Goal: Task Accomplishment & Management: Manage account settings

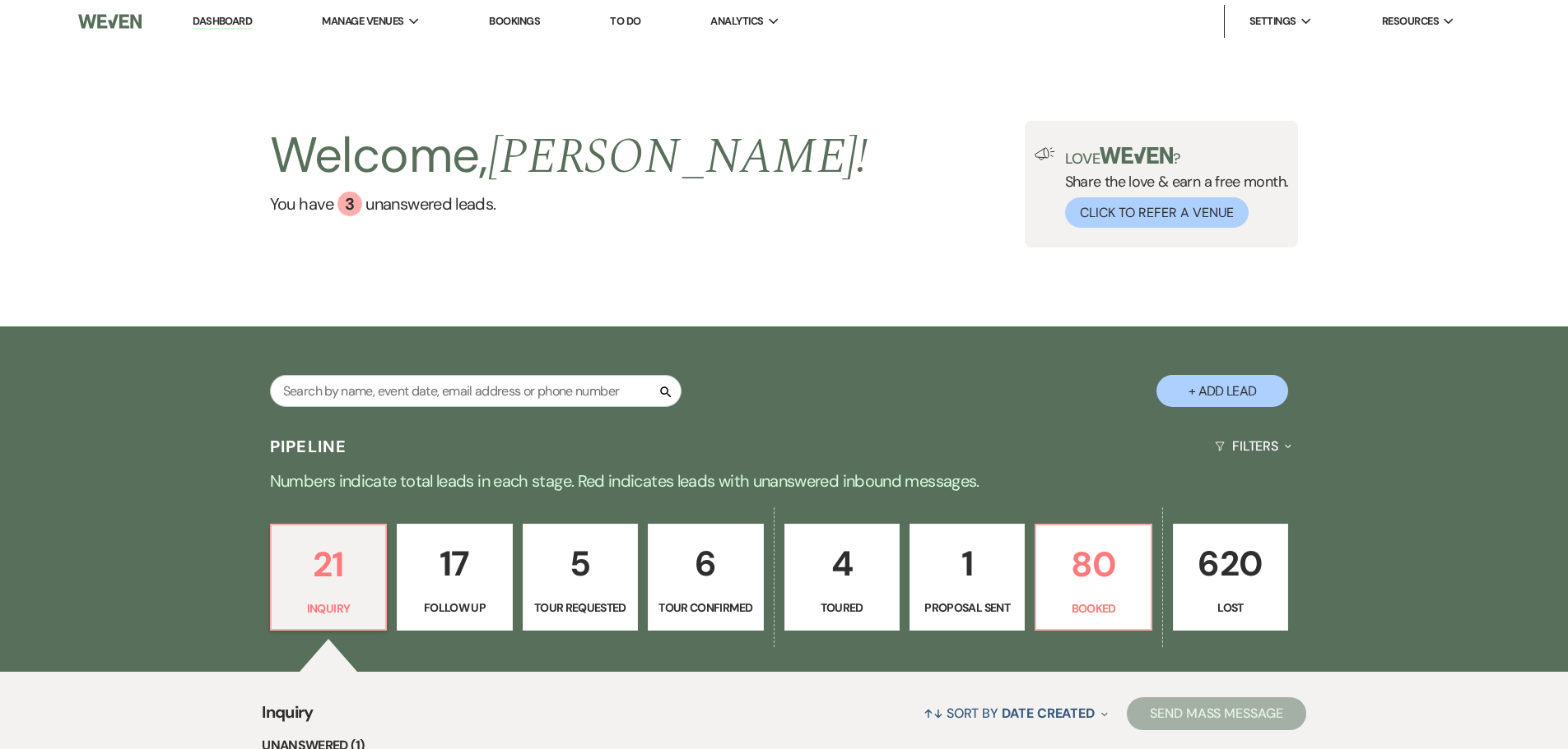
click at [535, 26] on link "Bookings" at bounding box center [514, 21] width 51 height 14
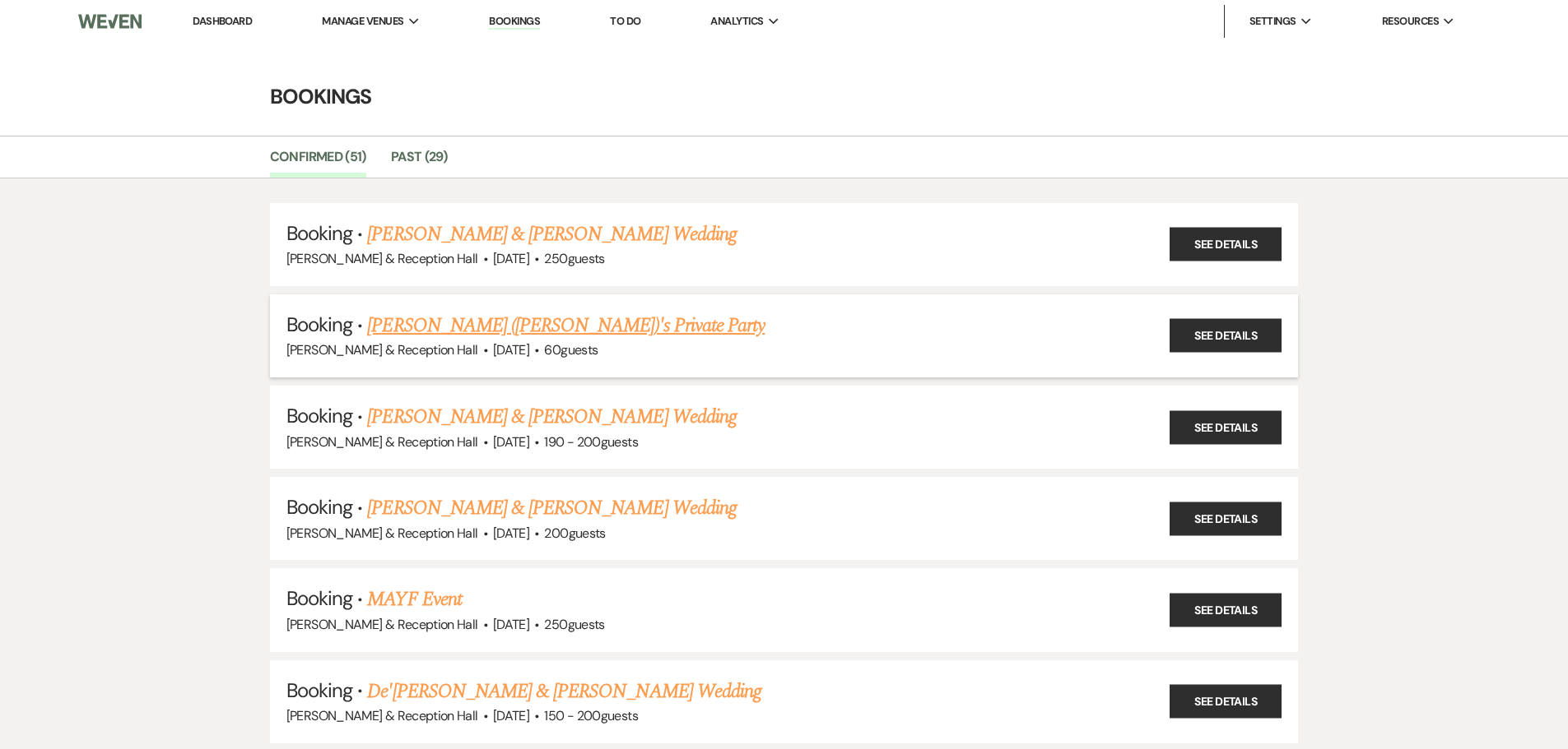
click at [529, 327] on link "[PERSON_NAME] ([PERSON_NAME])'s Private Party" at bounding box center [566, 325] width 398 height 29
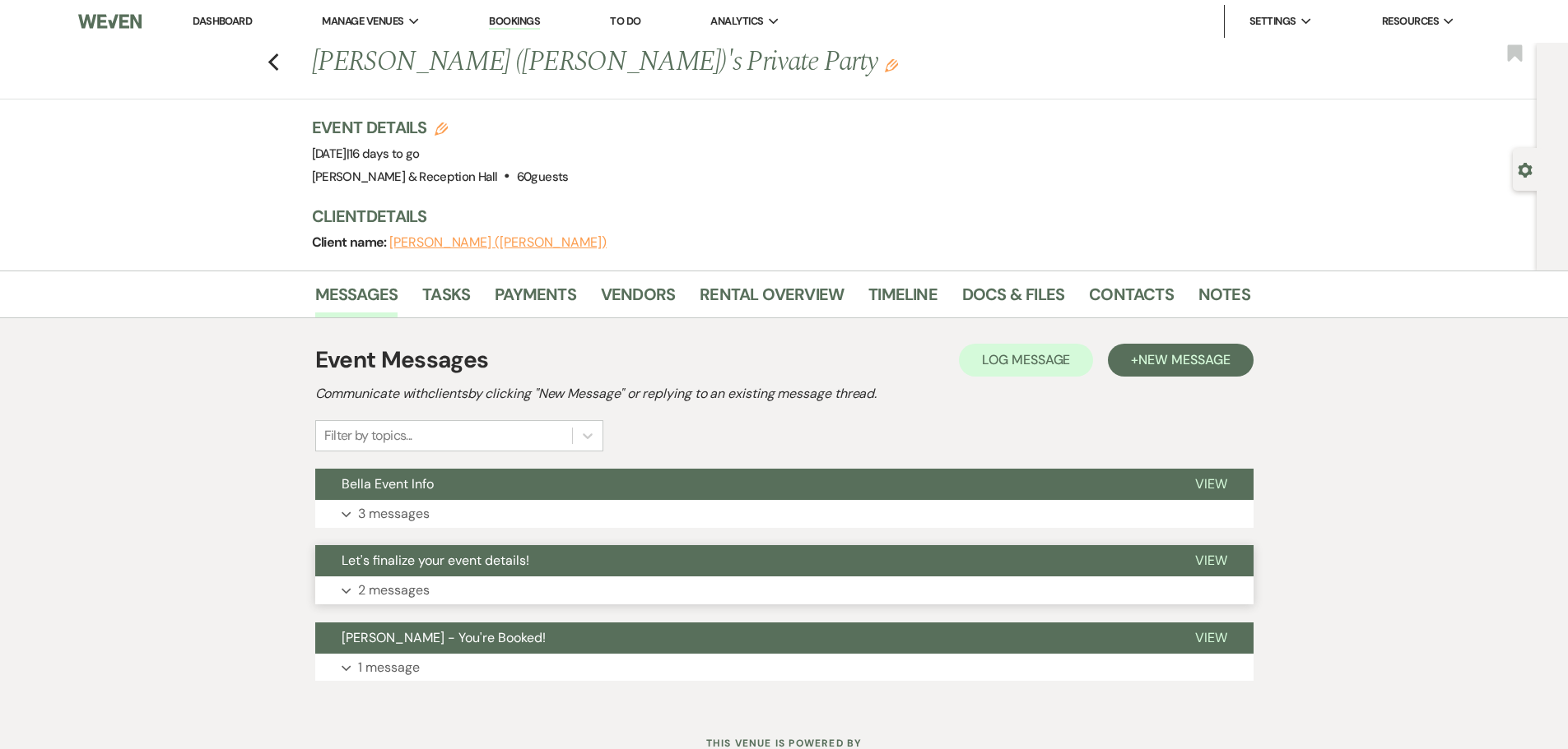
click at [416, 564] on span "Let's finalize your event details!" at bounding box center [435, 561] width 188 height 17
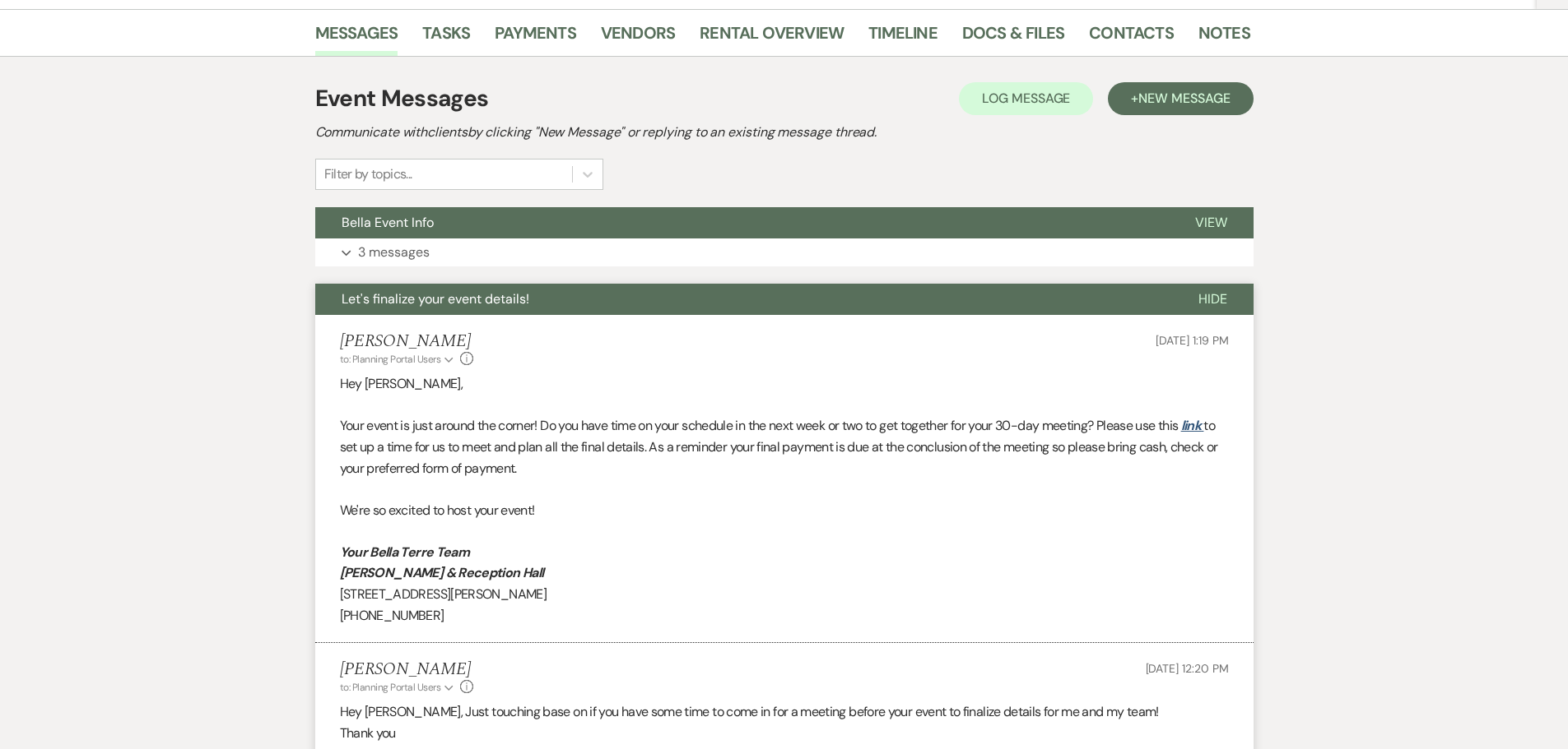
scroll to position [493, 0]
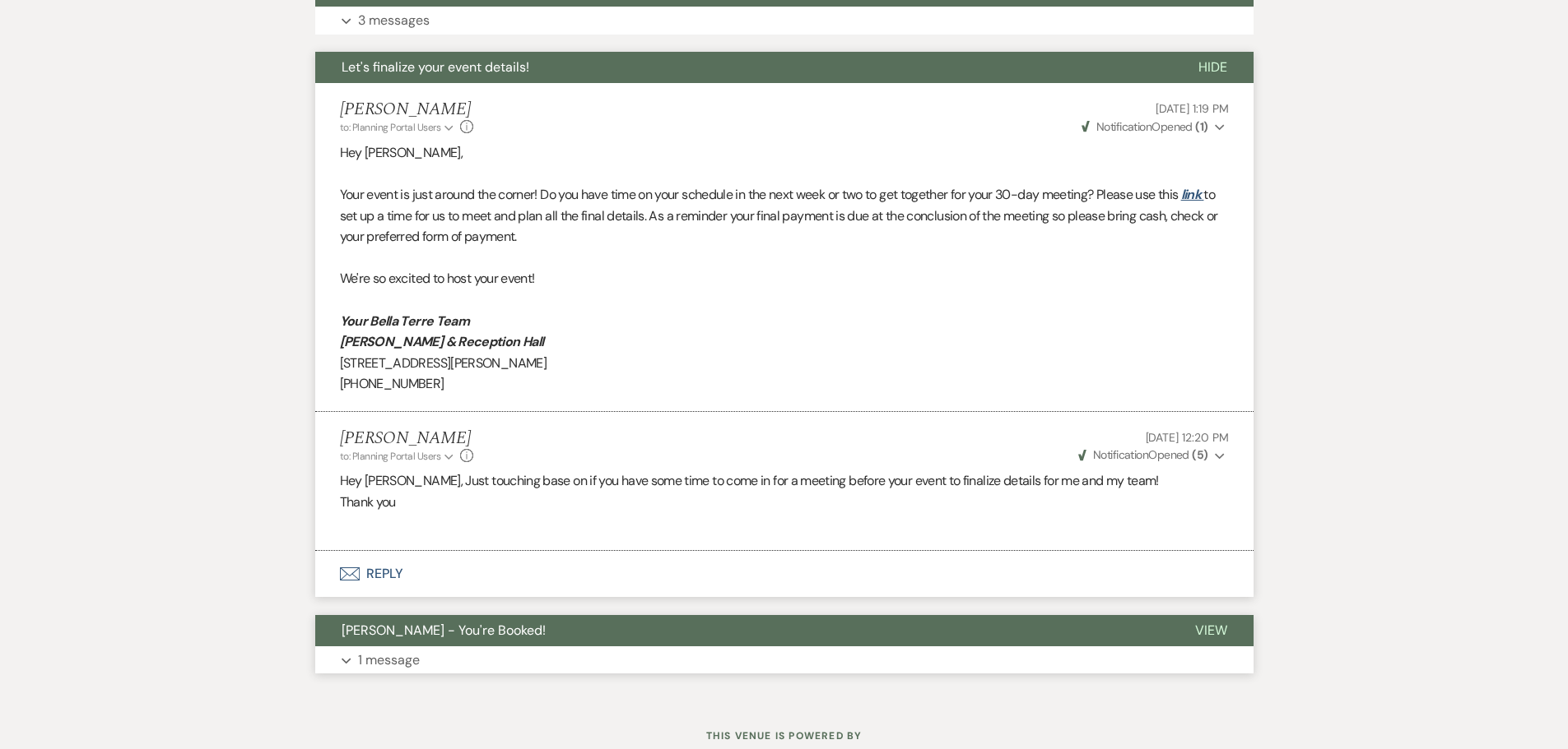
click at [424, 647] on button "Expand 1 message" at bounding box center [784, 661] width 938 height 28
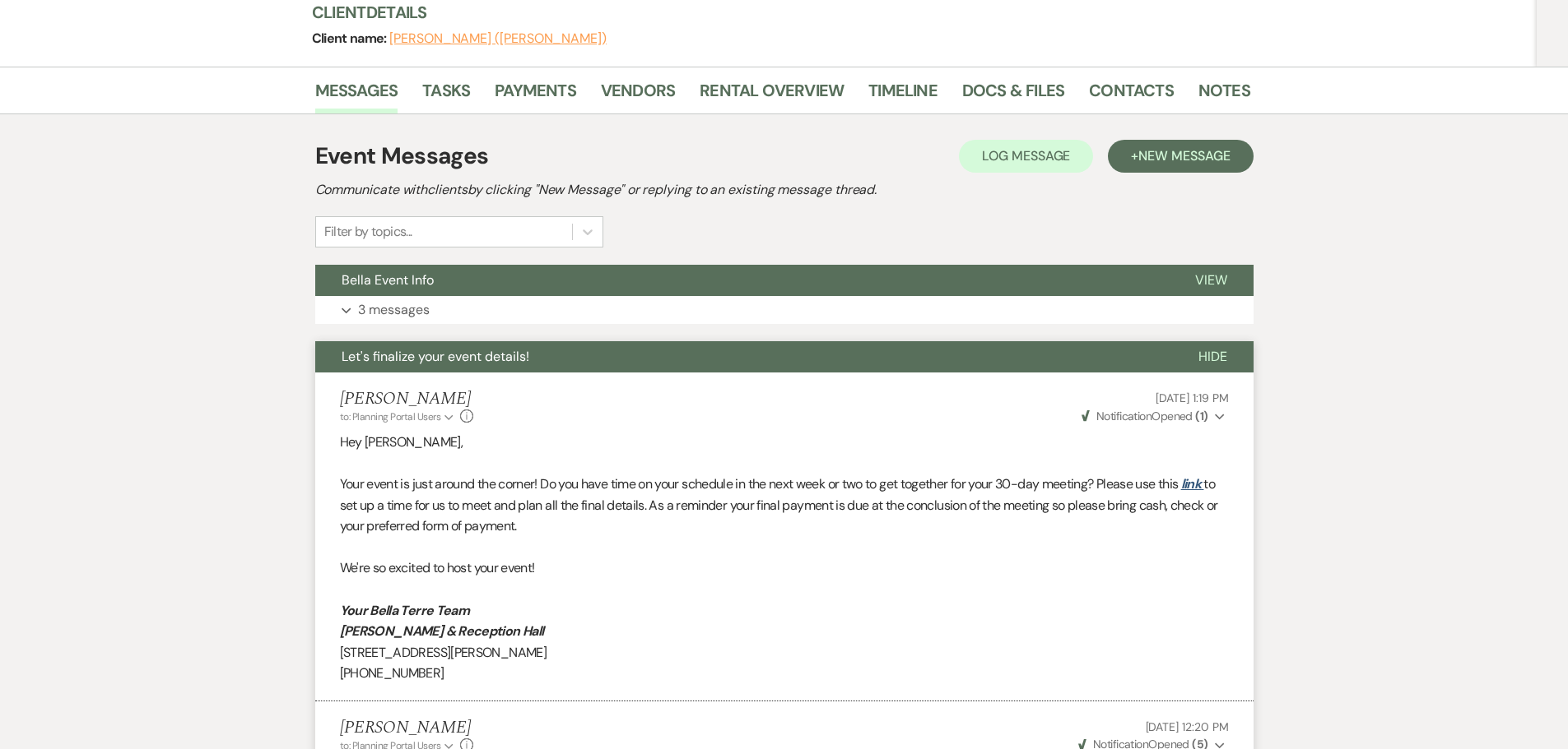
scroll to position [32, 0]
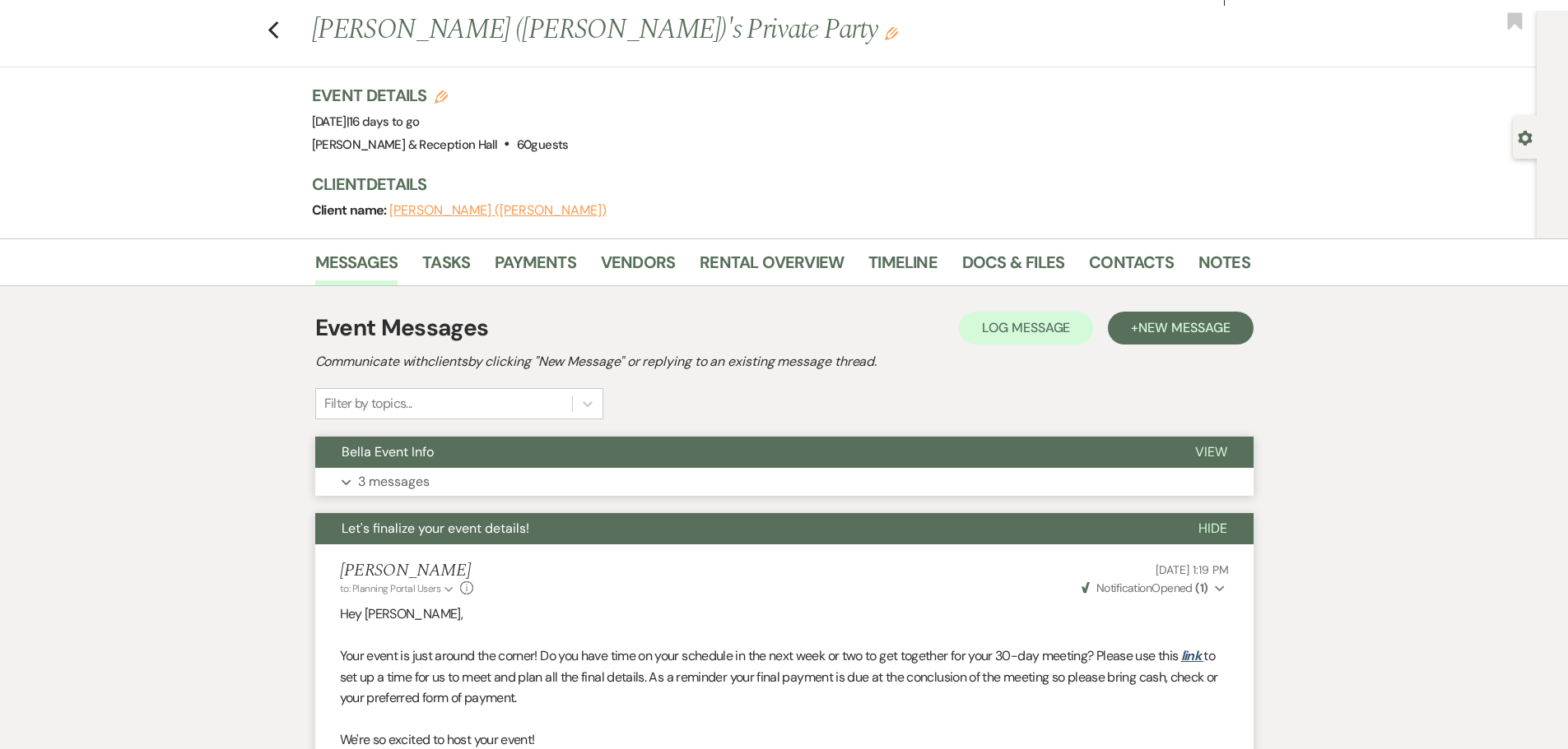
click at [402, 468] on button "Bella Event Info" at bounding box center [742, 452] width 854 height 31
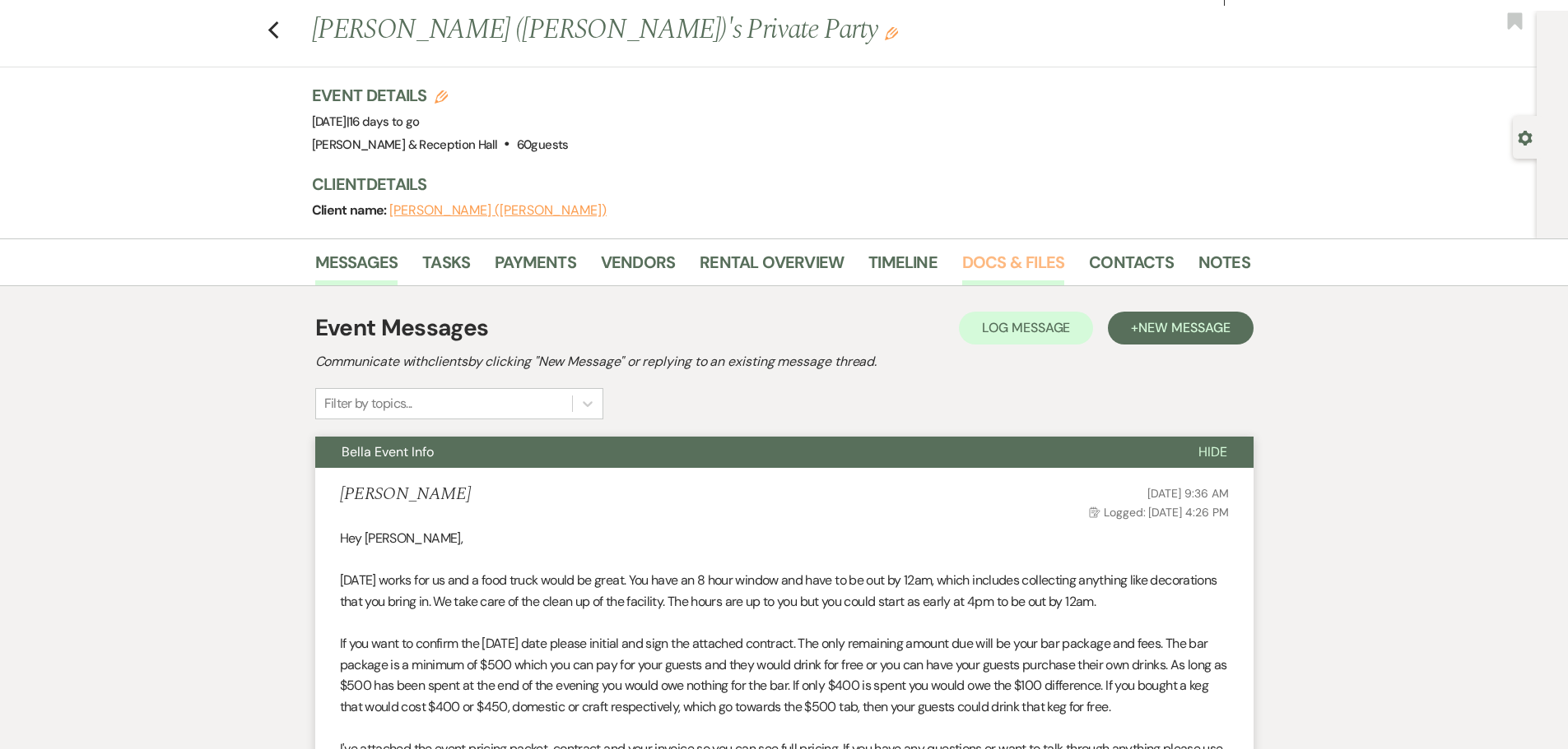
click at [1018, 271] on link "Docs & Files" at bounding box center [1013, 267] width 102 height 36
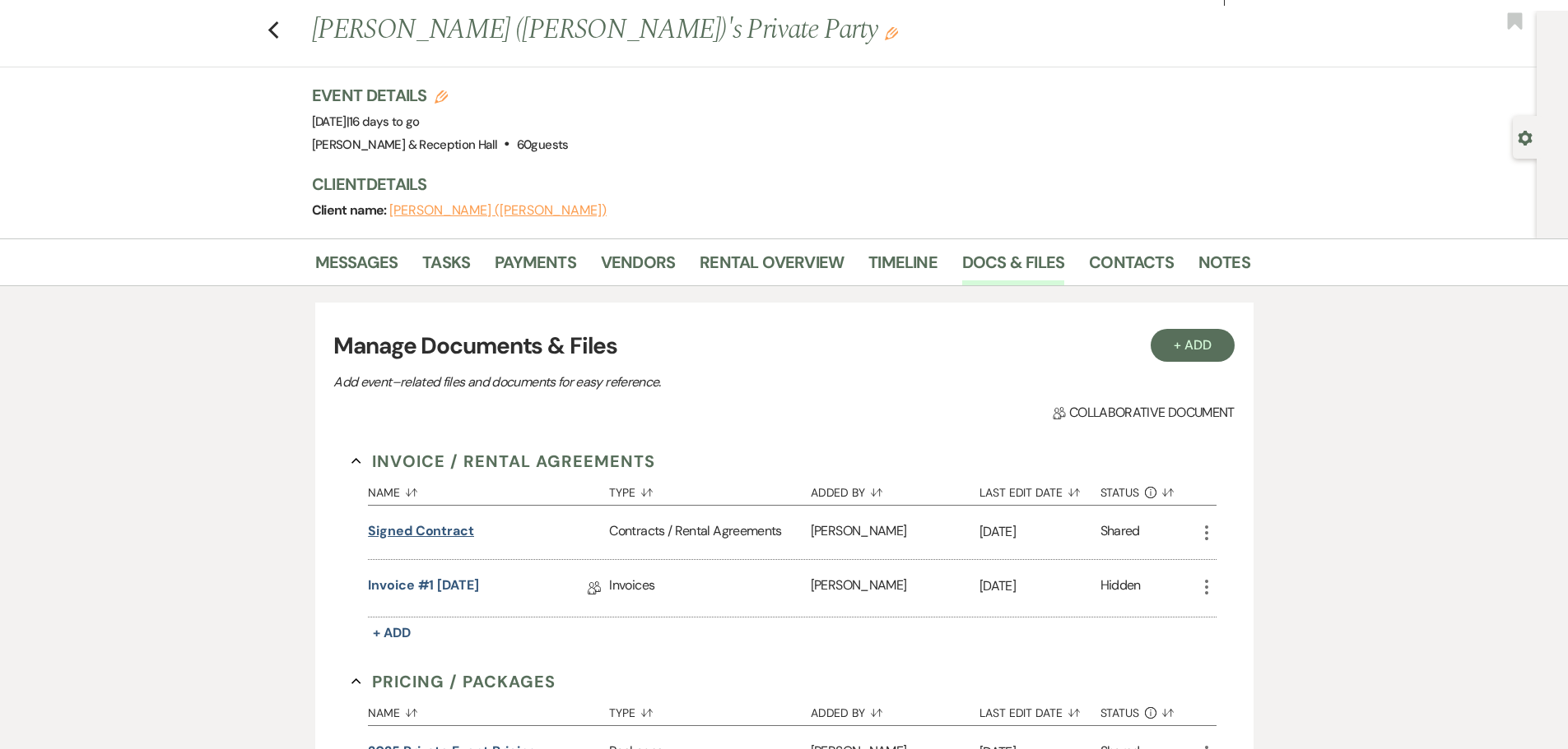
click at [413, 526] on button "Signed Contract" at bounding box center [421, 531] width 106 height 20
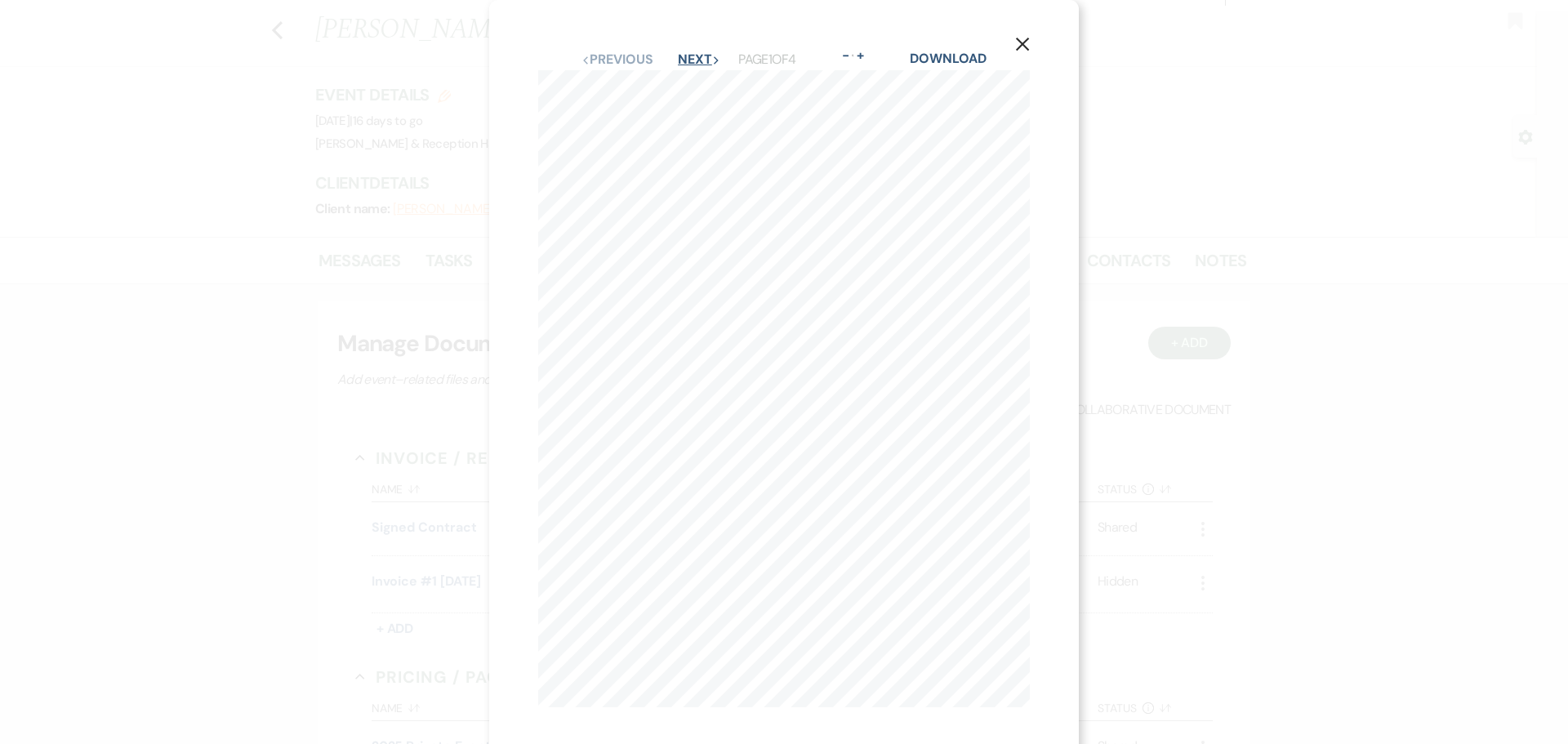
click at [699, 54] on button "Next Next" at bounding box center [698, 59] width 42 height 13
click at [699, 54] on button "Next Next" at bounding box center [698, 59] width 42 height 13
click at [693, 55] on button "Next Next" at bounding box center [698, 59] width 42 height 13
click at [607, 55] on button "Previous Previous" at bounding box center [617, 59] width 71 height 13
click at [691, 63] on button "Next Next" at bounding box center [698, 59] width 42 height 13
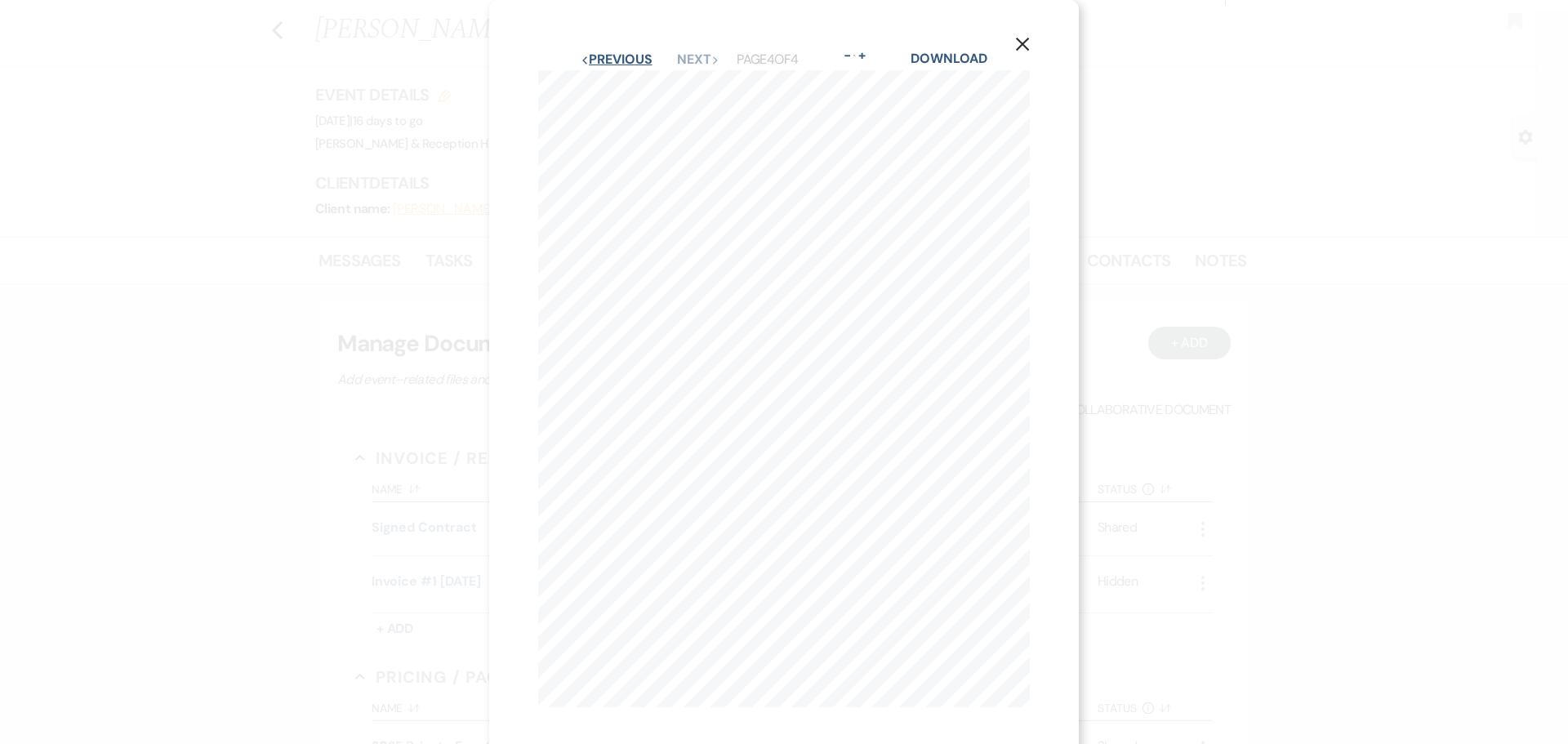
click at [604, 61] on button "Previous Previous" at bounding box center [617, 59] width 71 height 13
click at [693, 60] on button "Next Next" at bounding box center [698, 59] width 42 height 13
click at [1029, 34] on button "X" at bounding box center [1022, 43] width 24 height 28
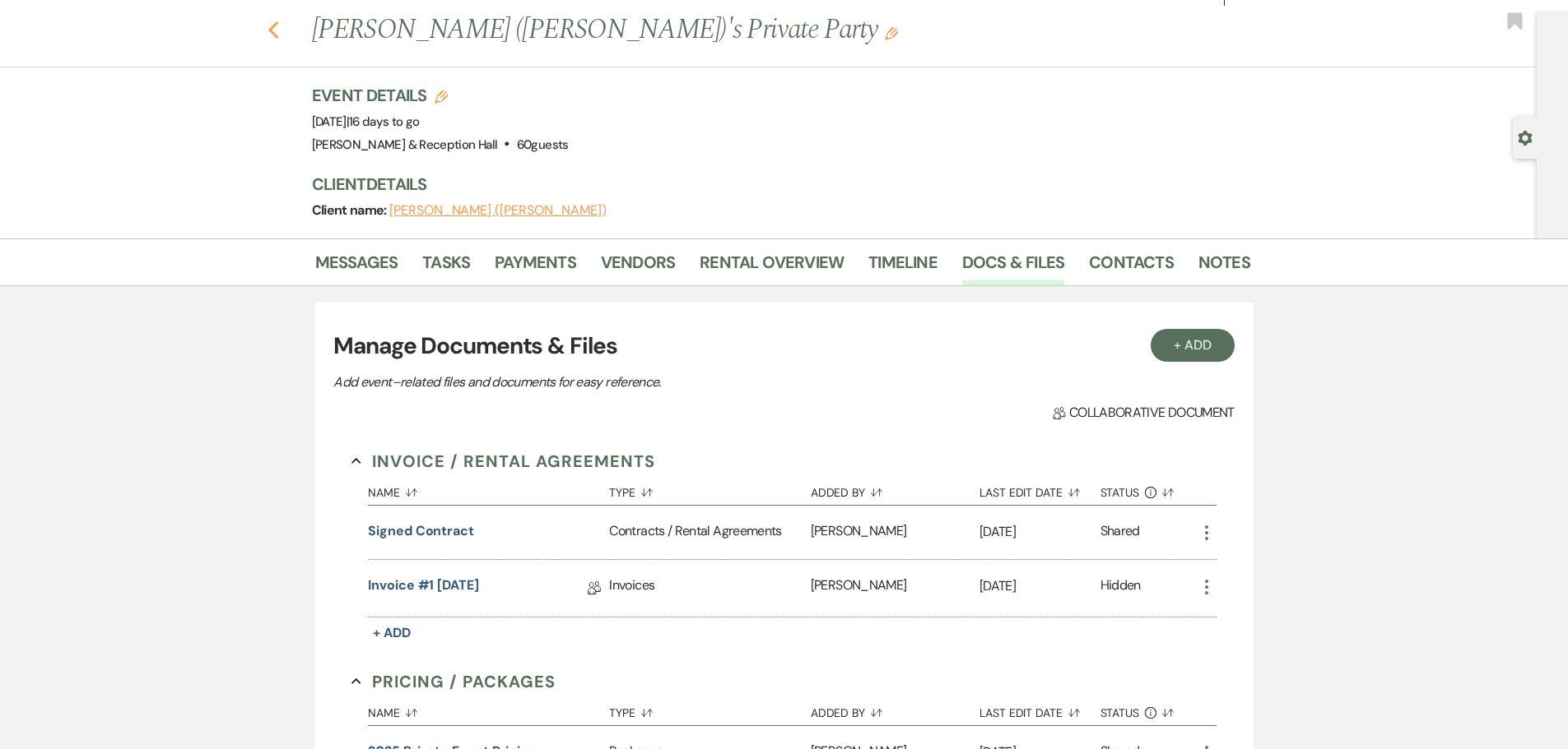
click at [276, 34] on icon "Previous" at bounding box center [273, 30] width 12 height 20
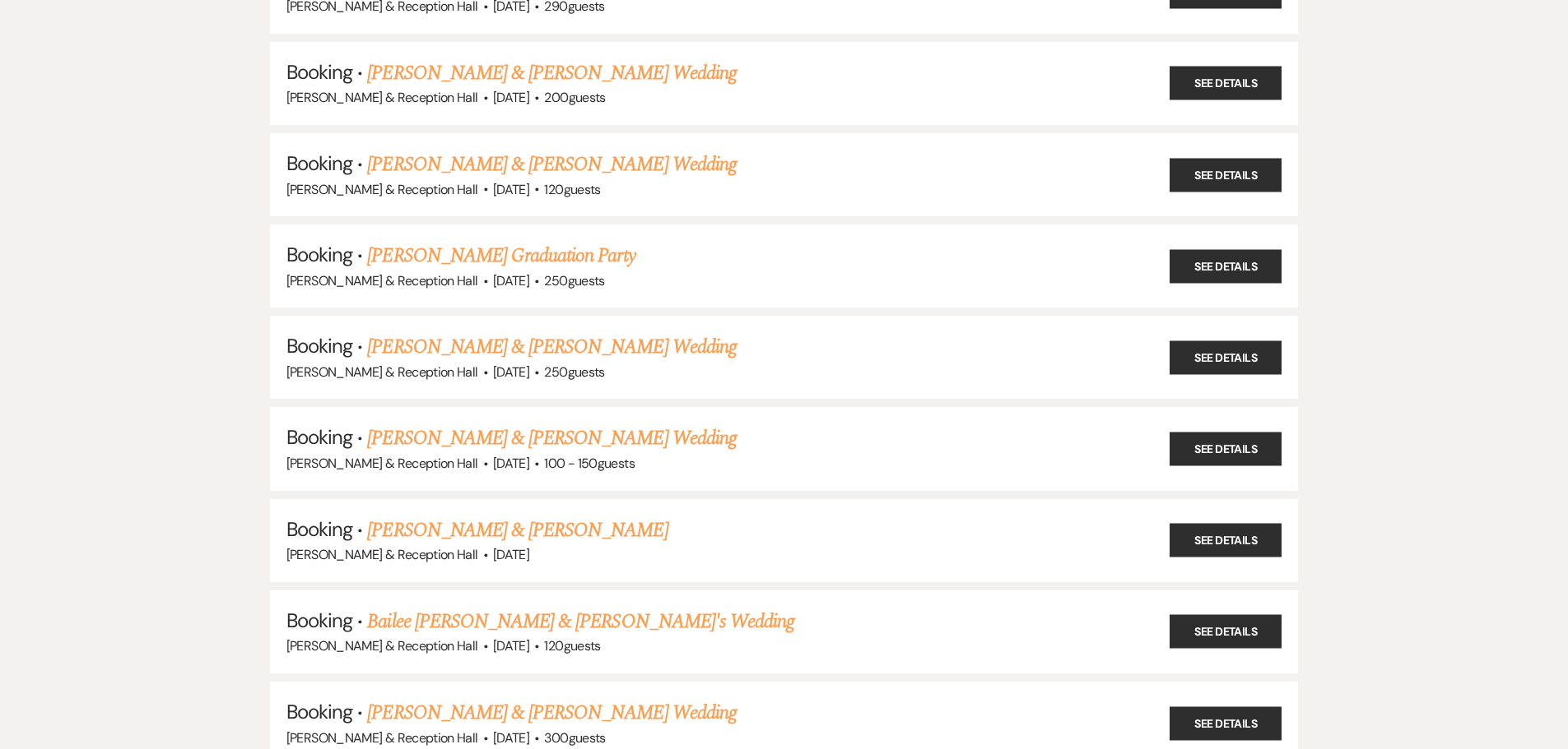
scroll to position [2220, 0]
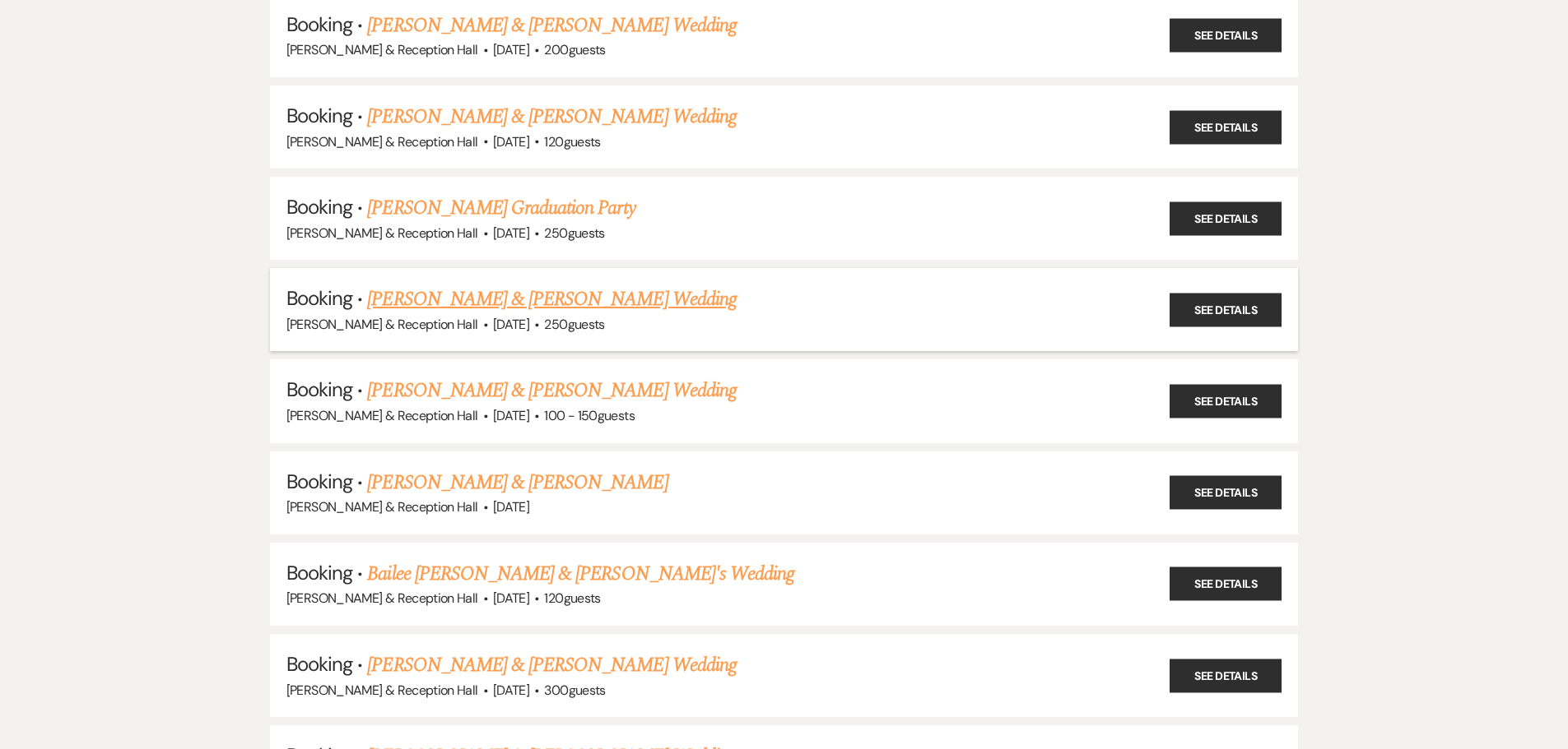
click at [562, 299] on link "[PERSON_NAME] & [PERSON_NAME] Wedding" at bounding box center [550, 299] width 369 height 29
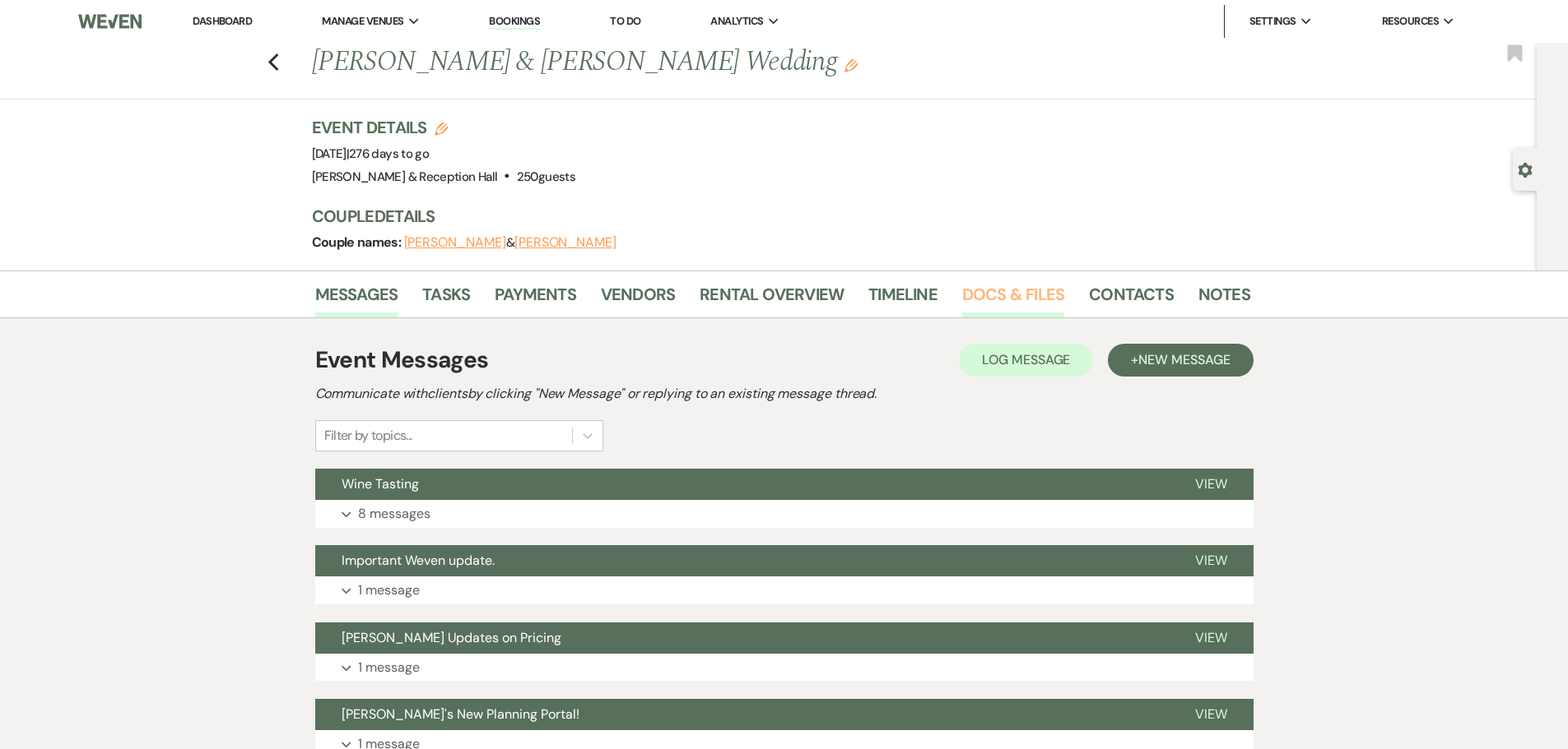
click at [1018, 288] on link "Docs & Files" at bounding box center [1013, 299] width 102 height 36
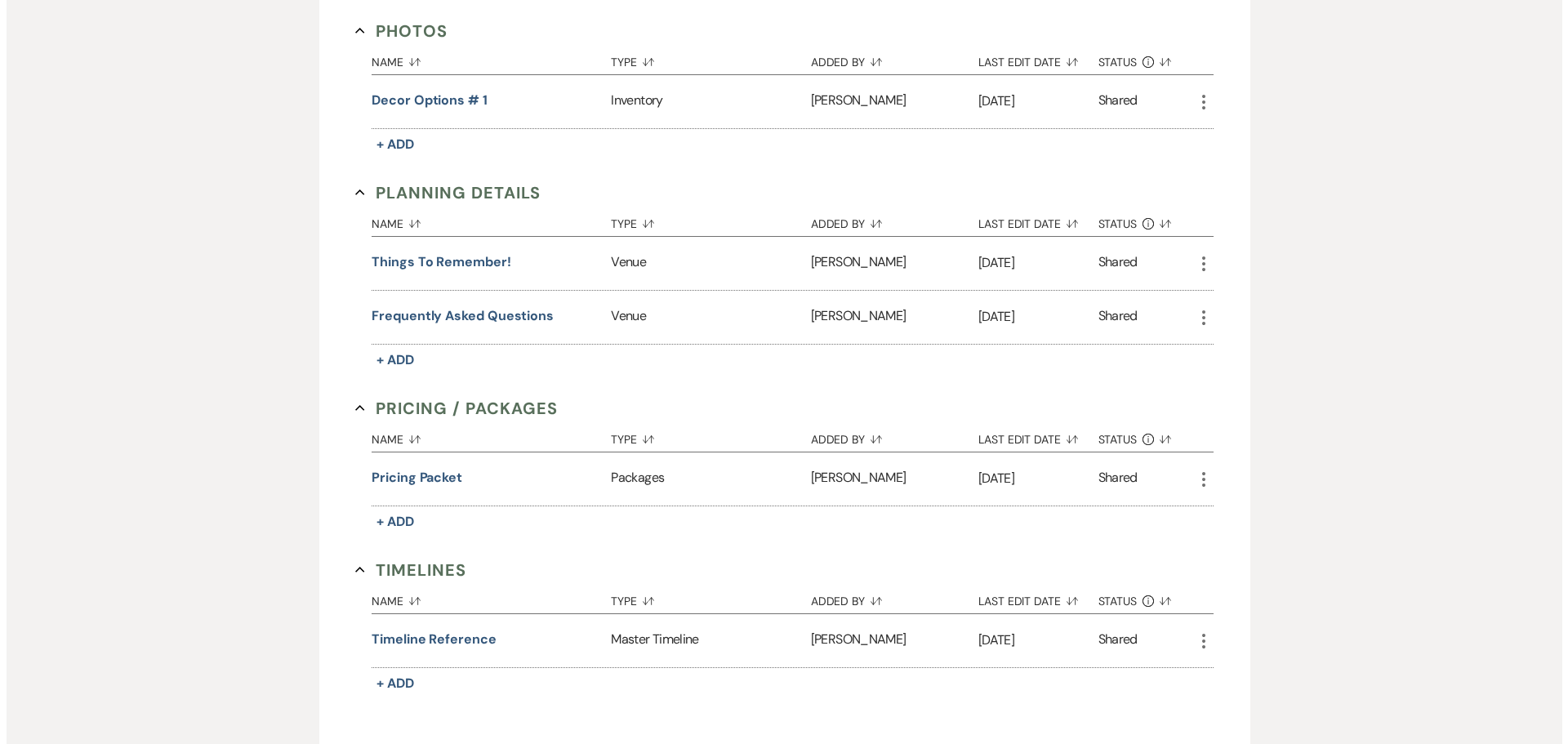
scroll to position [1062, 0]
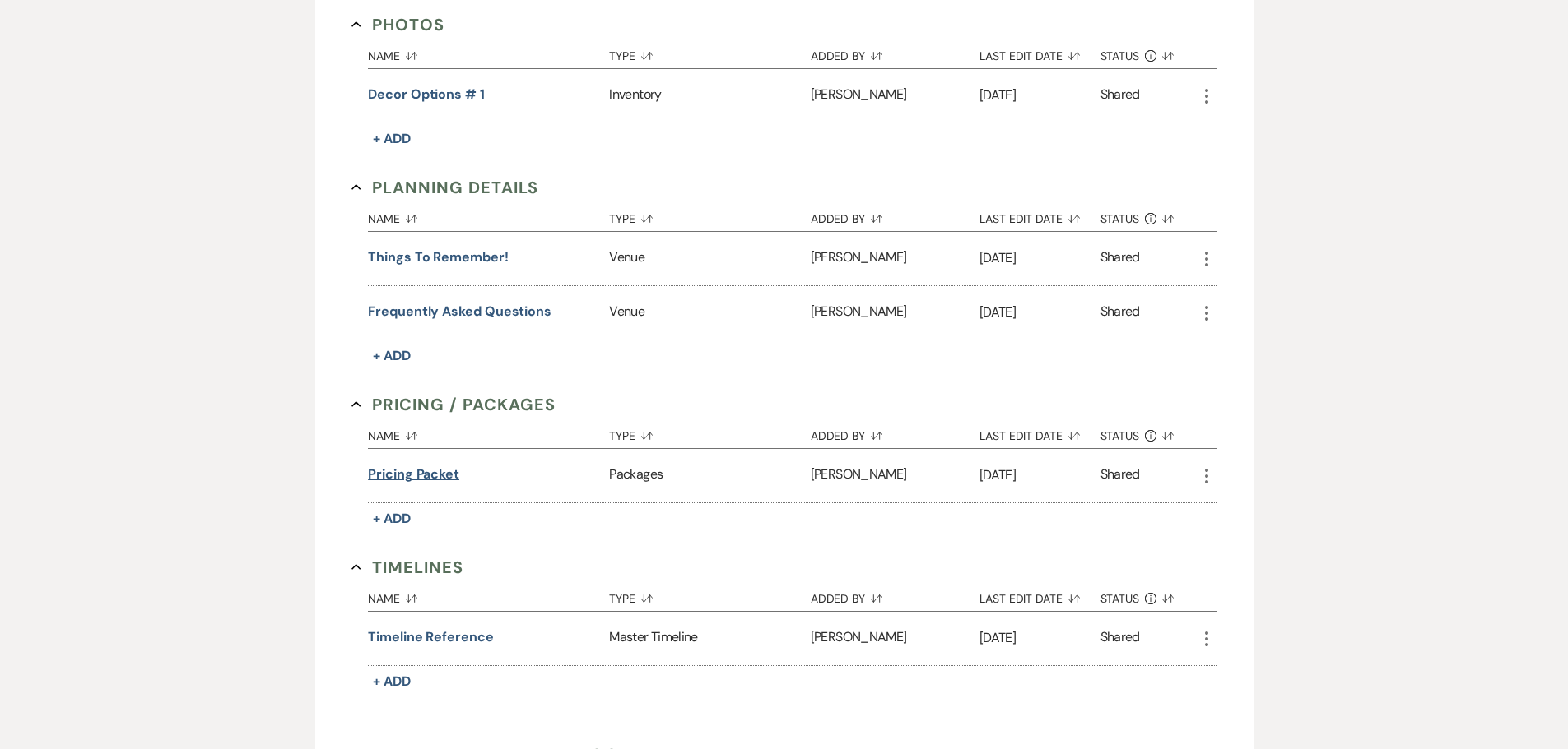
click at [426, 479] on button "Pricing packet" at bounding box center [413, 474] width 91 height 20
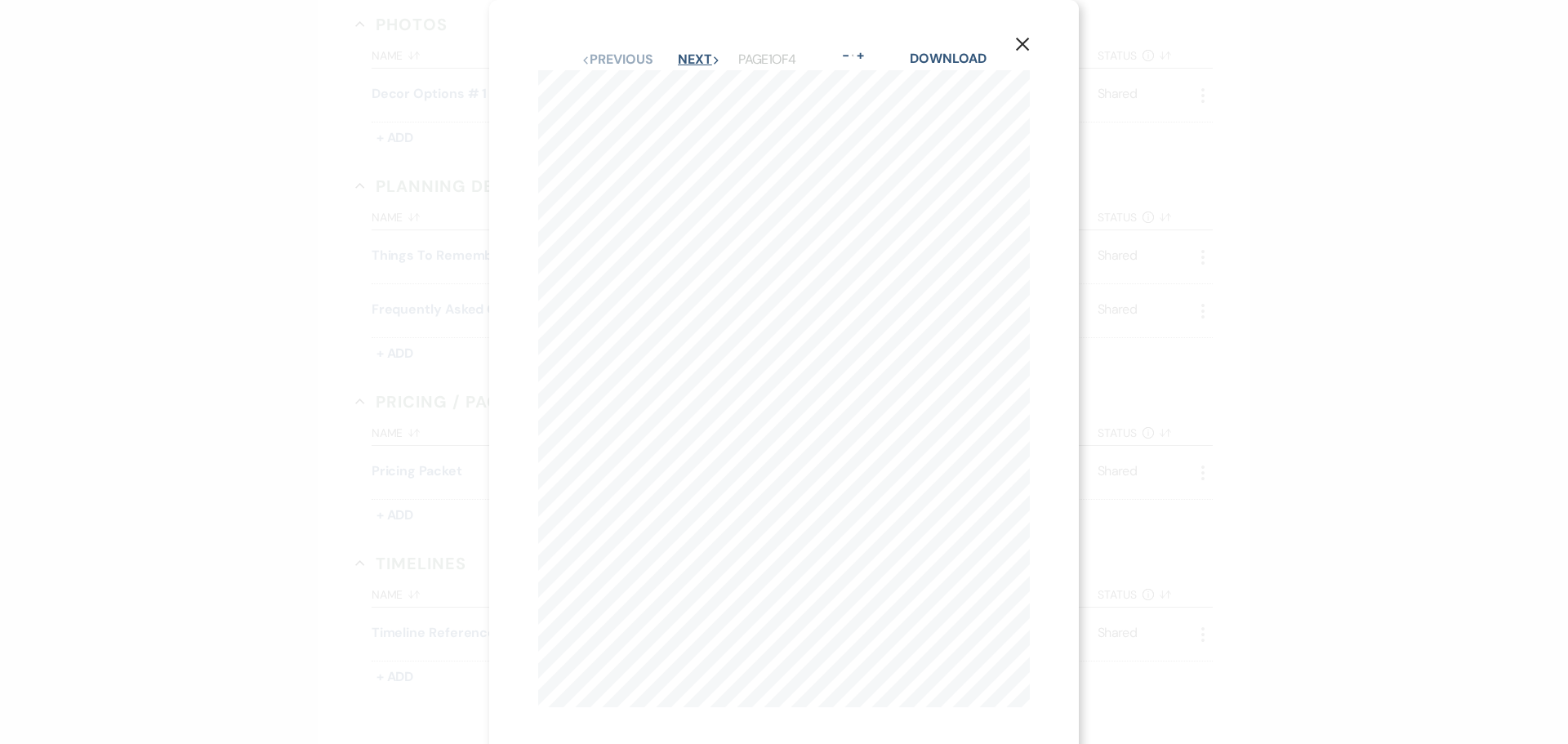
click at [684, 58] on button "Next Next" at bounding box center [698, 59] width 42 height 13
click at [696, 60] on button "Next Next" at bounding box center [698, 59] width 42 height 13
click at [687, 60] on button "Next Next" at bounding box center [698, 59] width 42 height 13
click at [690, 59] on button "Next Next" at bounding box center [698, 59] width 42 height 13
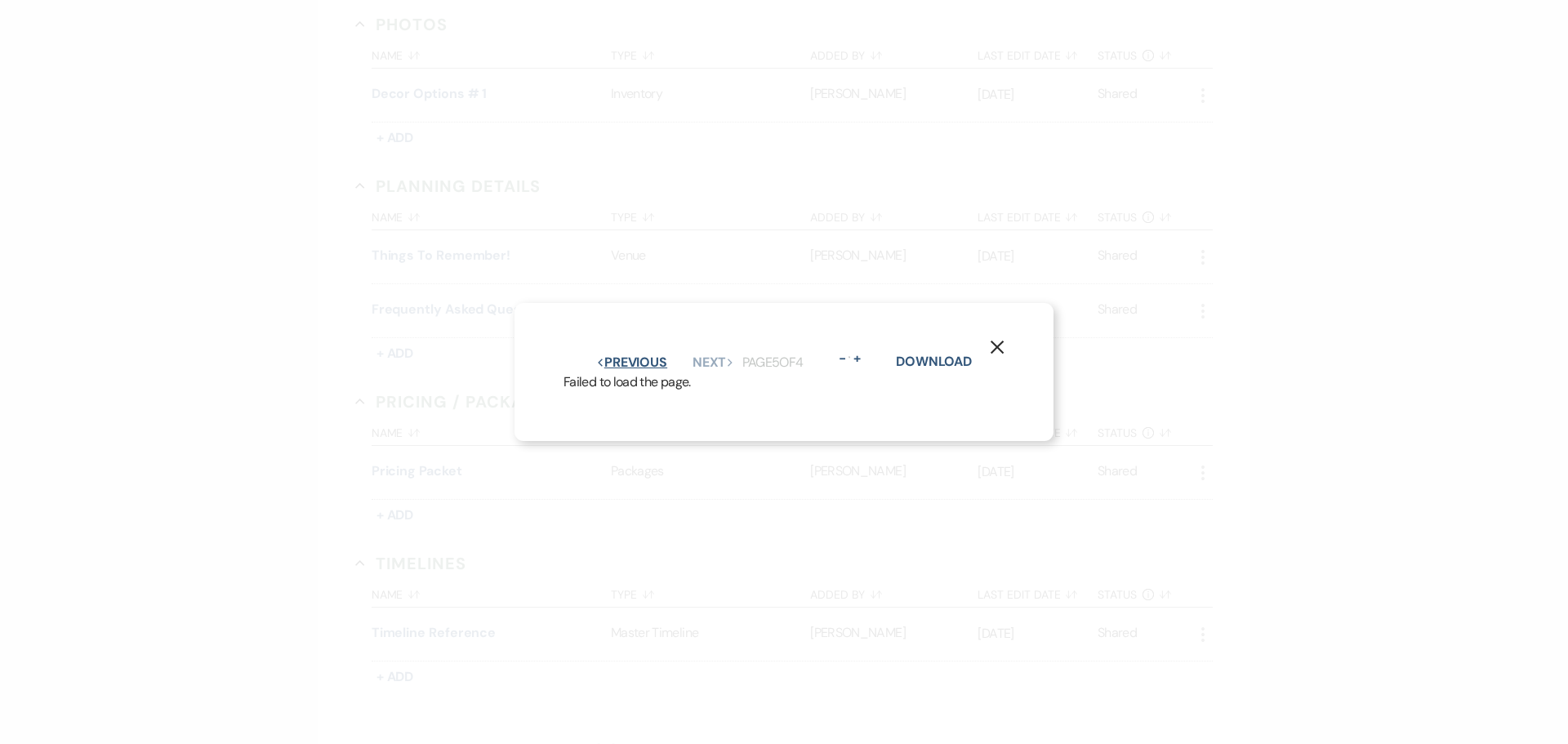
click at [640, 357] on button "Previous Previous" at bounding box center [632, 363] width 71 height 13
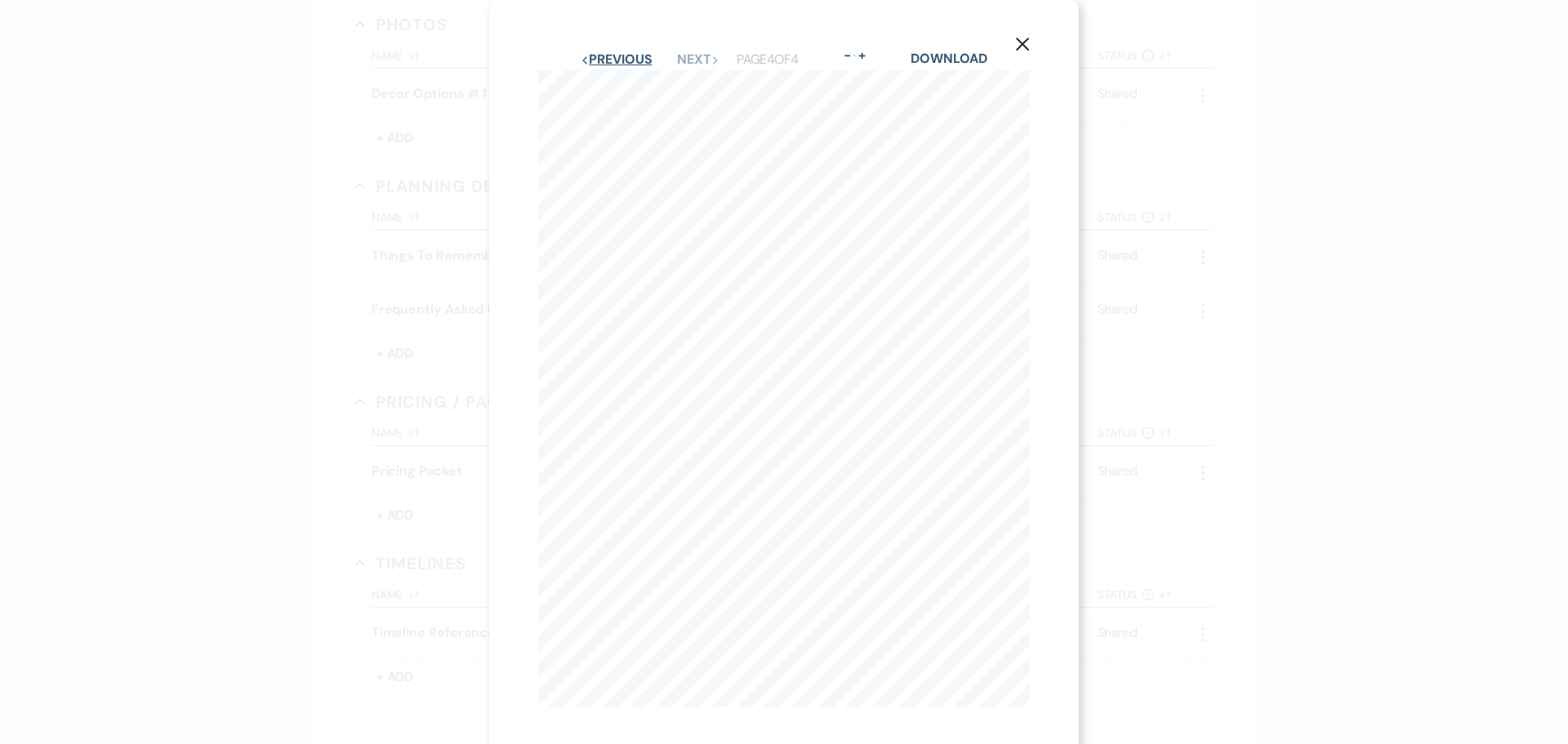
click at [624, 53] on button "Previous Previous" at bounding box center [617, 59] width 71 height 13
click at [587, 55] on button "Previous Previous" at bounding box center [617, 59] width 71 height 13
click at [1024, 24] on icon "X" at bounding box center [1023, 32] width 15 height 15
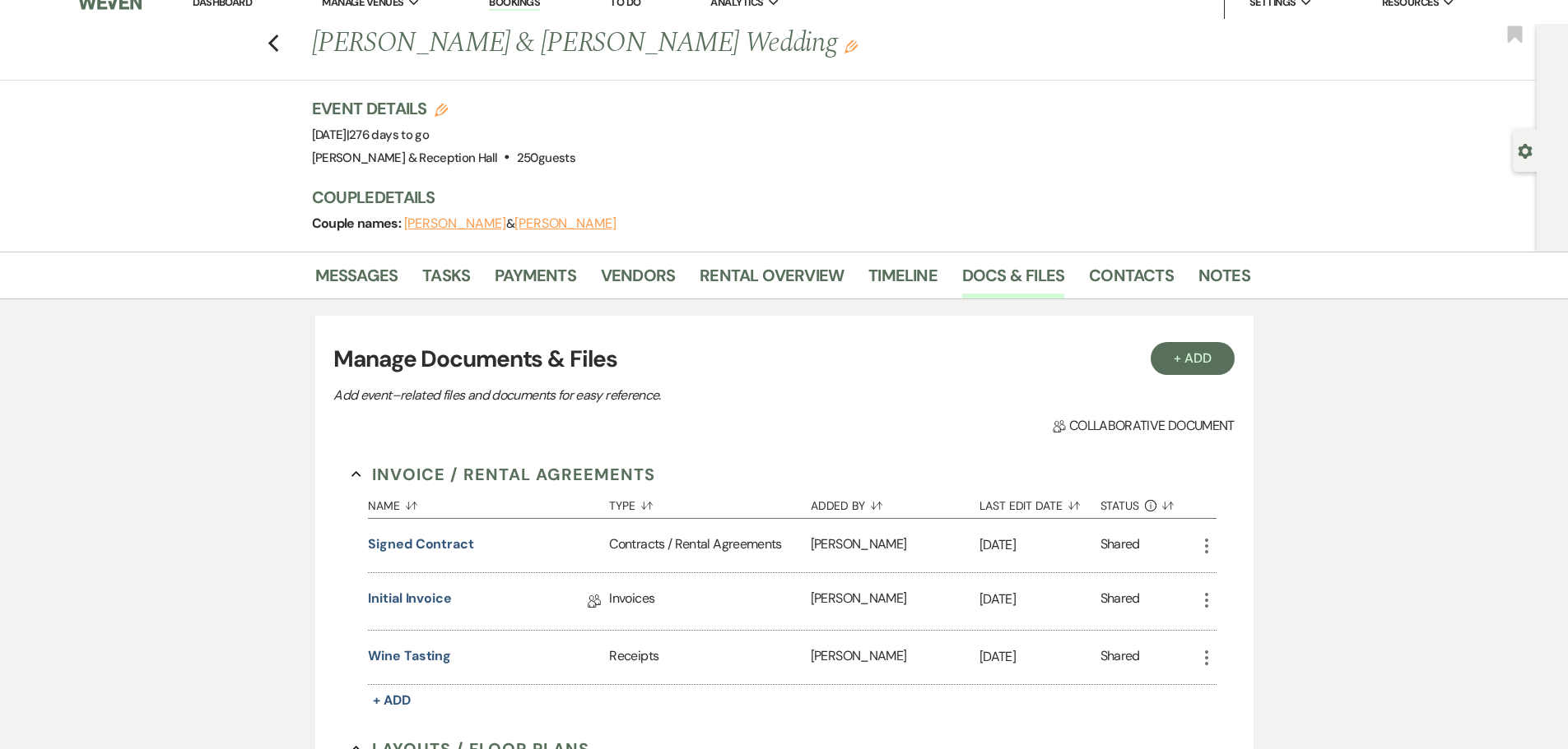
scroll to position [0, 0]
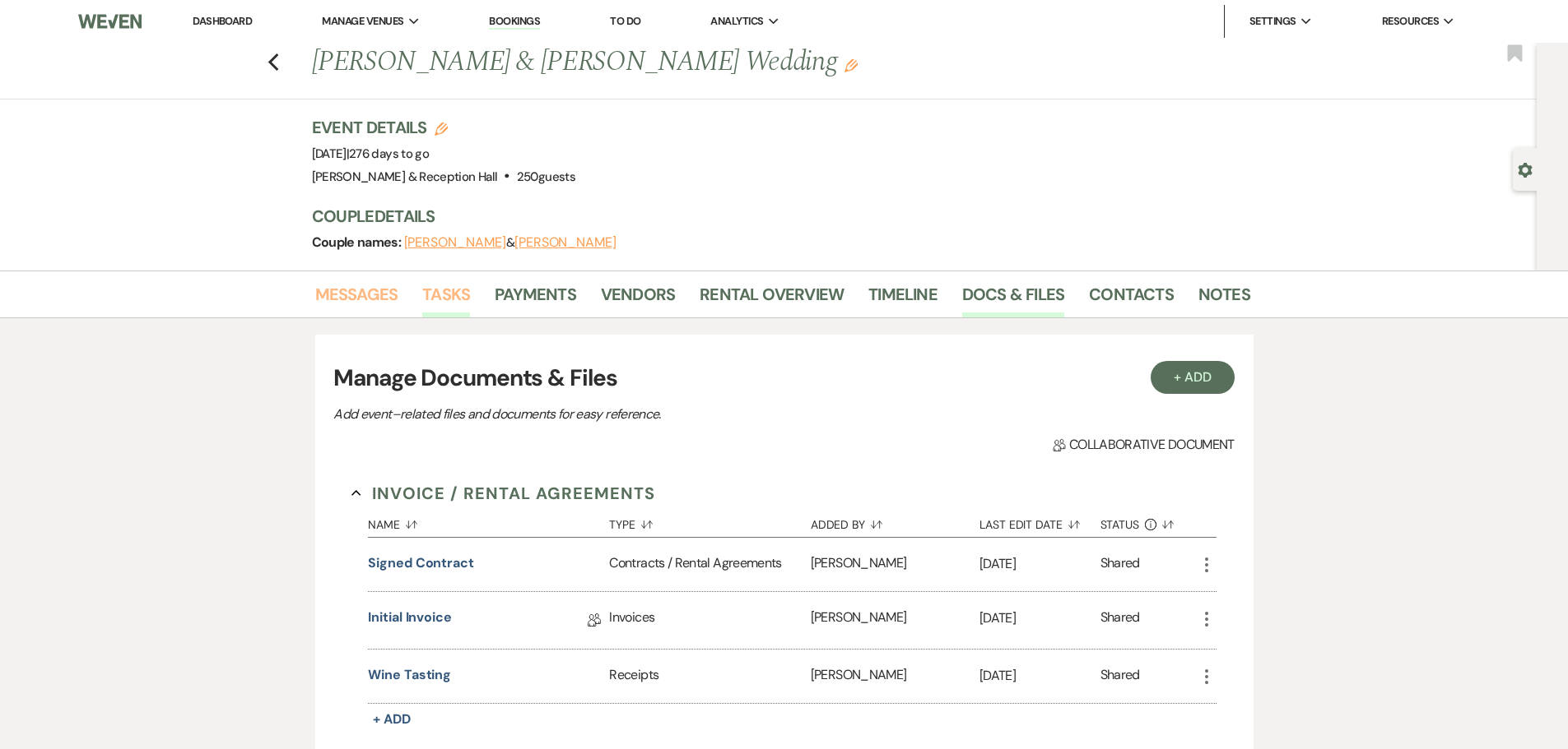
click at [360, 294] on link "Messages" at bounding box center [357, 299] width 83 height 36
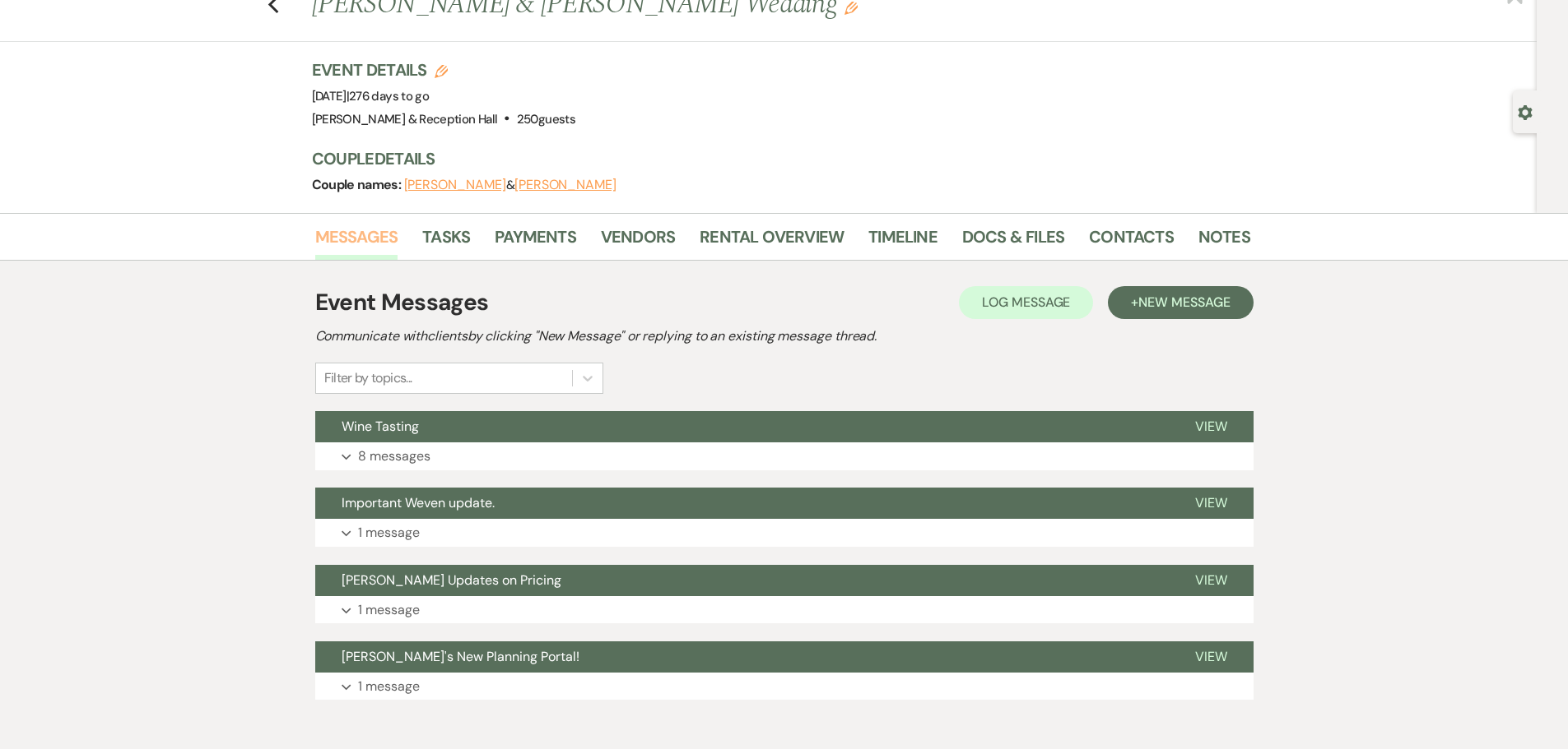
scroll to position [139, 0]
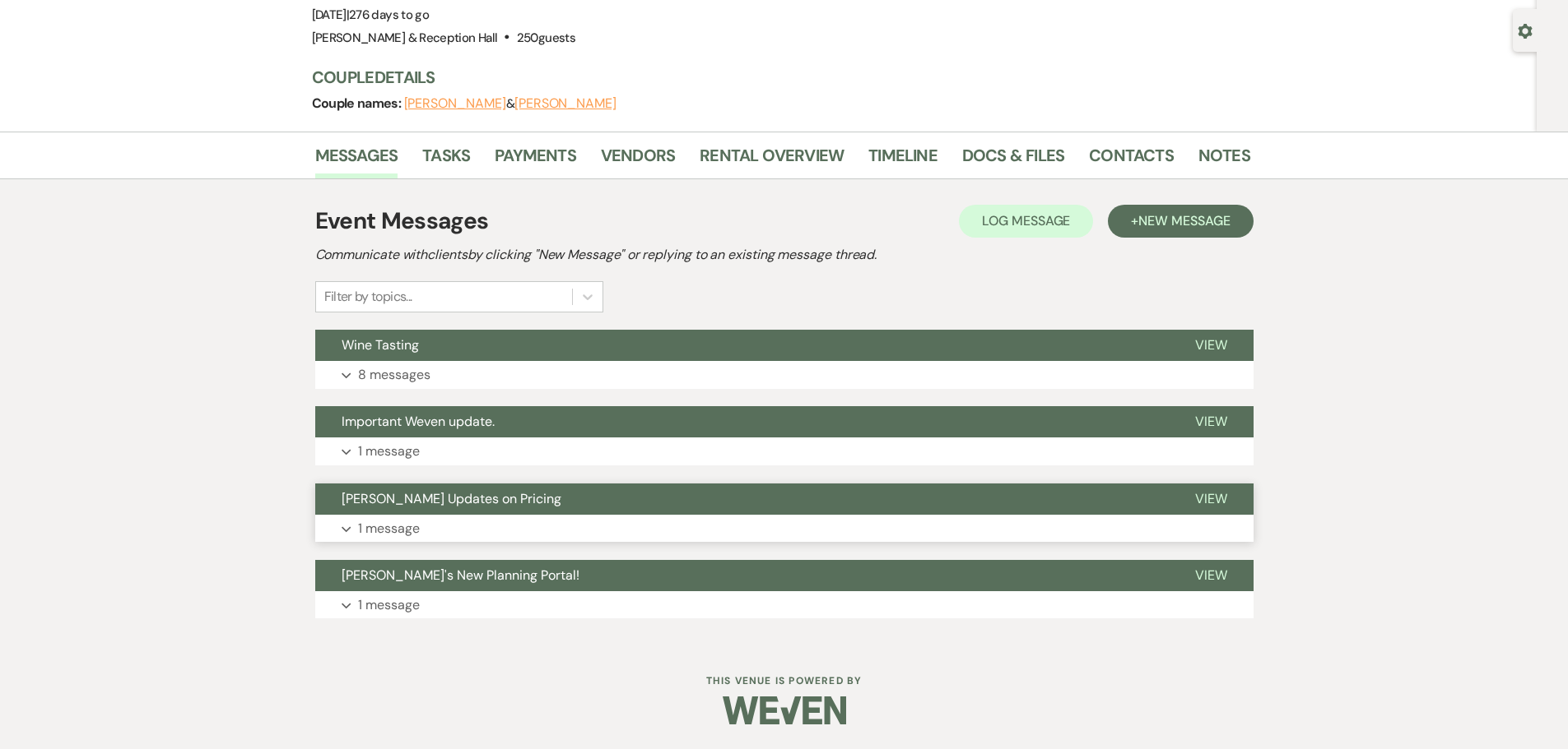
click at [454, 498] on span "[PERSON_NAME] Updates on Pricing" at bounding box center [451, 499] width 220 height 17
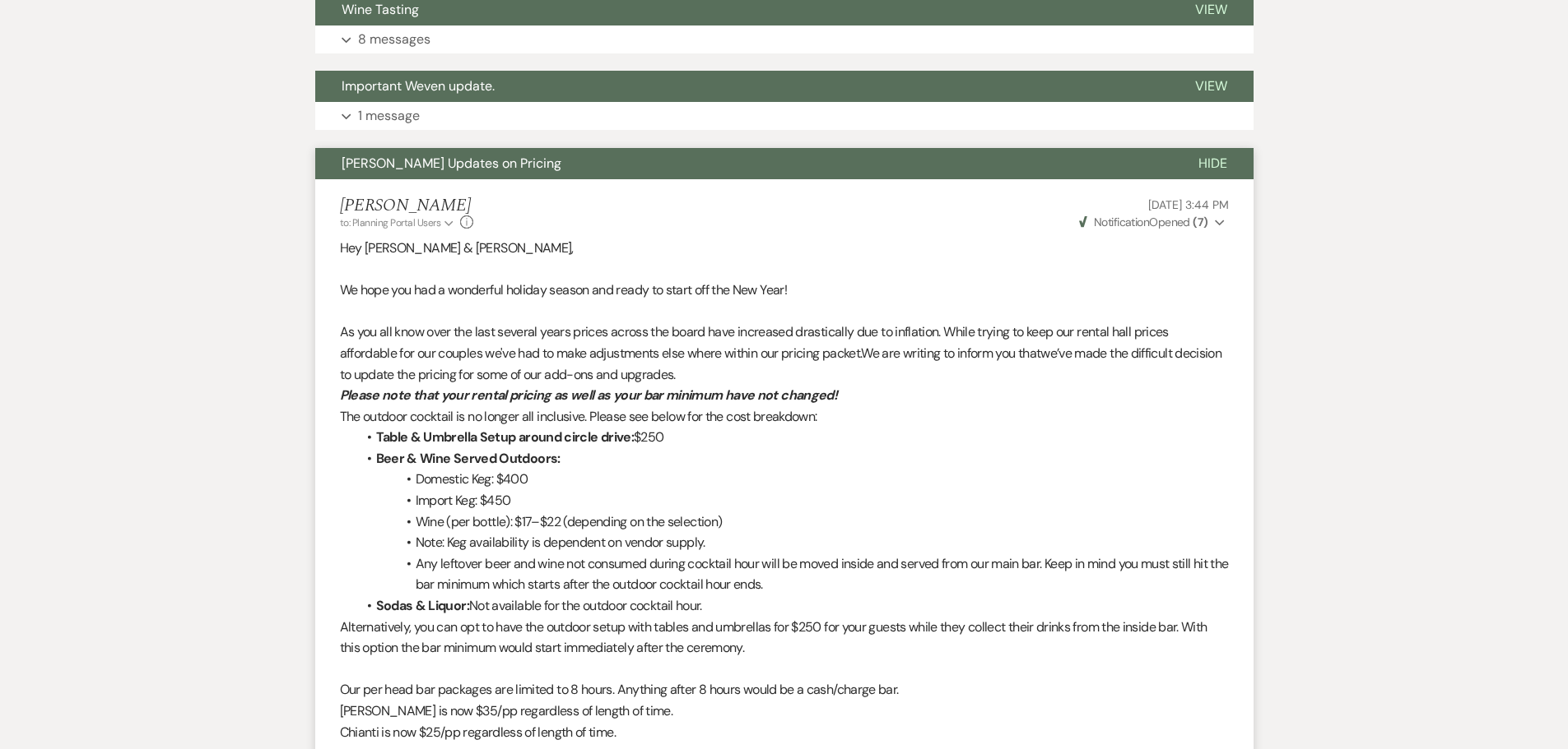
scroll to position [222, 0]
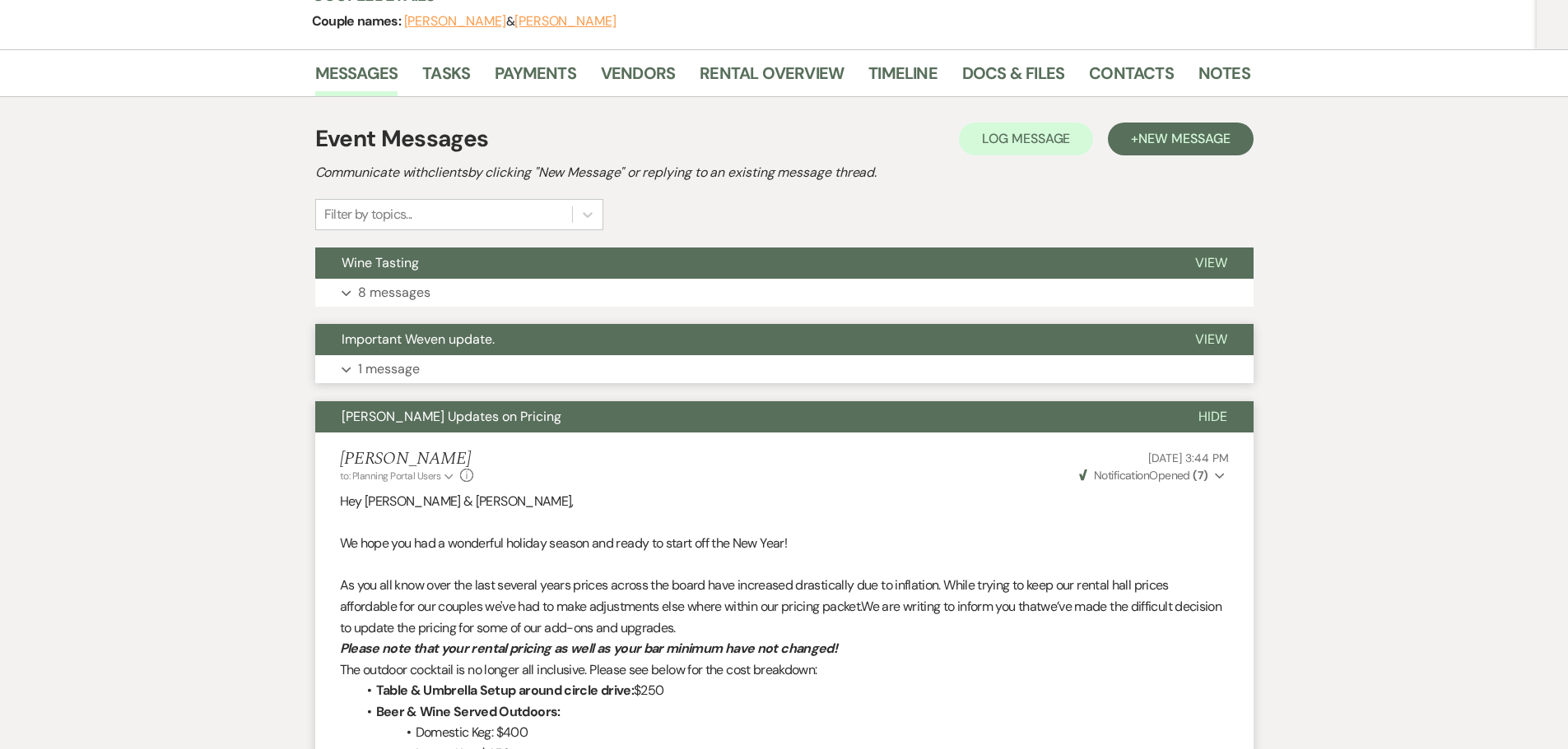
click at [404, 348] on button "Important Weven update." at bounding box center [742, 339] width 854 height 31
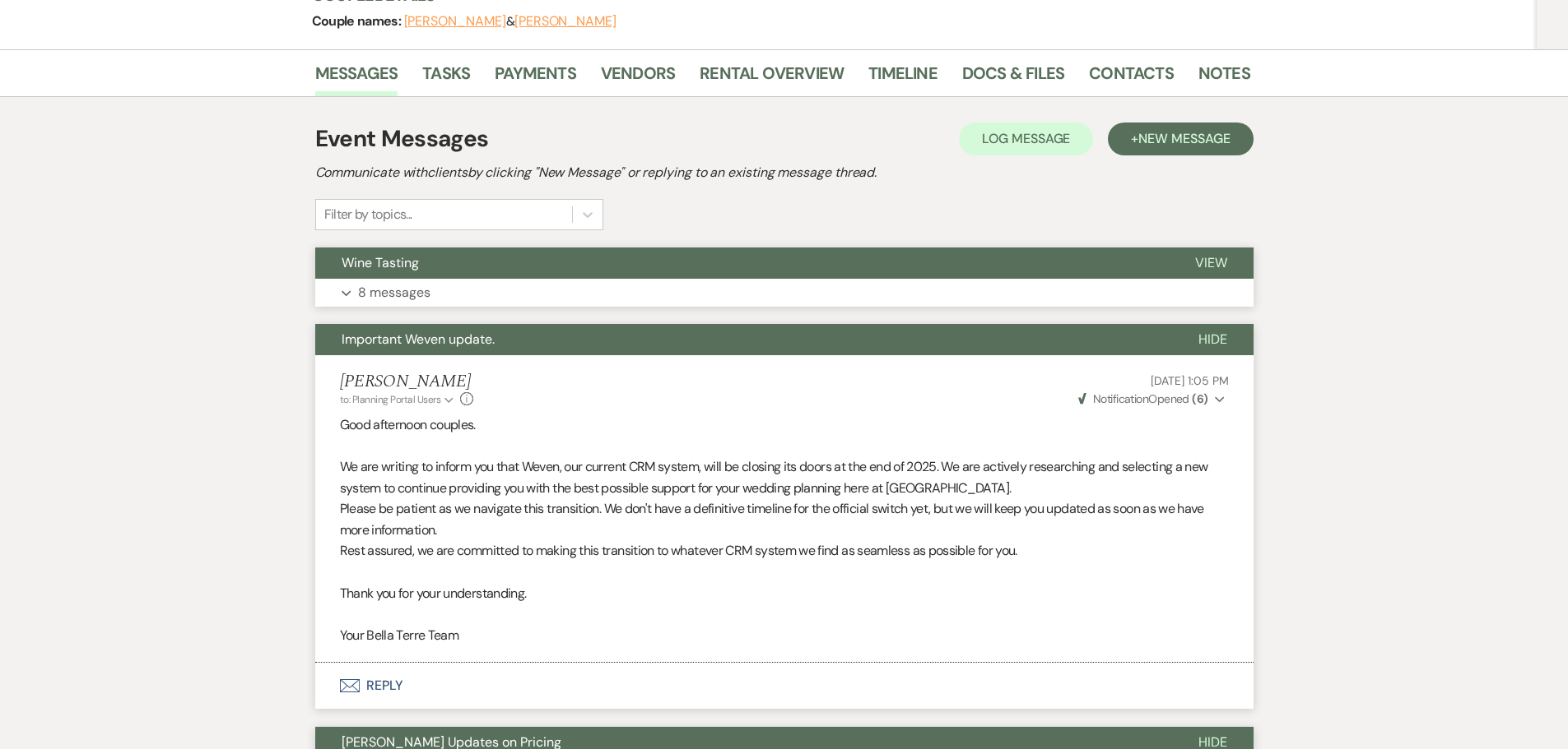
click at [420, 287] on p "8 messages" at bounding box center [394, 293] width 72 height 22
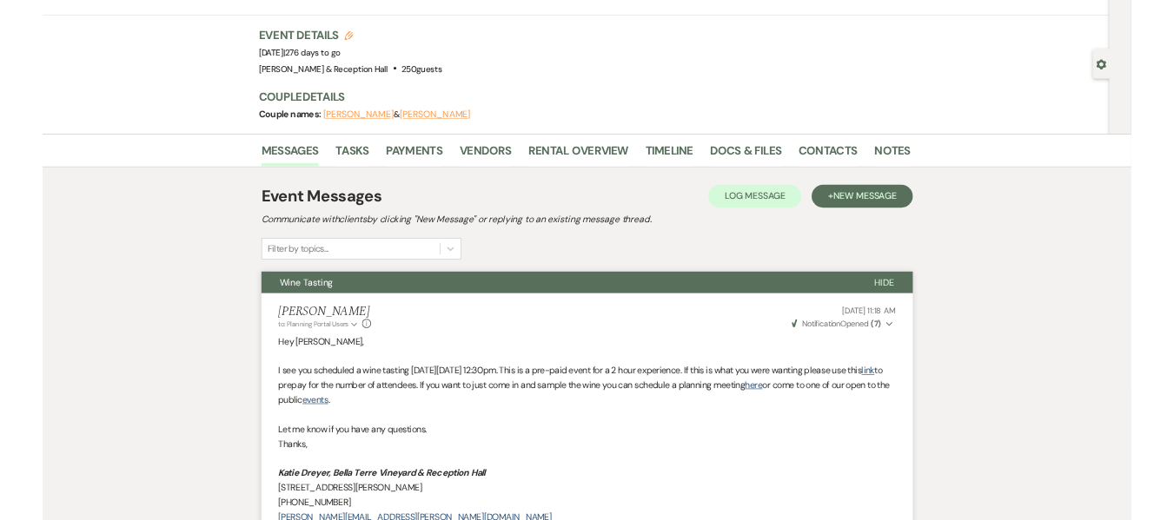
scroll to position [0, 0]
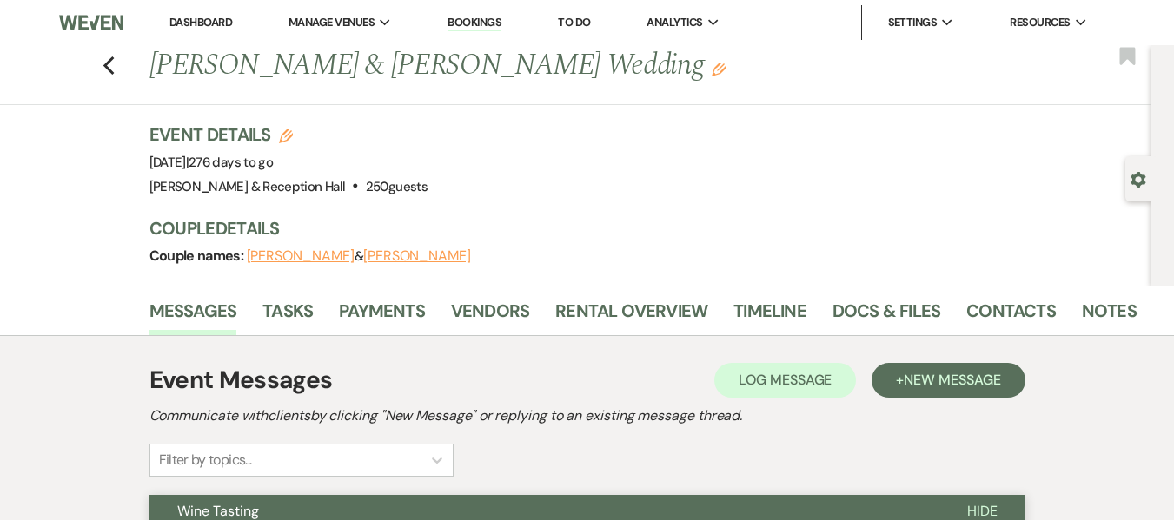
click at [496, 24] on link "Bookings" at bounding box center [474, 23] width 54 height 17
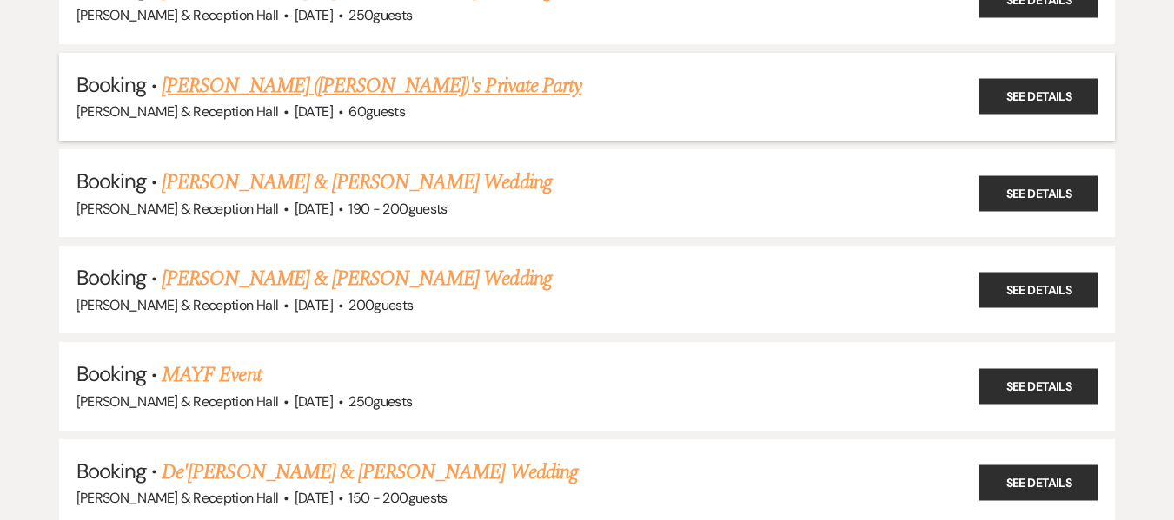
scroll to position [261, 0]
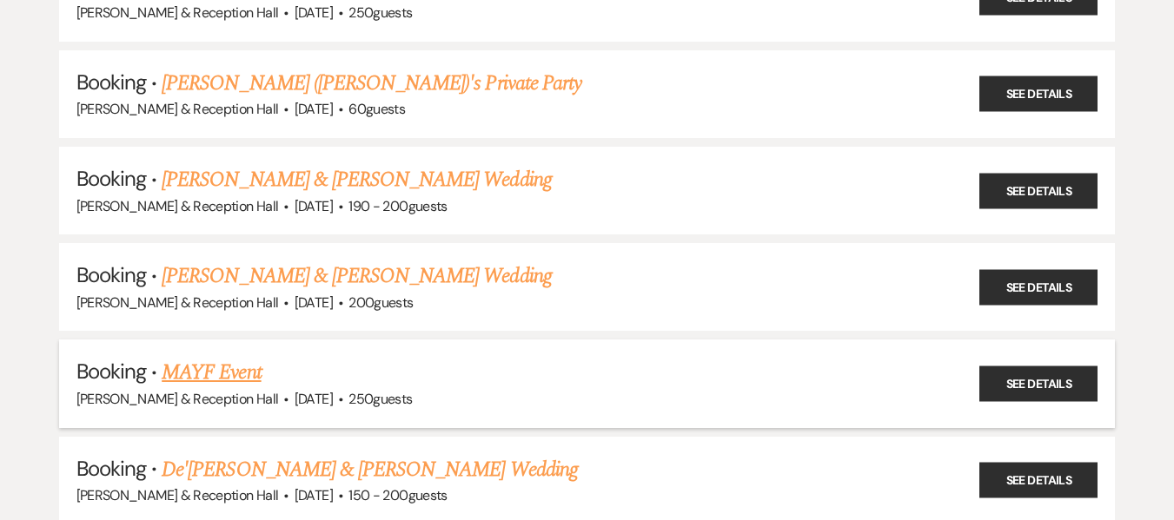
click at [220, 375] on link "MAYF Event" at bounding box center [211, 372] width 99 height 31
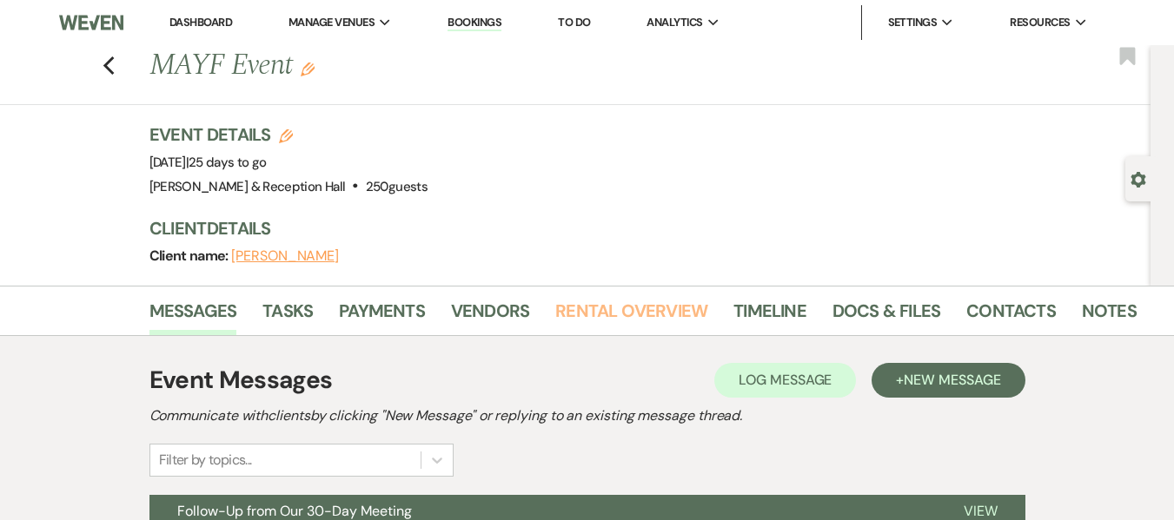
drag, startPoint x: 613, startPoint y: 304, endPoint x: 632, endPoint y: 295, distance: 21.0
click at [613, 304] on link "Rental Overview" at bounding box center [631, 316] width 152 height 38
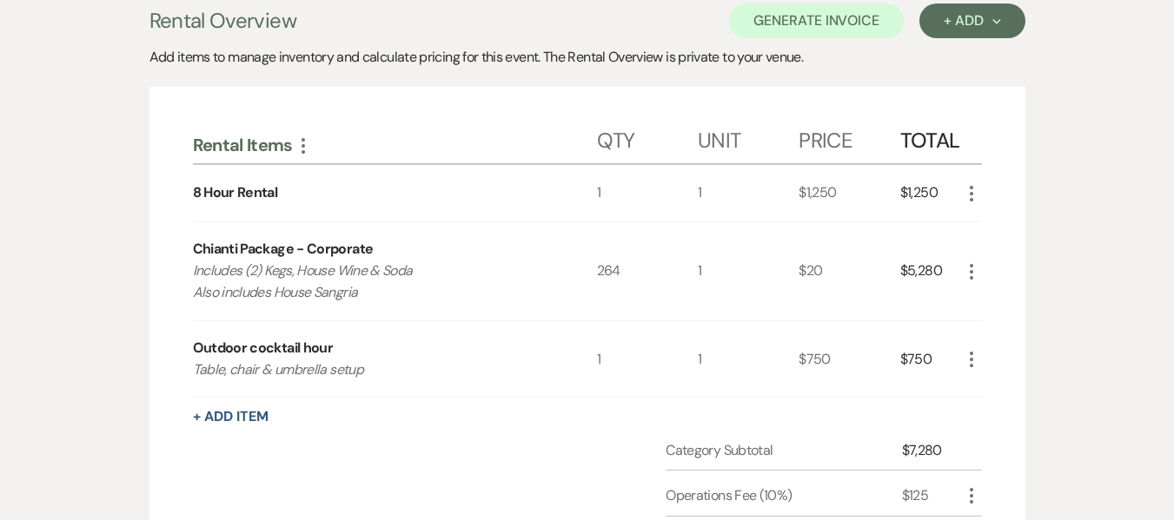
scroll to position [238, 0]
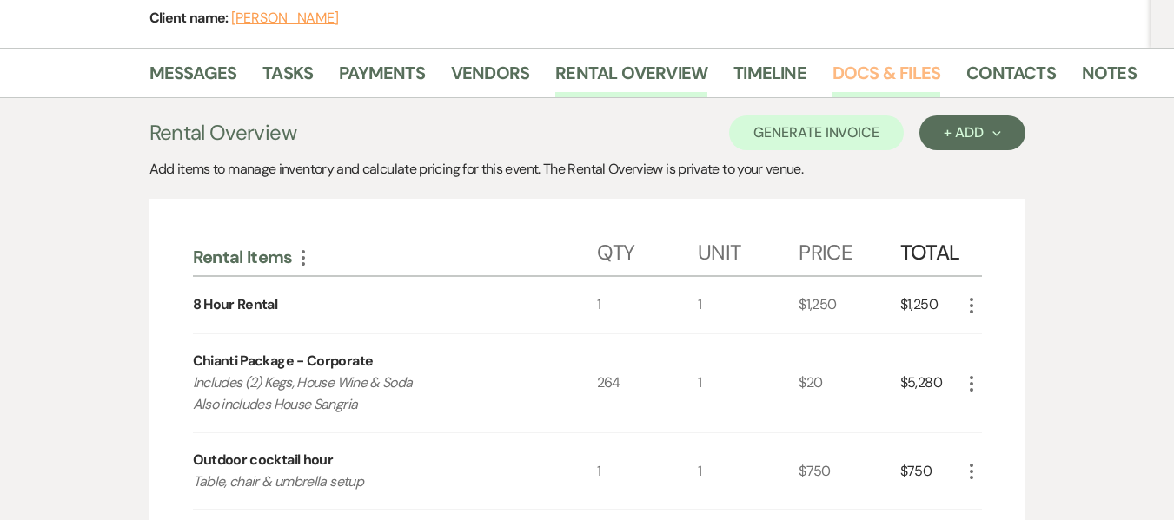
click at [896, 68] on link "Docs & Files" at bounding box center [886, 78] width 108 height 38
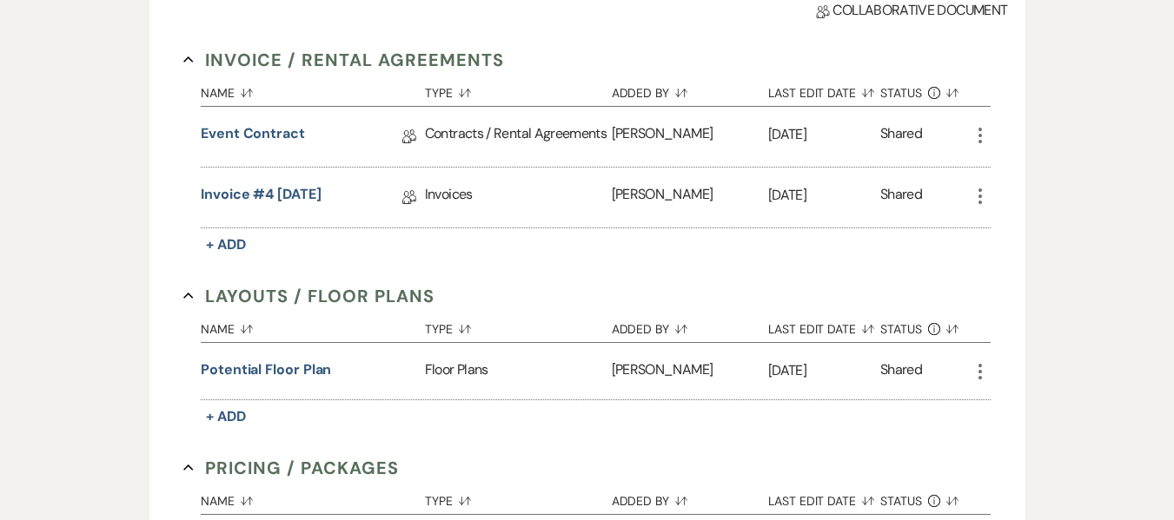
scroll to position [585, 0]
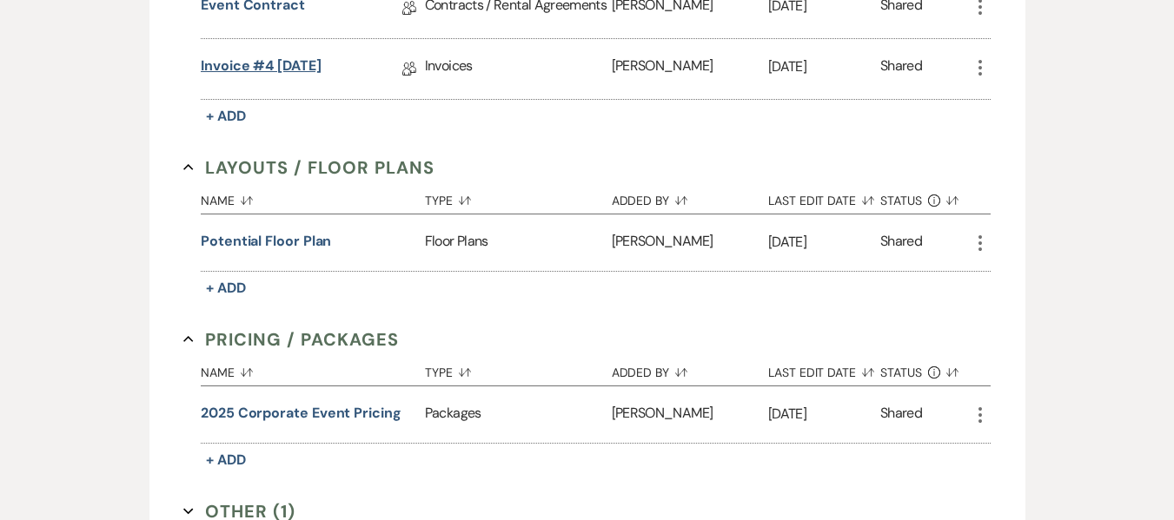
click at [321, 63] on link "Invoice #4 [DATE]" at bounding box center [261, 69] width 121 height 27
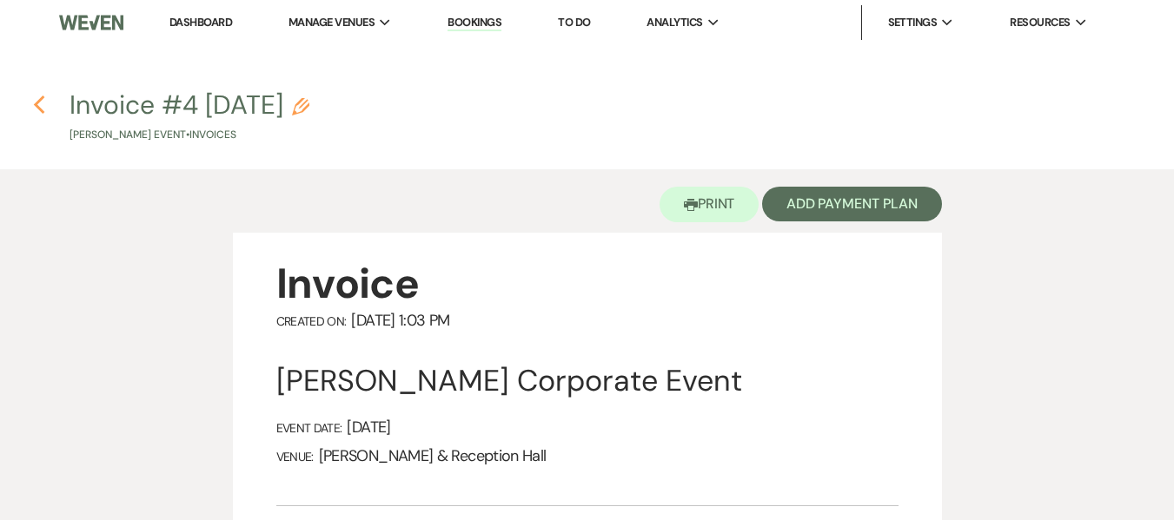
click at [41, 102] on icon "Previous" at bounding box center [39, 105] width 13 height 21
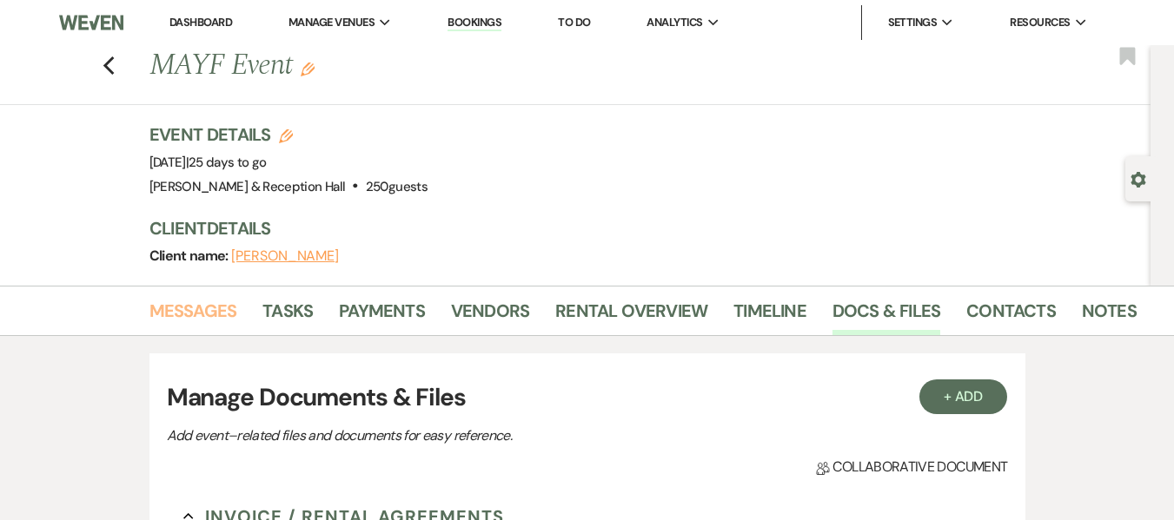
click at [188, 307] on link "Messages" at bounding box center [193, 316] width 88 height 38
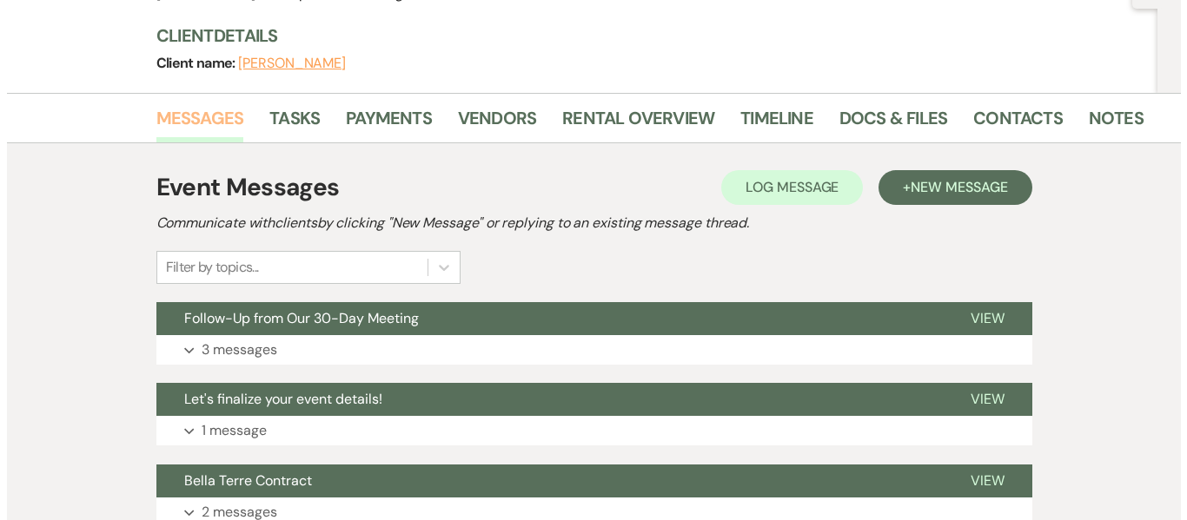
scroll to position [434, 0]
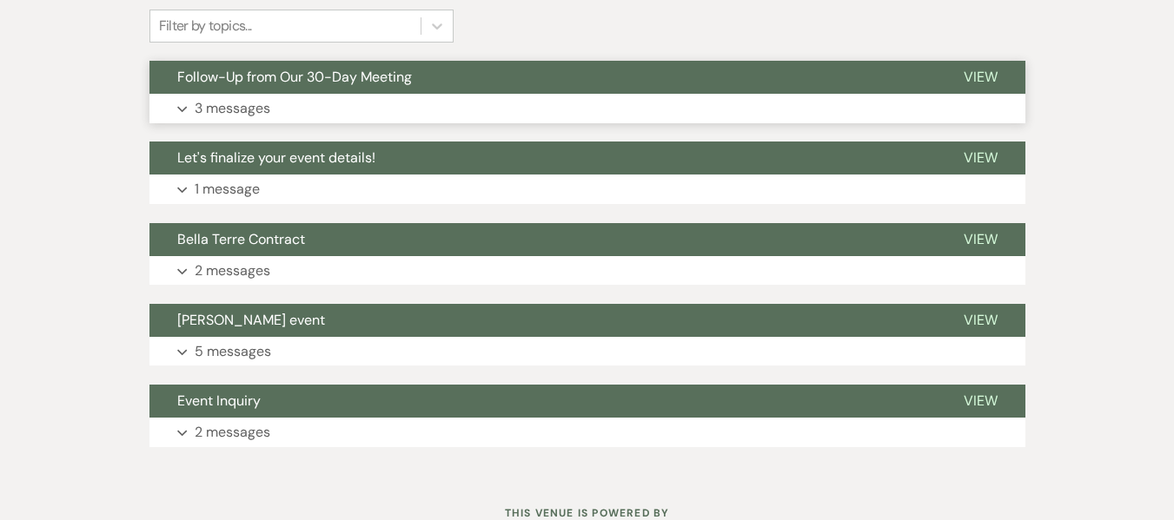
click at [269, 110] on p "3 messages" at bounding box center [233, 108] width 76 height 23
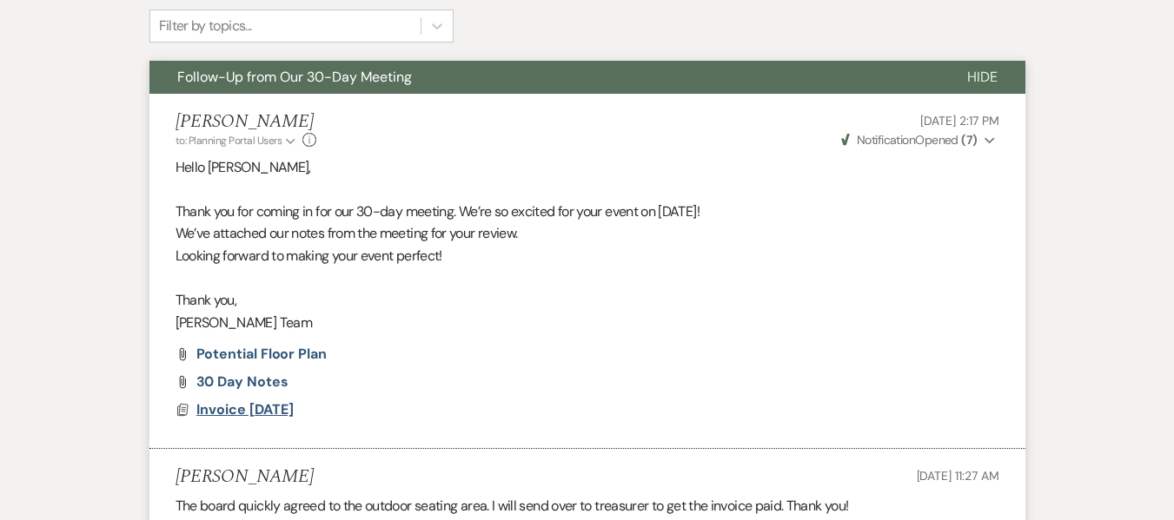
click at [294, 416] on span "Invoice [DATE]" at bounding box center [244, 409] width 97 height 18
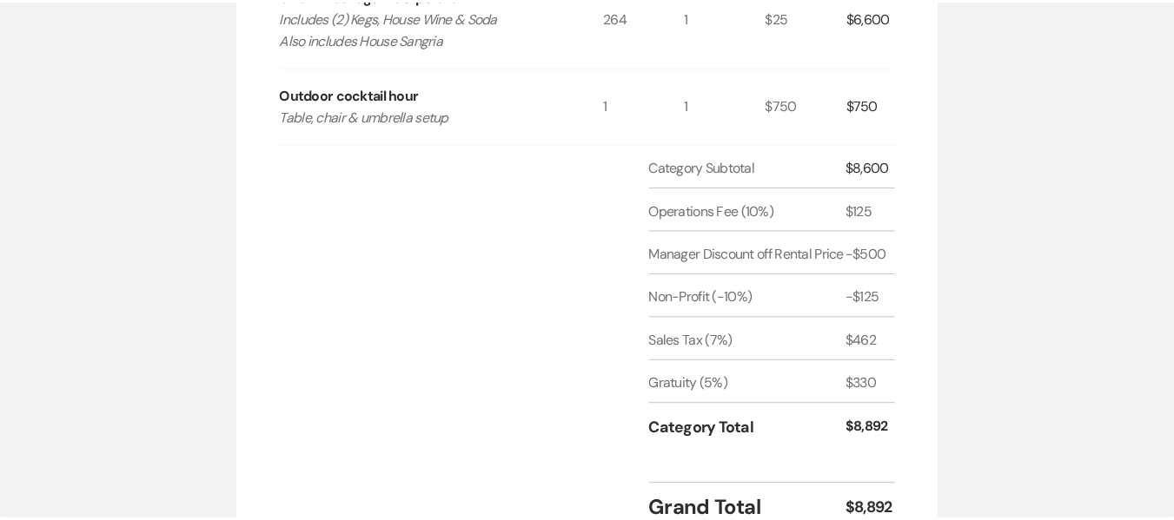
scroll to position [0, 0]
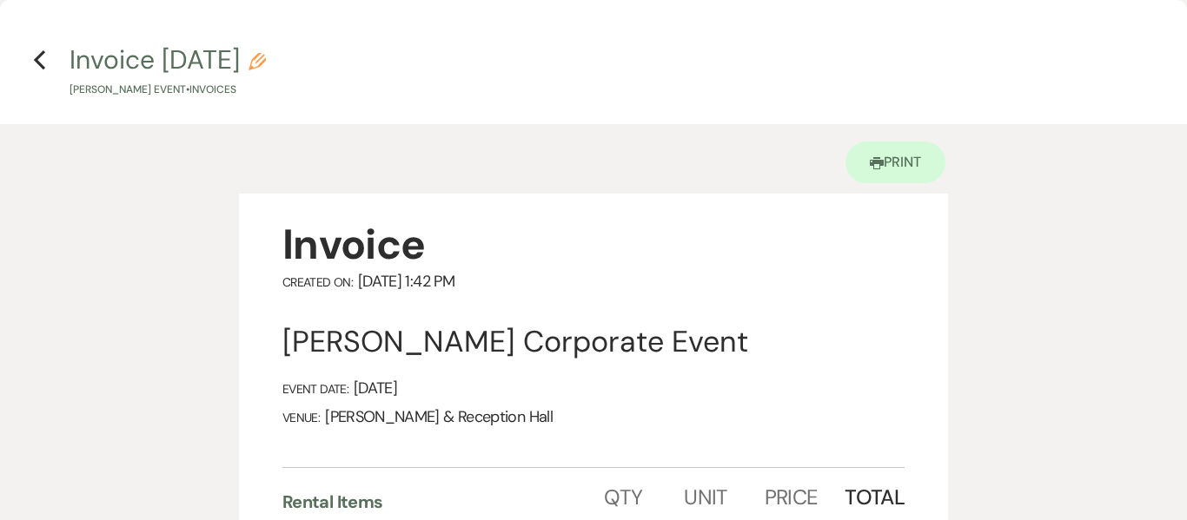
drag, startPoint x: 36, startPoint y: 61, endPoint x: 102, endPoint y: 75, distance: 68.3
click at [36, 61] on use "button" at bounding box center [39, 59] width 11 height 19
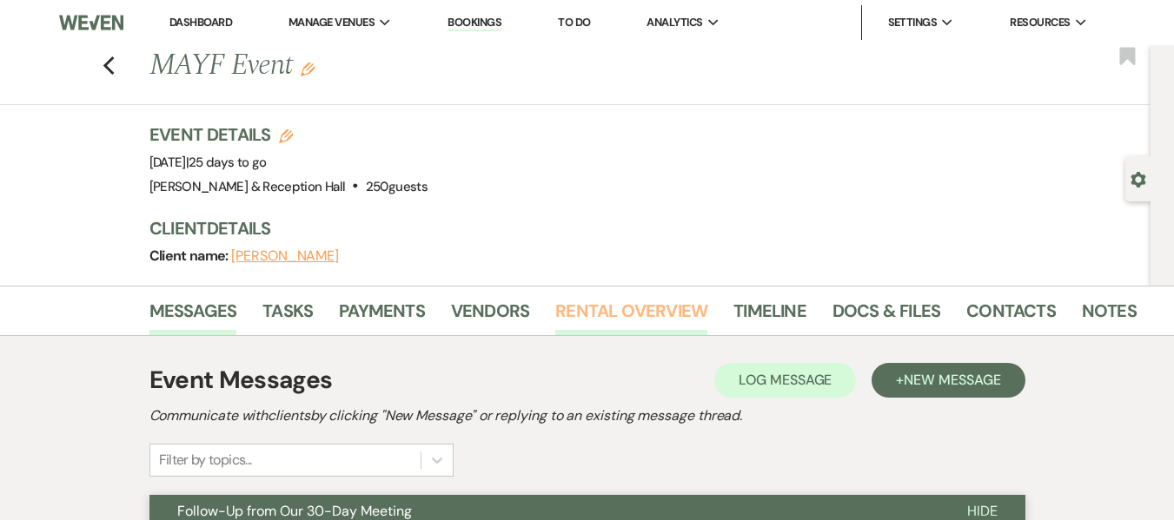
click at [622, 308] on link "Rental Overview" at bounding box center [631, 316] width 152 height 38
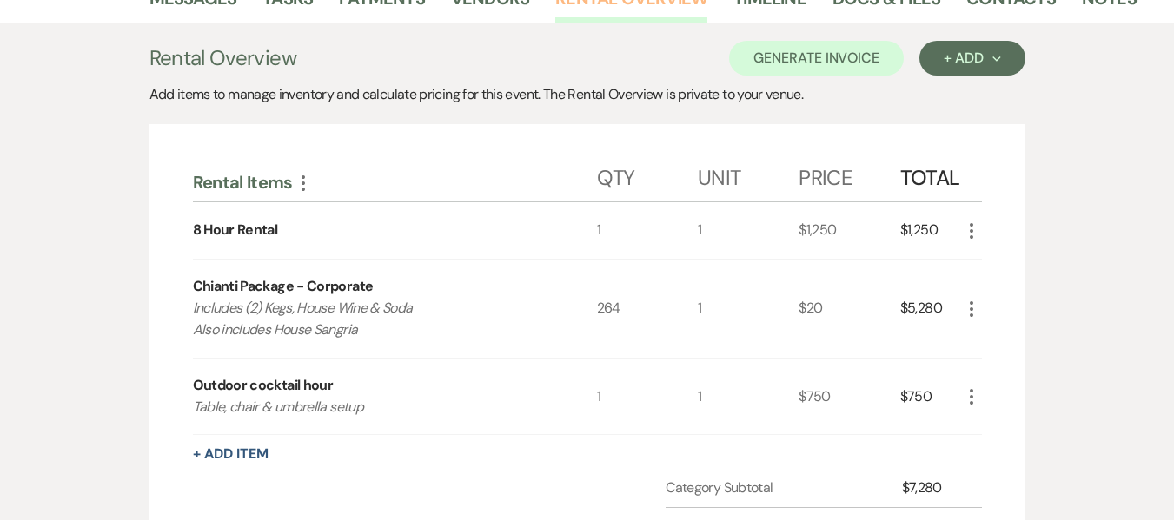
scroll to position [347, 0]
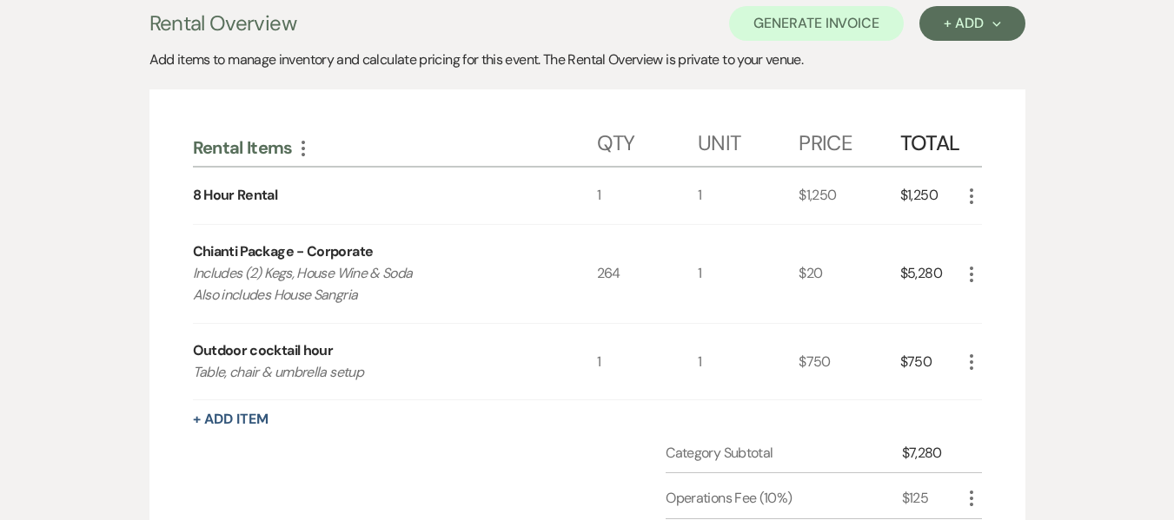
click at [967, 268] on icon "More" at bounding box center [971, 274] width 21 height 21
click at [1025, 297] on button "Pencil Edit" at bounding box center [1006, 308] width 90 height 28
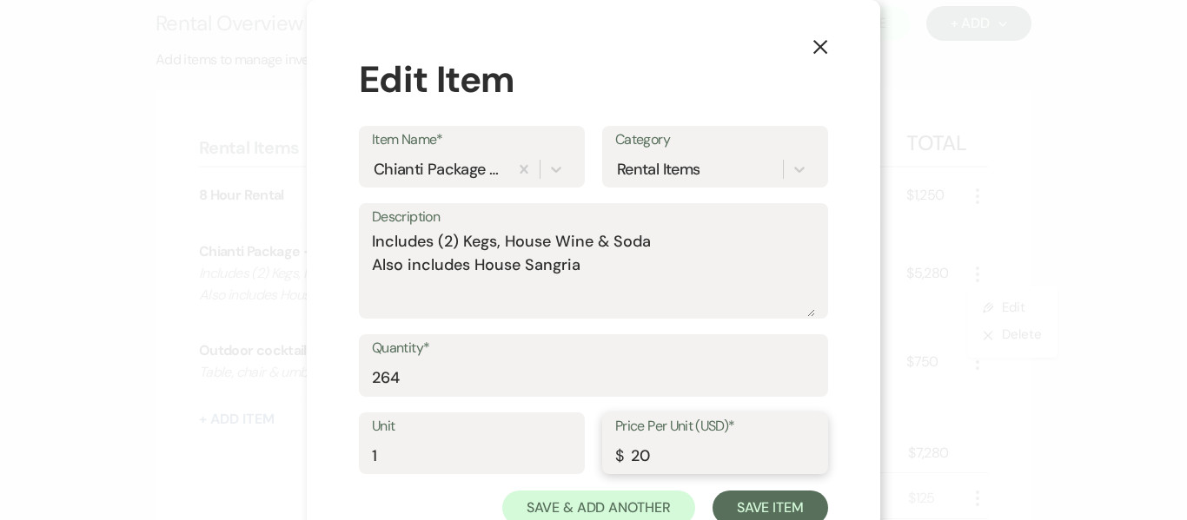
click at [658, 449] on input "20" at bounding box center [715, 456] width 200 height 34
type input "25"
click at [728, 506] on button "Save Item" at bounding box center [770, 508] width 116 height 35
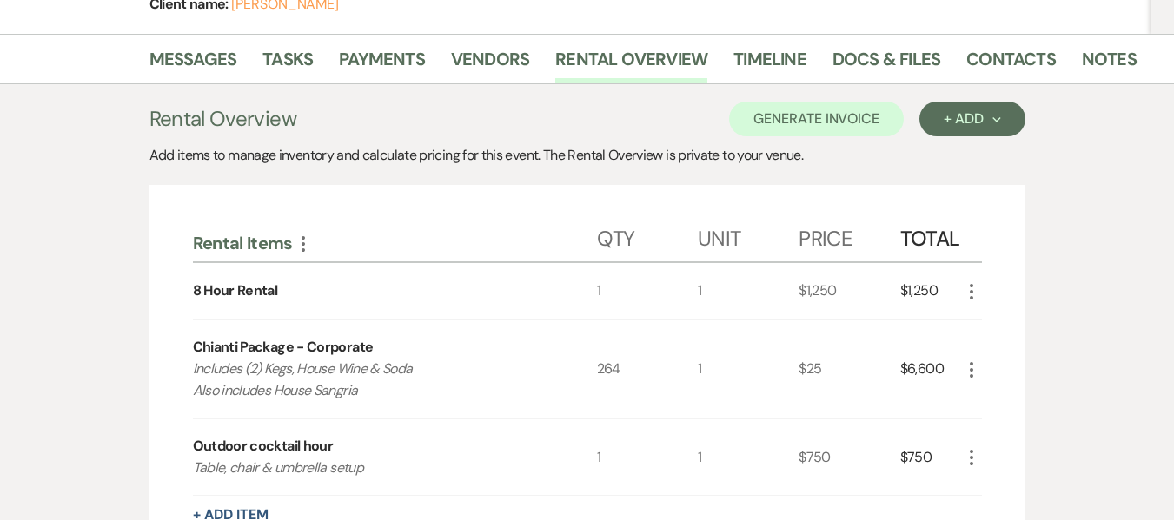
scroll to position [238, 0]
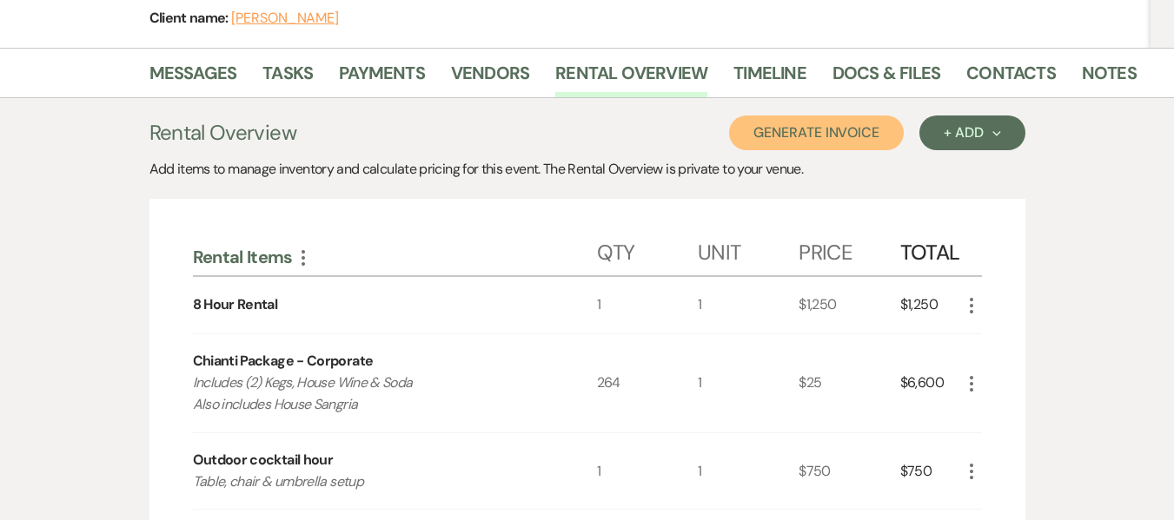
click at [830, 135] on button "Generate Invoice" at bounding box center [816, 133] width 175 height 35
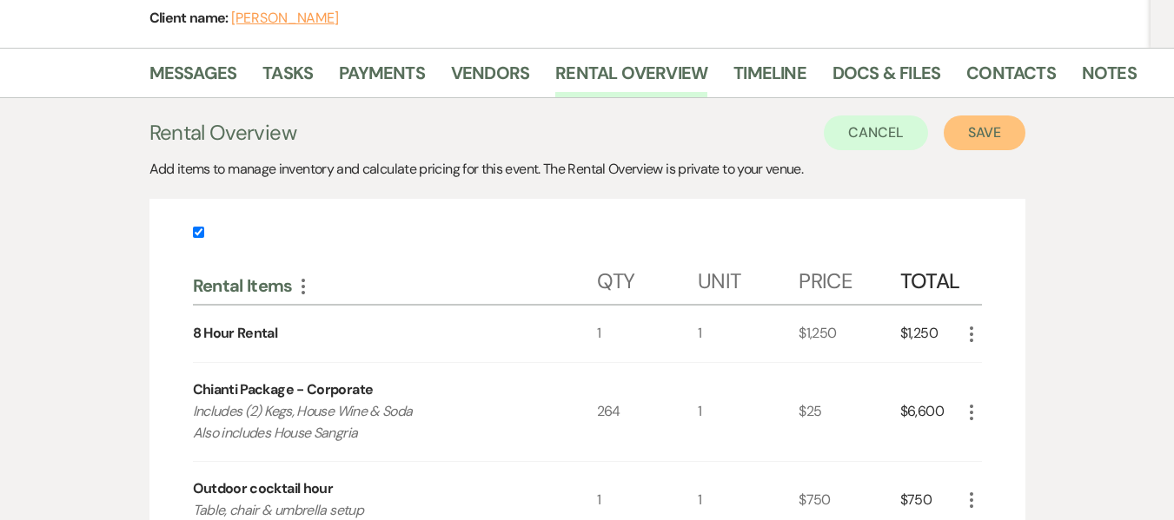
click at [969, 133] on button "Save" at bounding box center [984, 133] width 82 height 35
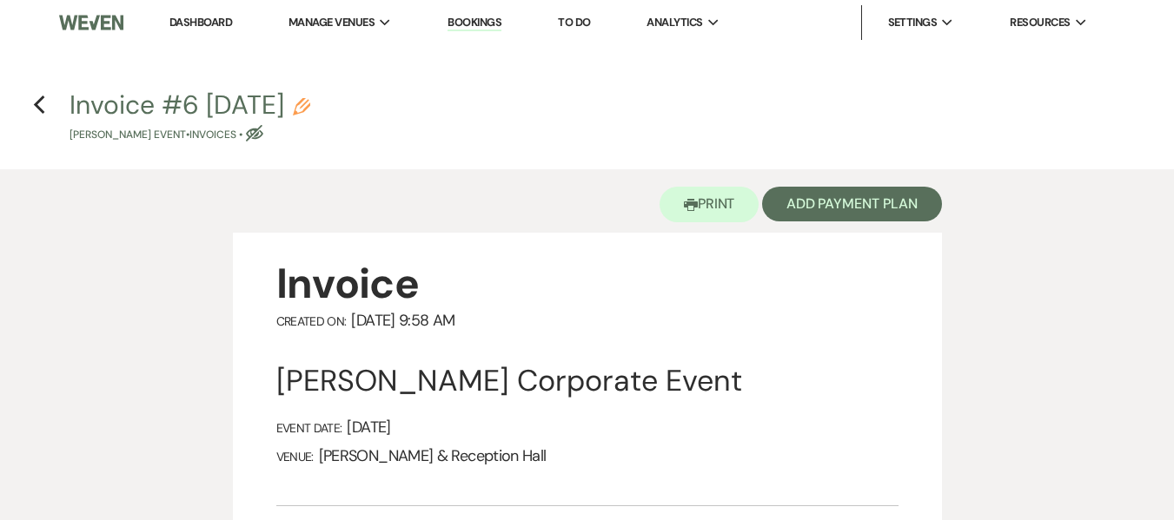
click at [310, 95] on button "Invoice #6 [DATE] Pencil [PERSON_NAME] Event • Invoices • Eye Blocked" at bounding box center [189, 117] width 241 height 51
select select "22"
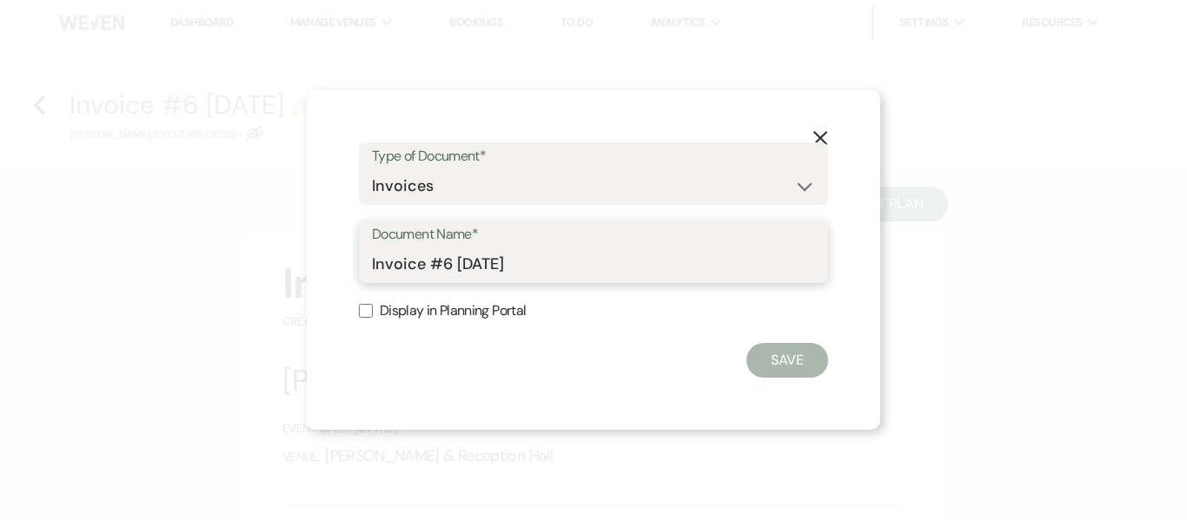
drag, startPoint x: 590, startPoint y: 263, endPoint x: 249, endPoint y: 235, distance: 341.6
click at [242, 236] on div "X Type of Document* Special Event Insurance Vendor Certificate of Insurance Con…" at bounding box center [593, 260] width 1187 height 520
type input "Final Invoice"
click at [366, 313] on input "Display in Planning Portal" at bounding box center [366, 311] width 14 height 14
checkbox input "true"
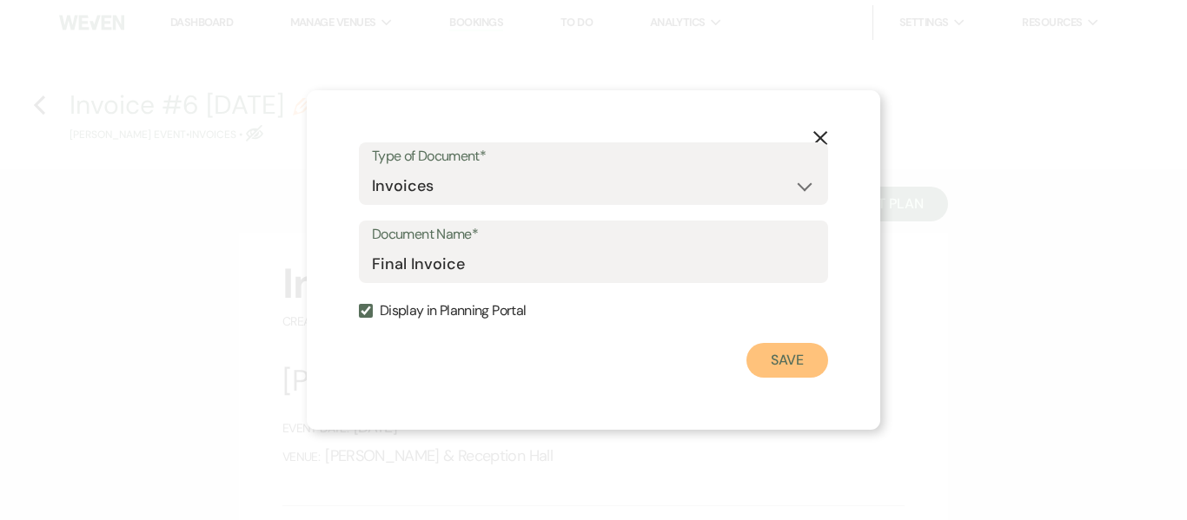
click at [783, 372] on button "Save" at bounding box center [787, 360] width 82 height 35
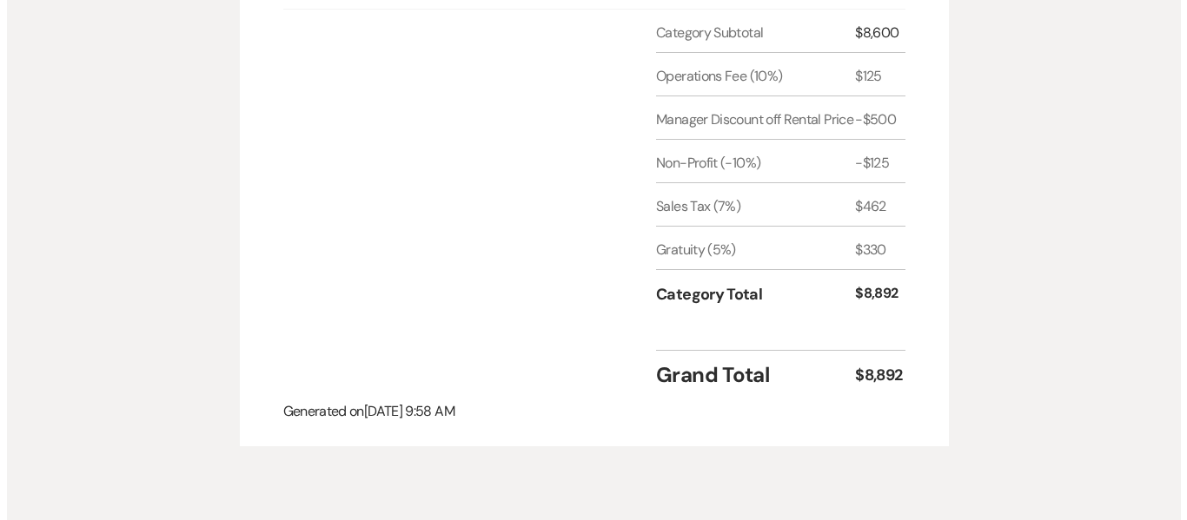
scroll to position [174, 0]
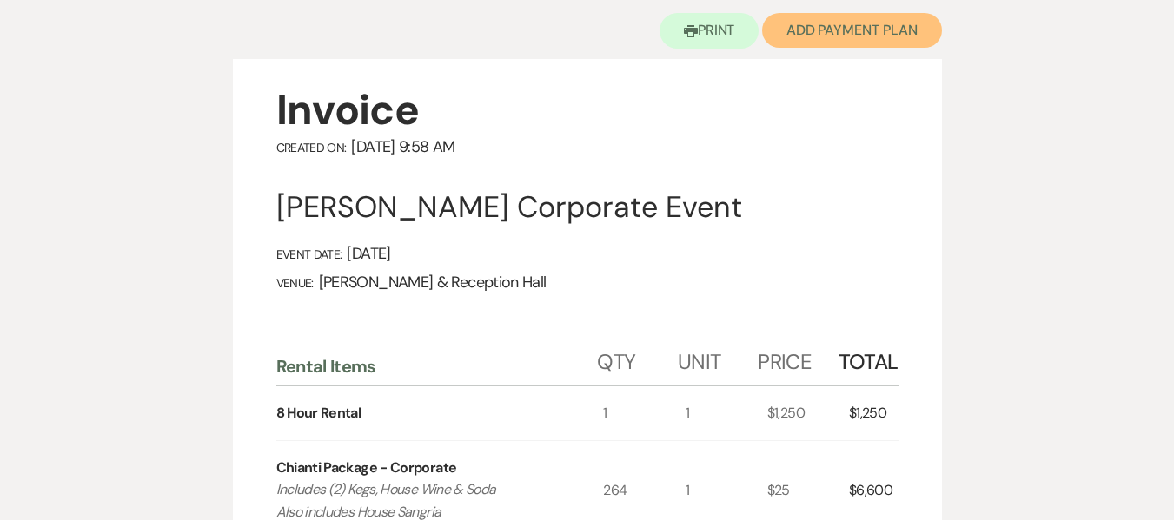
click at [883, 30] on button "Add Payment Plan" at bounding box center [852, 30] width 180 height 35
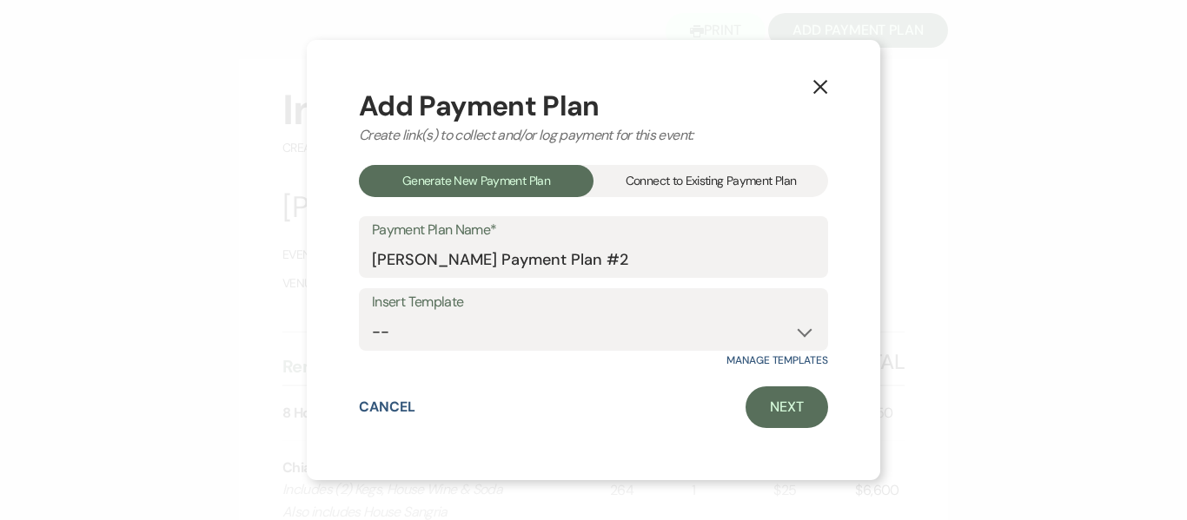
click at [716, 181] on div "Connect to Existing Payment Plan" at bounding box center [710, 181] width 235 height 32
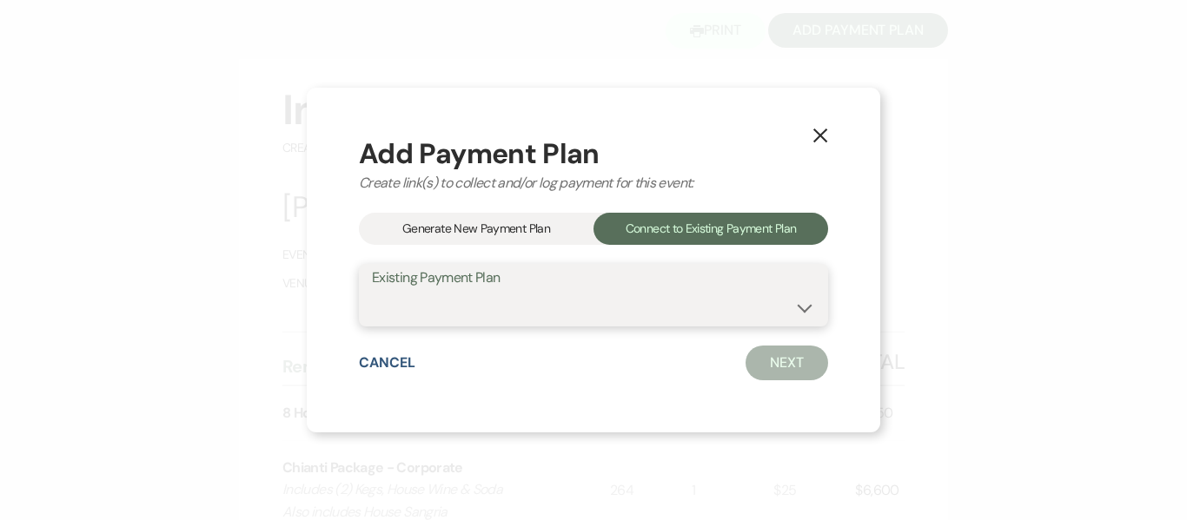
click at [636, 308] on select "[PERSON_NAME] Payment Plan #2" at bounding box center [593, 308] width 443 height 34
select select "16908"
click at [372, 291] on select "[PERSON_NAME] Payment Plan #2" at bounding box center [593, 308] width 443 height 34
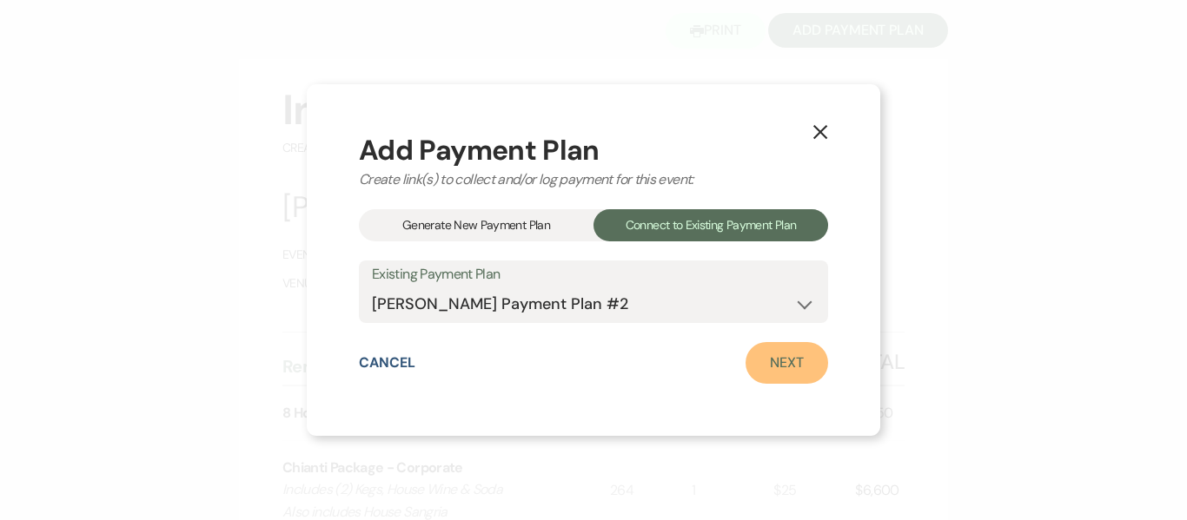
click at [790, 363] on link "Next" at bounding box center [786, 363] width 83 height 42
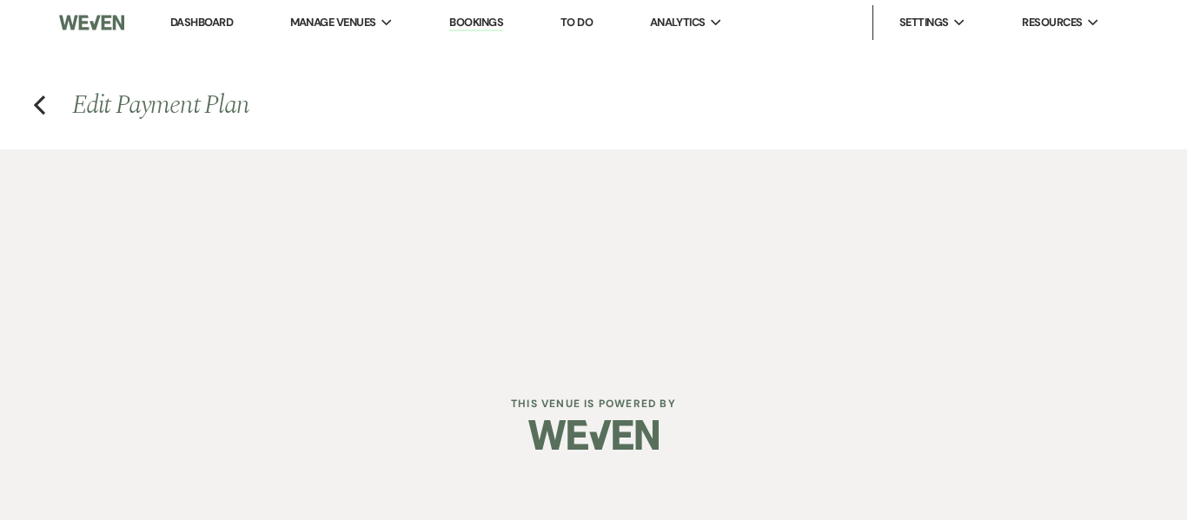
select select "27591"
select select "1"
select select "true"
select select "2"
select select "flat"
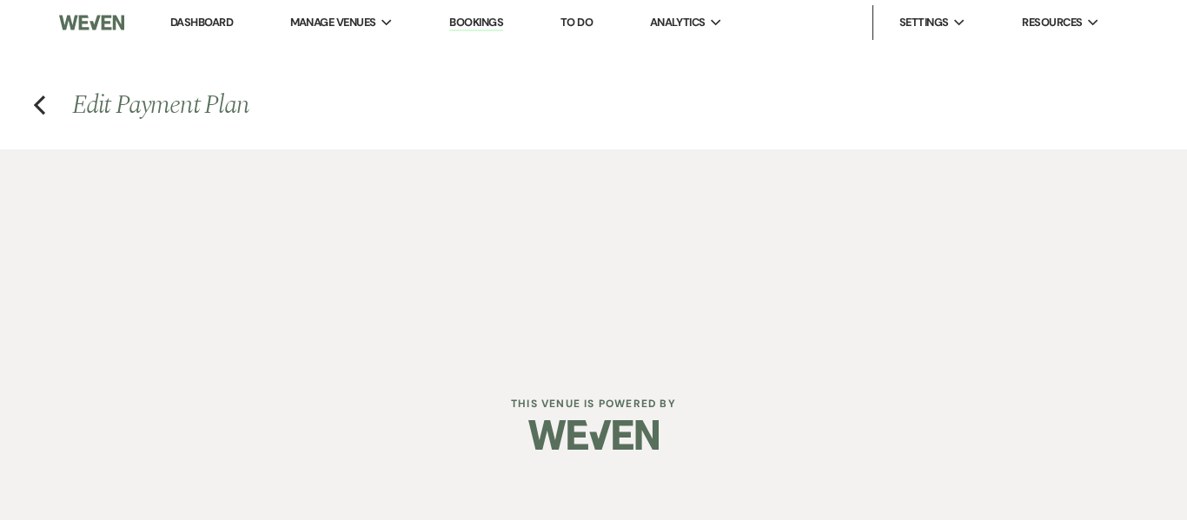
select select "true"
select select "client"
select select "weeks"
select select "afterDueDate"
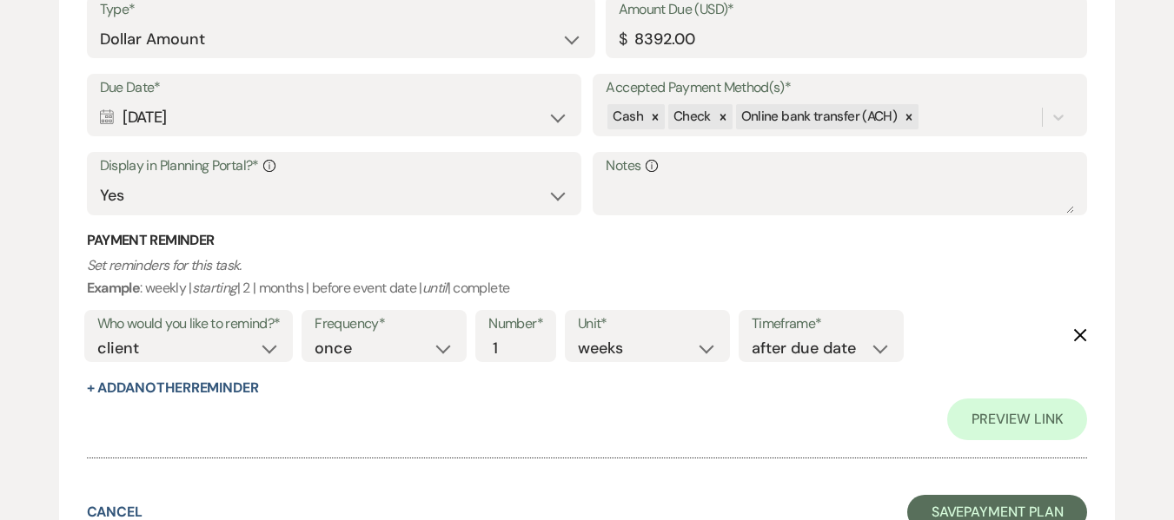
scroll to position [1390, 0]
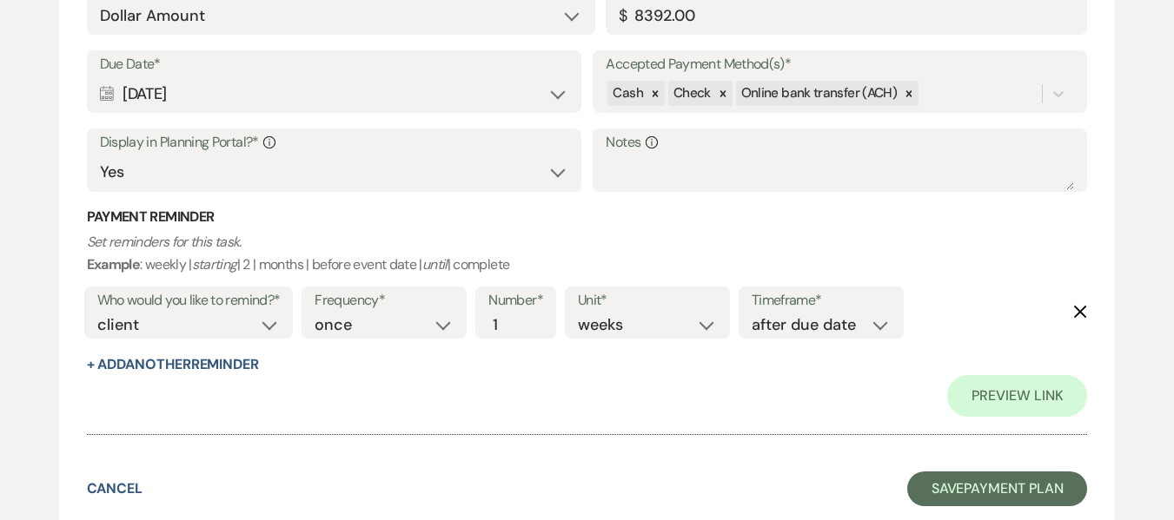
click at [1084, 309] on use "button" at bounding box center [1080, 312] width 13 height 13
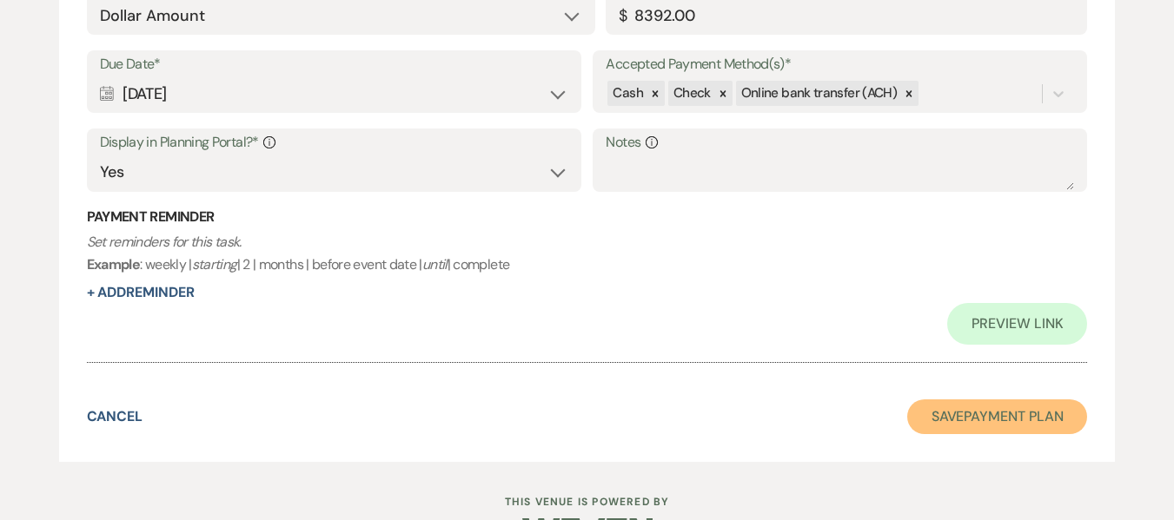
click at [972, 413] on button "Save Payment Plan" at bounding box center [997, 417] width 181 height 35
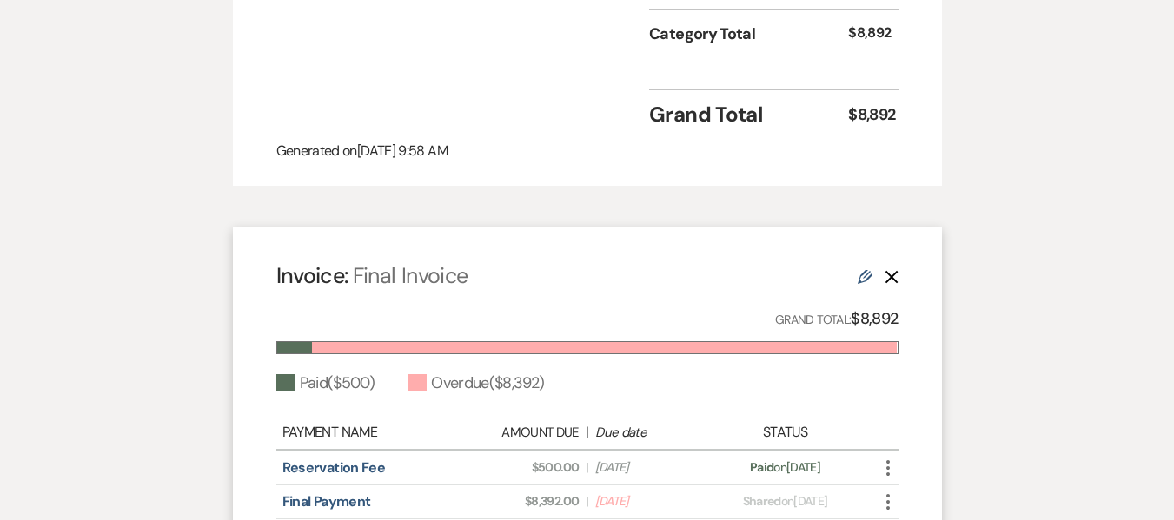
scroll to position [1303, 0]
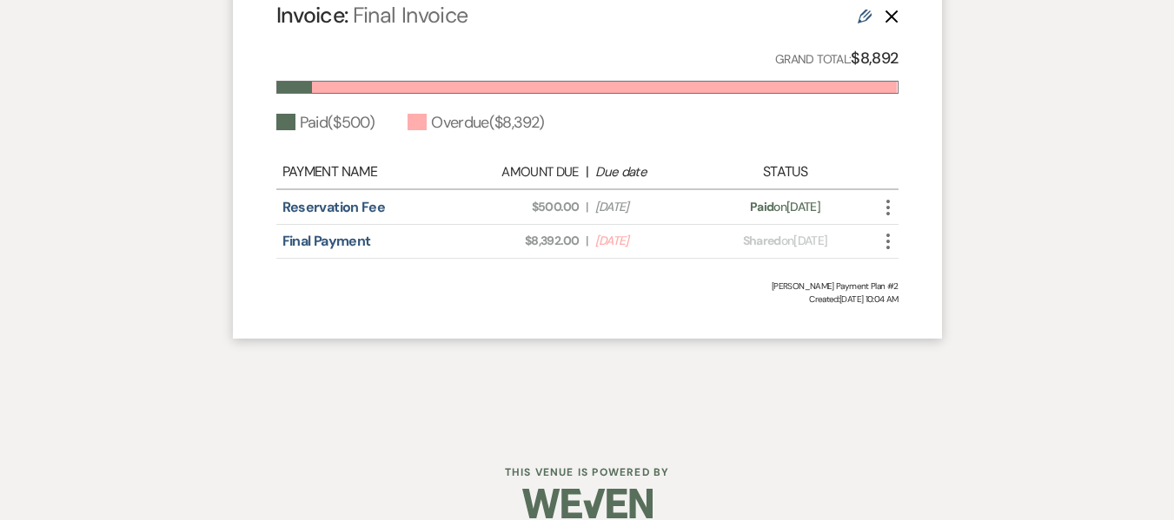
click at [888, 252] on icon "More" at bounding box center [887, 241] width 21 height 21
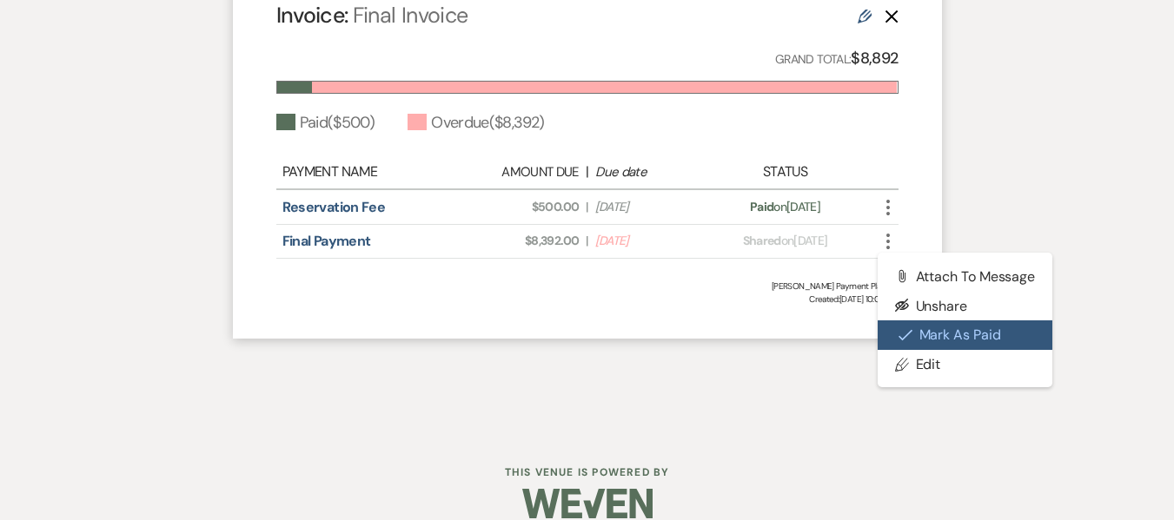
click at [977, 350] on button "Check [PERSON_NAME] [PERSON_NAME] as Paid" at bounding box center [964, 336] width 175 height 30
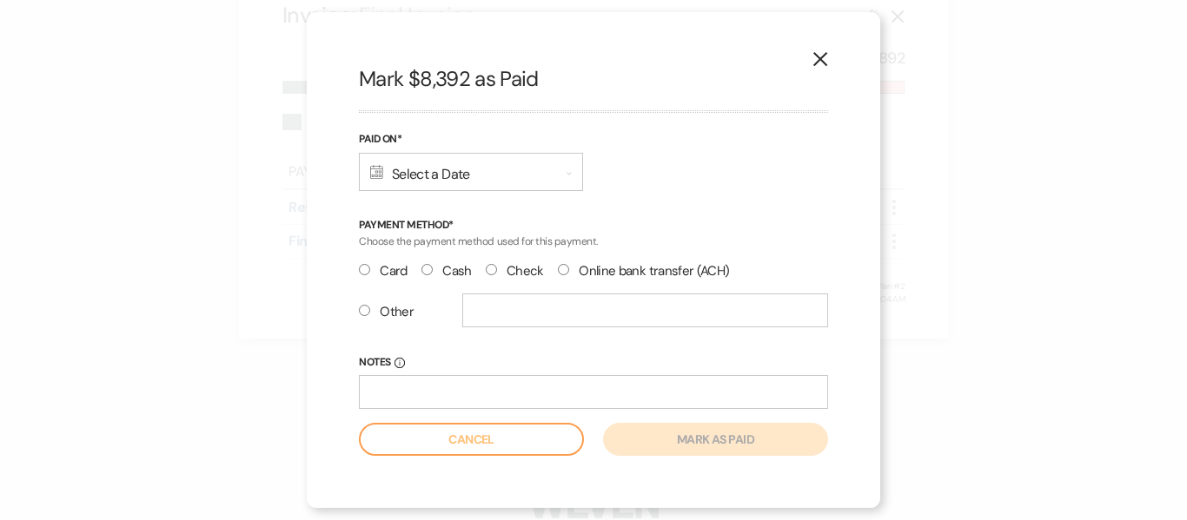
click at [442, 178] on div "Calendar Select a Date Expand" at bounding box center [471, 172] width 224 height 38
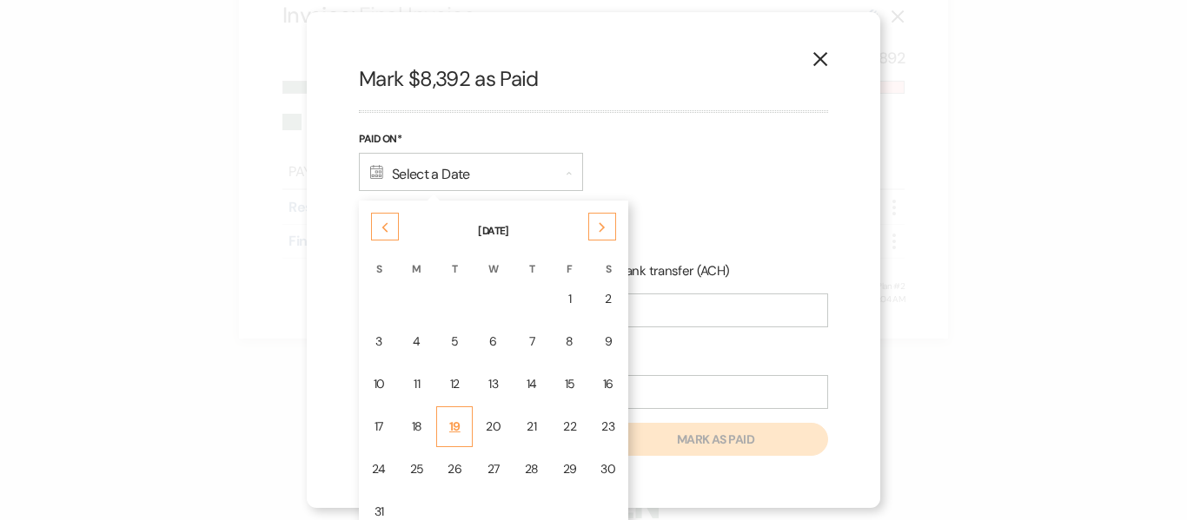
click at [447, 425] on div "19" at bounding box center [454, 427] width 14 height 18
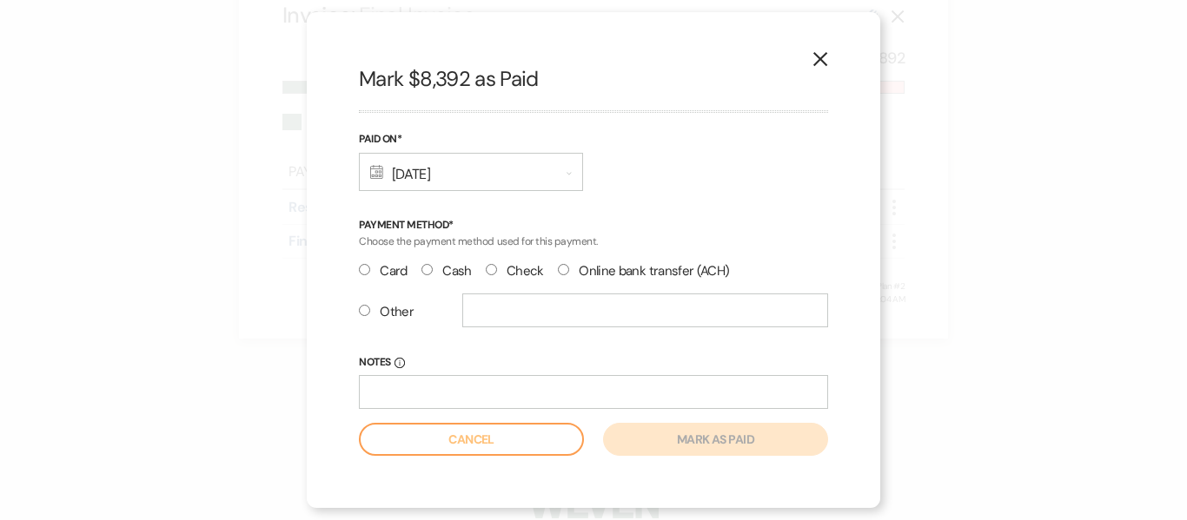
drag, startPoint x: 499, startPoint y: 263, endPoint x: 493, endPoint y: 271, distance: 9.4
click at [493, 270] on label "Check" at bounding box center [515, 271] width 58 height 23
click at [492, 271] on input "Check" at bounding box center [491, 269] width 11 height 11
radio input "true"
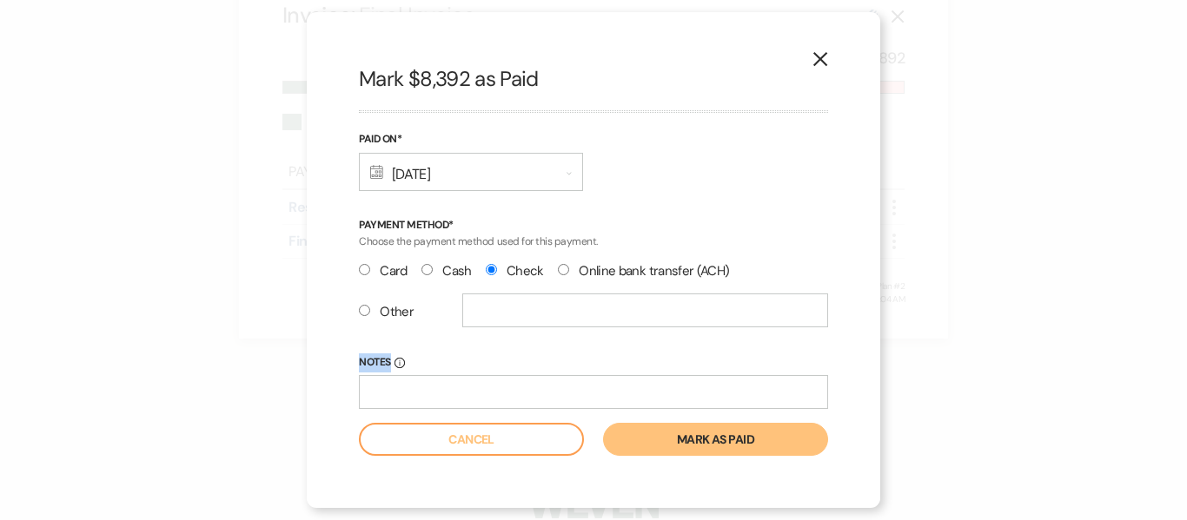
click at [494, 374] on div "Notes Info" at bounding box center [593, 382] width 469 height 56
click at [493, 374] on div "Notes Info" at bounding box center [593, 382] width 469 height 56
click at [493, 392] on input "Notes Info" at bounding box center [593, 392] width 469 height 34
type input "Ck# 4708"
click at [691, 445] on button "Mark as paid" at bounding box center [715, 439] width 225 height 33
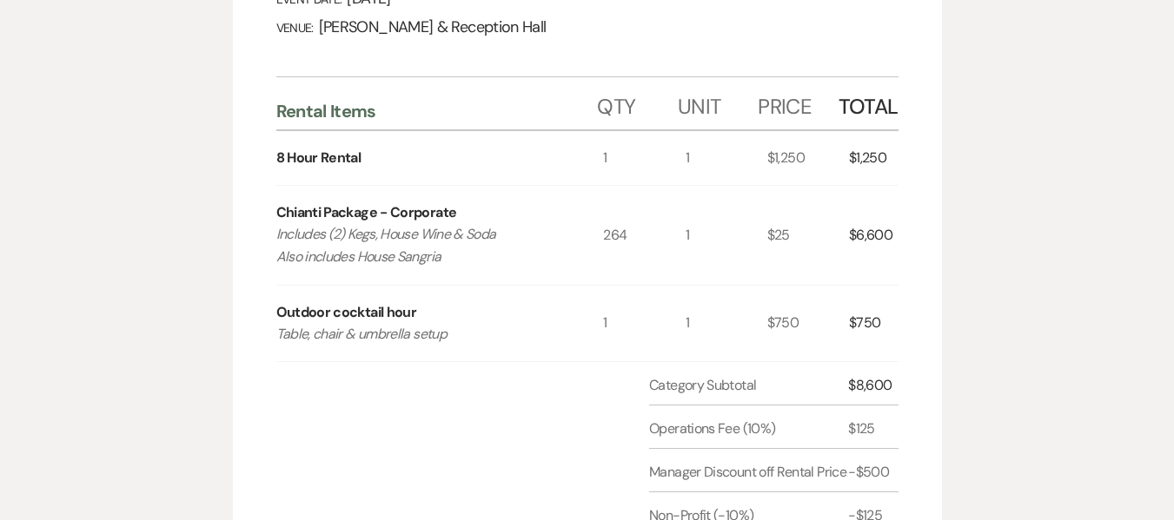
scroll to position [0, 0]
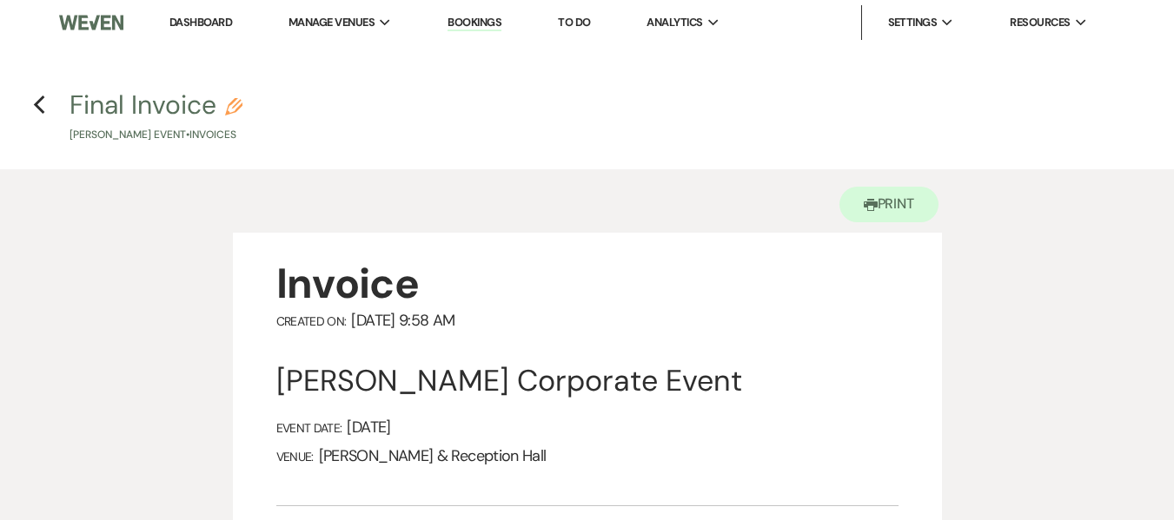
drag, startPoint x: 212, startPoint y: 11, endPoint x: 208, endPoint y: 27, distance: 16.2
click at [212, 11] on li "Dashboard" at bounding box center [201, 22] width 80 height 35
click at [208, 27] on link "Dashboard" at bounding box center [200, 22] width 63 height 15
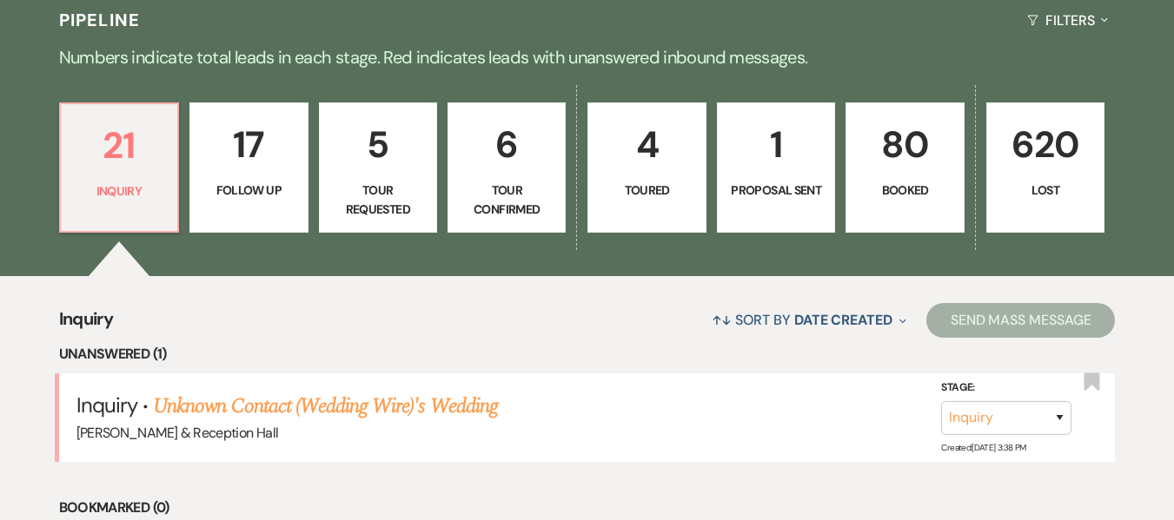
scroll to position [608, 0]
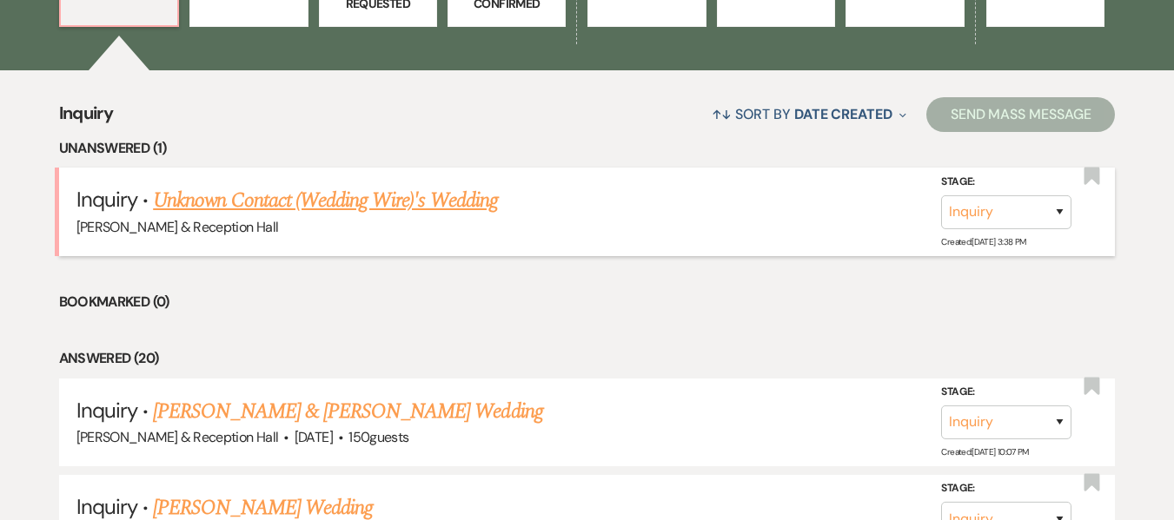
click at [360, 205] on link "Unknown Contact (Wedding Wire)'s Wedding" at bounding box center [325, 200] width 345 height 31
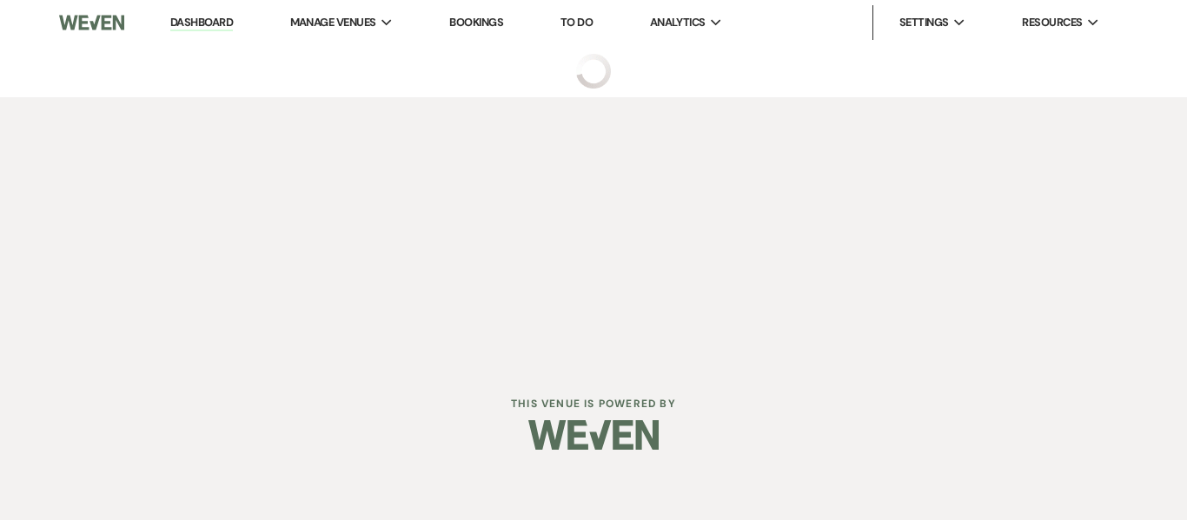
select select "3"
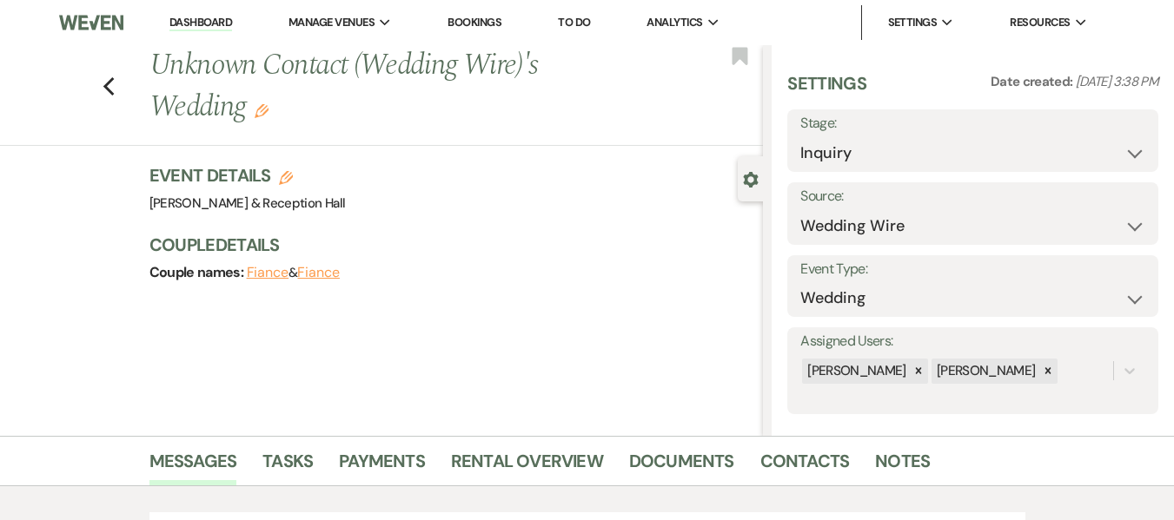
click at [198, 21] on link "Dashboard" at bounding box center [200, 23] width 63 height 17
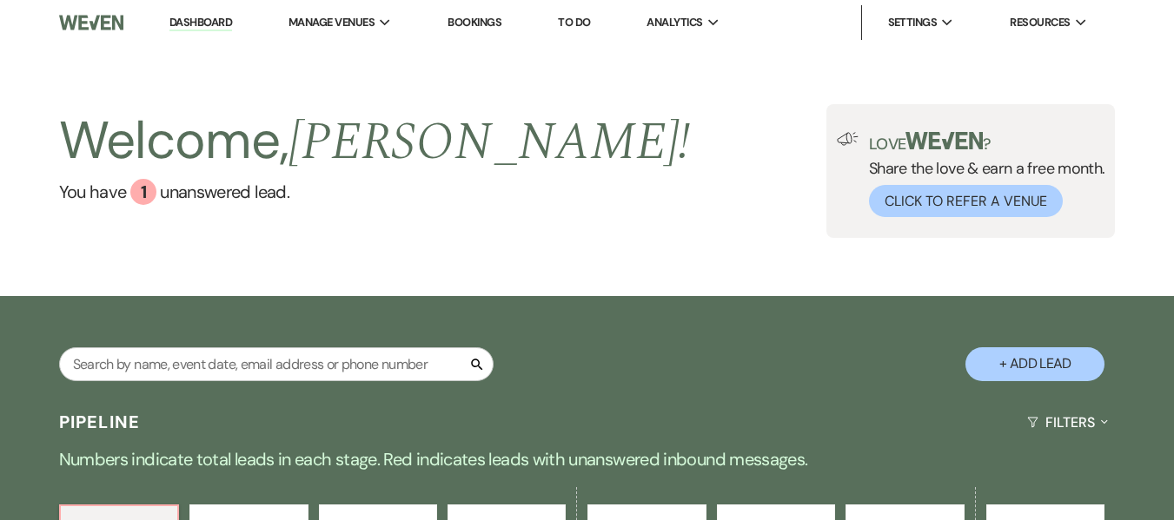
click at [494, 23] on link "Bookings" at bounding box center [474, 22] width 54 height 15
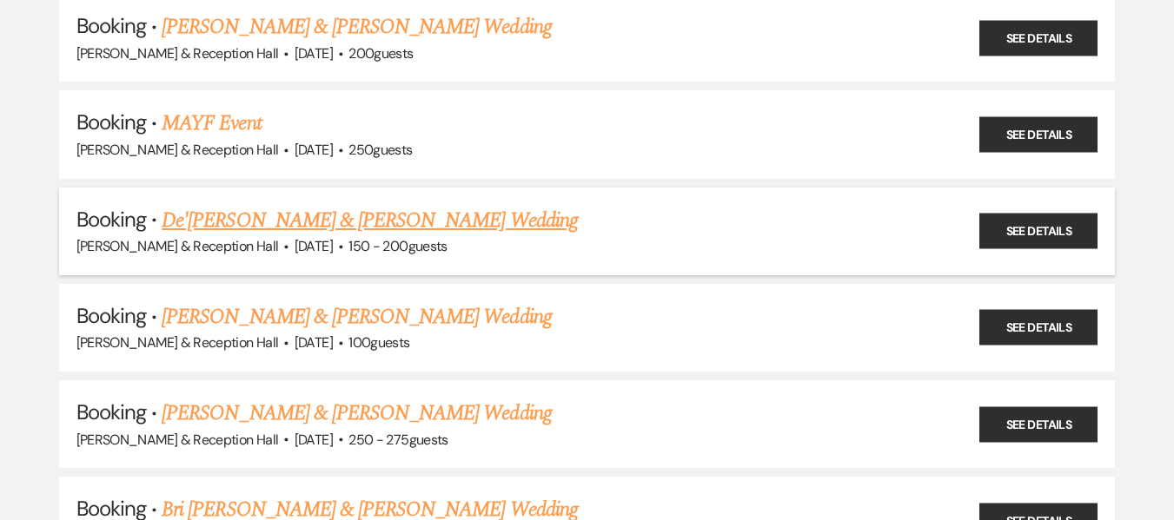
scroll to position [521, 0]
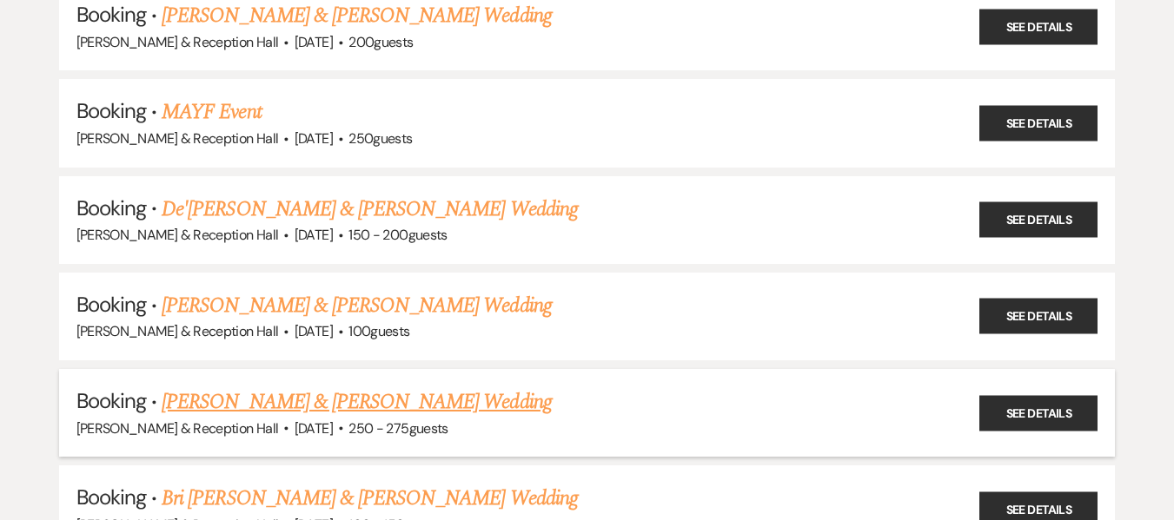
click at [293, 396] on link "[PERSON_NAME] & [PERSON_NAME] Wedding" at bounding box center [356, 402] width 389 height 31
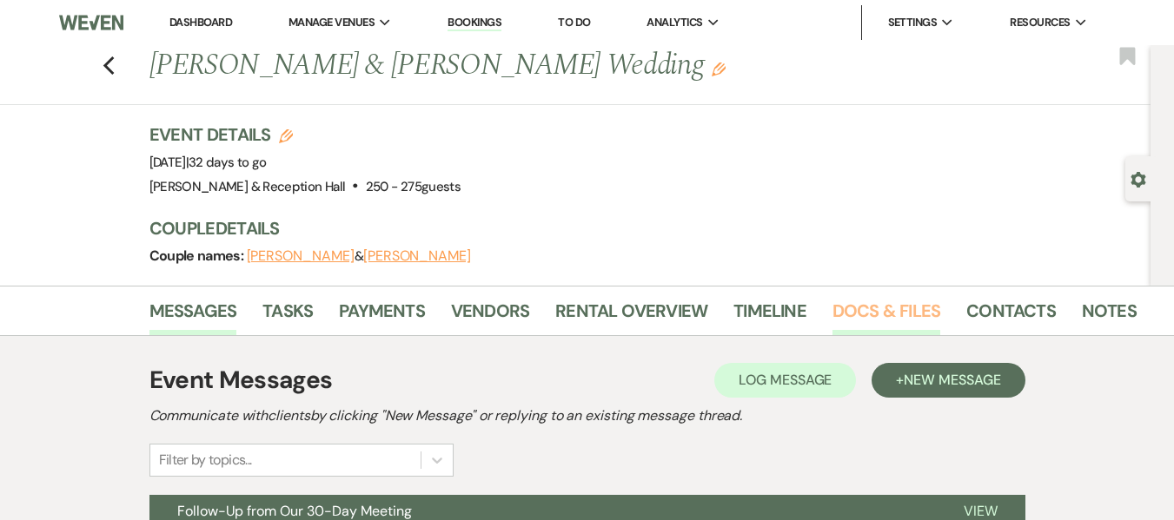
click at [860, 307] on link "Docs & Files" at bounding box center [886, 316] width 108 height 38
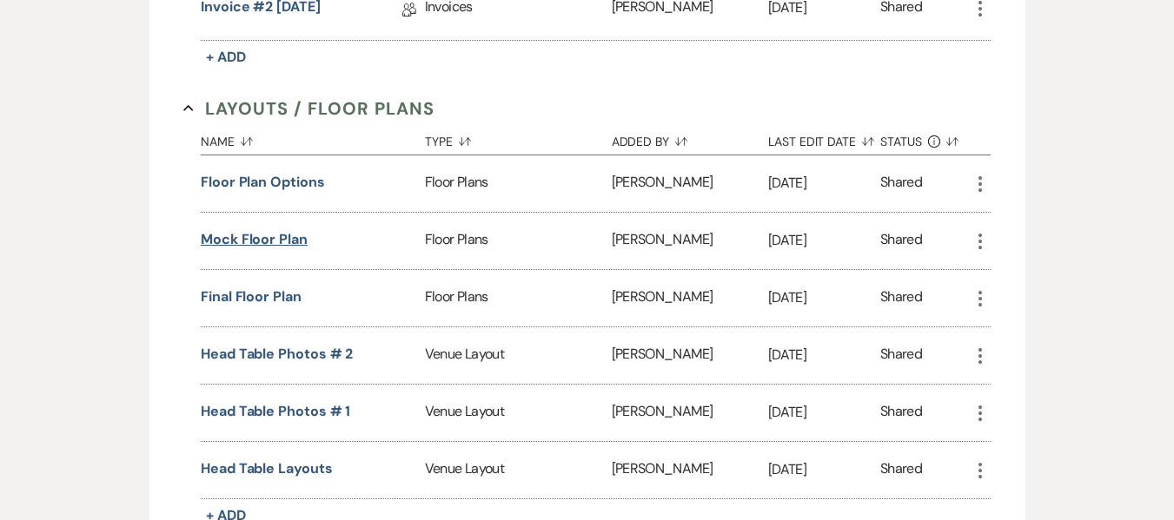
scroll to position [695, 0]
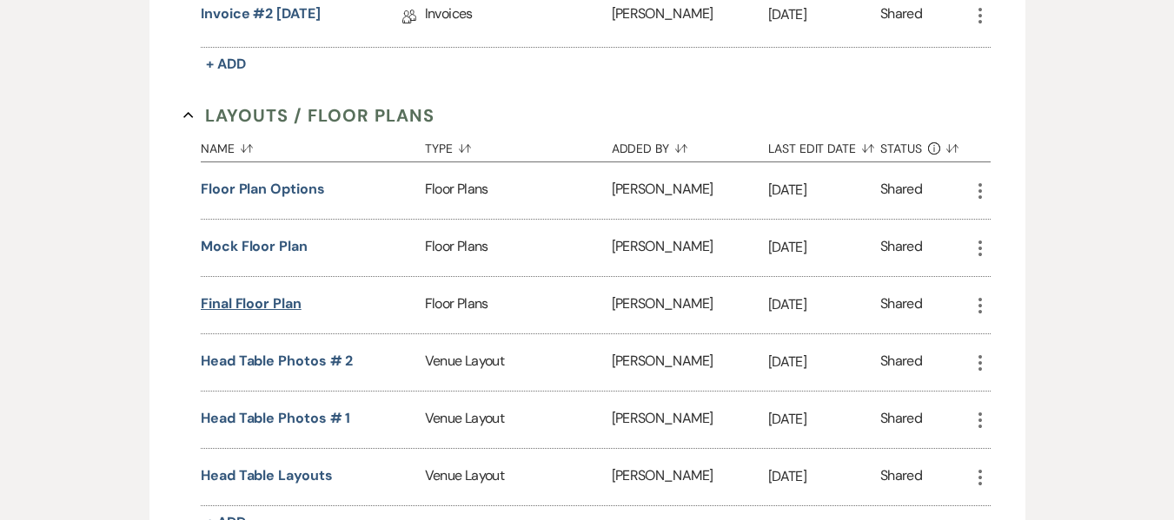
click at [254, 302] on button "Final Floor Plan" at bounding box center [251, 304] width 101 height 21
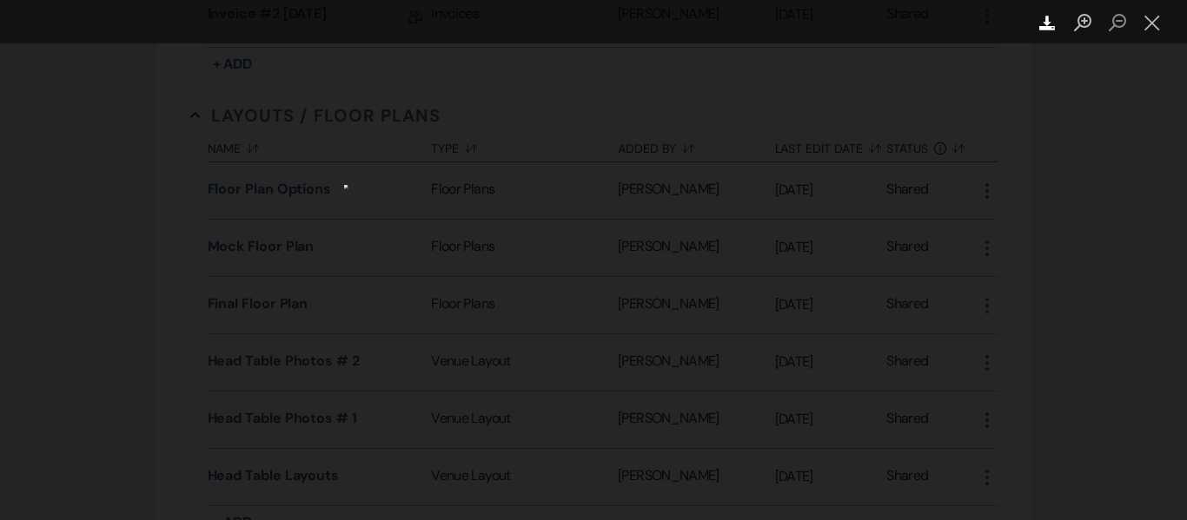
click at [1046, 22] on use "Lightbox" at bounding box center [1047, 23] width 16 height 15
click at [872, 260] on div "Lightbox" at bounding box center [593, 260] width 1187 height 520
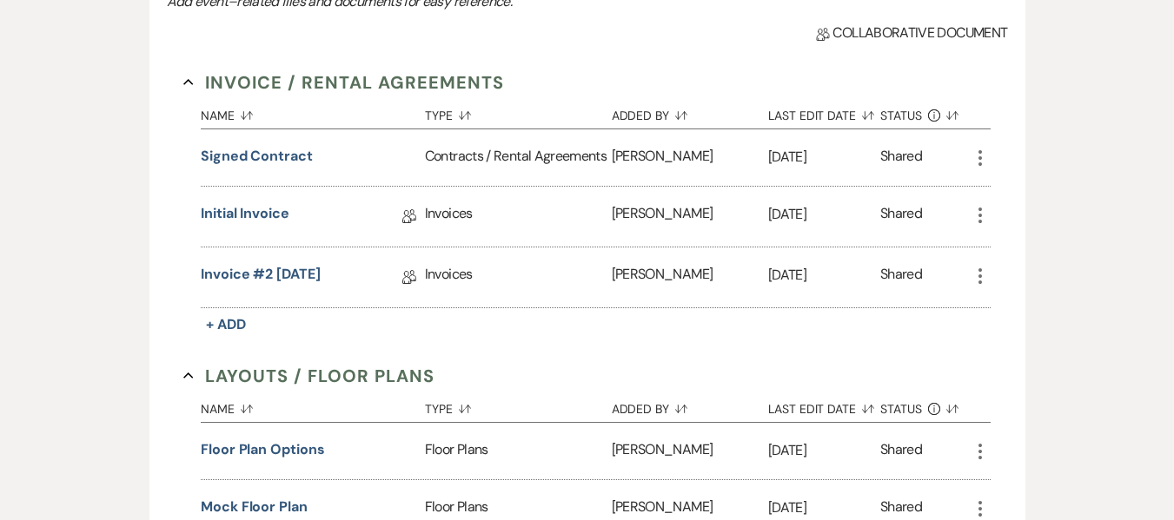
scroll to position [0, 0]
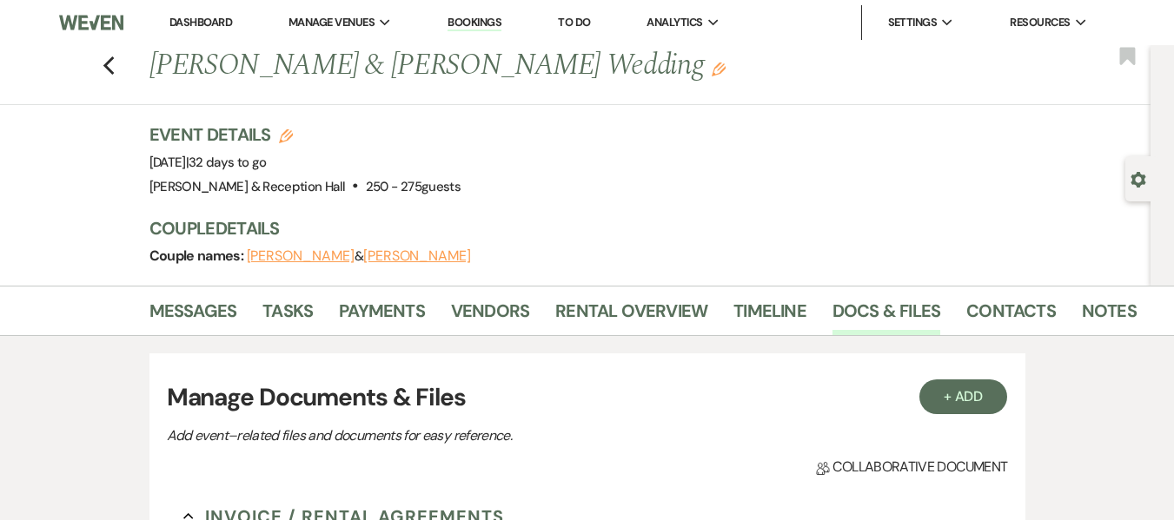
click at [122, 67] on div "Previous [PERSON_NAME] & [PERSON_NAME] Wedding Edit Bookmark" at bounding box center [570, 75] width 1159 height 60
click at [116, 66] on icon "Previous" at bounding box center [108, 66] width 13 height 21
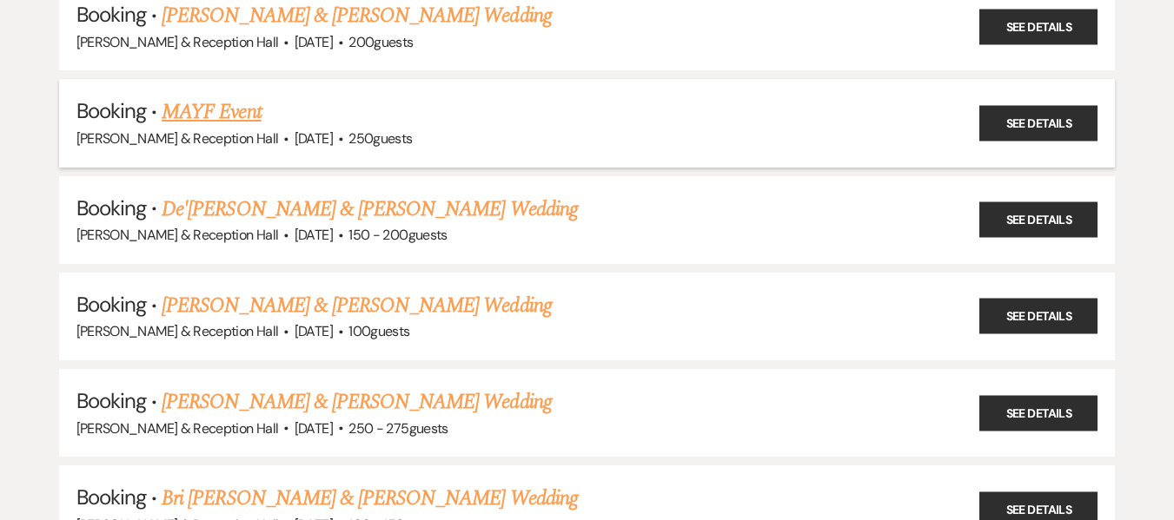
click at [178, 101] on link "MAYF Event" at bounding box center [211, 111] width 99 height 31
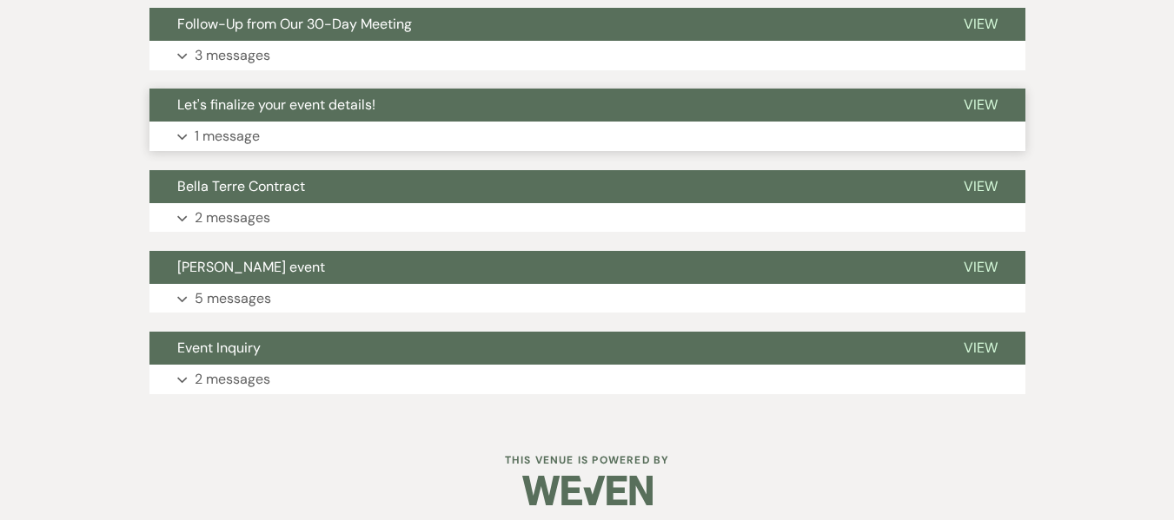
scroll to position [151, 0]
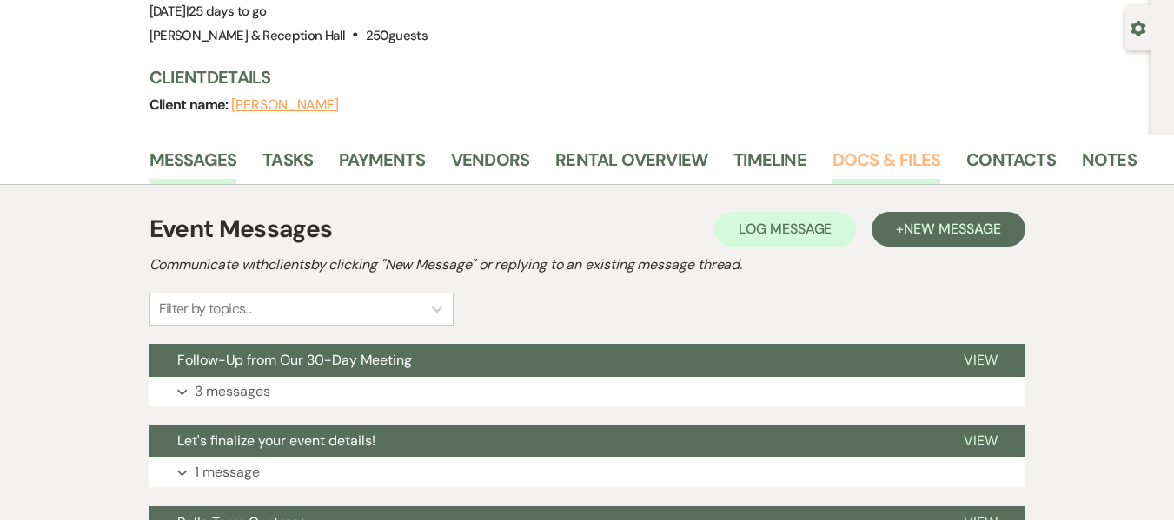
click at [893, 156] on link "Docs & Files" at bounding box center [886, 165] width 108 height 38
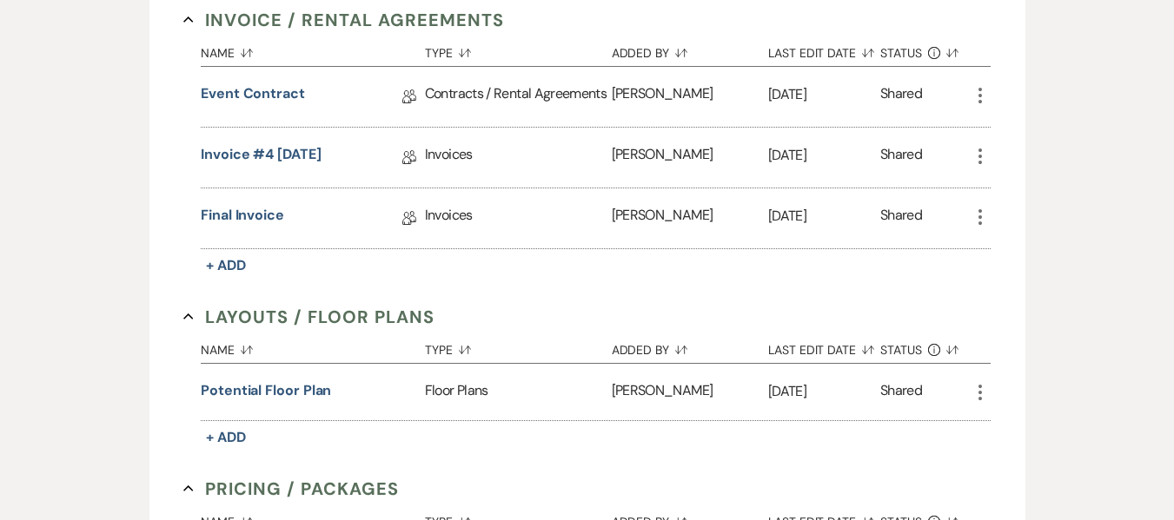
scroll to position [521, 0]
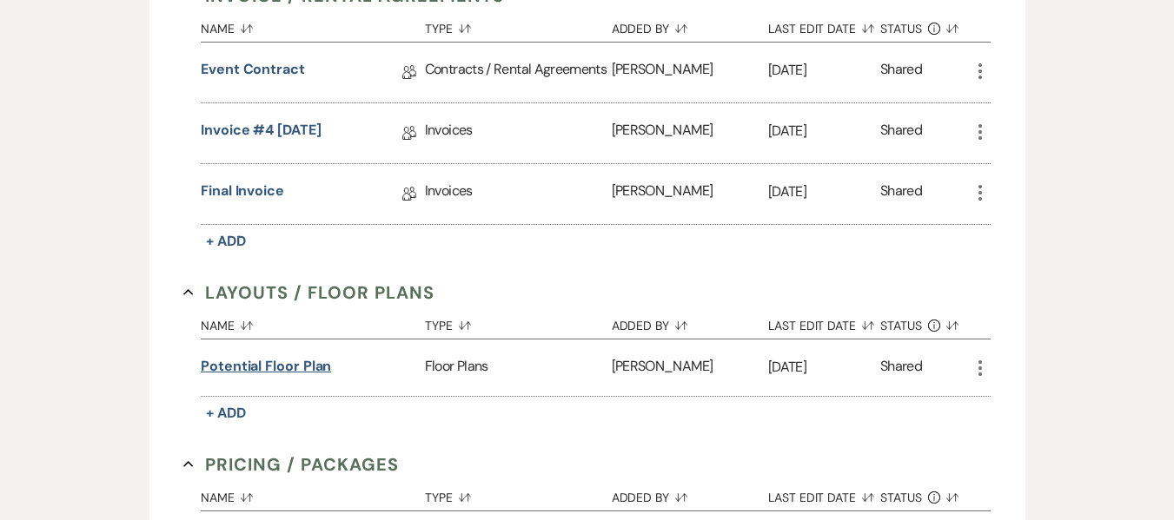
click at [276, 368] on button "Potential Floor Plan" at bounding box center [266, 366] width 130 height 21
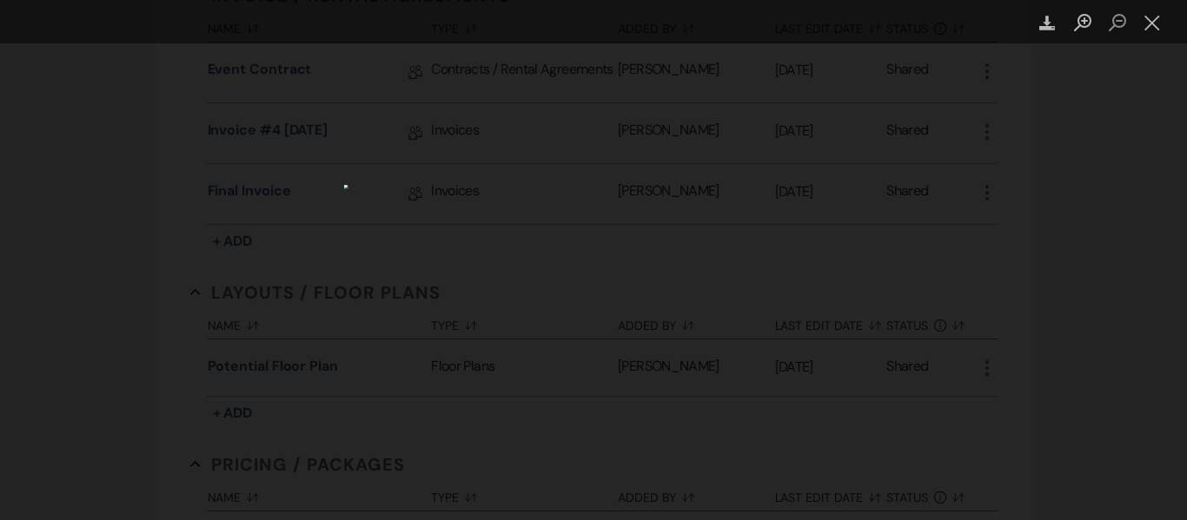
drag, startPoint x: 685, startPoint y: 143, endPoint x: 1061, endPoint y: 318, distance: 413.9
click at [1061, 318] on div "Lightbox" at bounding box center [593, 260] width 1187 height 520
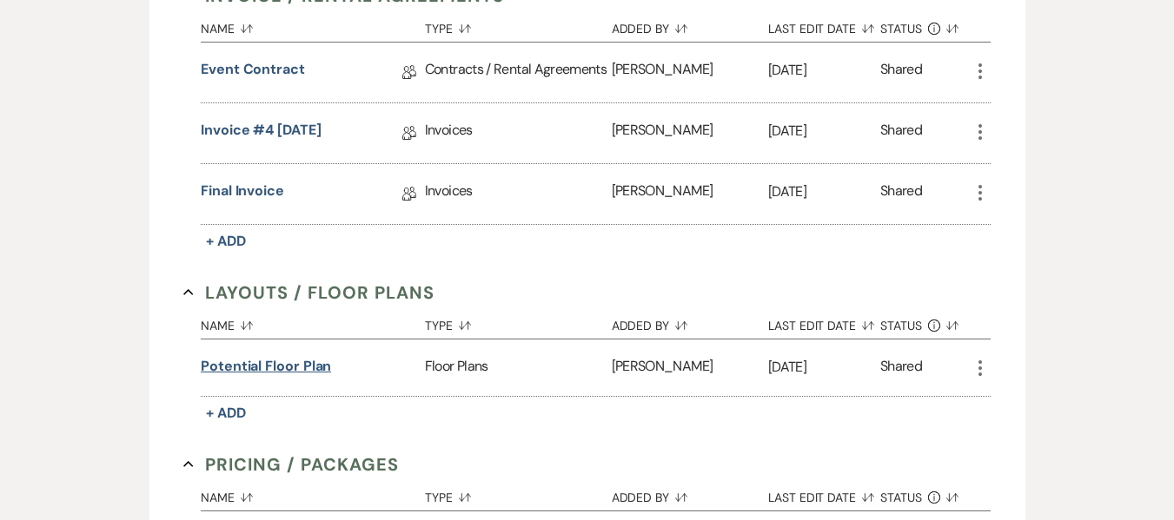
click at [219, 359] on button "Potential Floor Plan" at bounding box center [266, 366] width 130 height 21
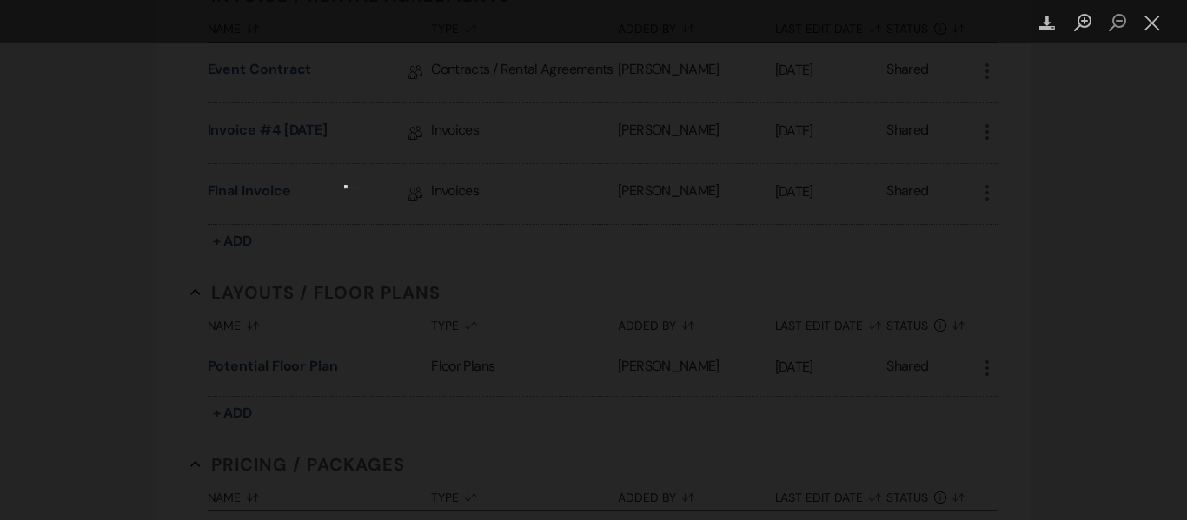
click at [126, 235] on div "Lightbox" at bounding box center [593, 260] width 1187 height 520
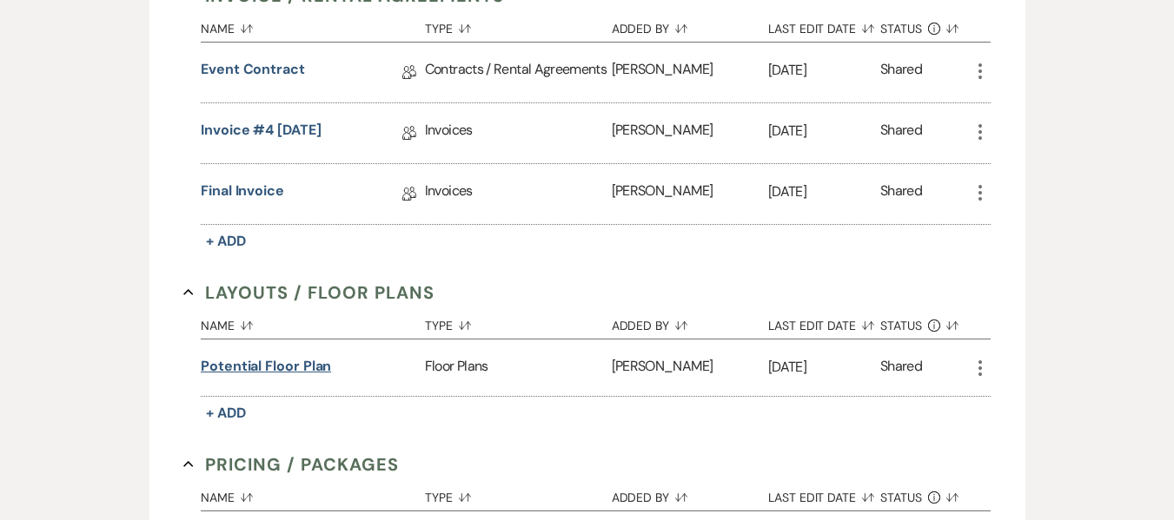
click at [283, 364] on button "Potential Floor Plan" at bounding box center [266, 366] width 130 height 21
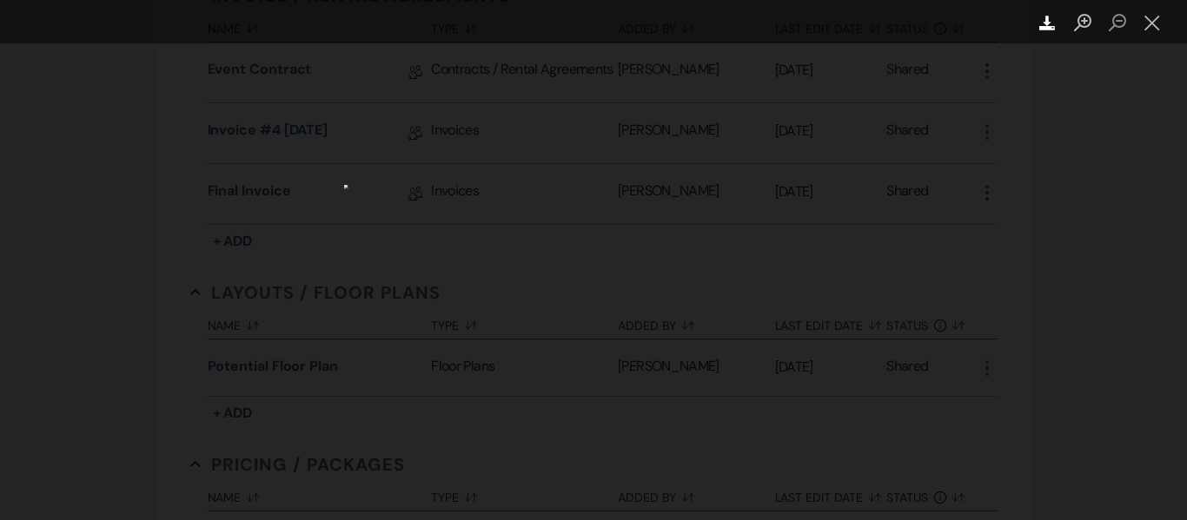
click at [1047, 19] on use "Lightbox" at bounding box center [1047, 23] width 16 height 15
click at [921, 308] on div "Lightbox" at bounding box center [593, 260] width 1187 height 520
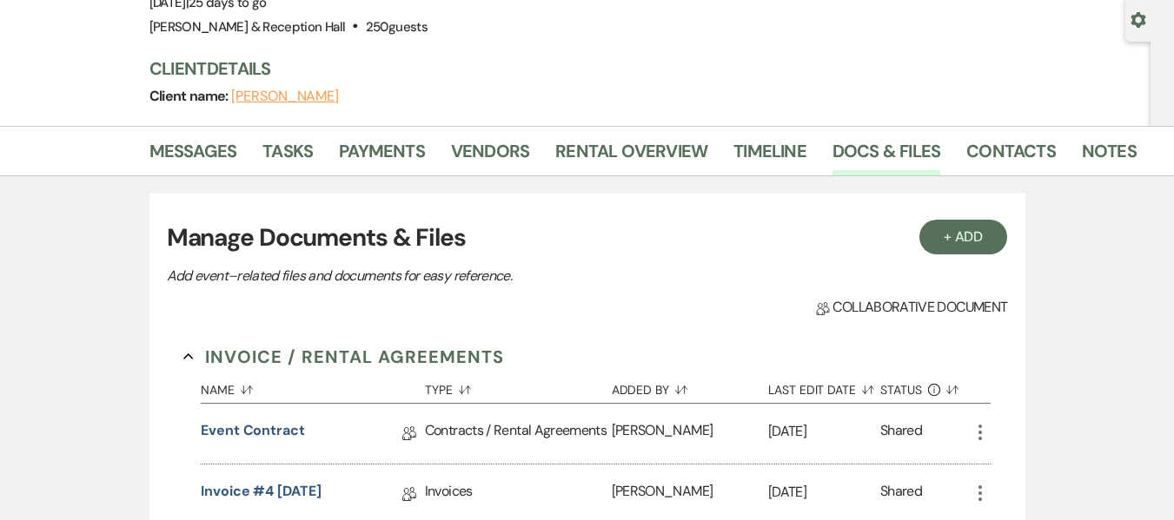
scroll to position [0, 0]
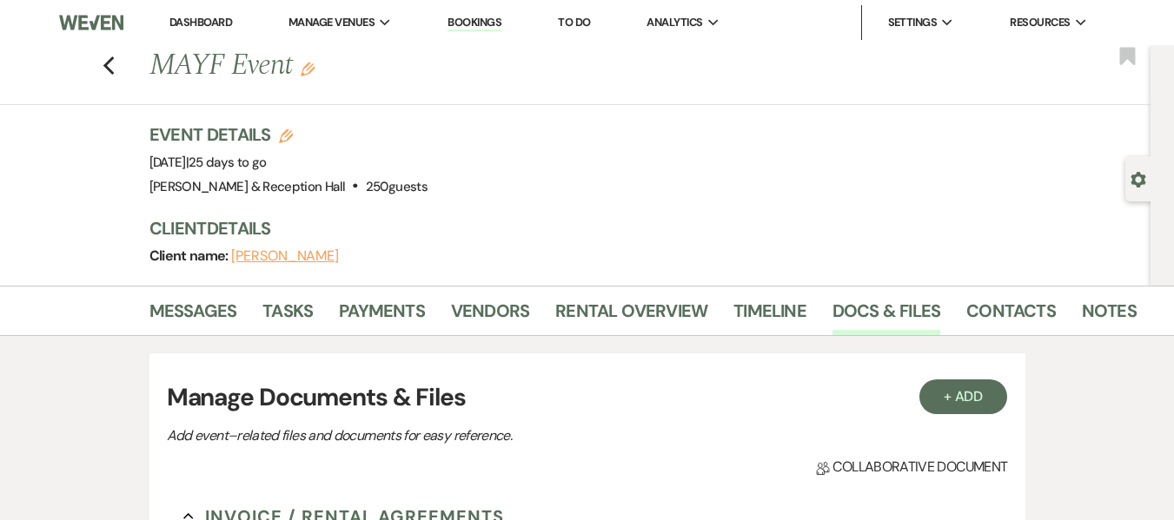
drag, startPoint x: 501, startPoint y: 20, endPoint x: 494, endPoint y: 27, distance: 9.8
click at [501, 20] on link "Bookings" at bounding box center [474, 23] width 54 height 17
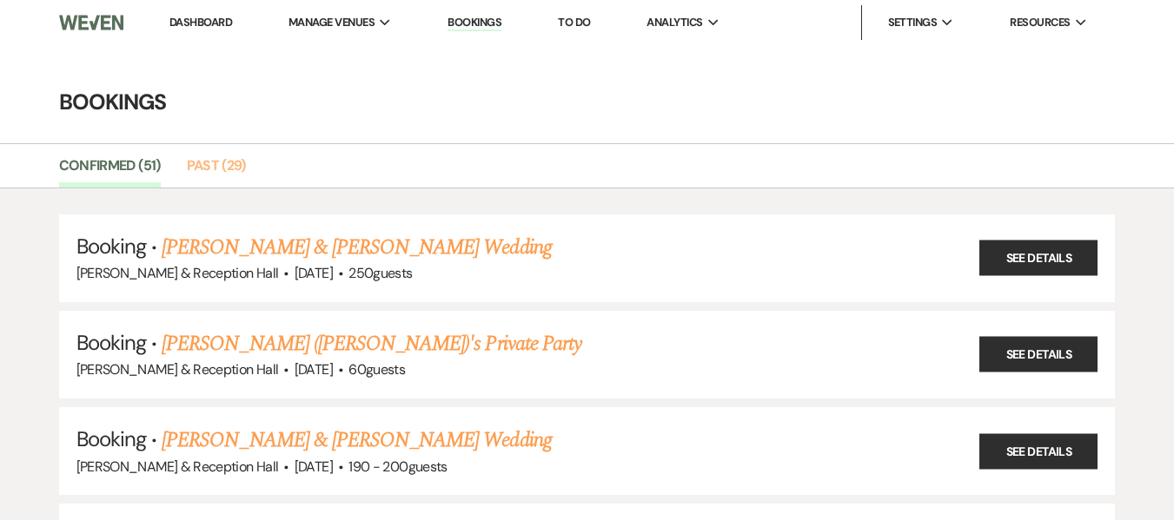
drag, startPoint x: 198, startPoint y: 161, endPoint x: 512, endPoint y: 150, distance: 314.6
click at [200, 162] on link "Past (29)" at bounding box center [216, 171] width 59 height 33
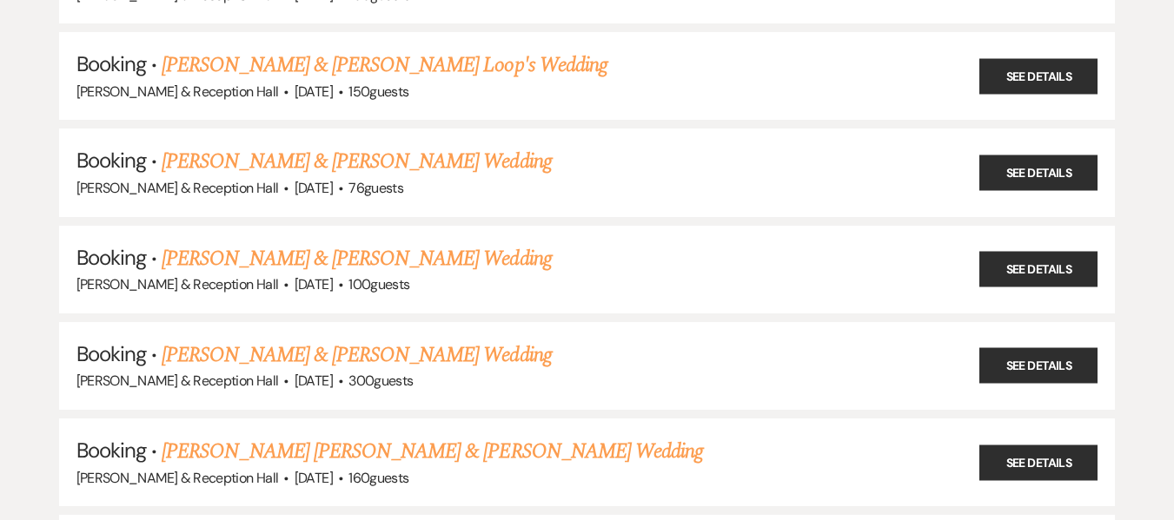
scroll to position [1503, 0]
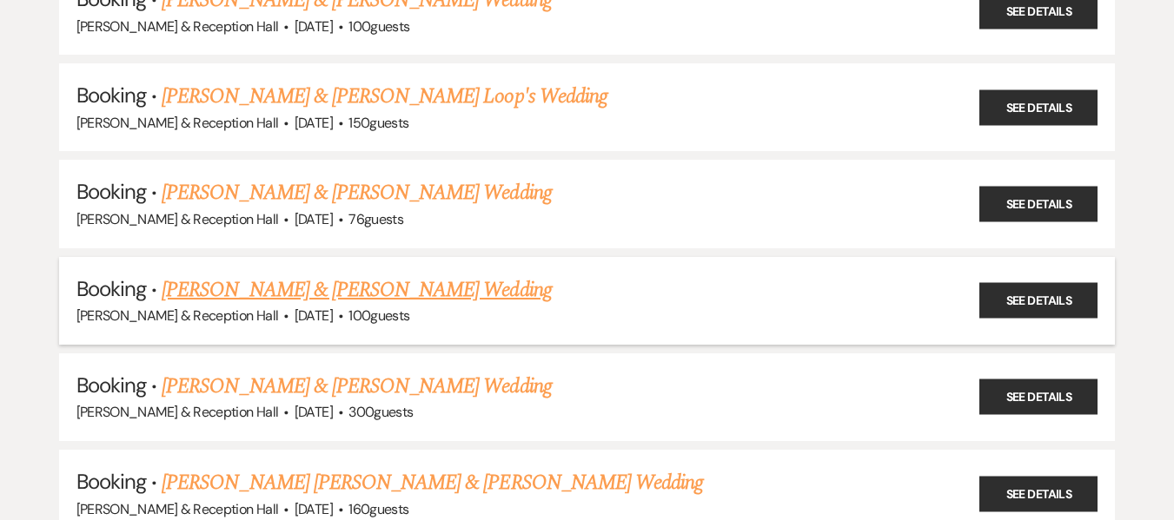
click at [491, 295] on link "[PERSON_NAME] & [PERSON_NAME] Wedding" at bounding box center [356, 289] width 389 height 31
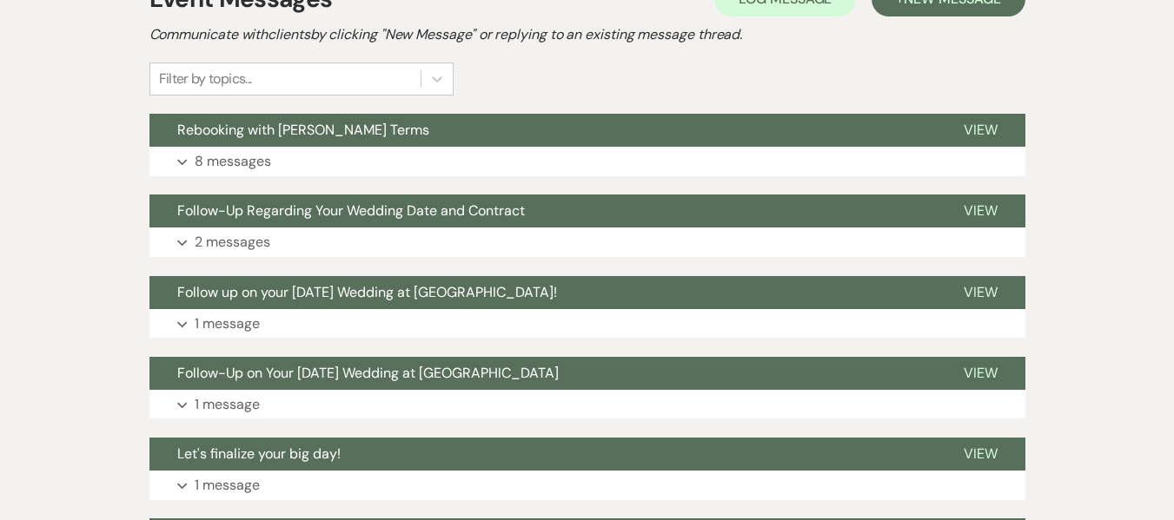
scroll to position [434, 0]
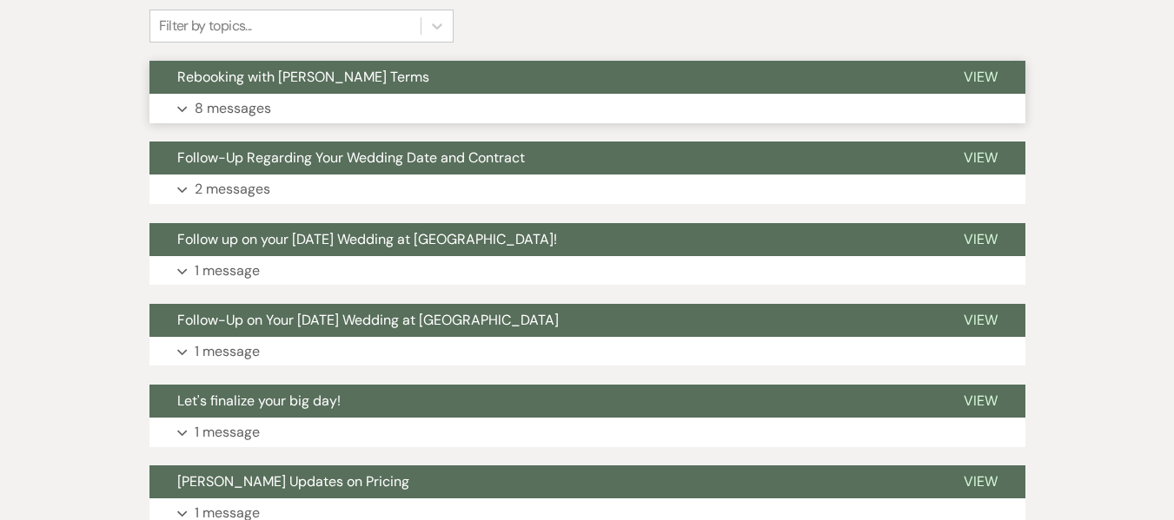
click at [663, 97] on button "Expand 8 messages" at bounding box center [587, 109] width 876 height 30
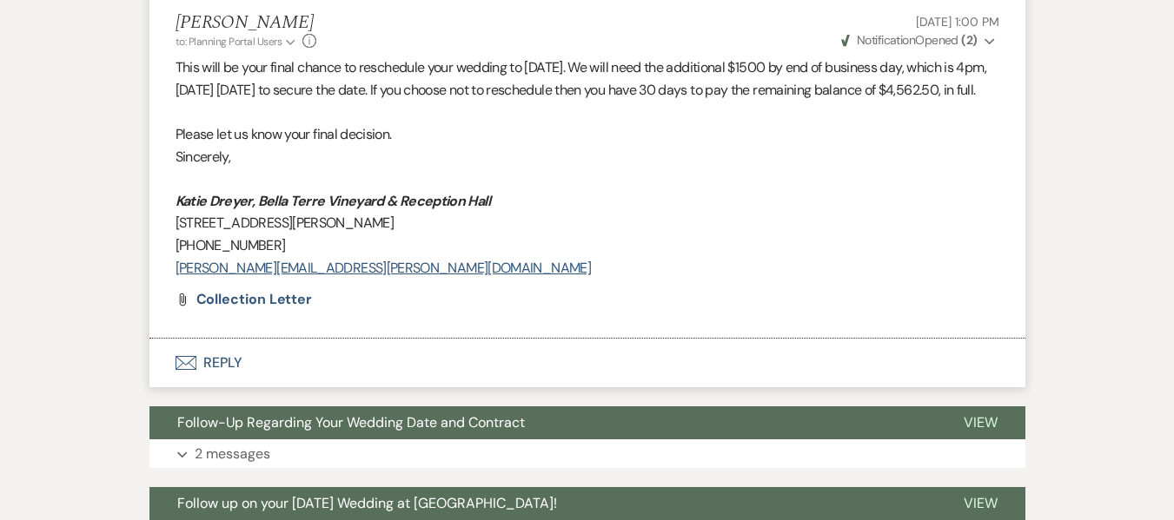
scroll to position [2297, 0]
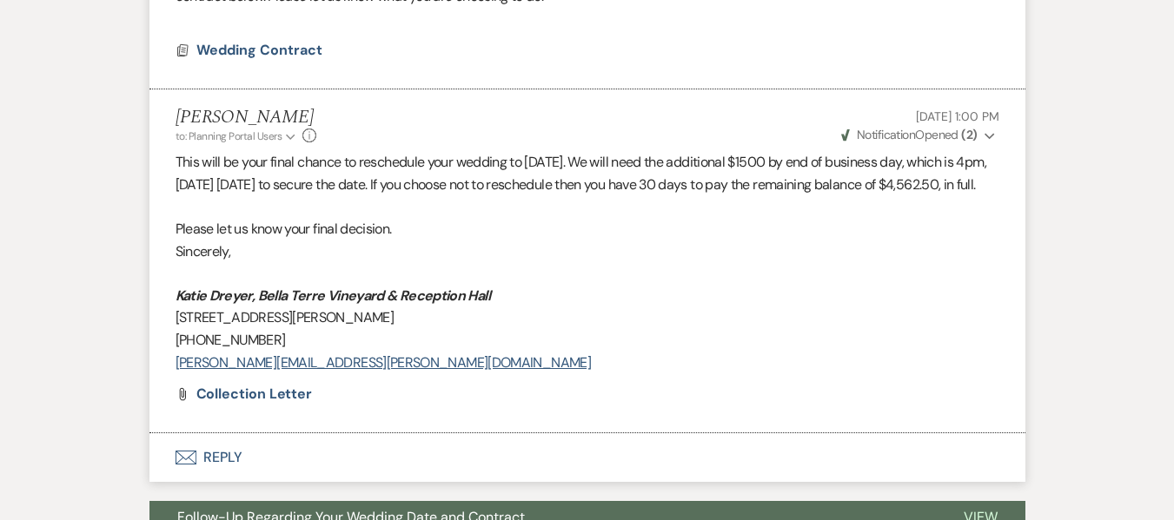
click at [949, 135] on span "Weven Check Notification Opened ( 2 )" at bounding box center [909, 135] width 136 height 16
click at [965, 191] on span "Opened (2)" at bounding box center [955, 188] width 60 height 16
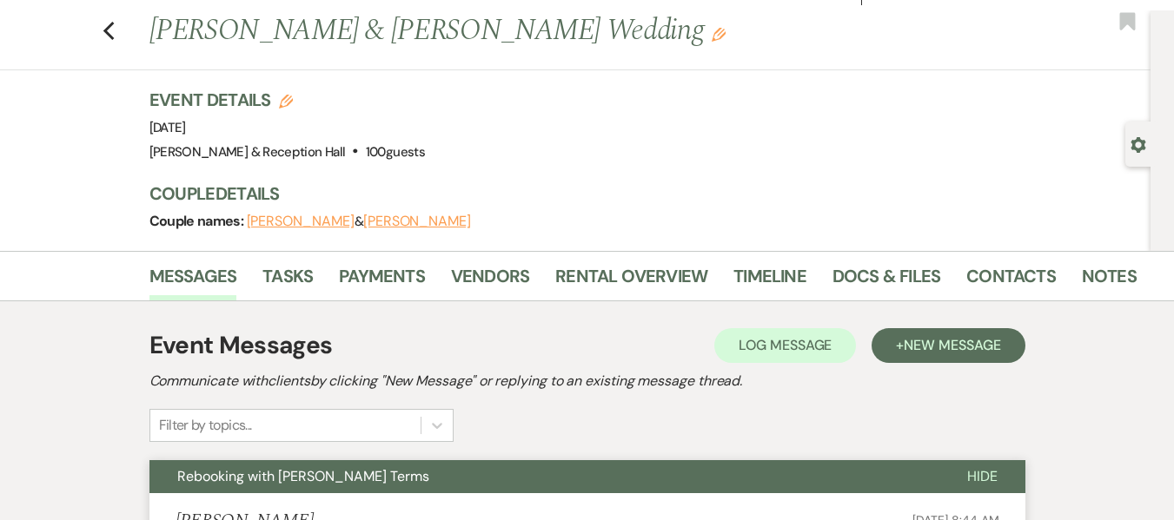
scroll to position [0, 0]
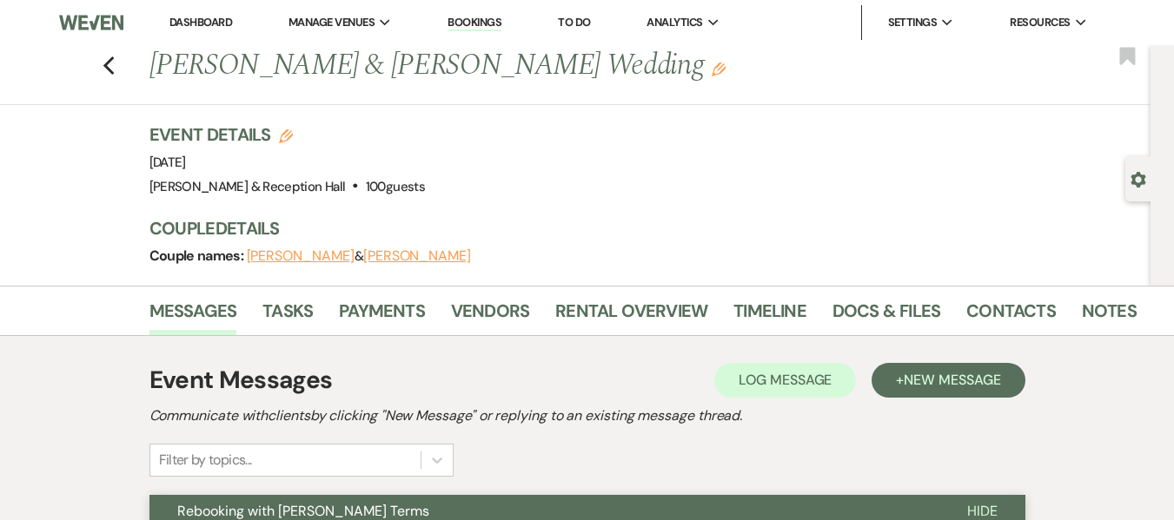
click at [478, 19] on link "Bookings" at bounding box center [474, 23] width 54 height 17
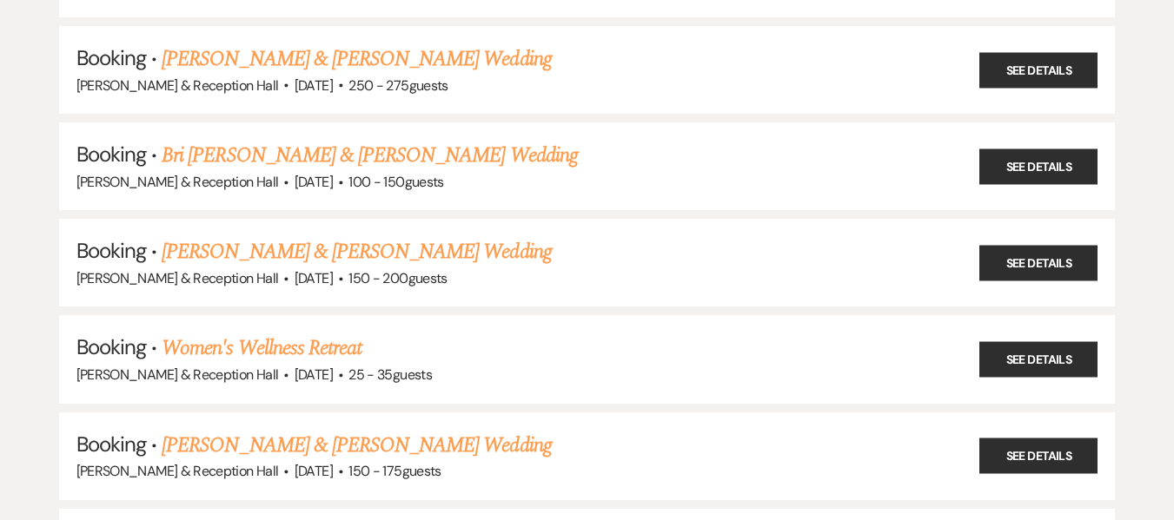
scroll to position [869, 0]
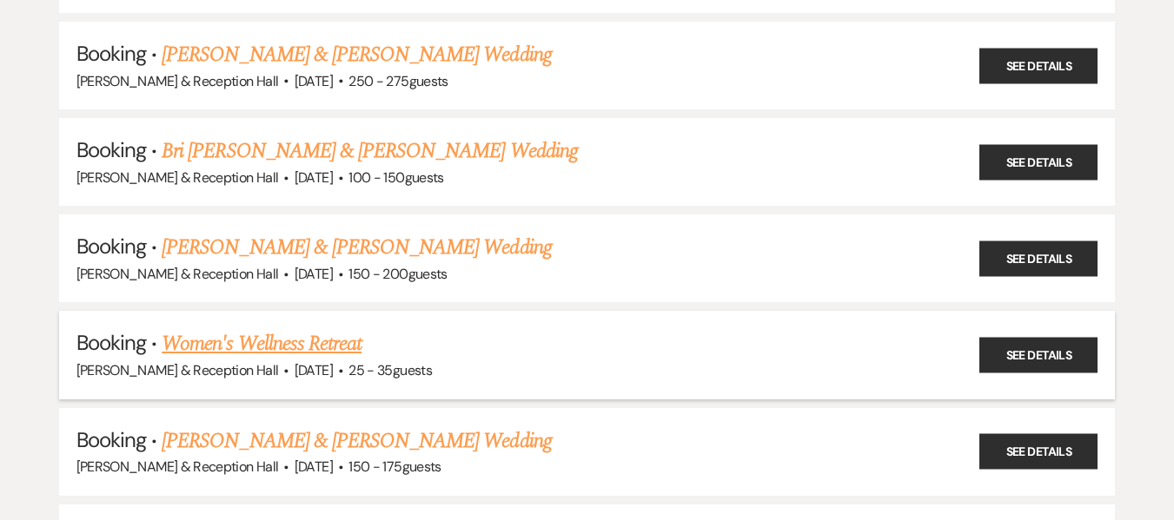
click at [334, 344] on link "Women's Wellness Retreat" at bounding box center [262, 343] width 200 height 31
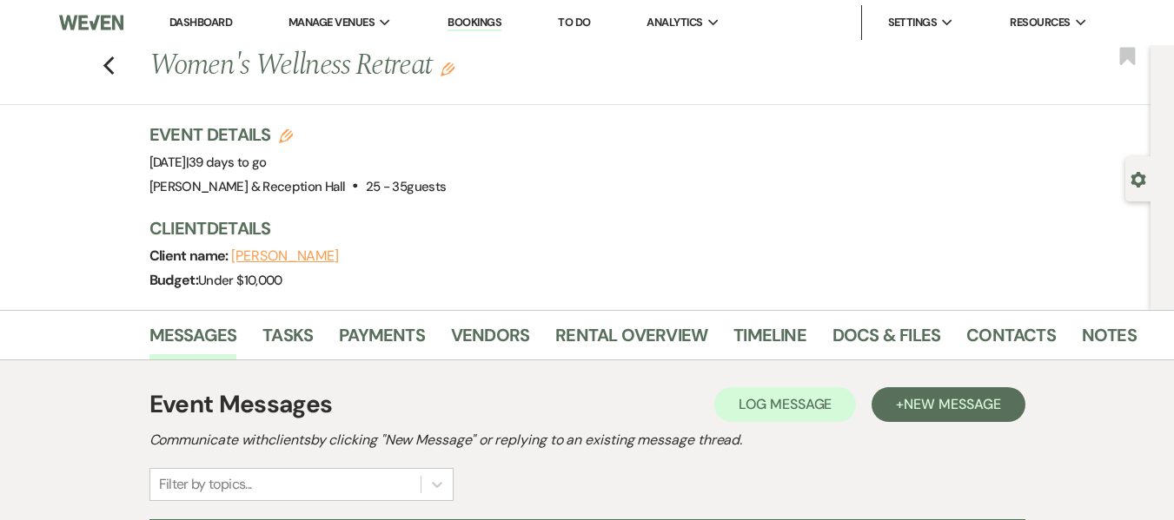
click at [292, 251] on button "[PERSON_NAME]" at bounding box center [285, 256] width 108 height 14
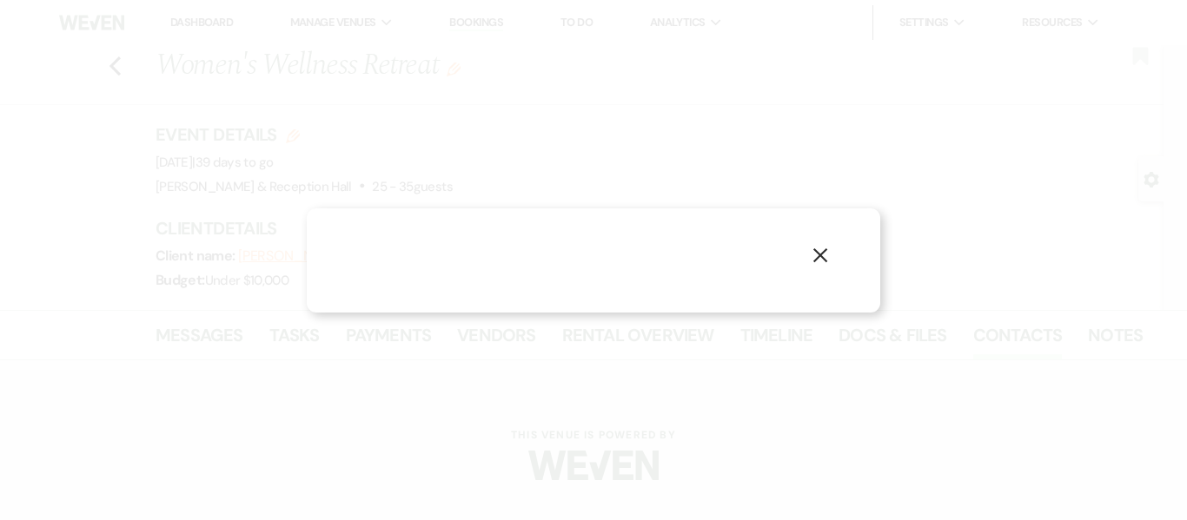
select select "1"
select select "email"
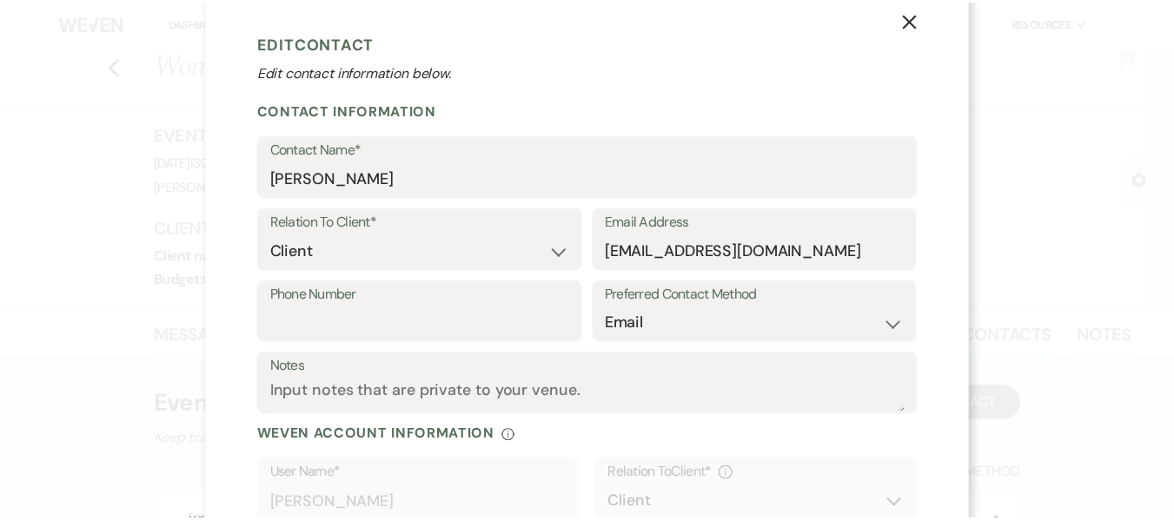
scroll to position [26, 0]
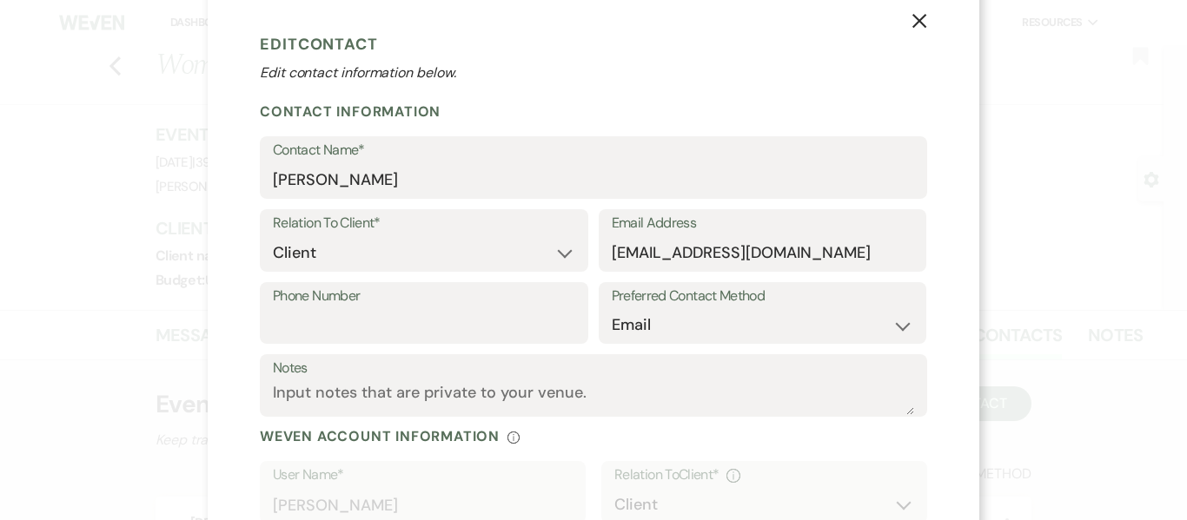
click at [911, 29] on icon "X" at bounding box center [919, 21] width 16 height 16
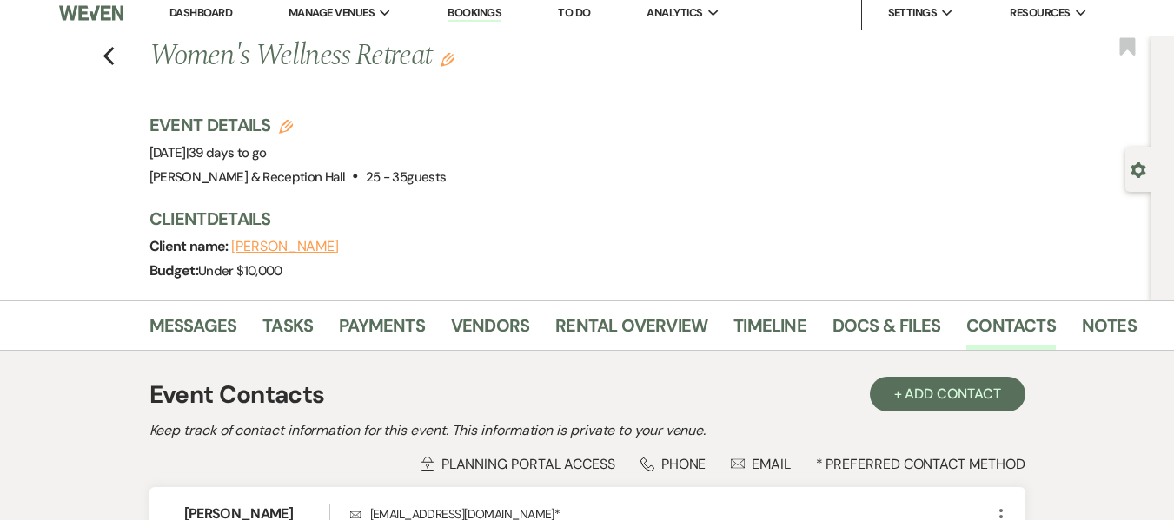
scroll to position [0, 0]
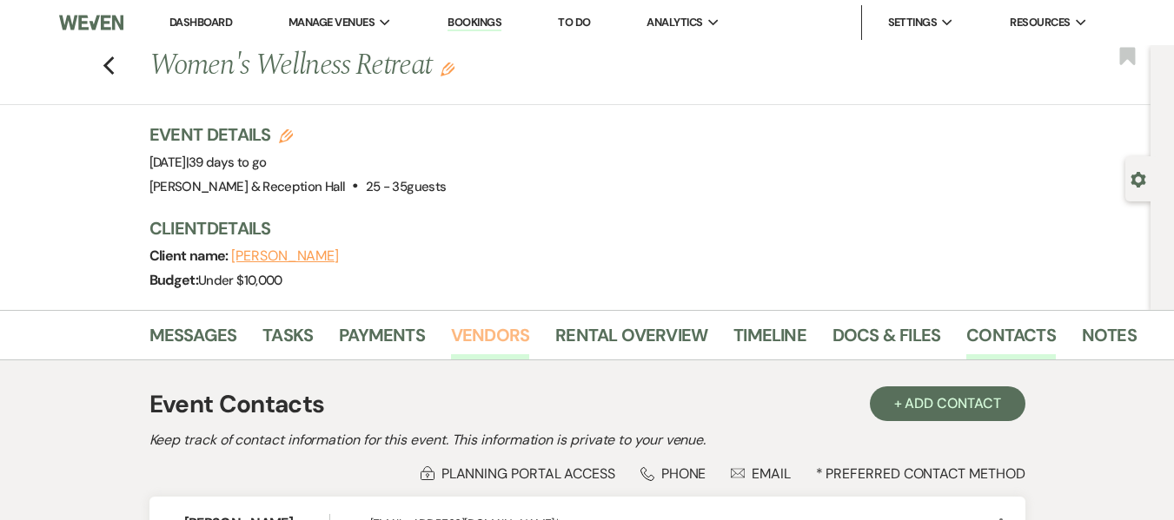
click at [502, 334] on link "Vendors" at bounding box center [490, 340] width 78 height 38
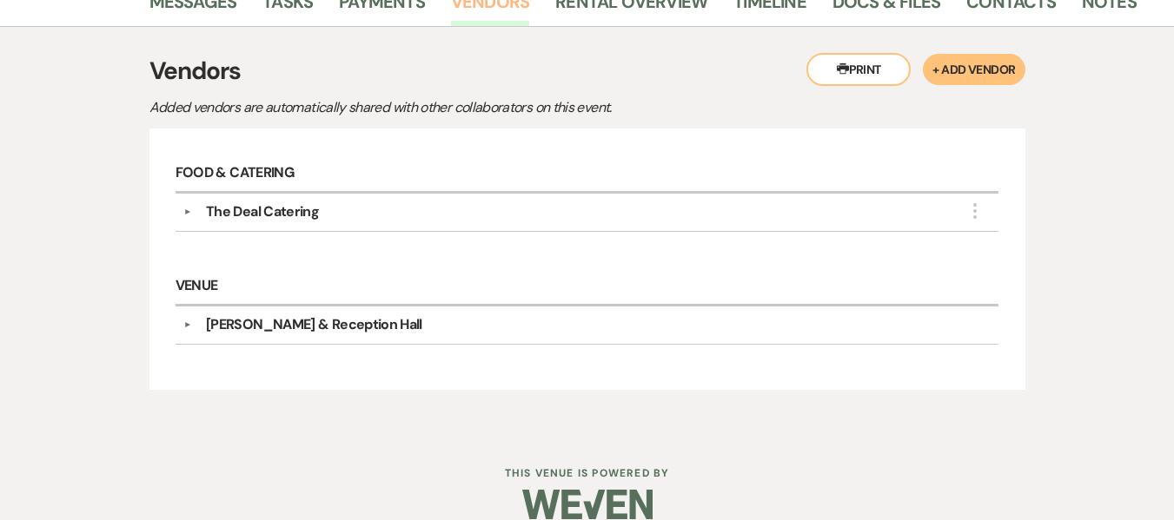
scroll to position [347, 0]
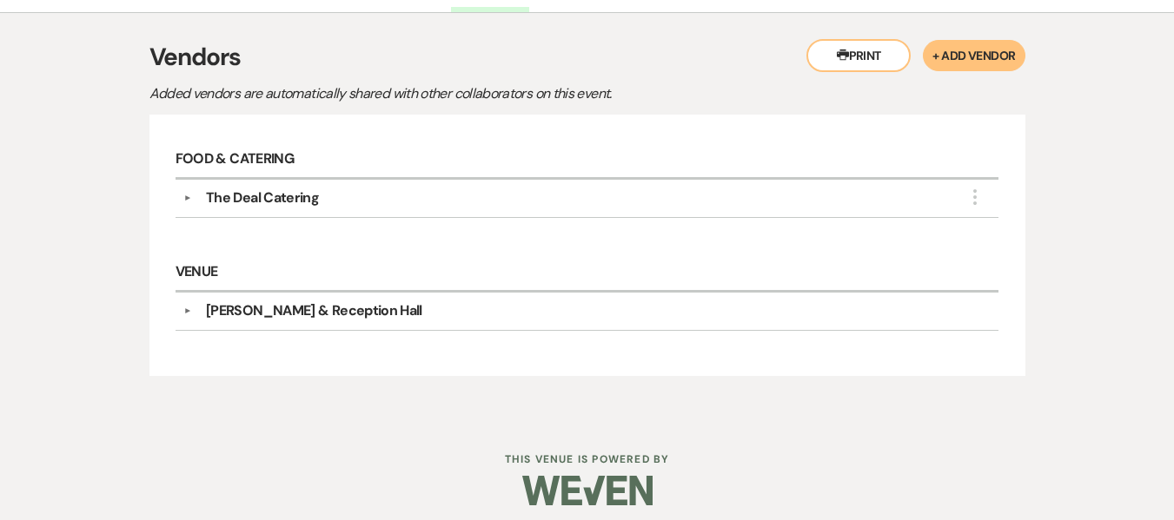
click at [286, 202] on div "The Deal Catering" at bounding box center [262, 198] width 113 height 21
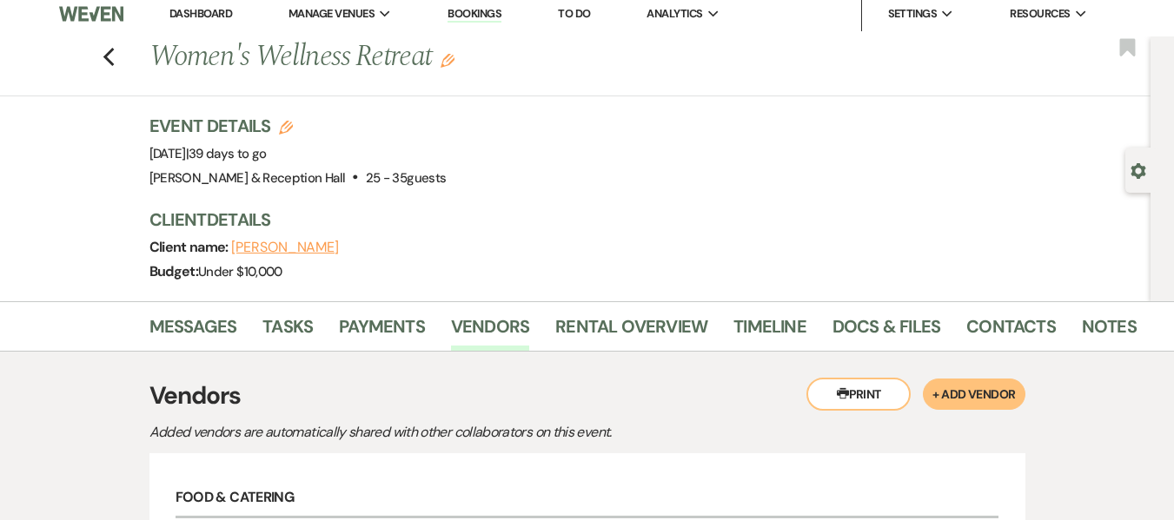
scroll to position [0, 0]
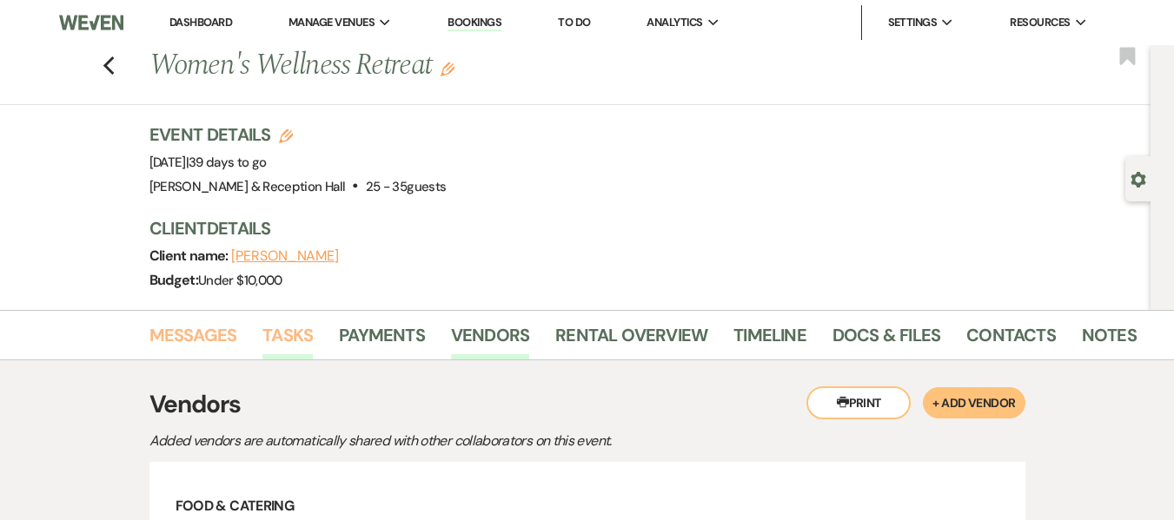
drag, startPoint x: 208, startPoint y: 343, endPoint x: 279, endPoint y: 321, distance: 73.6
click at [208, 343] on link "Messages" at bounding box center [193, 340] width 88 height 38
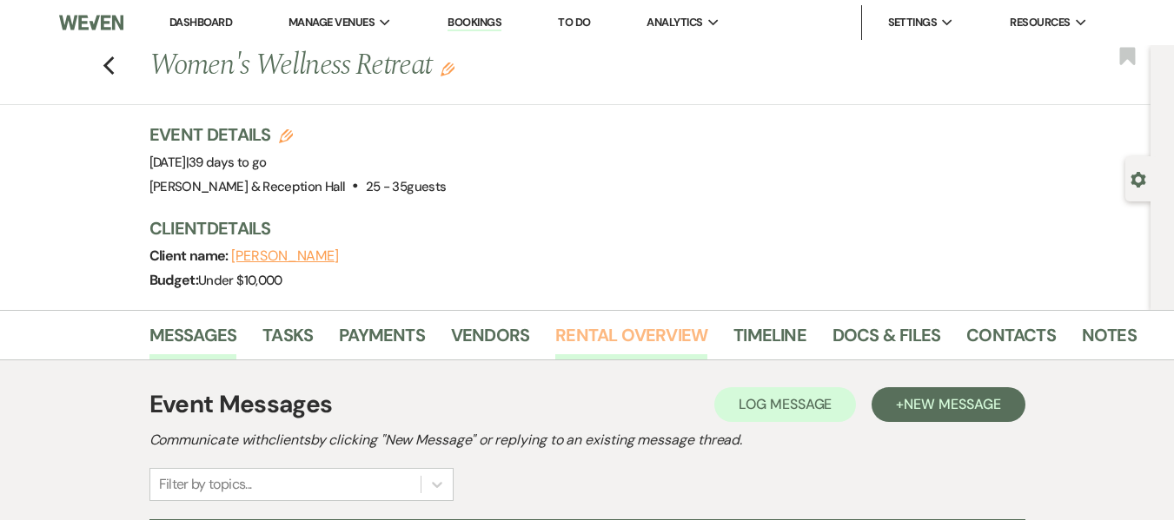
click at [643, 350] on link "Rental Overview" at bounding box center [631, 340] width 152 height 38
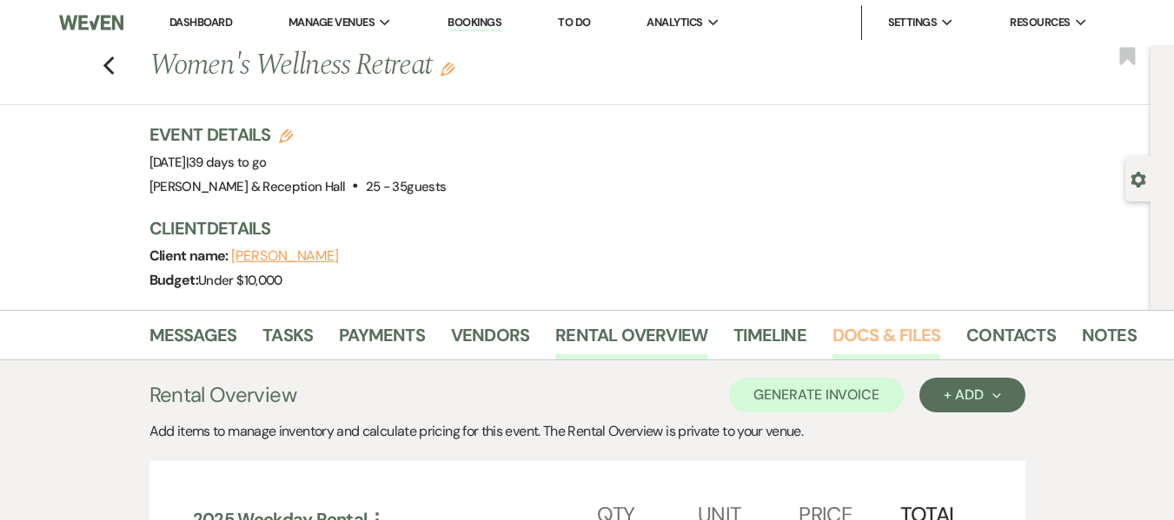
click at [863, 345] on link "Docs & Files" at bounding box center [886, 340] width 108 height 38
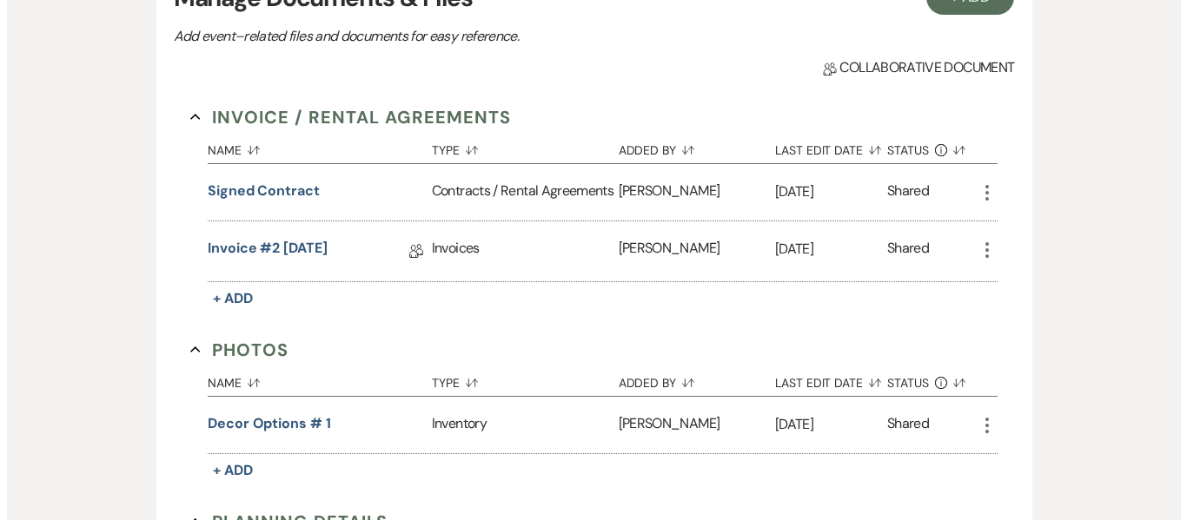
scroll to position [434, 0]
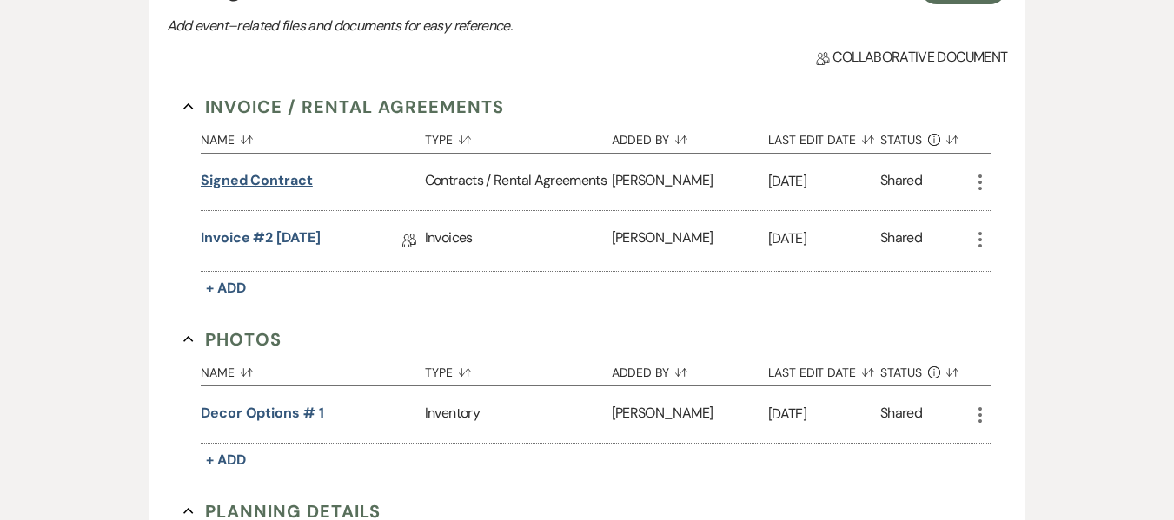
click at [277, 185] on button "Signed Contract" at bounding box center [257, 180] width 112 height 21
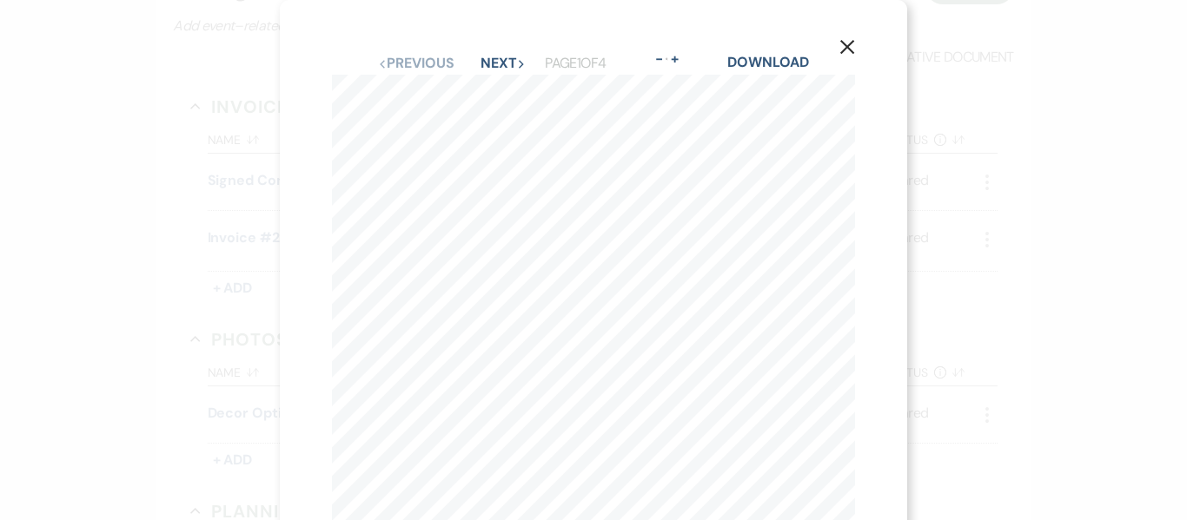
click at [489, 53] on div "Previous Previous Next Next Page 1 of 4 - Zoom + Download" at bounding box center [593, 63] width 523 height 23
click at [504, 66] on button "Next Next" at bounding box center [502, 63] width 45 height 14
click at [486, 65] on button "Next Next" at bounding box center [501, 63] width 45 height 14
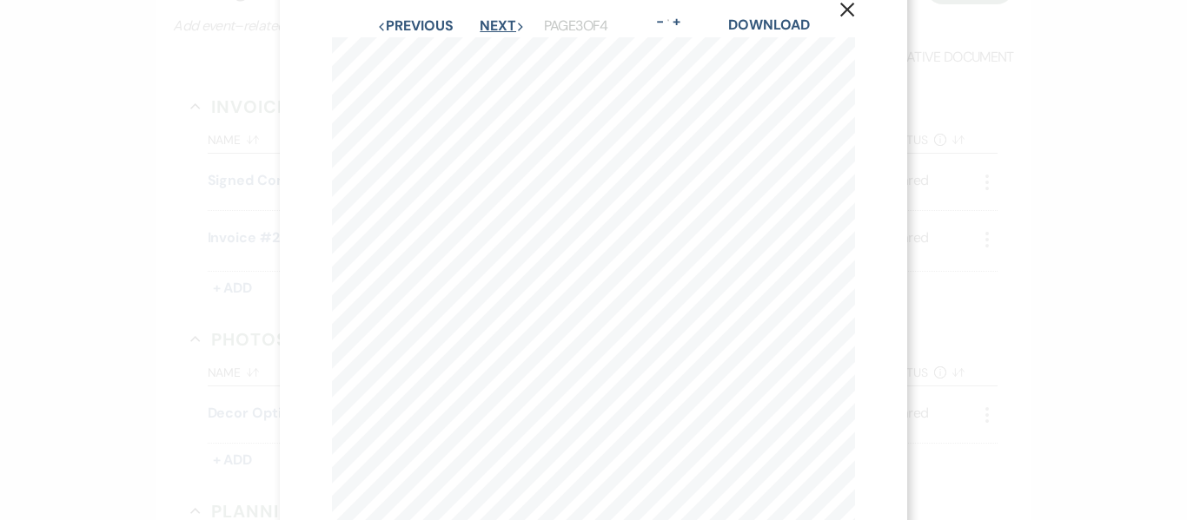
scroll to position [36, 0]
click at [490, 33] on button "Next Next" at bounding box center [501, 27] width 45 height 14
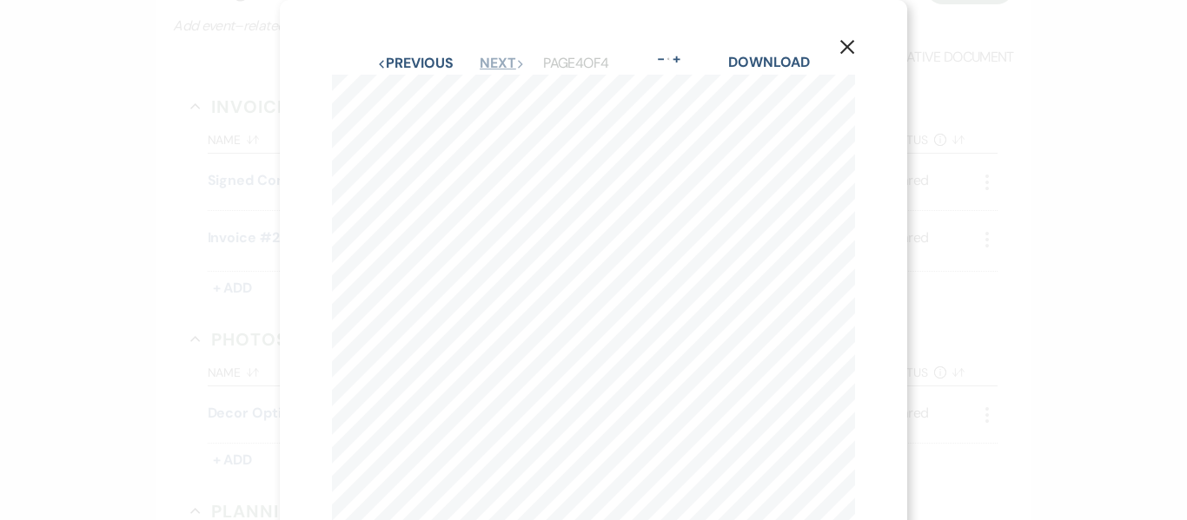
click at [486, 64] on button "Next Next" at bounding box center [501, 63] width 45 height 14
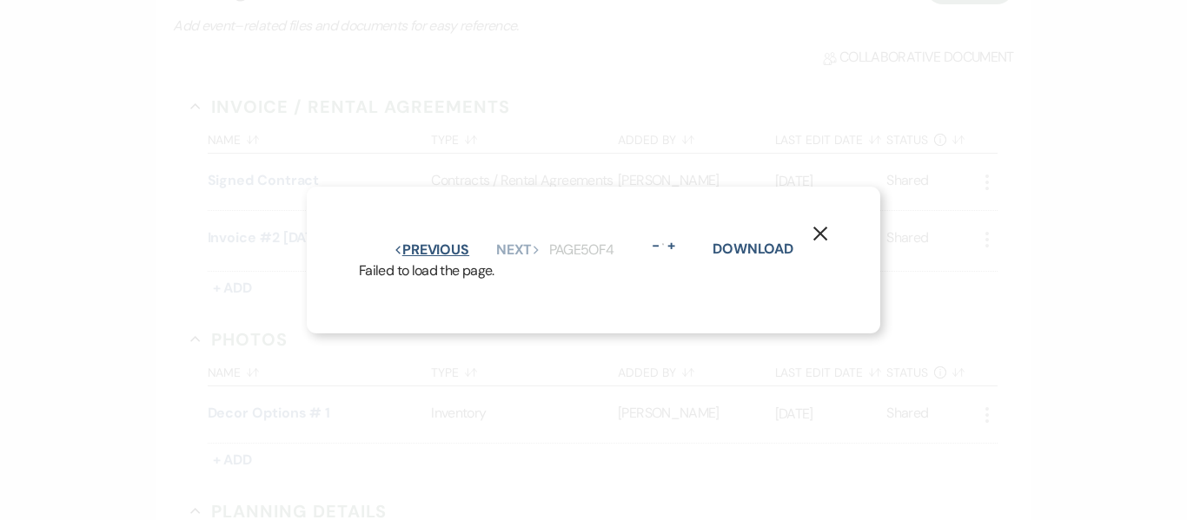
click at [433, 243] on button "Previous Previous" at bounding box center [431, 250] width 76 height 14
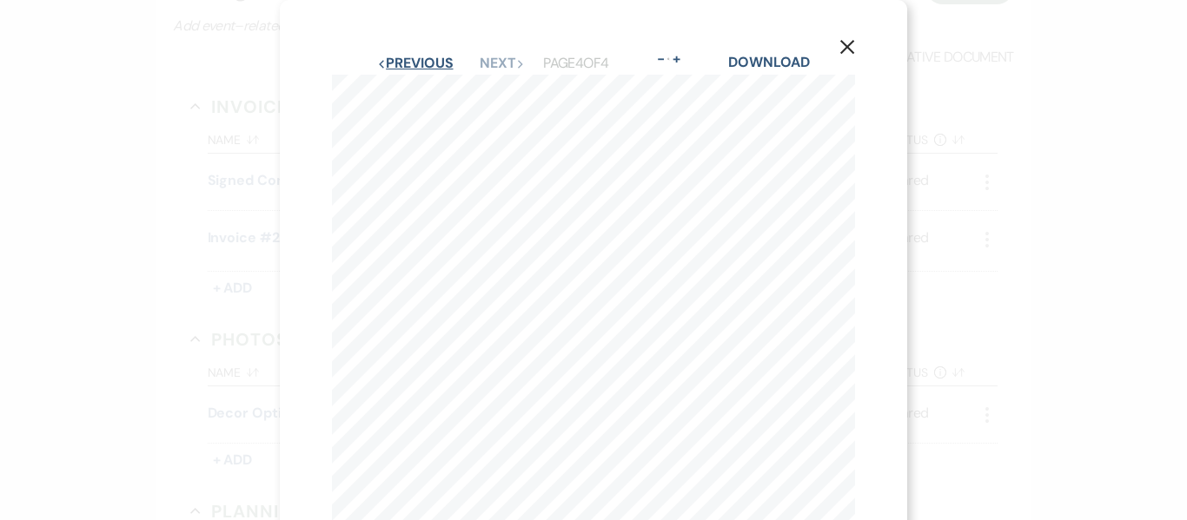
click at [433, 63] on button "Previous Previous" at bounding box center [415, 63] width 76 height 14
click at [846, 49] on use "button" at bounding box center [847, 47] width 14 height 14
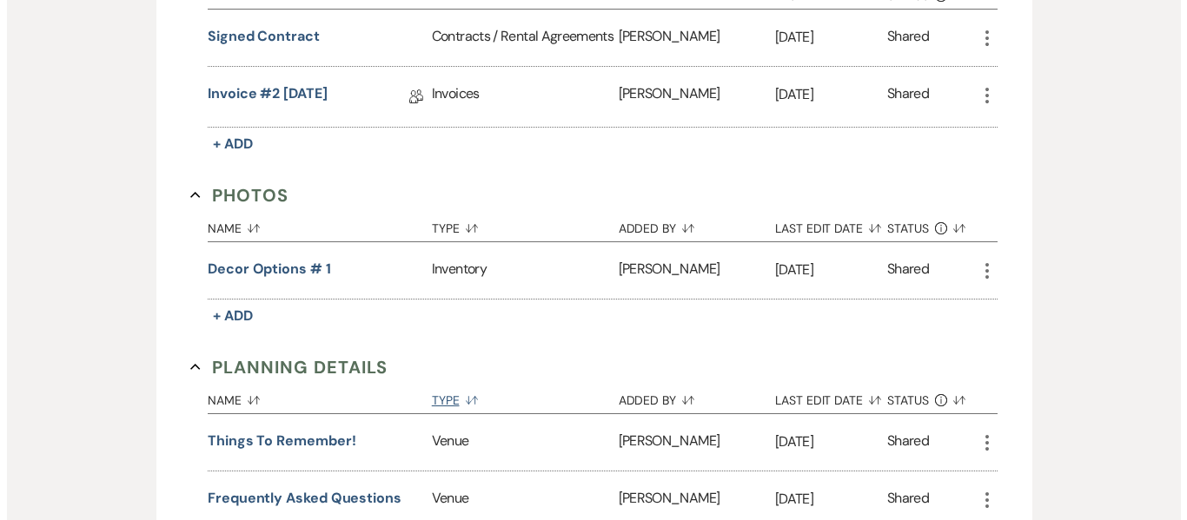
scroll to position [869, 0]
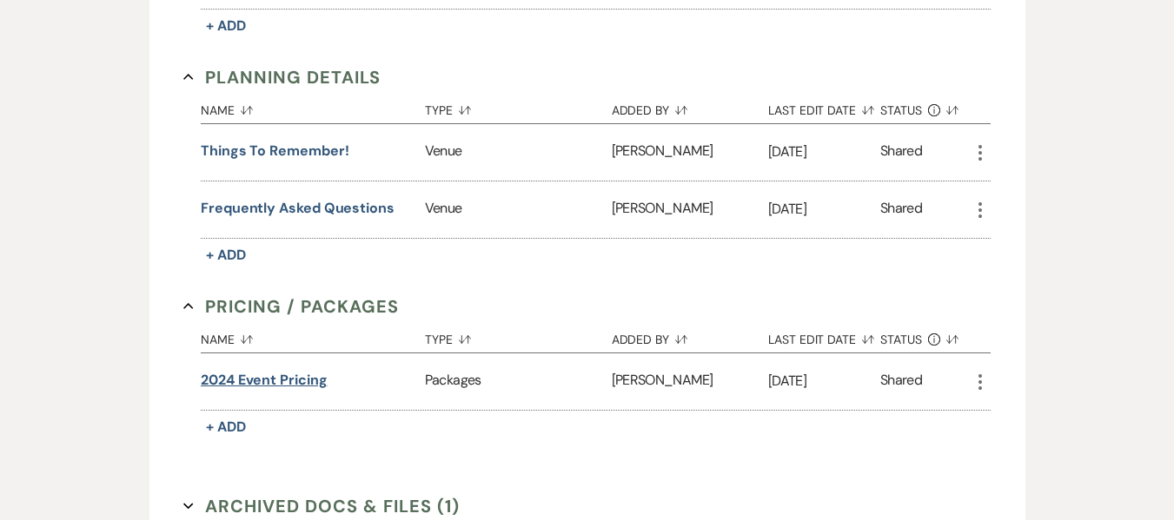
click at [261, 382] on button "2024 event pricing" at bounding box center [264, 380] width 127 height 21
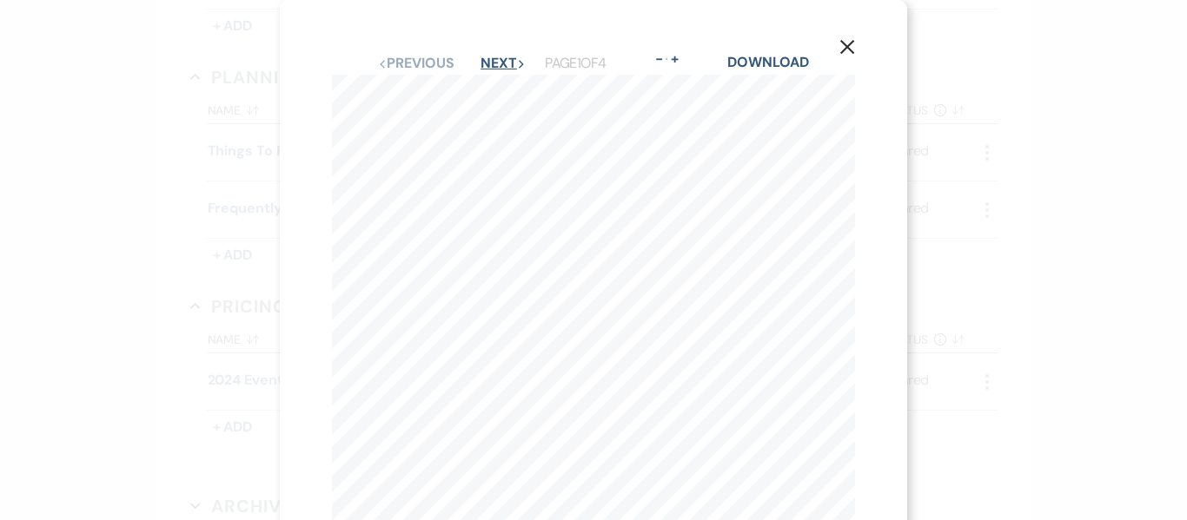
click at [494, 63] on button "Next Next" at bounding box center [502, 63] width 45 height 14
click at [485, 66] on button "Next Next" at bounding box center [501, 63] width 45 height 14
click at [486, 68] on button "Next Next" at bounding box center [501, 63] width 45 height 14
click at [847, 50] on icon "X" at bounding box center [847, 47] width 16 height 16
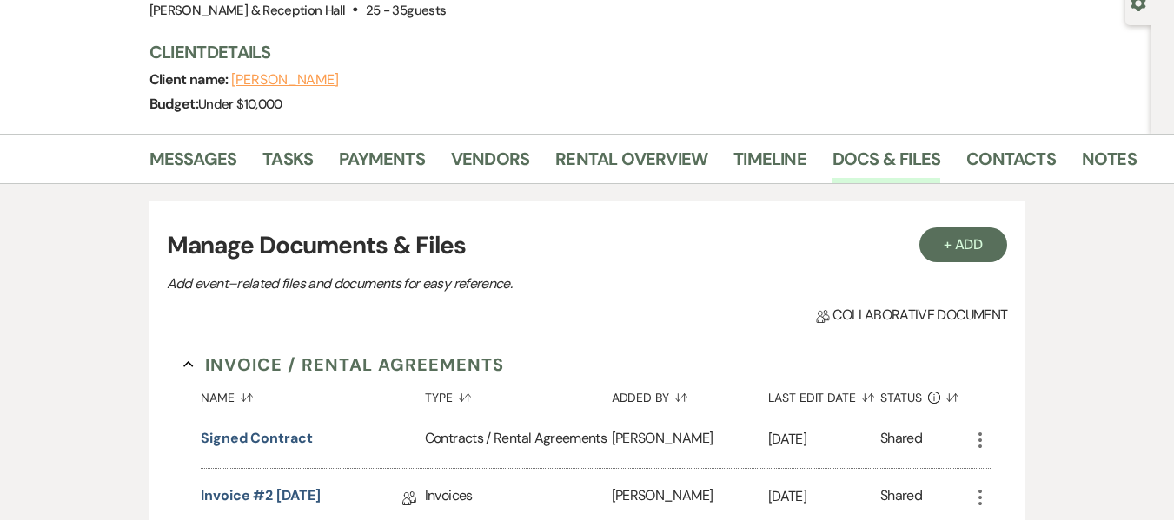
scroll to position [174, 0]
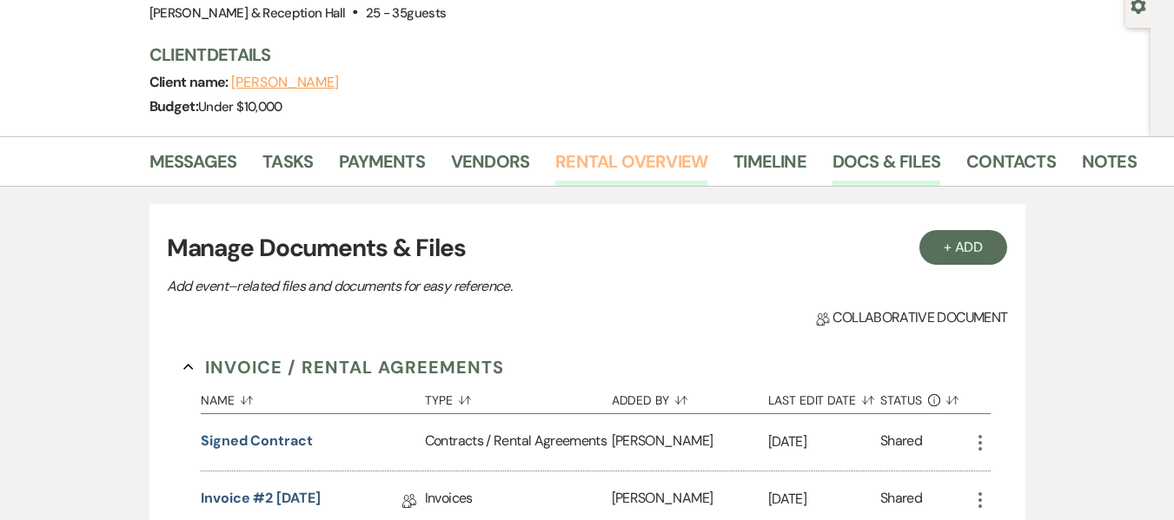
click at [618, 161] on link "Rental Overview" at bounding box center [631, 167] width 152 height 38
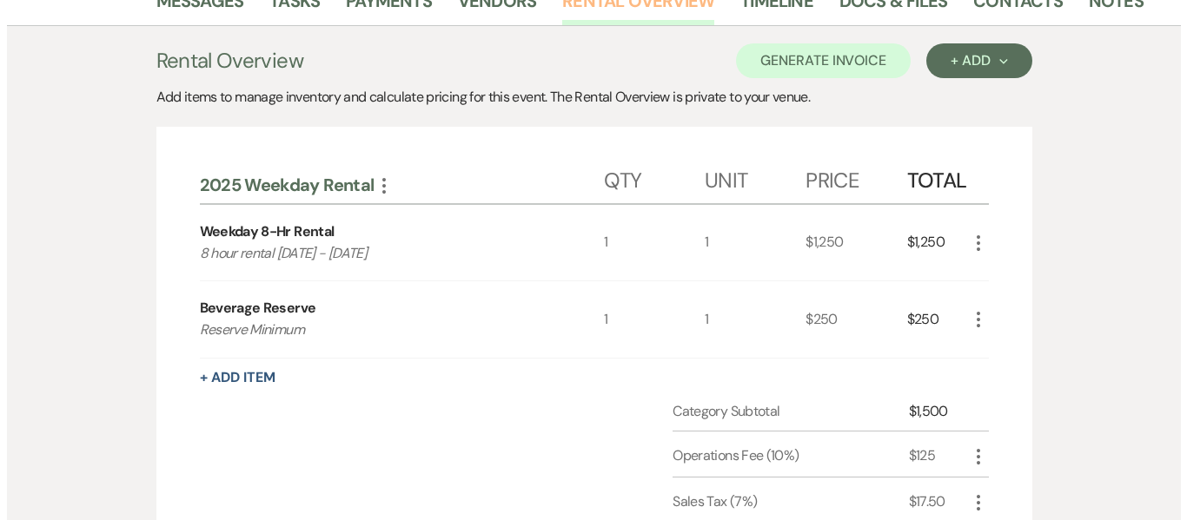
scroll to position [521, 0]
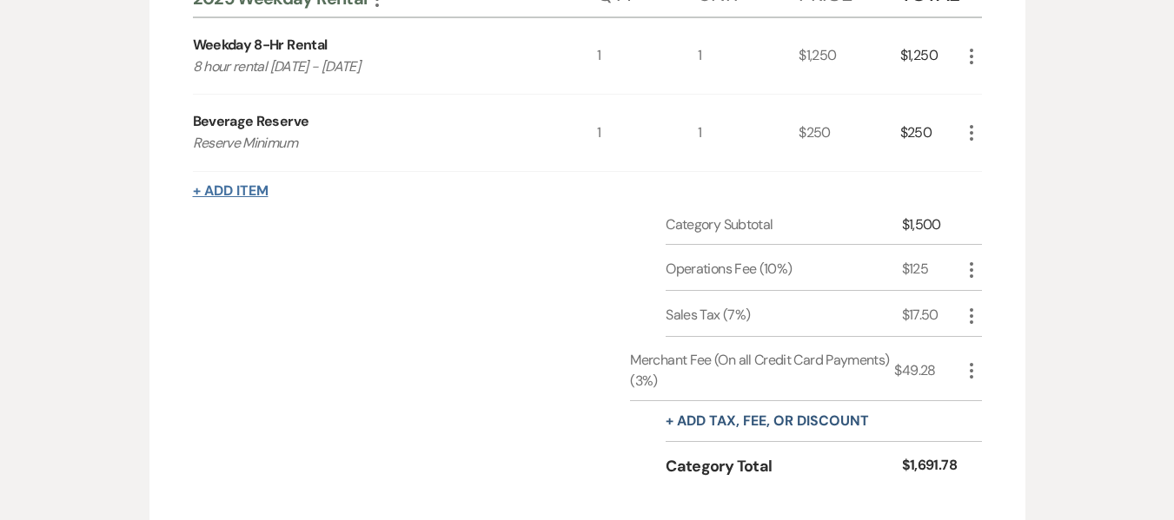
click at [236, 190] on button "+ Add Item" at bounding box center [231, 191] width 76 height 14
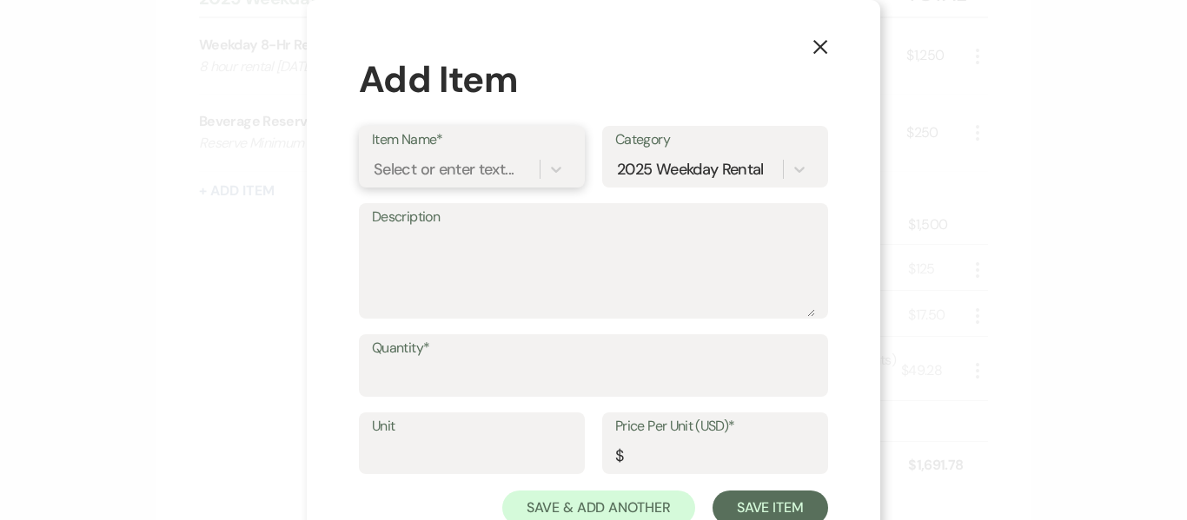
click at [453, 170] on div "Select or enter text..." at bounding box center [444, 168] width 140 height 23
type input "cate"
click at [457, 215] on div "Outside Caterer" at bounding box center [472, 213] width 200 height 35
type textarea "If outside catering is selected, there will be a $1,000 buyout fee. ● Outside c…"
type input "1000"
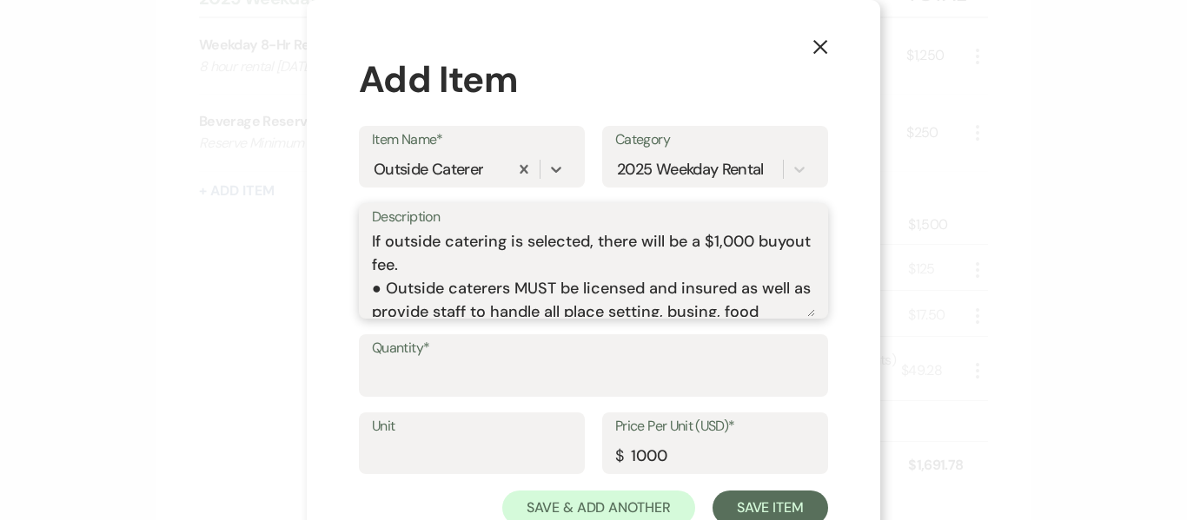
click at [710, 241] on textarea "If outside catering is selected, there will be a $1,000 buyout fee. ● Outside c…" at bounding box center [593, 273] width 443 height 87
click at [711, 236] on textarea "If outside catering is selected, there will be a $5000 buyout fee. ● Outside ca…" at bounding box center [593, 273] width 443 height 87
click at [726, 246] on textarea "If outside catering is selected, there will be a $5000 buyout fee. ● Outside ca…" at bounding box center [593, 273] width 443 height 87
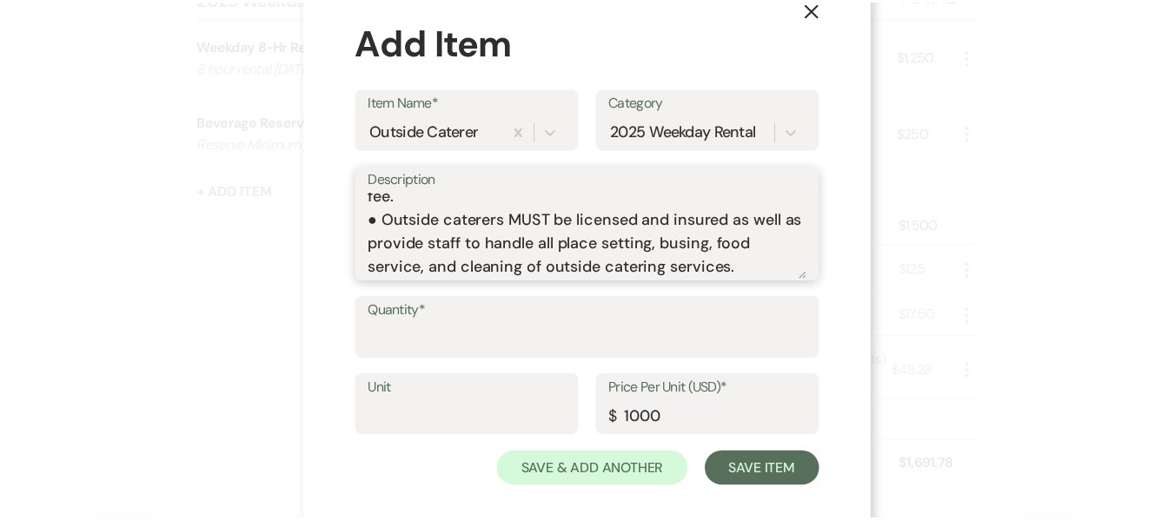
scroll to position [57, 0]
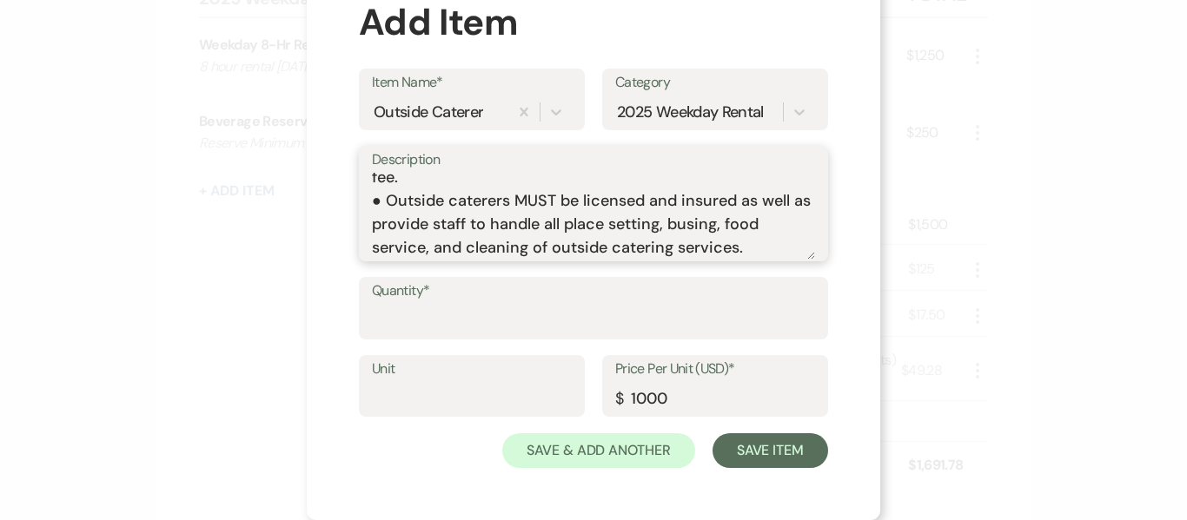
type textarea "If outside catering is selected, there will be a $500 buyout fee. ● Outside cat…"
drag, startPoint x: 638, startPoint y: 395, endPoint x: 625, endPoint y: 391, distance: 13.7
click at [625, 391] on input "1000" at bounding box center [715, 398] width 200 height 34
type input "500"
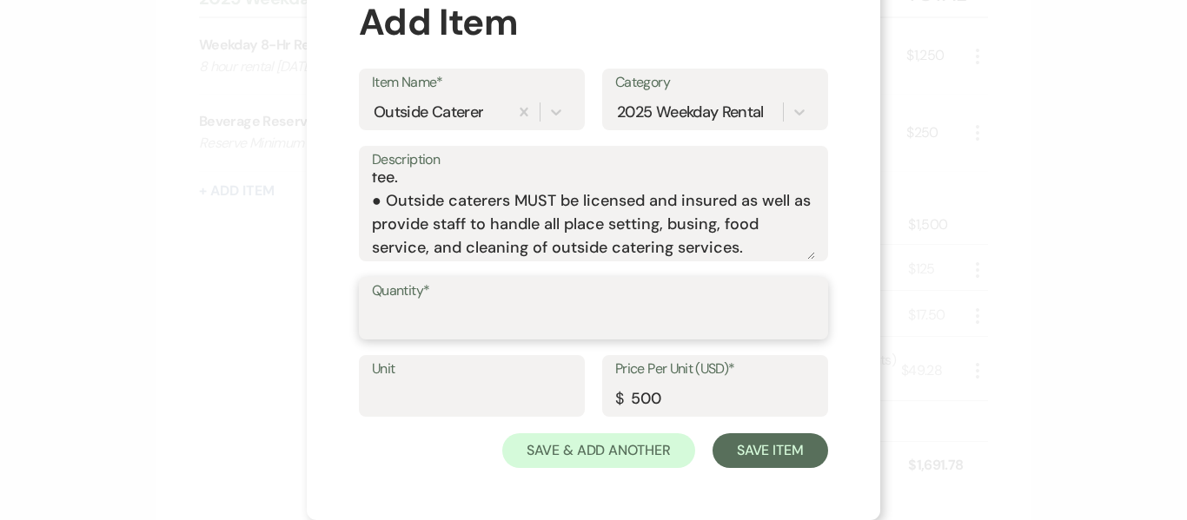
click at [504, 313] on input "Quantity*" at bounding box center [593, 321] width 443 height 34
type input "1"
click at [421, 468] on div "X Add Item Item Name* Outside Caterer Category 2025 Weekday Rental Description …" at bounding box center [593, 232] width 573 height 578
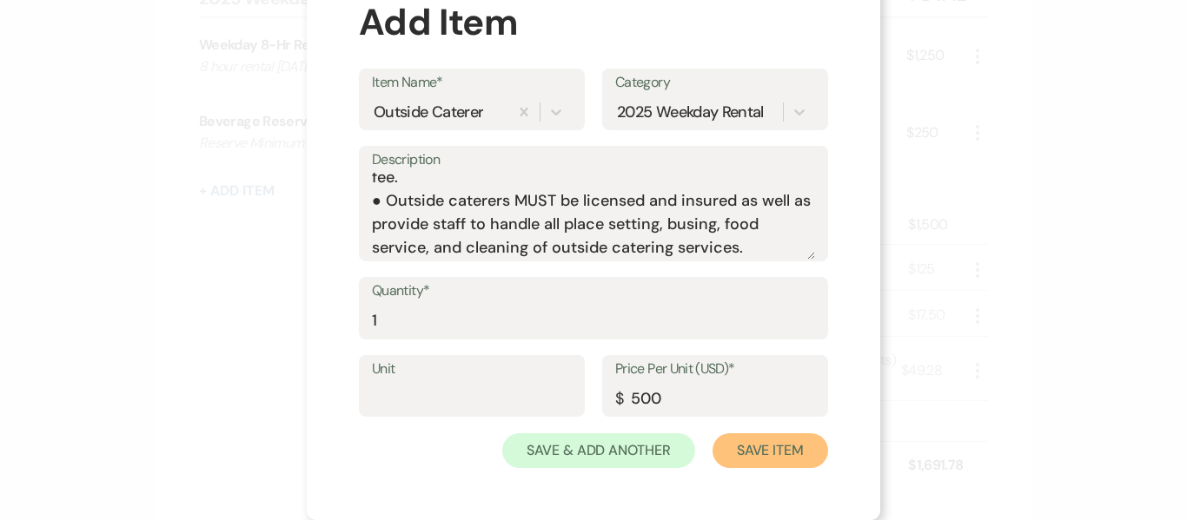
click at [779, 448] on button "Save Item" at bounding box center [770, 450] width 116 height 35
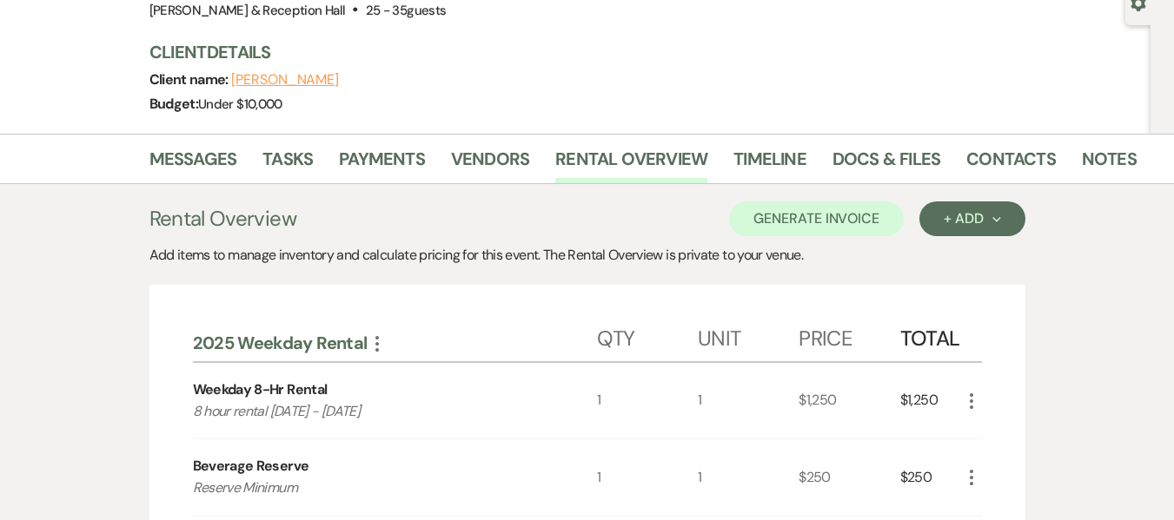
scroll to position [0, 0]
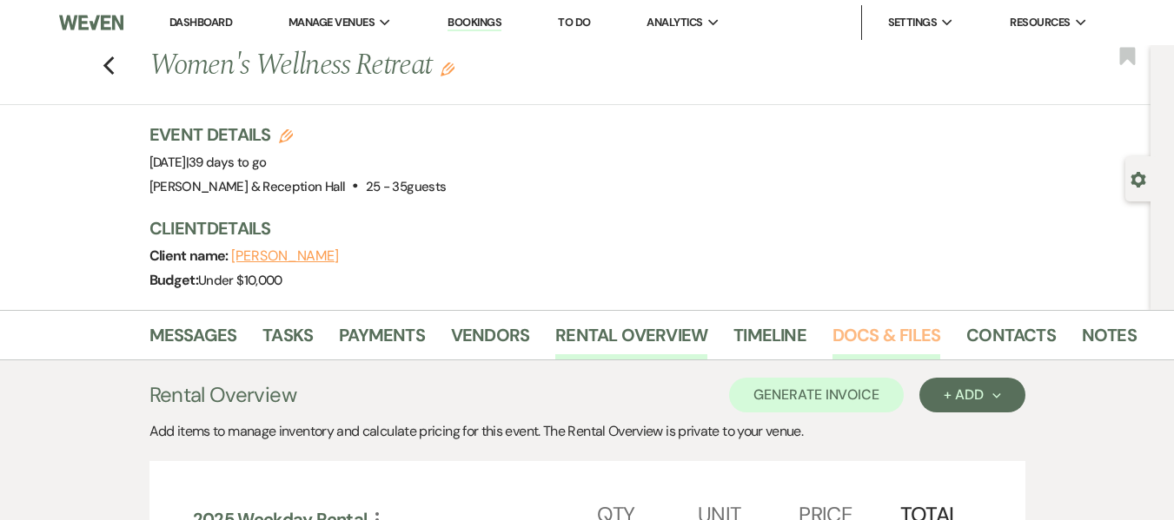
click at [853, 337] on link "Docs & Files" at bounding box center [886, 340] width 108 height 38
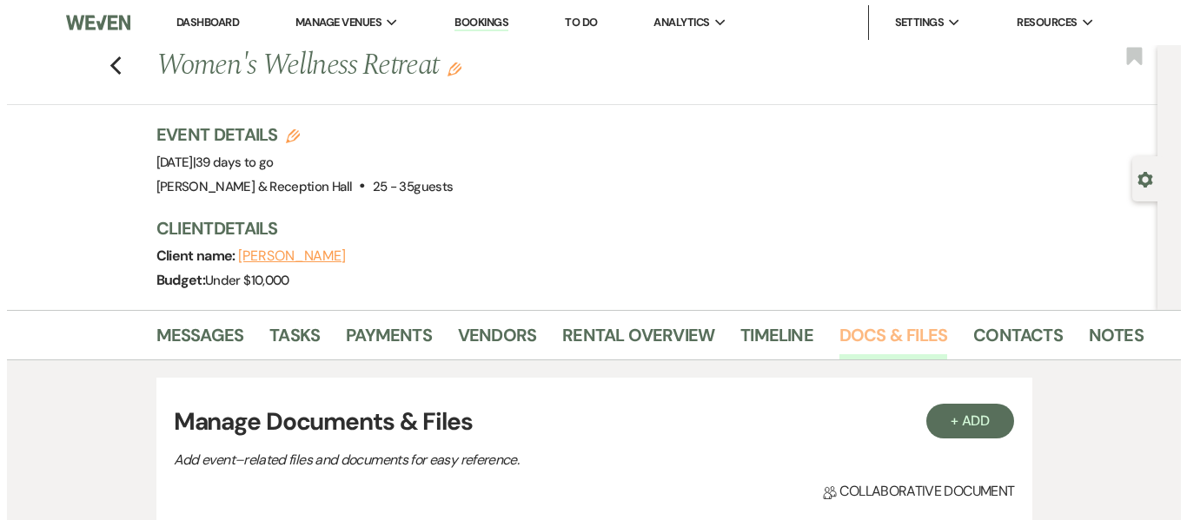
scroll to position [434, 0]
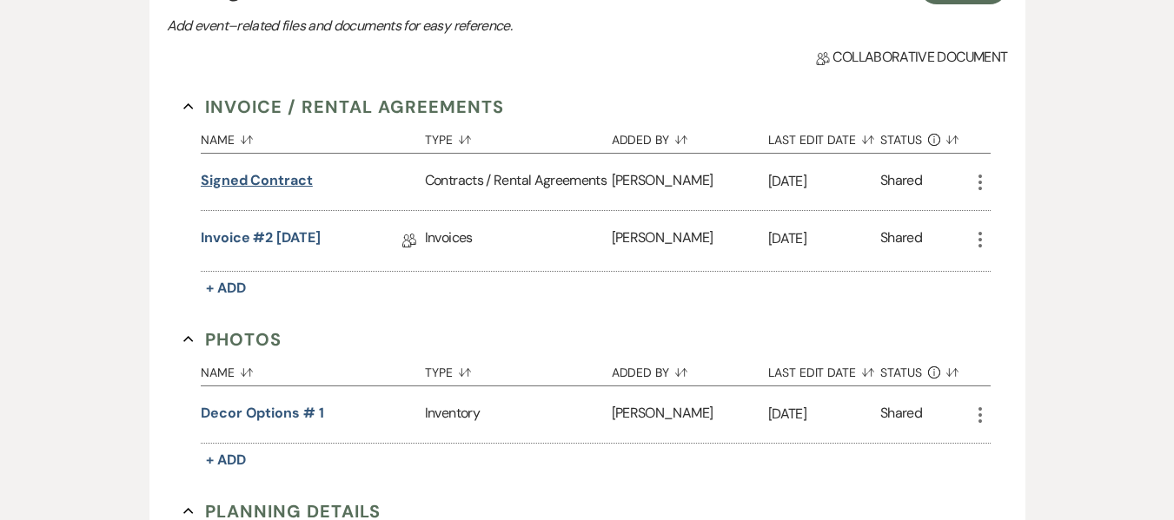
click at [225, 182] on button "Signed Contract" at bounding box center [257, 180] width 112 height 21
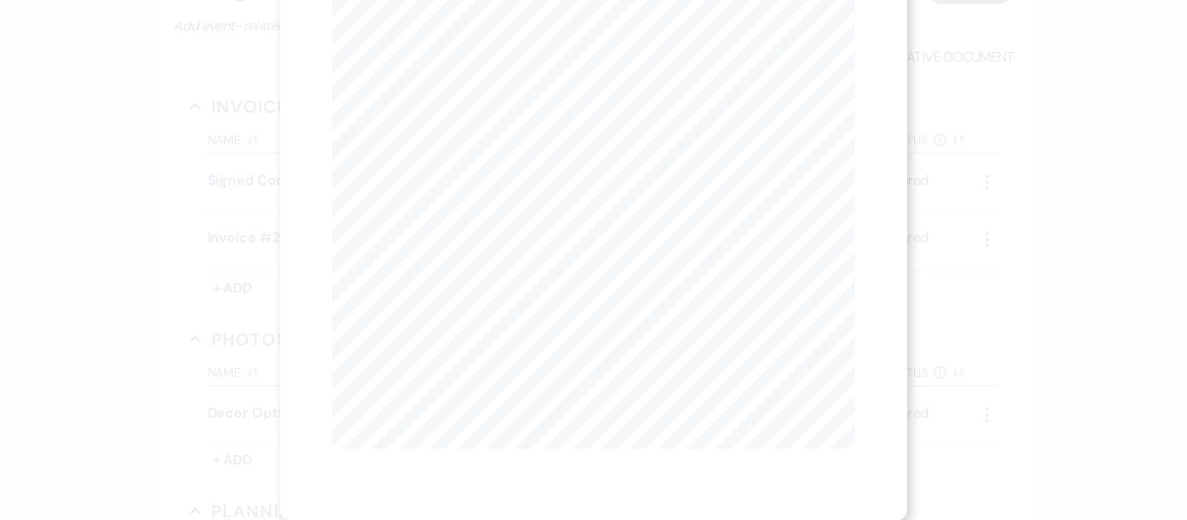
scroll to position [0, 0]
click at [484, 58] on button "Next Next" at bounding box center [502, 63] width 45 height 14
click at [492, 59] on button "Next Next" at bounding box center [501, 63] width 45 height 14
click at [845, 50] on use "button" at bounding box center [847, 47] width 14 height 14
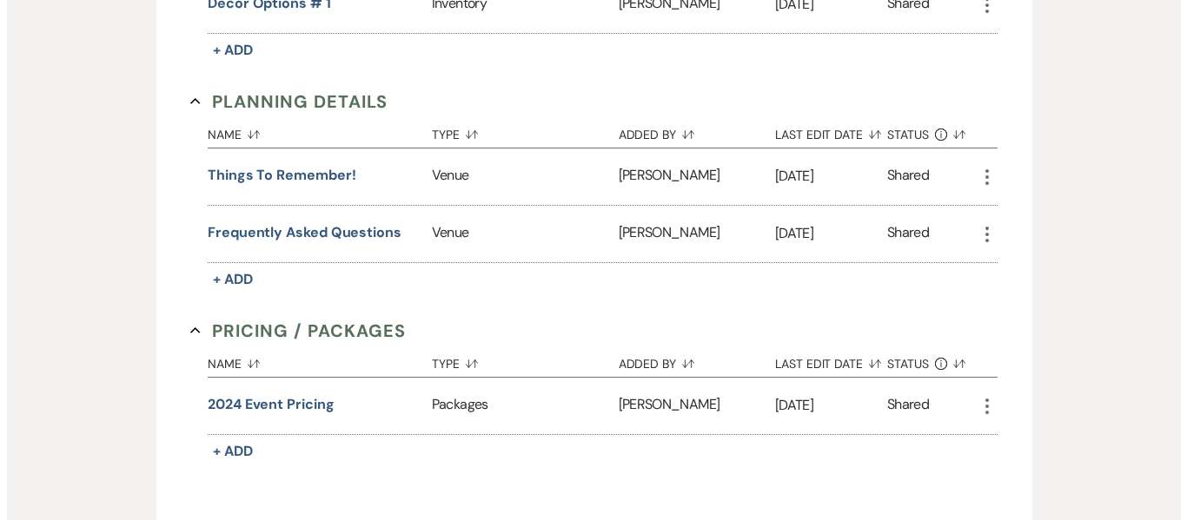
scroll to position [955, 0]
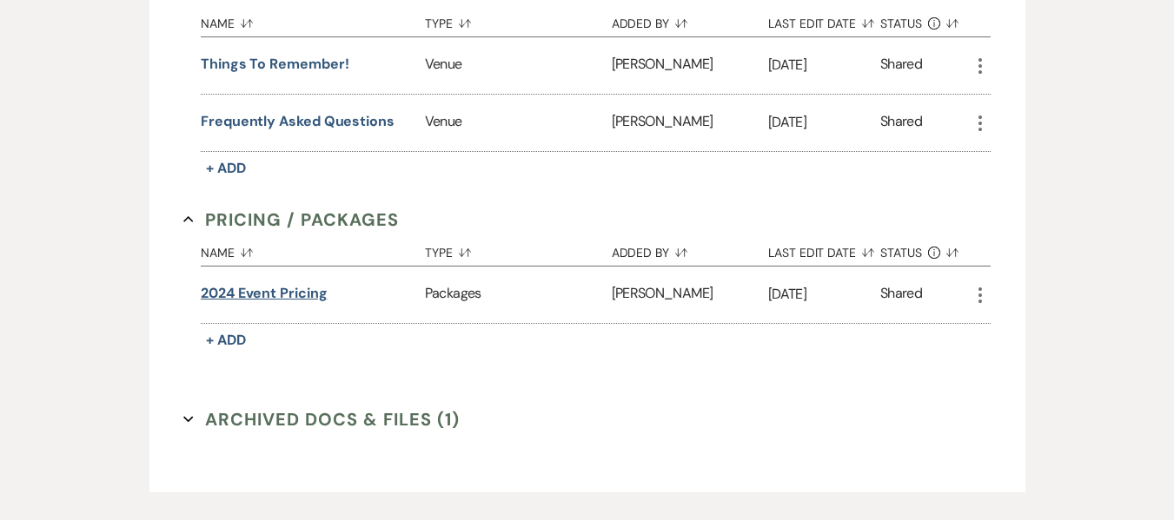
click at [235, 288] on button "2024 event pricing" at bounding box center [264, 293] width 127 height 21
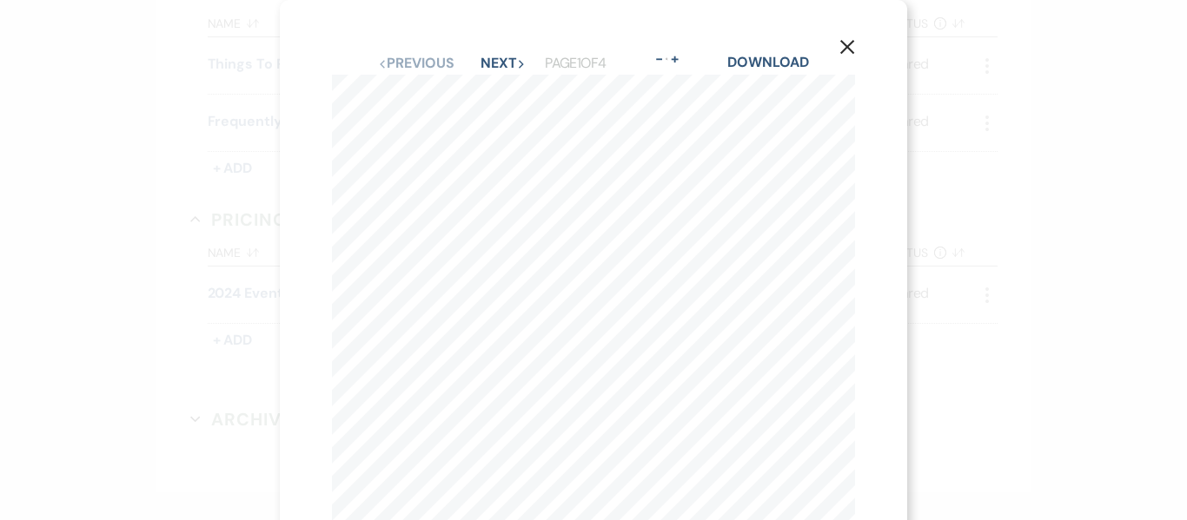
click at [495, 53] on div "Previous Previous Next Next Page 1 of 4 - Zoom + Download" at bounding box center [593, 63] width 523 height 23
click at [488, 70] on button "Next Next" at bounding box center [502, 63] width 45 height 14
click at [845, 56] on button "X" at bounding box center [847, 46] width 26 height 30
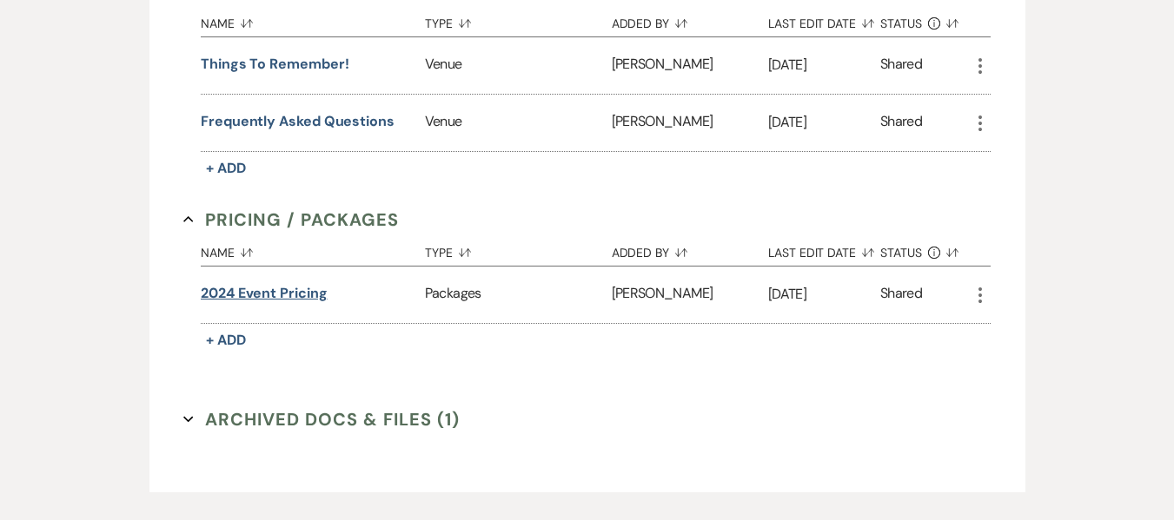
click at [295, 288] on button "2024 event pricing" at bounding box center [264, 293] width 127 height 21
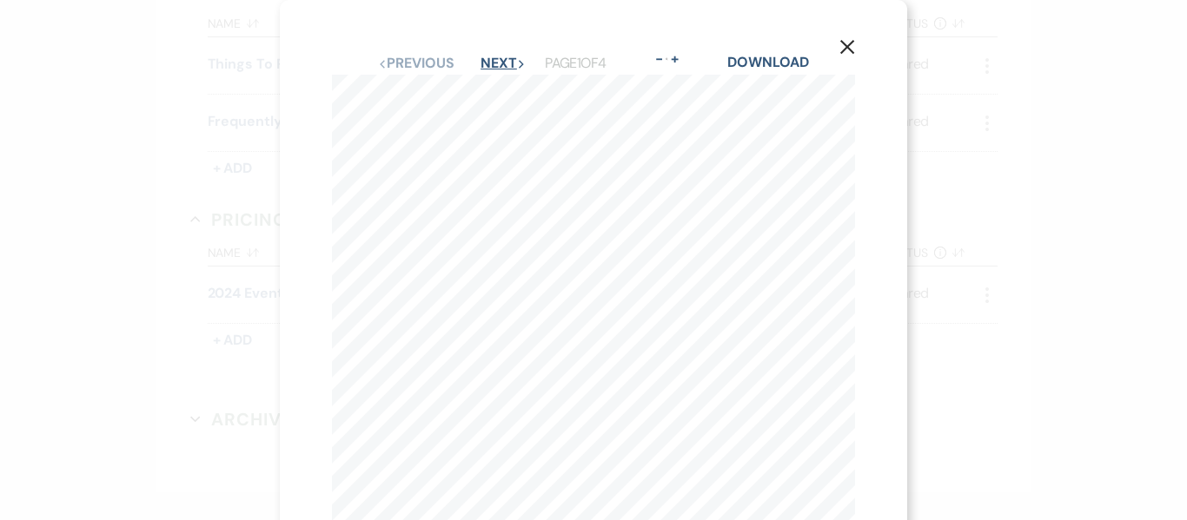
click at [505, 56] on button "Next Next" at bounding box center [502, 63] width 45 height 14
click at [850, 42] on icon "X" at bounding box center [847, 47] width 16 height 16
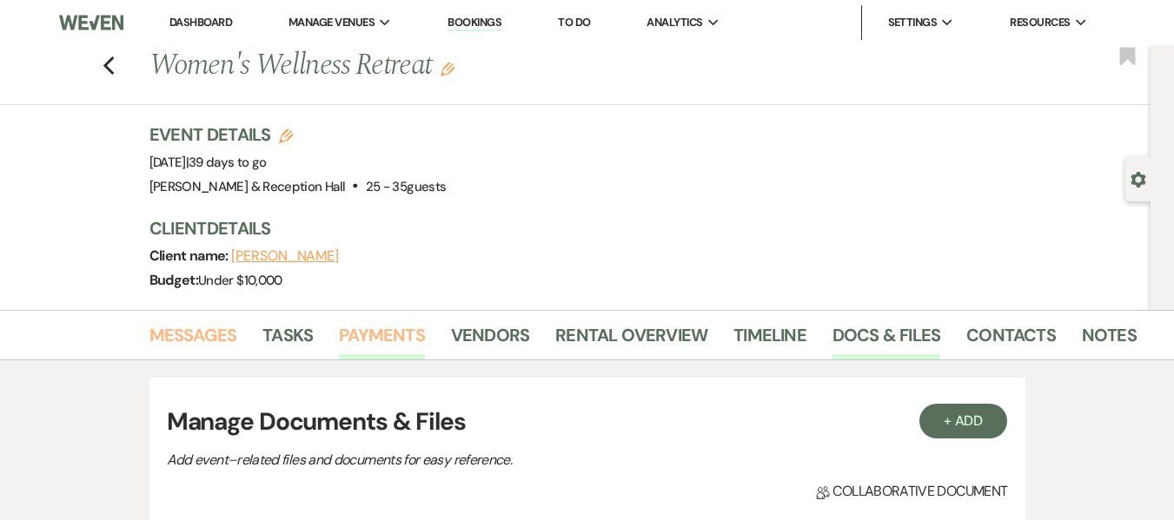
click at [206, 337] on link "Messages" at bounding box center [193, 340] width 88 height 38
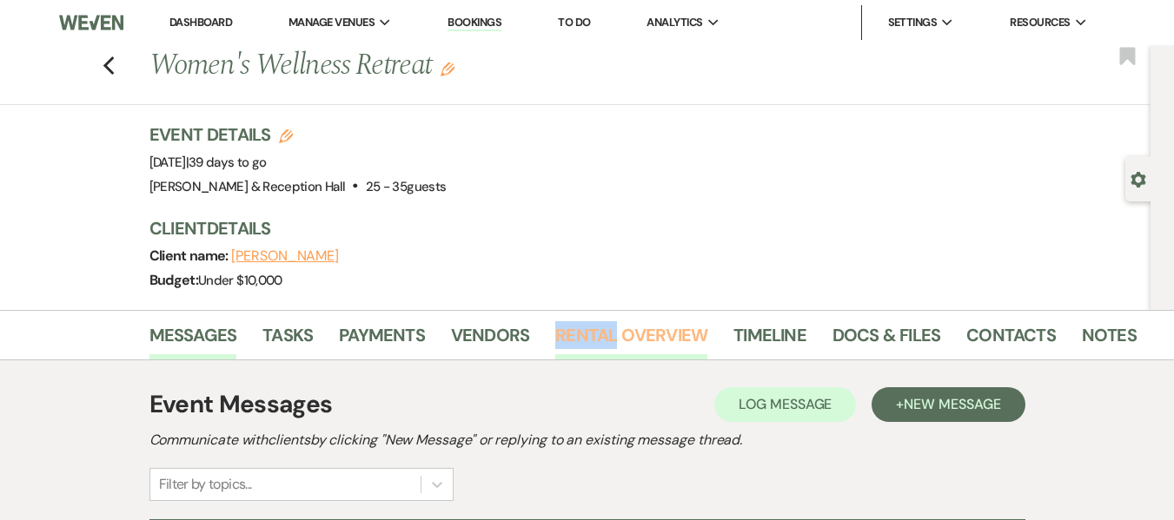
click at [612, 328] on li "Rental Overview" at bounding box center [644, 339] width 178 height 42
click at [621, 340] on link "Rental Overview" at bounding box center [631, 340] width 152 height 38
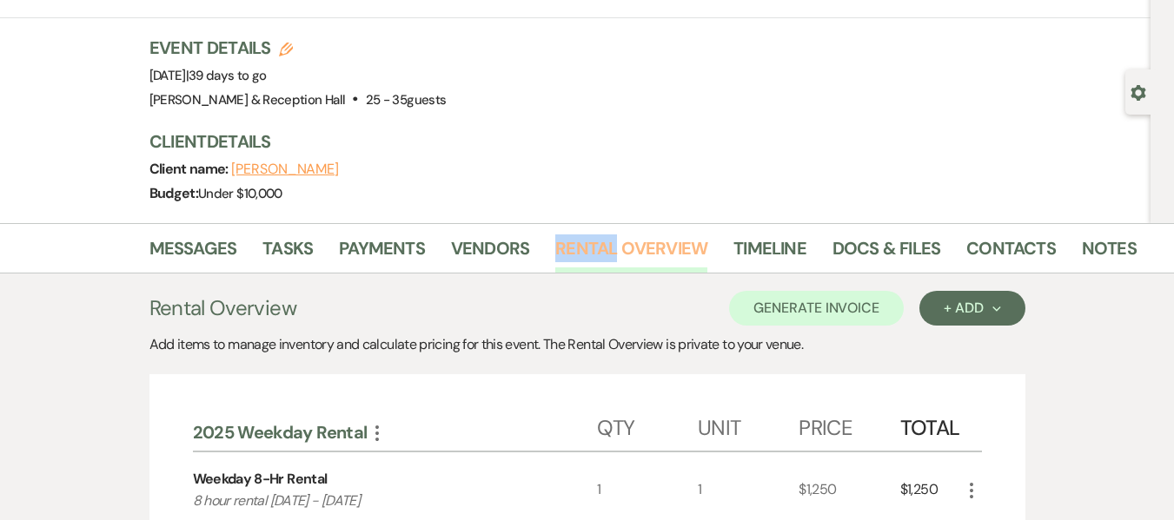
scroll to position [261, 0]
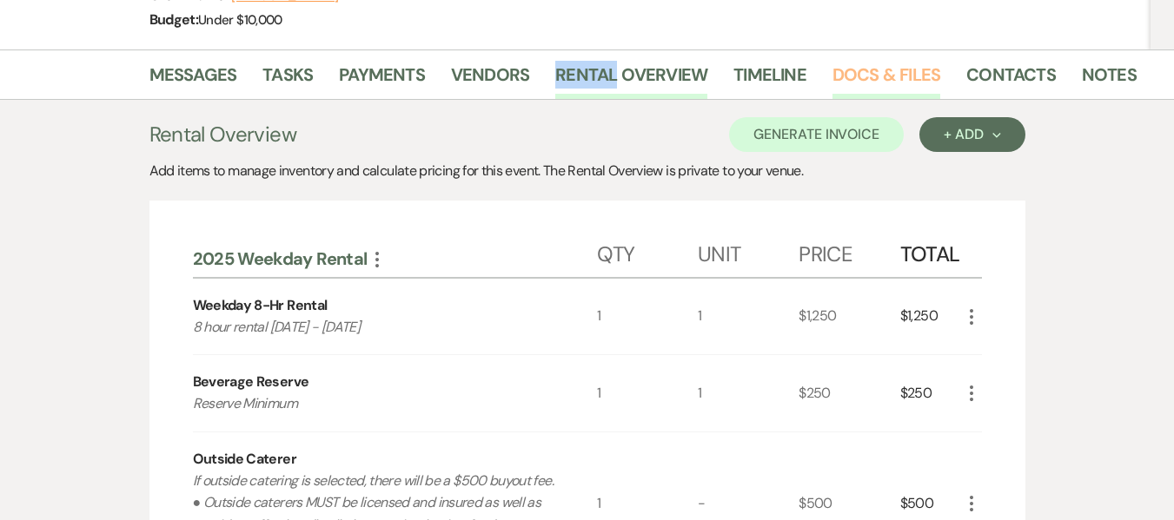
click at [858, 84] on link "Docs & Files" at bounding box center [886, 80] width 108 height 38
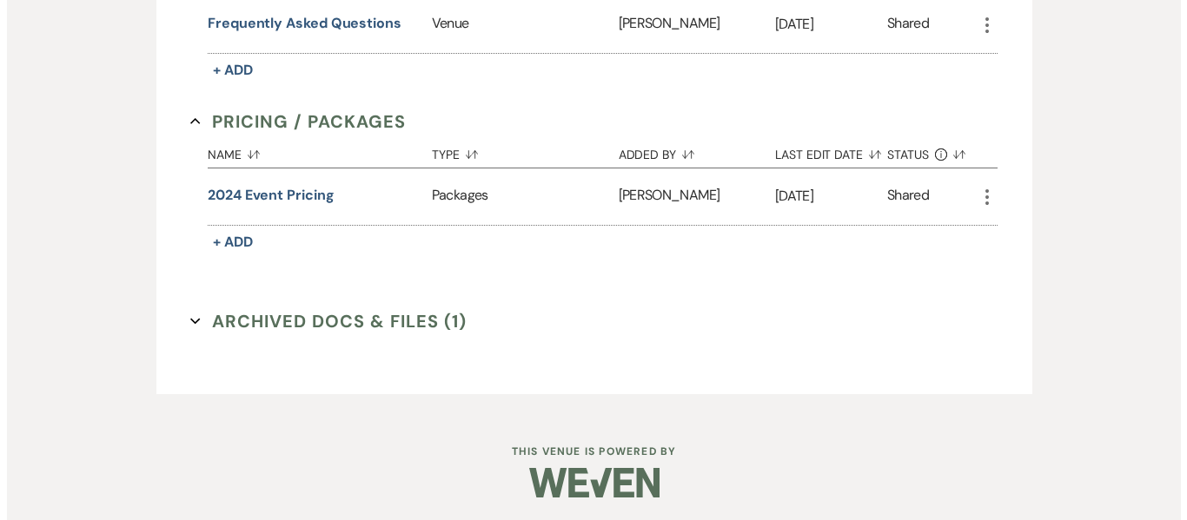
scroll to position [1057, 0]
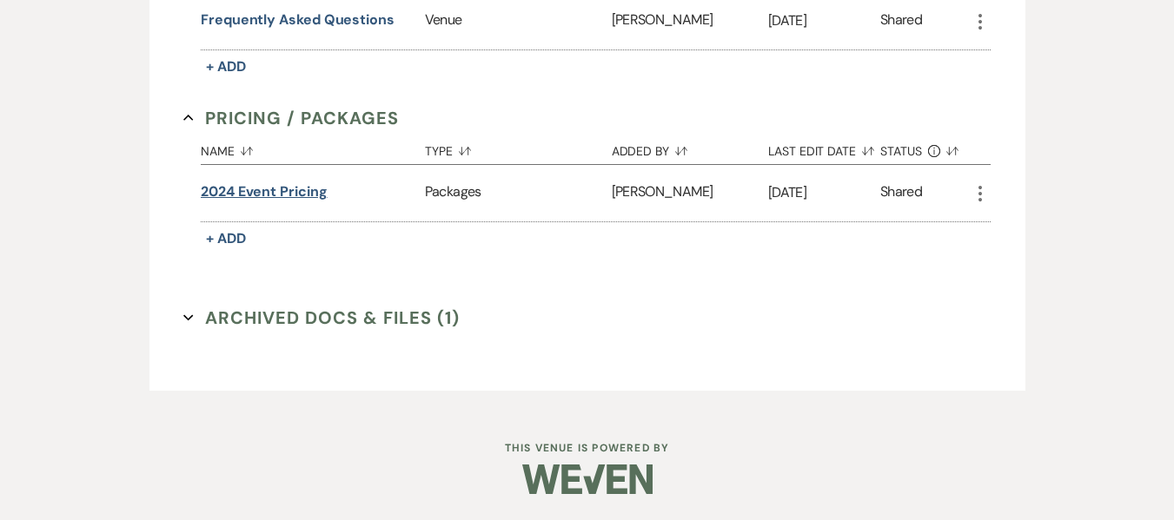
click at [270, 191] on button "2024 event pricing" at bounding box center [264, 192] width 127 height 21
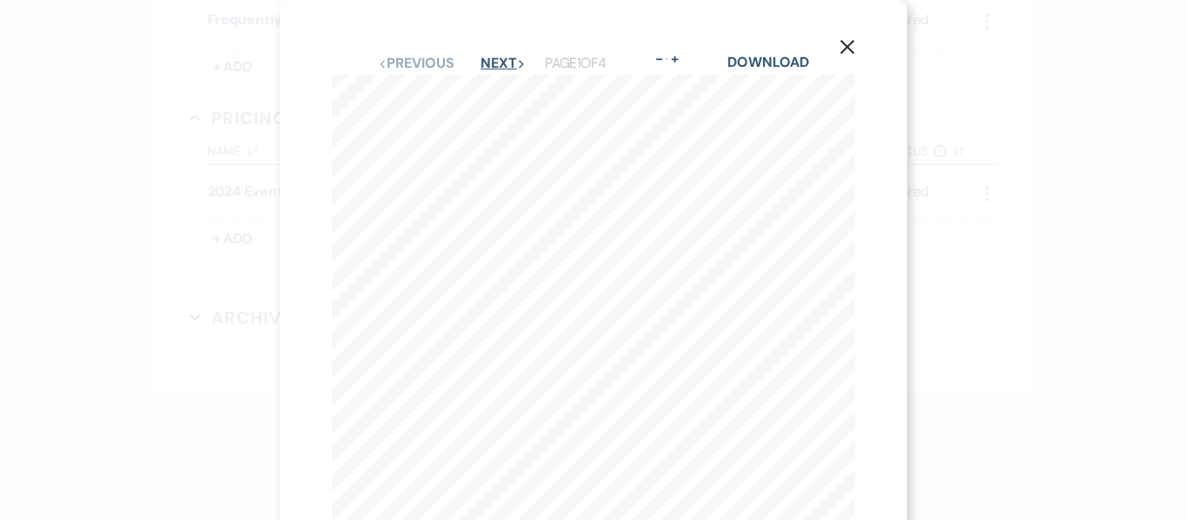
click at [493, 59] on button "Next Next" at bounding box center [502, 63] width 45 height 14
click at [497, 61] on button "Next Next" at bounding box center [501, 63] width 45 height 14
drag, startPoint x: 850, startPoint y: 47, endPoint x: 892, endPoint y: 107, distance: 73.0
click at [850, 47] on icon "X" at bounding box center [847, 47] width 16 height 16
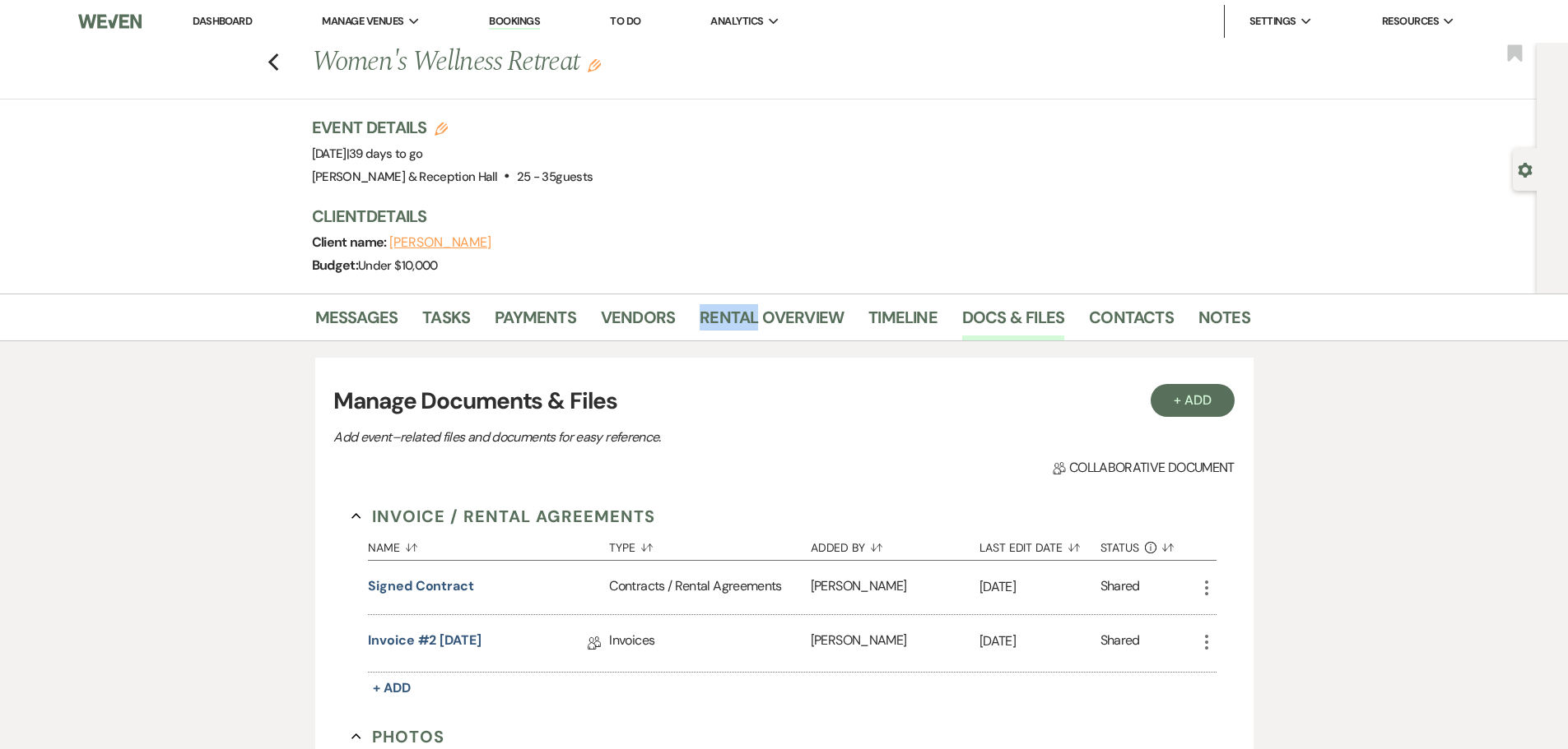
click at [500, 15] on link "Bookings" at bounding box center [514, 22] width 51 height 16
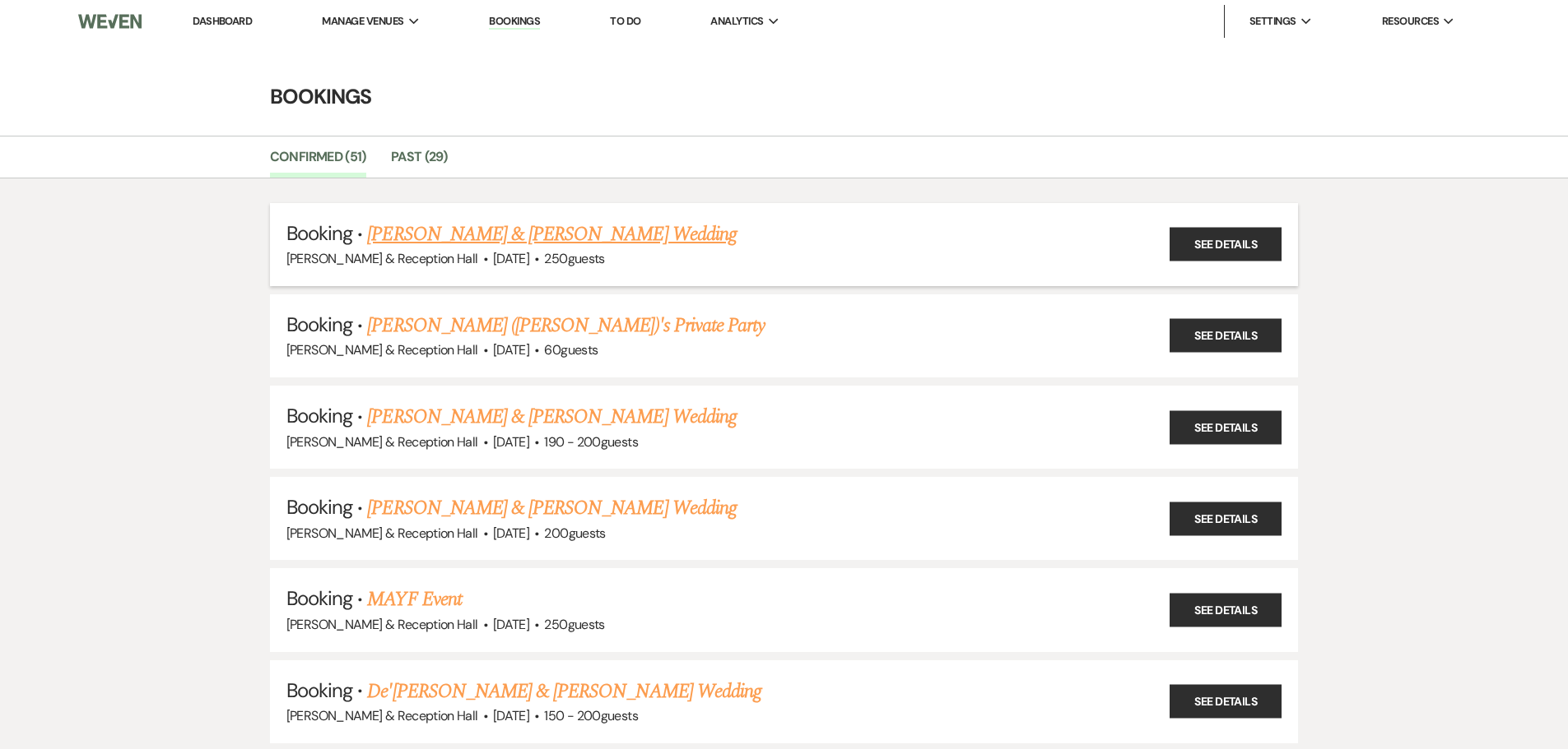
click at [564, 229] on link "[PERSON_NAME] & [PERSON_NAME] Wedding" at bounding box center [550, 234] width 369 height 29
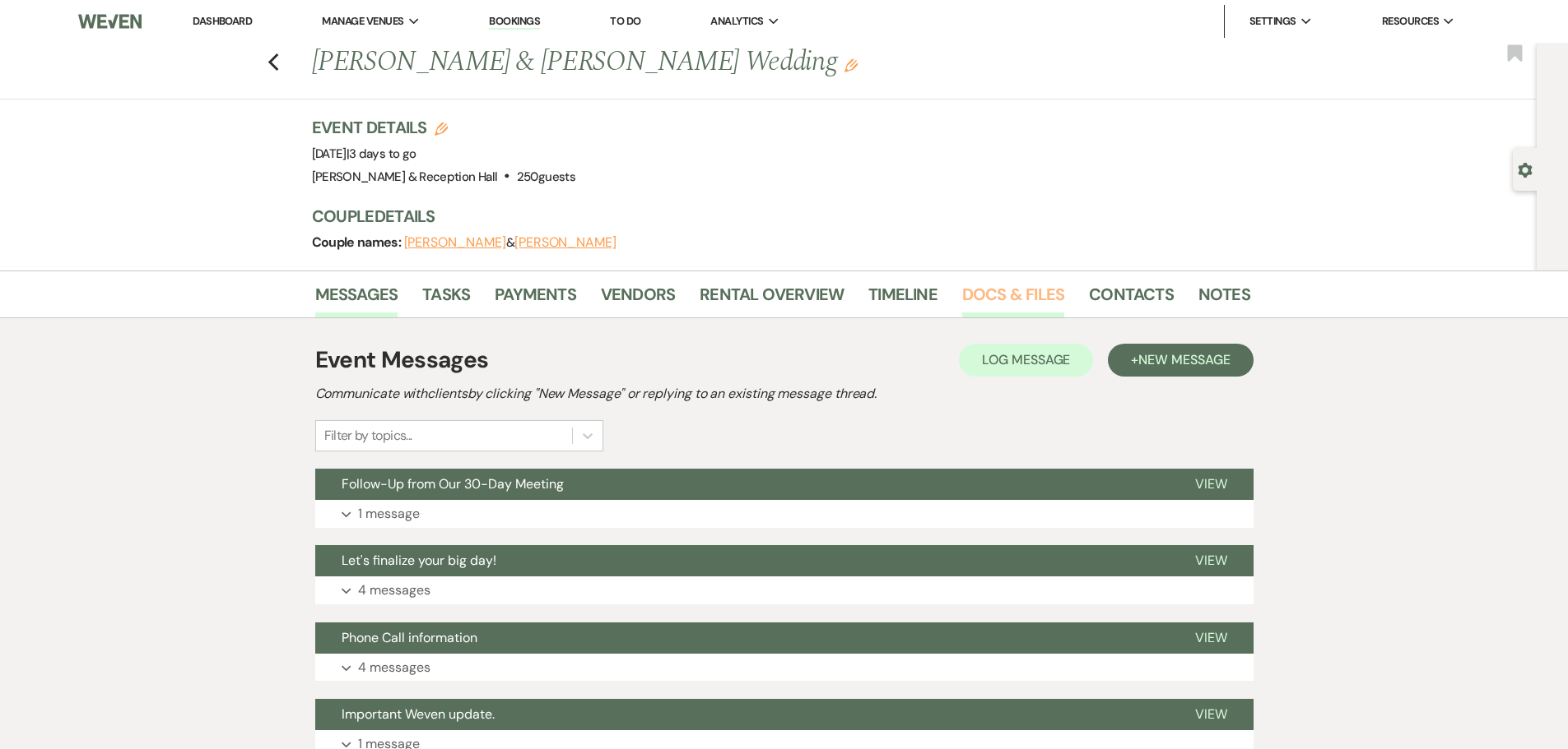
click at [1021, 298] on link "Docs & Files" at bounding box center [1013, 299] width 102 height 36
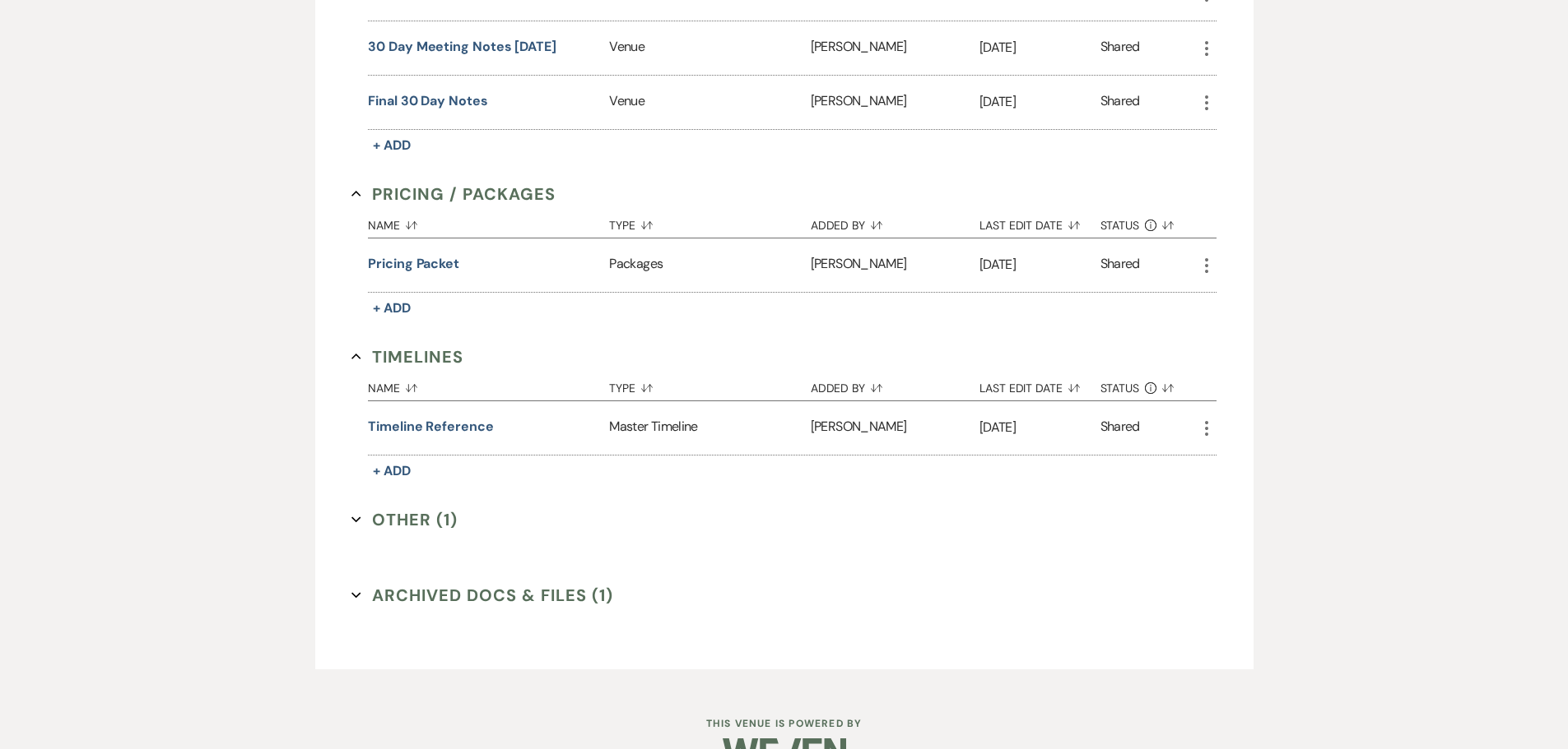
scroll to position [1980, 0]
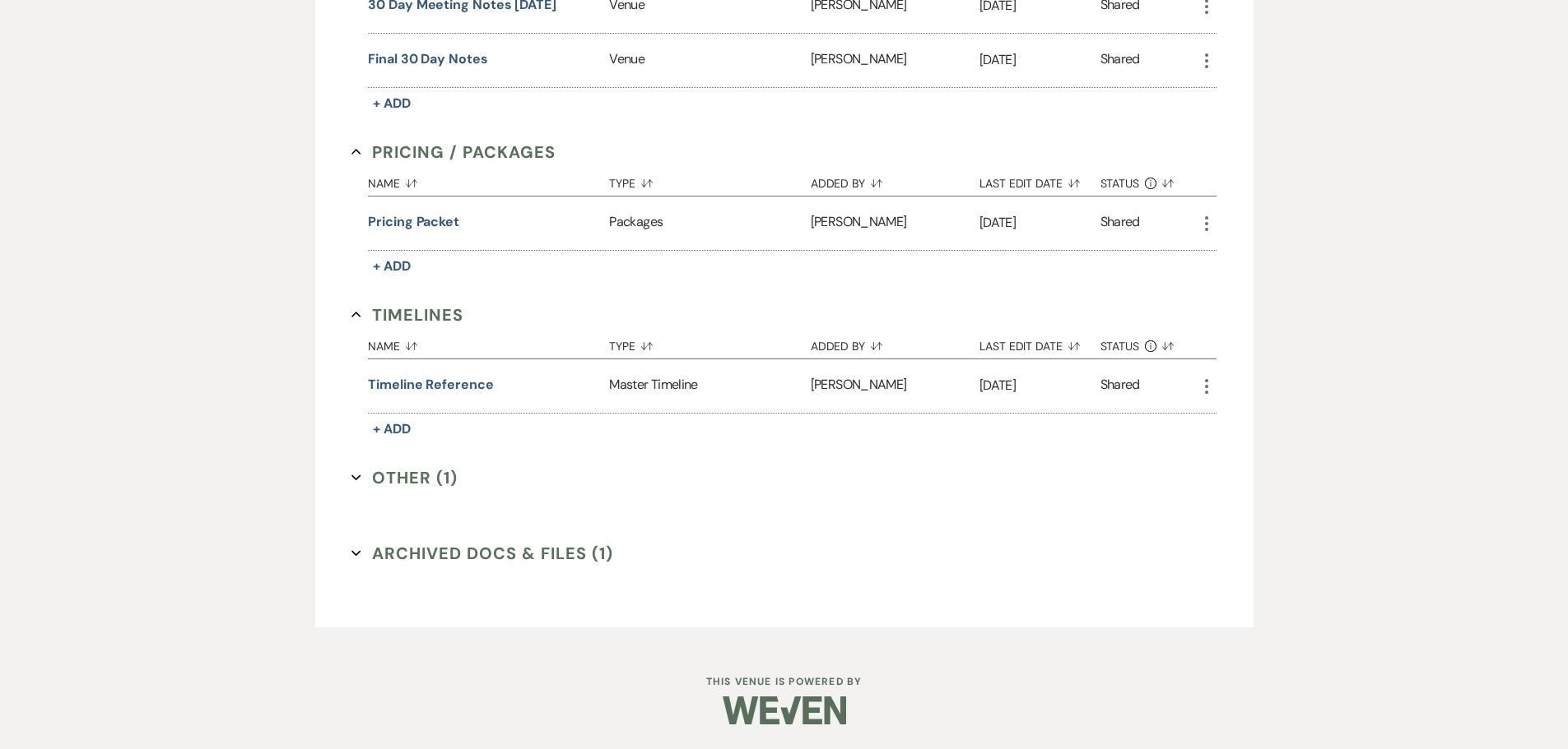
click at [382, 470] on button "Other (1) Expand" at bounding box center [405, 478] width 106 height 25
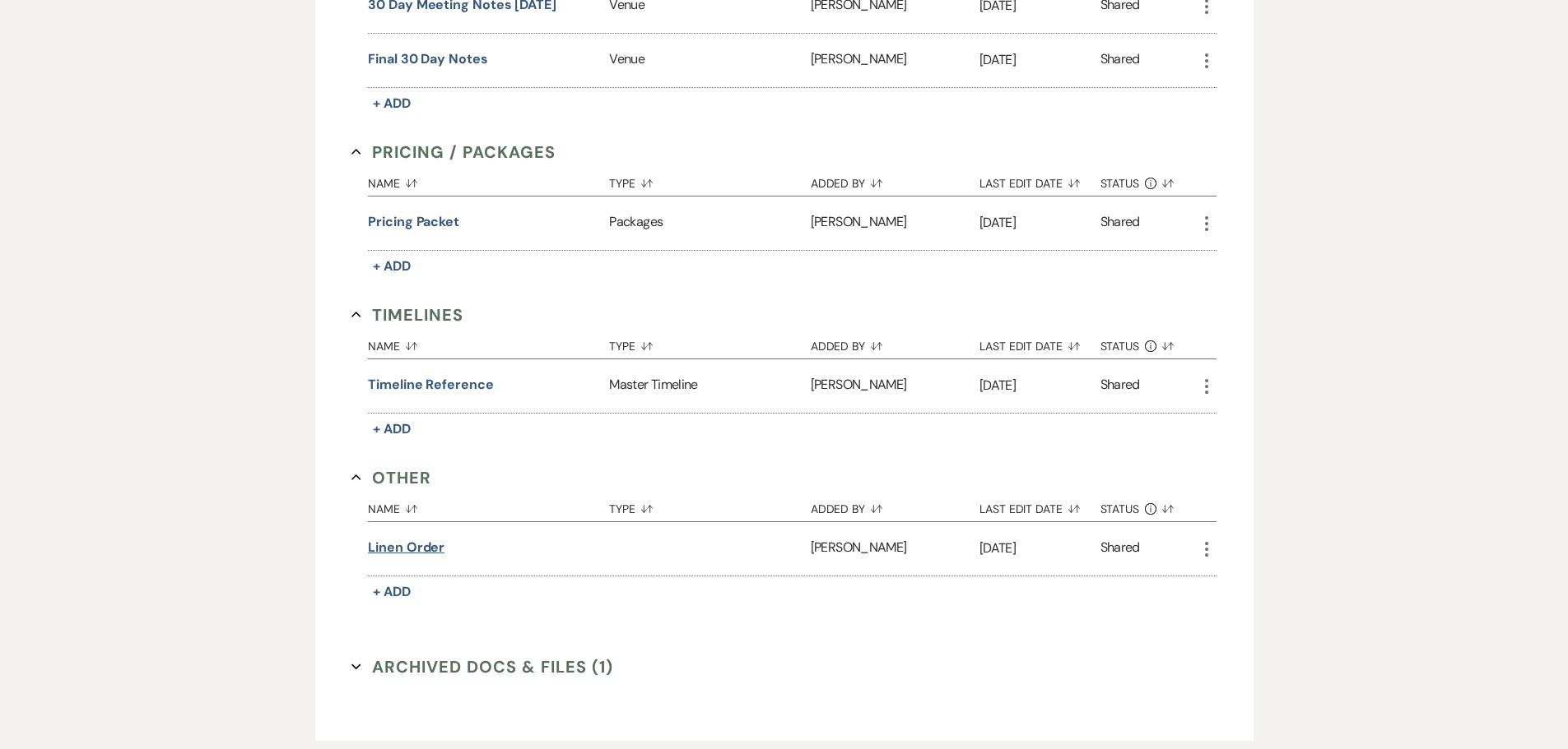
click at [423, 549] on button "Linen order" at bounding box center [406, 547] width 77 height 20
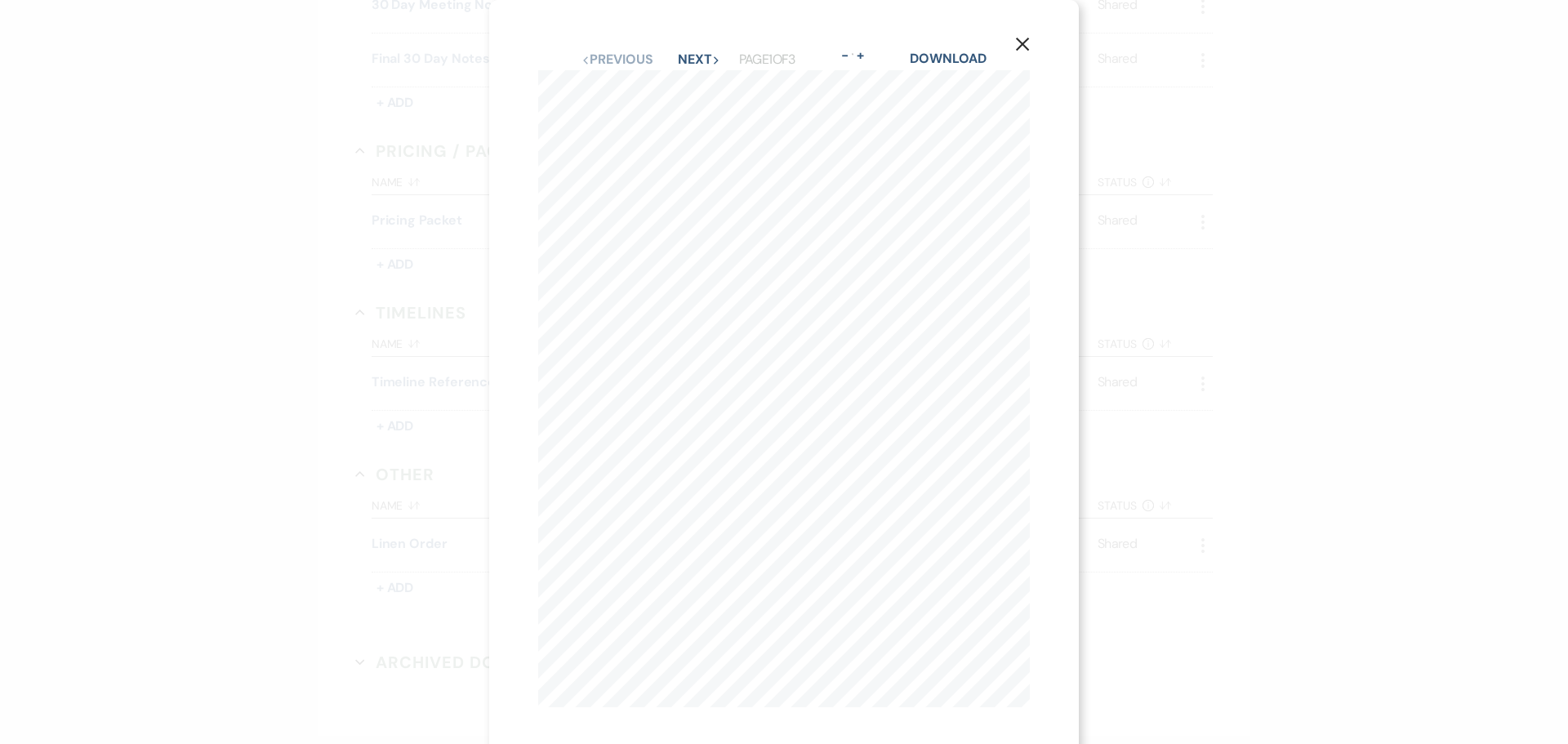
click at [1020, 47] on use "button" at bounding box center [1023, 44] width 13 height 13
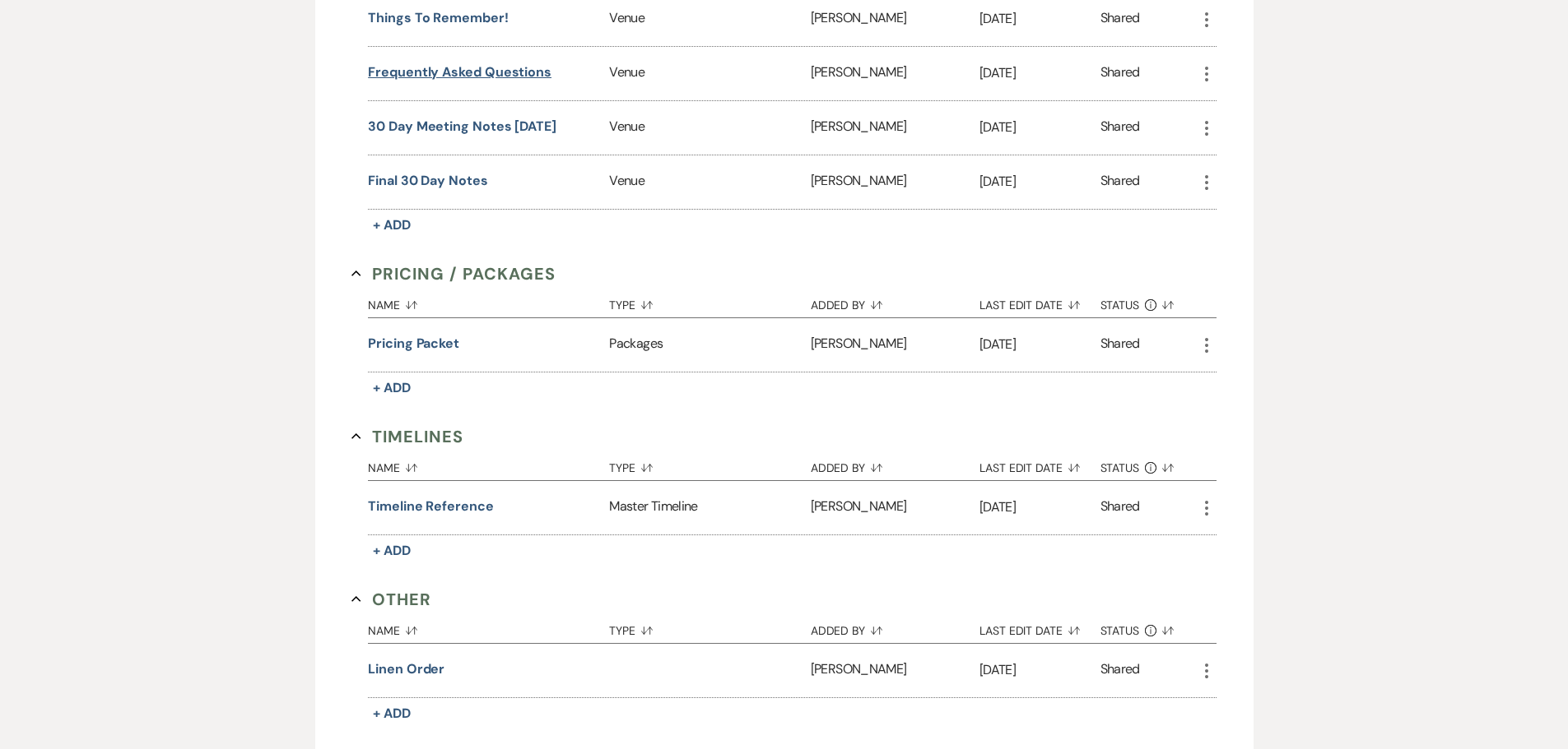
scroll to position [1733, 0]
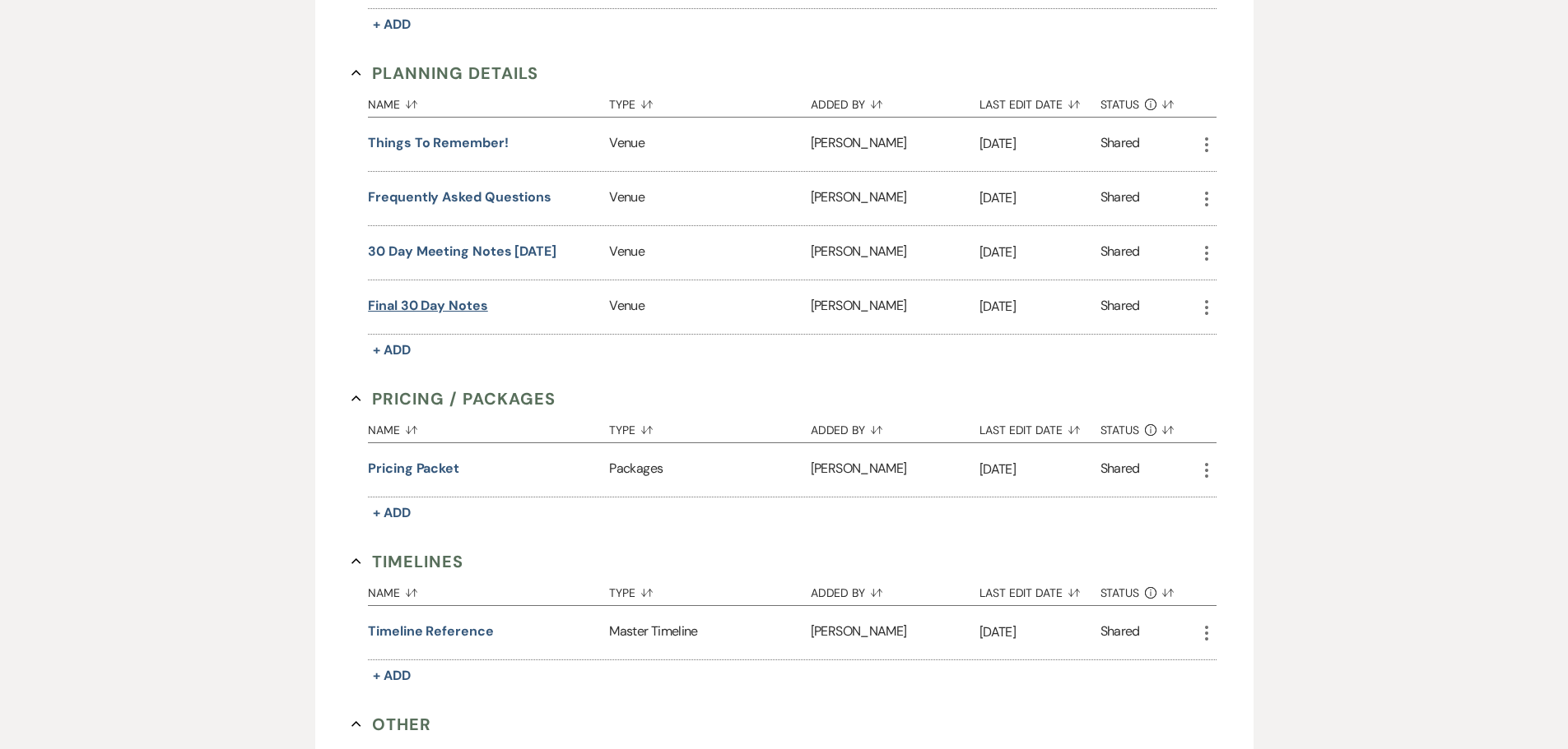
click at [442, 301] on button "Final 30 day Notes" at bounding box center [427, 306] width 120 height 20
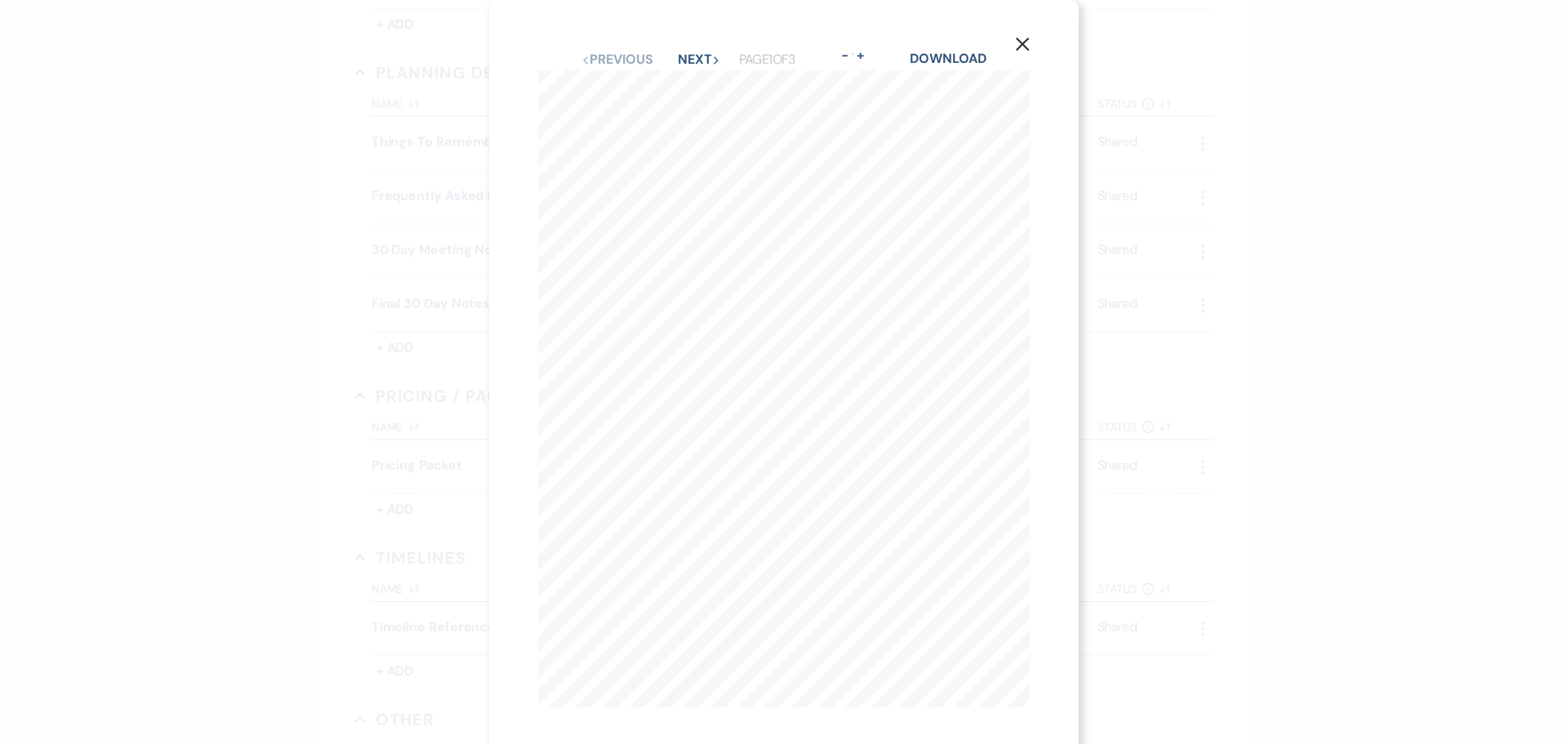
click at [1019, 40] on use "button" at bounding box center [1023, 44] width 13 height 13
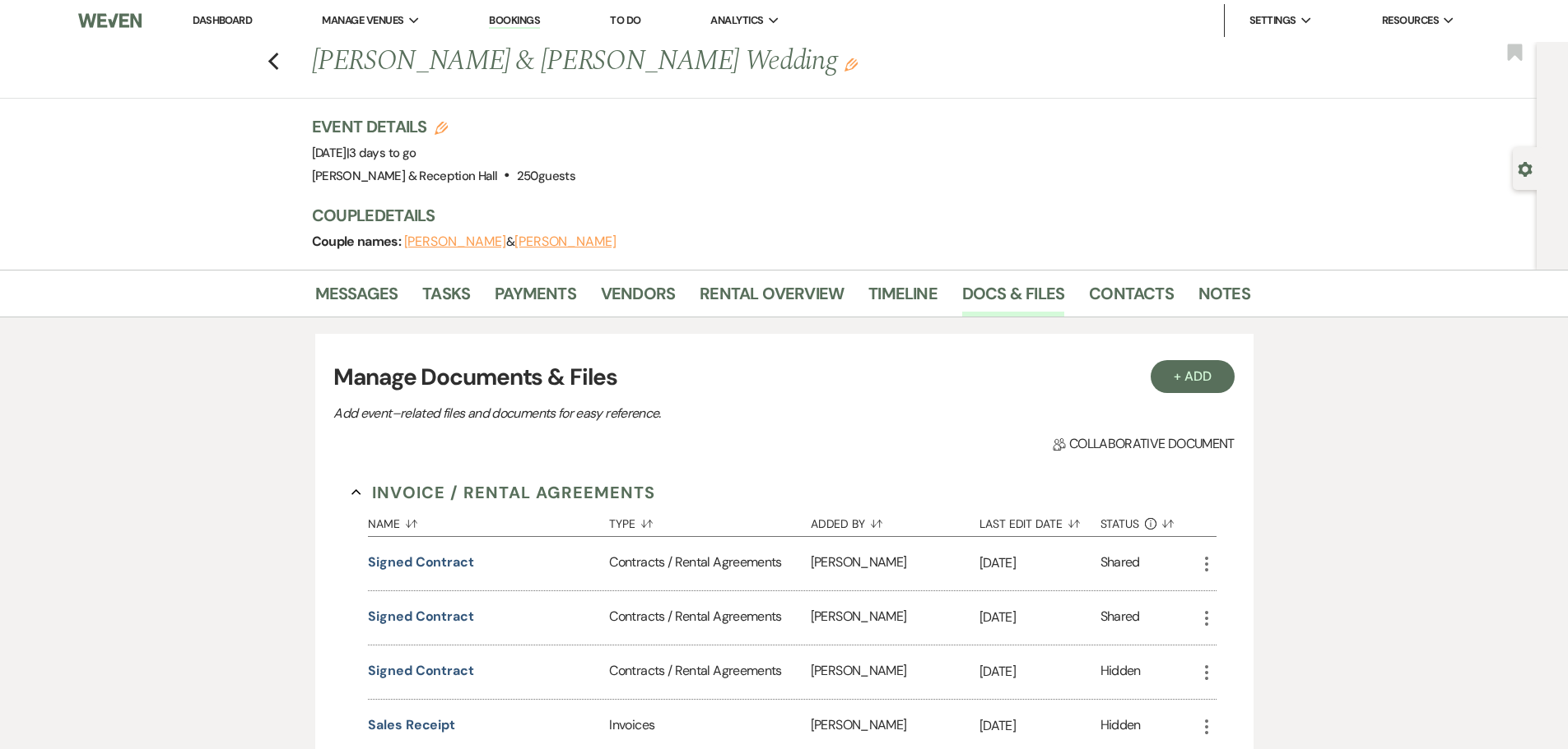
scroll to position [0, 0]
click at [540, 23] on link "Bookings" at bounding box center [514, 22] width 51 height 16
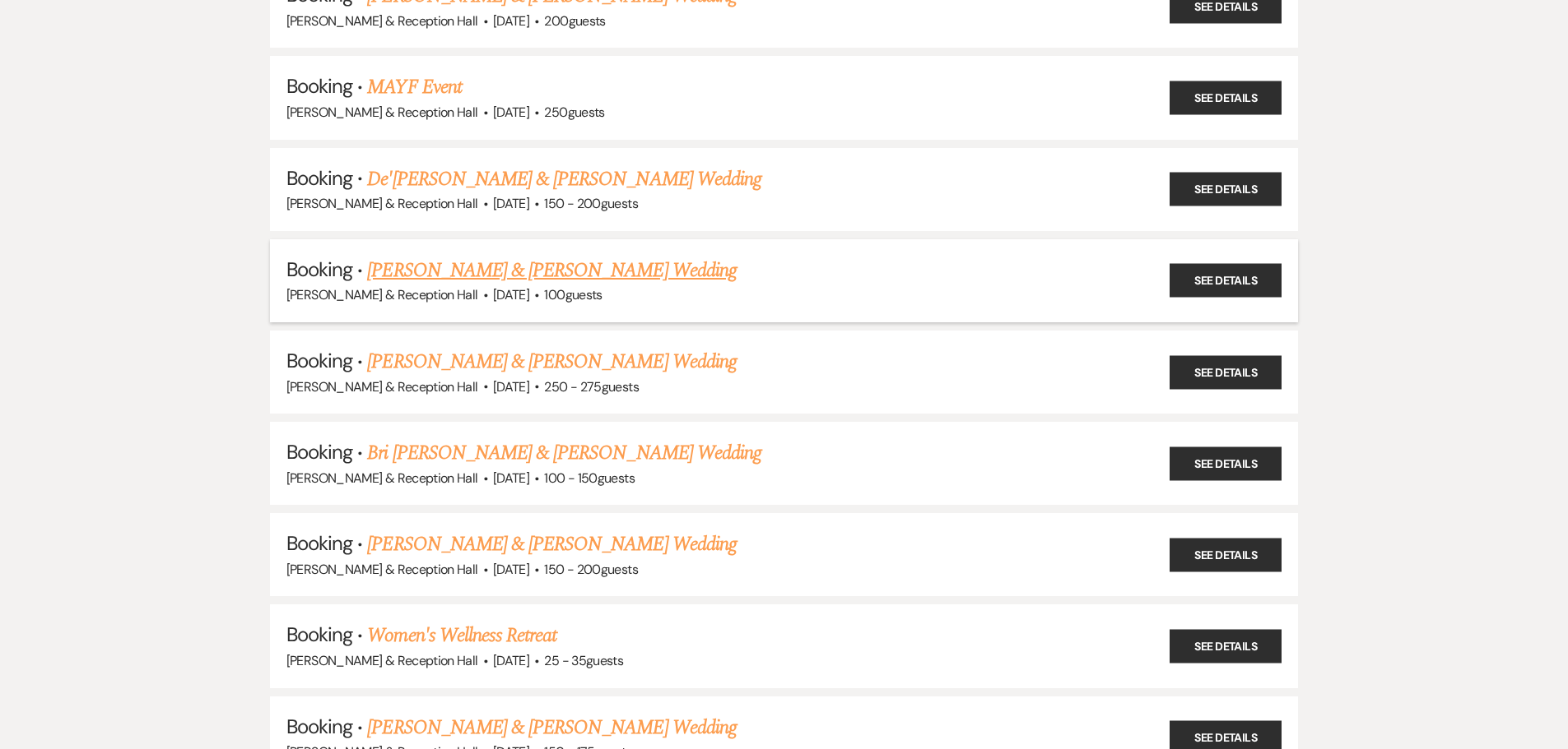
scroll to position [576, 0]
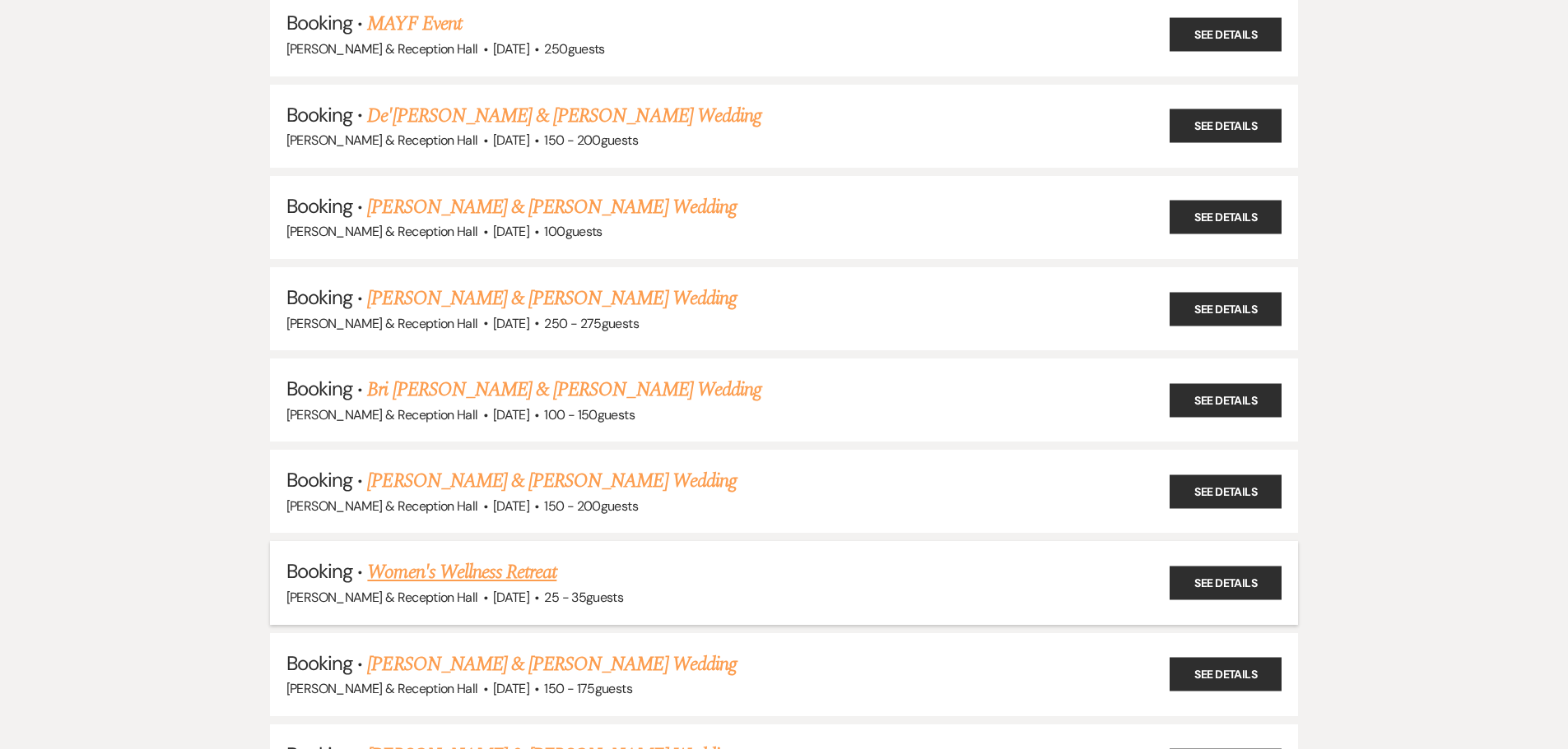
click at [505, 573] on link "Women's Wellness Retreat" at bounding box center [461, 572] width 189 height 29
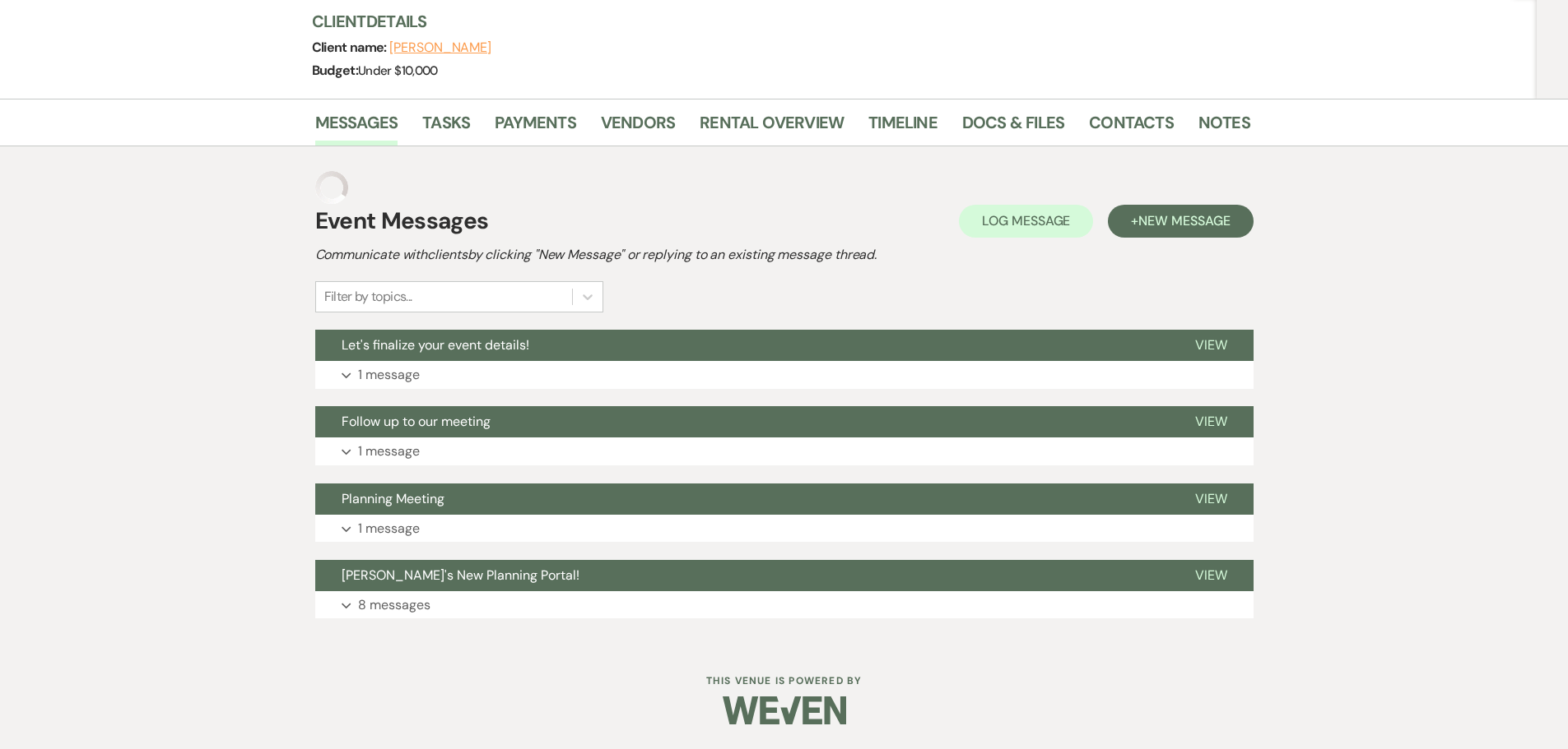
scroll to position [162, 0]
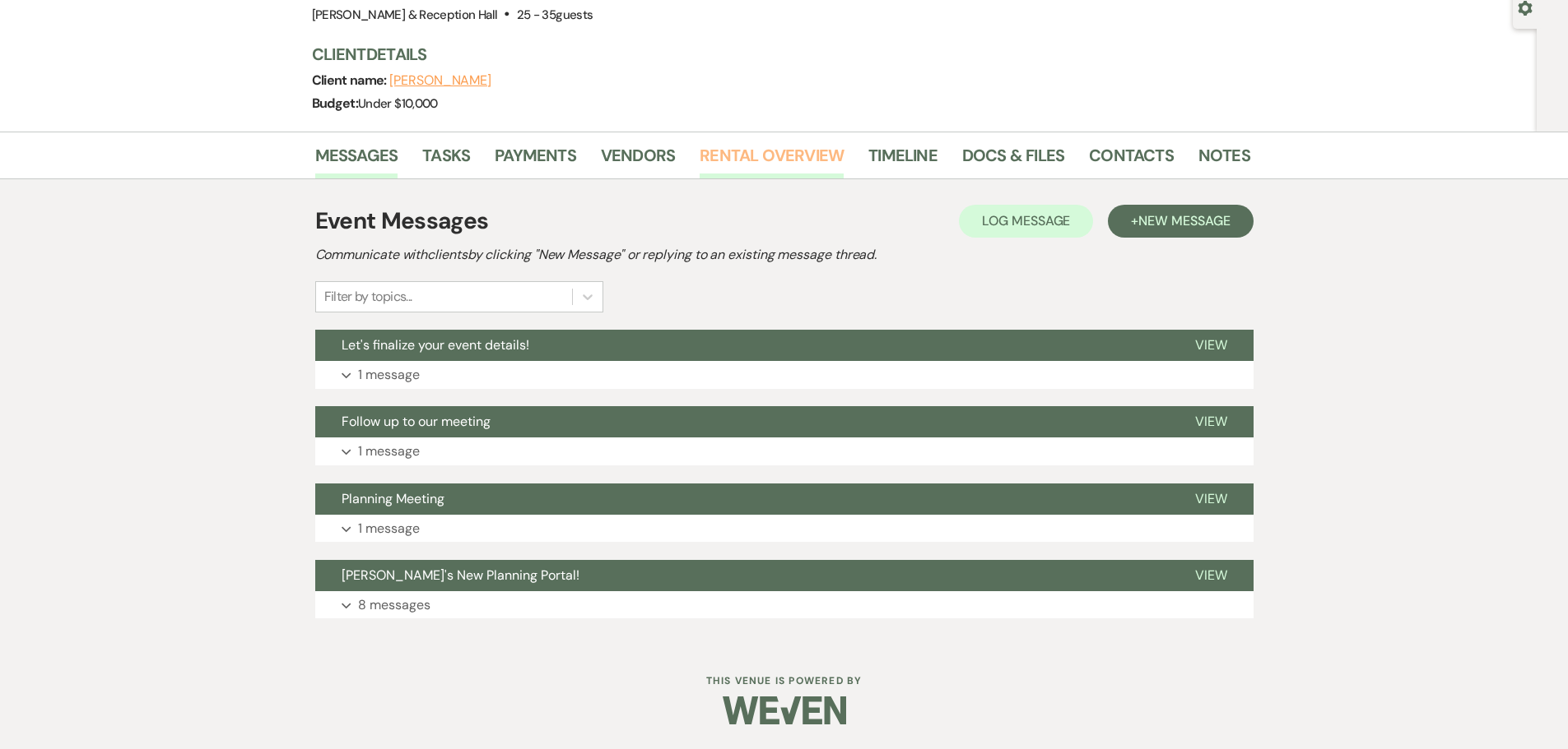
click at [775, 156] on link "Rental Overview" at bounding box center [771, 160] width 144 height 36
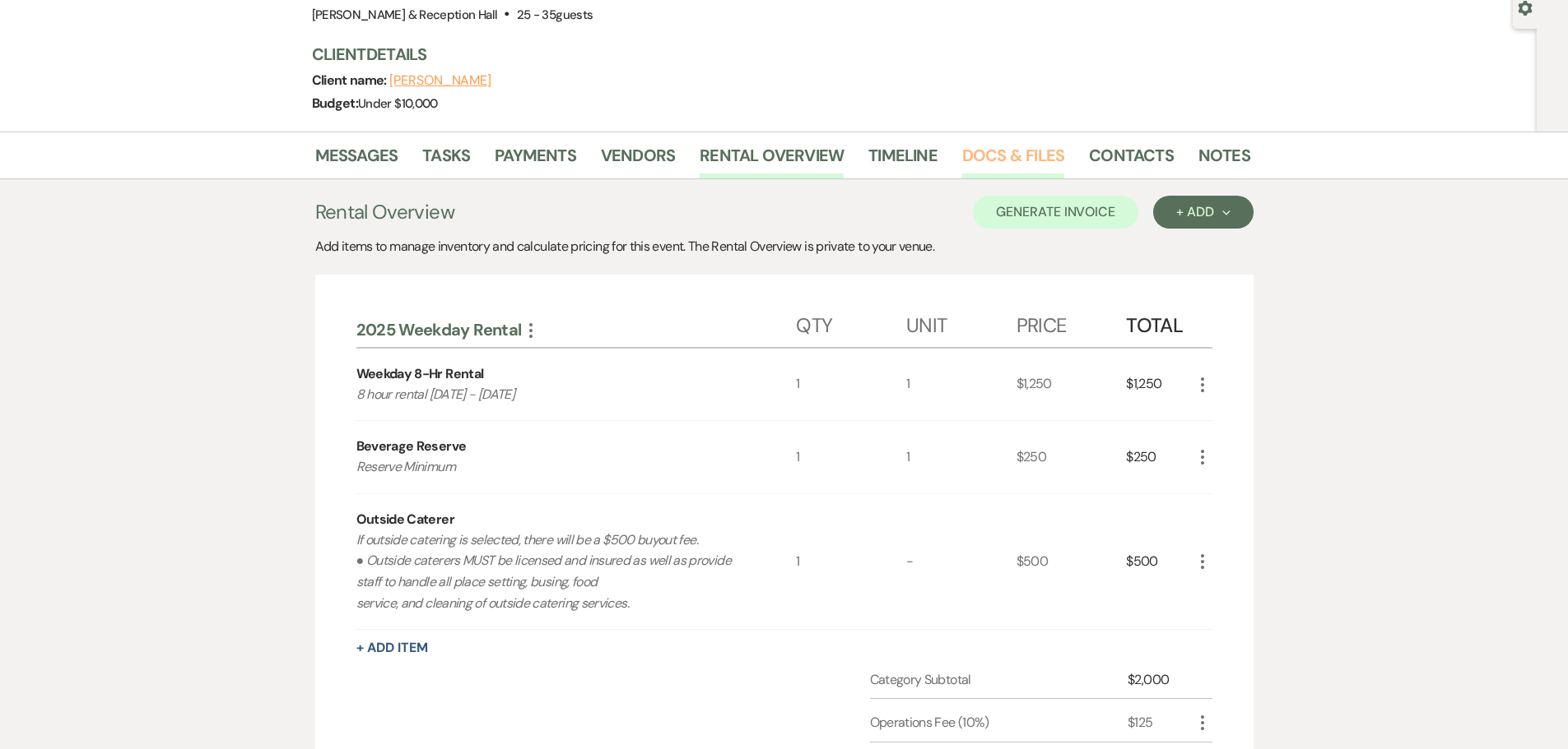
click at [990, 156] on link "Docs & Files" at bounding box center [1013, 160] width 102 height 36
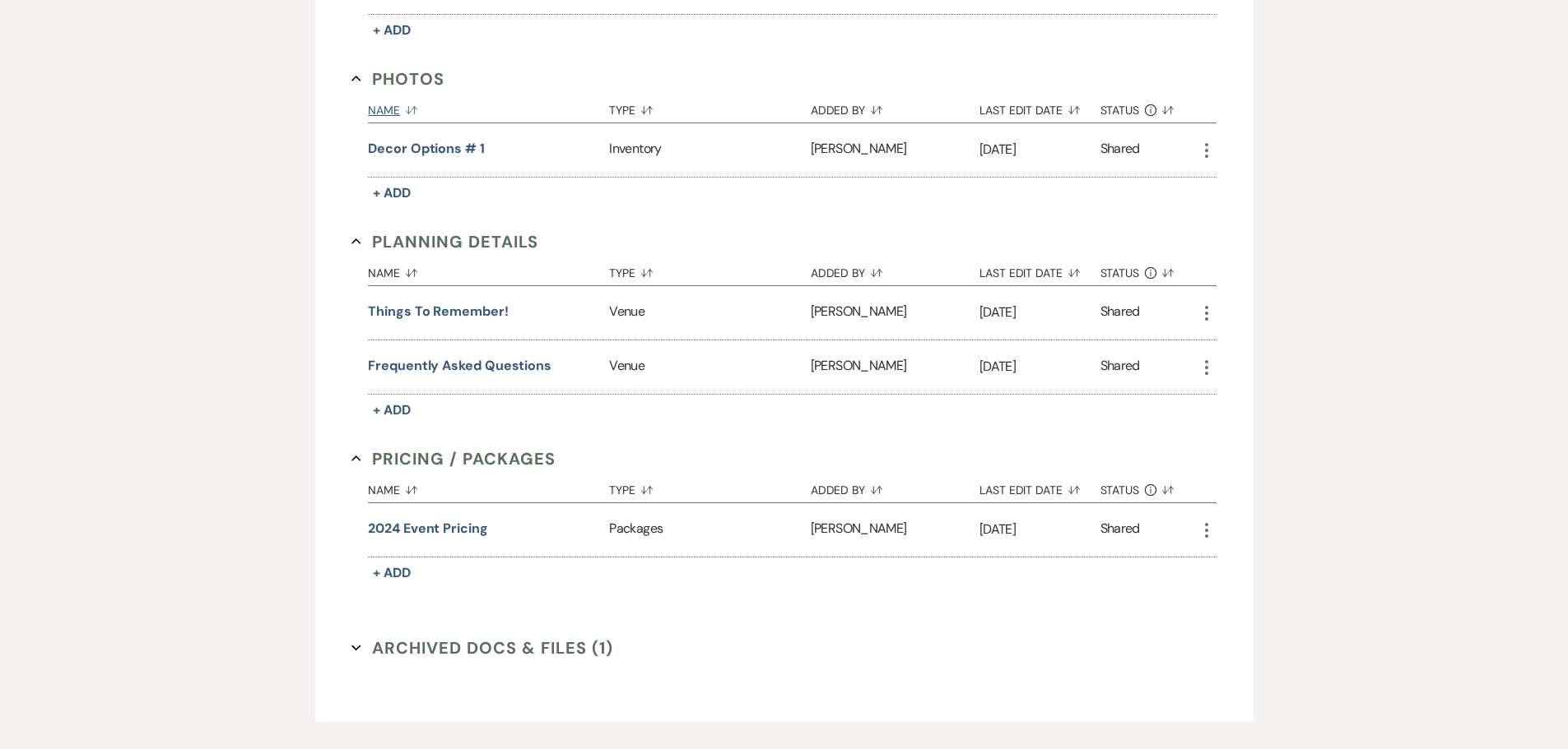
scroll to position [753, 0]
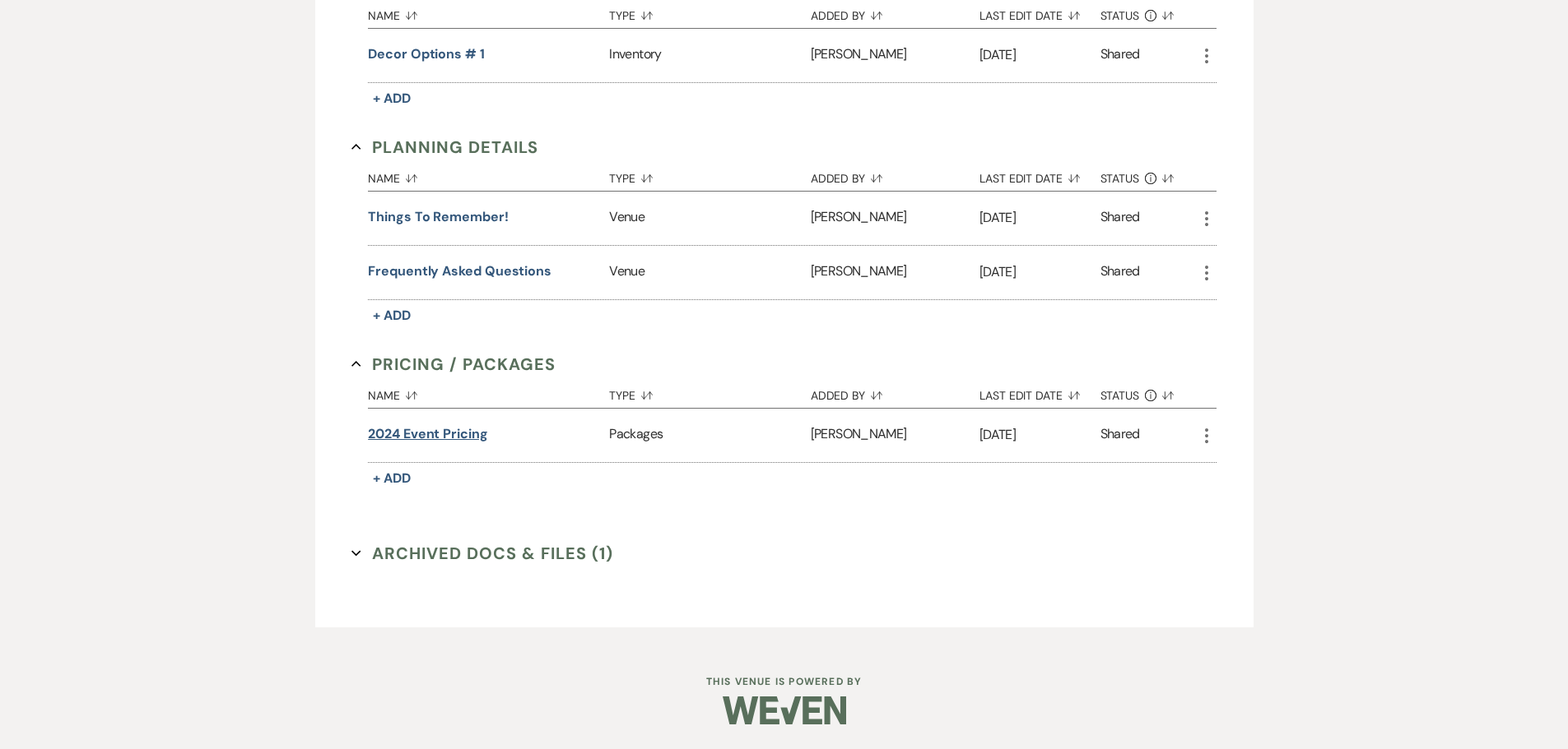
click at [448, 432] on button "2024 event pricing" at bounding box center [427, 434] width 120 height 20
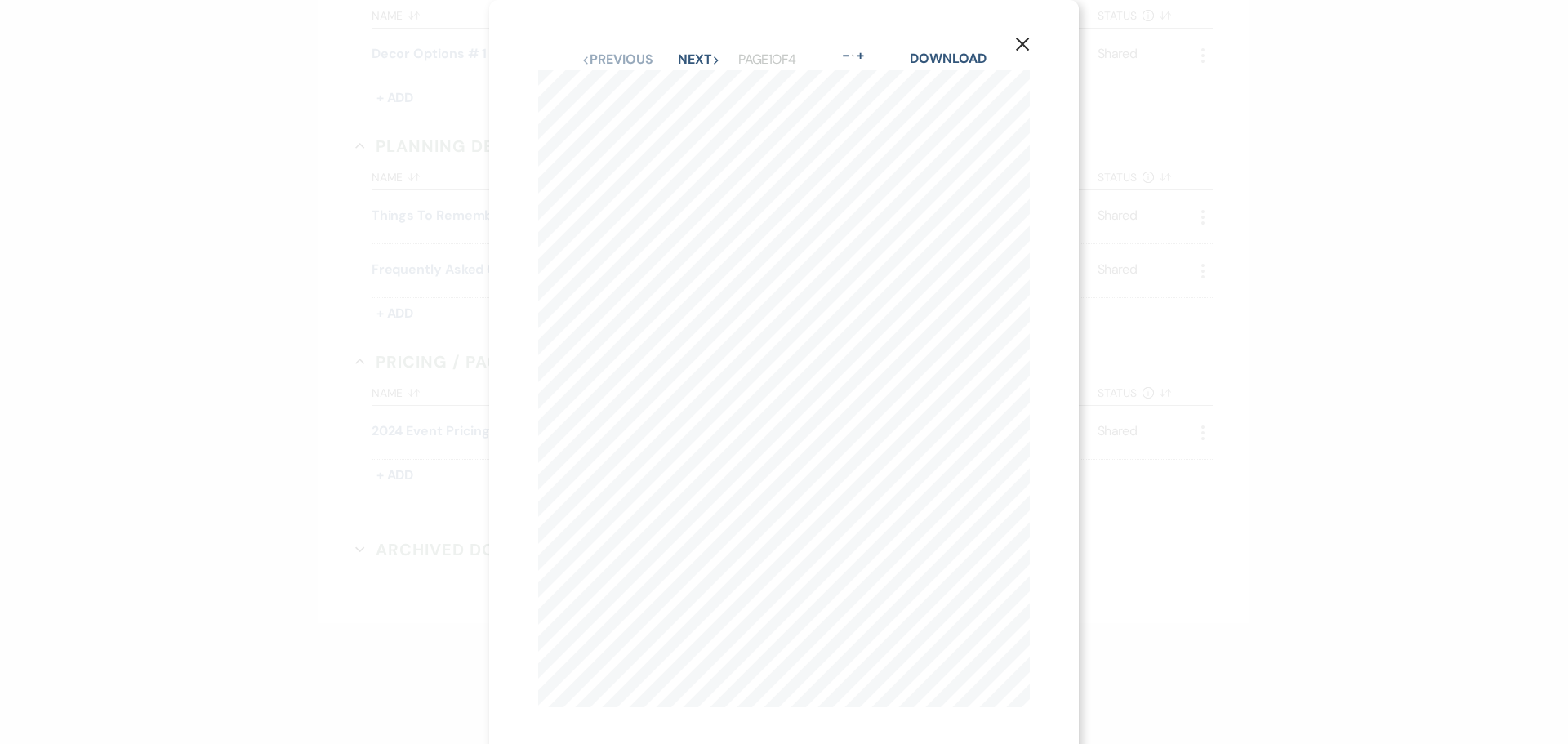
click at [678, 65] on button "Next Next" at bounding box center [698, 59] width 42 height 13
click at [1021, 43] on use "button" at bounding box center [1023, 44] width 13 height 13
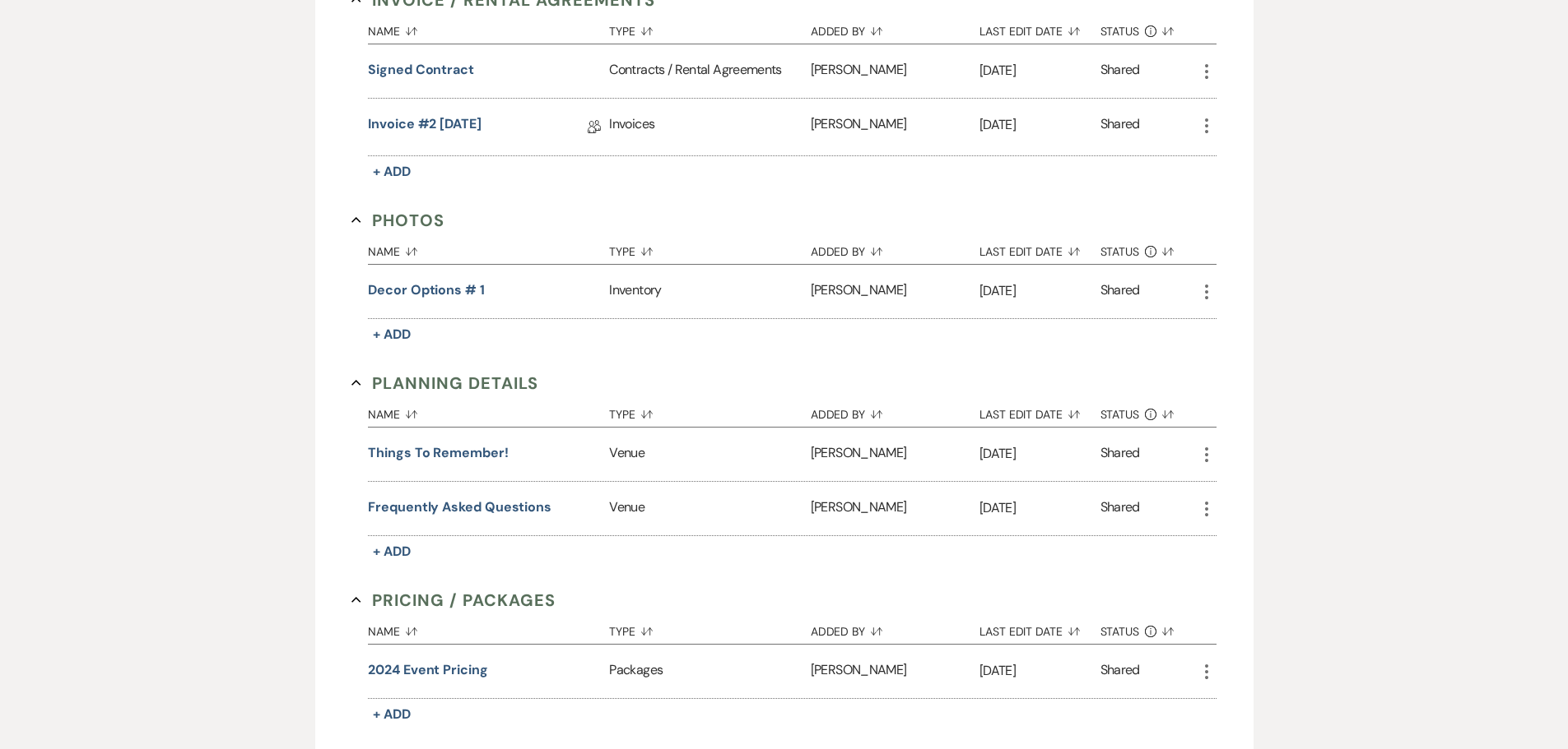
scroll to position [177, 0]
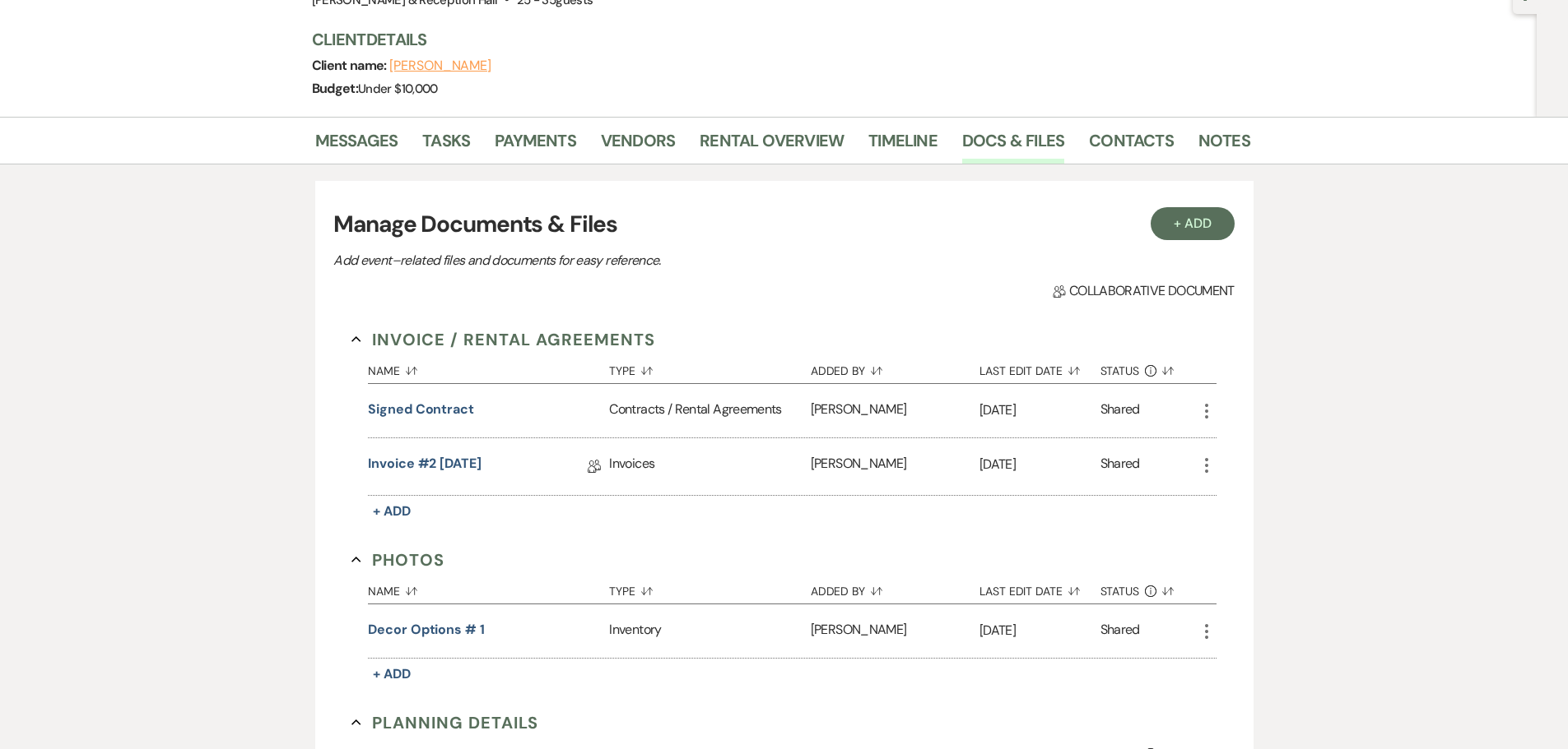
click at [1350, 280] on div "Messages Tasks Payments Vendors Rental Overview Timeline Docs & Files Contacts …" at bounding box center [784, 668] width 1568 height 1103
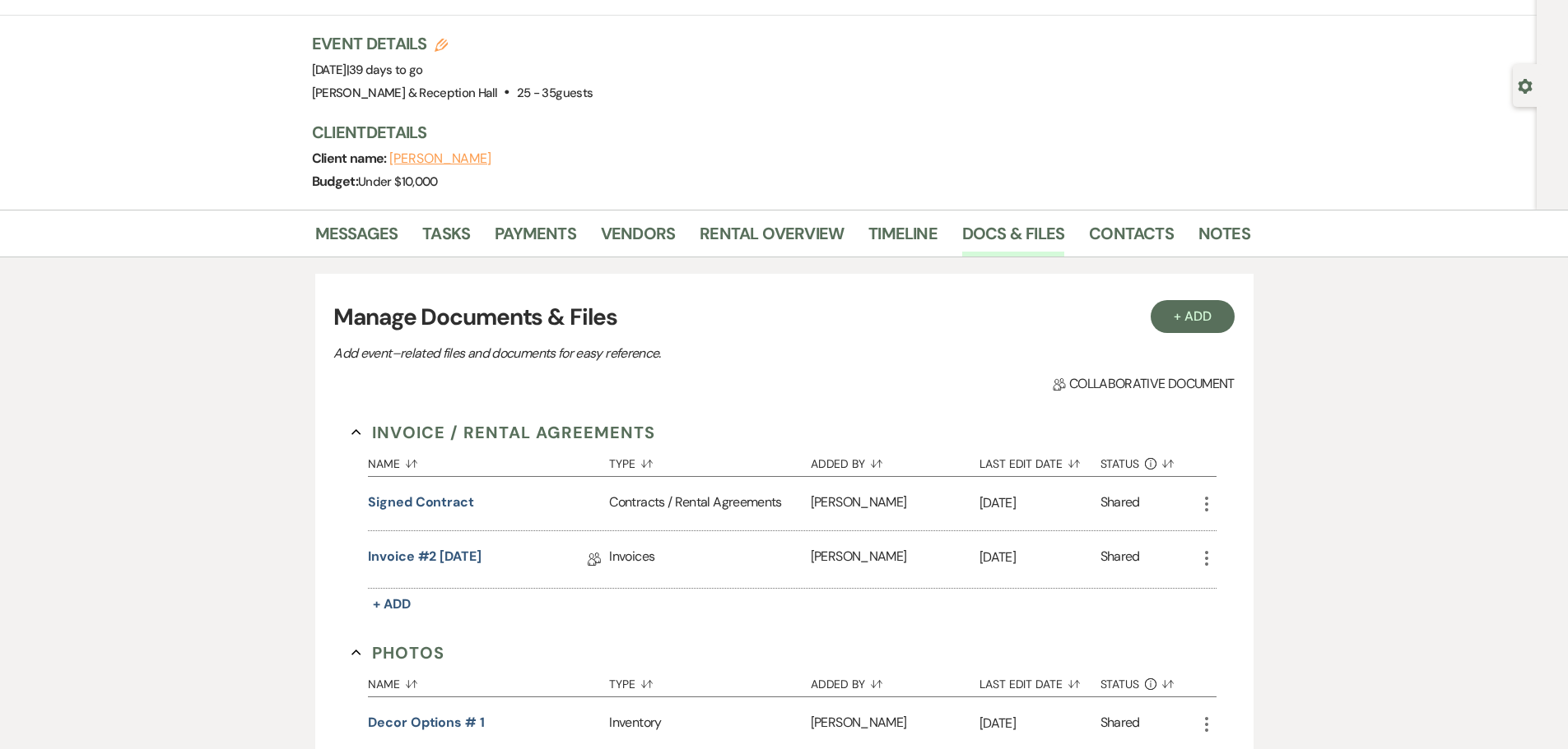
scroll to position [0, 0]
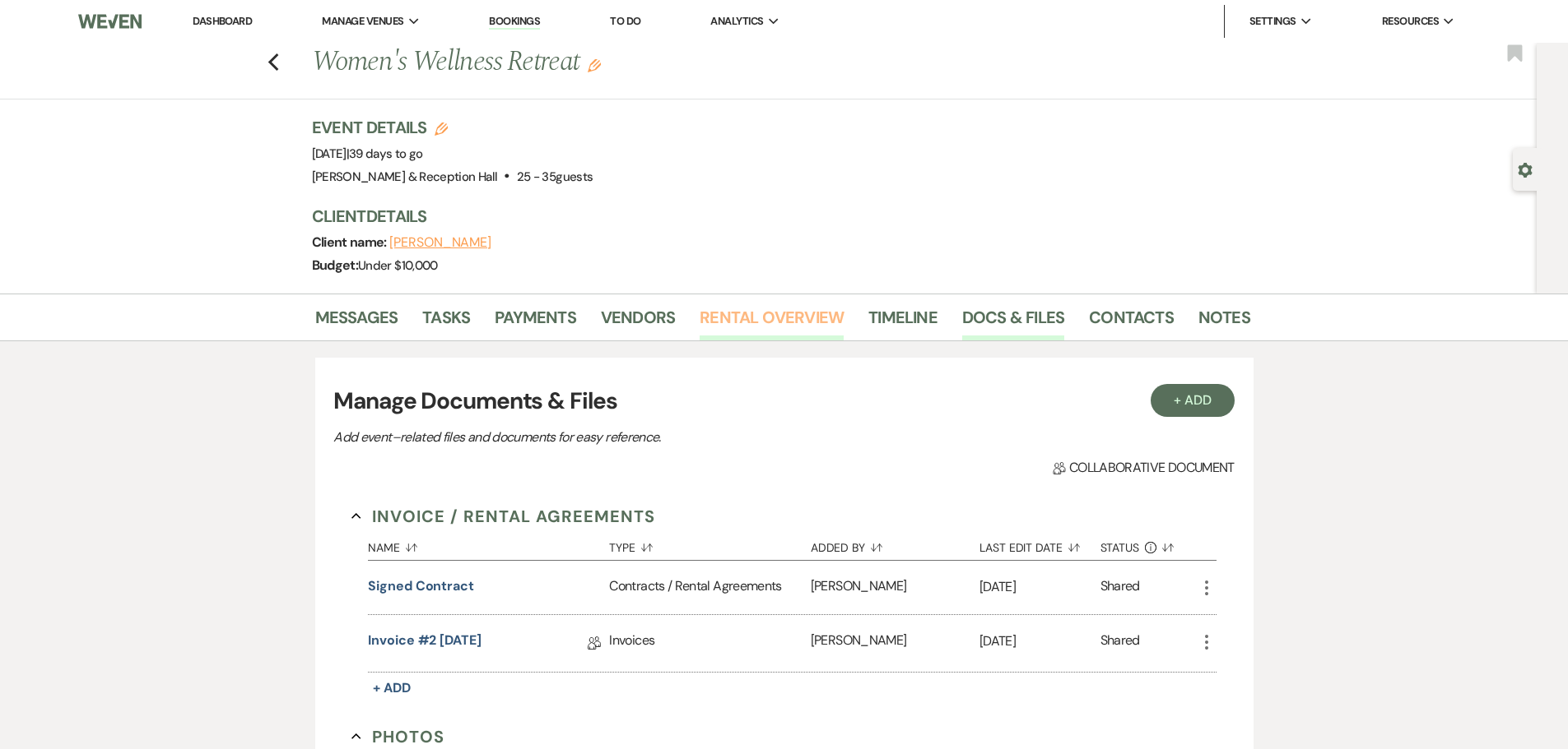
click at [735, 321] on link "Rental Overview" at bounding box center [771, 322] width 144 height 36
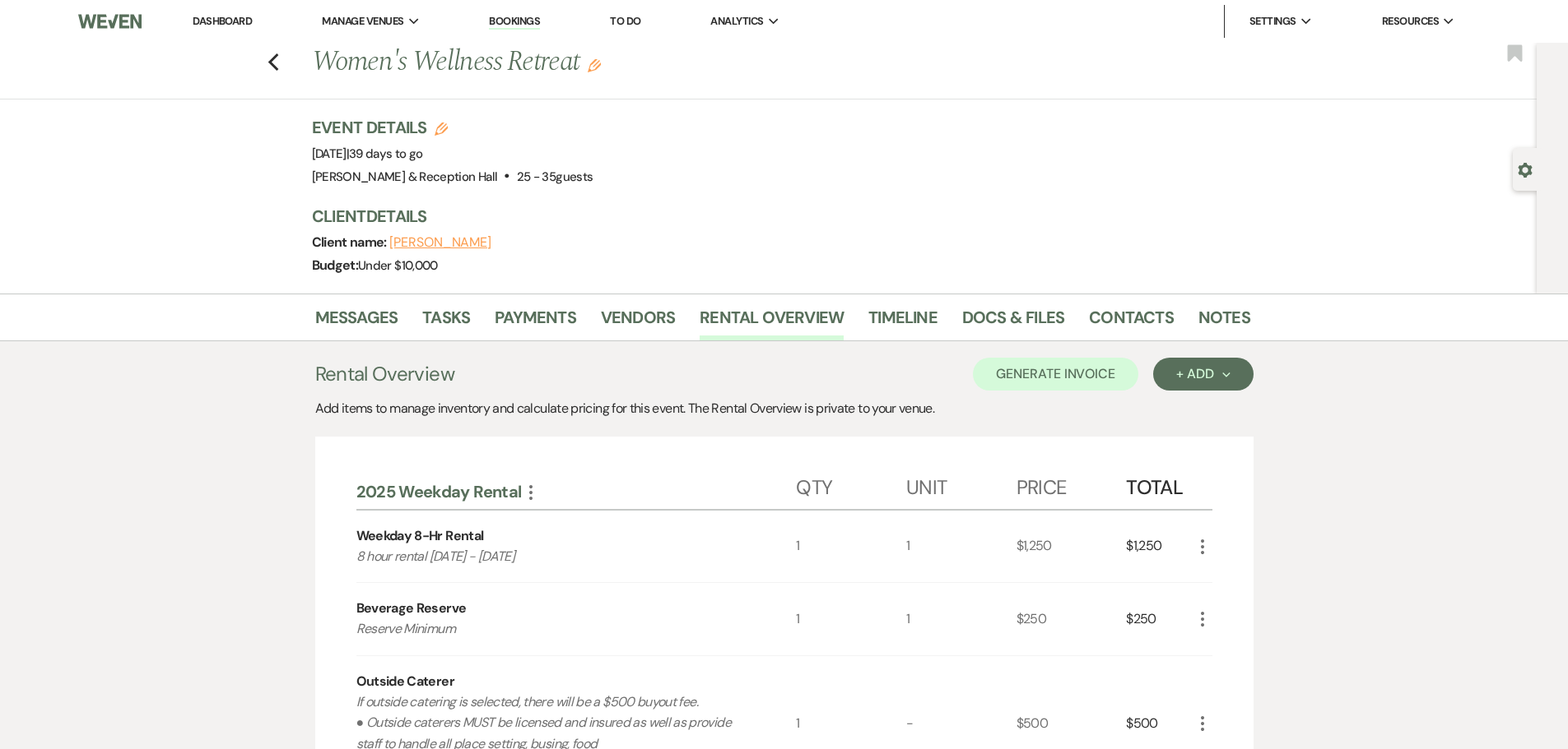
click at [1341, 629] on div "Messages Tasks Payments Vendors Rental Overview Timeline Docs & Files Contacts …" at bounding box center [784, 748] width 1568 height 909
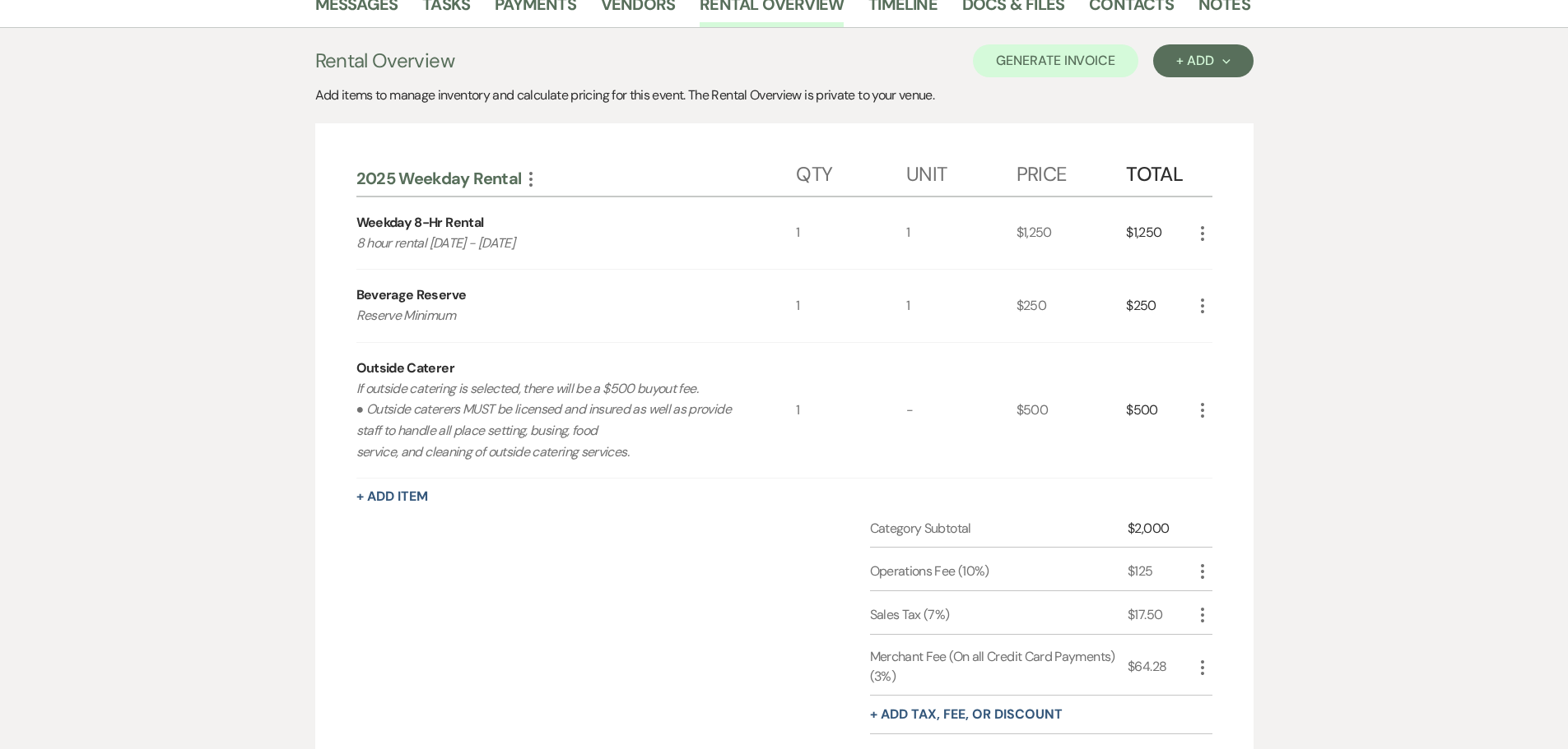
scroll to position [312, 0]
click at [638, 11] on link "Vendors" at bounding box center [638, 10] width 74 height 36
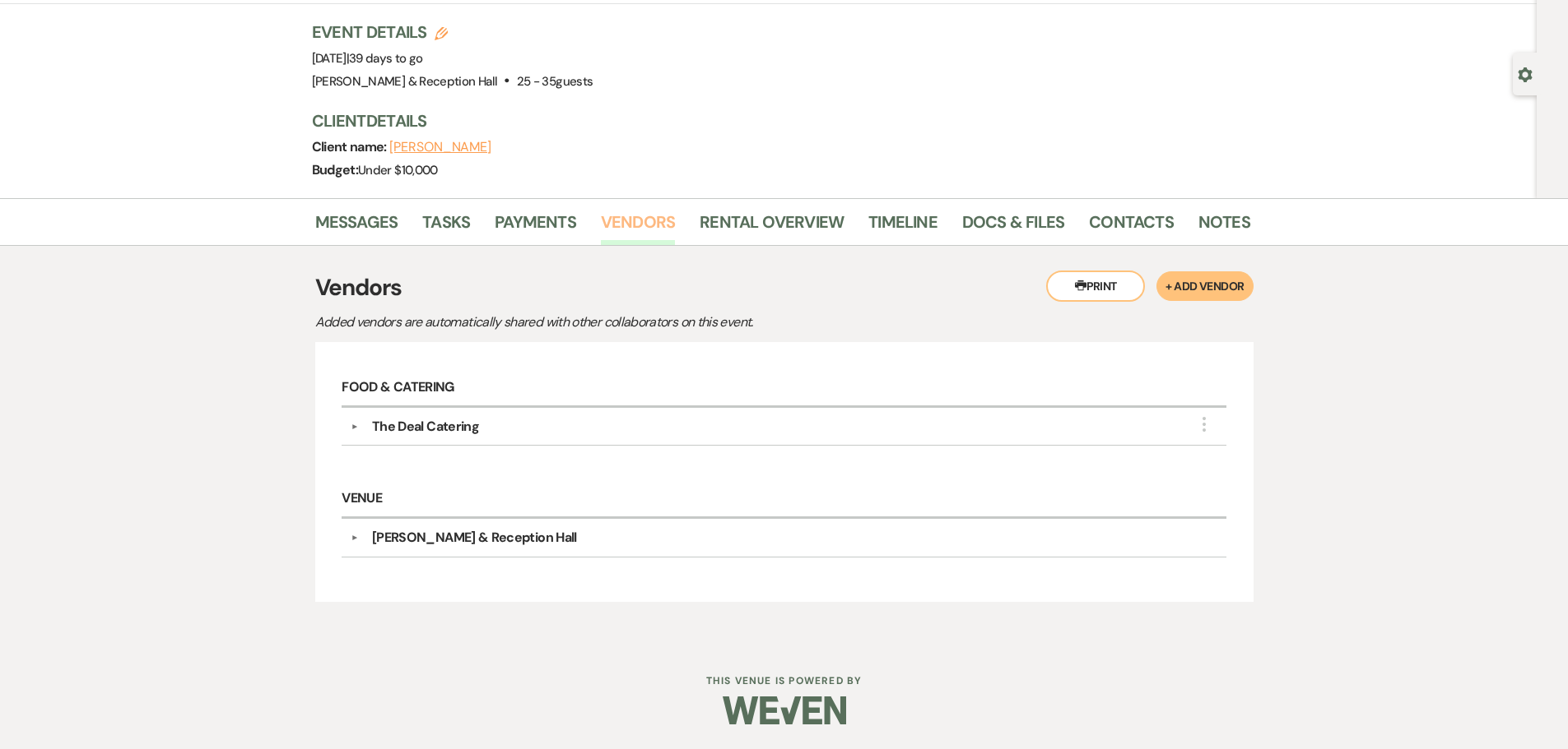
scroll to position [96, 0]
click at [439, 429] on div "The Deal Catering" at bounding box center [425, 426] width 107 height 20
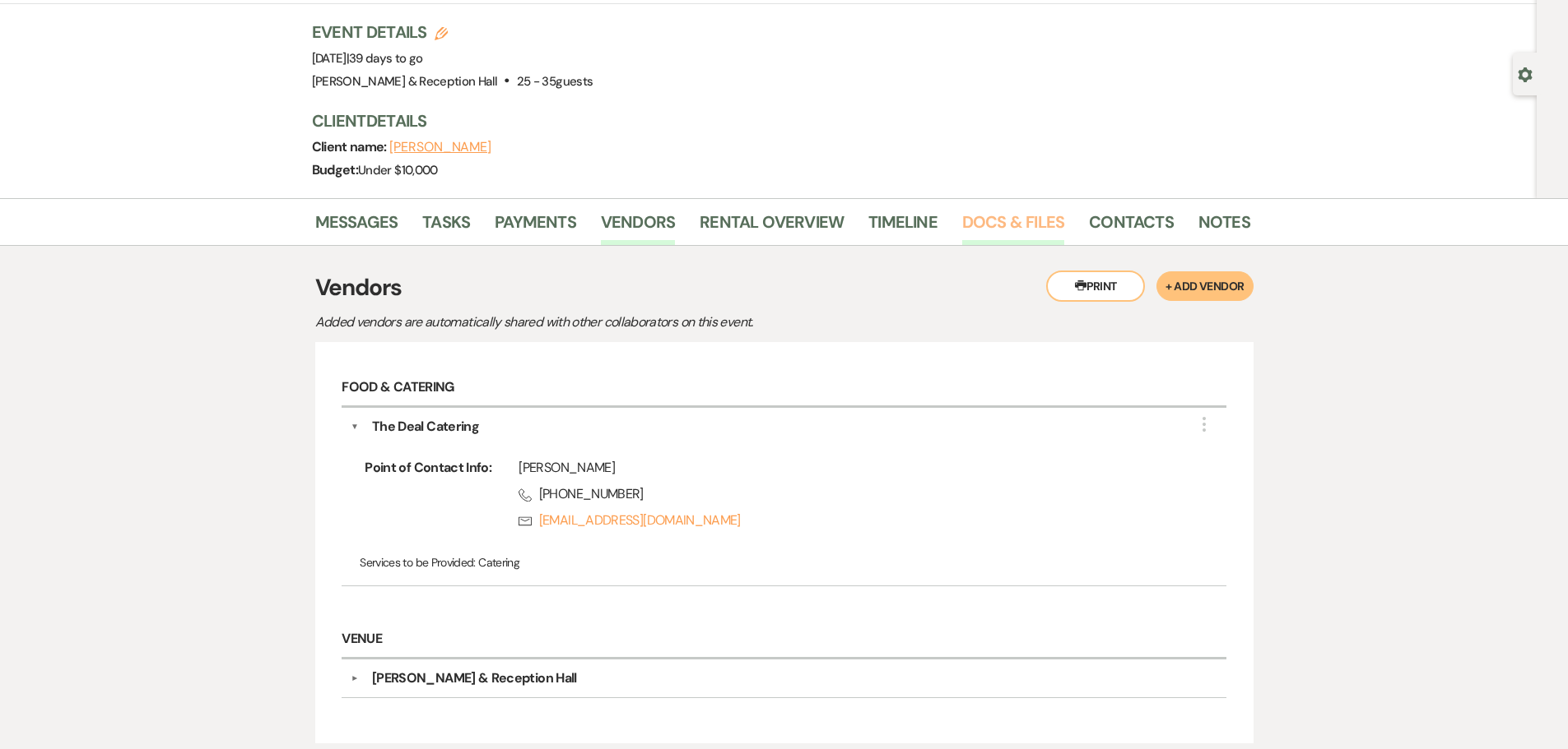
click at [1004, 217] on link "Docs & Files" at bounding box center [1013, 227] width 102 height 36
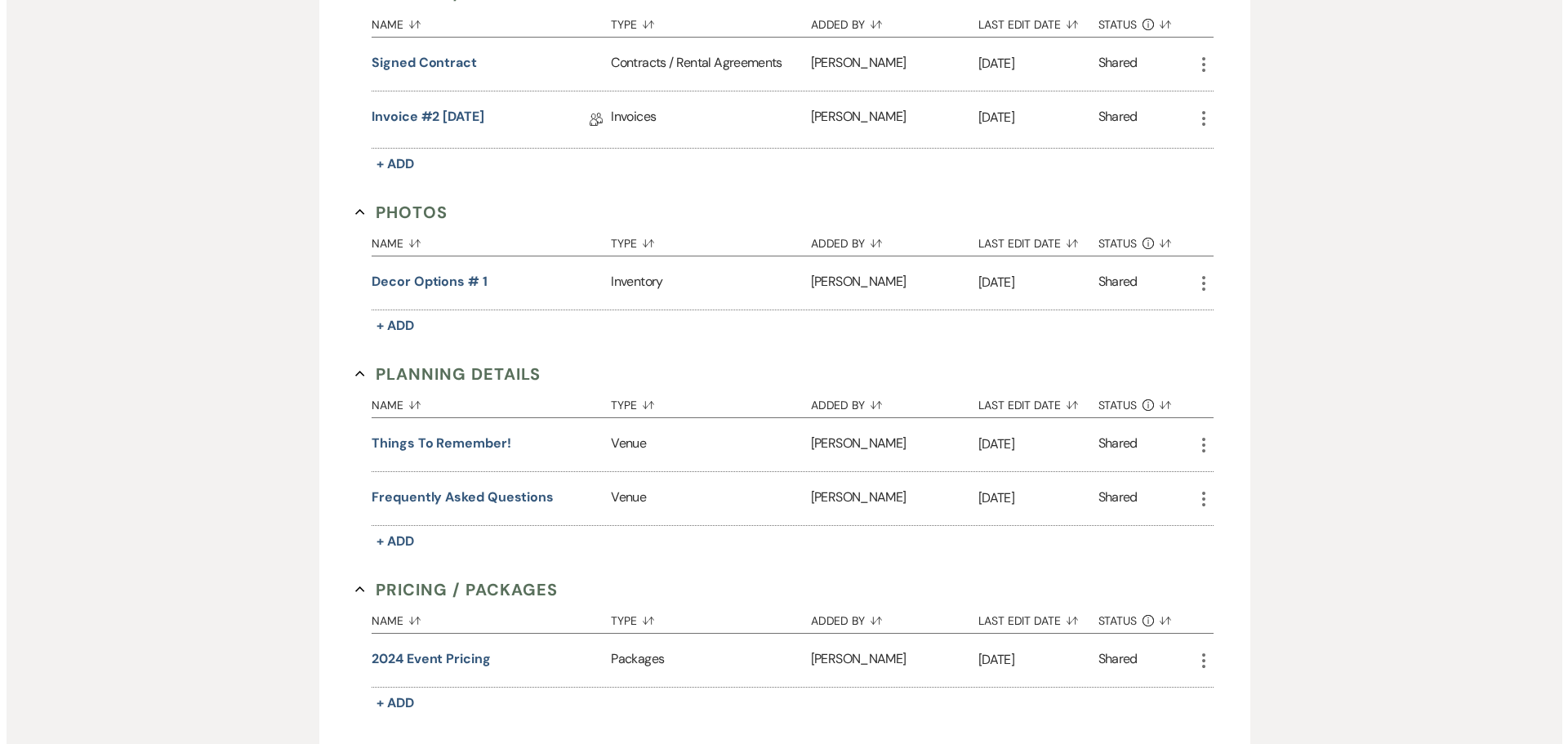
scroll to position [667, 0]
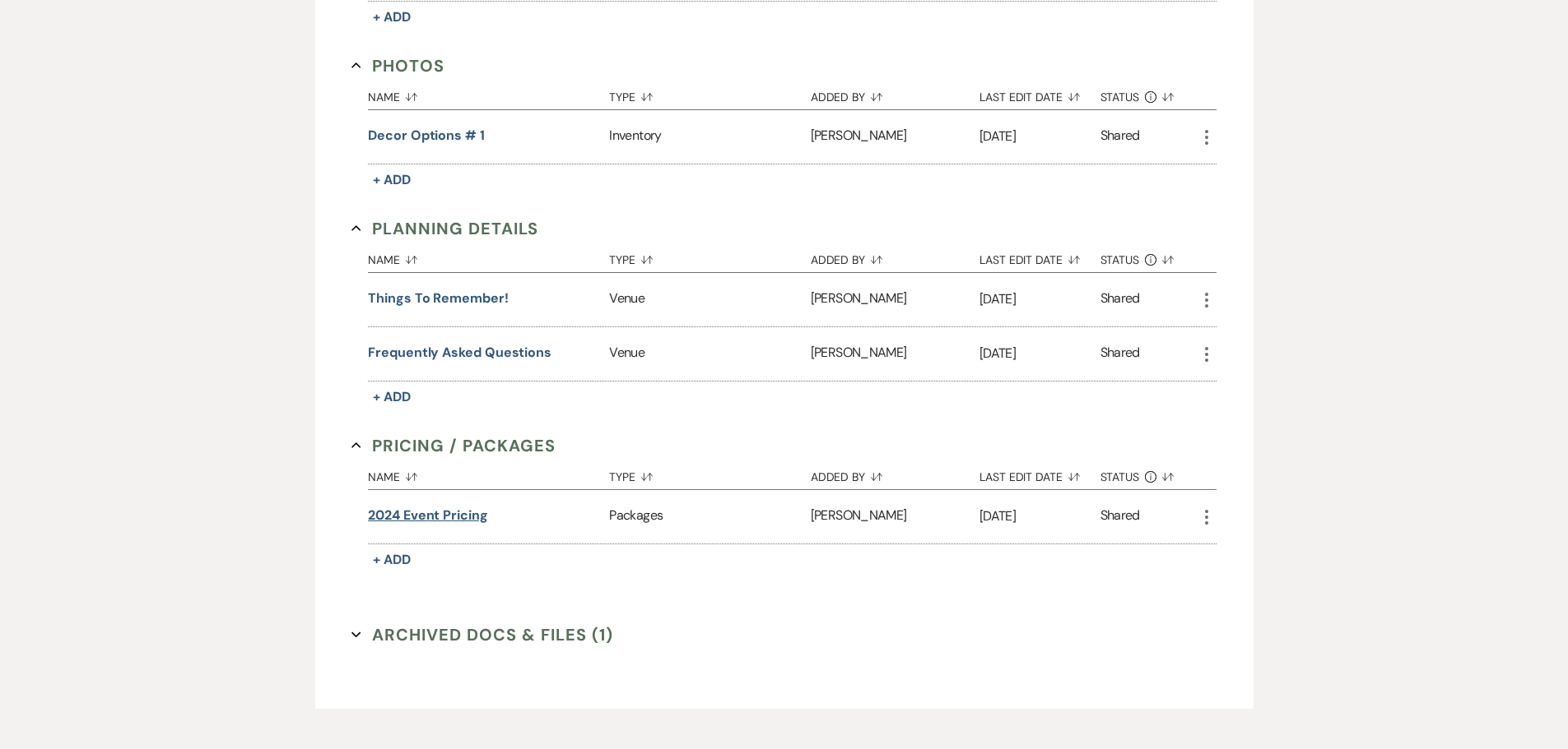
click at [418, 517] on button "2024 event pricing" at bounding box center [427, 515] width 120 height 20
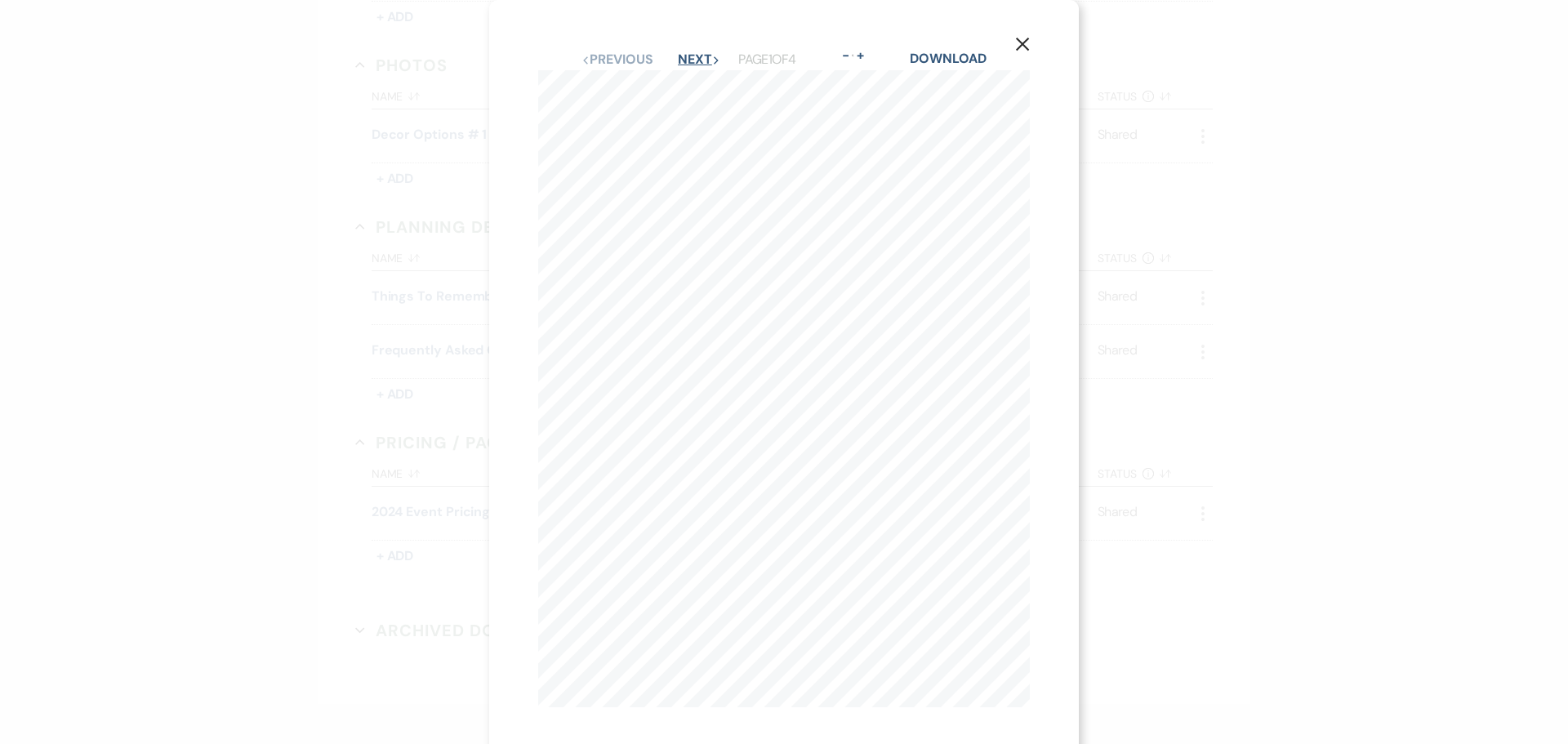
click at [690, 58] on button "Next Next" at bounding box center [698, 59] width 42 height 13
click at [680, 54] on button "Next Next" at bounding box center [698, 59] width 42 height 13
click at [628, 60] on button "Previous Previous" at bounding box center [617, 59] width 71 height 13
click at [681, 56] on button "Next Next" at bounding box center [698, 59] width 42 height 13
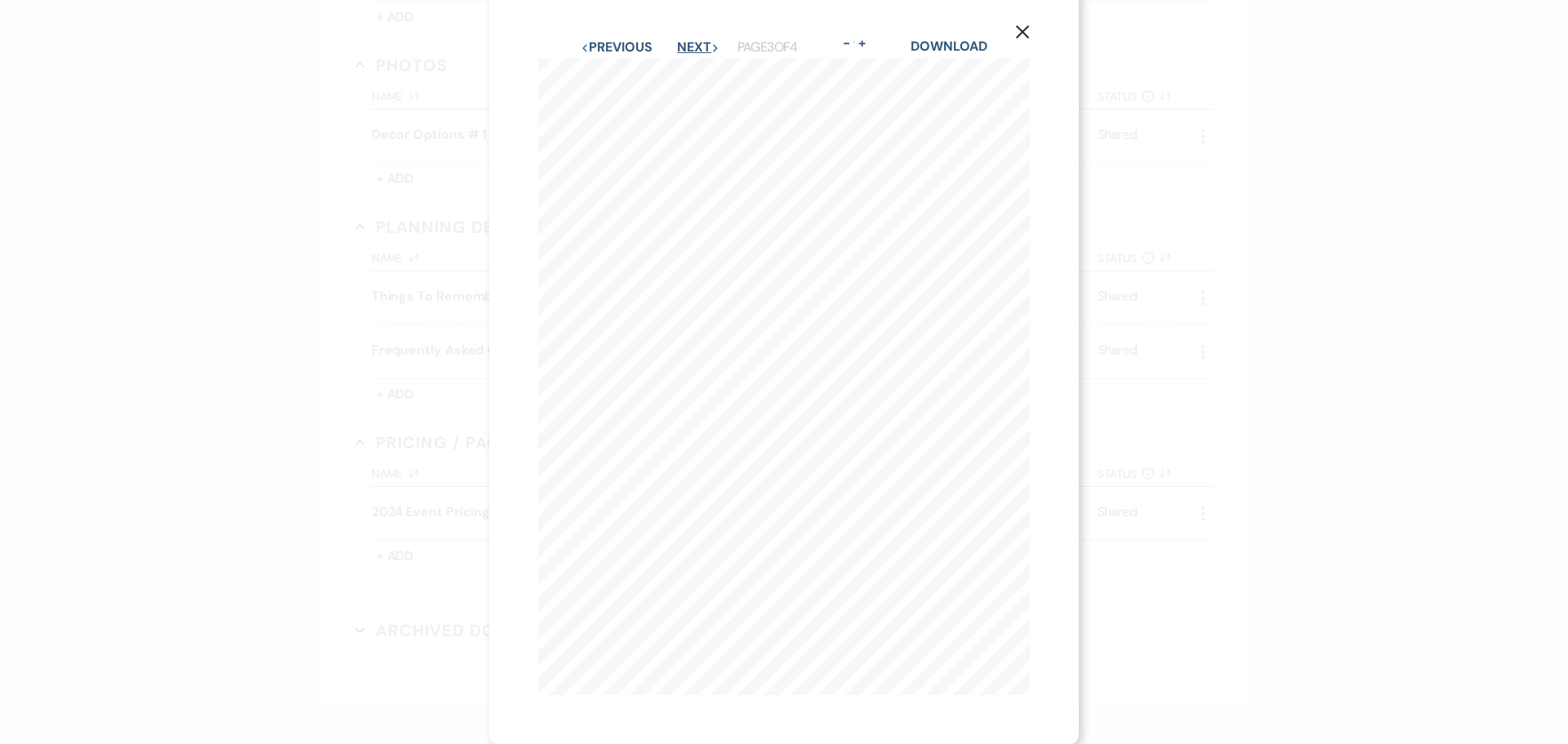
click at [683, 40] on button "Next Next" at bounding box center [698, 47] width 42 height 13
click at [1028, 42] on icon "X" at bounding box center [1023, 44] width 15 height 15
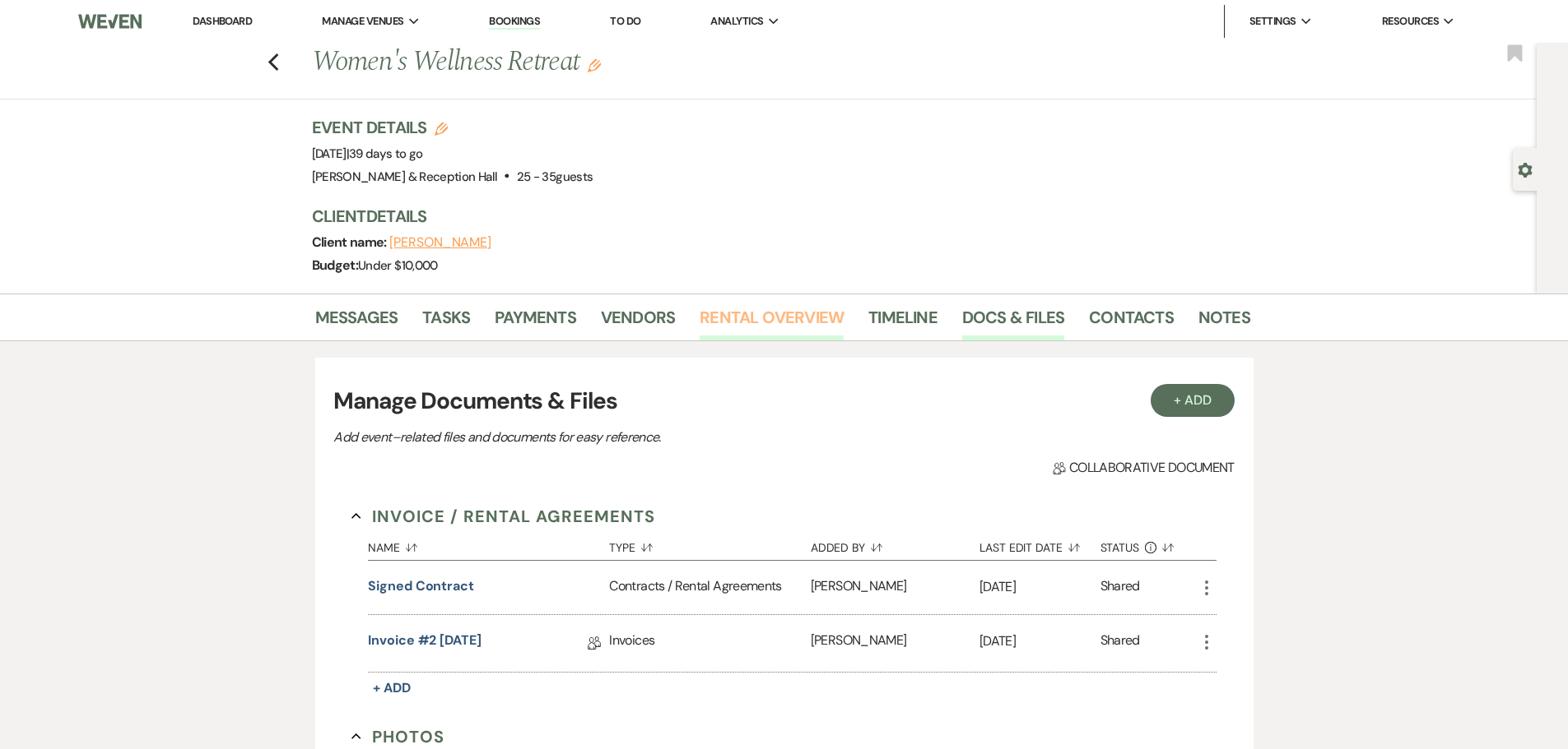
drag, startPoint x: 787, startPoint y: 318, endPoint x: 815, endPoint y: 311, distance: 28.9
click at [787, 318] on link "Rental Overview" at bounding box center [771, 322] width 144 height 36
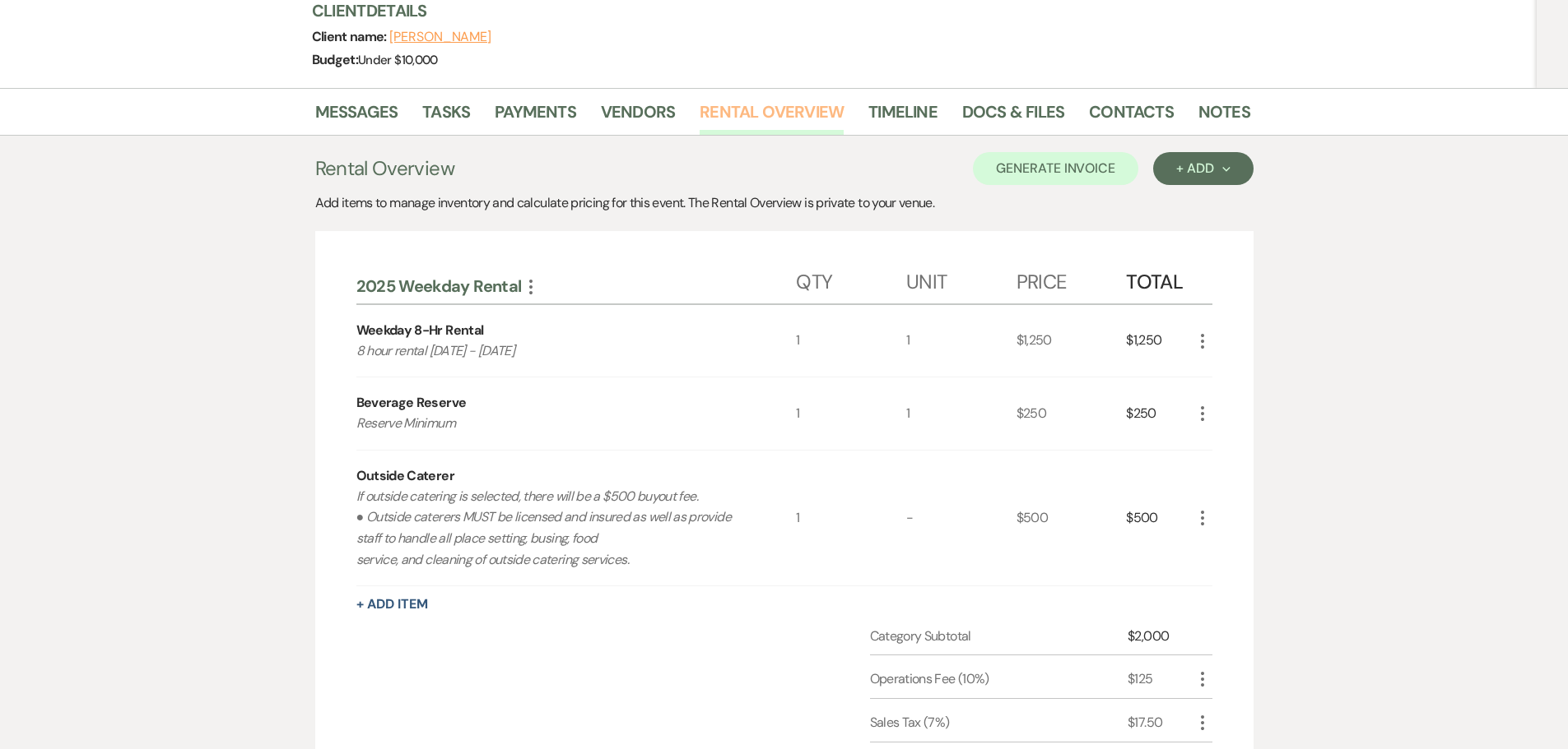
scroll to position [247, 0]
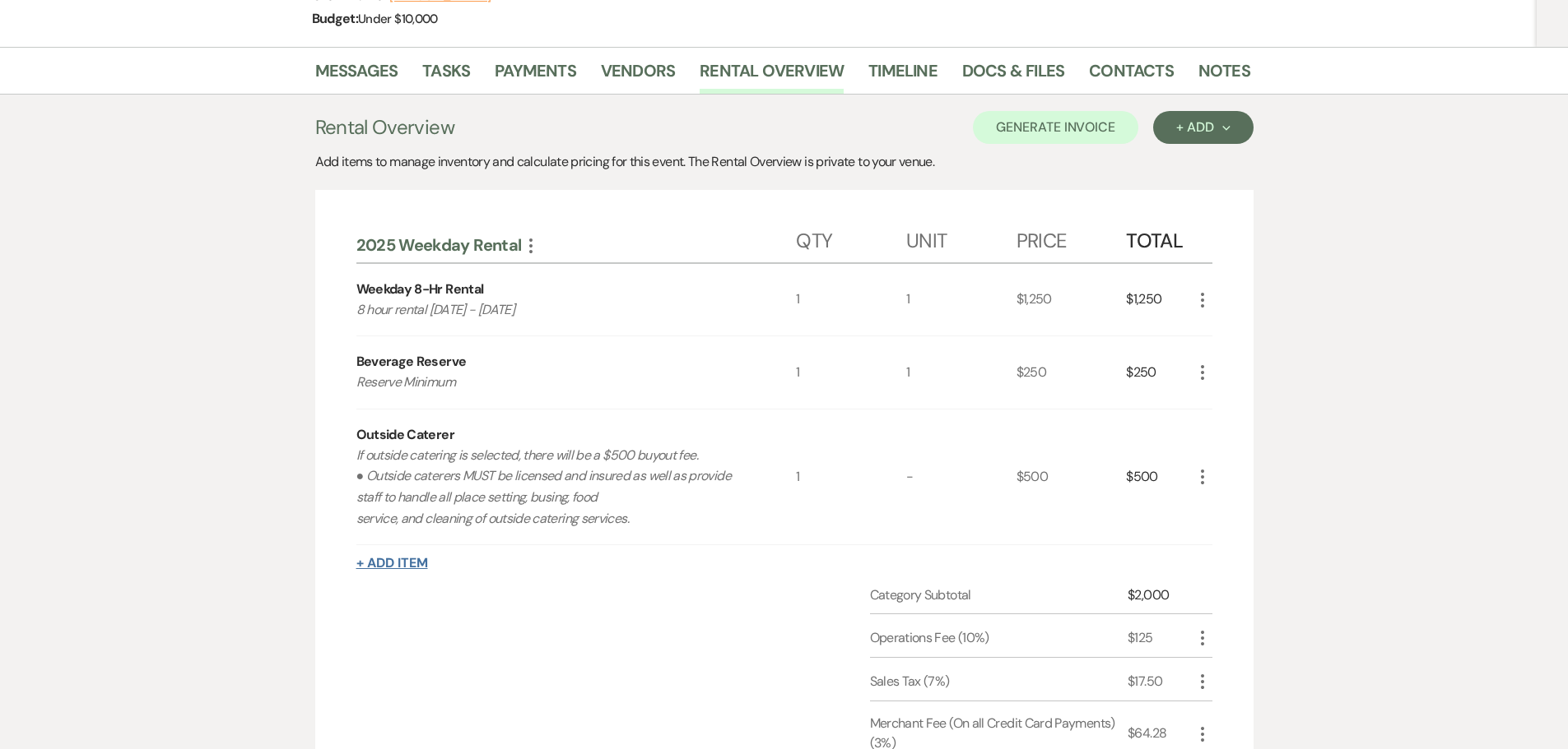
click at [407, 565] on button "+ Add Item" at bounding box center [392, 563] width 72 height 13
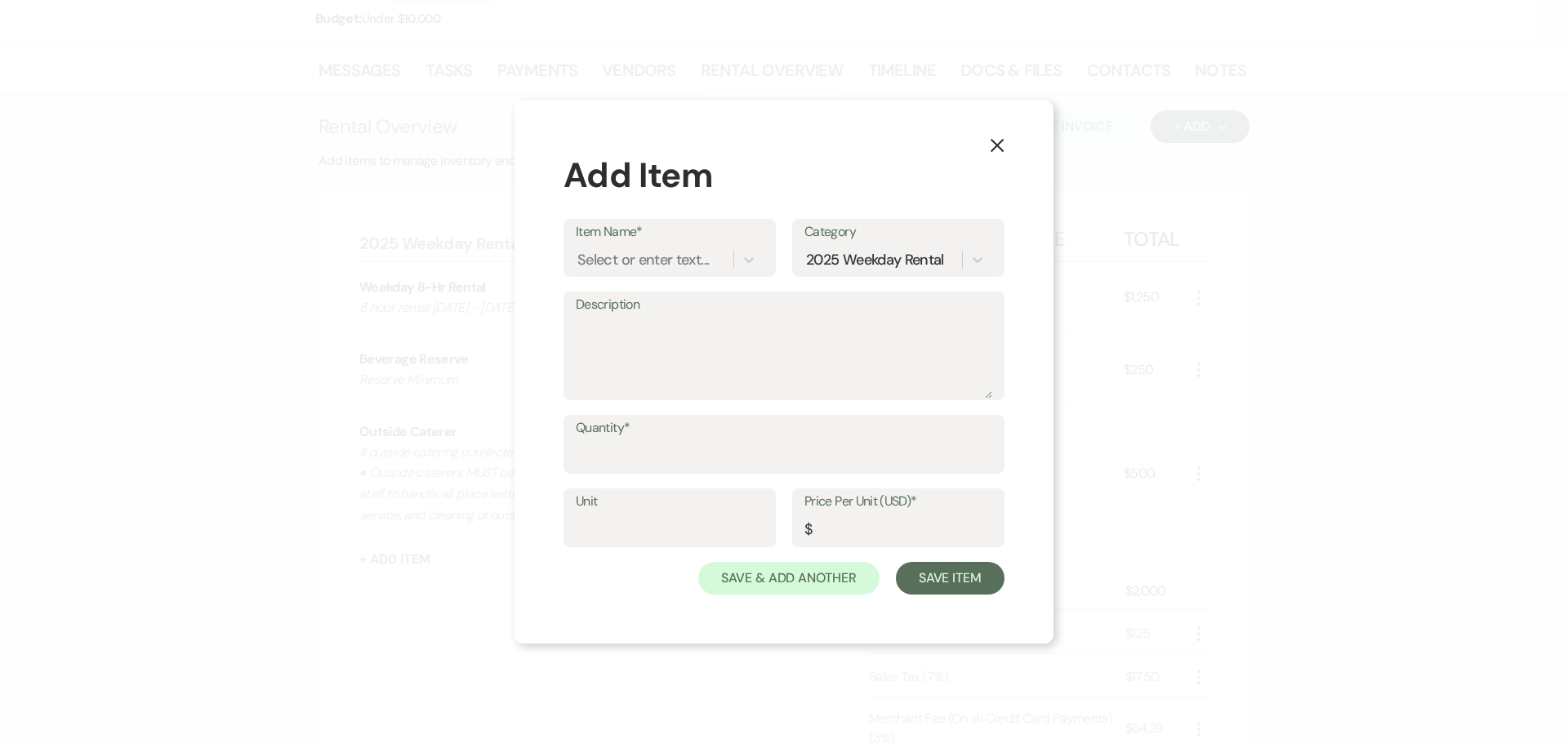
click at [1002, 145] on icon "X" at bounding box center [997, 146] width 15 height 15
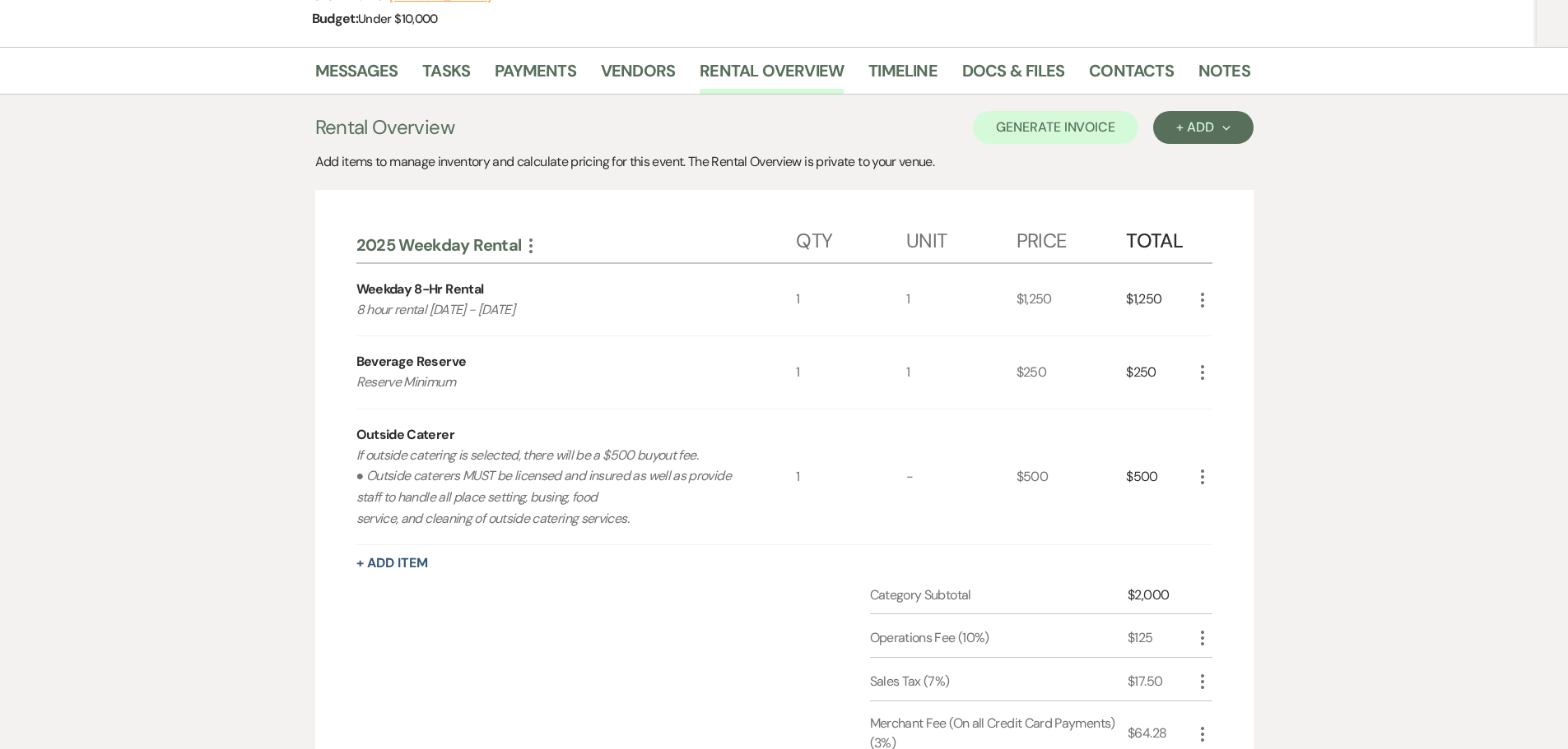
click at [1201, 368] on icon "More" at bounding box center [1202, 372] width 20 height 20
click at [1229, 397] on button "Pencil Edit" at bounding box center [1235, 404] width 85 height 27
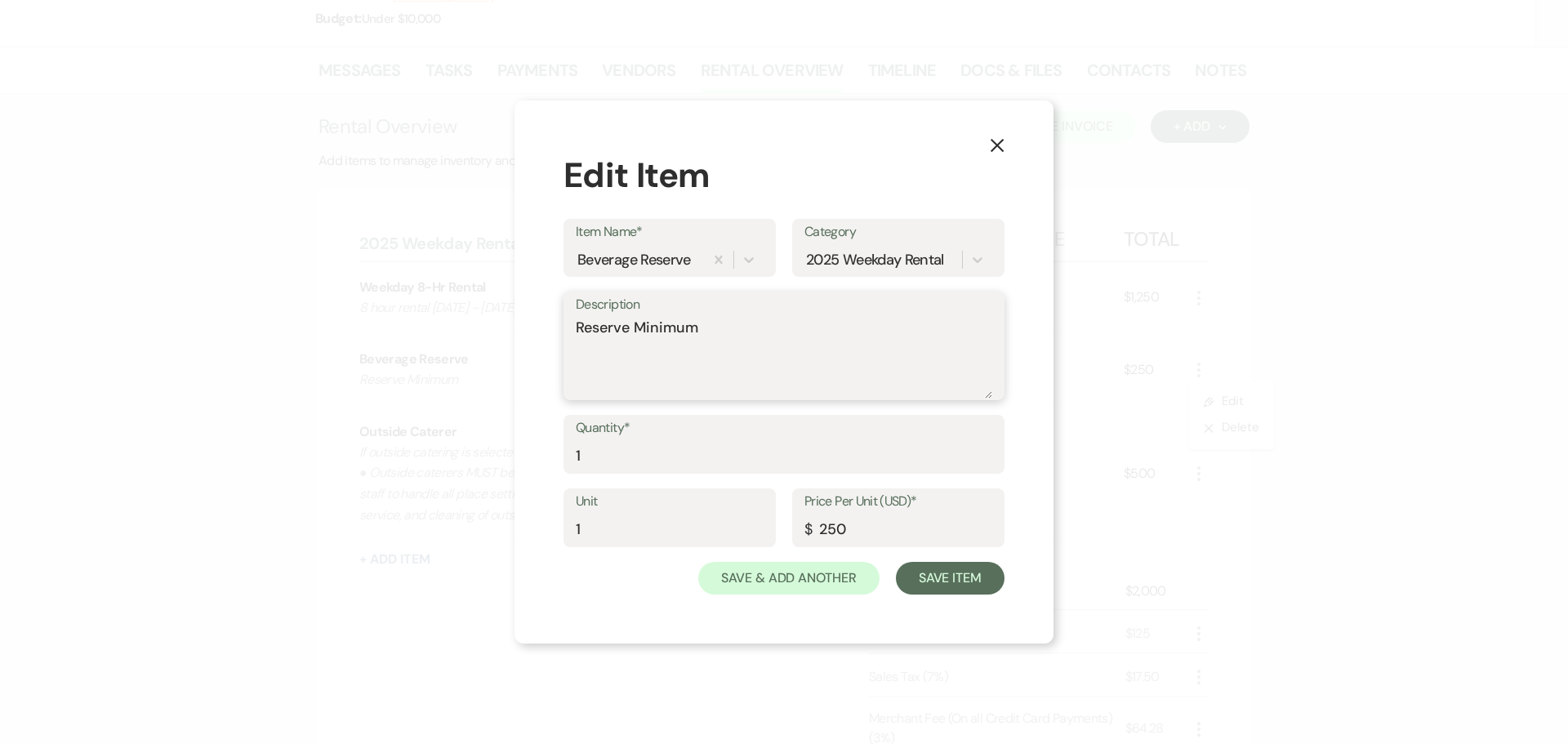
drag, startPoint x: 714, startPoint y: 332, endPoint x: 556, endPoint y: 323, distance: 158.3
click at [556, 323] on div "X Edit Item Item Name* Beverage Reserve Category 2025 Weekday Rental Descriptio…" at bounding box center [783, 372] width 539 height 544
click at [616, 446] on input "1" at bounding box center [783, 456] width 416 height 32
click at [646, 612] on div "X Edit Item Item Name* Beverage Reserve Category 2025 Weekday Rental Descriptio…" at bounding box center [783, 372] width 539 height 544
click at [984, 332] on textarea "2 Bottles of: [PERSON_NAME], Perenne, [PERSON_NAME], [PERSON_NAME], [PERSON_NAM…" at bounding box center [783, 357] width 416 height 82
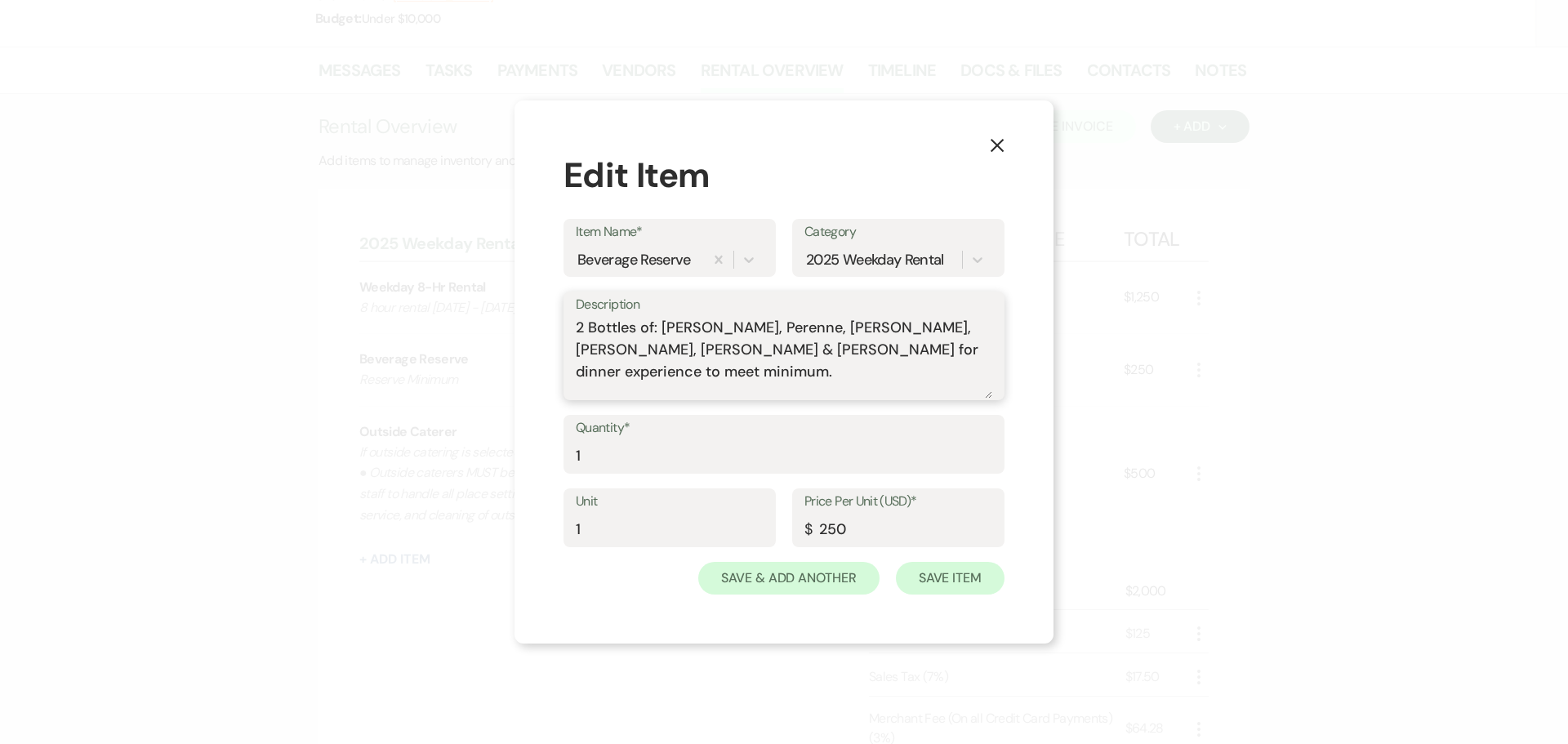
type textarea "2 Bottles of: [PERSON_NAME], Perenne, [PERSON_NAME], [PERSON_NAME], [PERSON_NAM…"
click at [957, 579] on button "Save Item" at bounding box center [950, 578] width 109 height 33
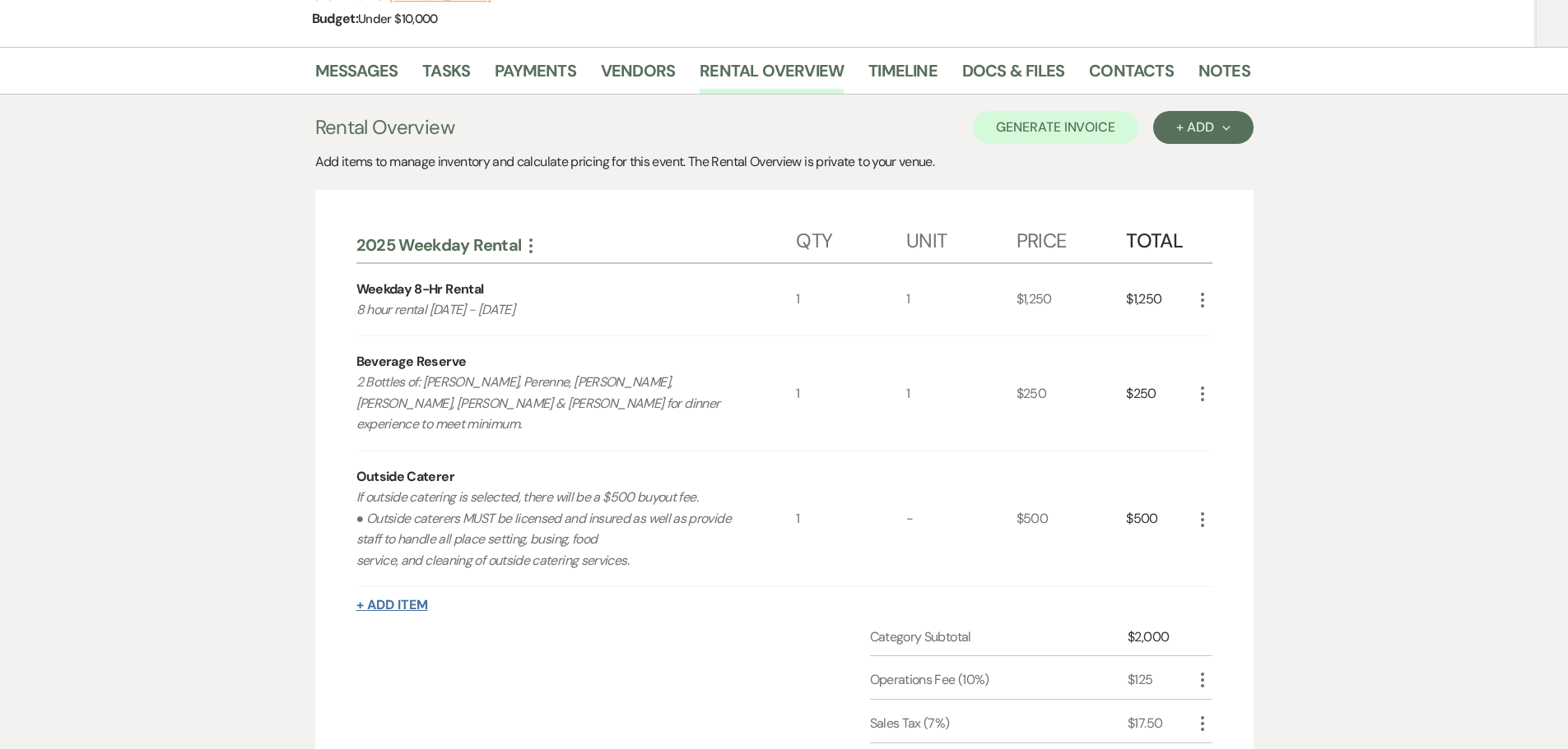
click at [411, 598] on button "+ Add Item" at bounding box center [392, 605] width 72 height 13
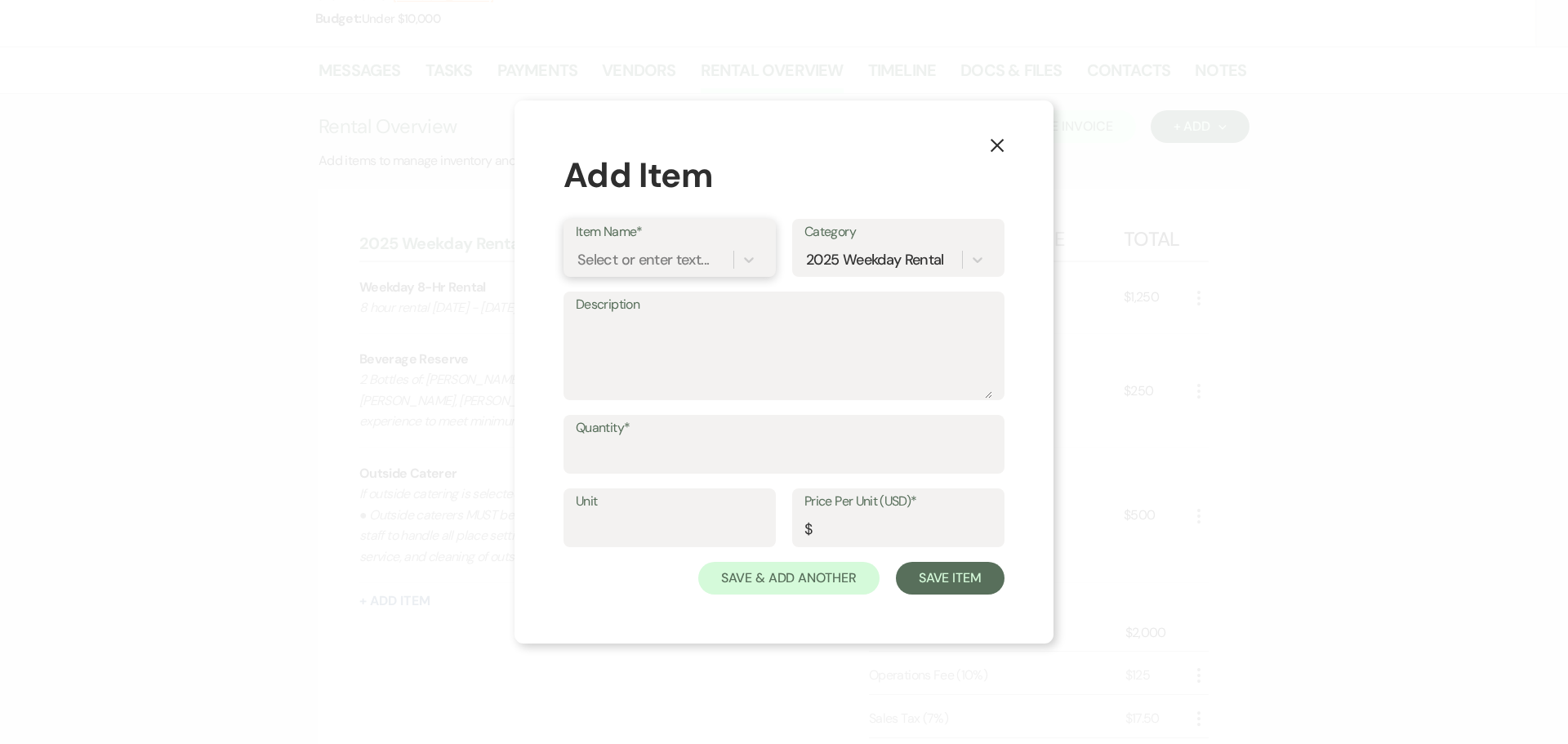
click at [687, 264] on div "Select or enter text..." at bounding box center [643, 260] width 132 height 22
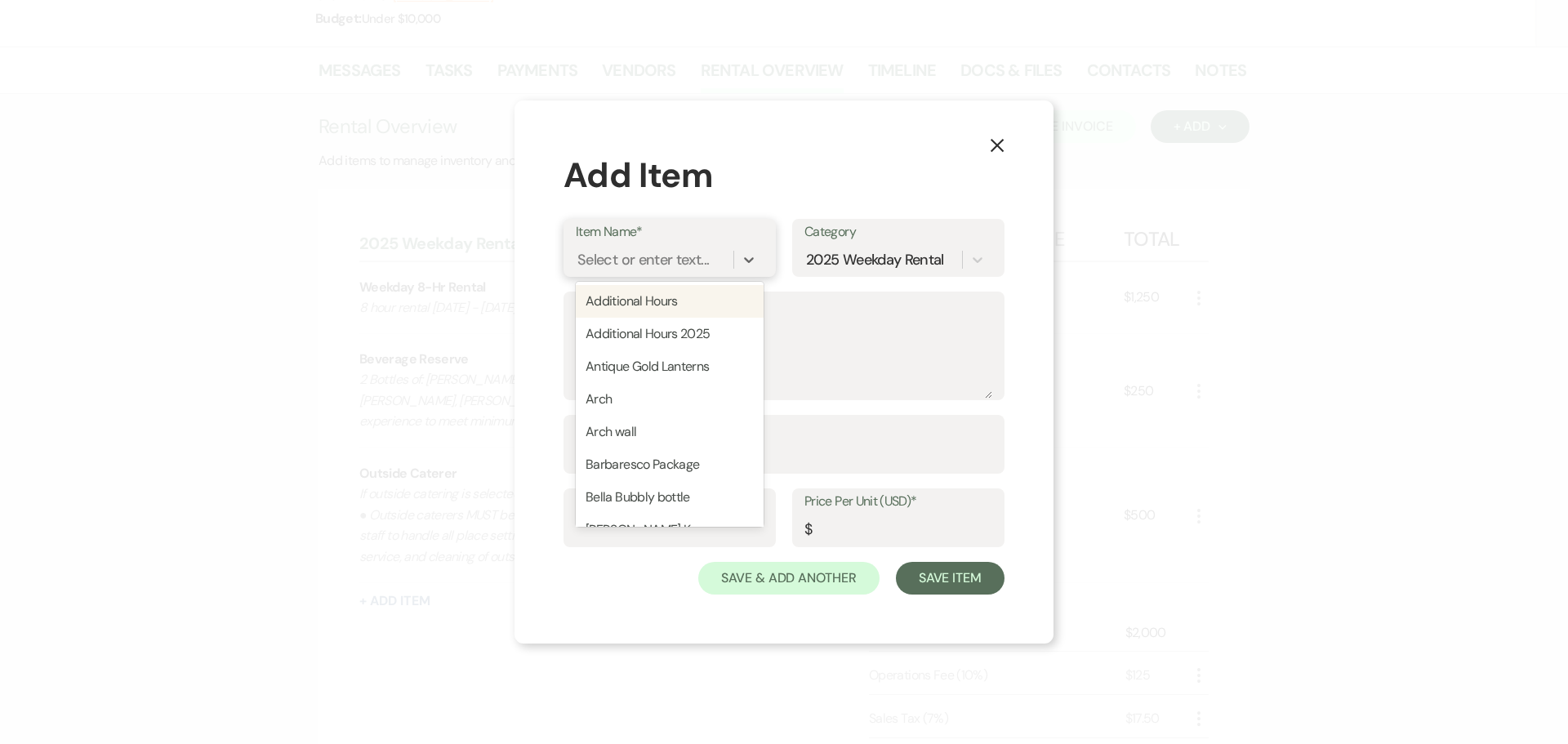
click at [674, 294] on div "Additional Hours" at bounding box center [669, 301] width 188 height 33
type input "1"
type input "150"
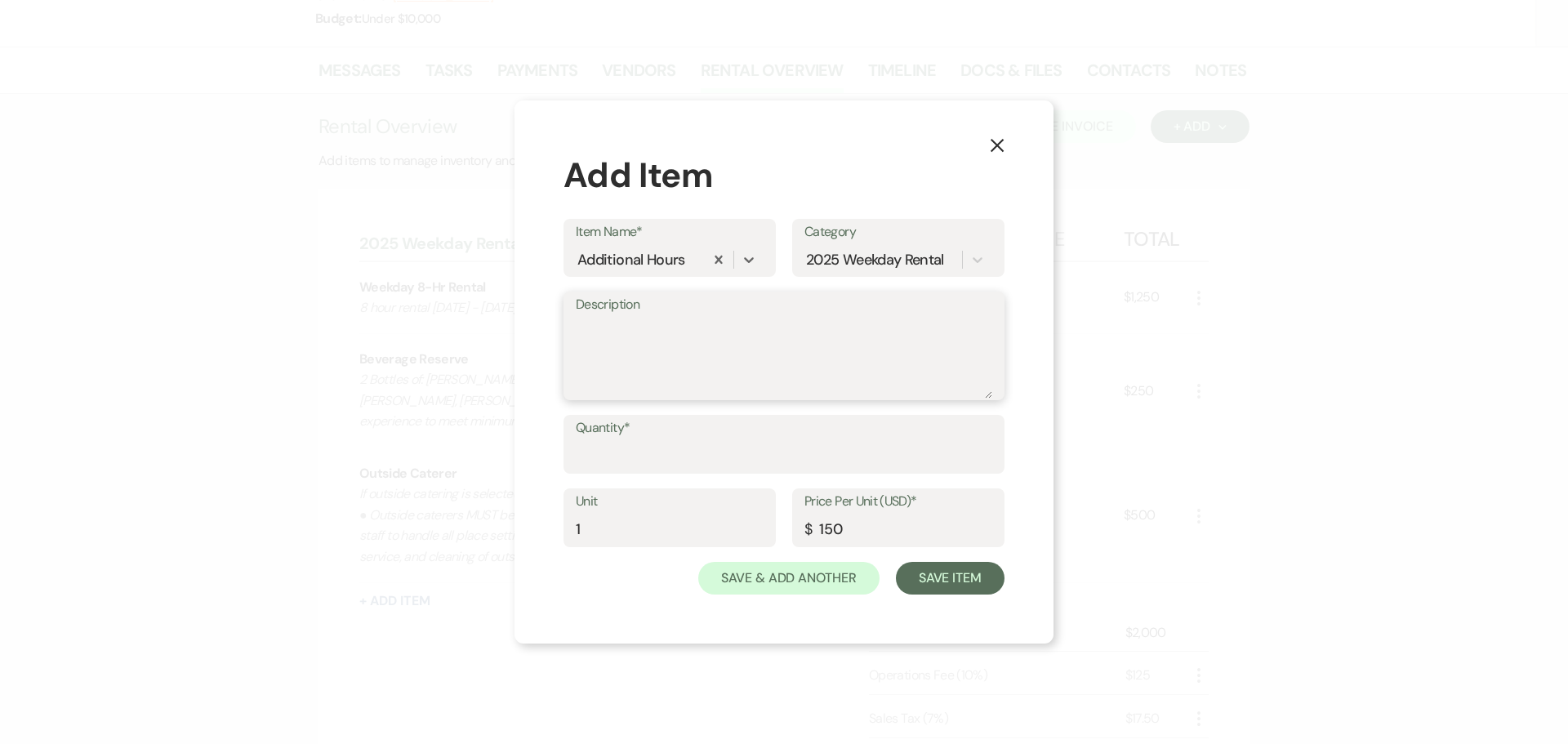
click at [745, 345] on textarea "Description" at bounding box center [783, 357] width 416 height 82
click at [784, 357] on textarea "Arrival at 10am; Depart at 8pm" at bounding box center [783, 357] width 416 height 82
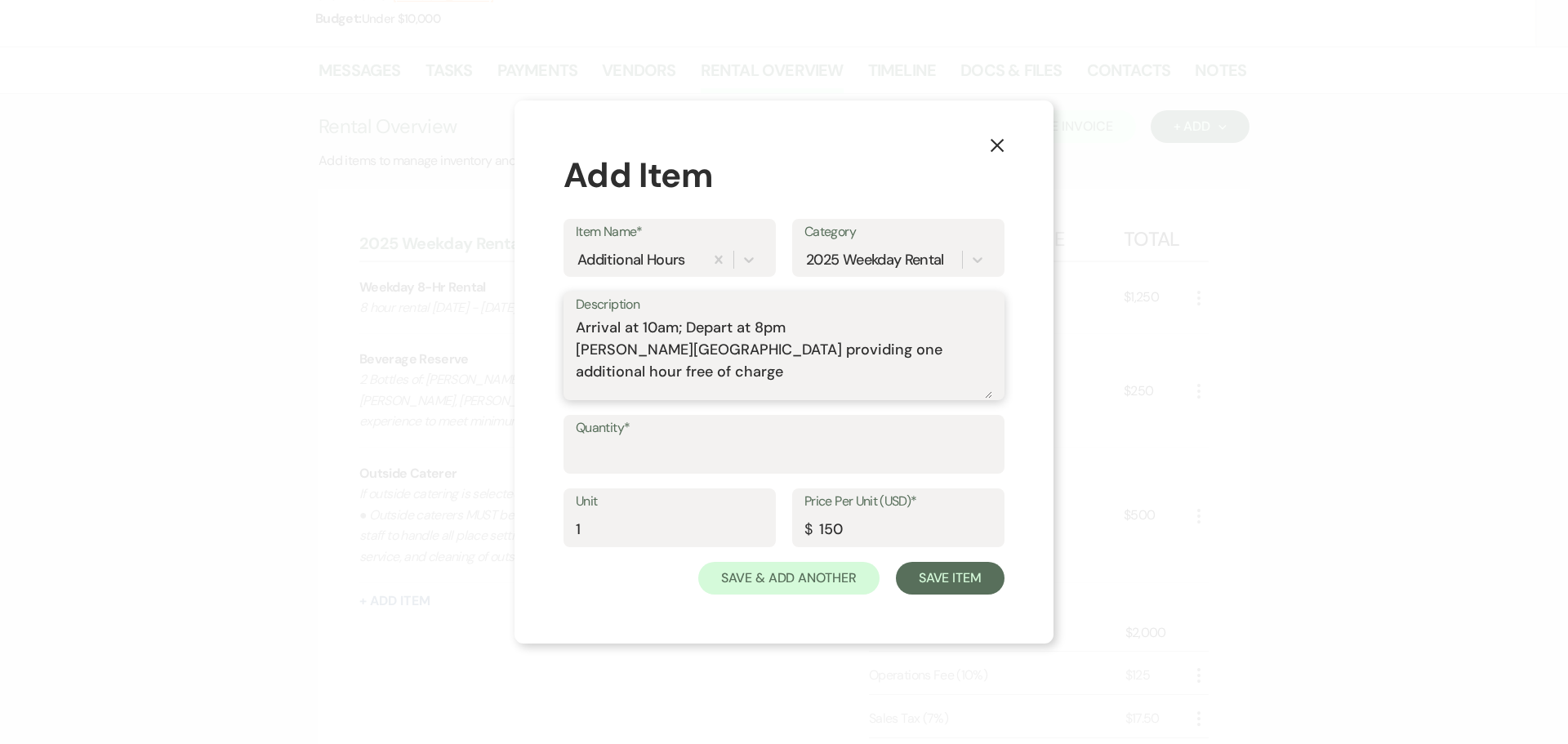
type textarea "Arrival at 10am; Depart at 8pm [PERSON_NAME][GEOGRAPHIC_DATA] providing one add…"
click at [692, 449] on input "Quantity*" at bounding box center [783, 456] width 416 height 32
type input "1"
click at [951, 582] on button "Save Item" at bounding box center [950, 578] width 109 height 33
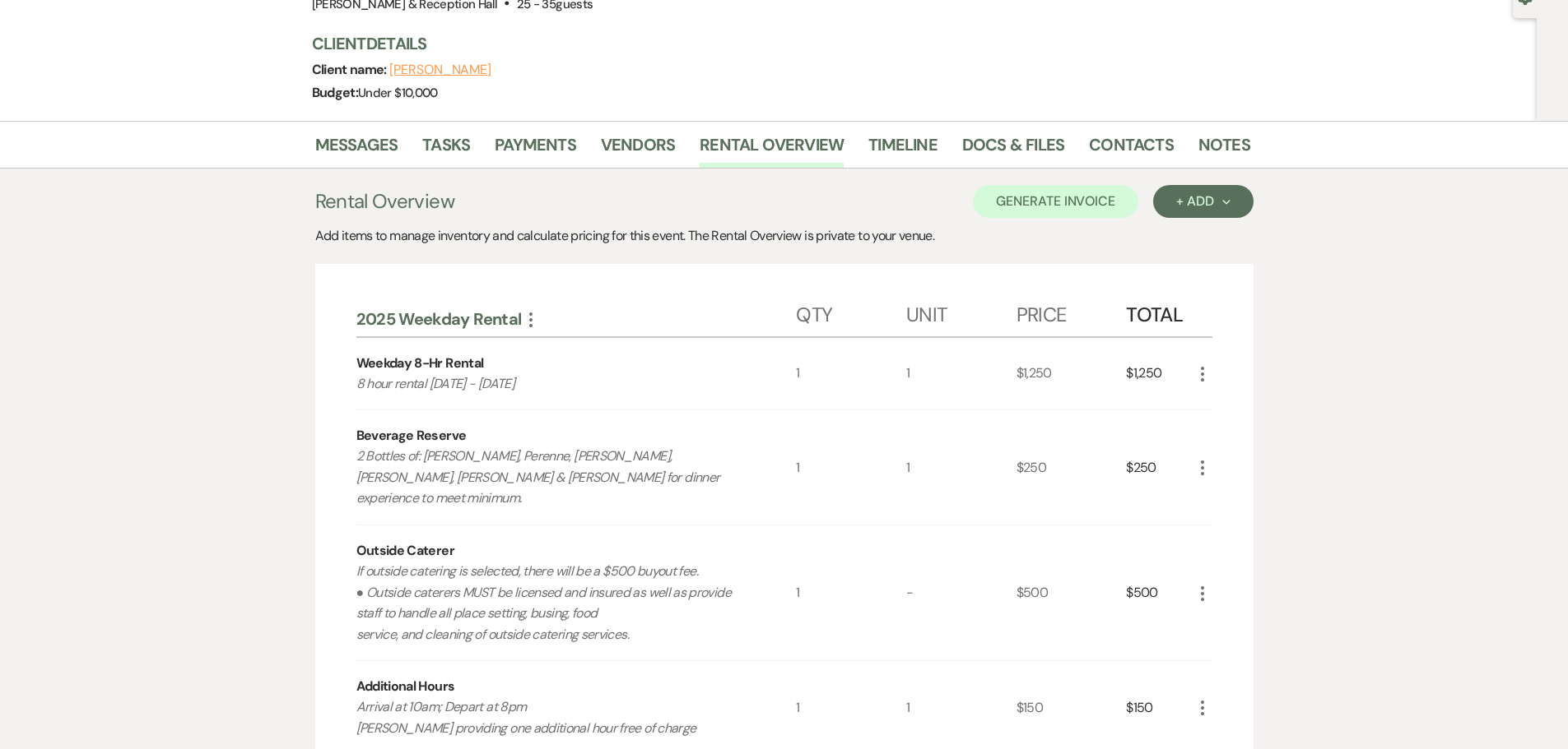
scroll to position [345, 0]
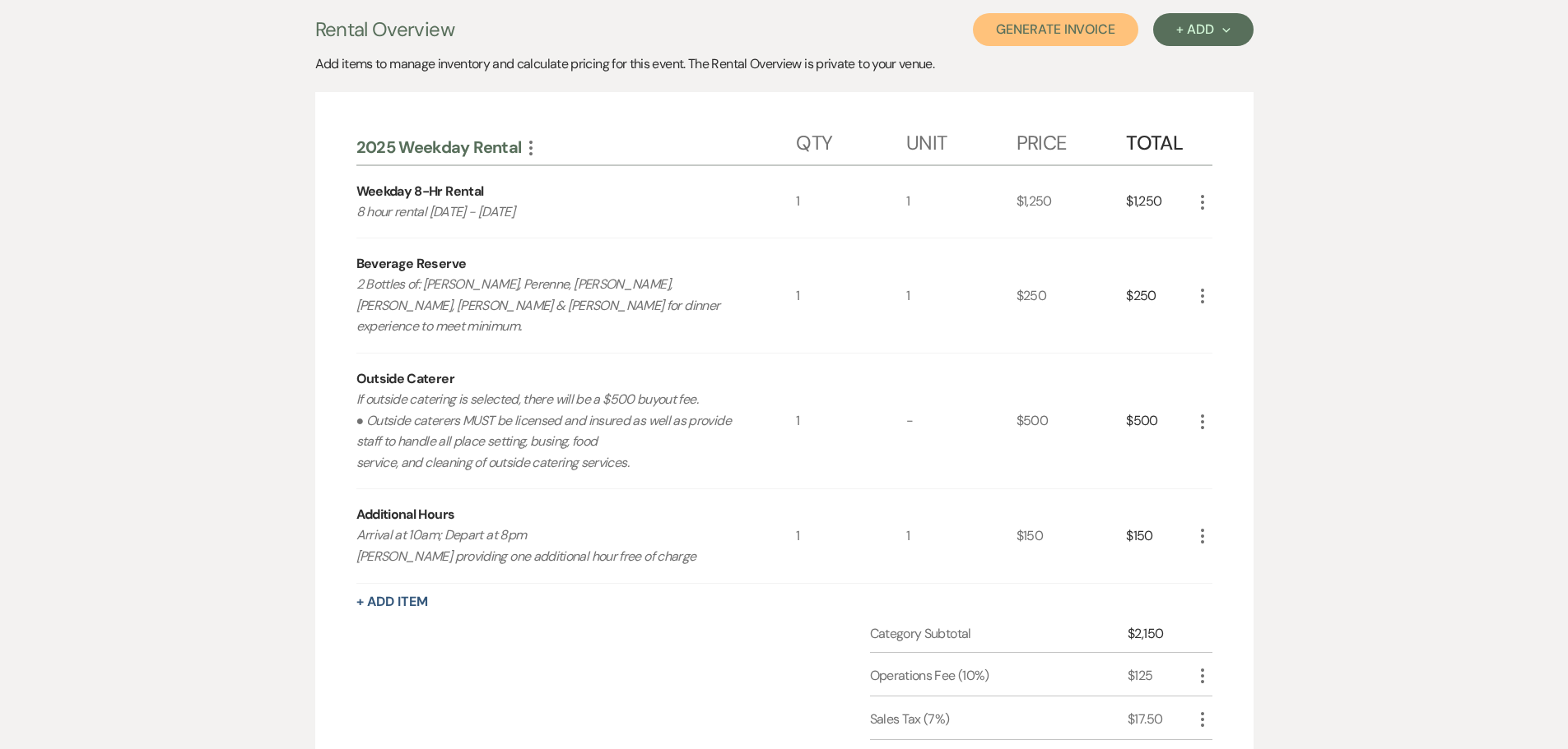
click at [1063, 28] on button "Generate Invoice" at bounding box center [1055, 29] width 166 height 33
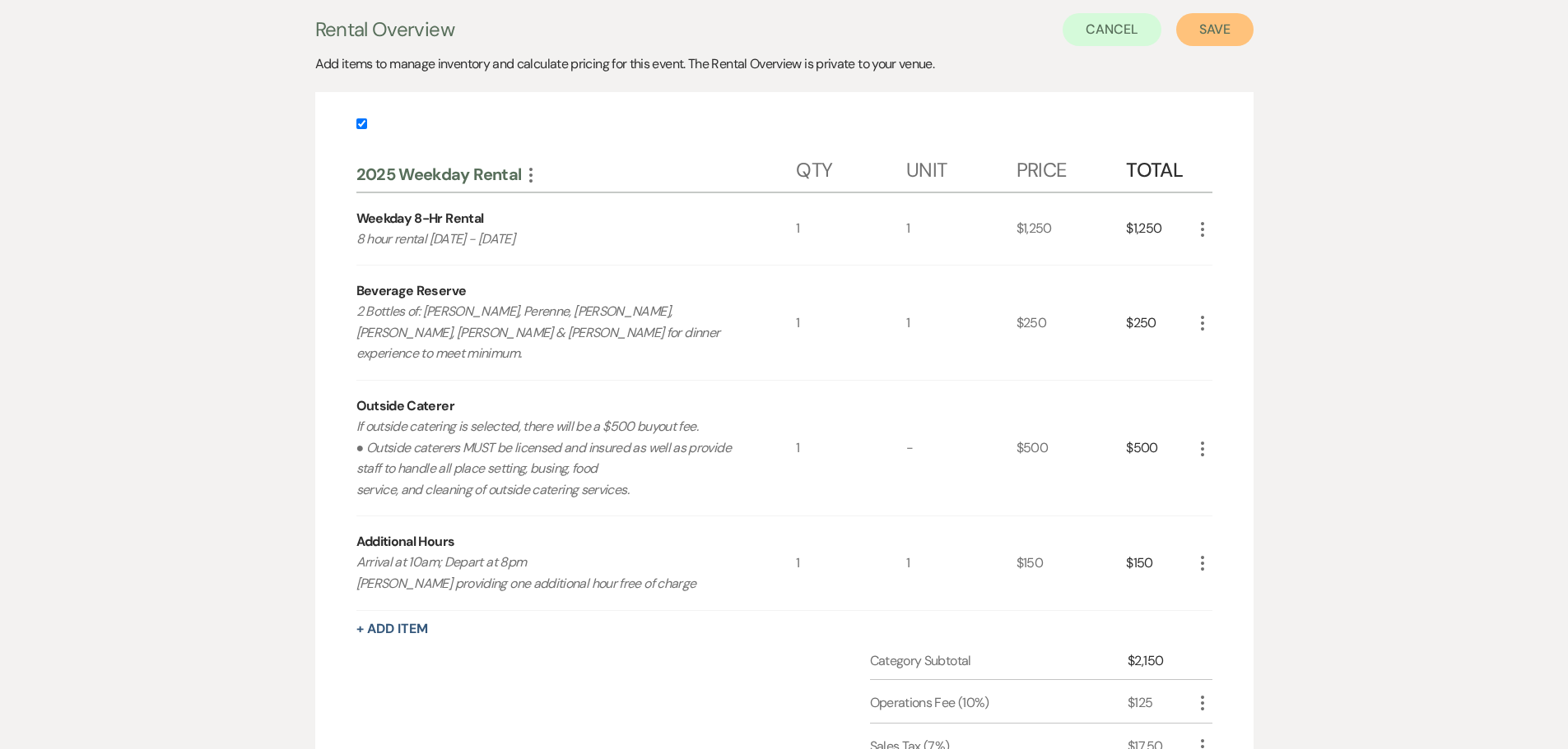
click at [1217, 31] on button "Save" at bounding box center [1215, 29] width 78 height 33
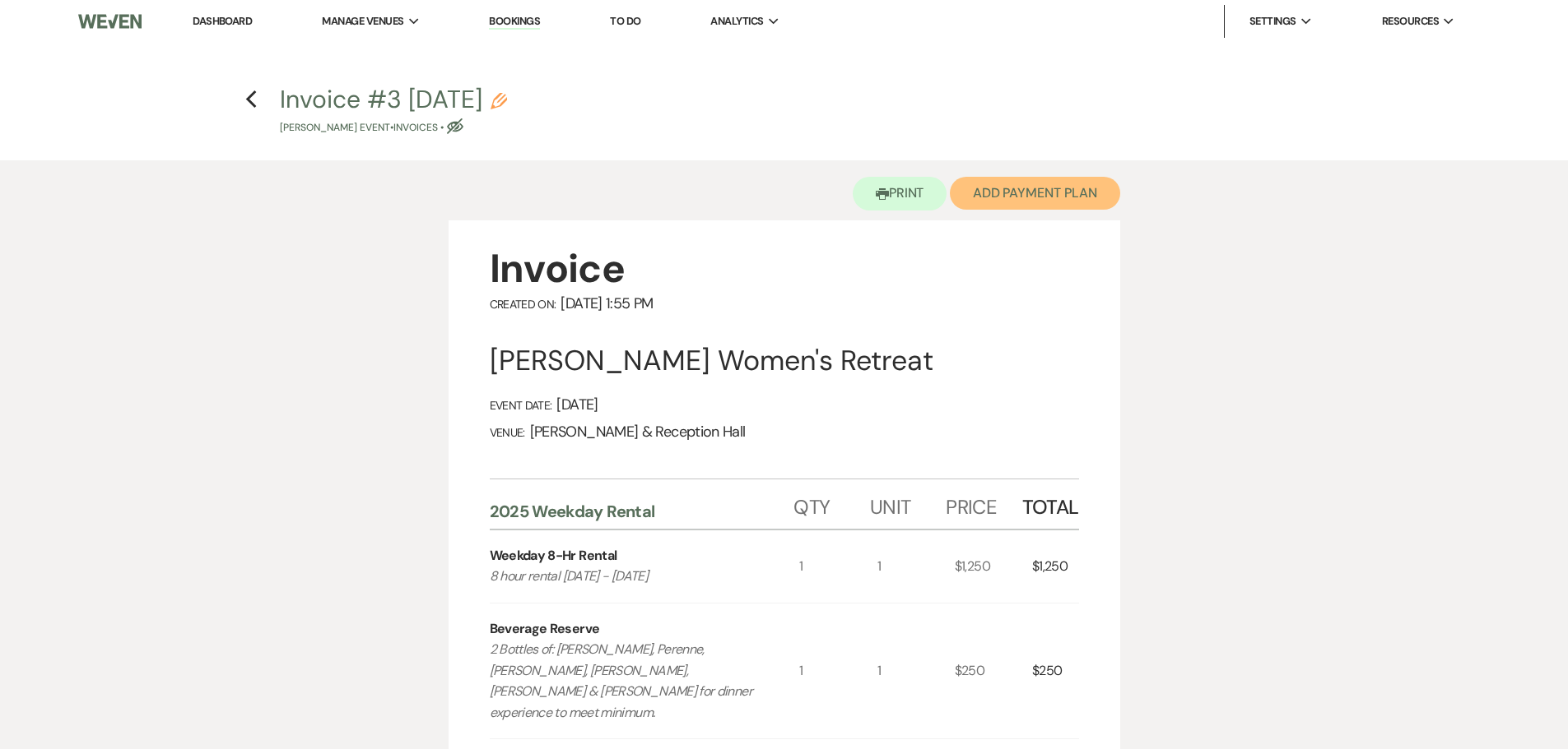
click at [1052, 183] on button "Add Payment Plan" at bounding box center [1035, 193] width 171 height 33
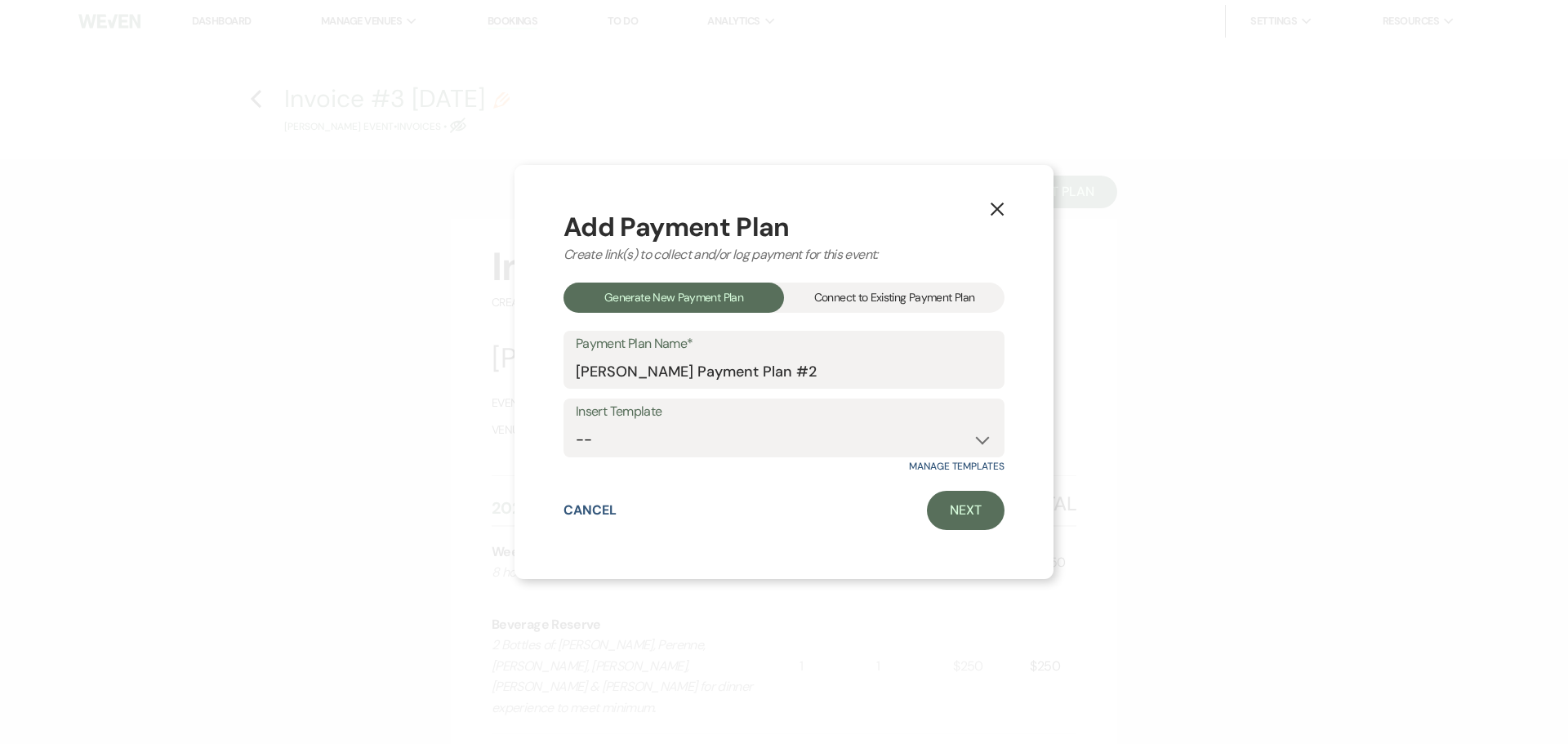
click at [891, 289] on div "Connect to Existing Payment Plan" at bounding box center [894, 298] width 221 height 30
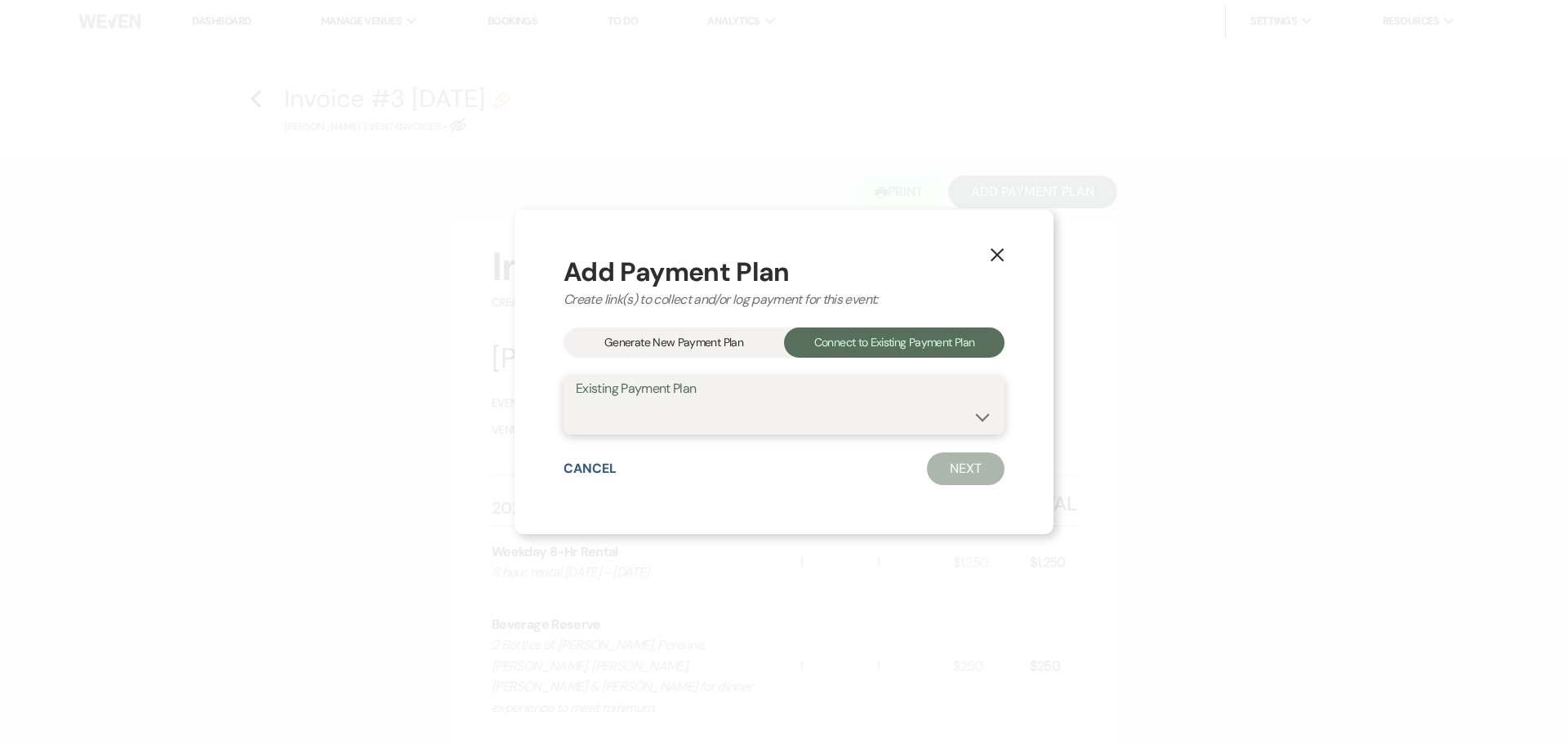
click at [831, 432] on select "[PERSON_NAME] Payment Plan #1" at bounding box center [783, 417] width 416 height 32
select select "16687"
click at [575, 401] on select "[PERSON_NAME] Payment Plan #1" at bounding box center [783, 417] width 416 height 32
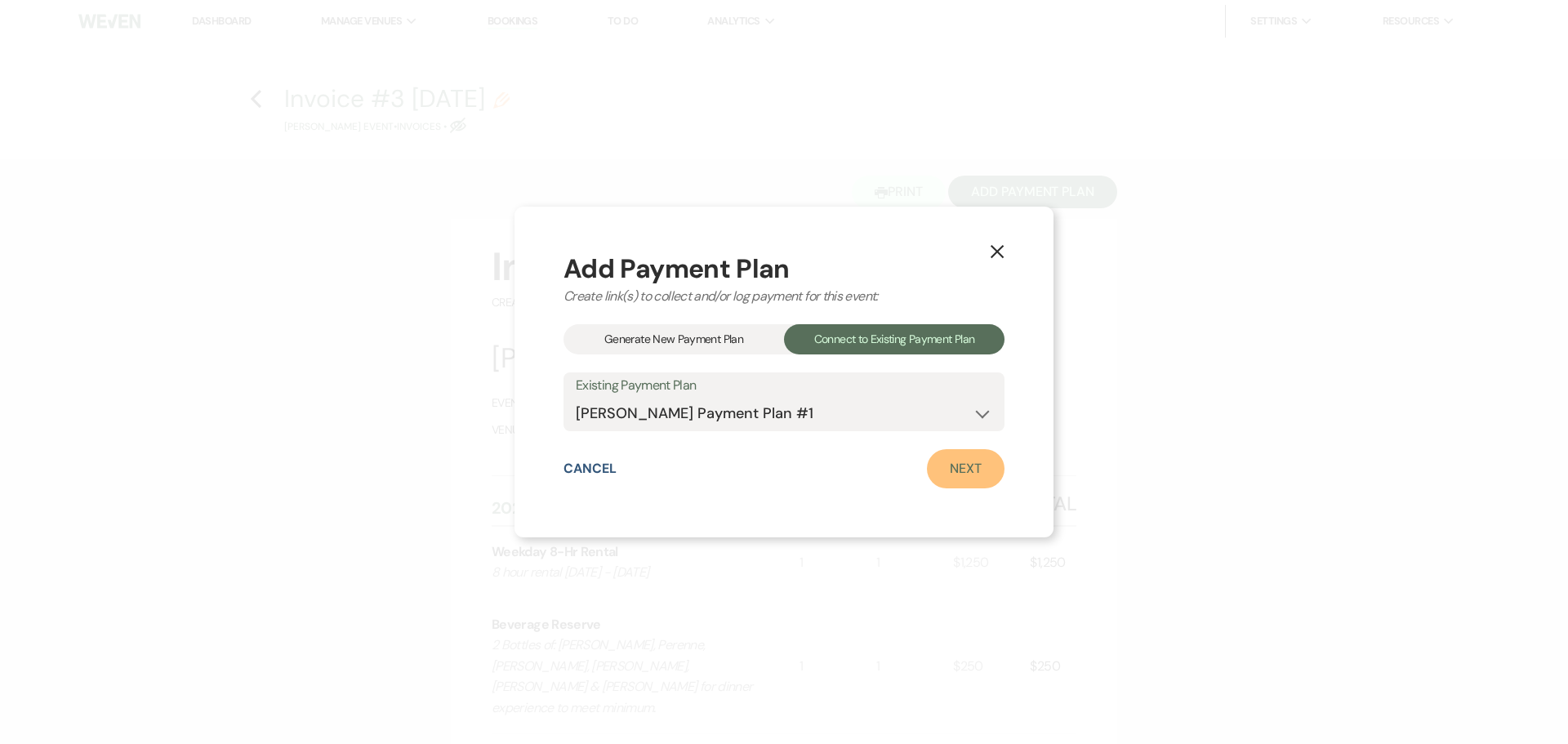
click at [942, 467] on link "Next" at bounding box center [965, 469] width 78 height 40
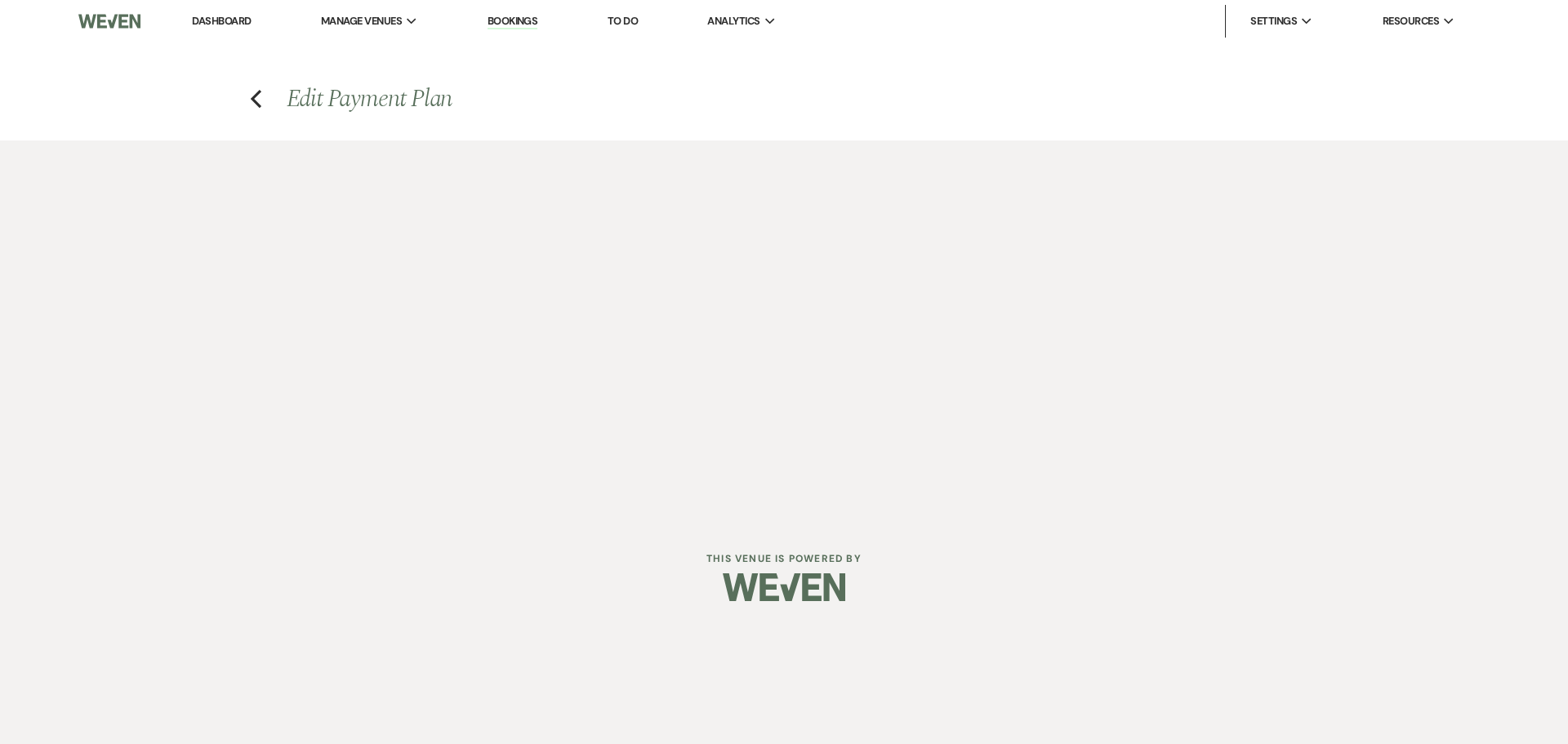
select select "27616"
select select "1"
select select "true"
select select "2"
select select "flat"
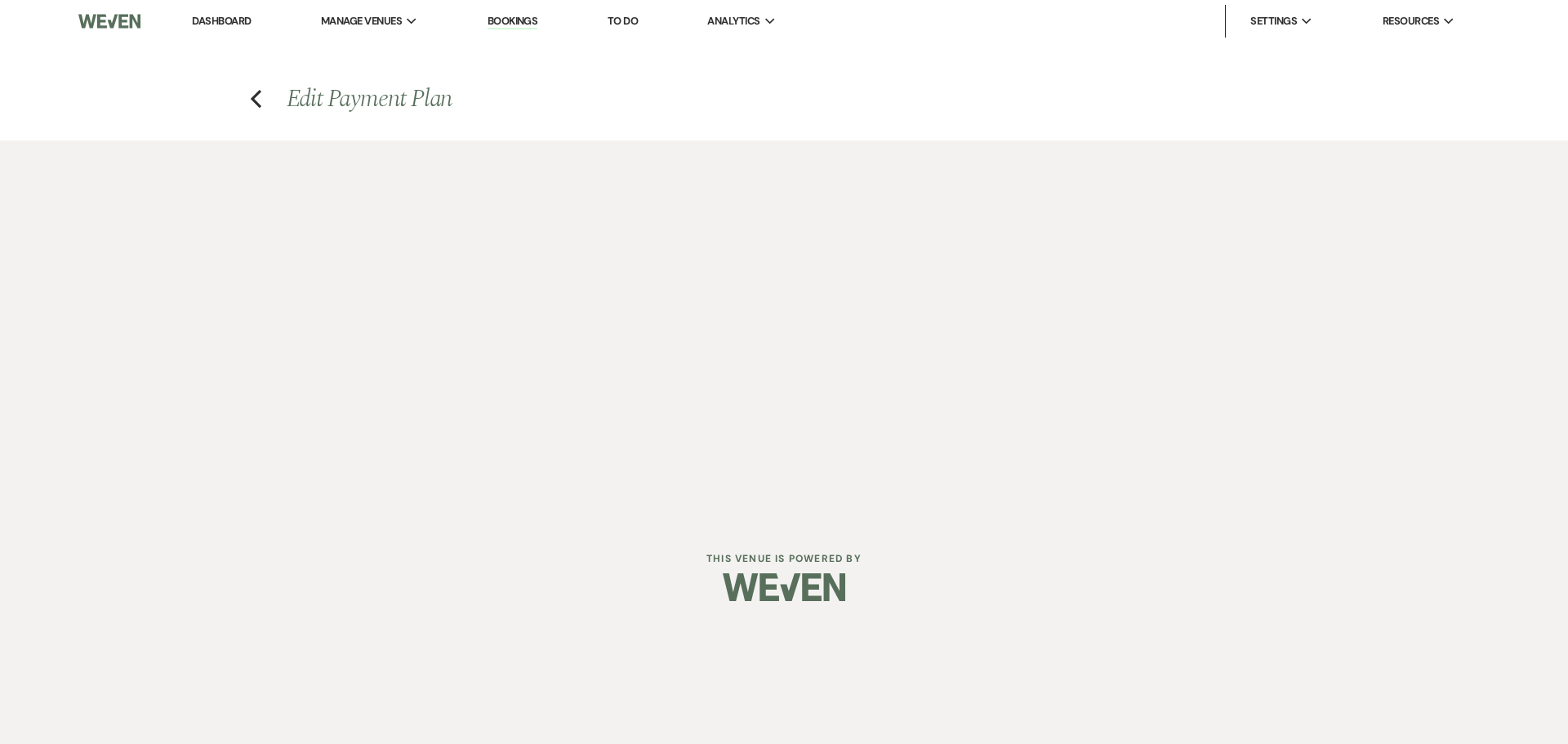
select select "true"
select select "client"
select select "weeks"
select select "afterDueDate"
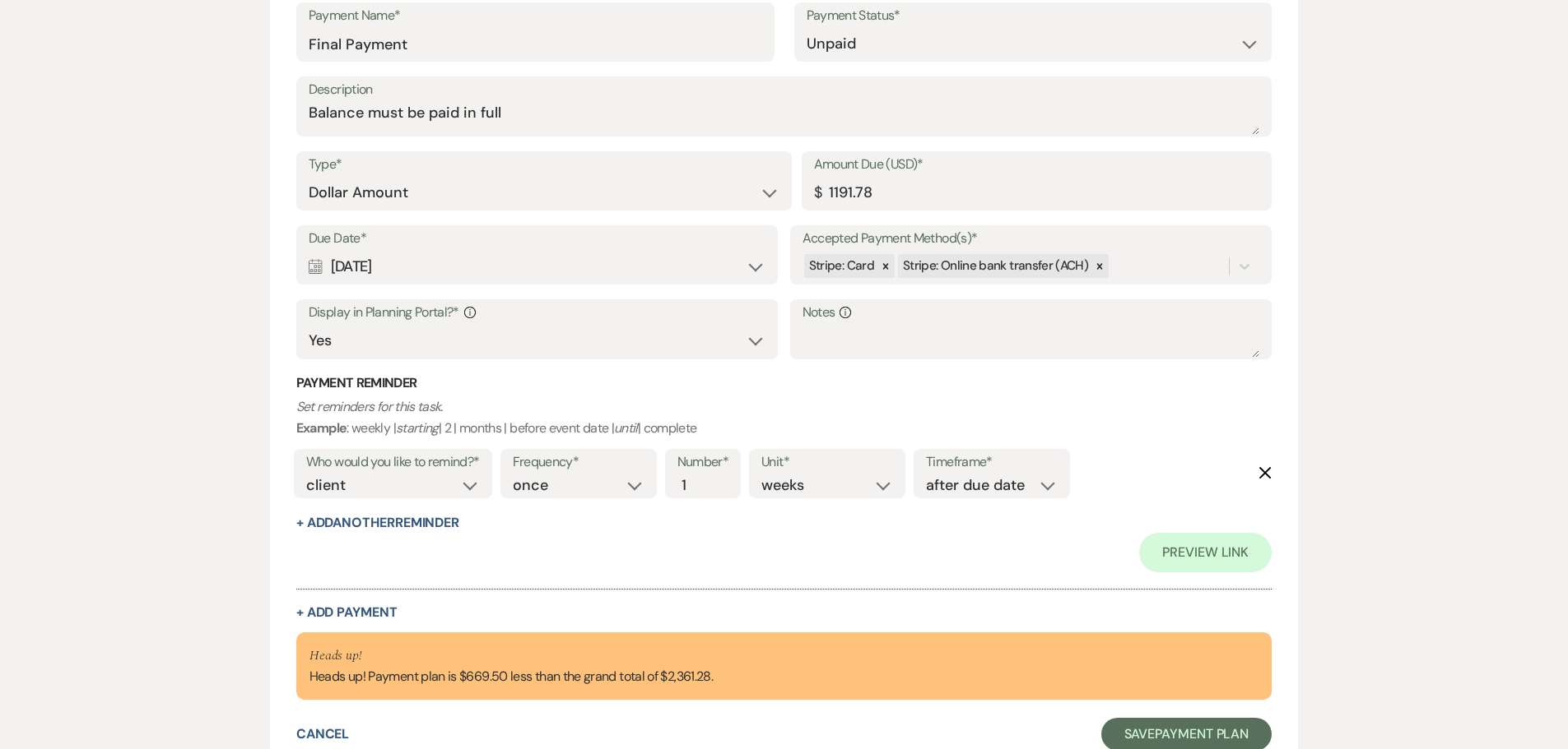
scroll to position [1151, 0]
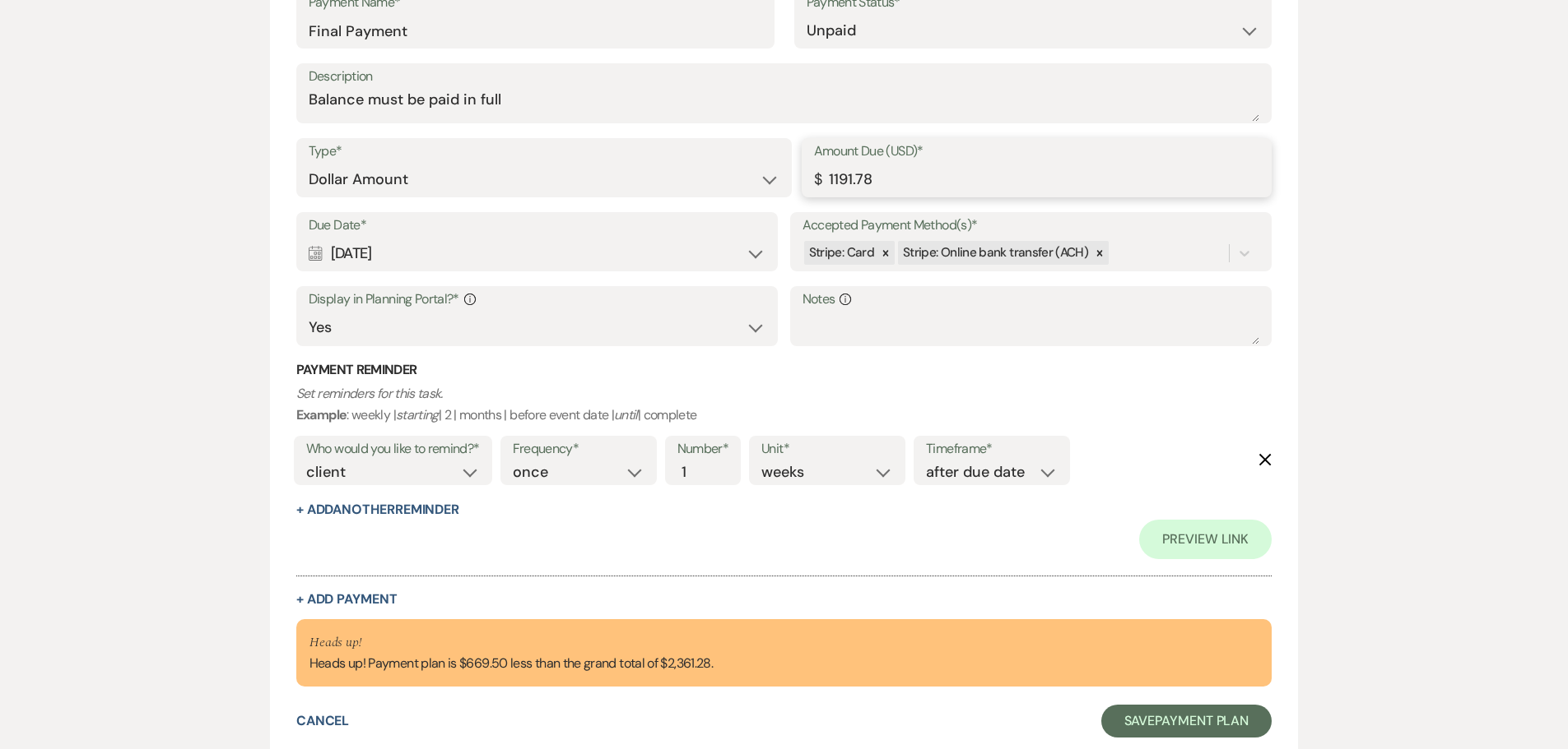
click at [902, 184] on input "1191.78" at bounding box center [1036, 180] width 446 height 32
drag, startPoint x: 901, startPoint y: 182, endPoint x: 824, endPoint y: 185, distance: 77.1
click at [827, 185] on input "1191.78" at bounding box center [1036, 180] width 446 height 32
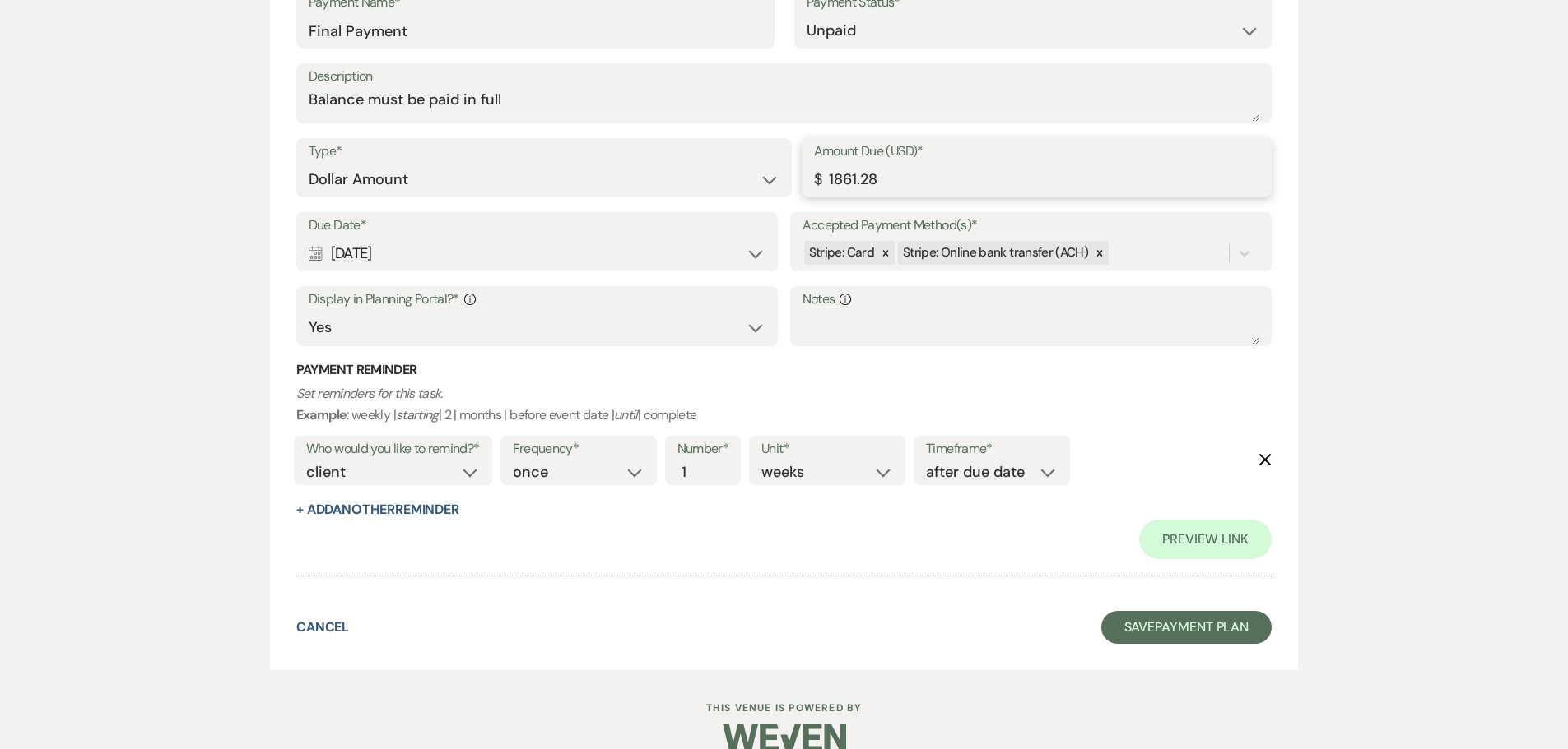
type input "1861.28"
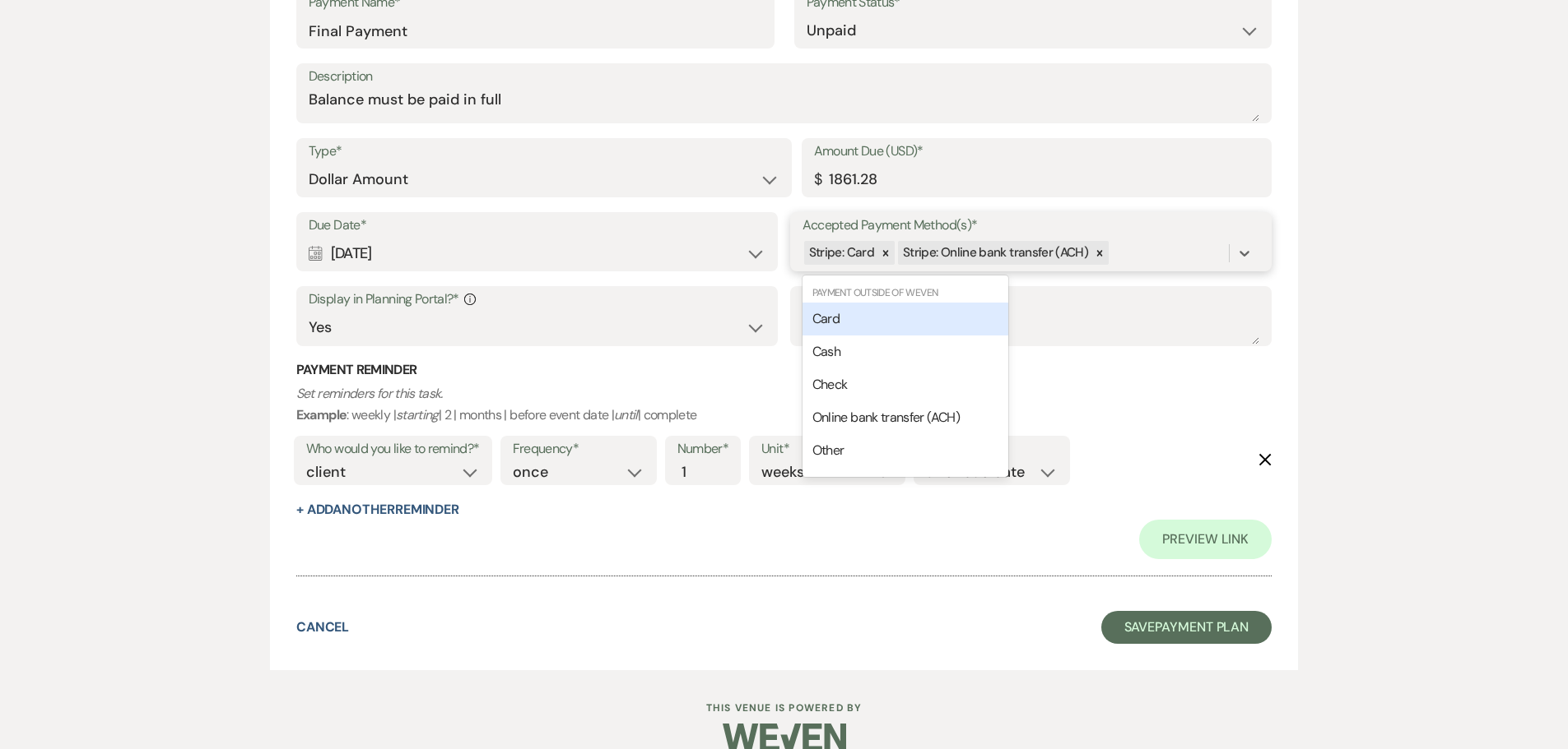
click at [1174, 258] on div "Stripe: Card Stripe: Online bank transfer (ACH)" at bounding box center [1016, 253] width 427 height 28
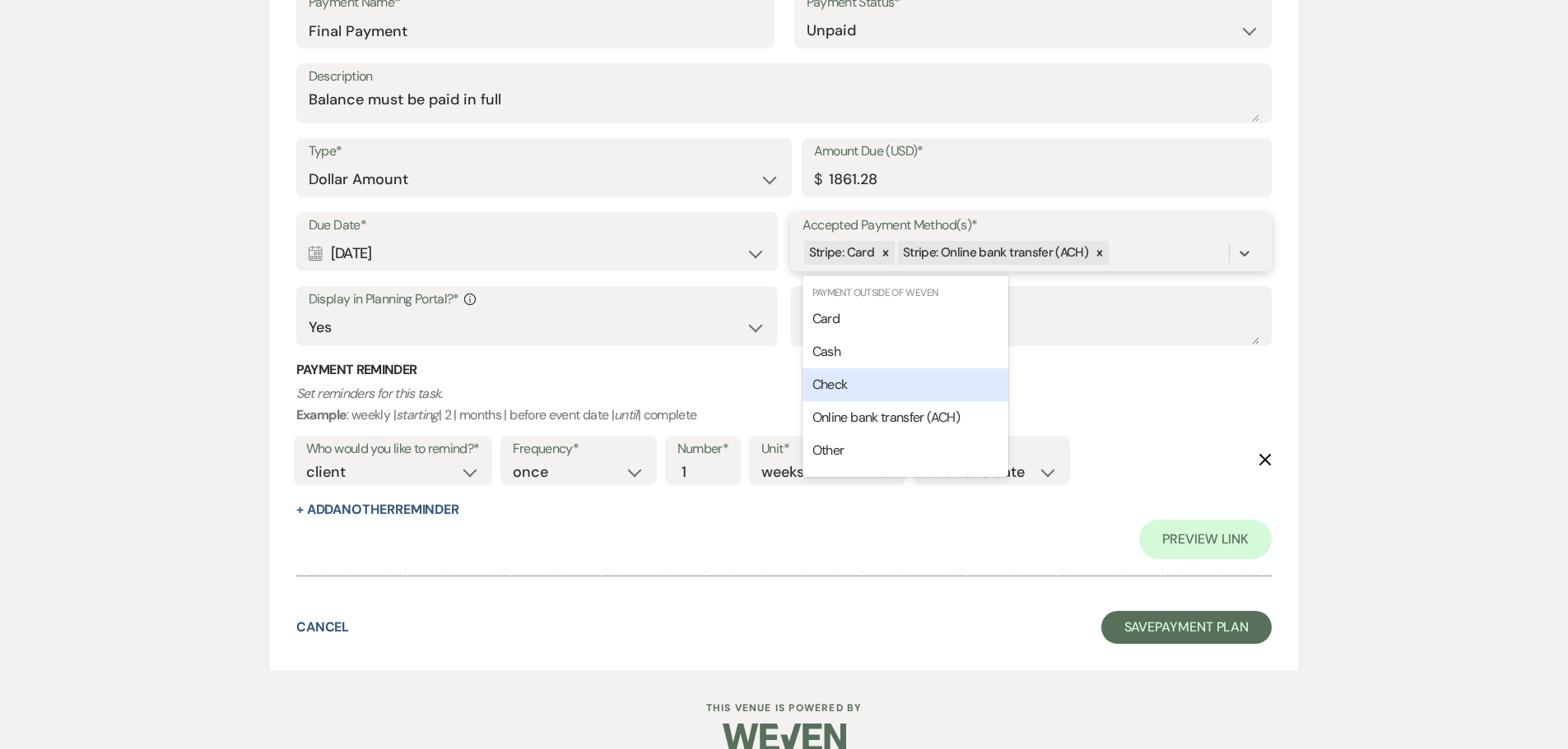
click at [841, 384] on span "Check" at bounding box center [829, 384] width 35 height 17
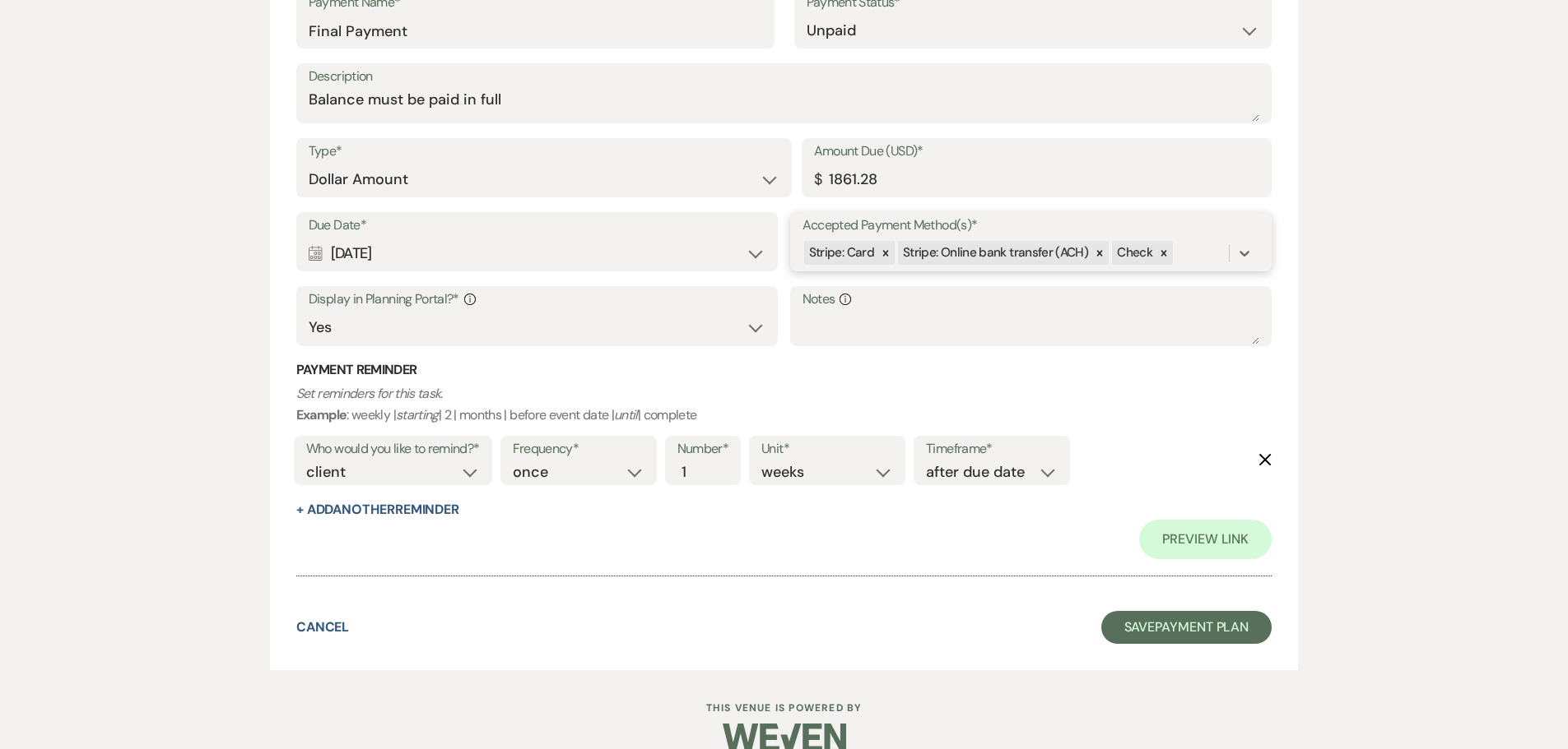
click at [1199, 257] on div "Stripe: Card Stripe: Online bank transfer (ACH) Check" at bounding box center [1016, 253] width 427 height 28
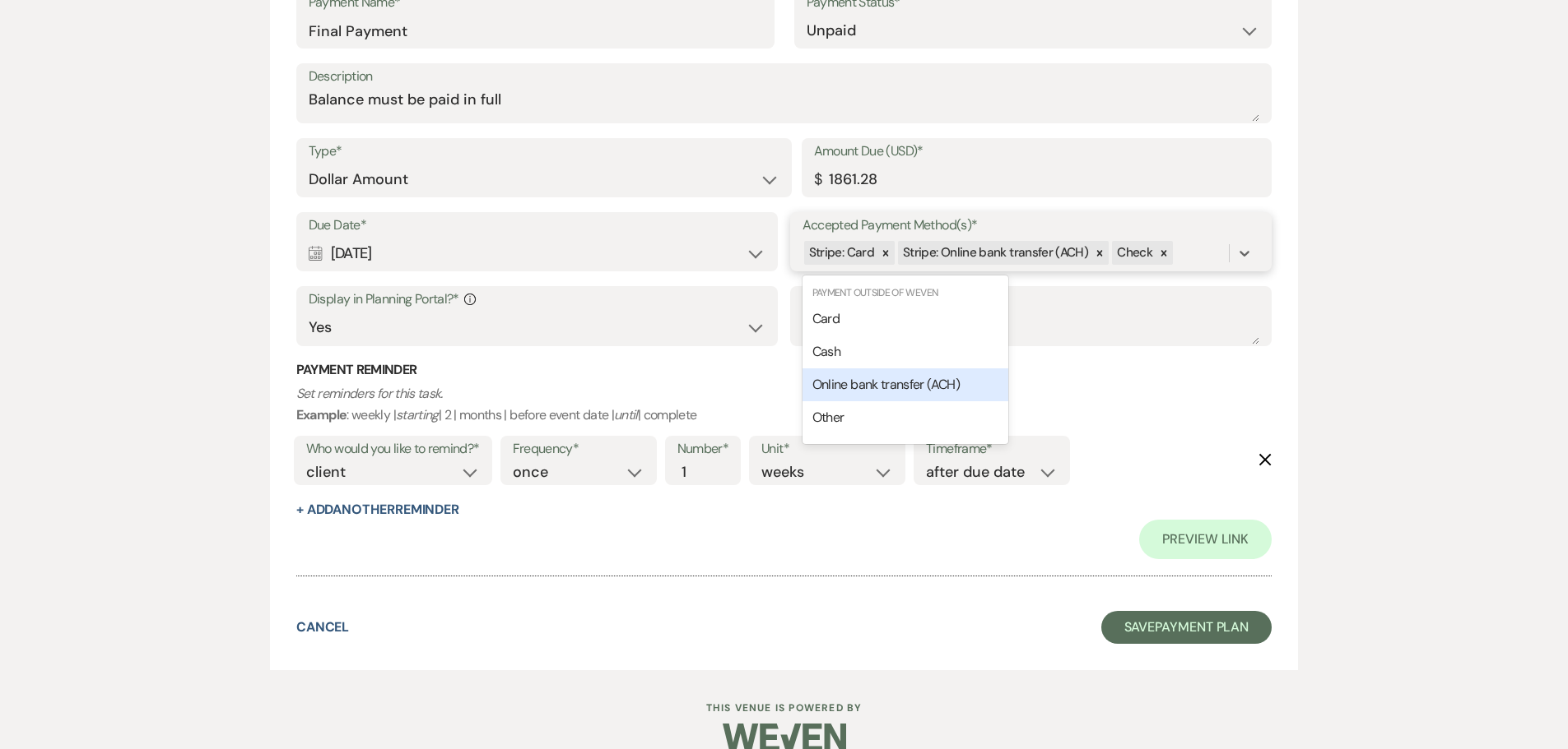
click at [865, 379] on span "Online bank transfer (ACH)" at bounding box center [885, 384] width 147 height 17
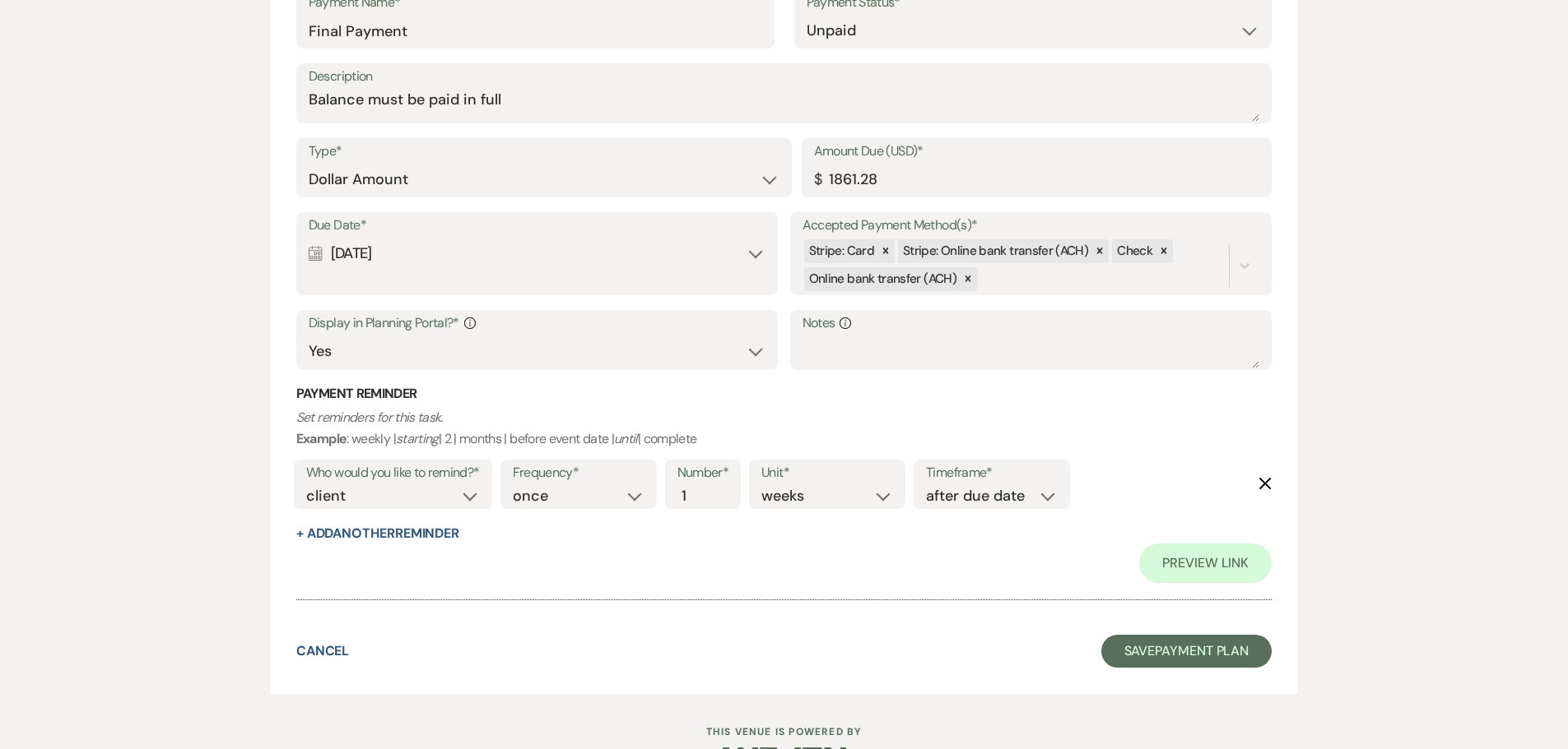
click at [1262, 482] on use "button" at bounding box center [1265, 484] width 12 height 12
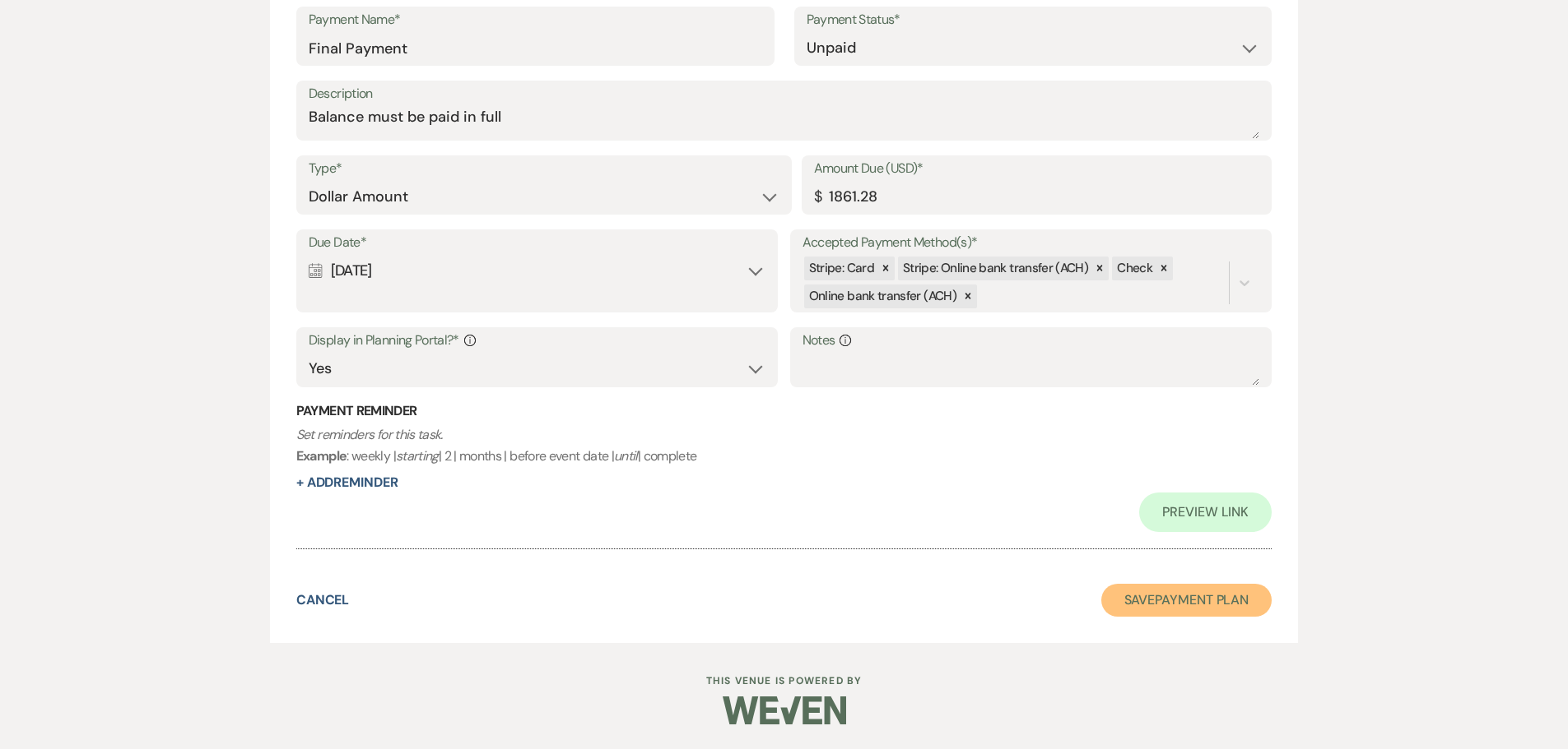
click at [1187, 608] on button "Save Payment Plan" at bounding box center [1186, 600] width 171 height 33
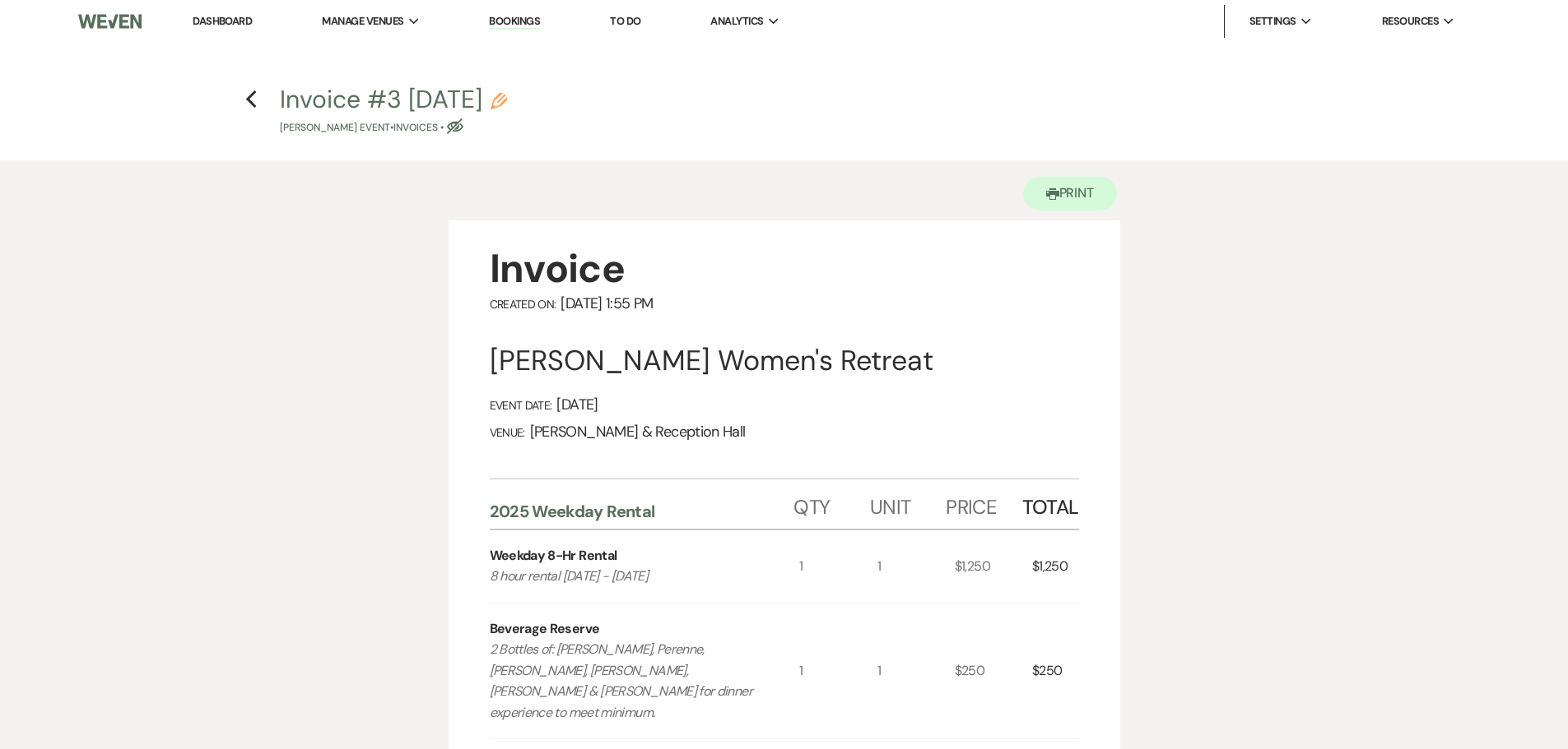
click at [227, 21] on link "Dashboard" at bounding box center [222, 21] width 60 height 14
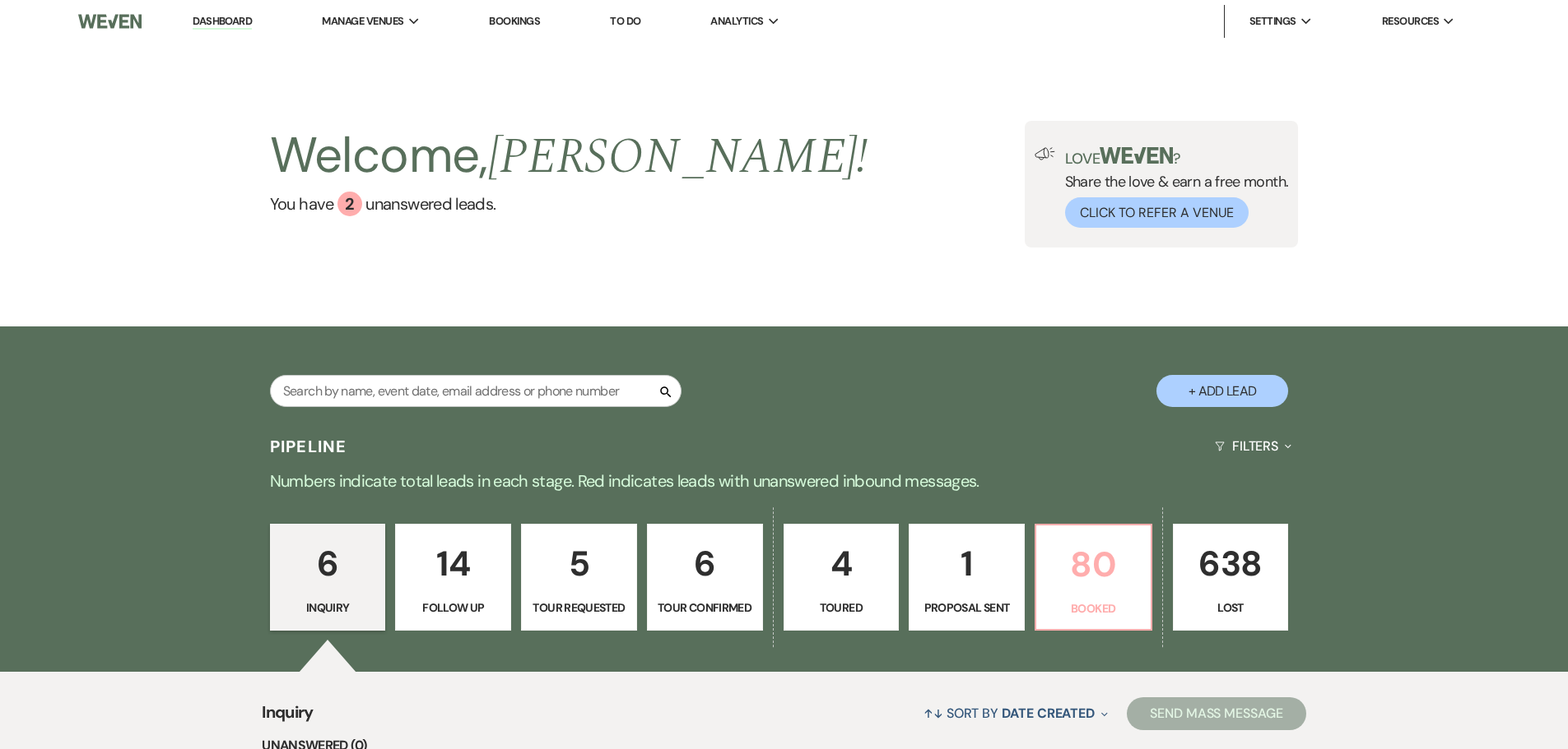
click at [1081, 574] on p "80" at bounding box center [1093, 564] width 95 height 55
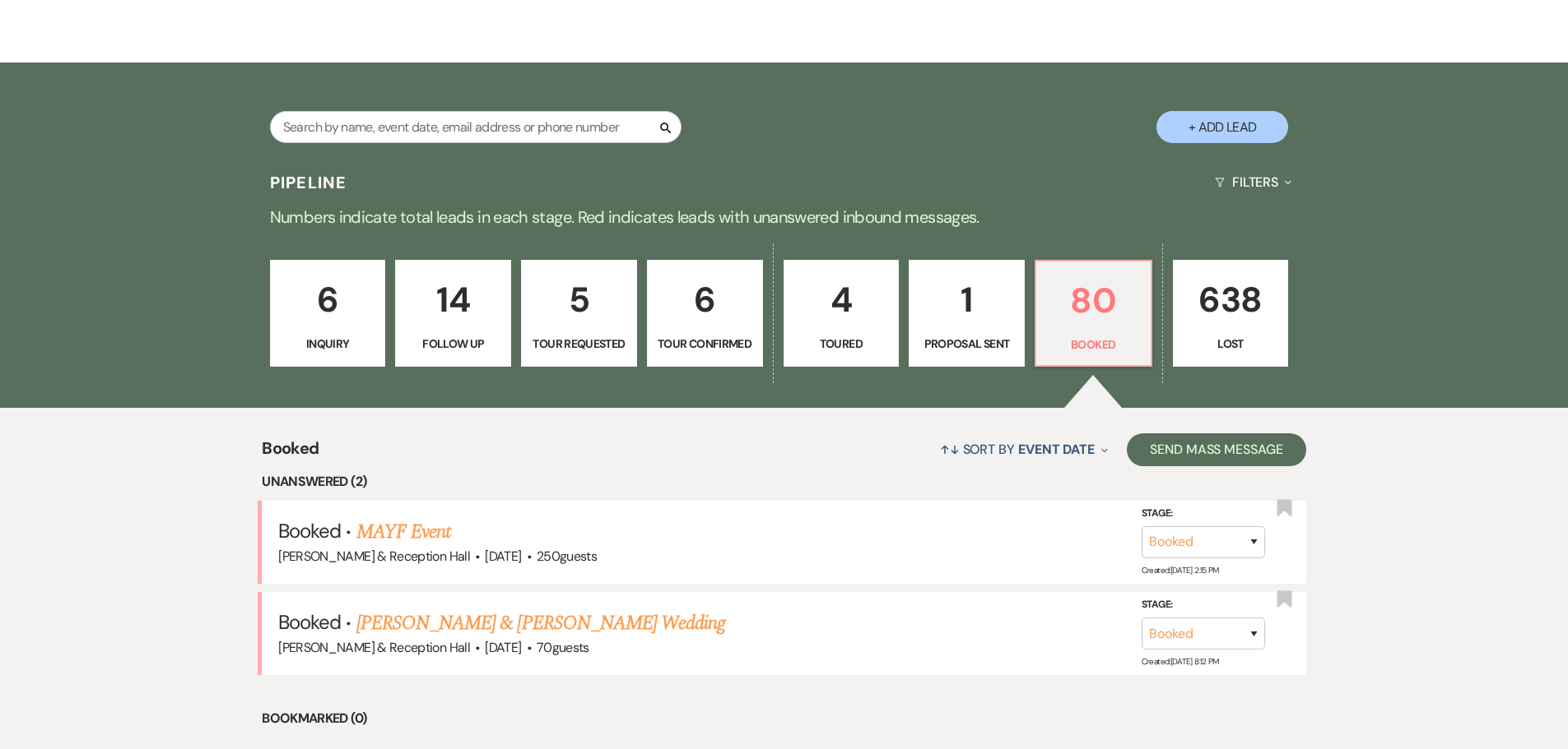
scroll to position [411, 0]
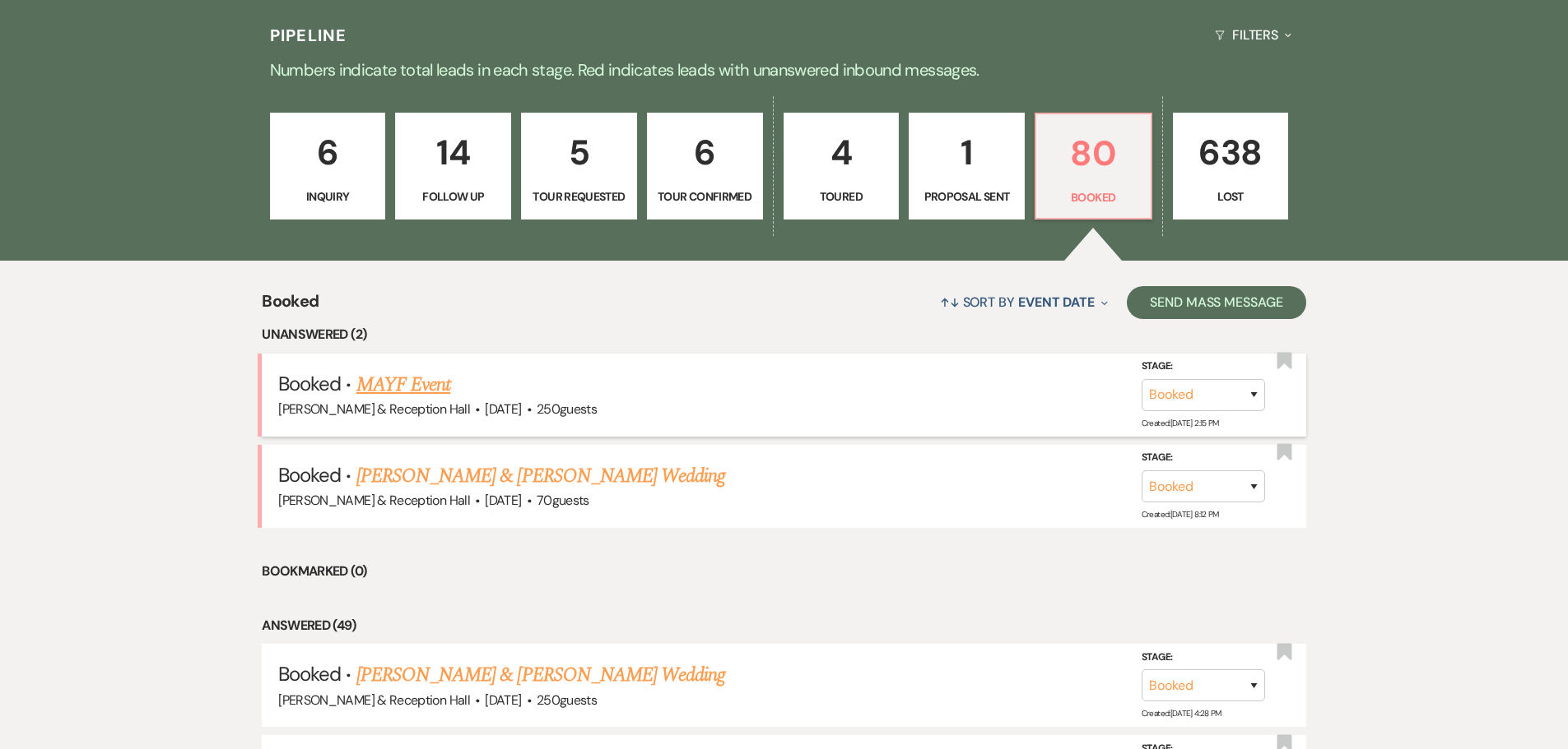
click at [413, 387] on link "MAYF Event" at bounding box center [403, 384] width 94 height 29
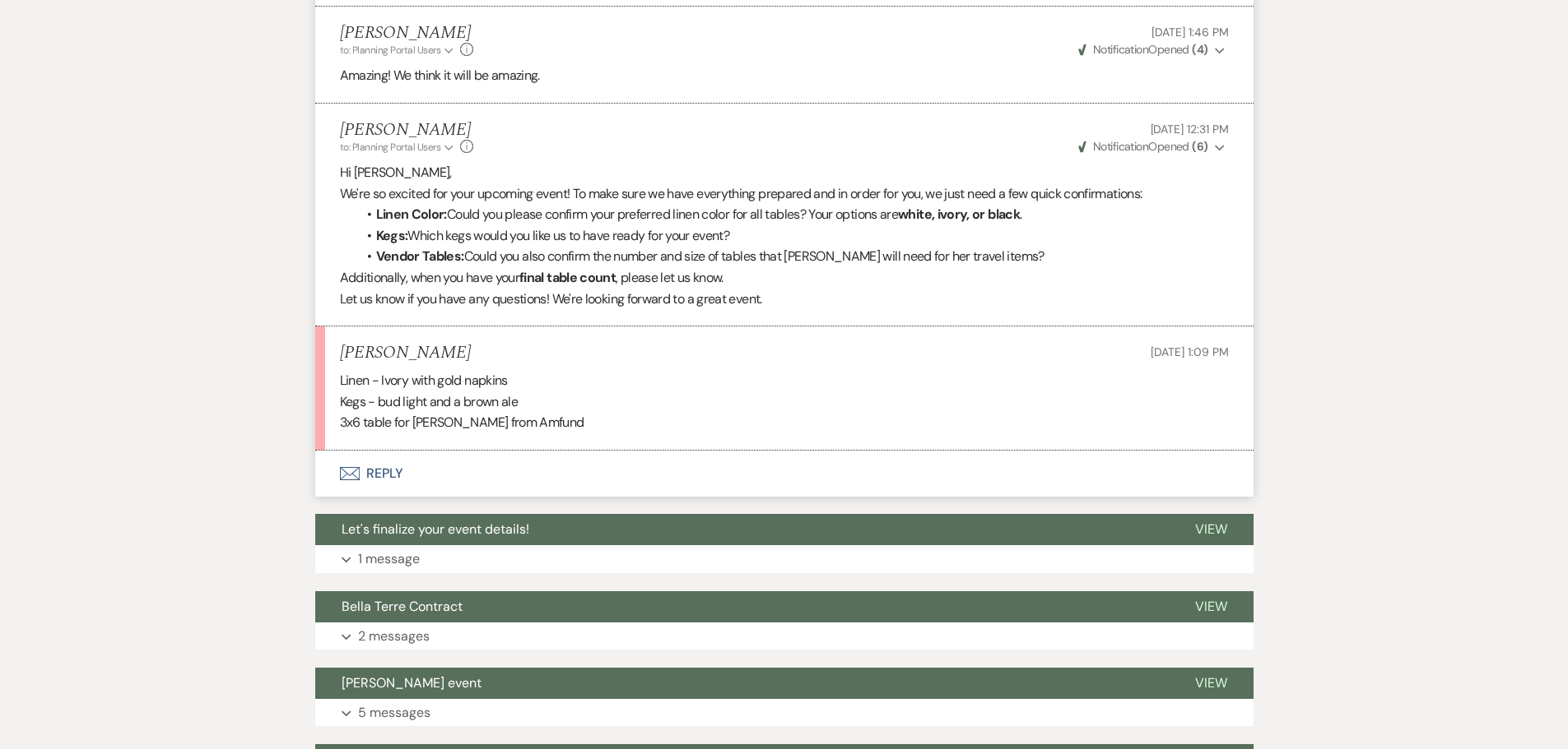
scroll to position [987, 0]
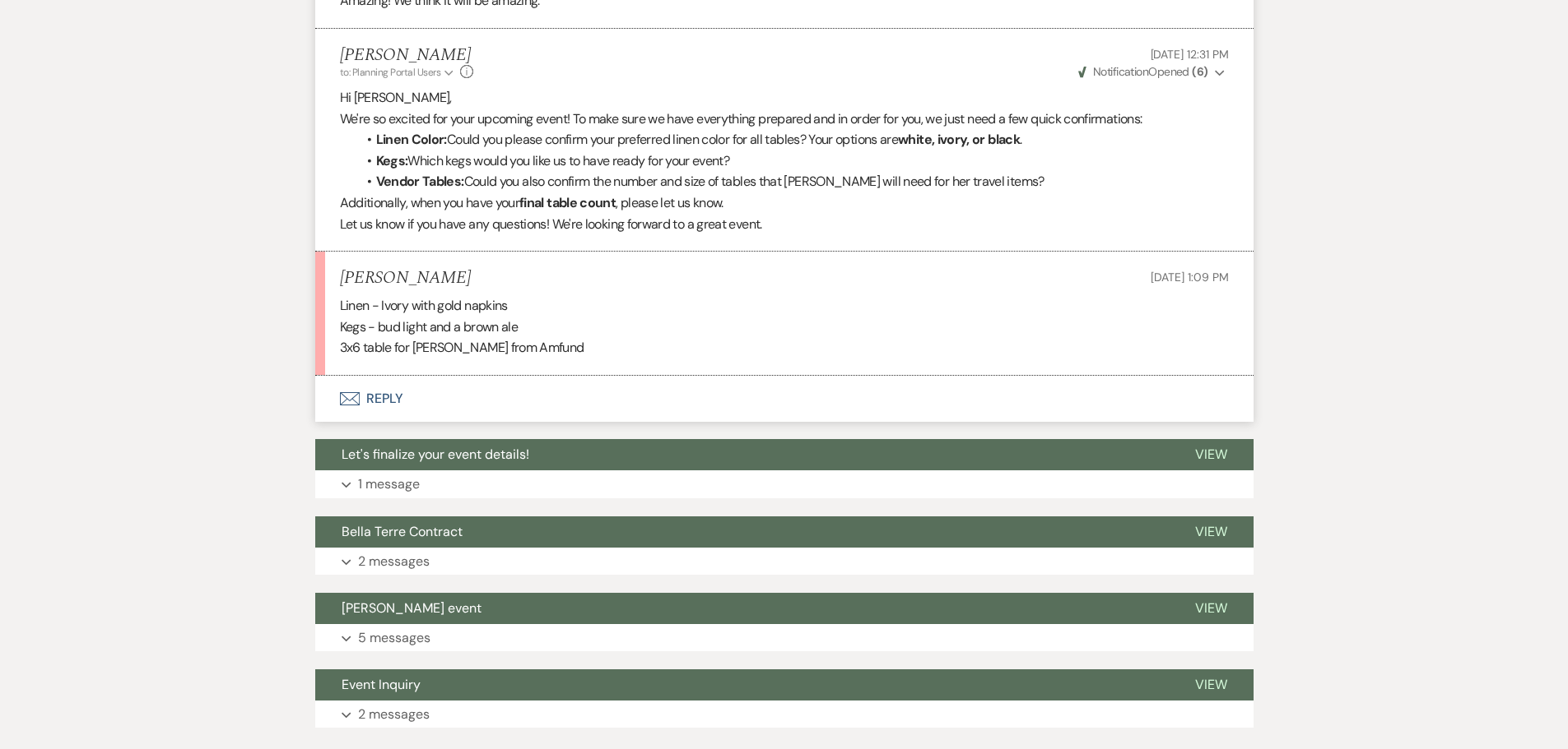
click at [396, 394] on button "Envelope Reply" at bounding box center [784, 399] width 938 height 46
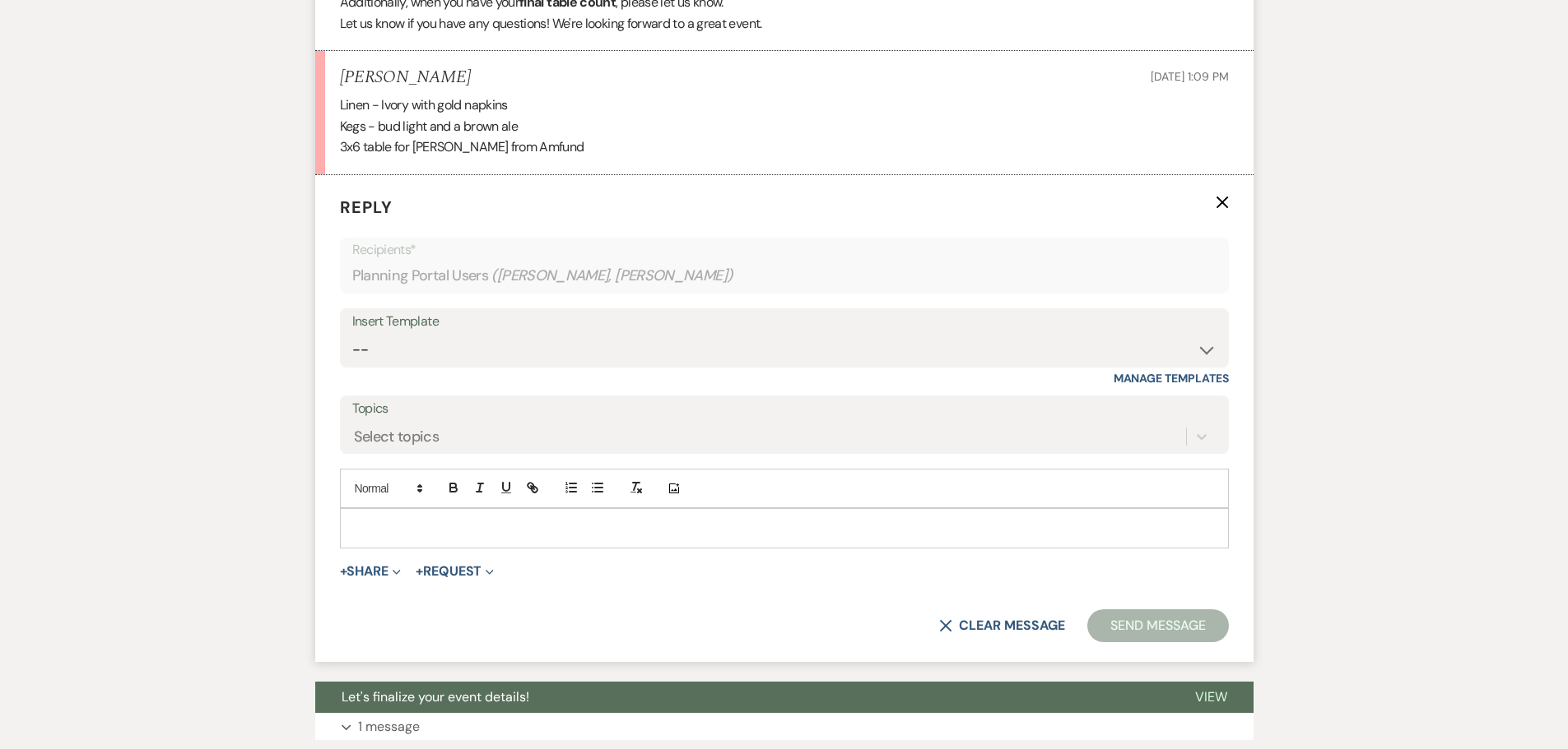
scroll to position [1188, 0]
click at [460, 355] on select "-- Weven Planning Portal Introduction (Booked Events) Initial Inquiry Response …" at bounding box center [784, 349] width 864 height 32
select select "4597"
click at [352, 333] on select "-- Weven Planning Portal Introduction (Booked Events) Initial Inquiry Response …" at bounding box center [784, 349] width 864 height 32
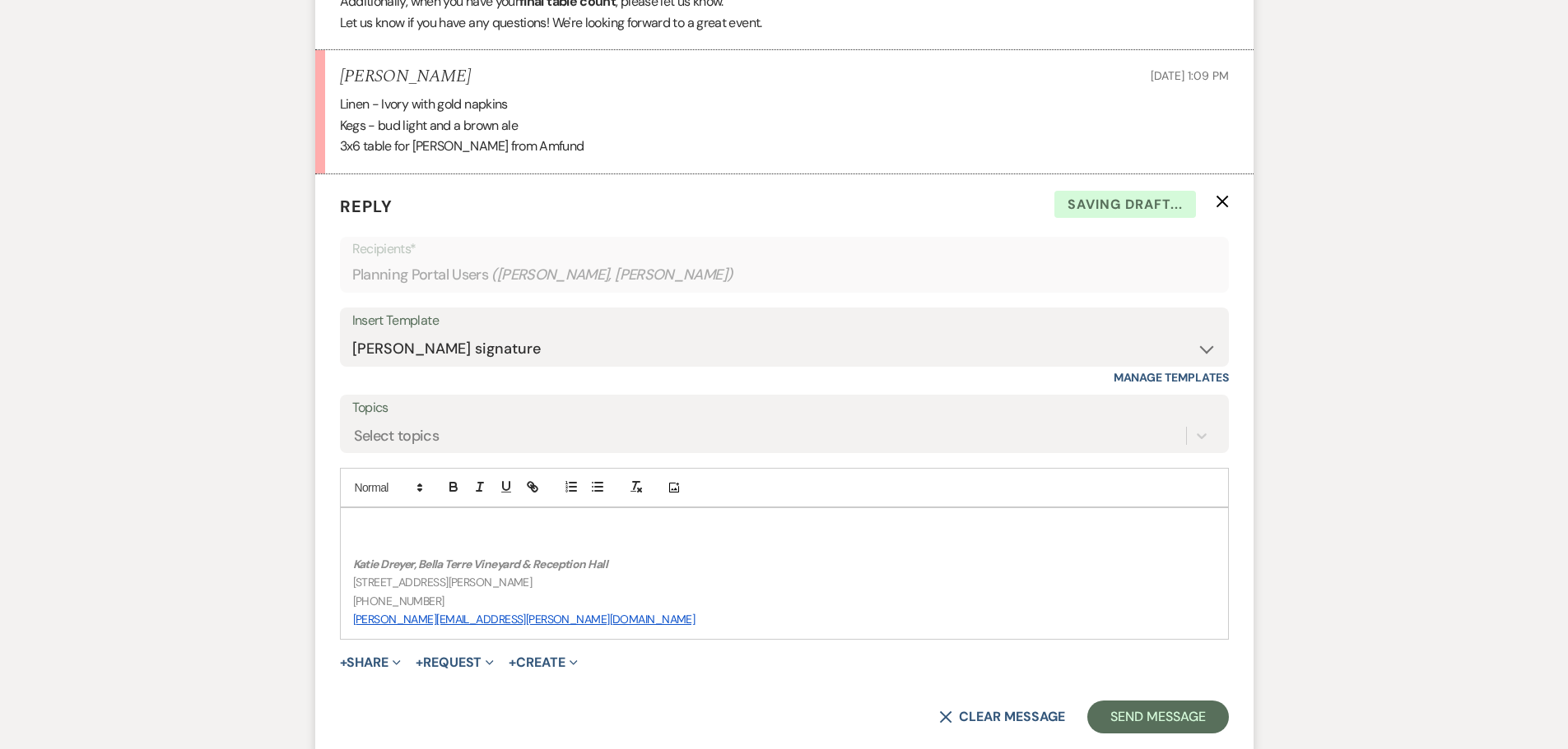
click at [430, 533] on p at bounding box center [784, 526] width 862 height 18
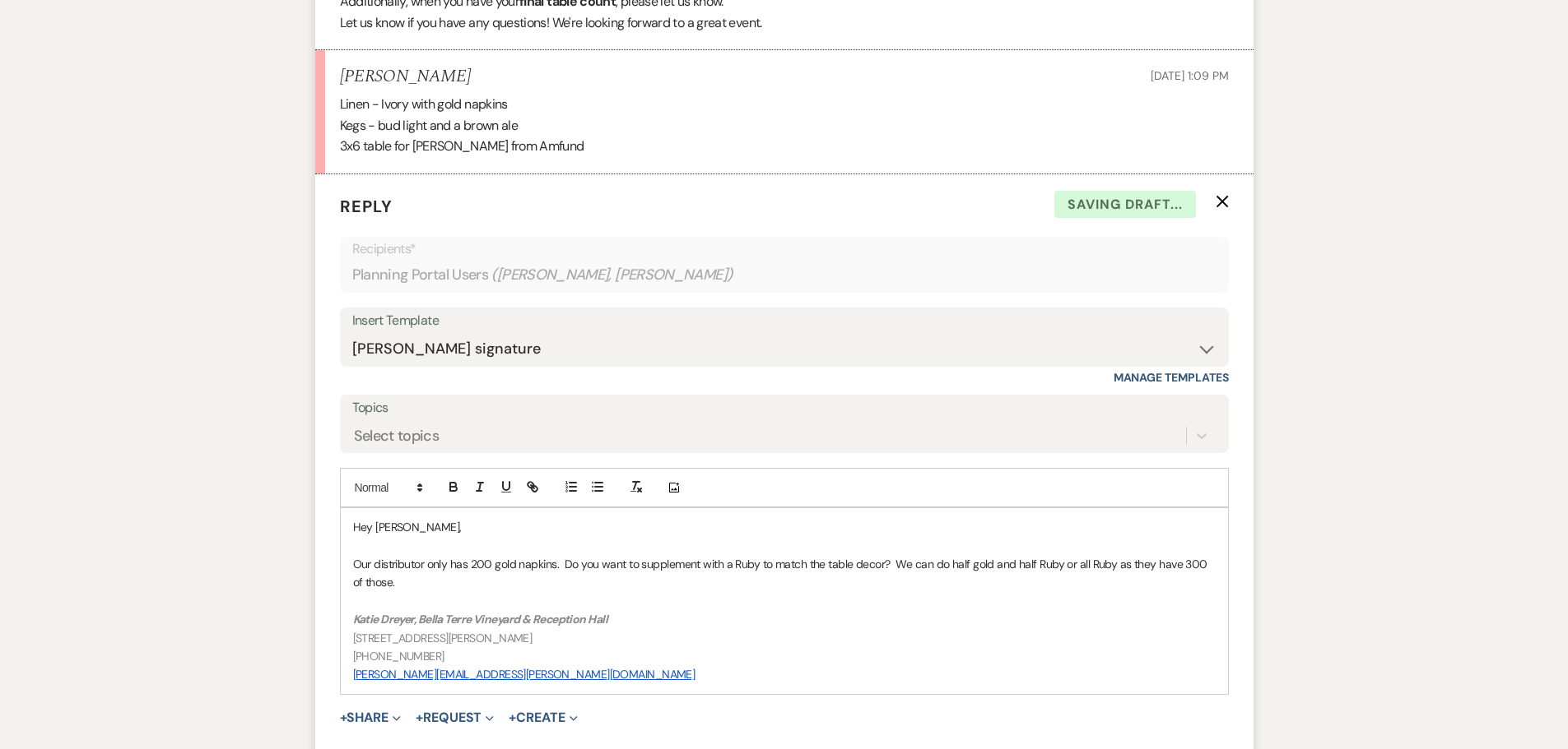
click at [972, 561] on p "Our distributor only has 200 gold napkins. Do you want to supplement with a Rub…" at bounding box center [784, 573] width 862 height 37
click at [414, 586] on p "Our distributor only has 200 gold napkins. Do you want to supplement with a Rub…" at bounding box center [784, 573] width 862 height 37
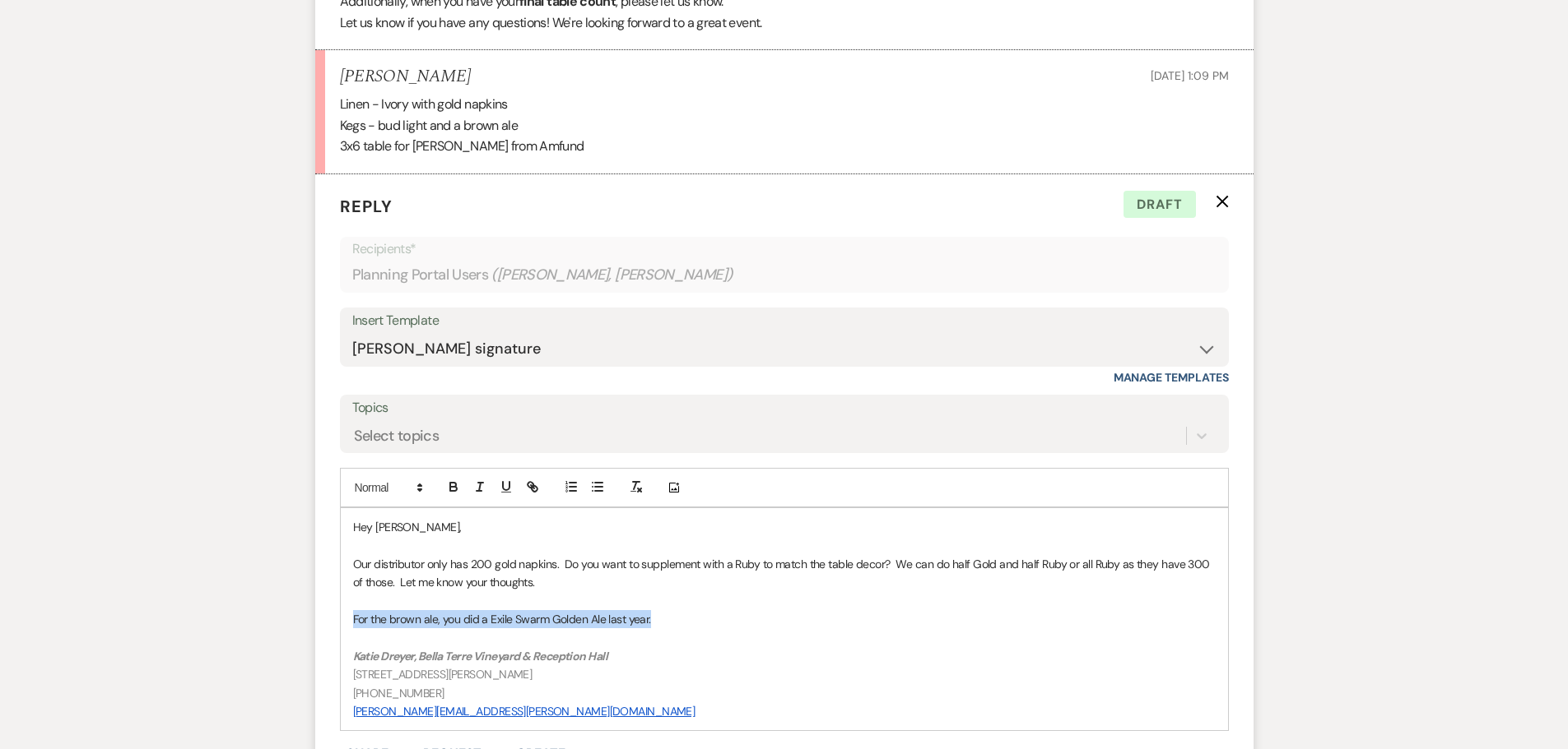
drag, startPoint x: 672, startPoint y: 619, endPoint x: 352, endPoint y: 616, distance: 320.0
click at [353, 616] on p "For the brown ale, you did a Exile Swarm Golden Ale last year." at bounding box center [784, 619] width 862 height 18
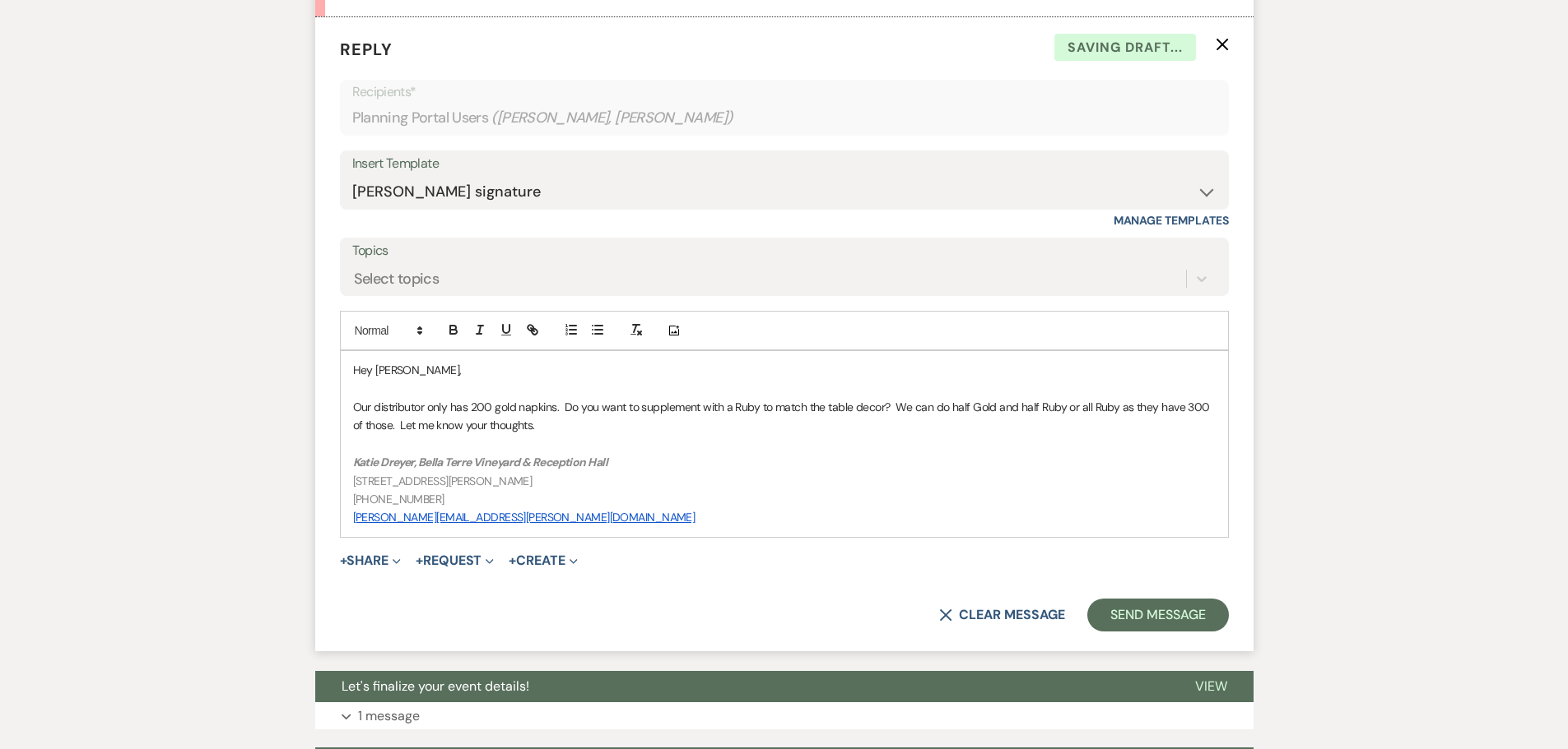
scroll to position [1353, 0]
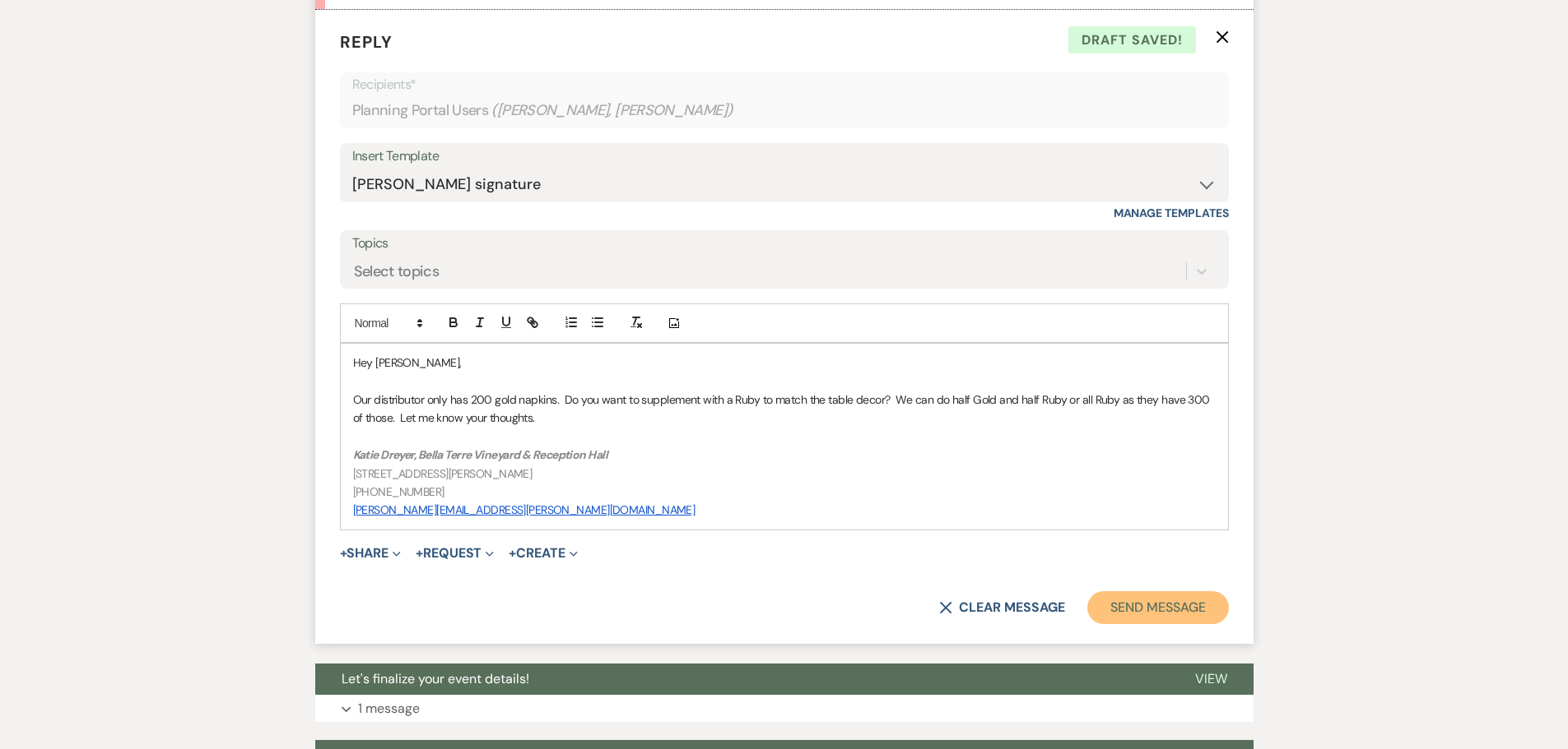
click at [1166, 611] on button "Send Message" at bounding box center [1157, 608] width 141 height 33
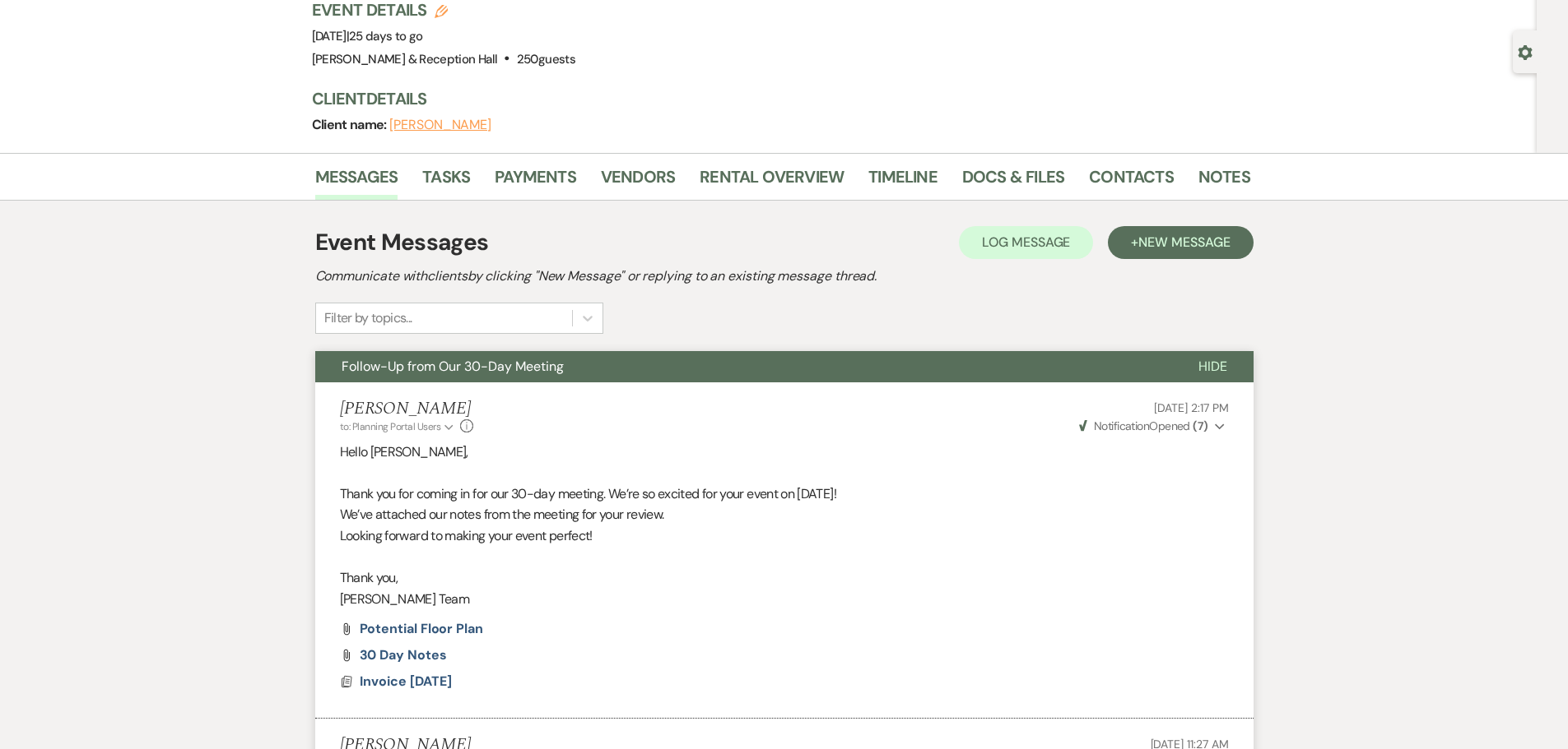
scroll to position [0, 0]
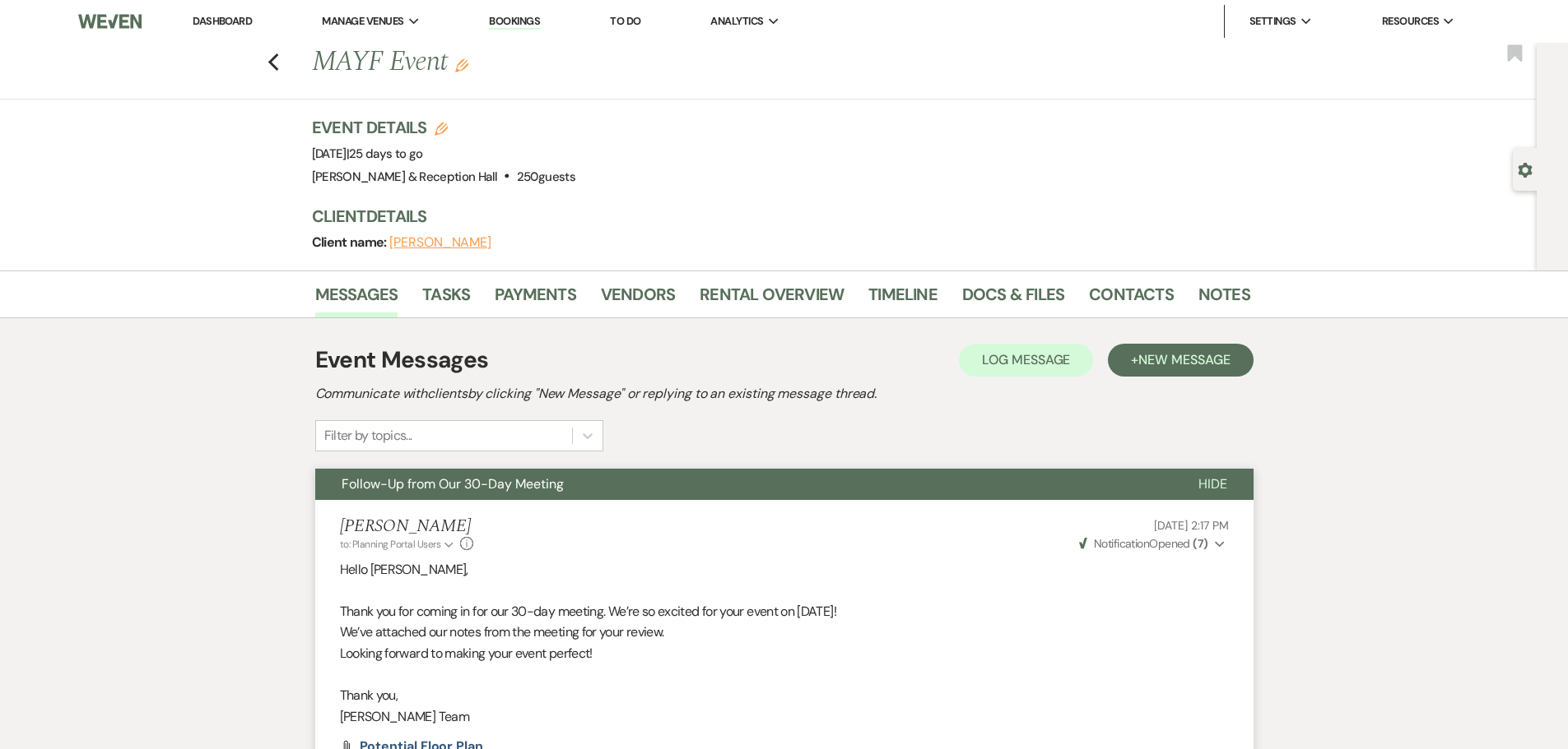
click at [521, 24] on link "Bookings" at bounding box center [514, 22] width 51 height 16
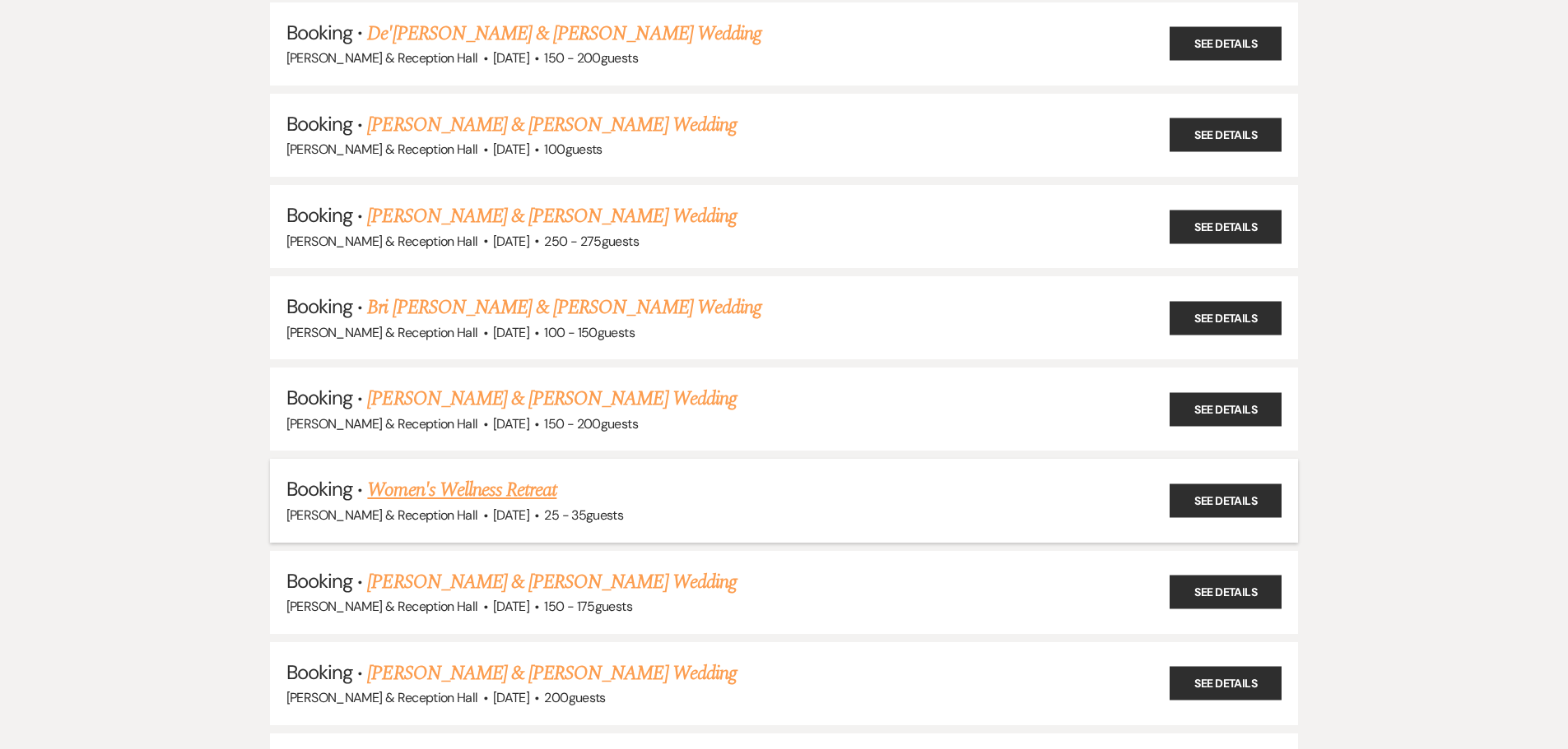
click at [478, 488] on link "Women's Wellness Retreat" at bounding box center [461, 490] width 189 height 29
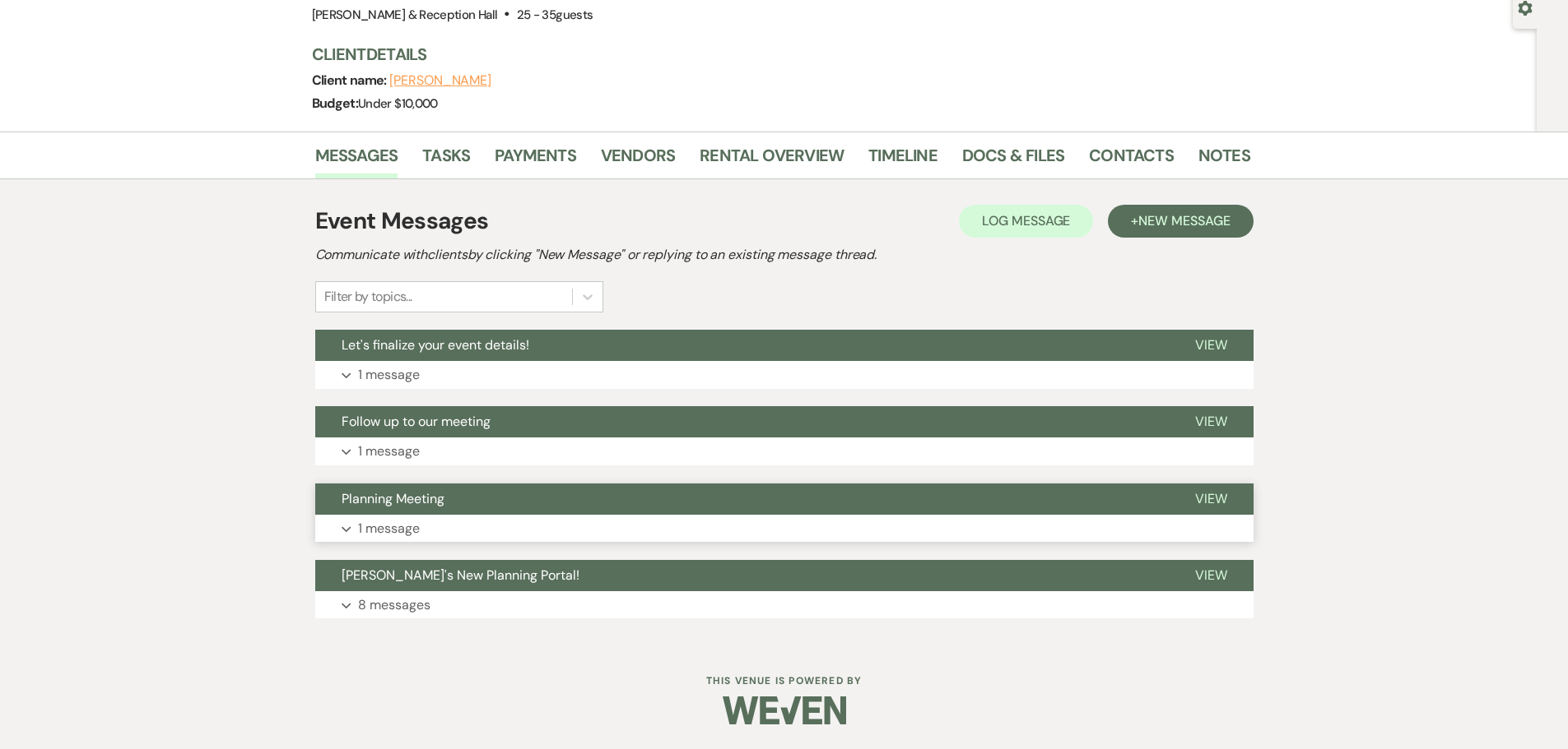
scroll to position [162, 0]
click at [1018, 156] on link "Docs & Files" at bounding box center [1013, 160] width 102 height 36
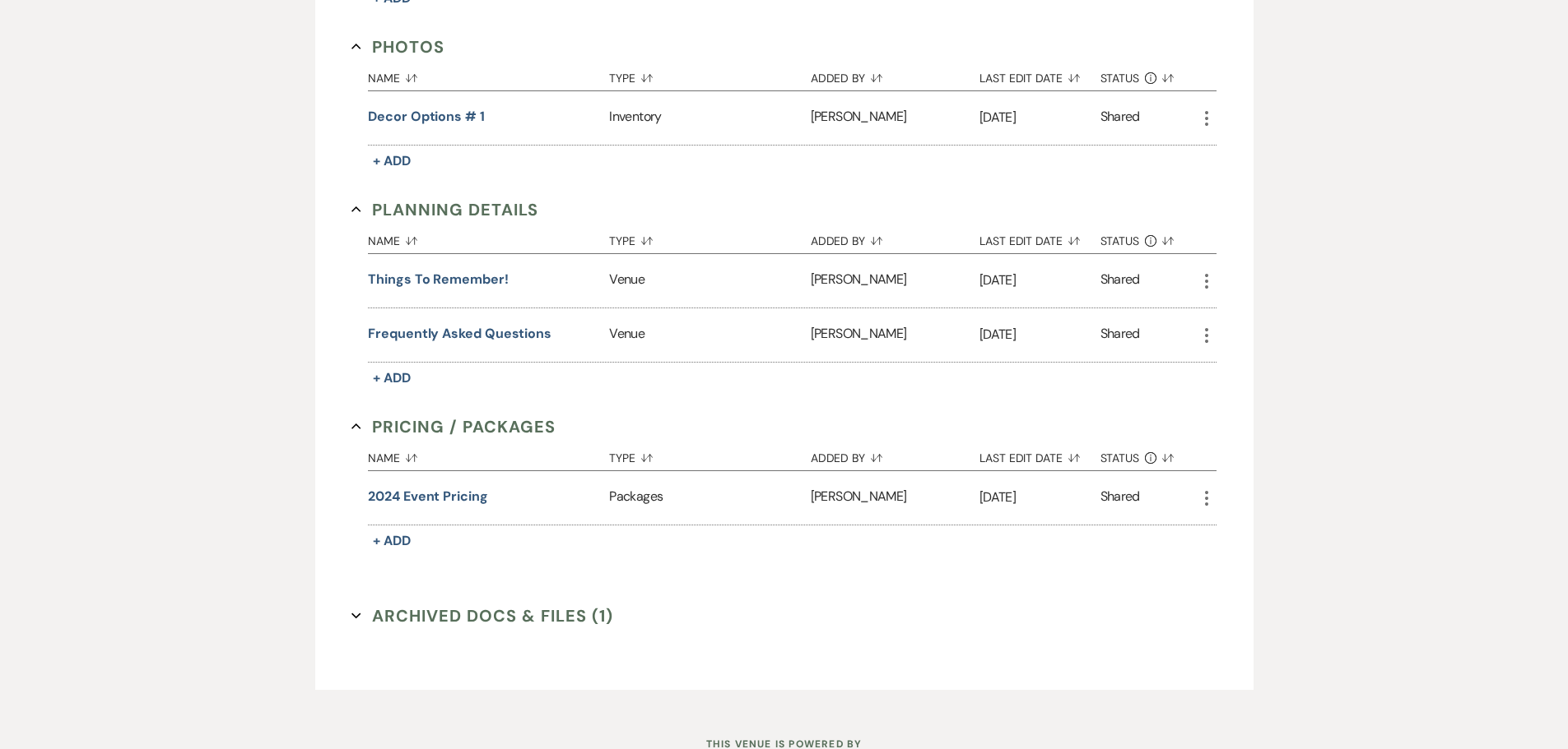
scroll to position [973, 0]
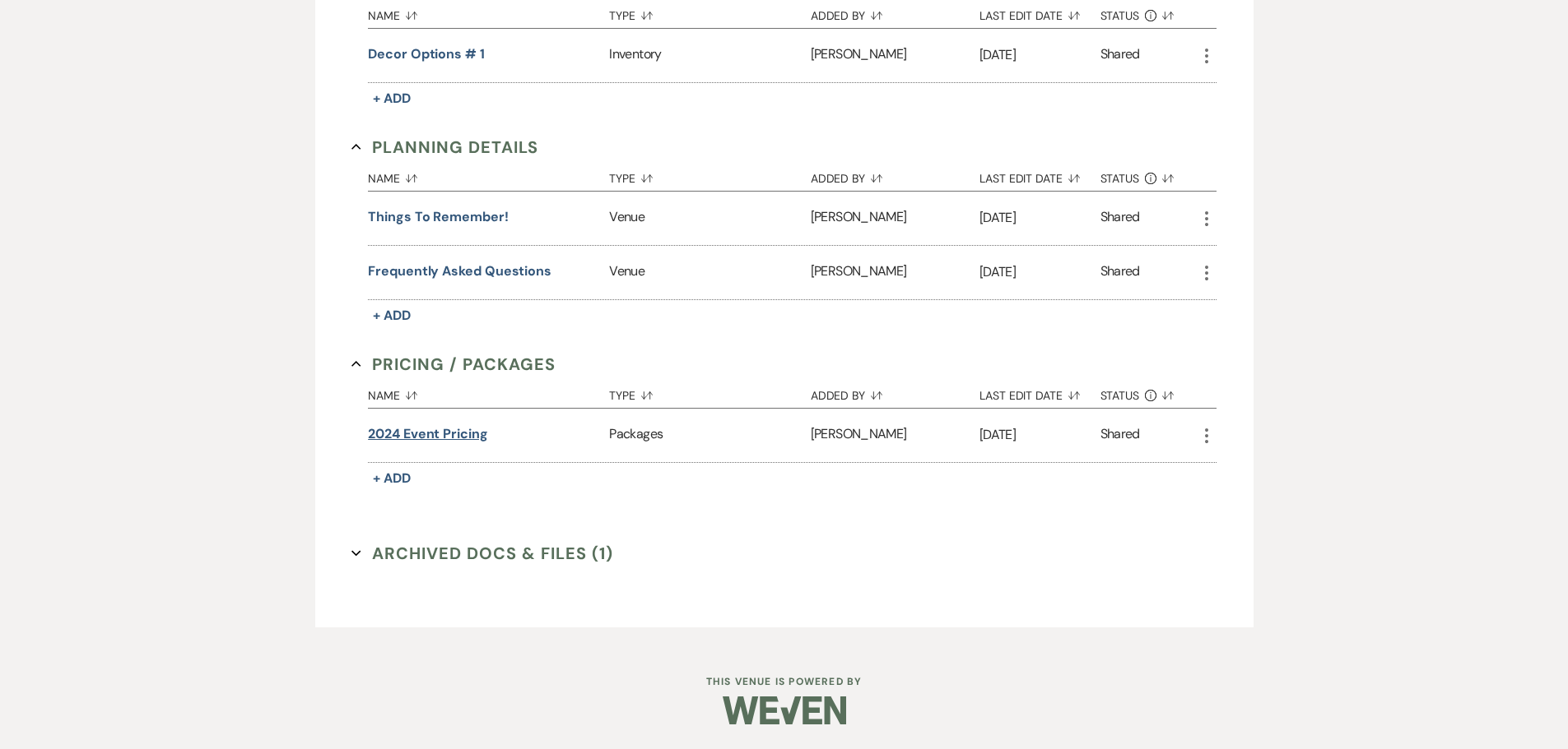
click at [476, 439] on button "2024 event pricing" at bounding box center [427, 434] width 120 height 20
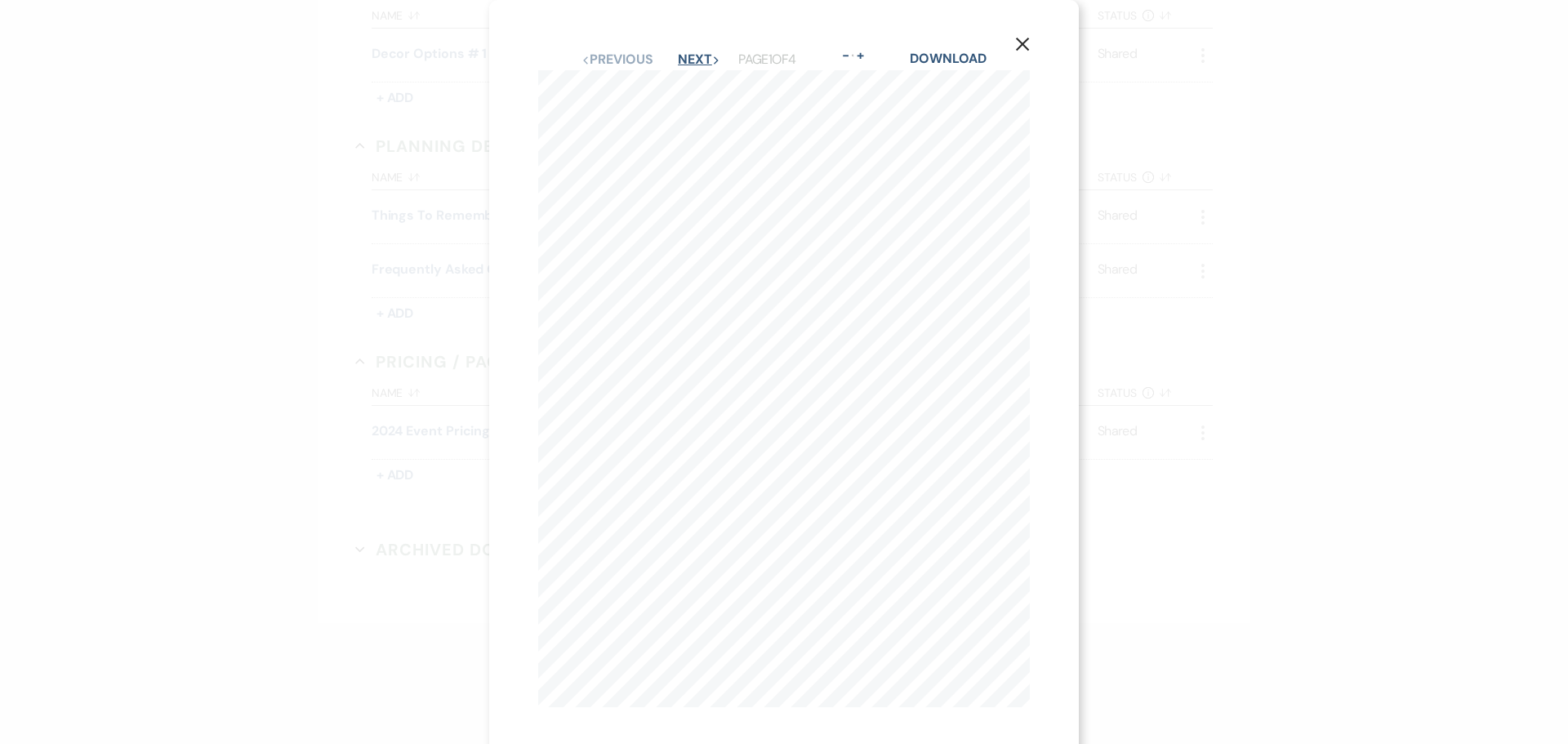
click at [693, 56] on button "Next Next" at bounding box center [698, 59] width 42 height 13
click at [712, 58] on icon "Next" at bounding box center [715, 60] width 8 height 8
click at [687, 61] on button "Next Next" at bounding box center [698, 59] width 42 height 13
click at [1020, 47] on icon "X" at bounding box center [1023, 44] width 15 height 15
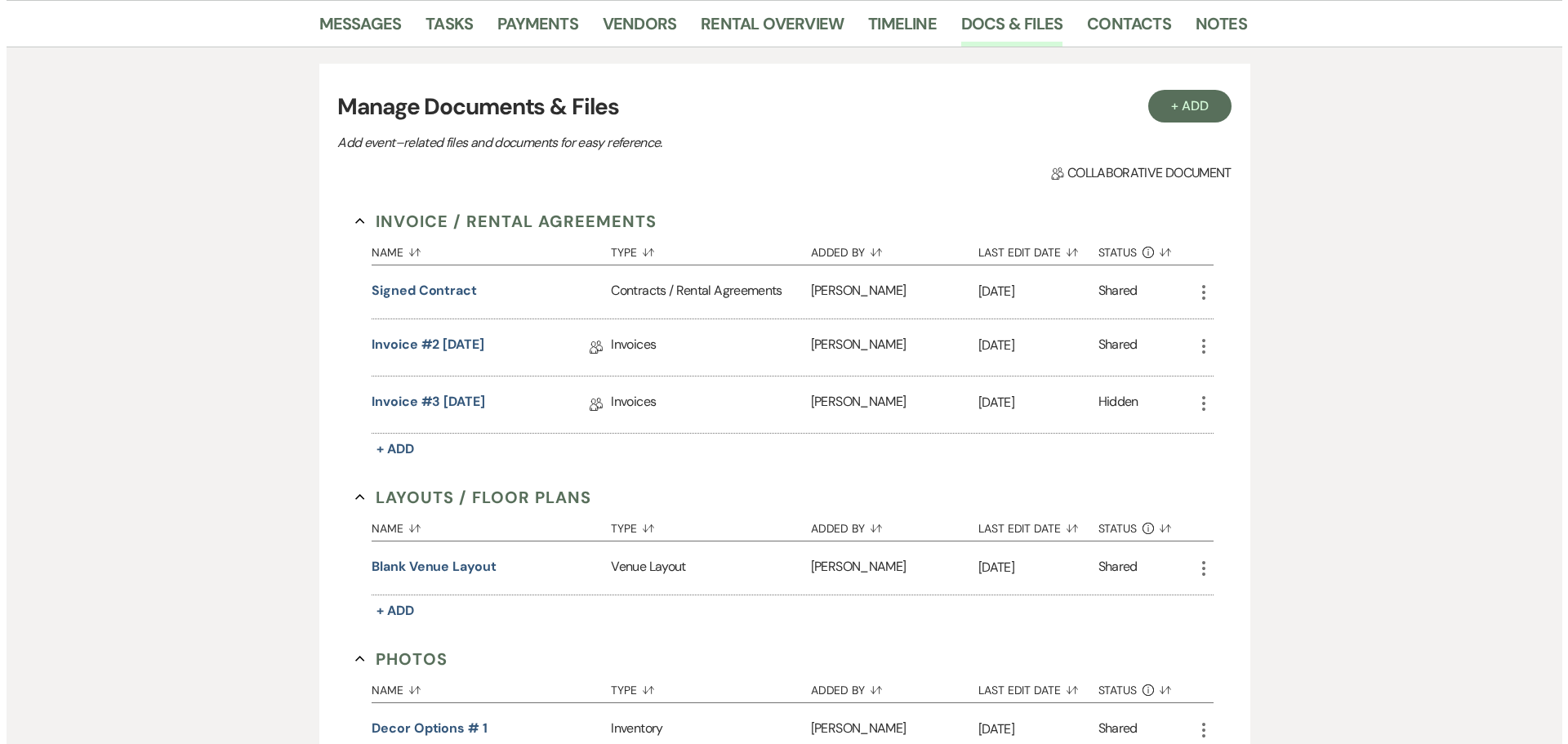
scroll to position [231, 0]
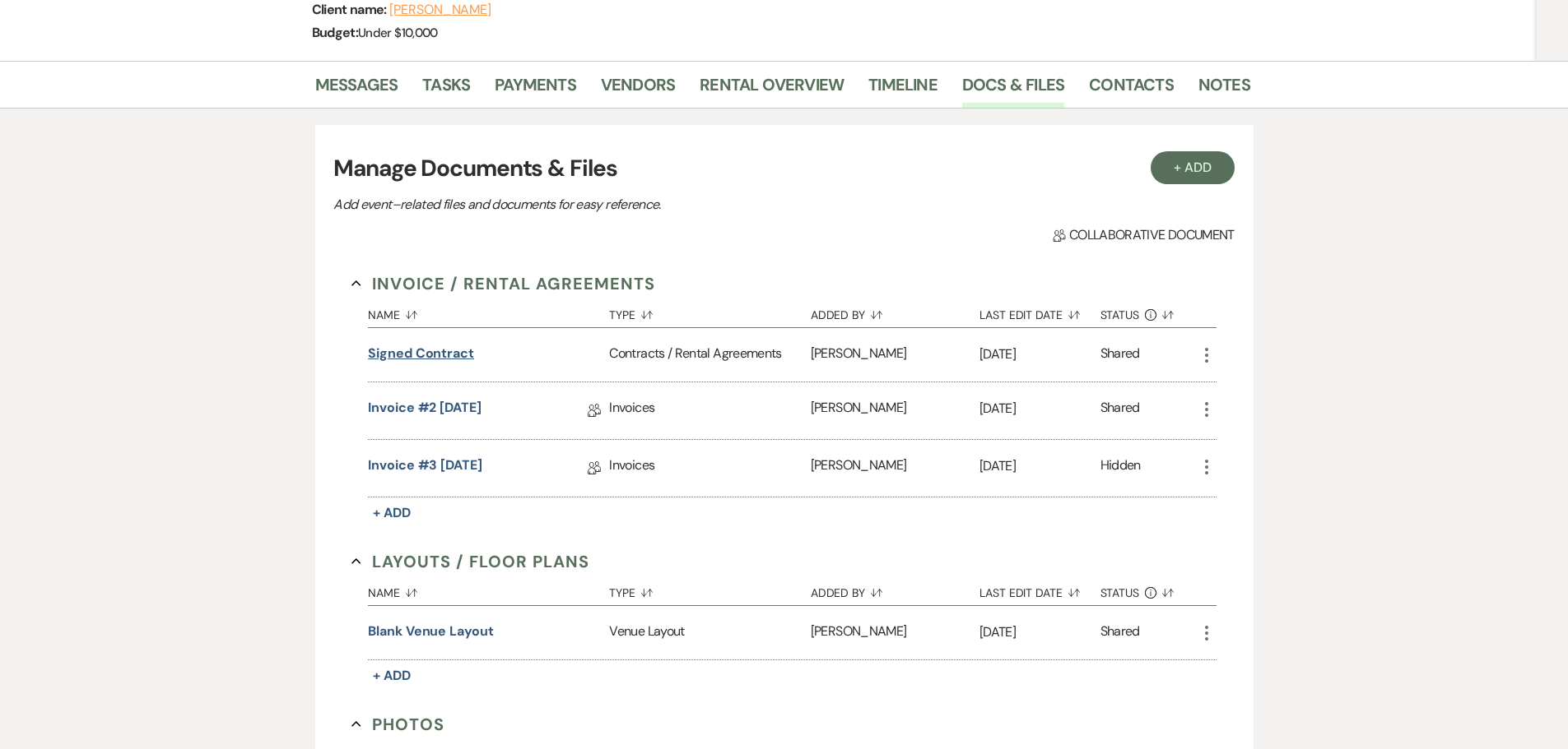
click at [434, 358] on button "Signed Contract" at bounding box center [421, 353] width 106 height 20
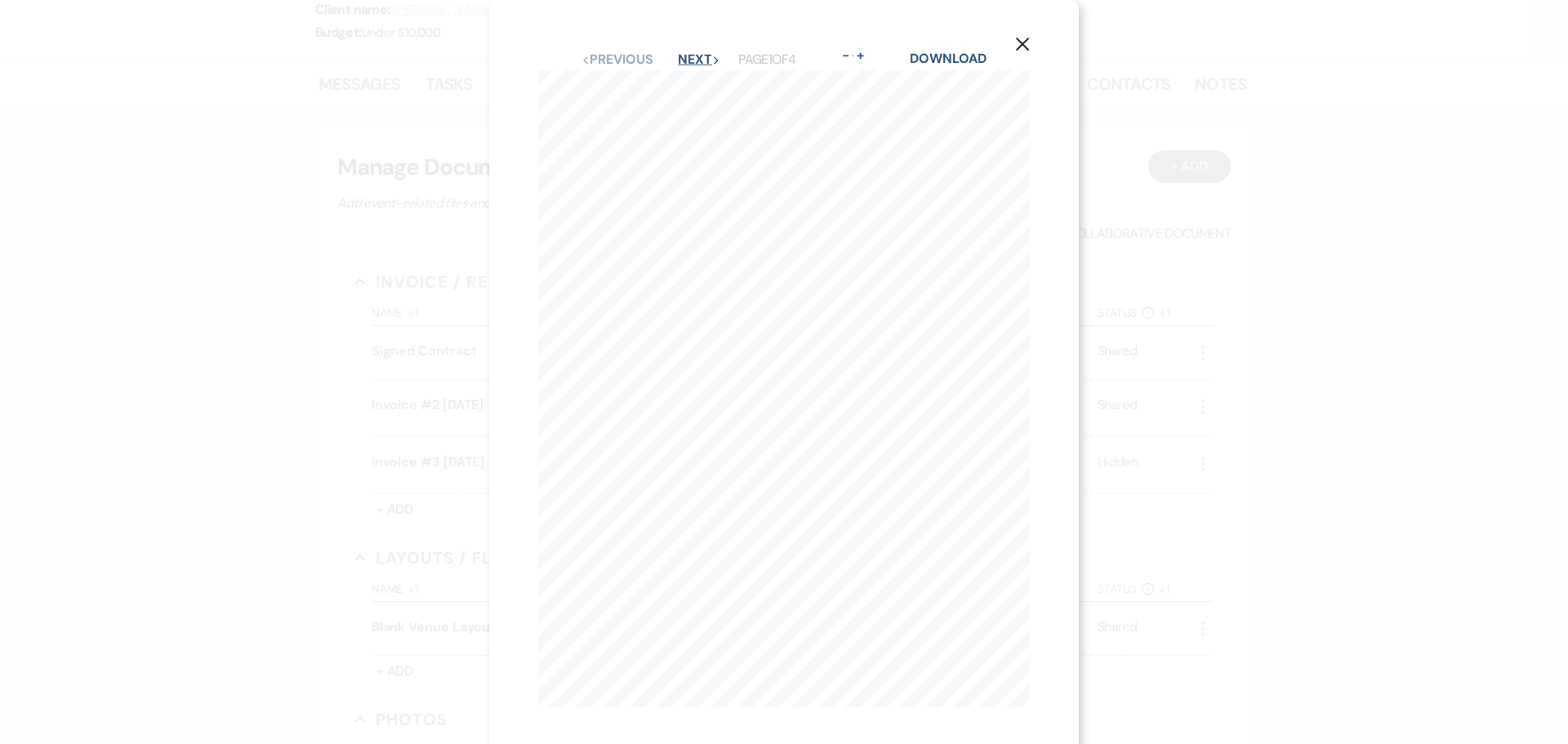
click at [702, 65] on button "Next Next" at bounding box center [698, 59] width 42 height 13
click at [693, 57] on button "Next Next" at bounding box center [698, 59] width 42 height 13
click at [699, 62] on button "Next Next" at bounding box center [698, 59] width 42 height 13
click at [623, 55] on button "Previous Previous" at bounding box center [617, 59] width 71 height 13
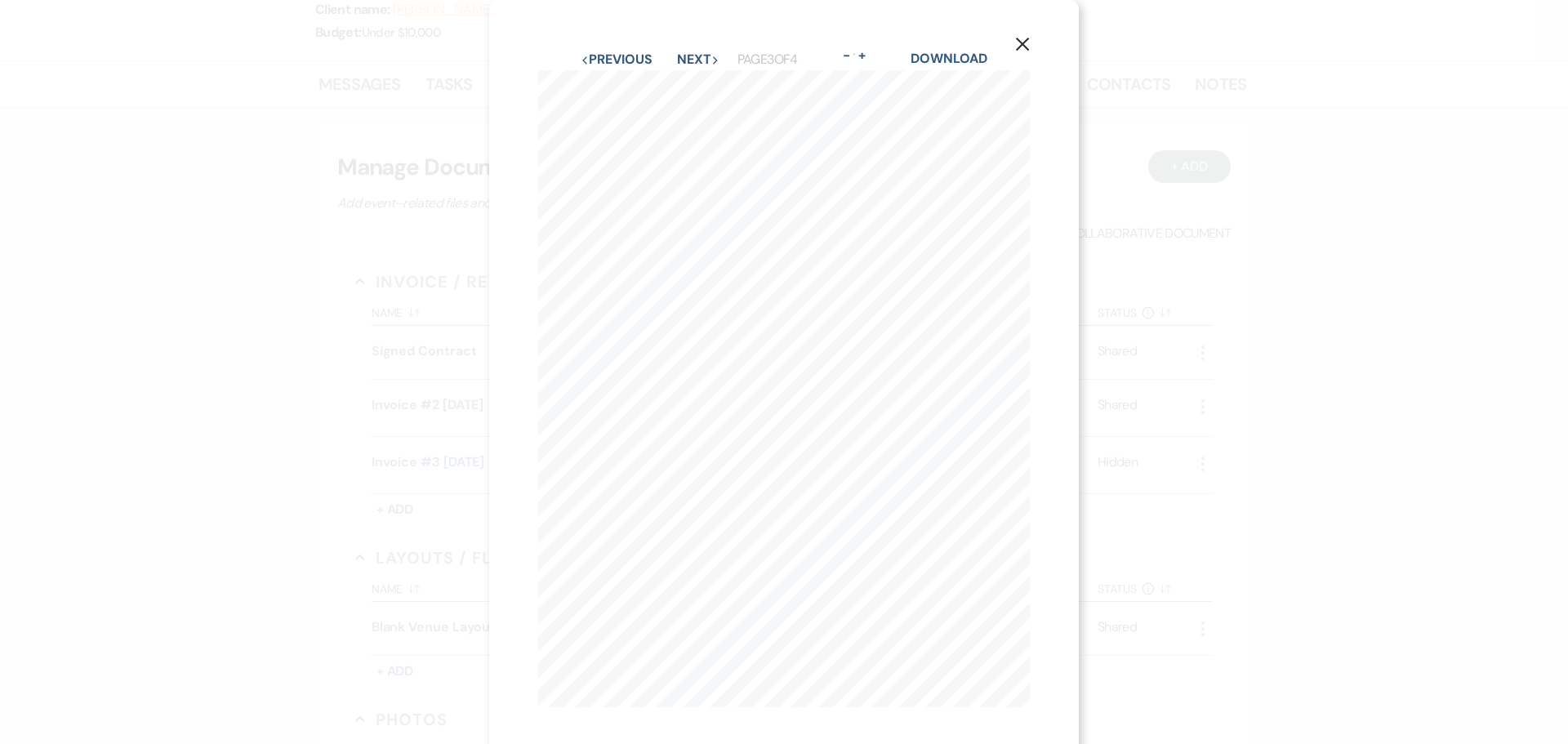
click at [1020, 42] on use "button" at bounding box center [1023, 44] width 13 height 13
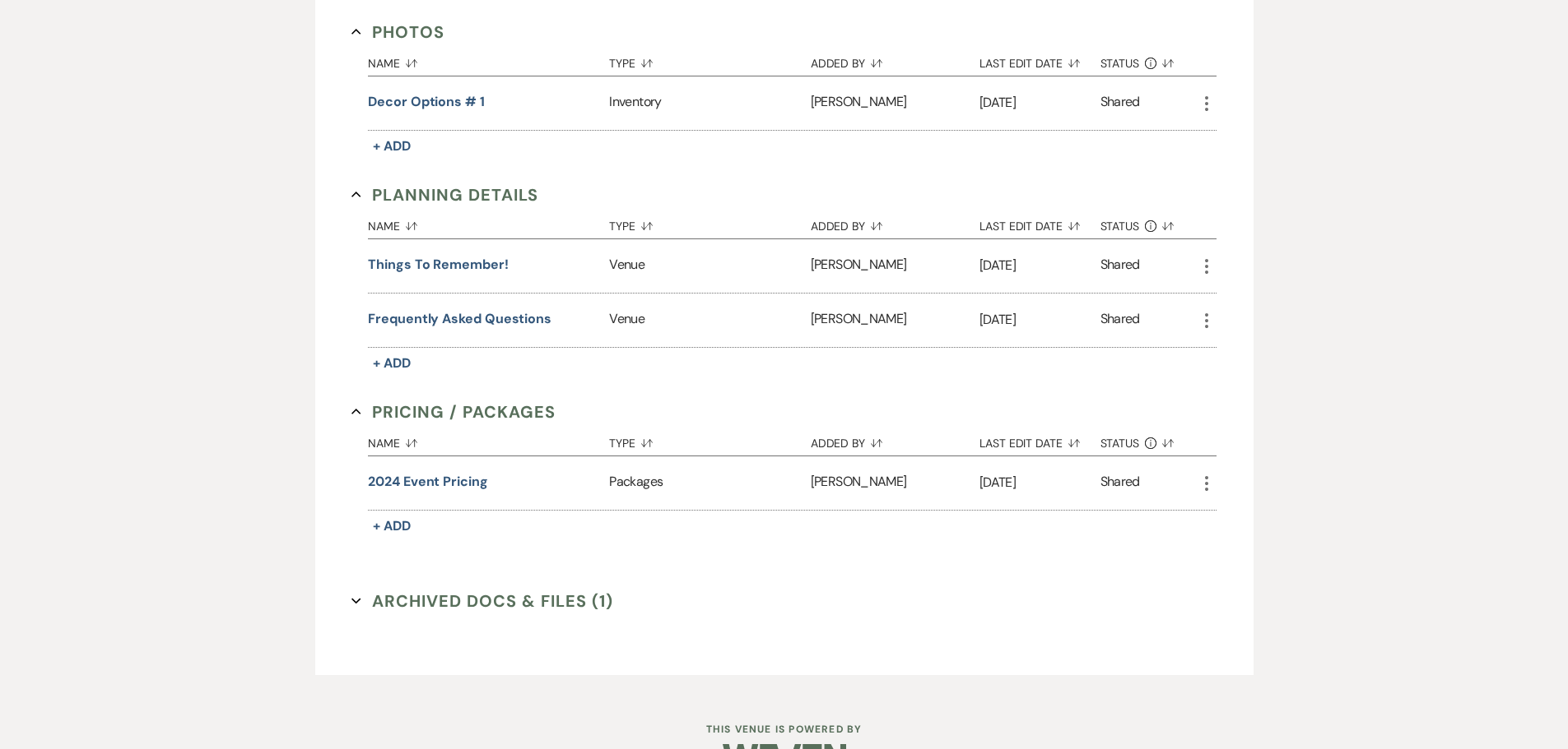
scroll to position [973, 0]
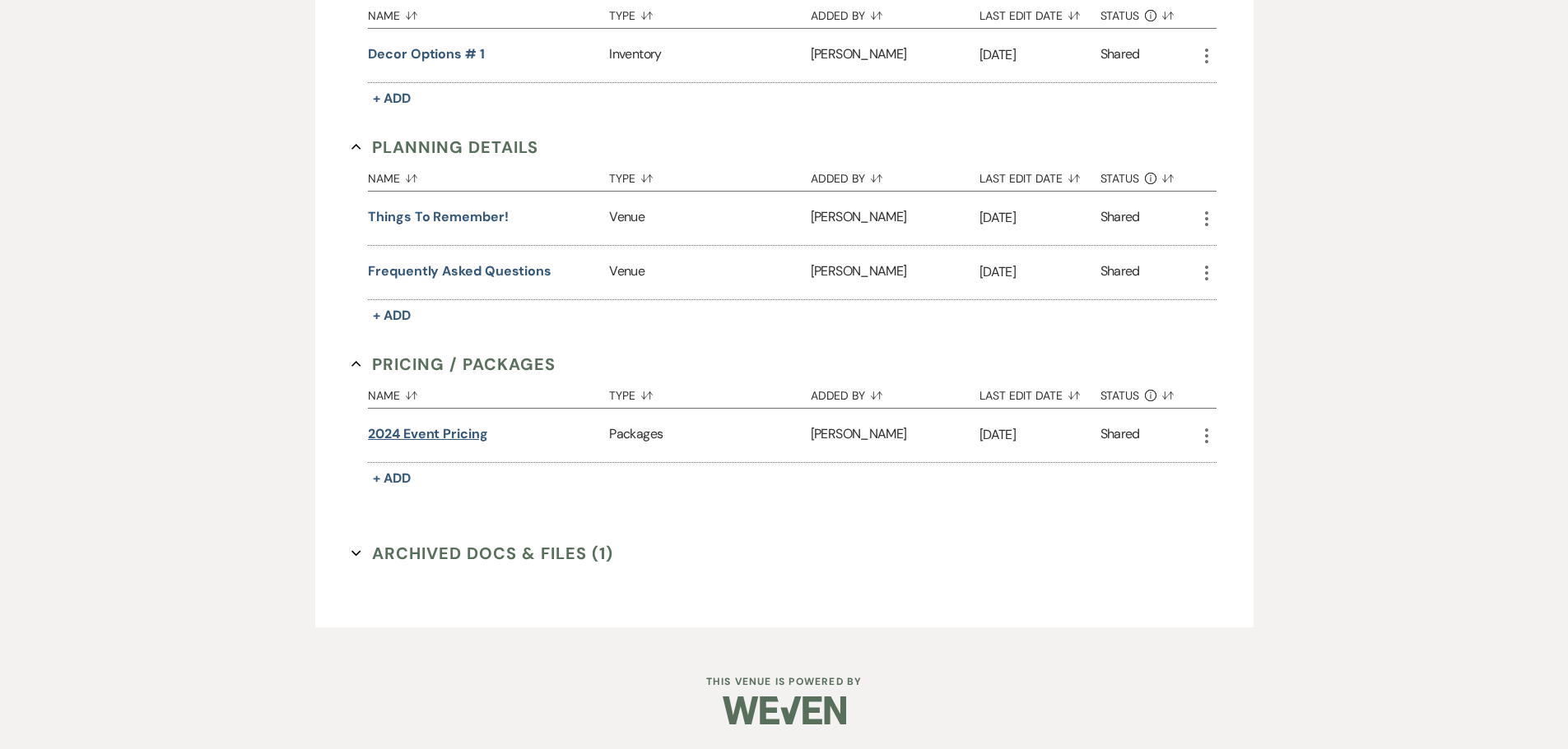
click at [478, 428] on button "2024 event pricing" at bounding box center [427, 434] width 120 height 20
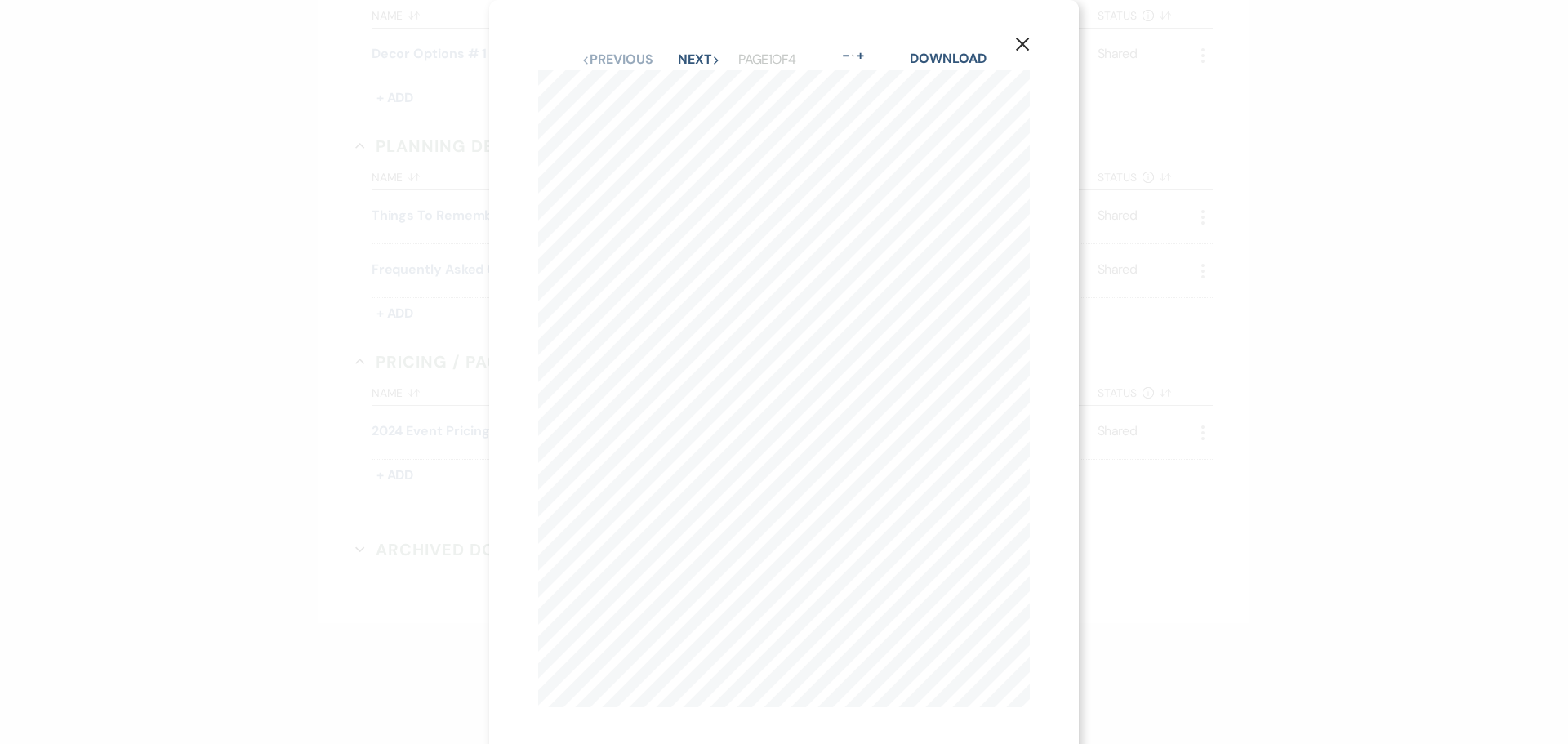
click at [688, 54] on button "Next Next" at bounding box center [698, 59] width 42 height 13
click at [687, 55] on button "Next Next" at bounding box center [698, 59] width 42 height 13
click at [687, 53] on button "Next Next" at bounding box center [698, 59] width 42 height 13
click at [1026, 41] on use "button" at bounding box center [1023, 44] width 13 height 13
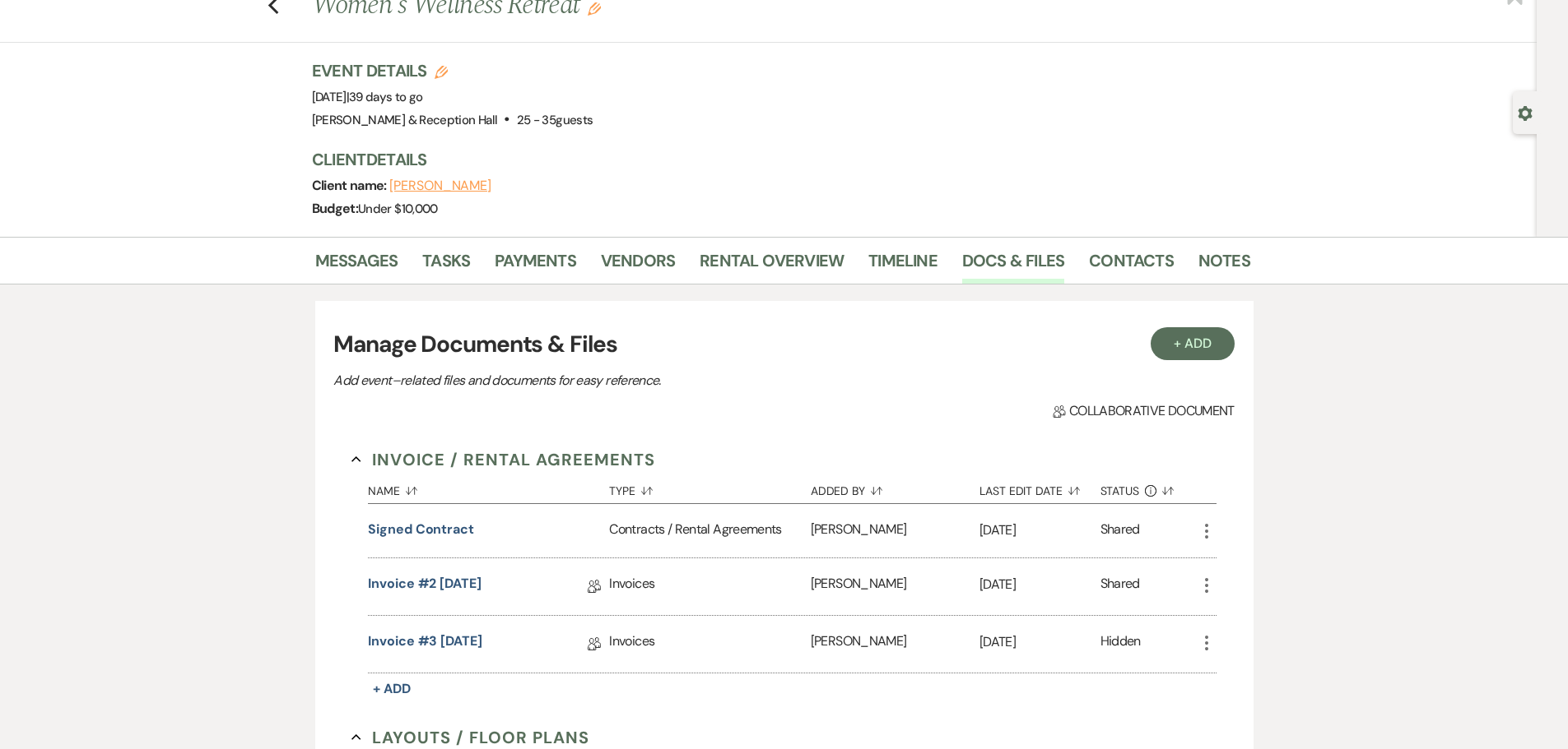
scroll to position [0, 0]
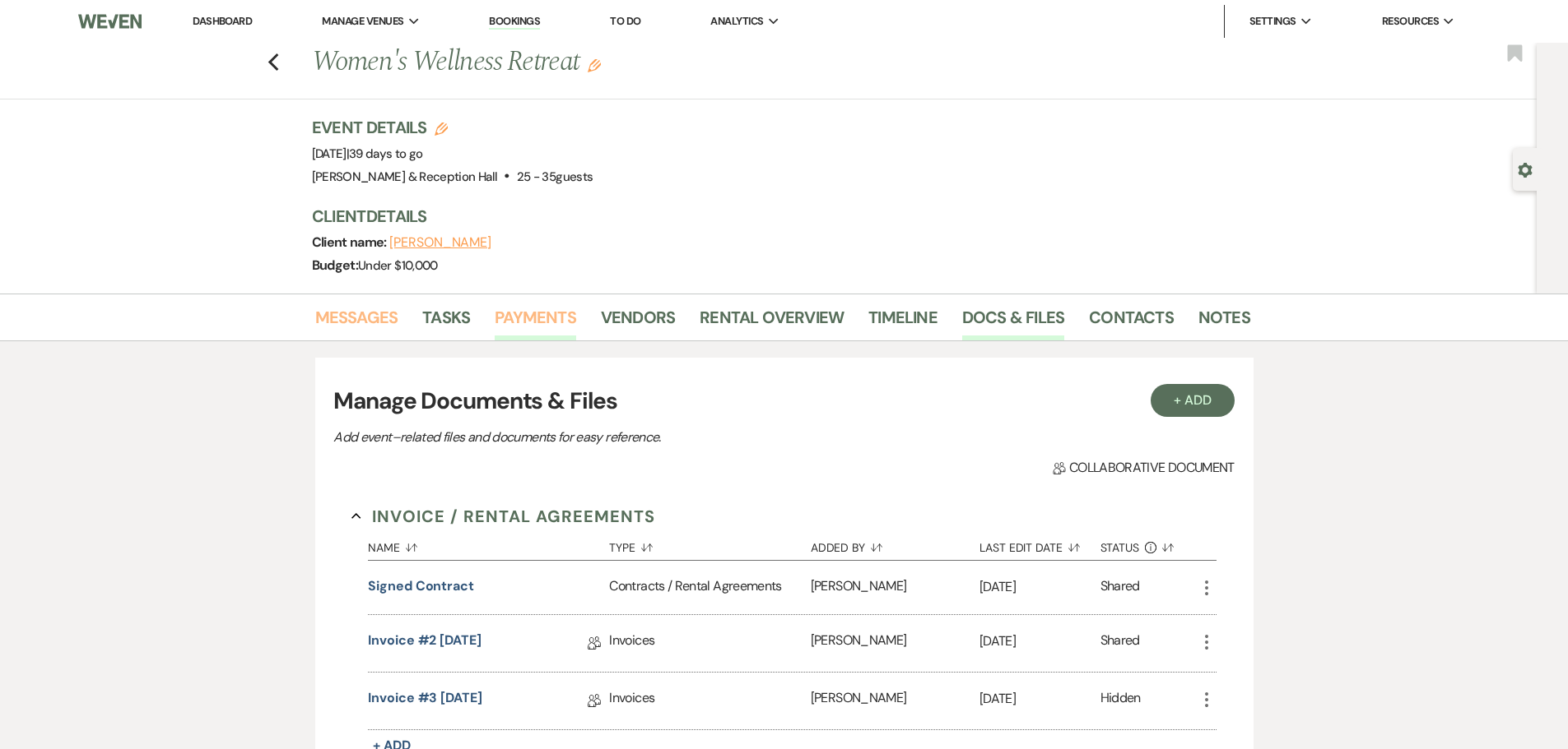
drag, startPoint x: 350, startPoint y: 326, endPoint x: 542, endPoint y: 307, distance: 192.9
click at [350, 326] on link "Messages" at bounding box center [357, 322] width 83 height 36
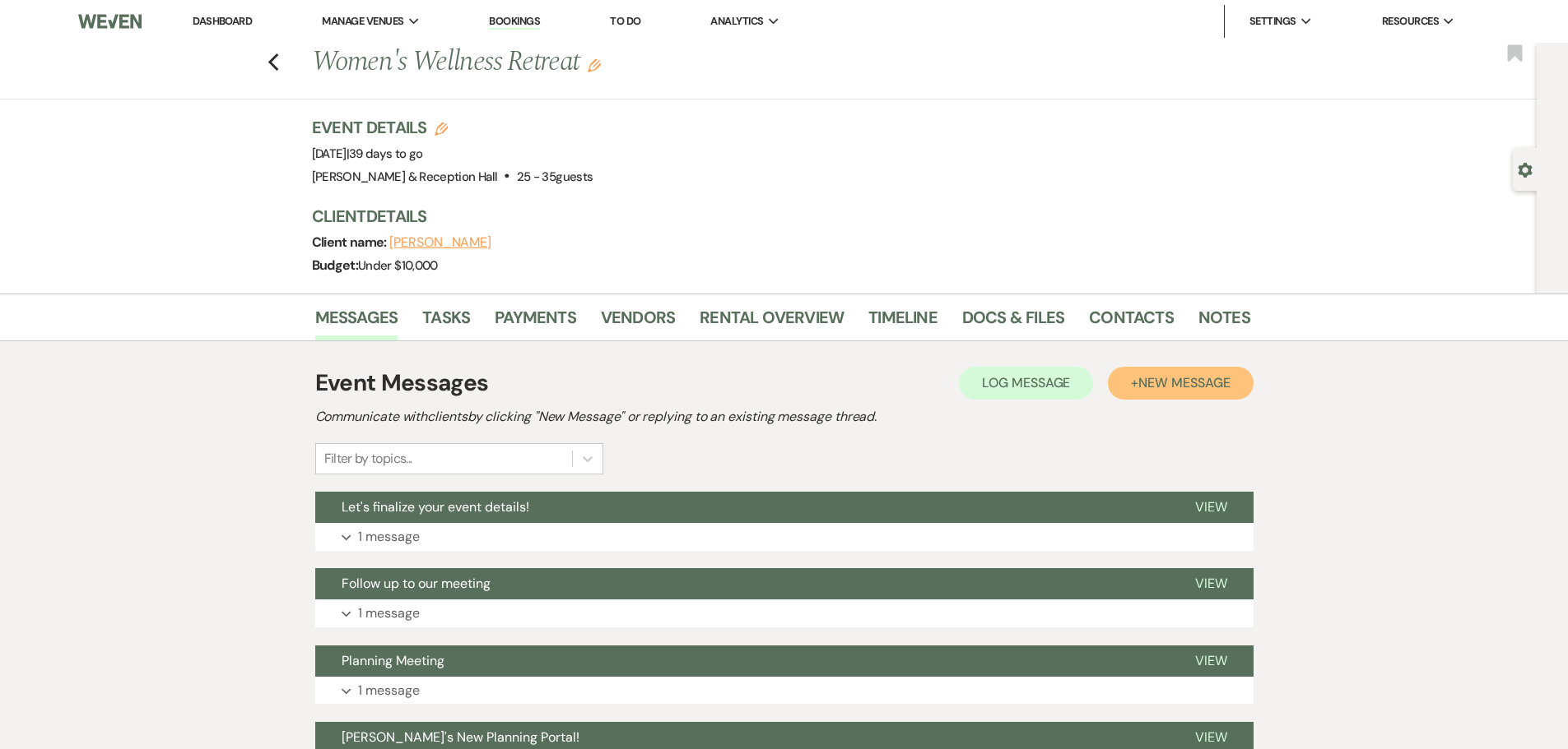
click at [1212, 385] on span "New Message" at bounding box center [1183, 383] width 91 height 17
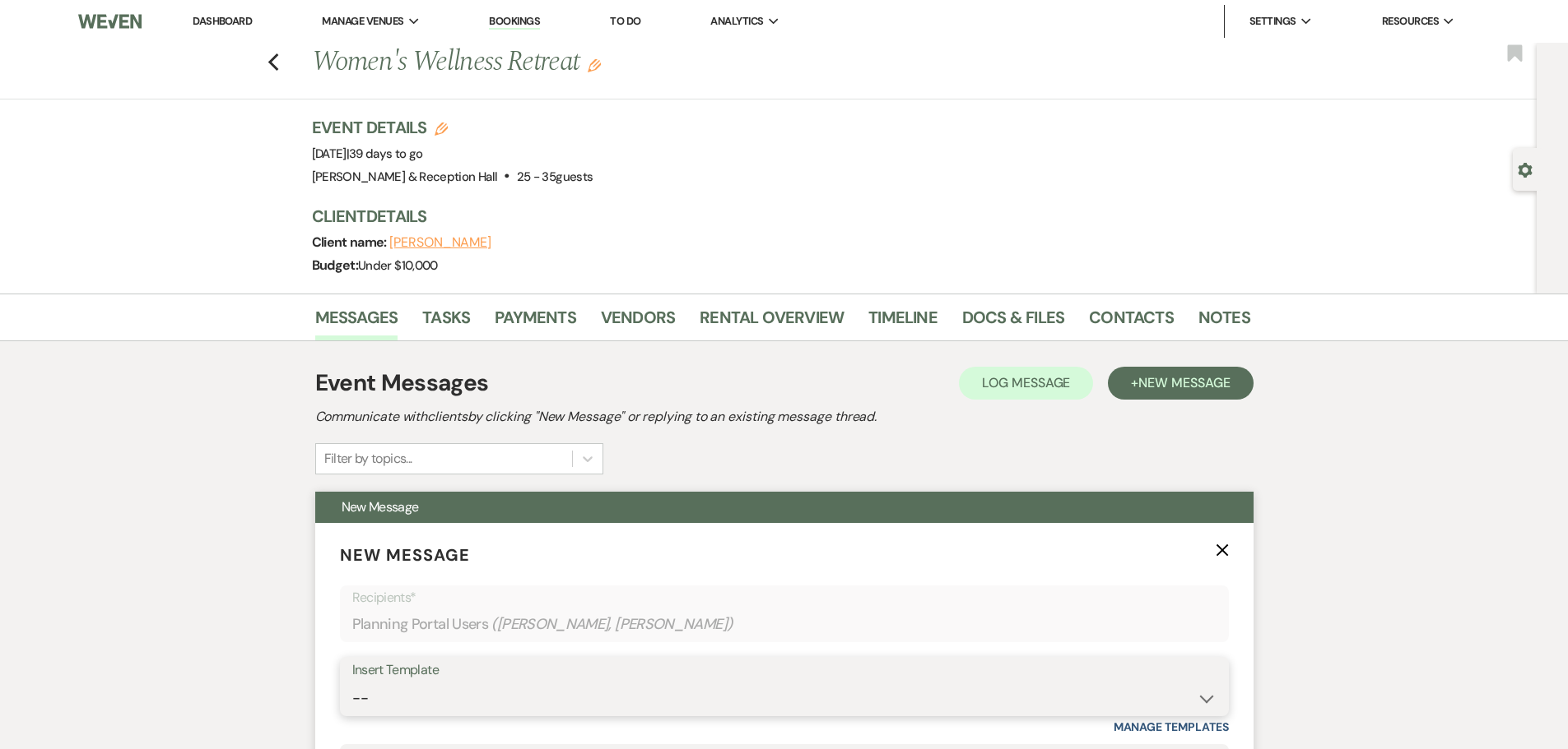
click at [440, 704] on select "-- Weven Planning Portal Introduction (Booked Events) Initial Inquiry Response …" at bounding box center [784, 699] width 864 height 32
select select "4597"
click at [352, 683] on select "-- Weven Planning Portal Introduction (Booked Events) Initial Inquiry Response …" at bounding box center [784, 699] width 864 height 32
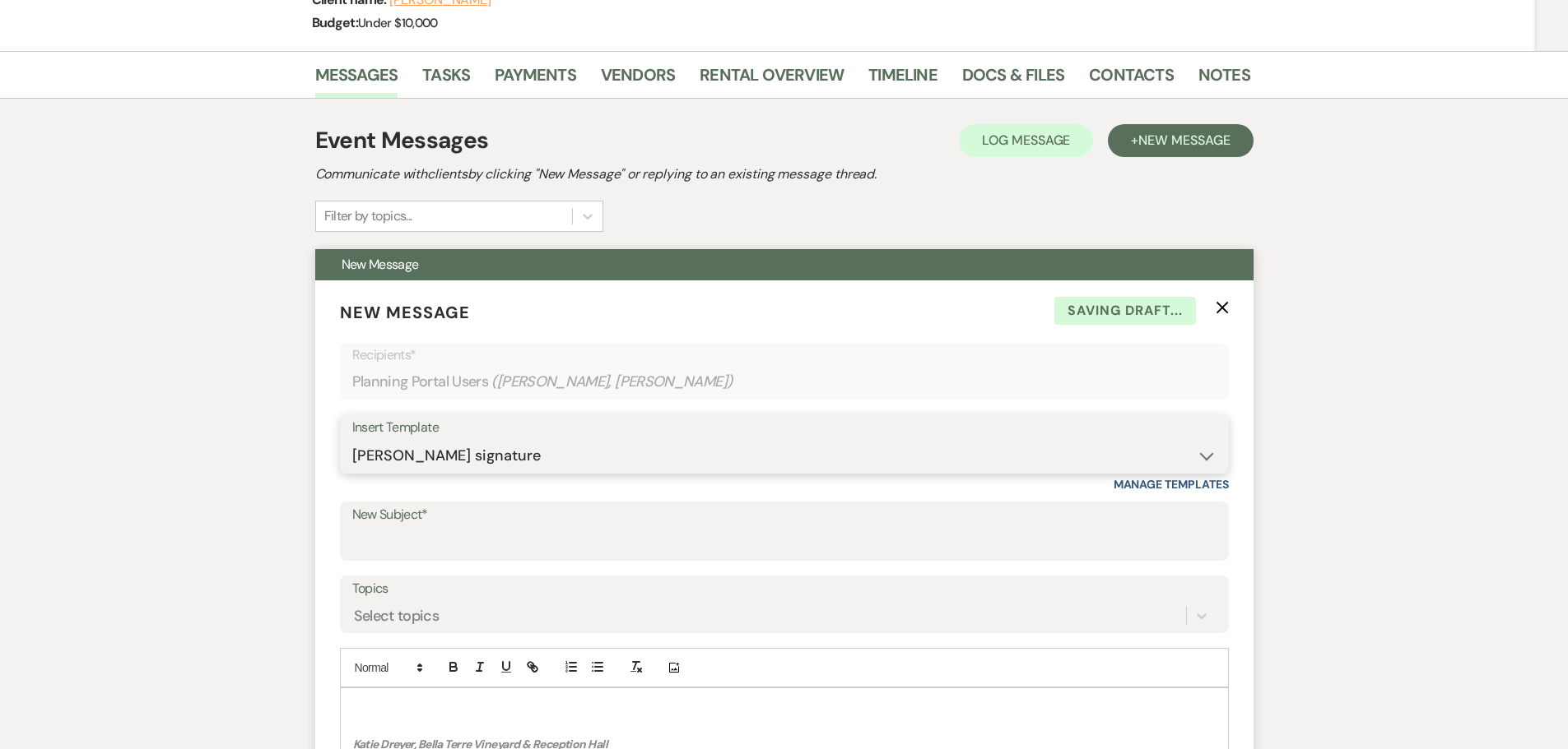
scroll to position [247, 0]
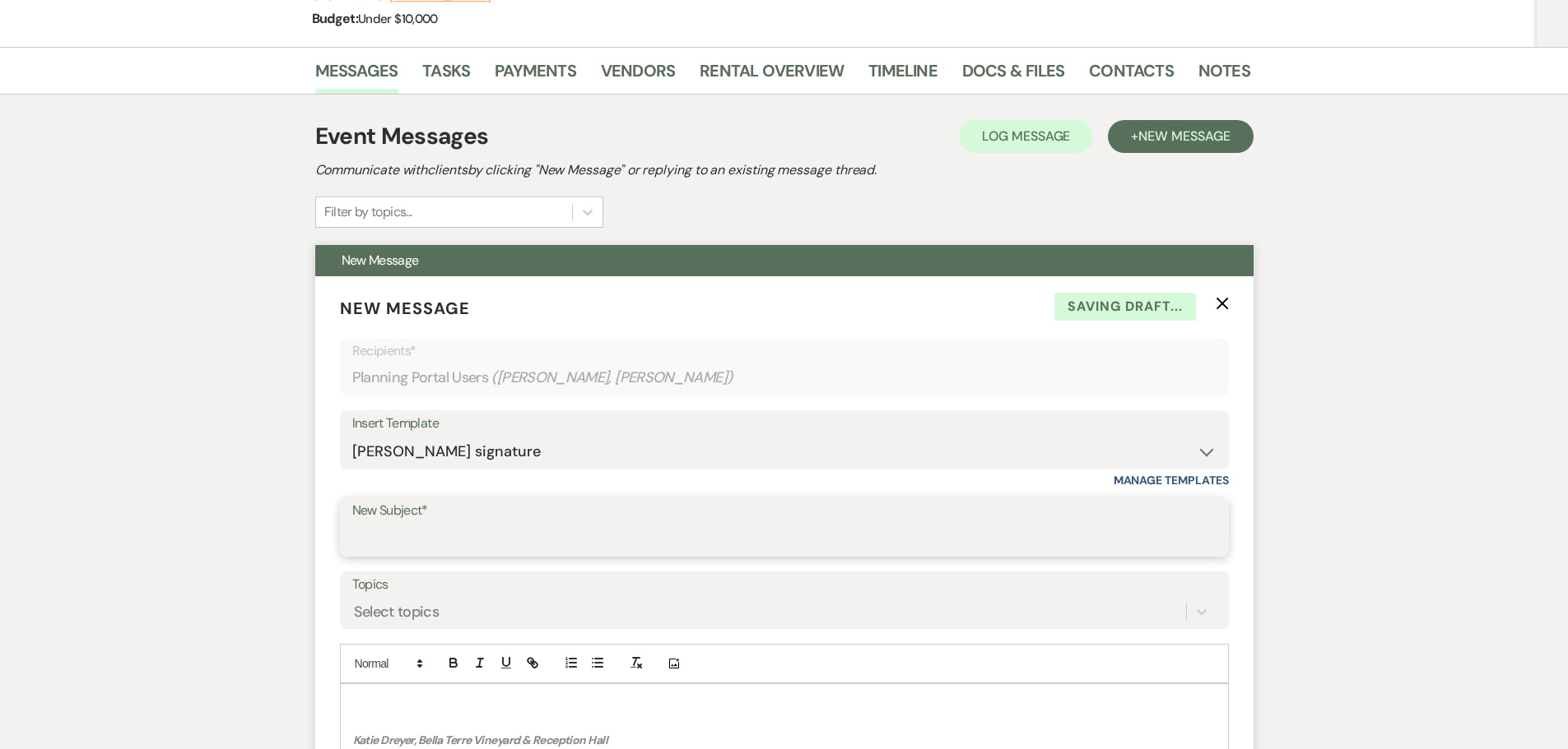
click at [456, 543] on input "New Subject*" at bounding box center [784, 539] width 864 height 32
type input "Invoice Questions"
click at [433, 701] on p at bounding box center [784, 703] width 862 height 18
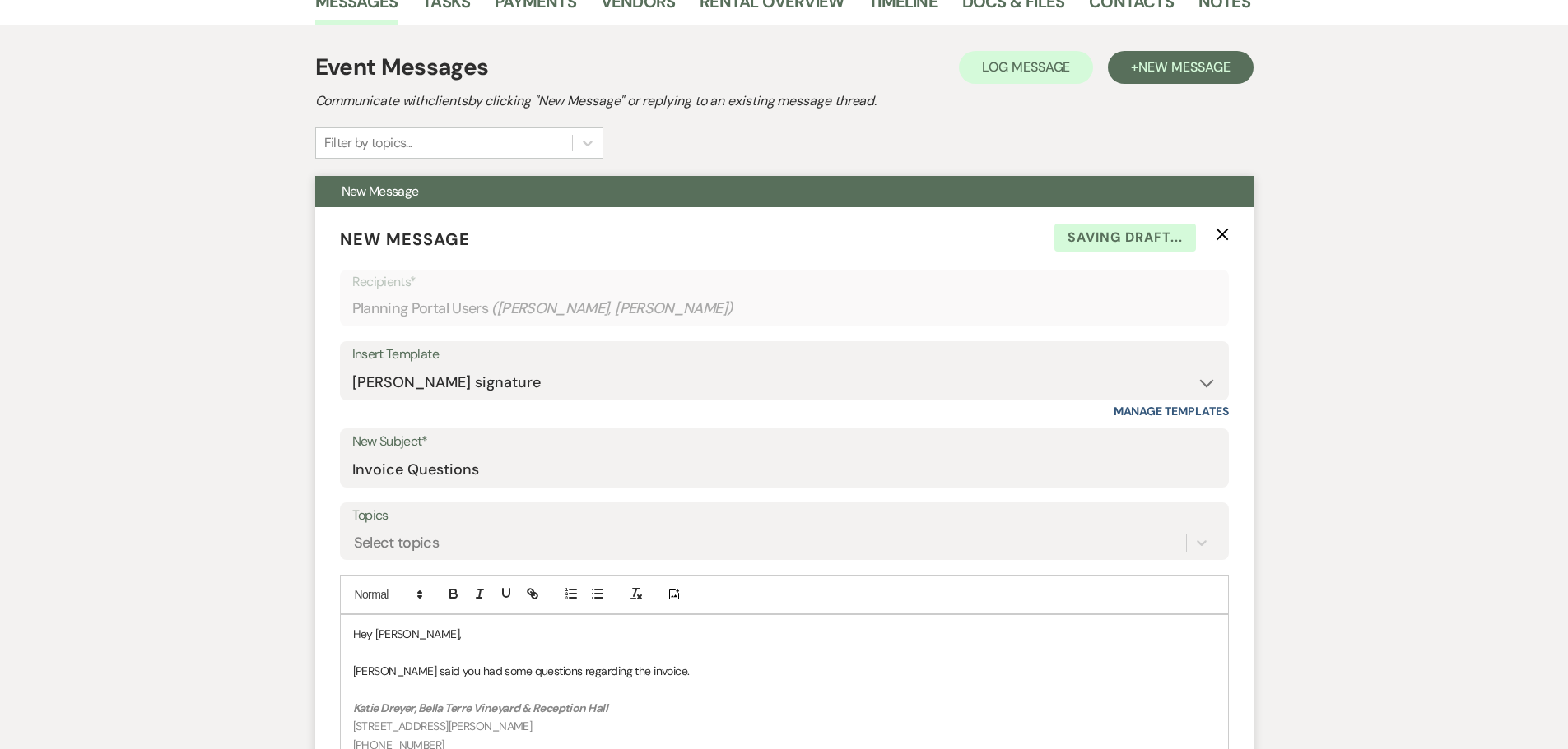
scroll to position [411, 0]
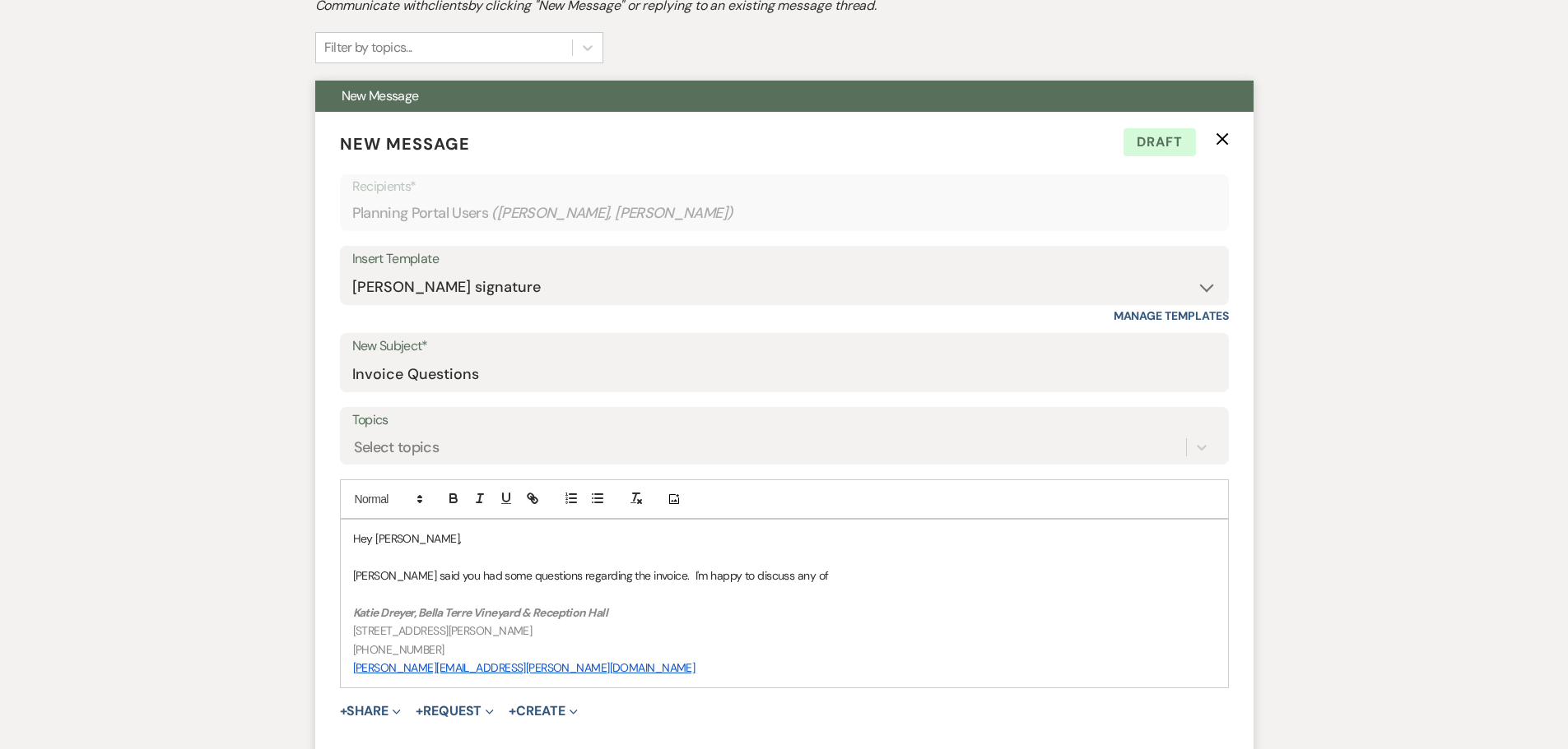
click at [819, 574] on p "[PERSON_NAME] said you had some questions regarding the invoice. I'm happy to d…" at bounding box center [784, 575] width 862 height 18
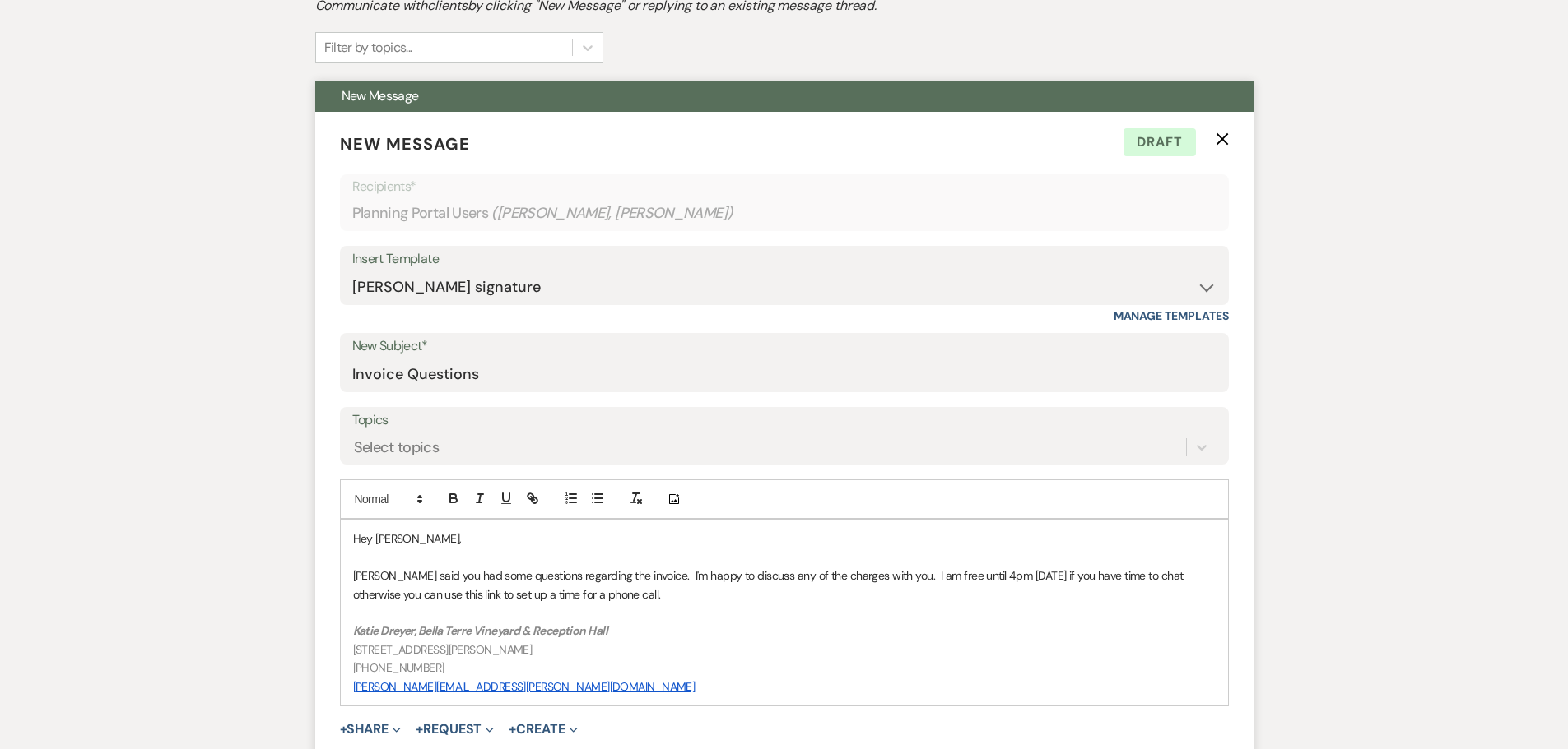
click at [402, 595] on p "[PERSON_NAME] said you had some questions regarding the invoice. I'm happy to d…" at bounding box center [784, 584] width 862 height 37
click at [537, 500] on icon "button" at bounding box center [534, 501] width 6 height 6
paste input "[URL][DOMAIN_NAME]"
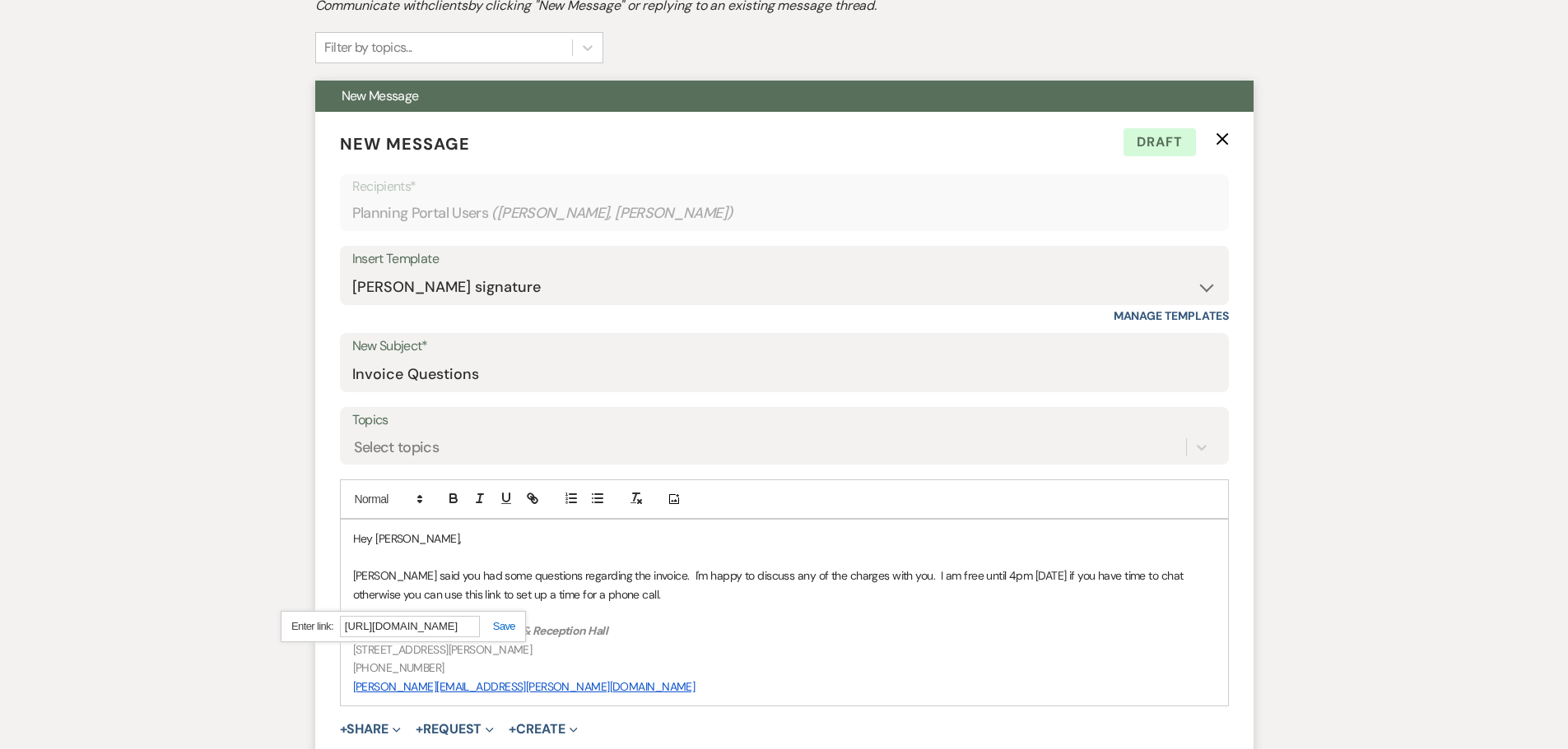
type input "[URL][DOMAIN_NAME]"
click at [509, 624] on link at bounding box center [496, 626] width 35 height 12
click at [408, 572] on p "[PERSON_NAME] said you had some questions regarding the invoice. I'm happy to d…" at bounding box center [784, 584] width 862 height 37
click at [572, 595] on p "[PERSON_NAME] said you had some questions regarding the invoice. I'm happy to d…" at bounding box center [784, 584] width 862 height 37
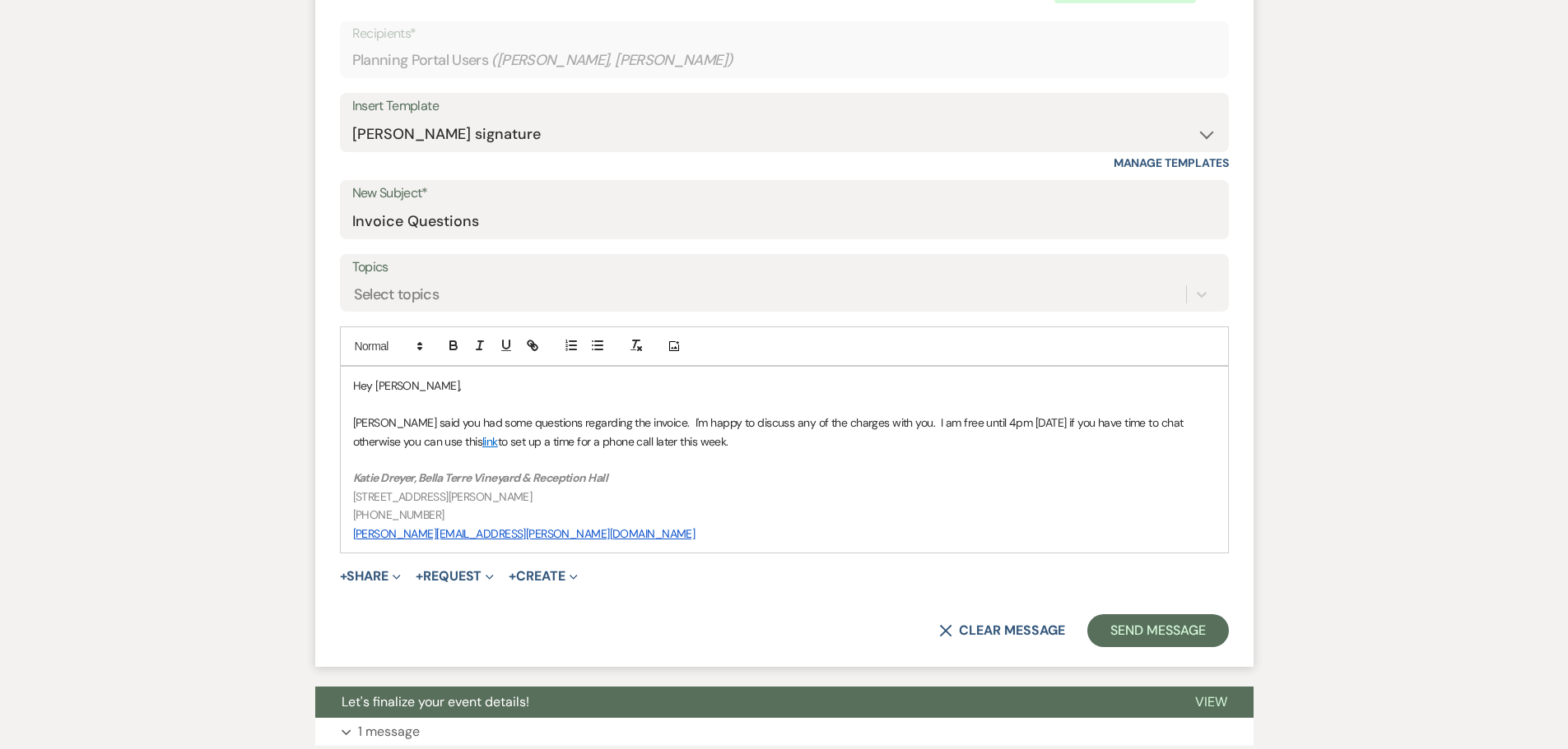
scroll to position [576, 0]
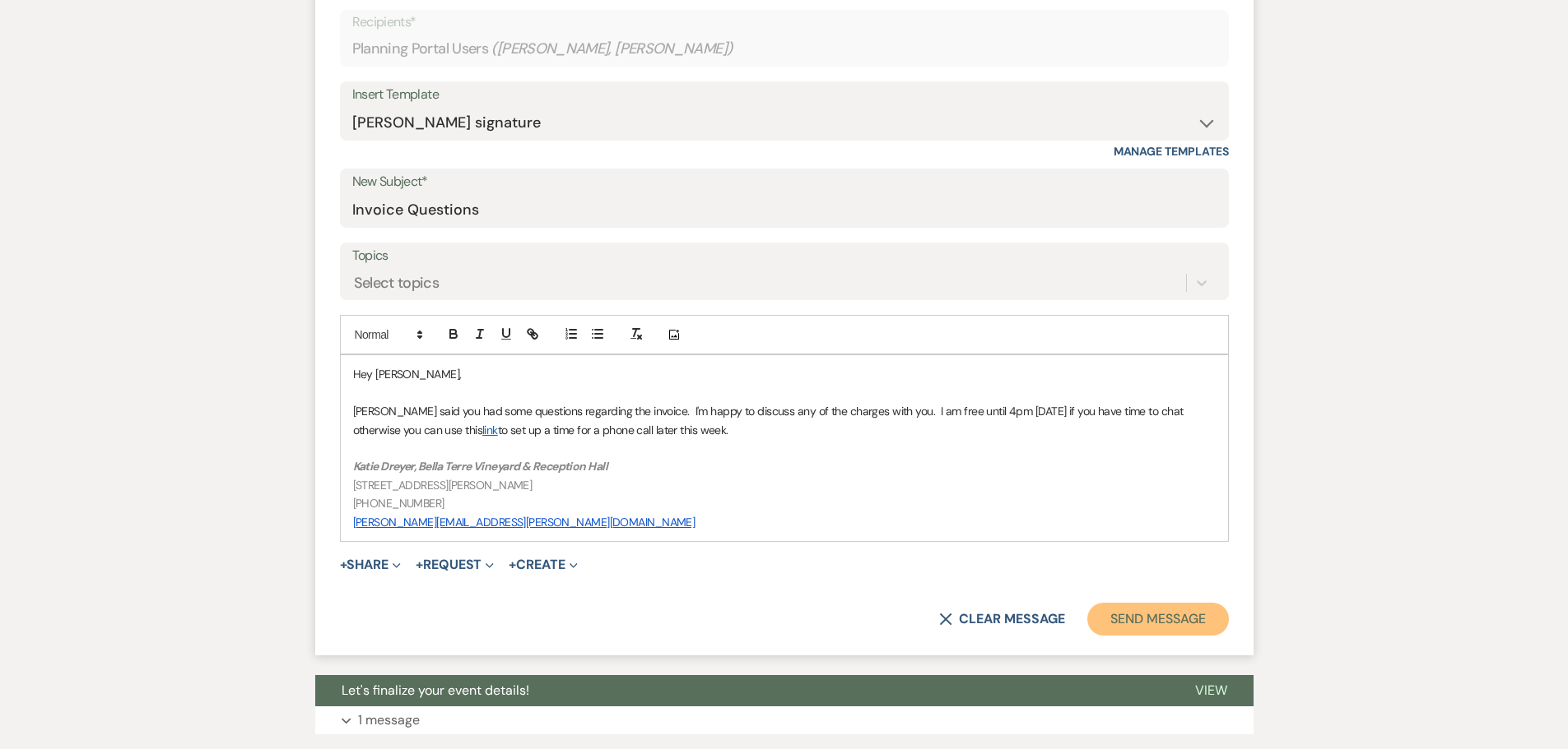
click at [1187, 629] on button "Send Message" at bounding box center [1157, 619] width 141 height 33
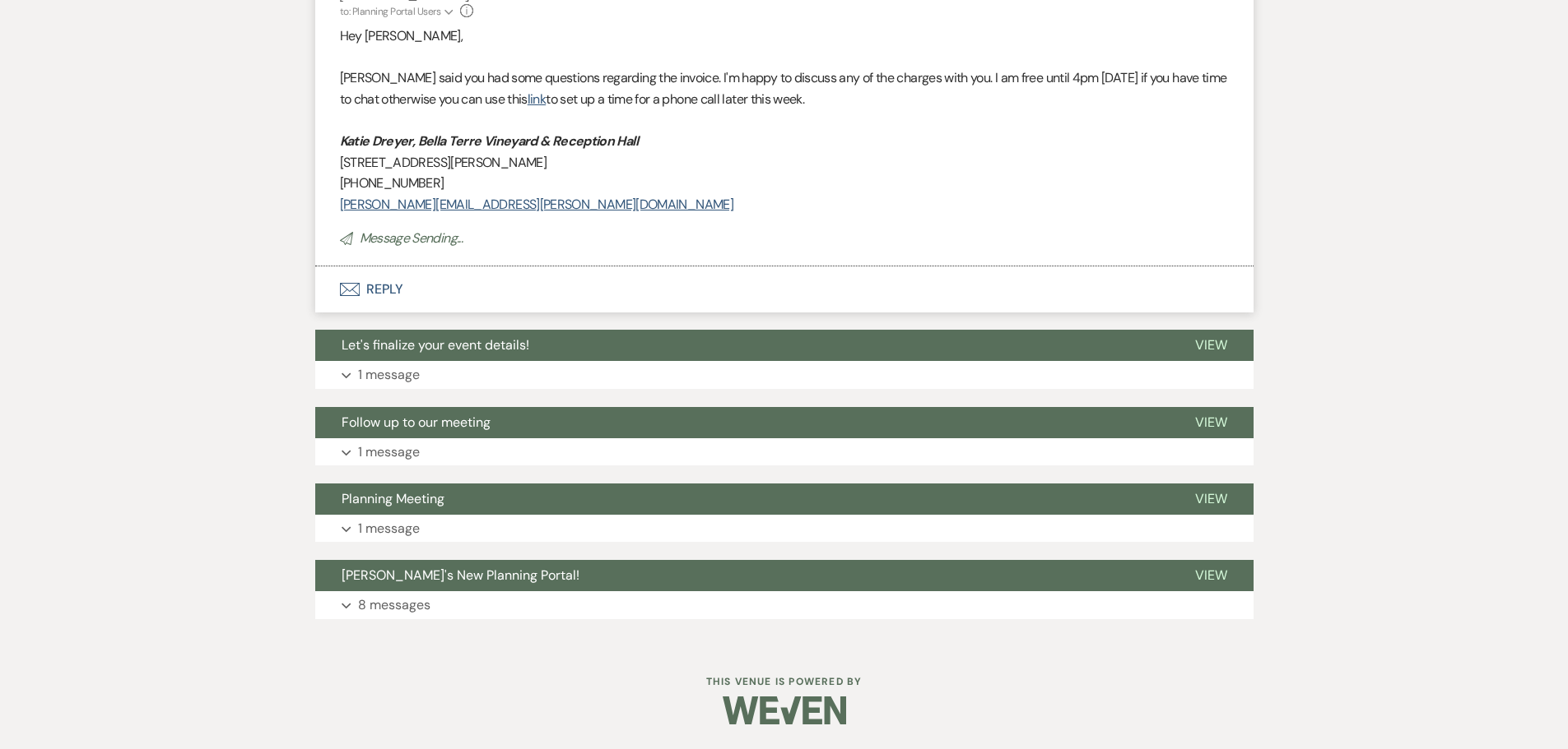
scroll to position [0, 0]
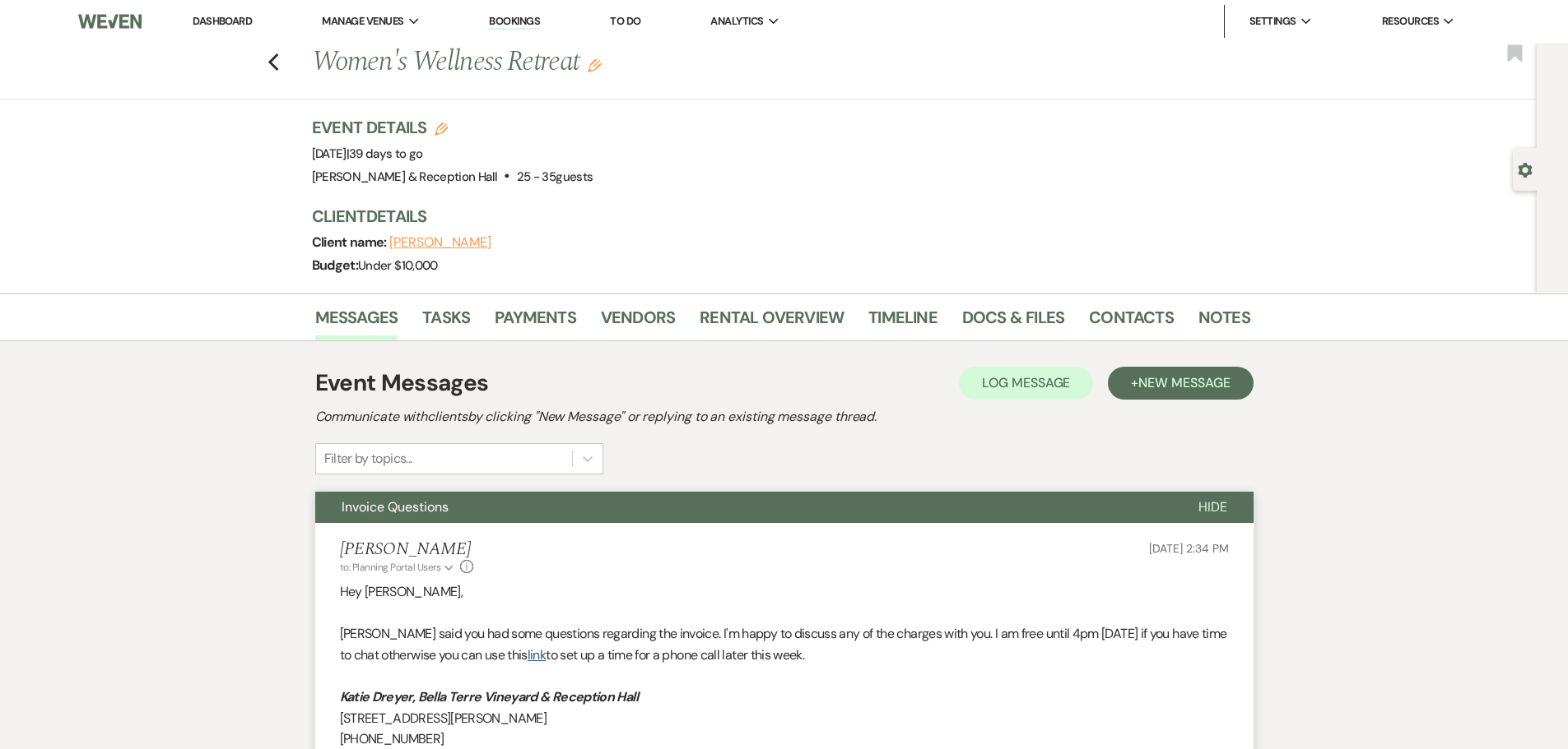
click at [536, 25] on link "Bookings" at bounding box center [514, 22] width 51 height 16
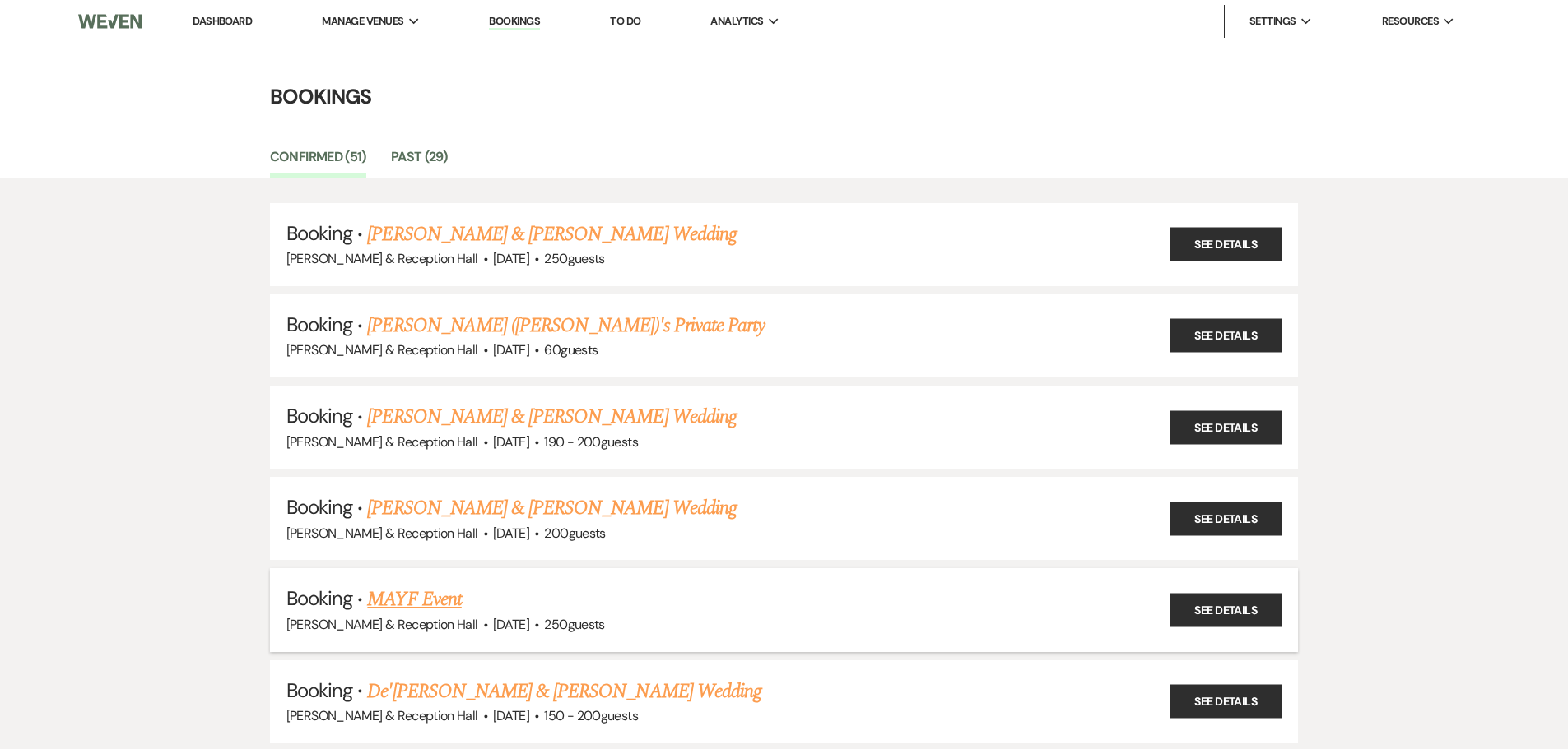
click at [442, 603] on link "MAYF Event" at bounding box center [413, 599] width 94 height 29
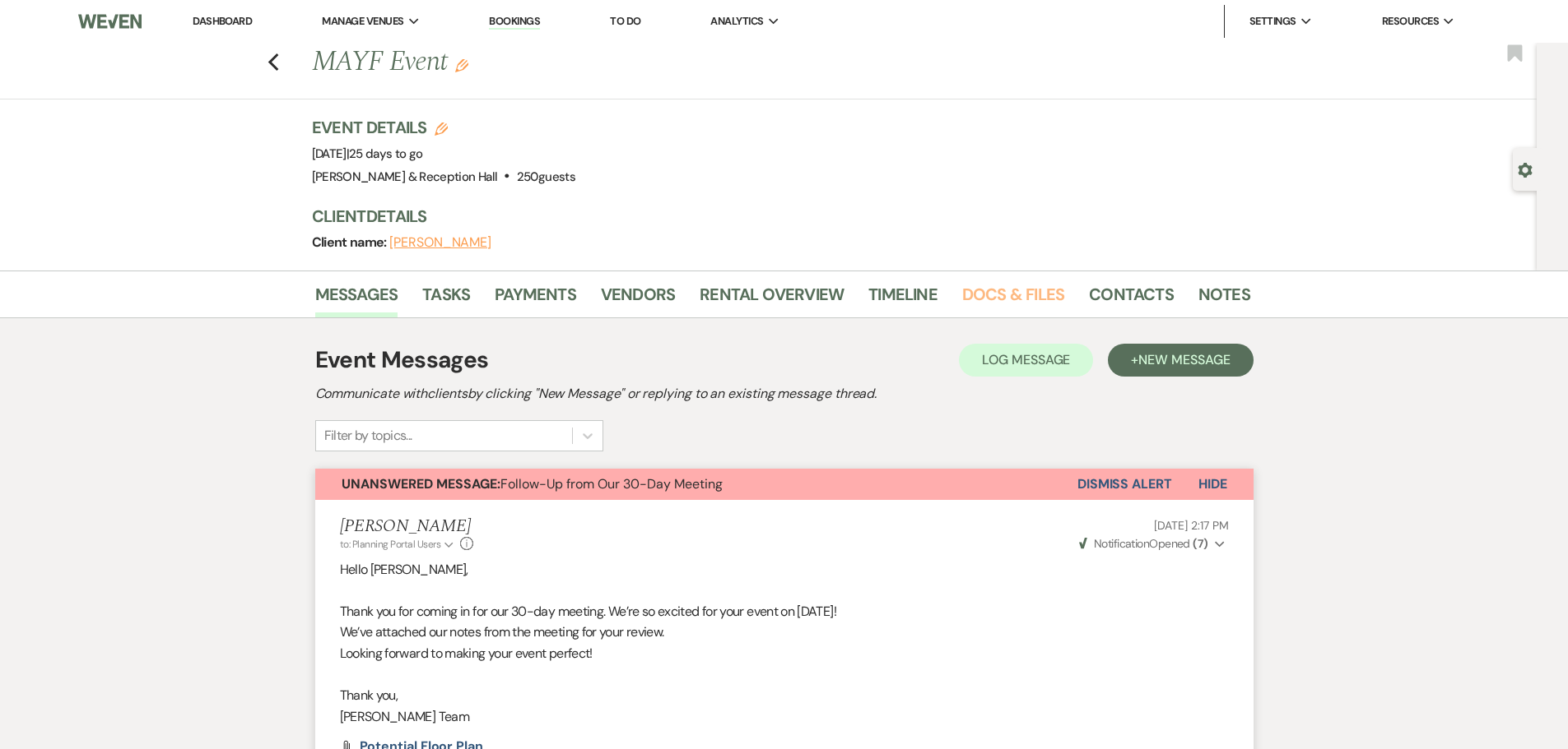
click at [975, 297] on link "Docs & Files" at bounding box center [1013, 299] width 102 height 36
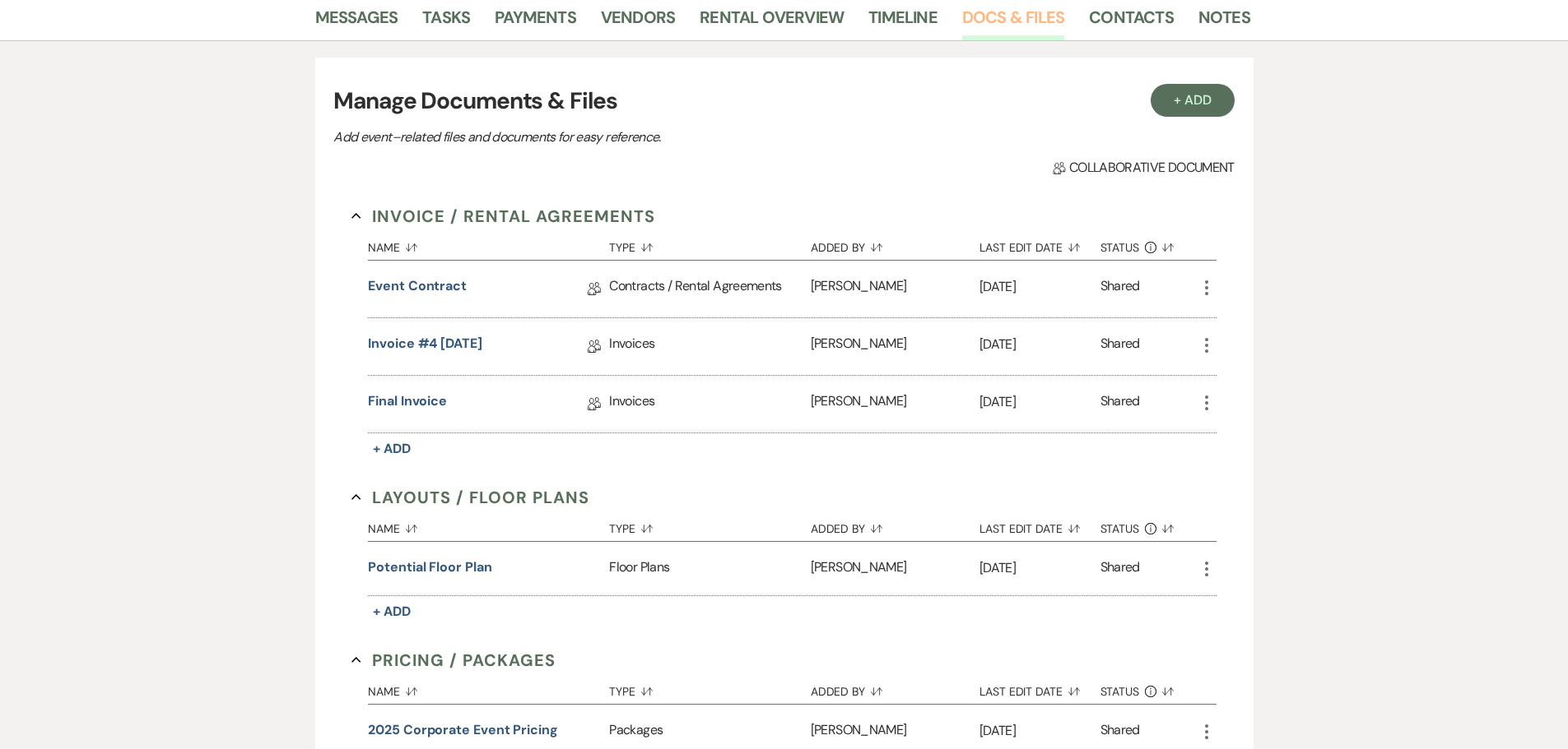
scroll to position [329, 0]
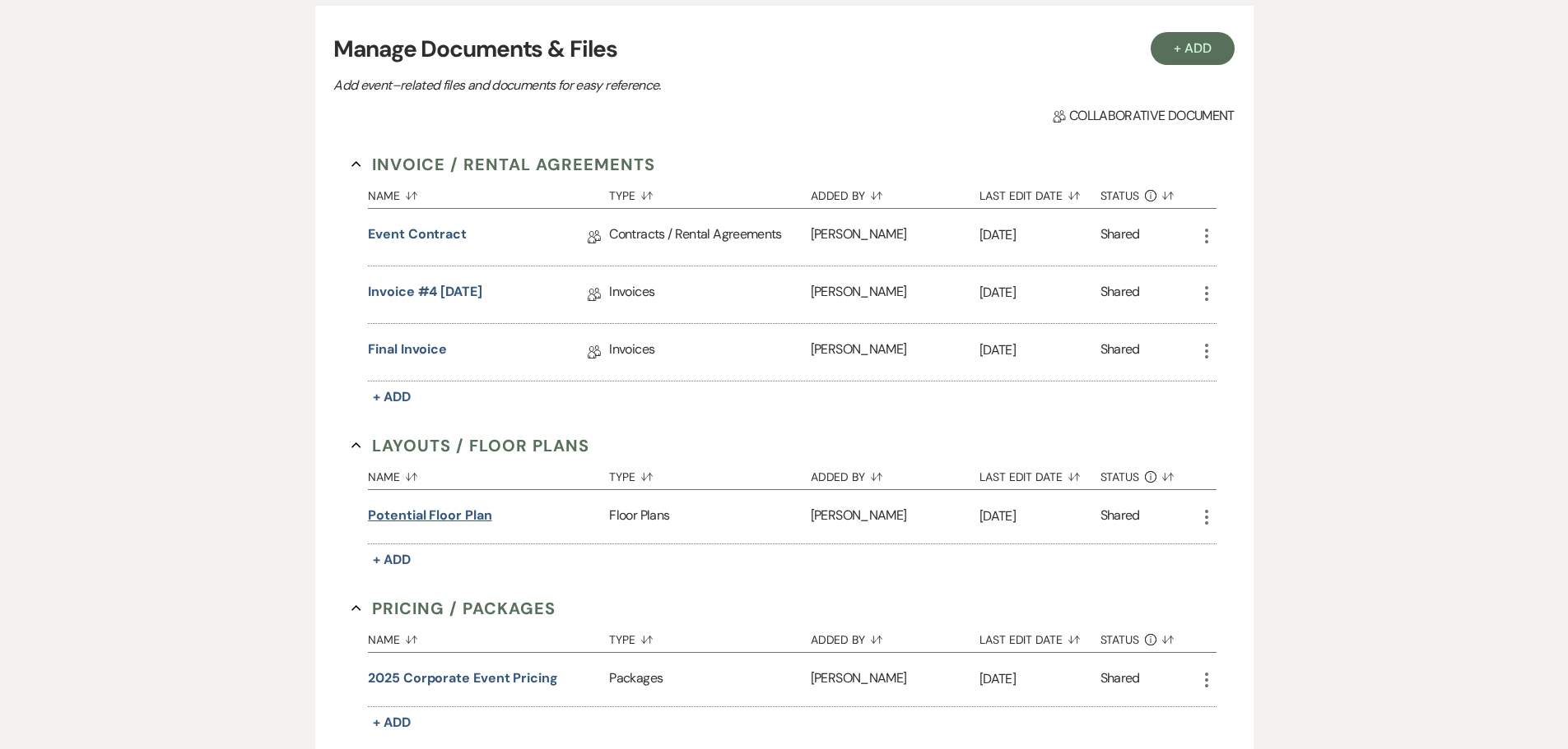
click at [414, 515] on button "Potential Floor Plan" at bounding box center [429, 515] width 123 height 20
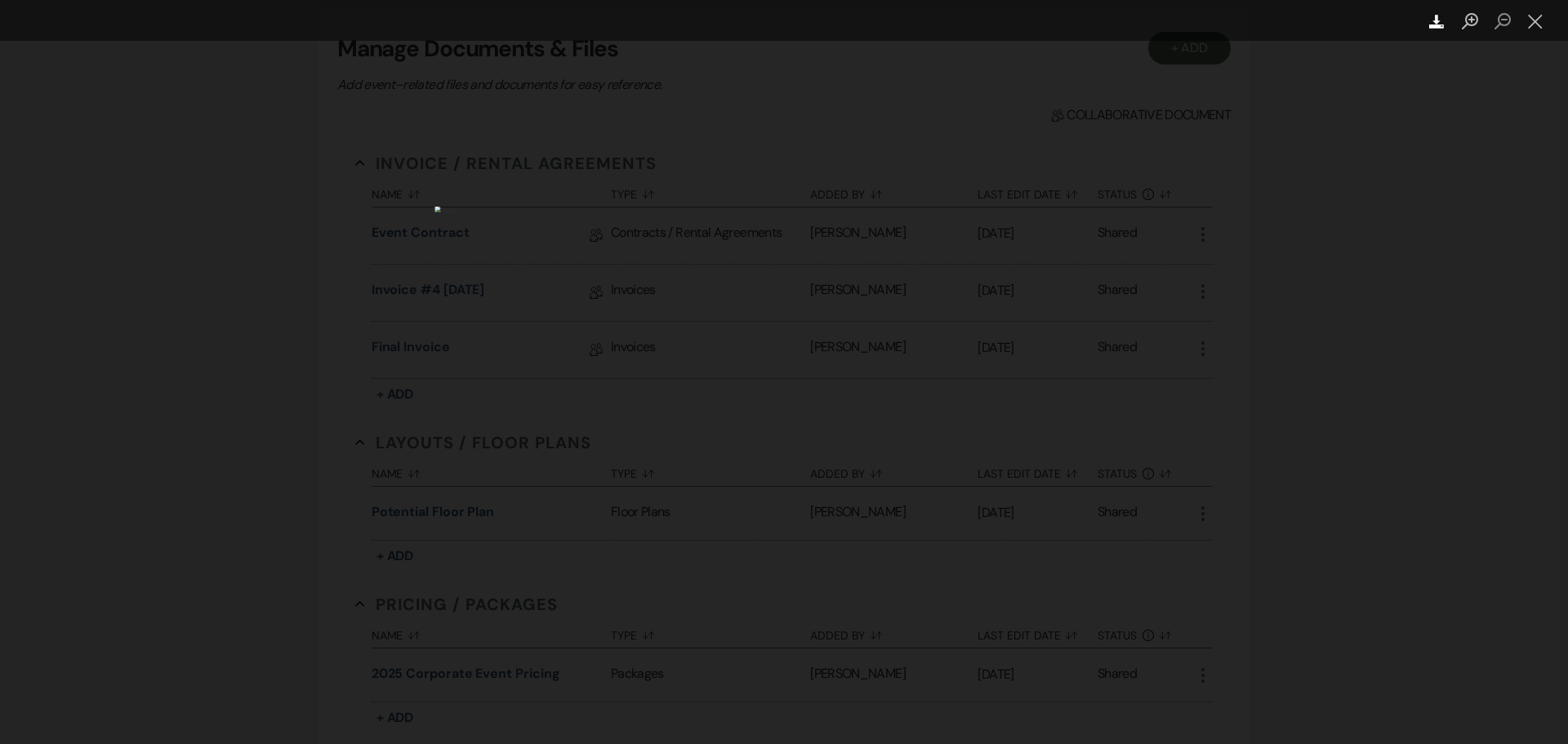
click at [1440, 23] on icon "Download" at bounding box center [1436, 22] width 16 height 16
click at [1341, 394] on div "Lightbox" at bounding box center [784, 372] width 1568 height 744
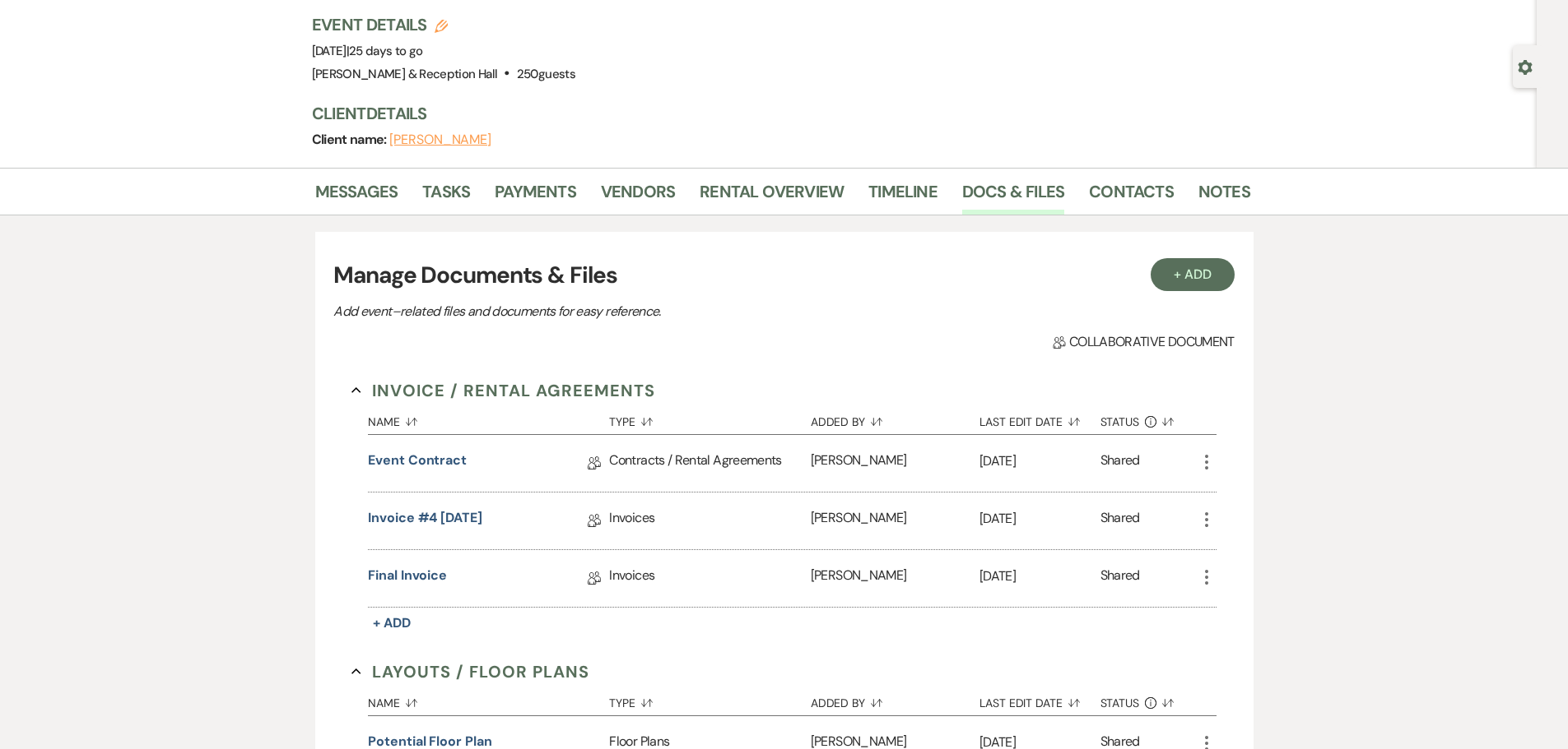
scroll to position [0, 0]
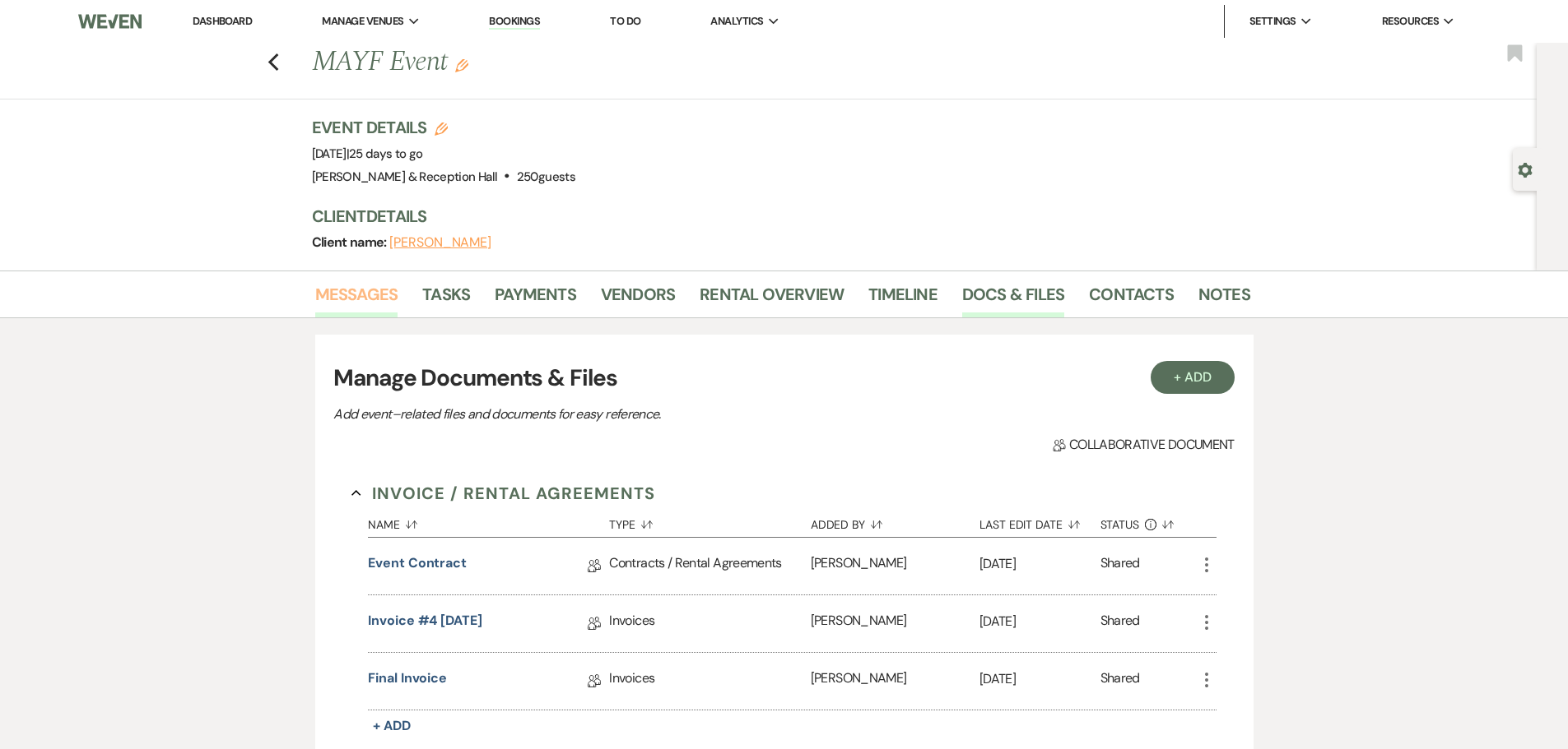
click at [358, 297] on link "Messages" at bounding box center [357, 299] width 83 height 36
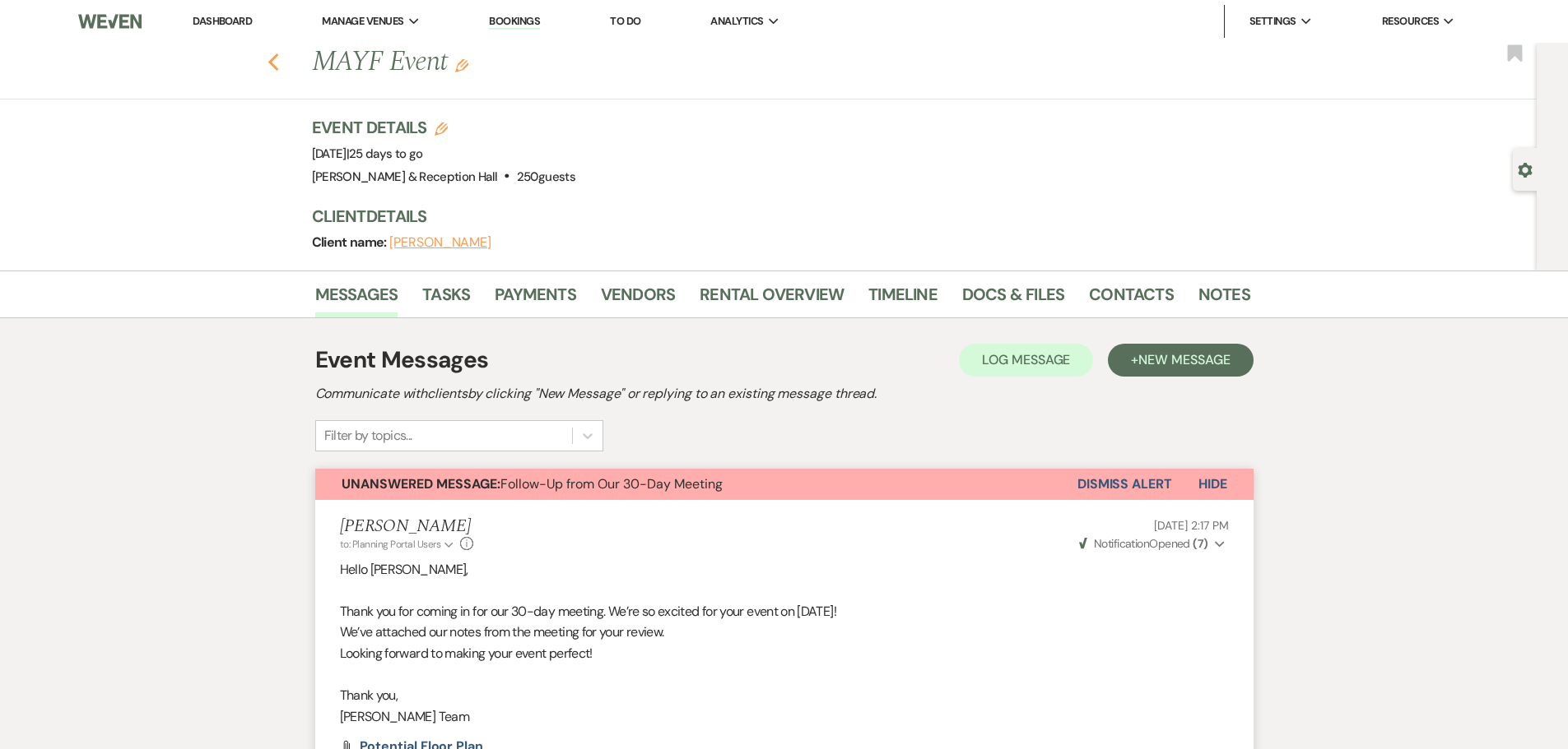
click at [279, 65] on use "button" at bounding box center [272, 62] width 10 height 18
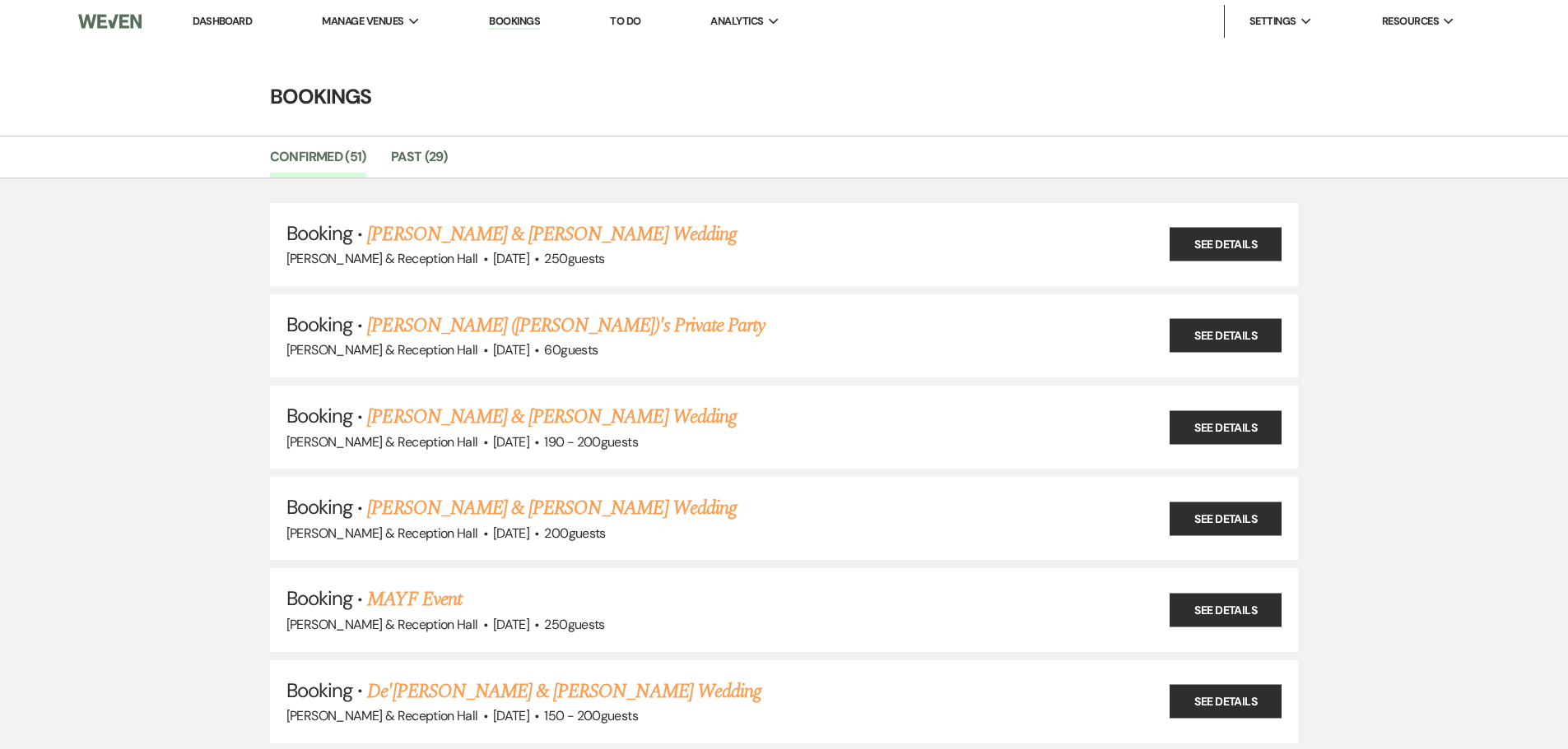
click at [210, 16] on link "Dashboard" at bounding box center [222, 21] width 60 height 14
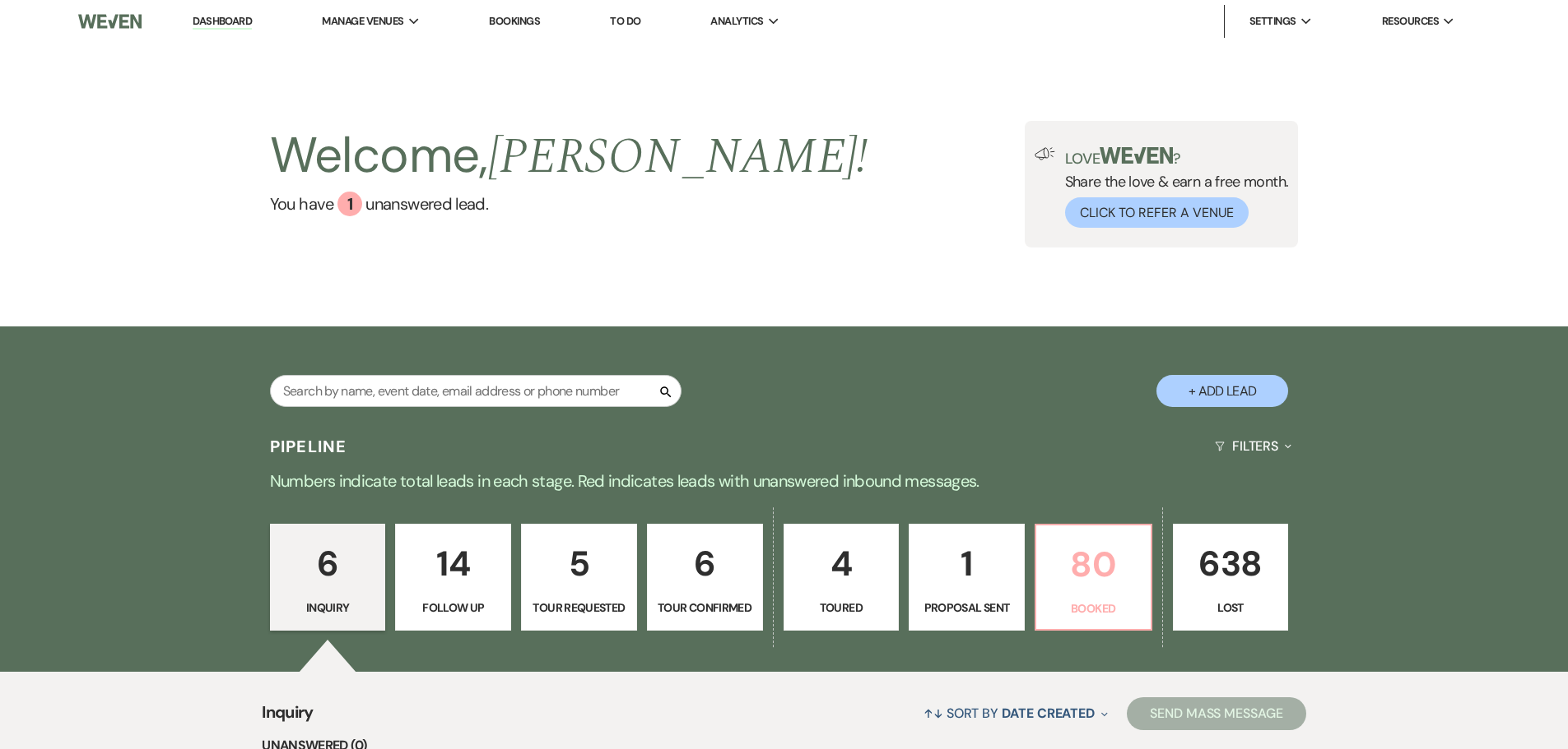
click at [1072, 600] on p "Booked" at bounding box center [1093, 608] width 95 height 18
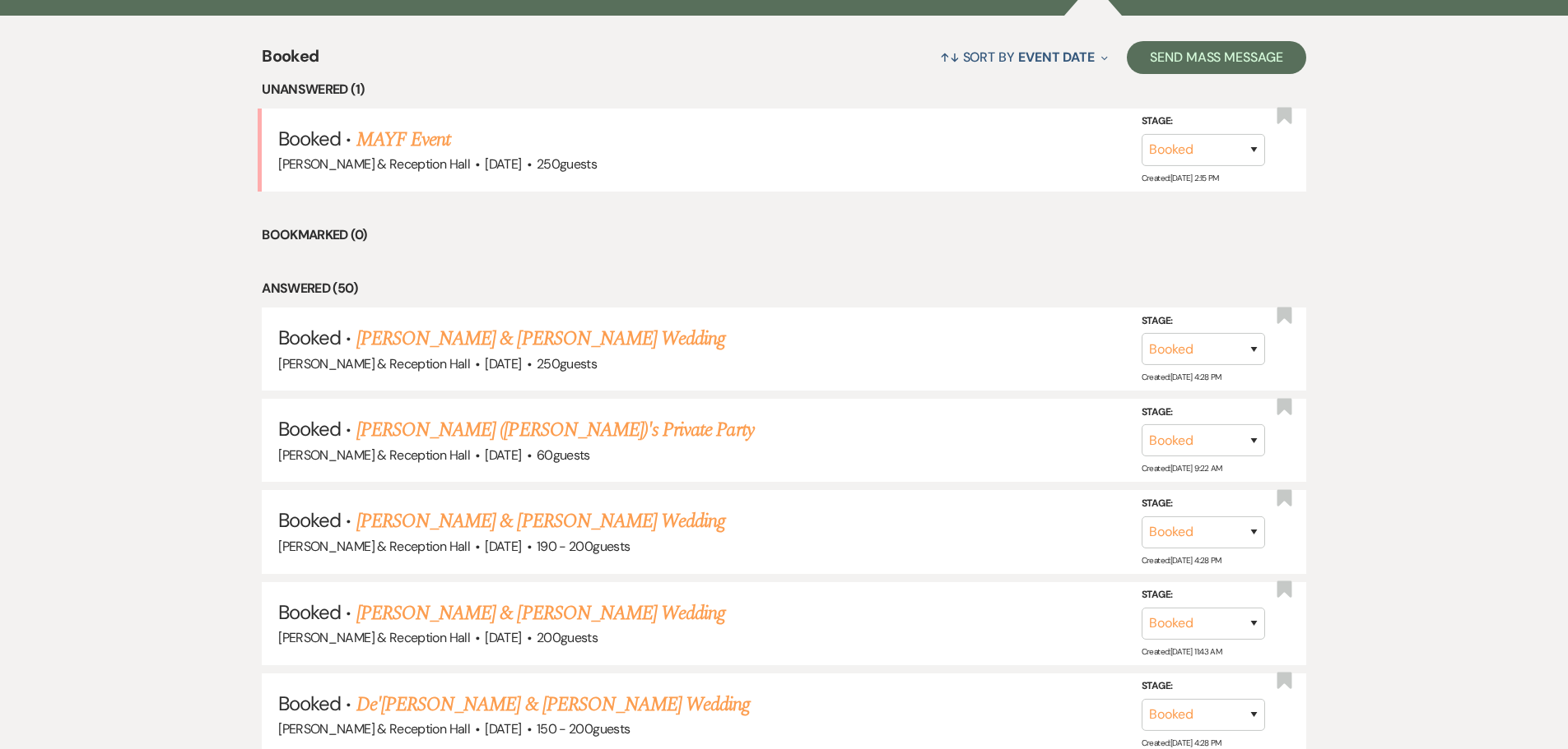
scroll to position [658, 0]
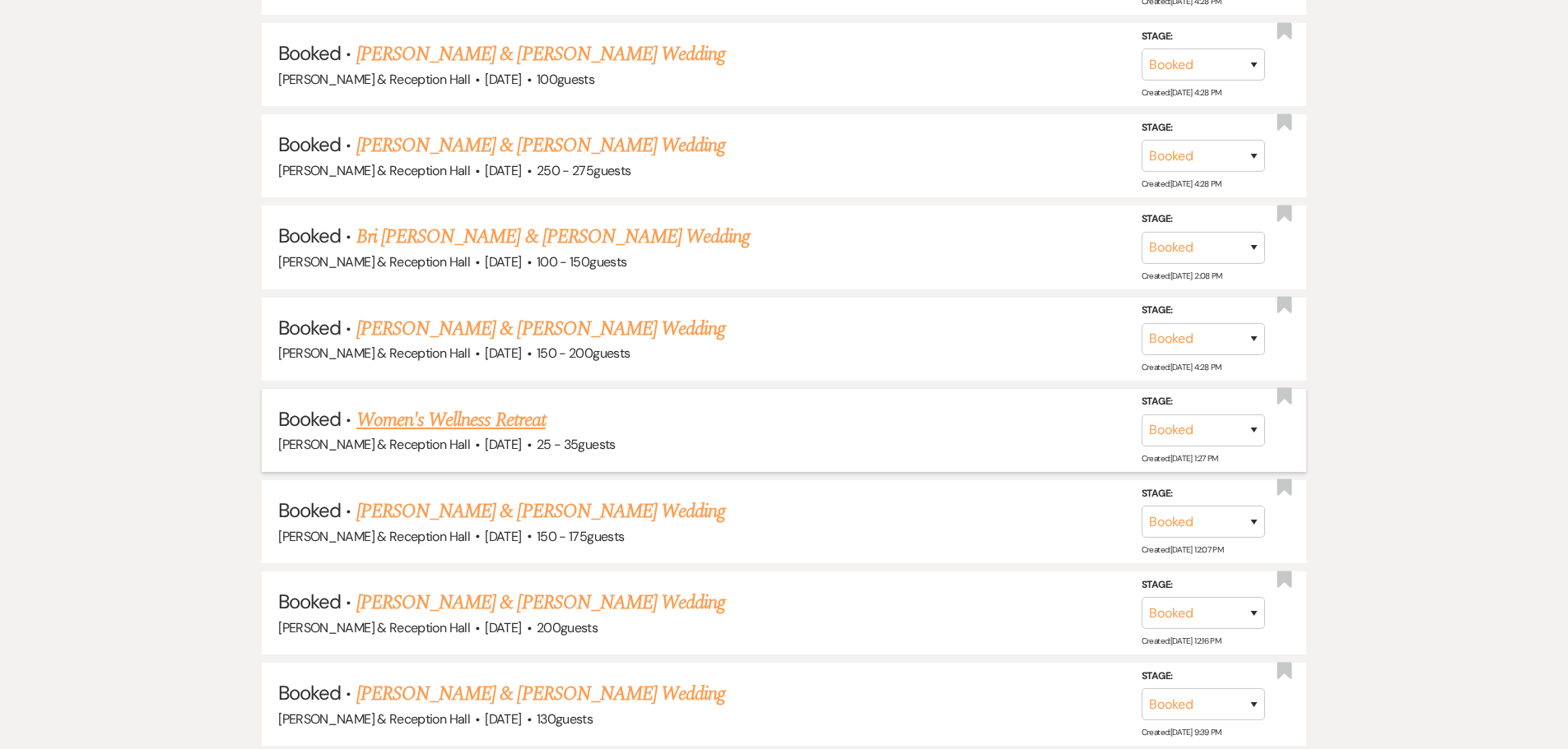
click at [505, 429] on link "Women's Wellness Retreat" at bounding box center [451, 419] width 189 height 29
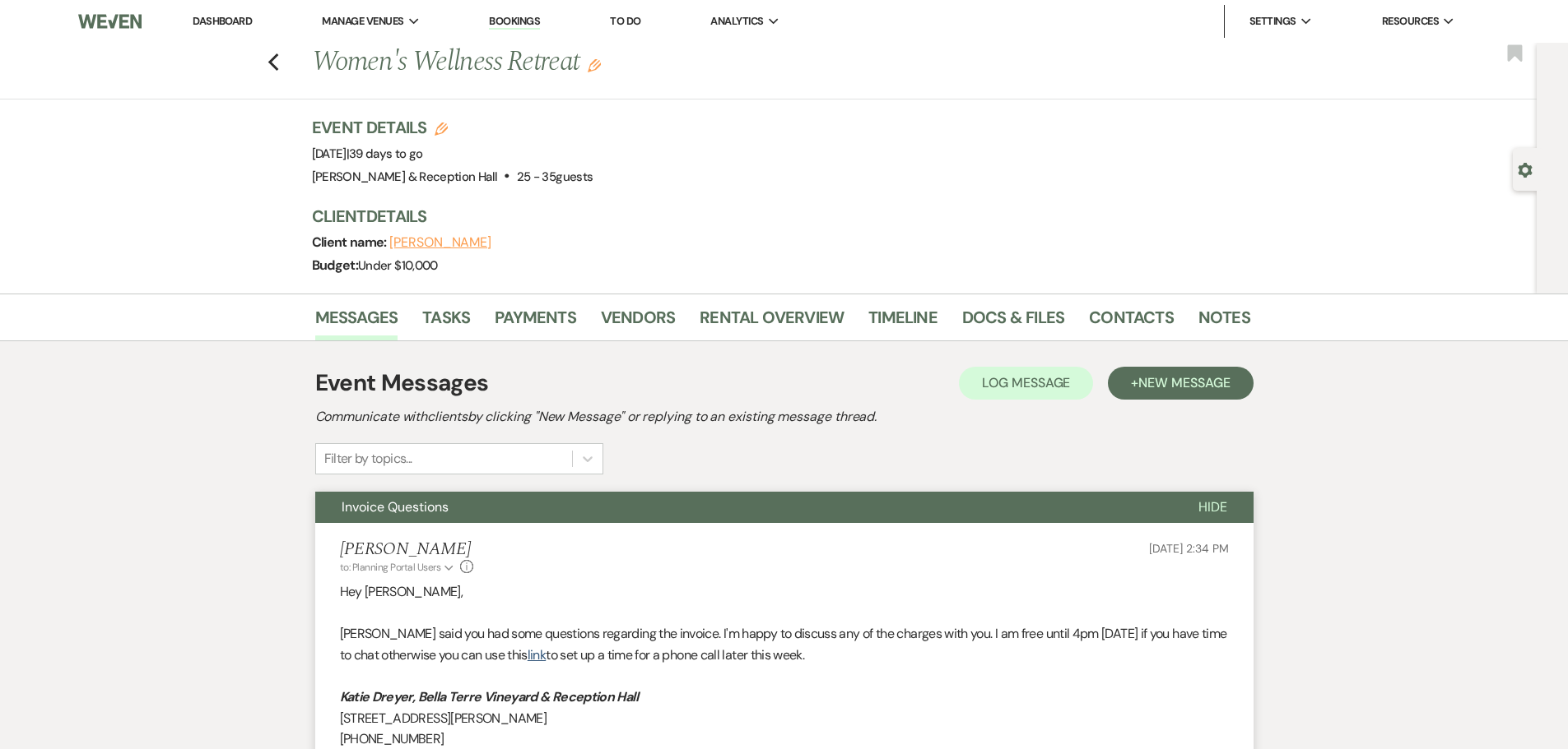
click at [516, 17] on link "Bookings" at bounding box center [514, 22] width 51 height 16
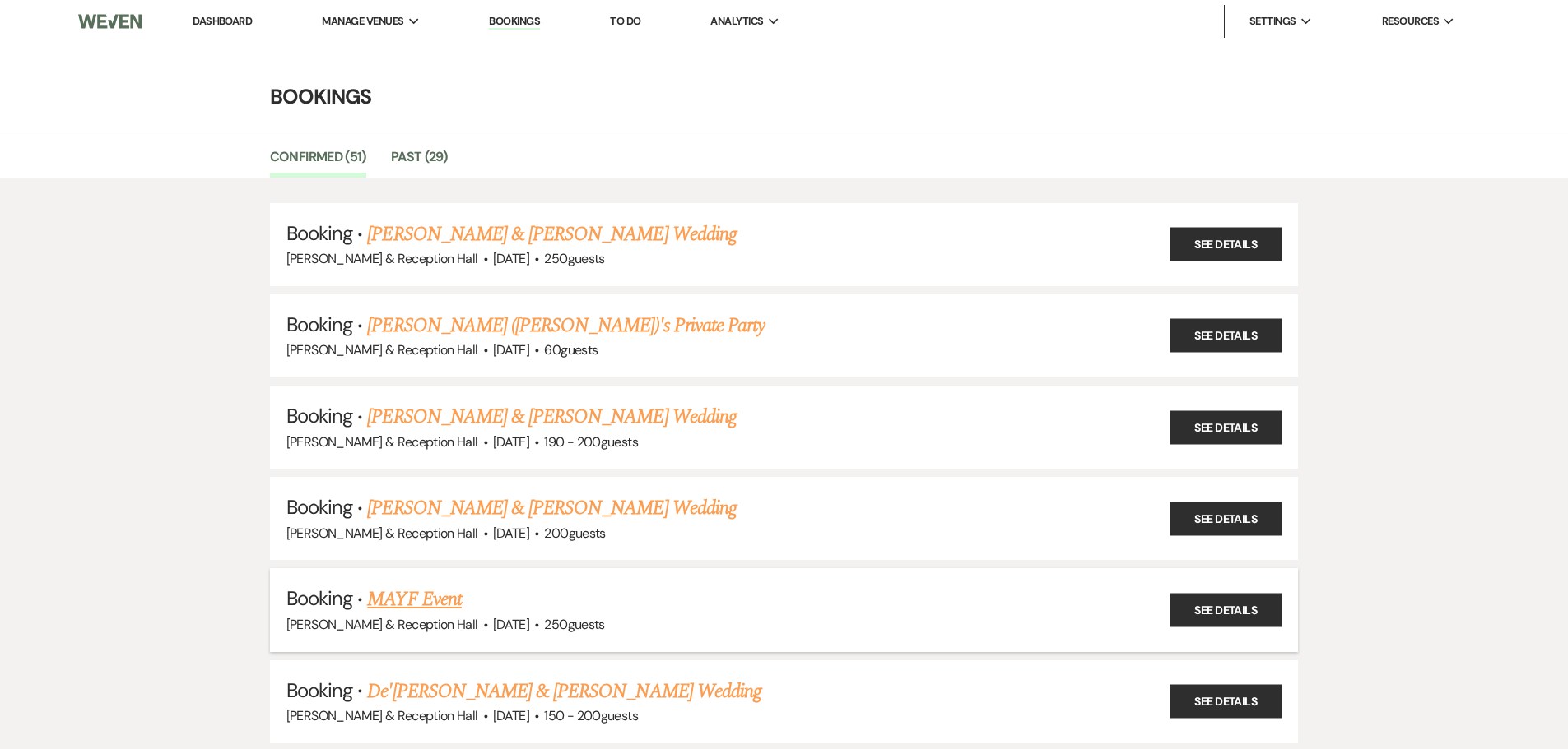
click at [430, 598] on link "MAYF Event" at bounding box center [413, 599] width 94 height 29
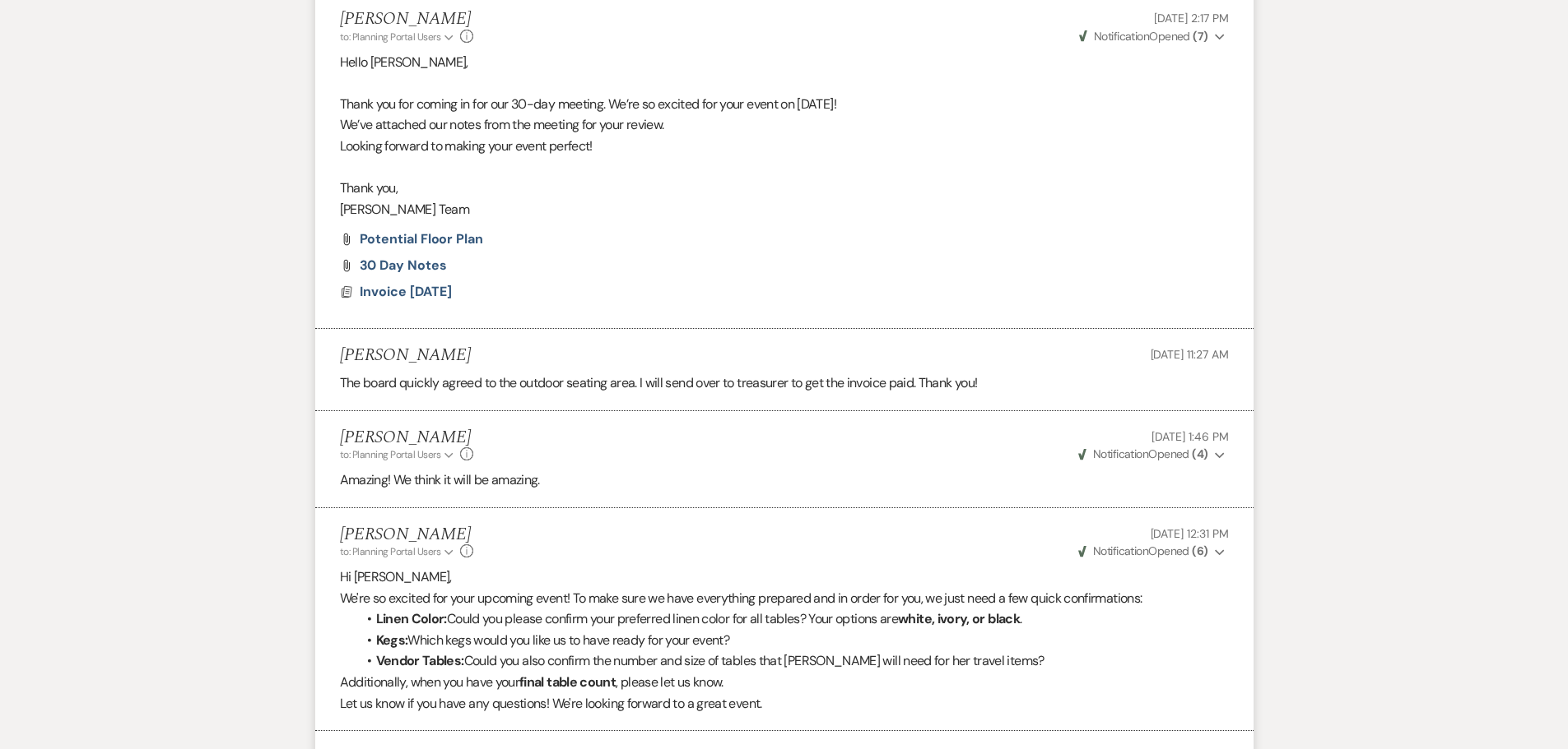
scroll to position [1151, 0]
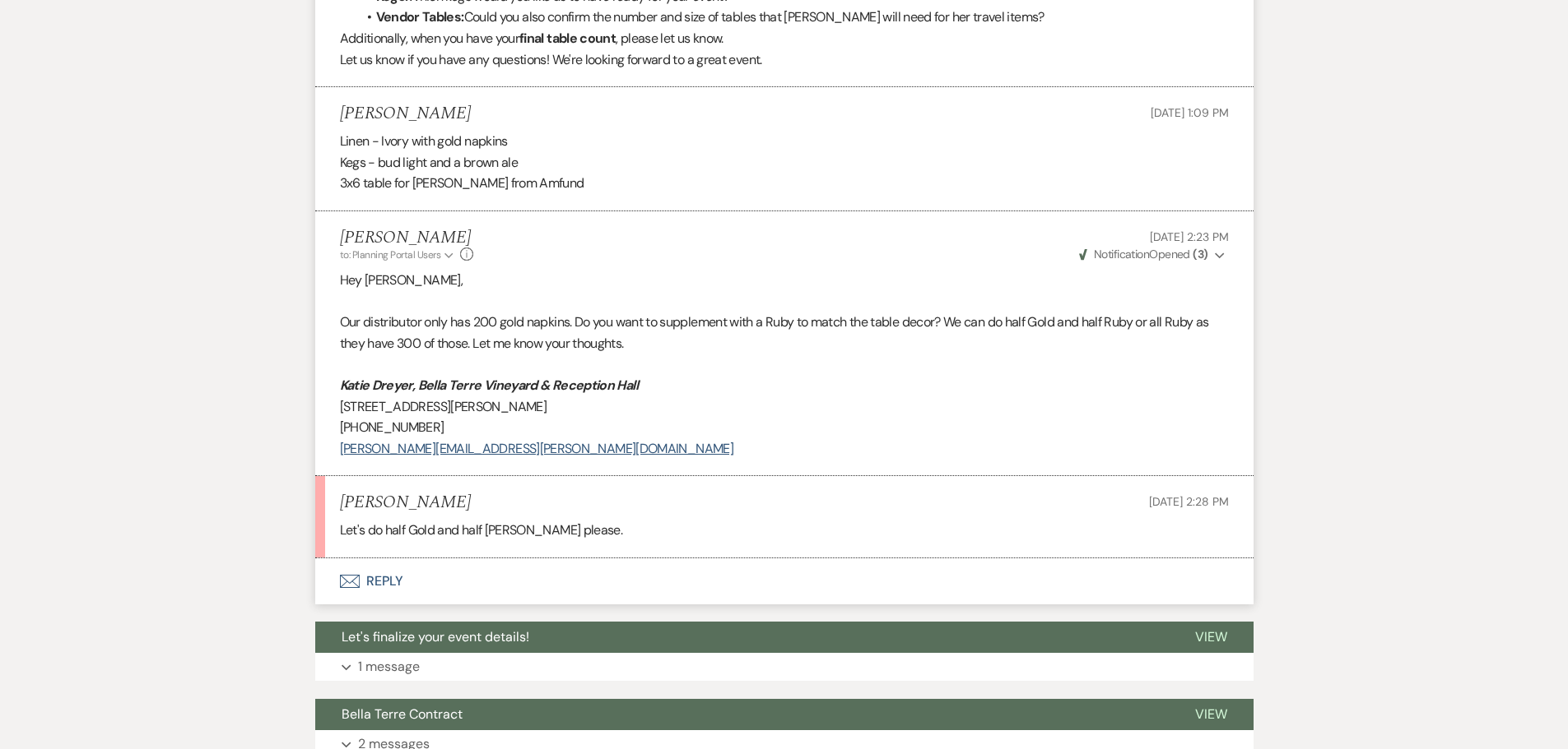
click at [385, 583] on button "Envelope Reply" at bounding box center [784, 581] width 938 height 46
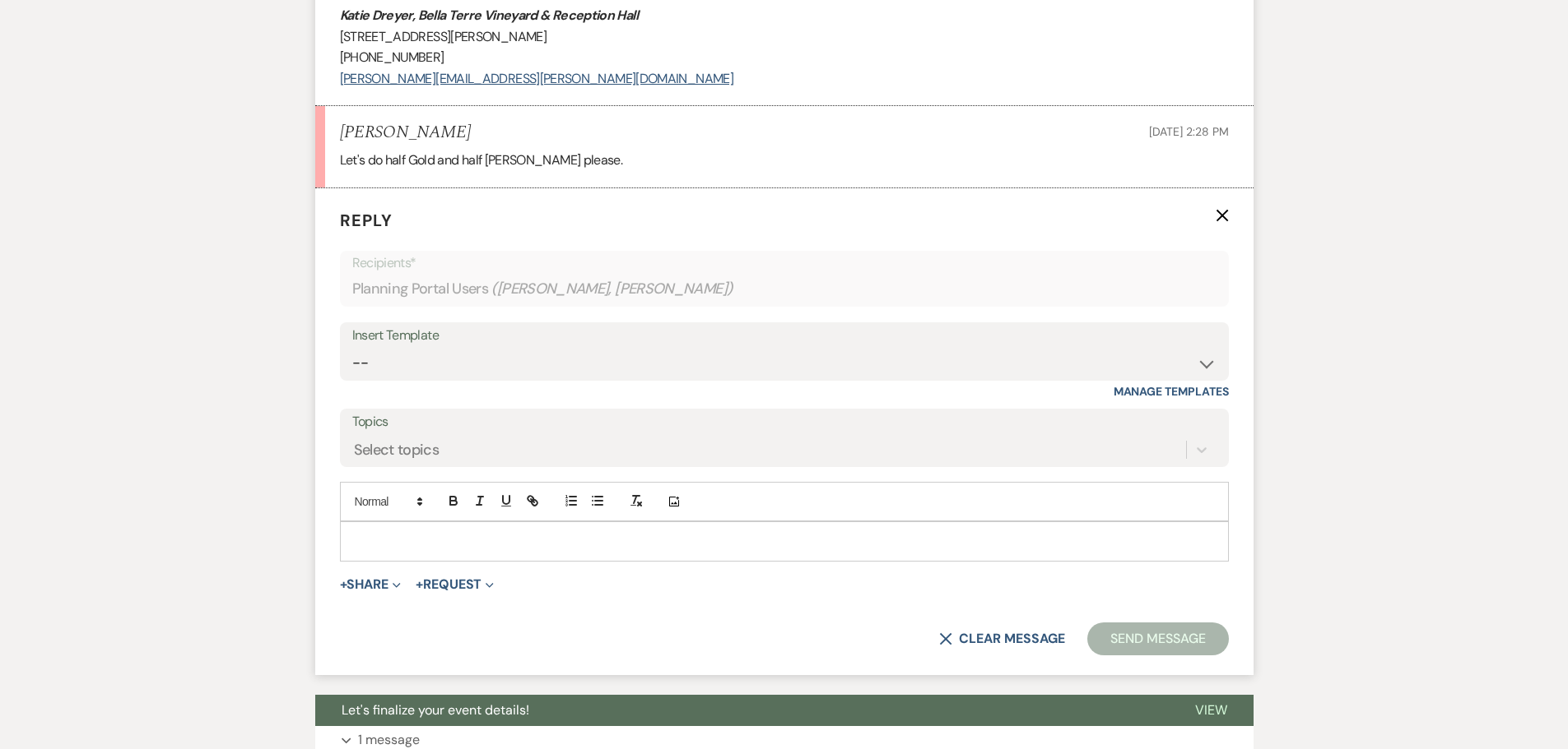
scroll to position [1579, 0]
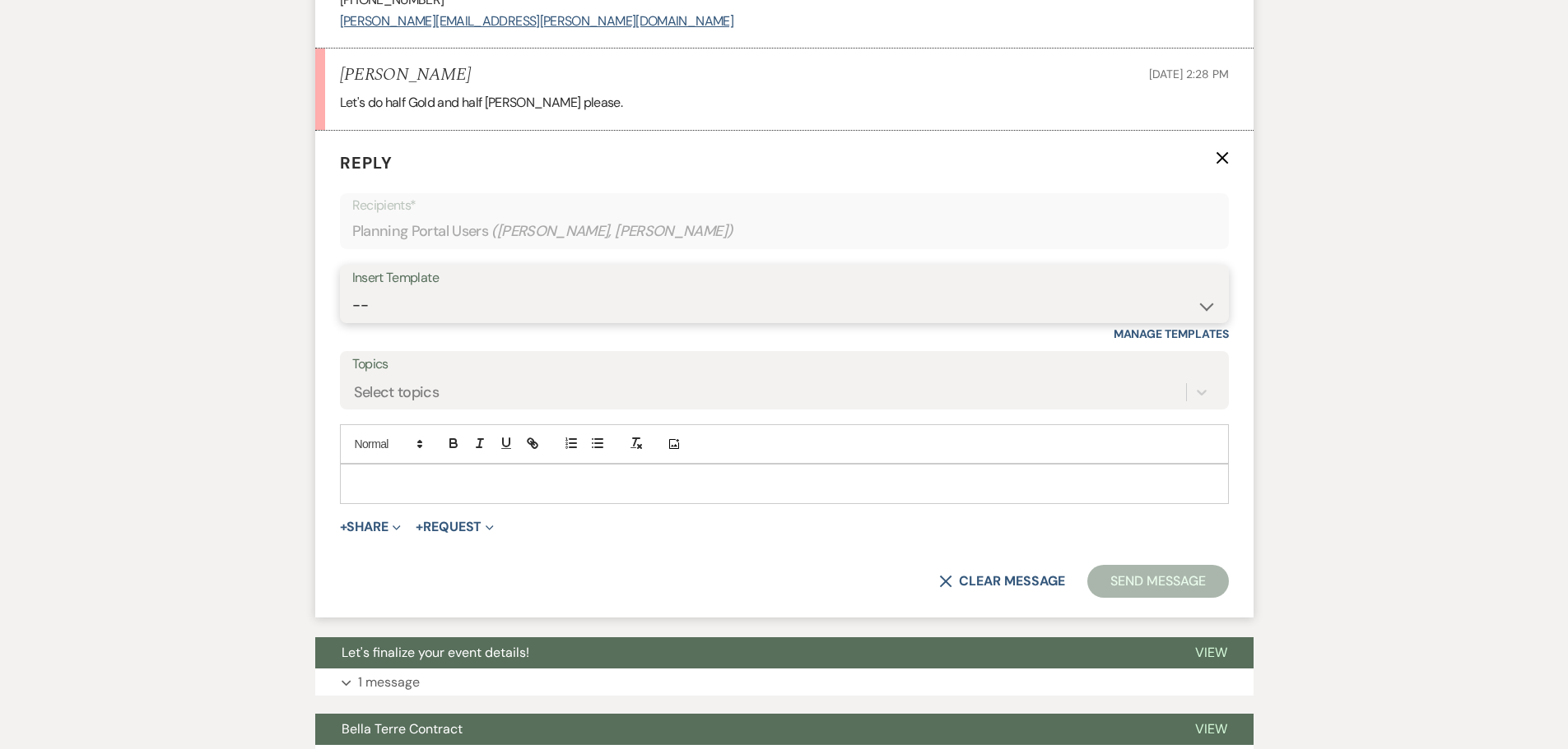
click at [414, 305] on select "-- Weven Planning Portal Introduction (Booked Events) Initial Inquiry Response …" at bounding box center [784, 306] width 864 height 32
select select "4597"
click at [352, 290] on select "-- Weven Planning Portal Introduction (Booked Events) Initial Inquiry Response …" at bounding box center [784, 306] width 864 height 32
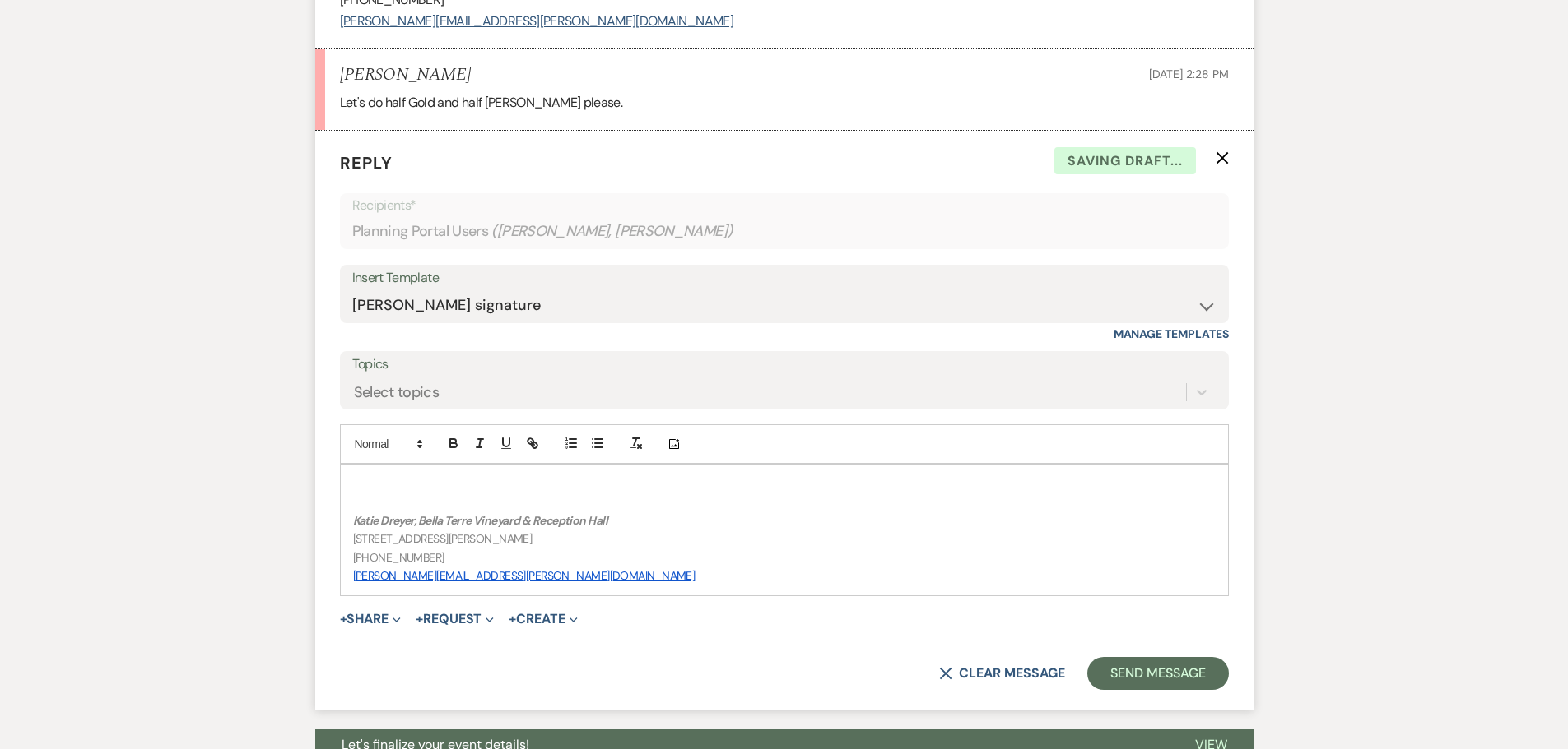
click at [423, 497] on p at bounding box center [784, 502] width 862 height 18
click at [423, 479] on p at bounding box center [784, 483] width 862 height 18
drag, startPoint x: 1168, startPoint y: 675, endPoint x: 570, endPoint y: 679, distance: 598.0
click at [573, 680] on div "X Clear message Send Message" at bounding box center [784, 673] width 889 height 33
click at [511, 487] on p "I got them ordered, thank you!" at bounding box center [784, 483] width 862 height 18
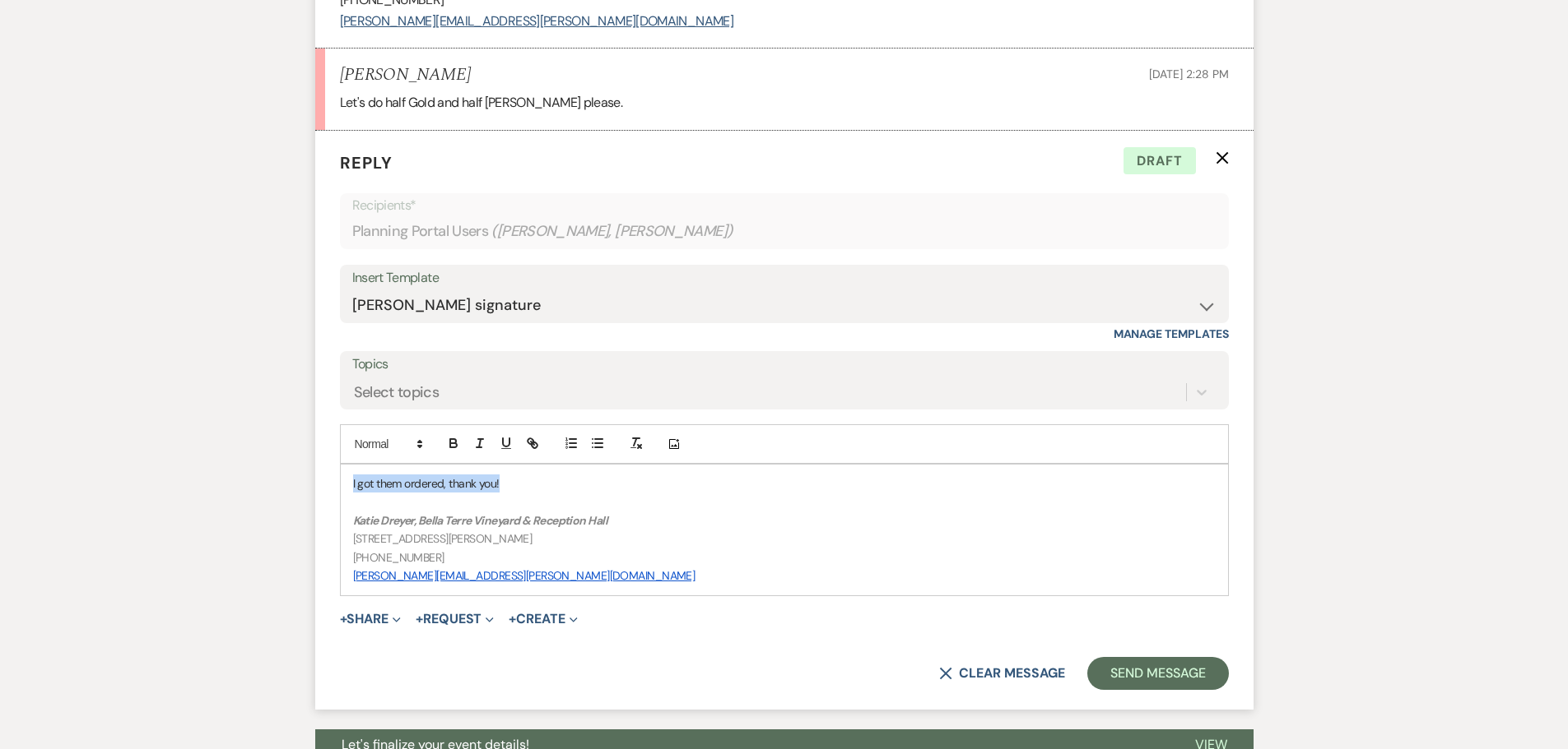
drag, startPoint x: 511, startPoint y: 487, endPoint x: 330, endPoint y: 485, distance: 181.0
click at [330, 485] on form "Reply X Draft Recipients* Planning Portal Users ( [PERSON_NAME], [PERSON_NAME] …" at bounding box center [784, 420] width 938 height 580
click at [1133, 674] on button "Send Message" at bounding box center [1157, 673] width 141 height 33
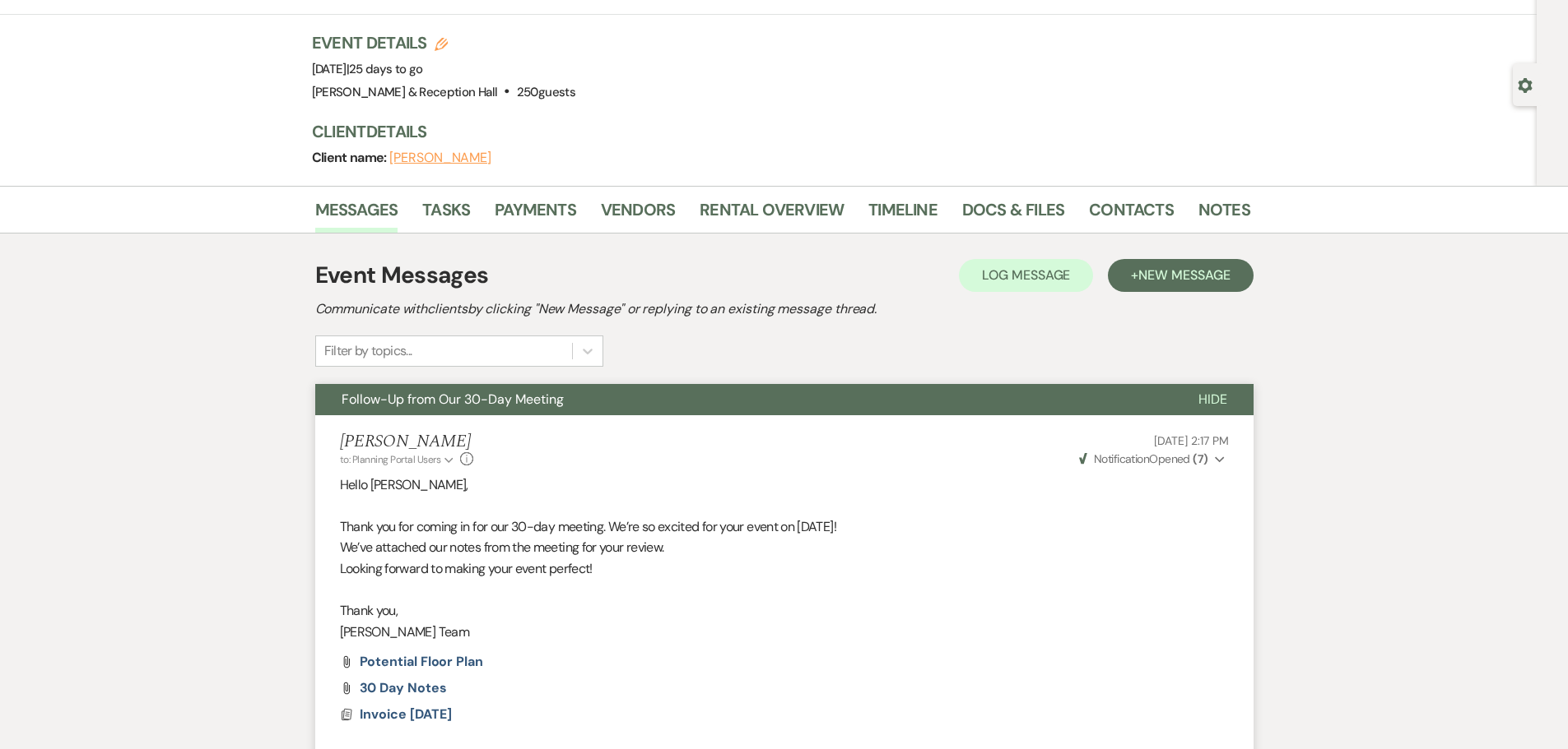
scroll to position [0, 0]
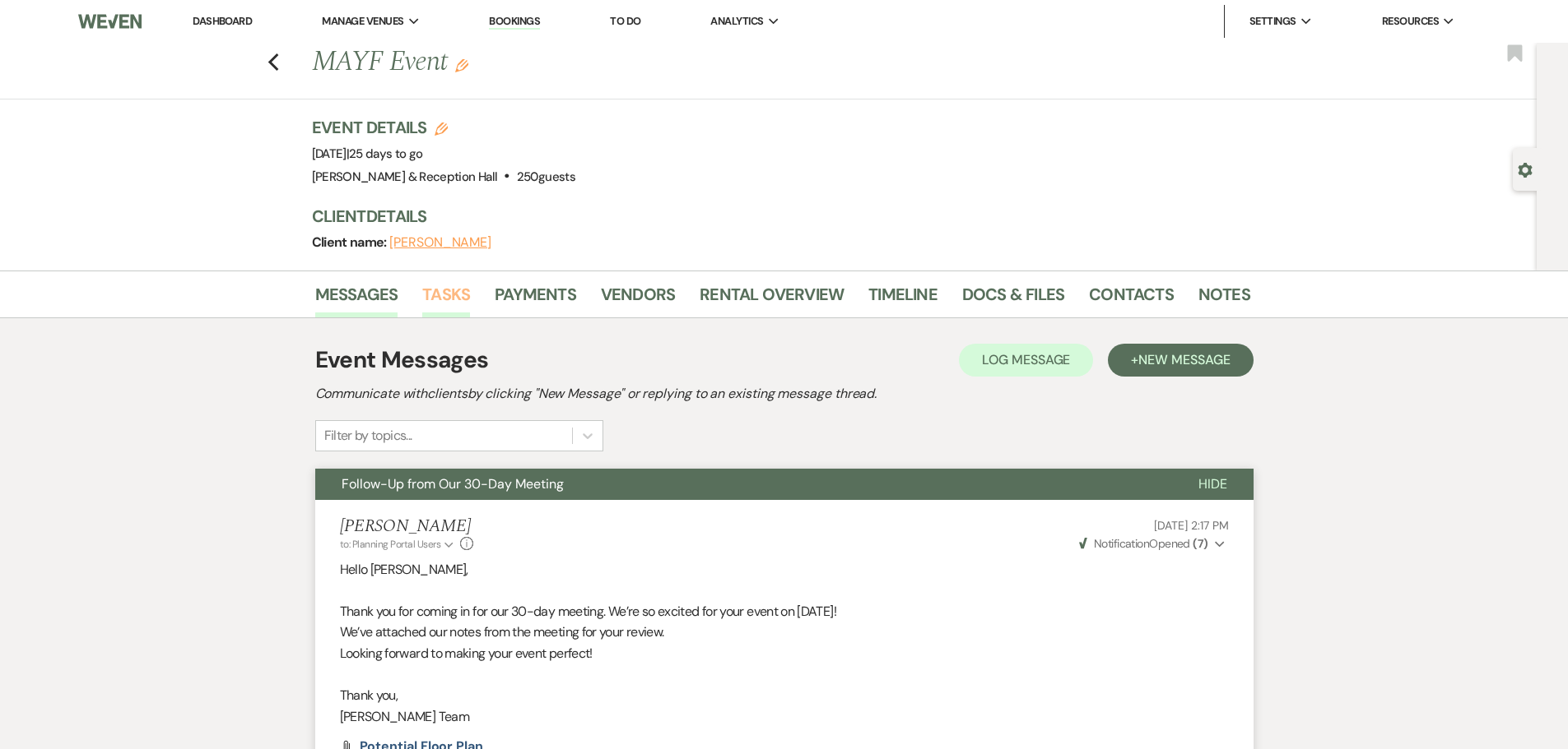
click at [443, 299] on link "Tasks" at bounding box center [446, 299] width 47 height 36
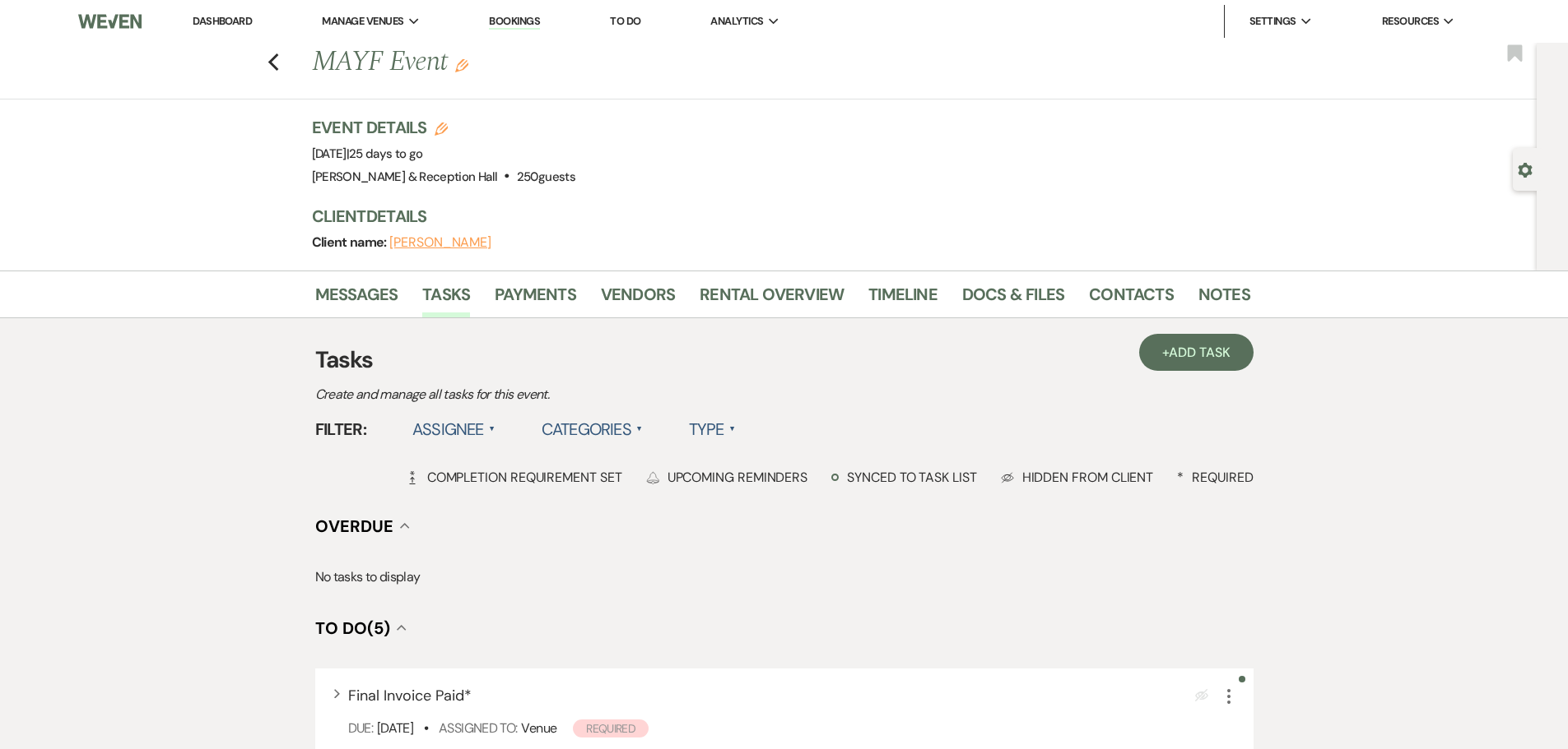
click at [481, 427] on label "Assignee ▲" at bounding box center [454, 429] width 83 height 29
click at [468, 505] on li "Assigned to venue" at bounding box center [495, 501] width 165 height 38
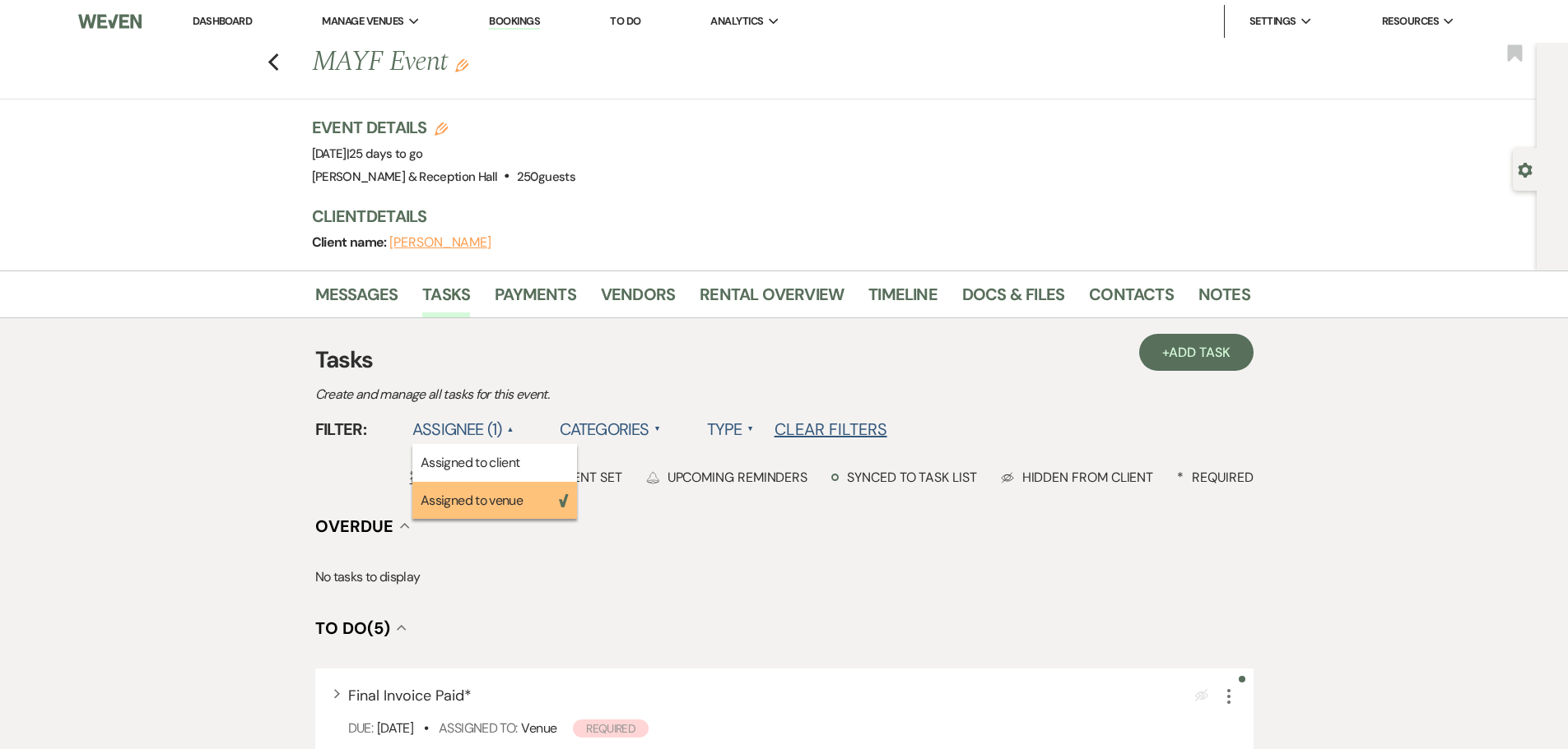
click at [650, 579] on p "No tasks to display" at bounding box center [784, 577] width 938 height 22
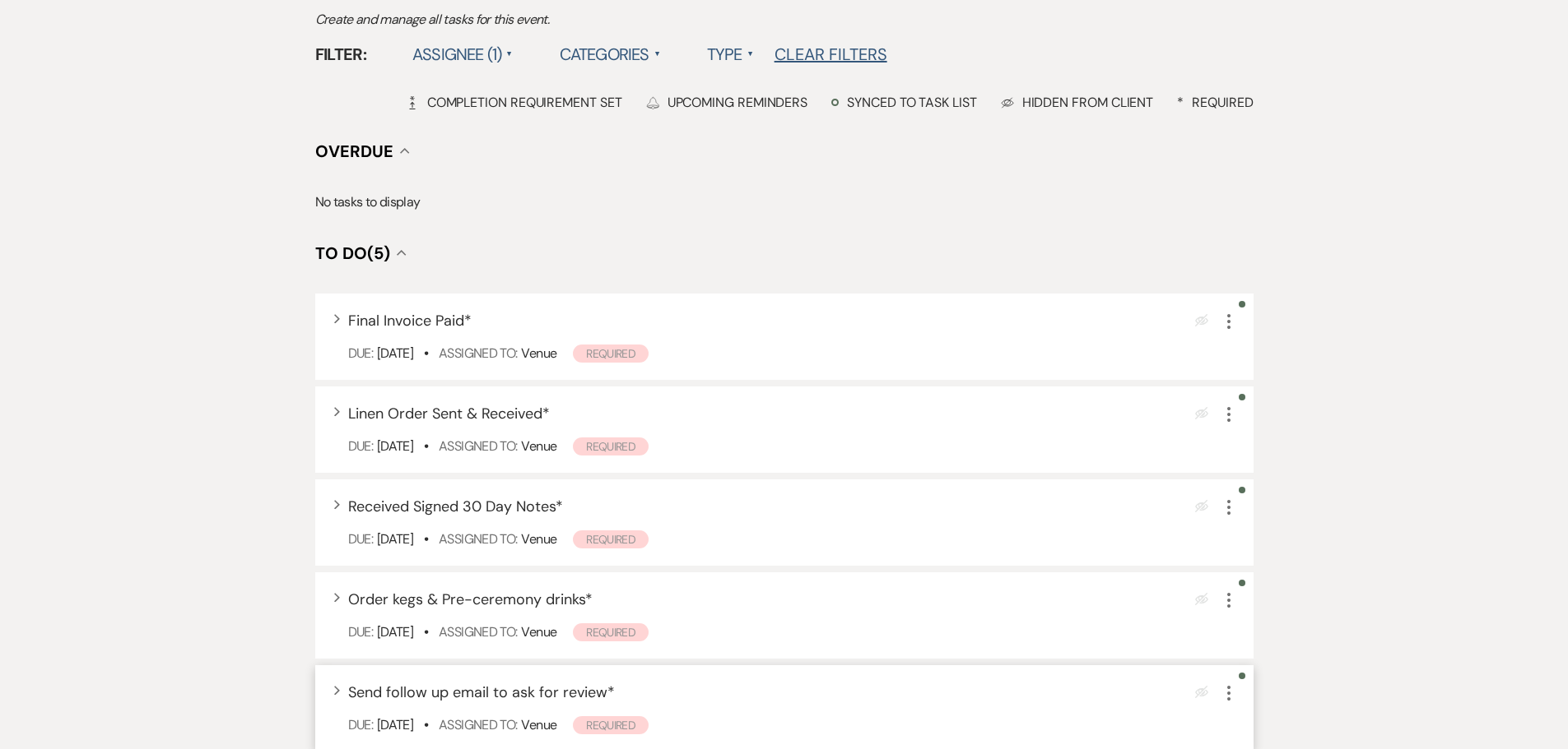
scroll to position [493, 0]
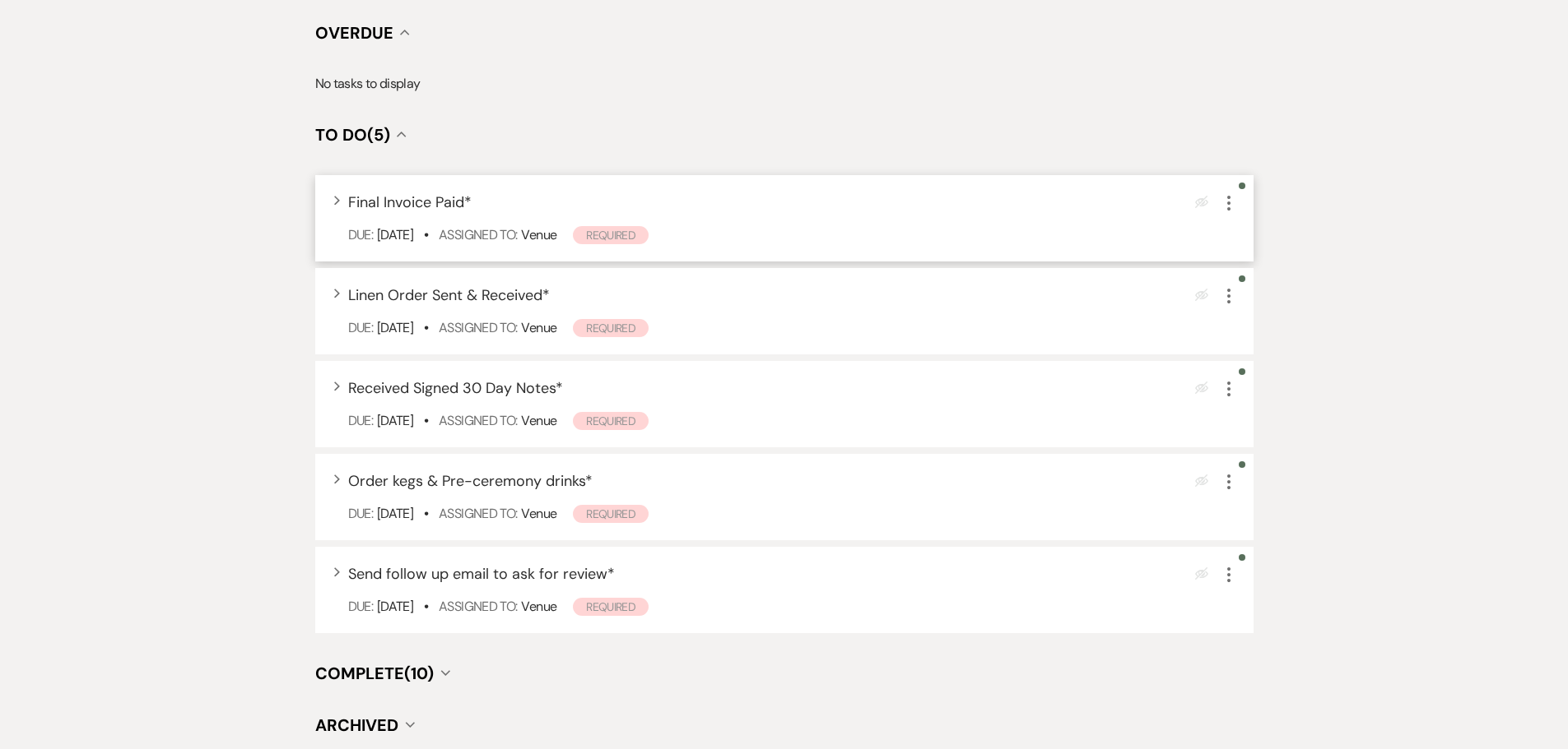
click at [1227, 202] on icon "More" at bounding box center [1228, 203] width 20 height 20
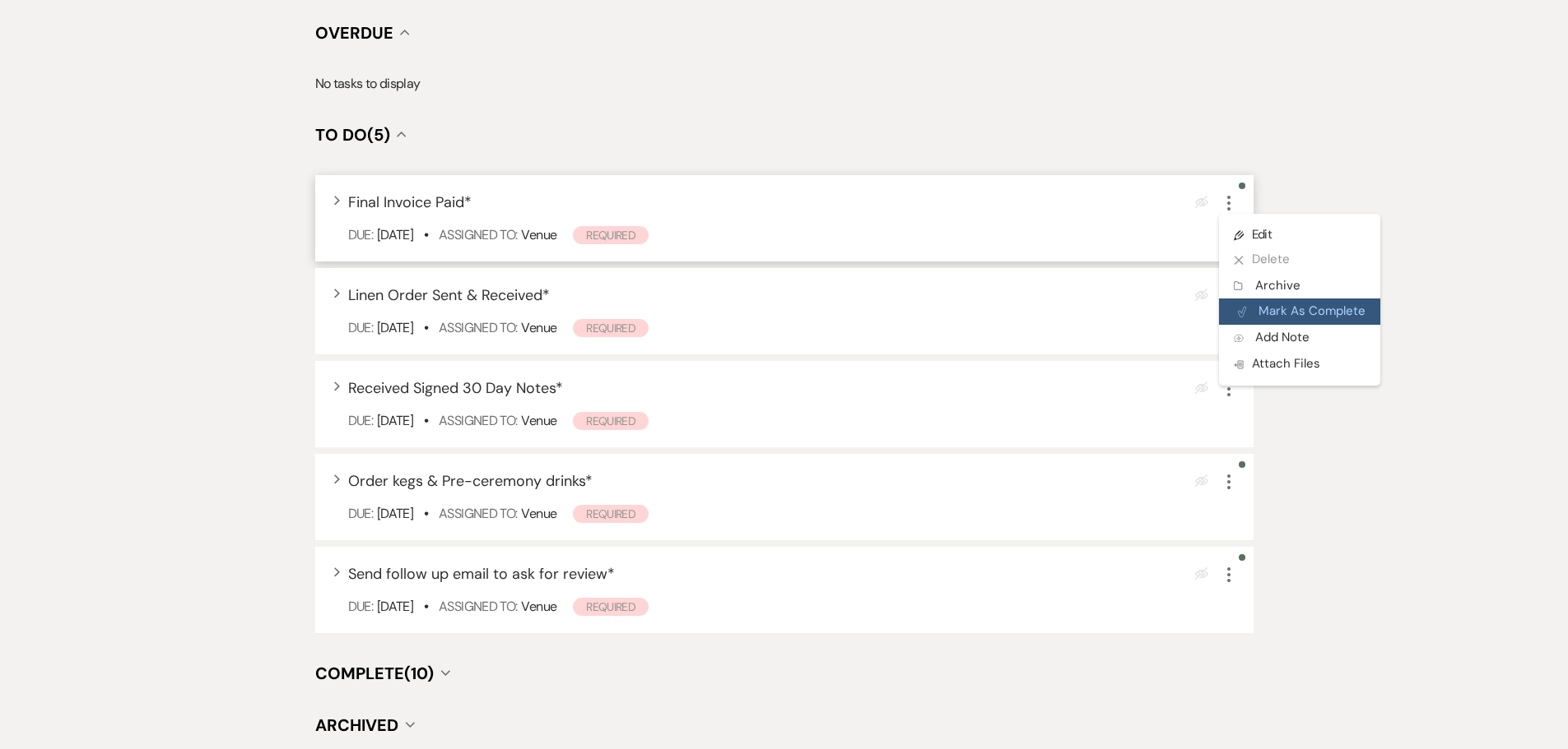
click at [1307, 311] on button "Plan Portal Link Mark As Complete" at bounding box center [1299, 312] width 161 height 27
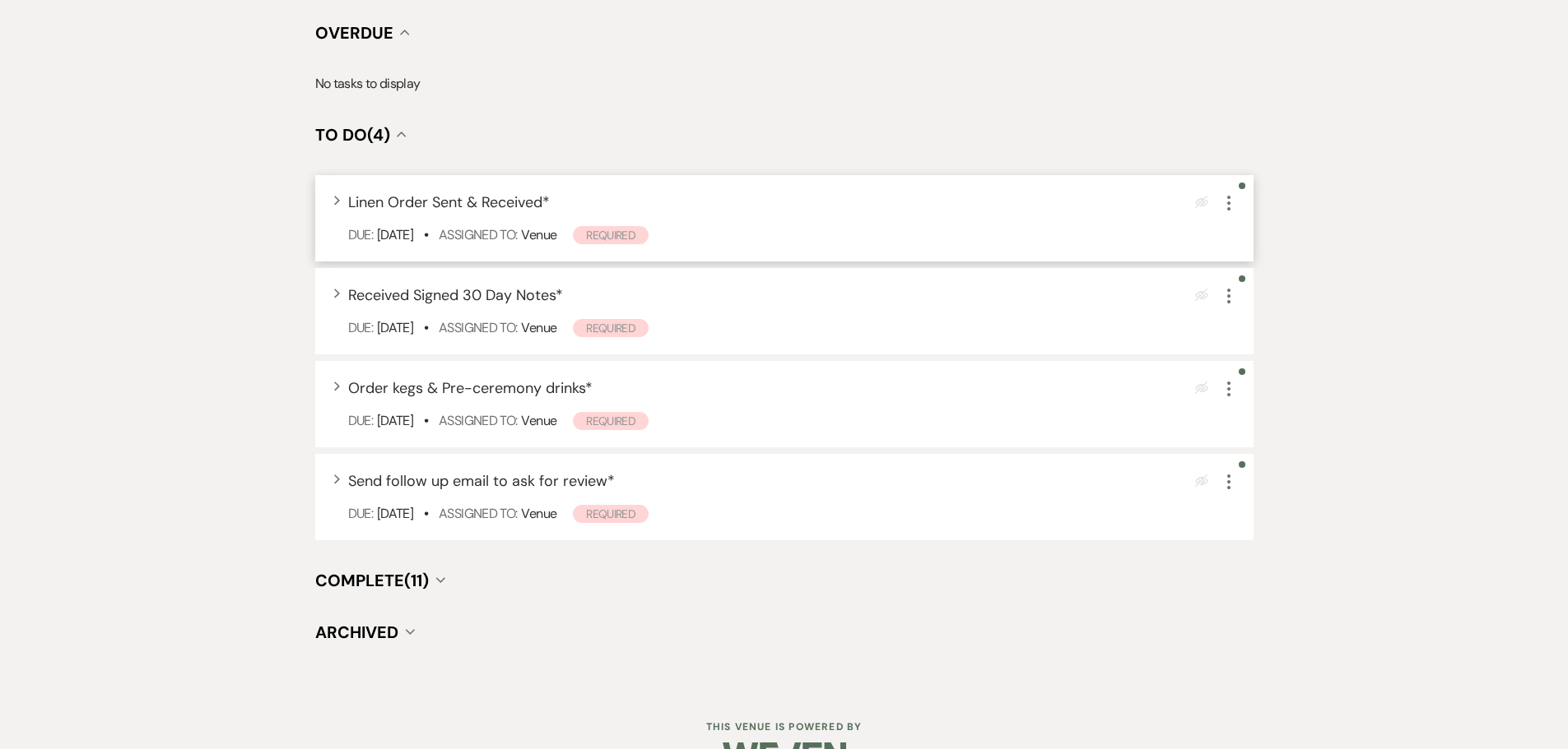
click at [1233, 204] on icon "More" at bounding box center [1228, 203] width 20 height 20
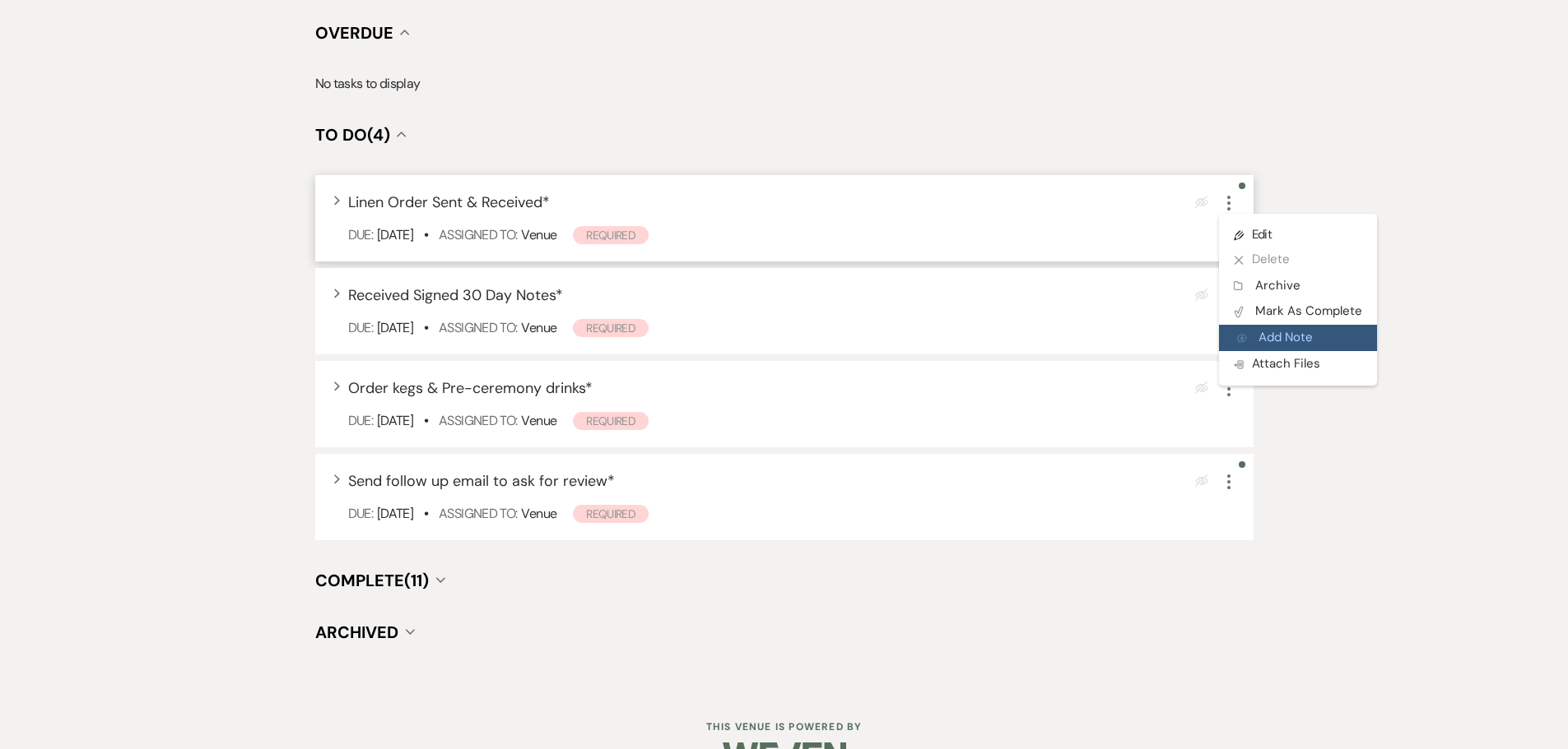
click at [1282, 341] on button "Add Note Add Note" at bounding box center [1297, 338] width 158 height 27
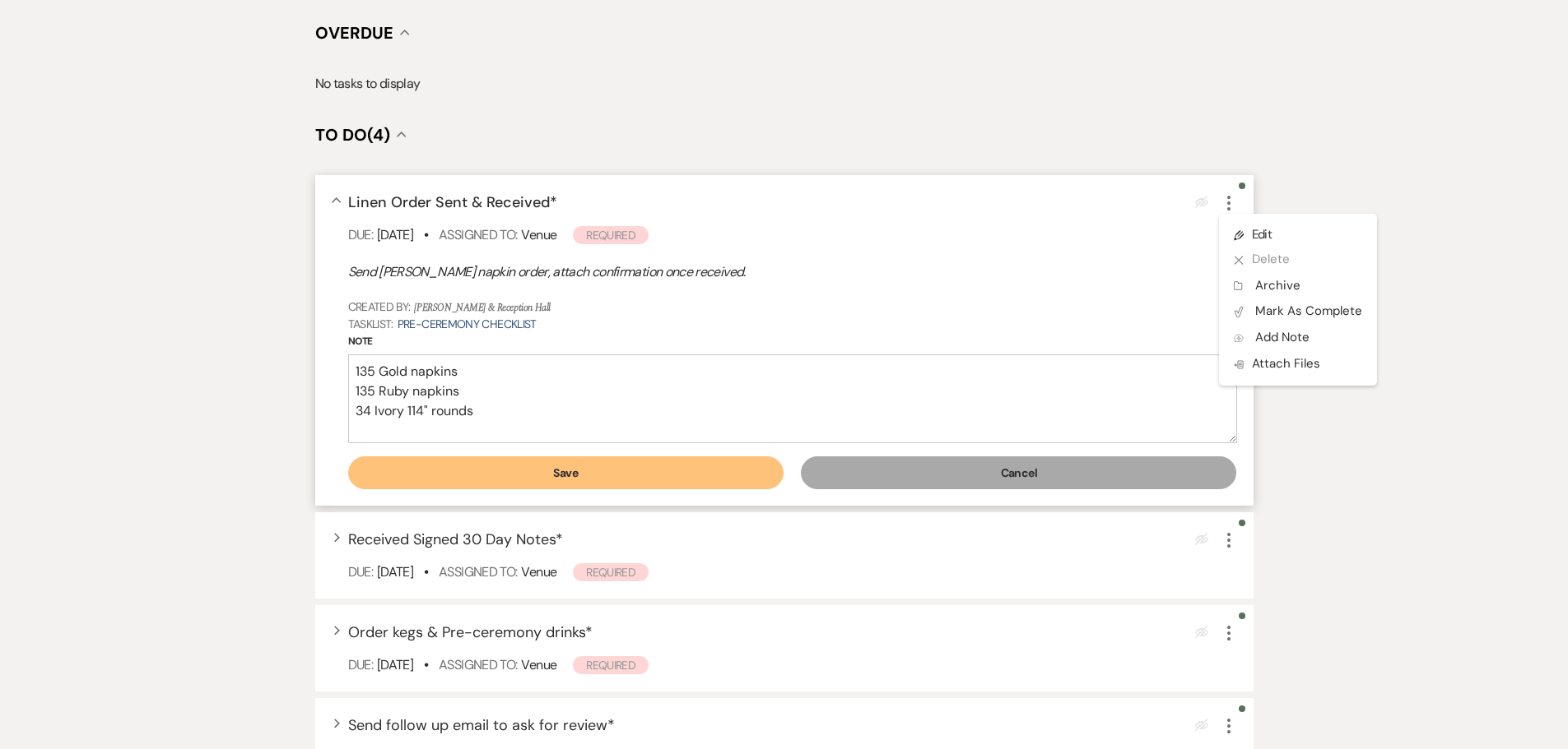
scroll to position [36, 0]
type textarea "135 Gold napkins 135 Ruby napkins 34 Ivory 114" rounds Pick up [DATE] Drop off …"
click at [540, 475] on button "Save" at bounding box center [566, 473] width 436 height 33
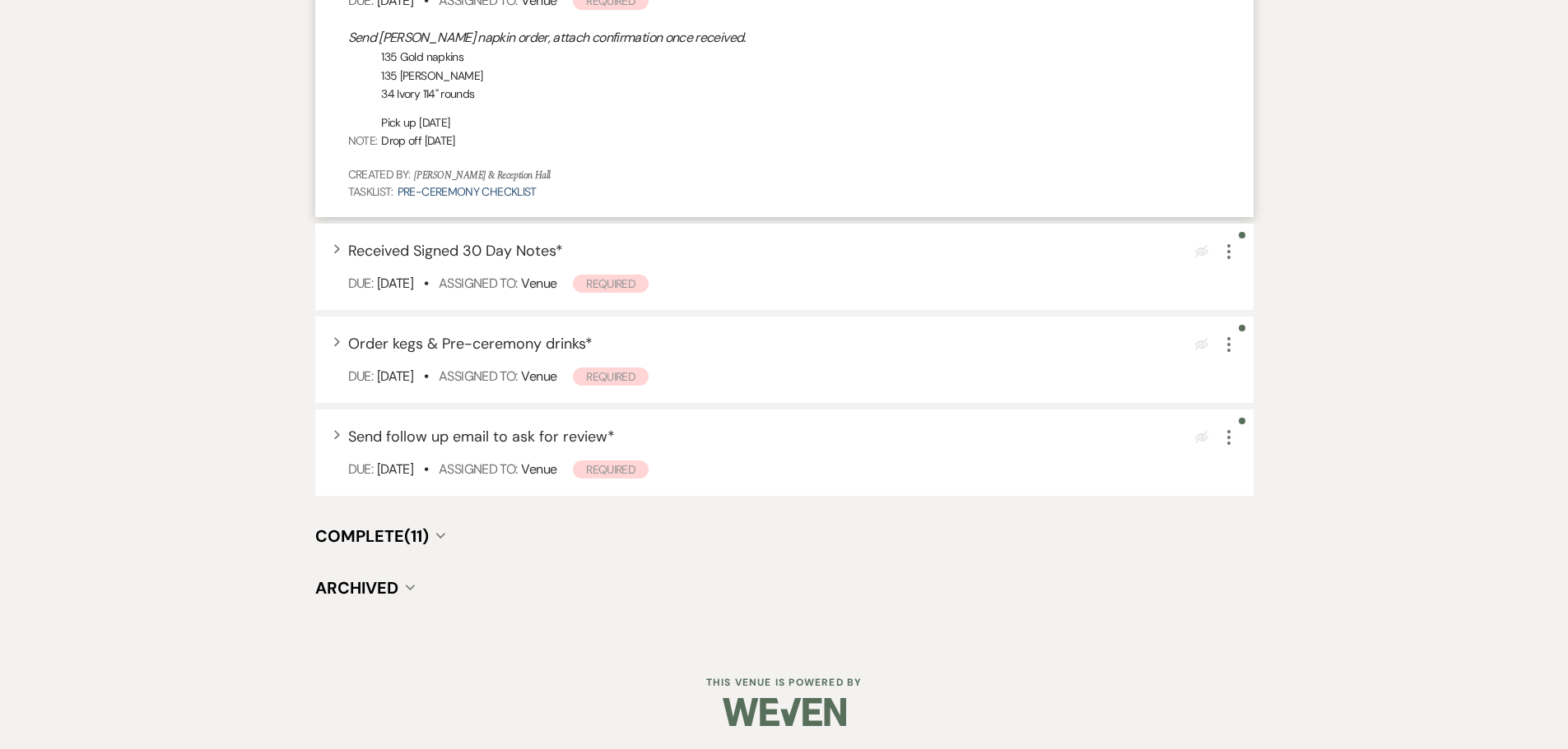
scroll to position [729, 0]
click at [1229, 345] on use "button" at bounding box center [1228, 343] width 3 height 15
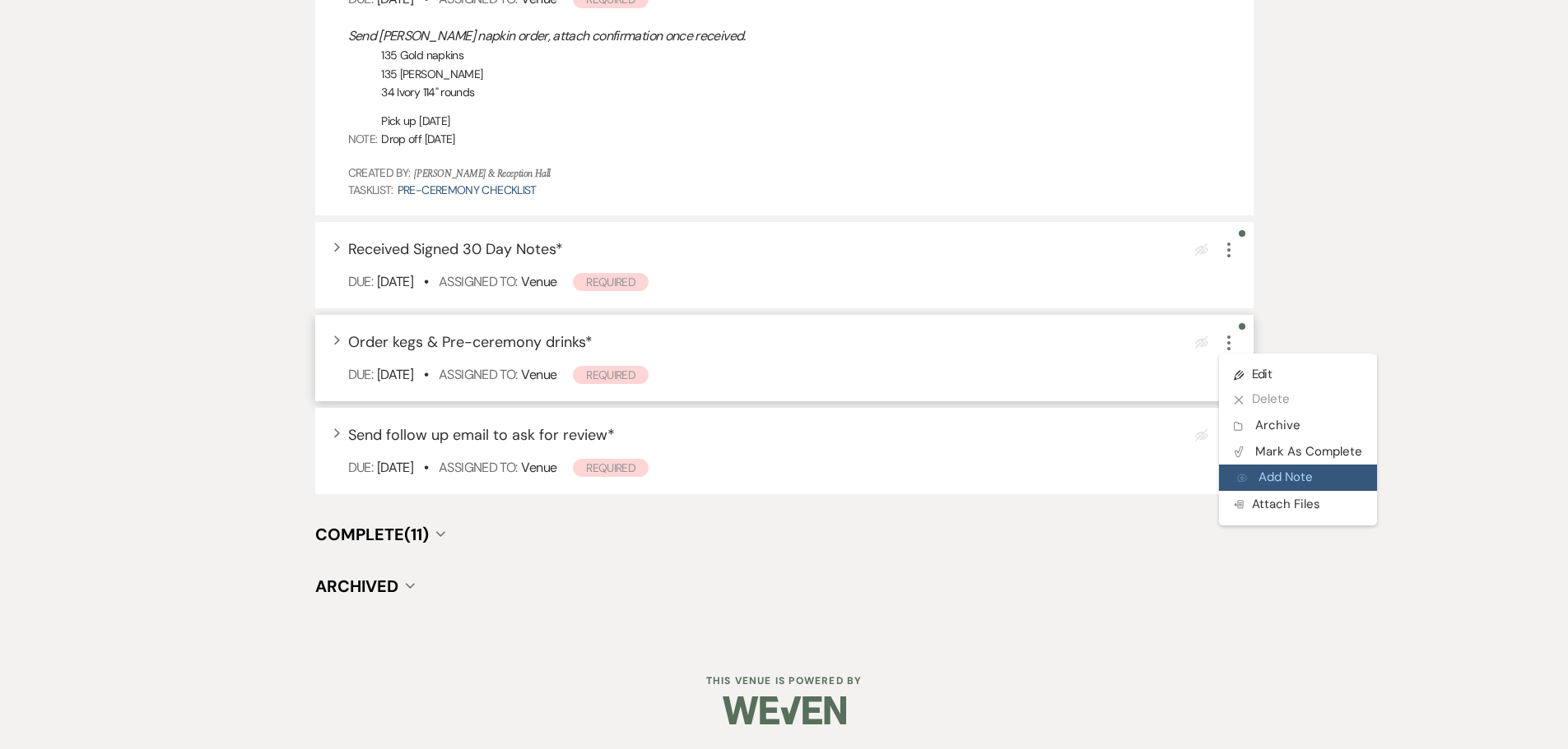
click at [1309, 470] on button "Add Note Add Note" at bounding box center [1297, 478] width 158 height 27
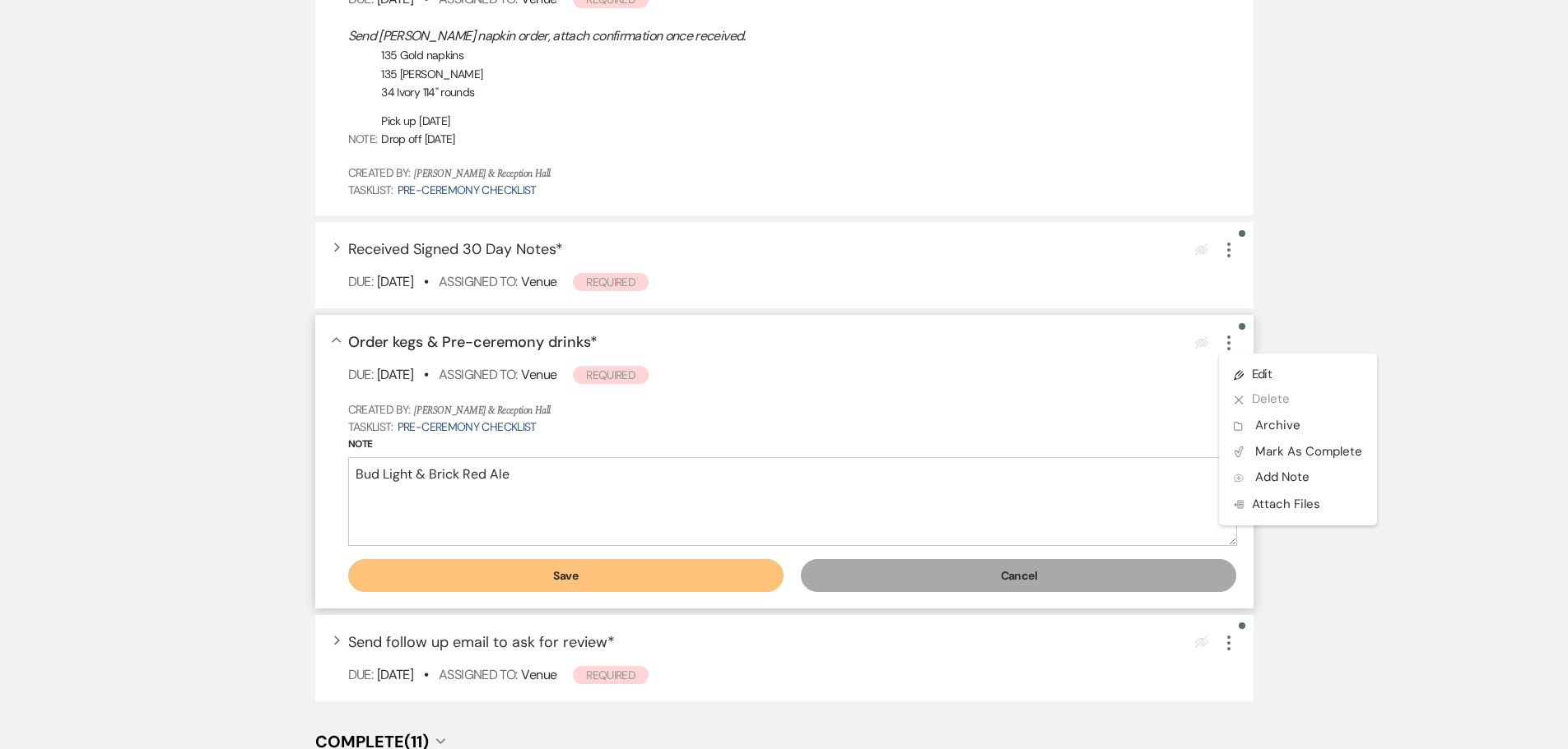
type textarea "Bud Light & Brick Red Ale"
click at [538, 578] on button "Save" at bounding box center [566, 576] width 436 height 33
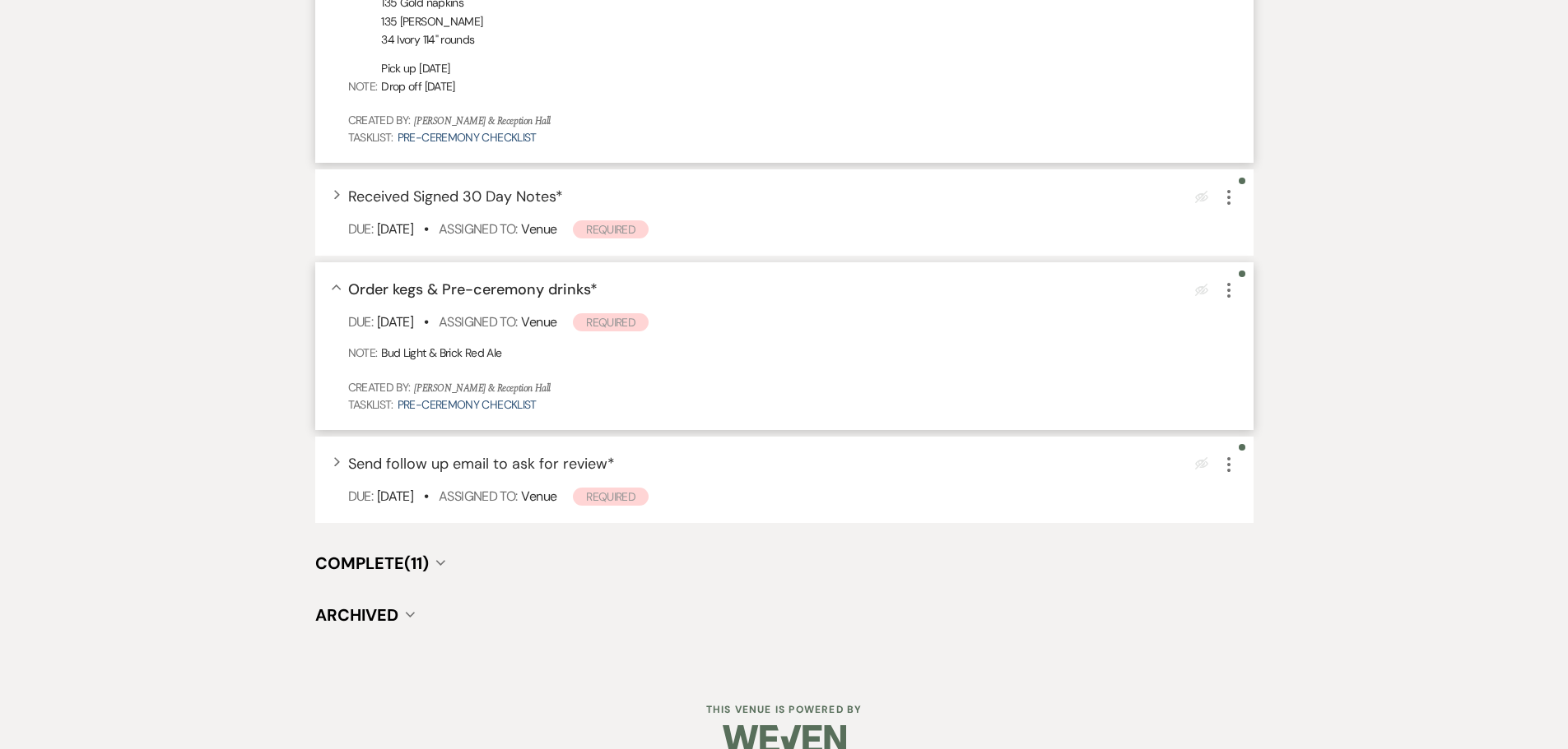
scroll to position [811, 0]
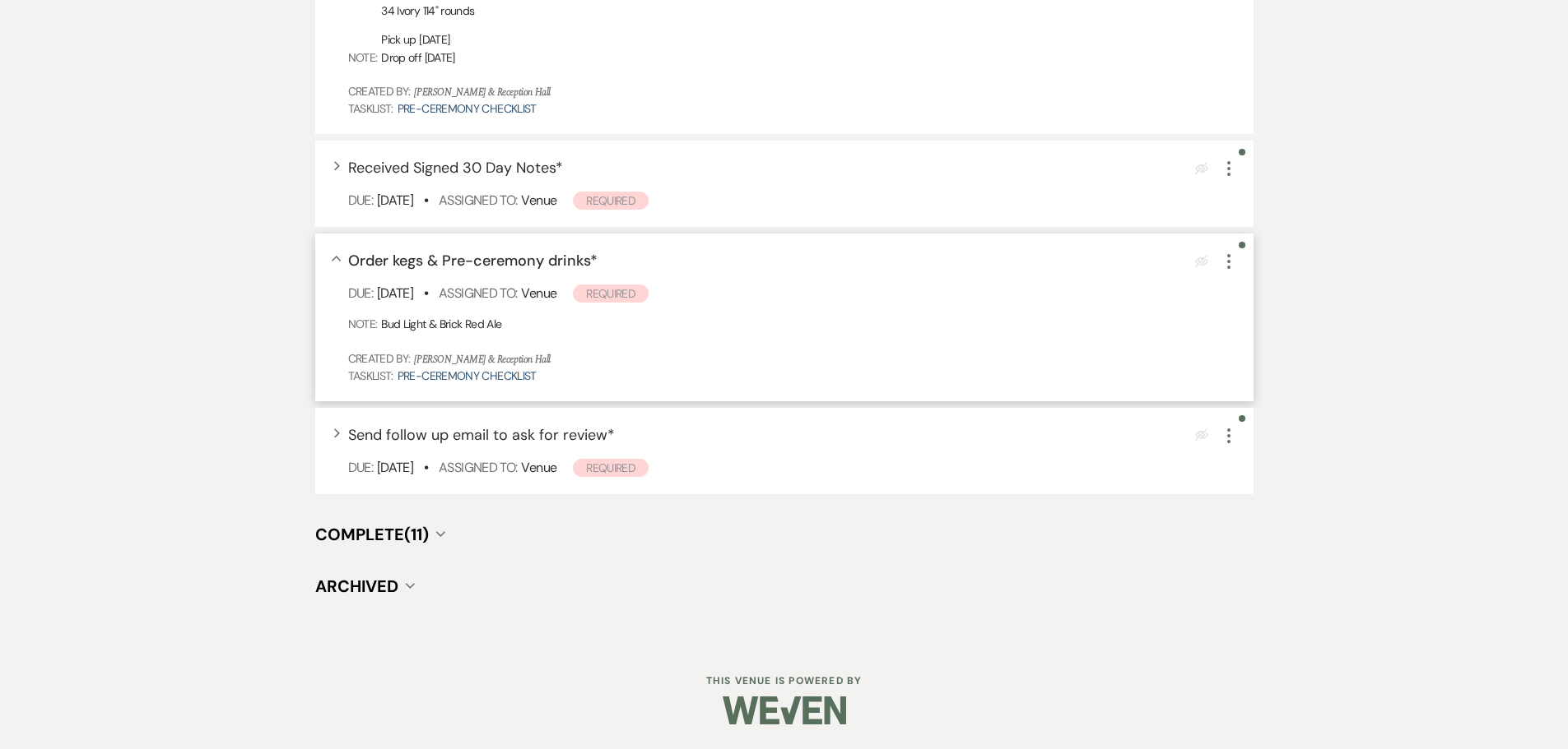
click at [188, 376] on div "Messages Tasks Payments Vendors Rental Overview Timeline Docs & Files Contacts …" at bounding box center [784, 51] width 1568 height 1184
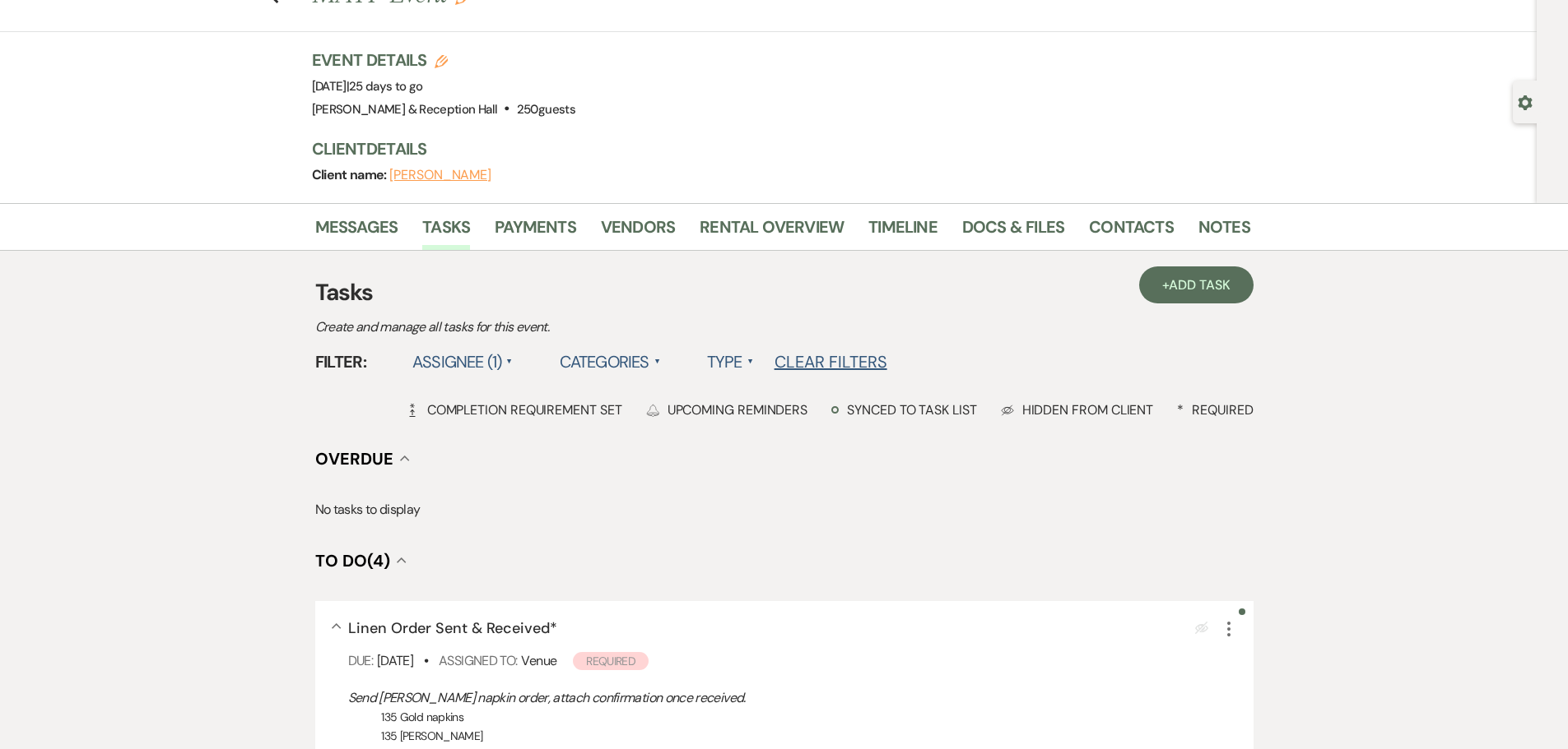
scroll to position [0, 0]
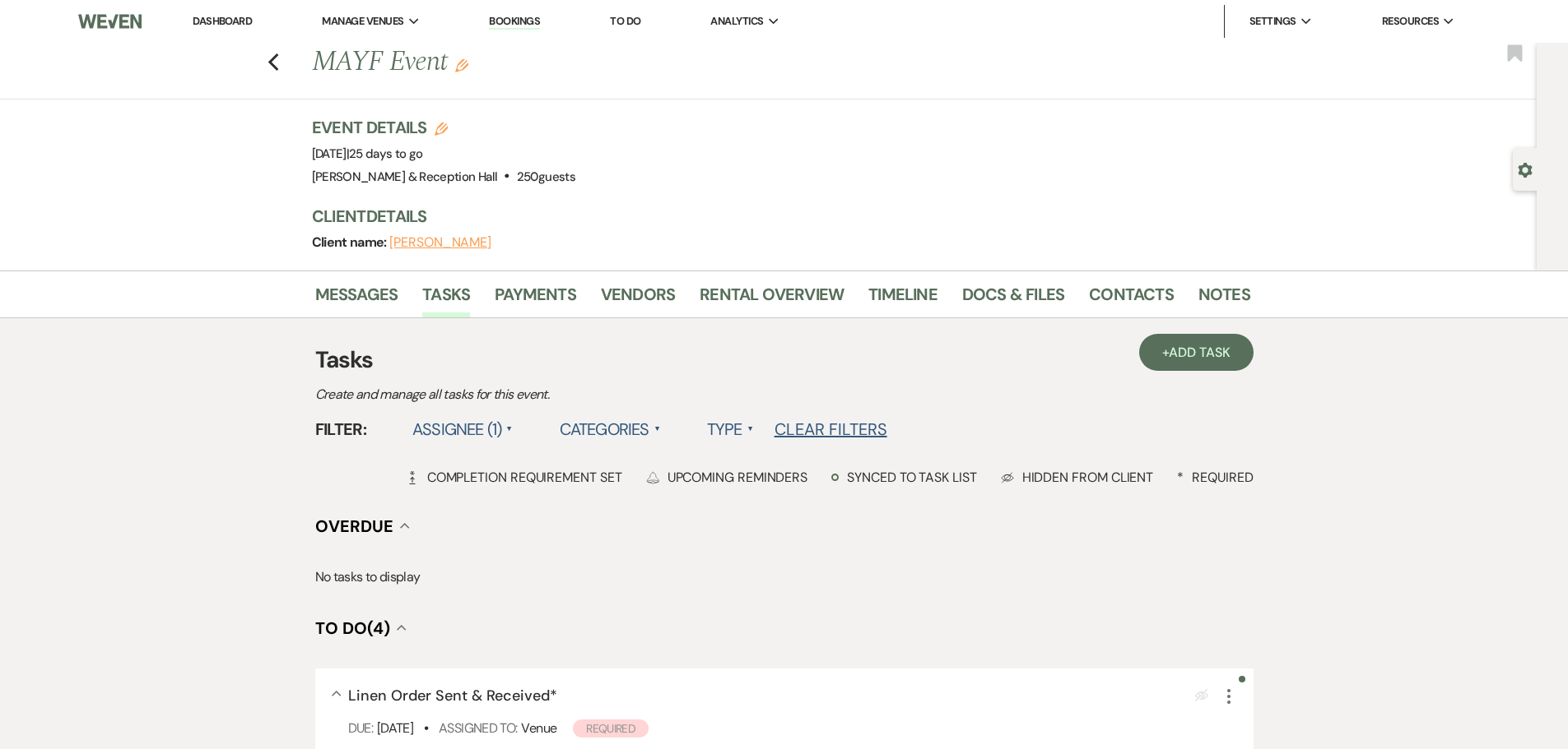
click at [628, 11] on li "To Do" at bounding box center [625, 21] width 47 height 33
click at [629, 21] on link "To Do" at bounding box center [625, 21] width 30 height 14
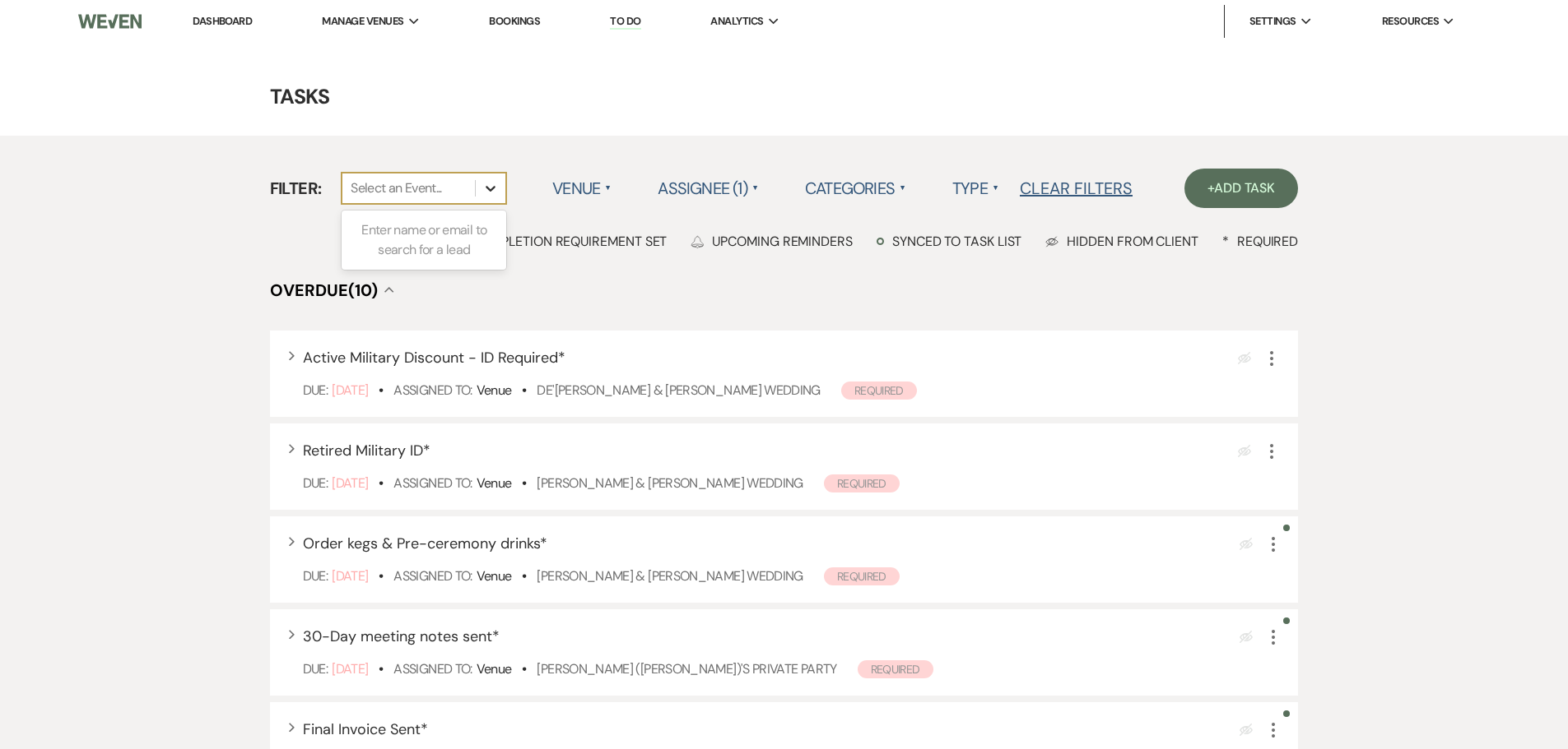
click at [487, 186] on icon at bounding box center [490, 187] width 16 height 16
click at [557, 193] on label "Venue ▲" at bounding box center [582, 187] width 60 height 29
click at [445, 297] on h4 "Overdue (10) Collapse" at bounding box center [784, 290] width 1029 height 23
click at [1273, 546] on icon "More" at bounding box center [1272, 544] width 20 height 20
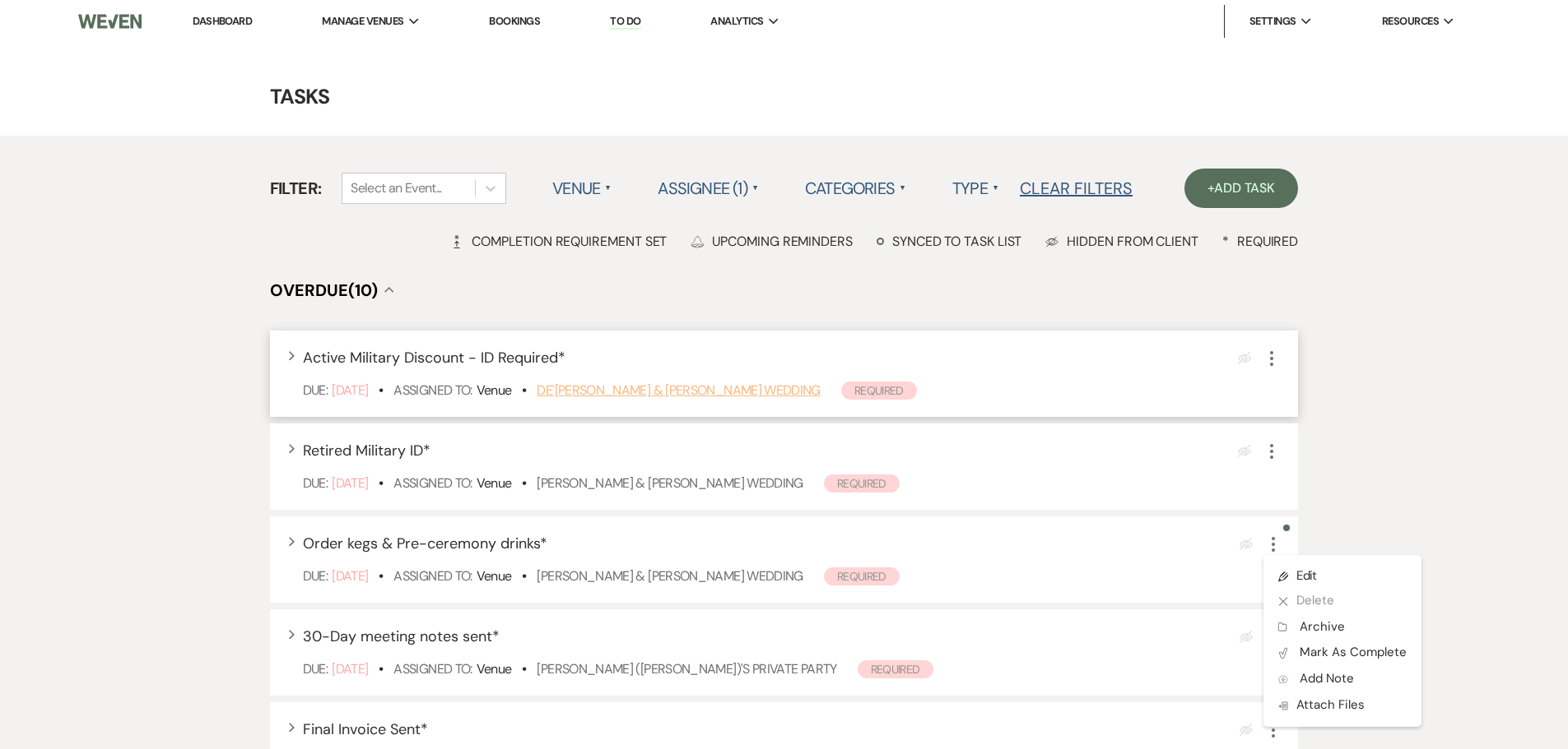
click at [765, 393] on link "De'[PERSON_NAME] & [PERSON_NAME] Wedding" at bounding box center [677, 390] width 283 height 17
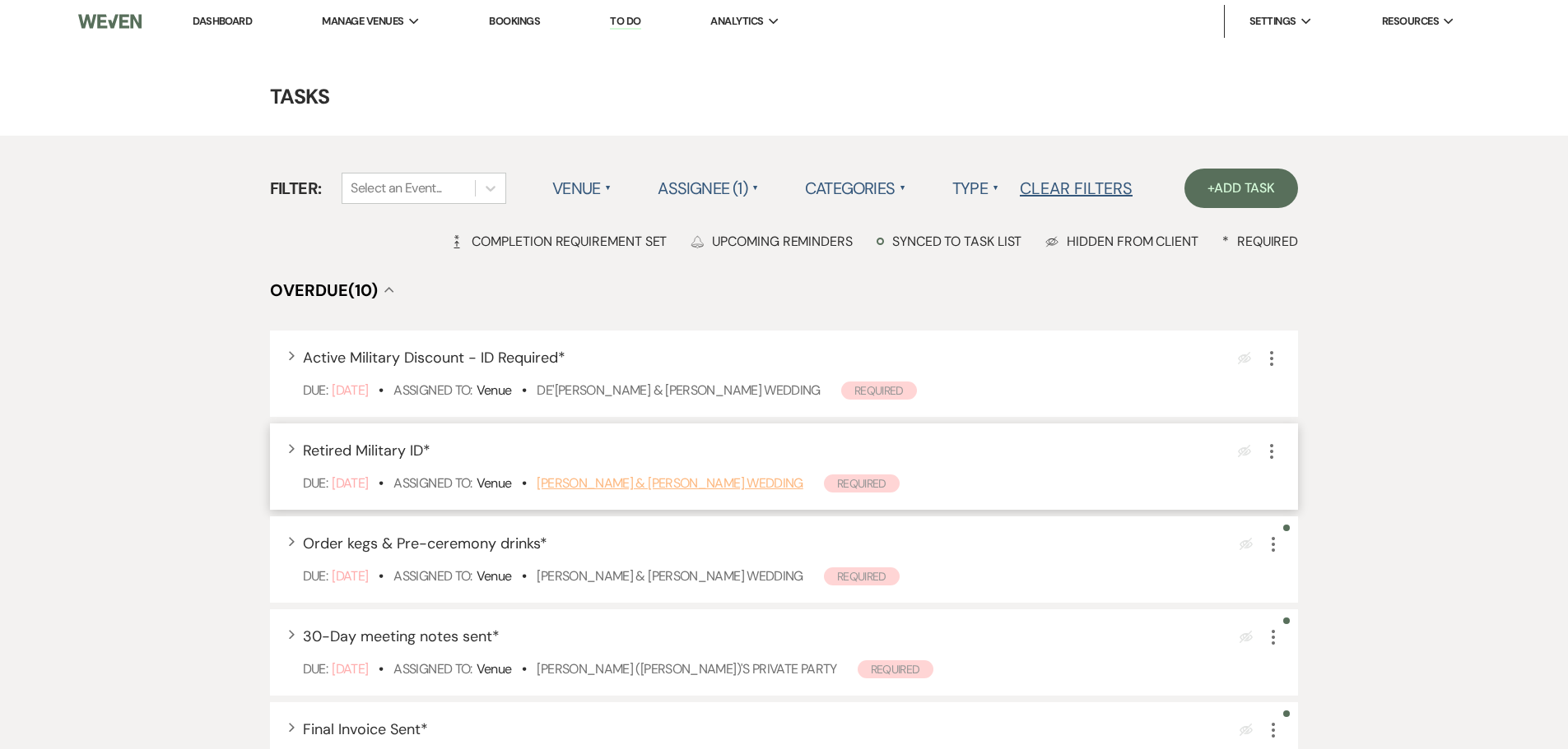
click at [653, 485] on link "[PERSON_NAME] & [PERSON_NAME] Wedding" at bounding box center [669, 483] width 266 height 17
click at [1277, 450] on icon "More" at bounding box center [1271, 451] width 20 height 20
click at [1269, 544] on icon "More" at bounding box center [1272, 544] width 20 height 20
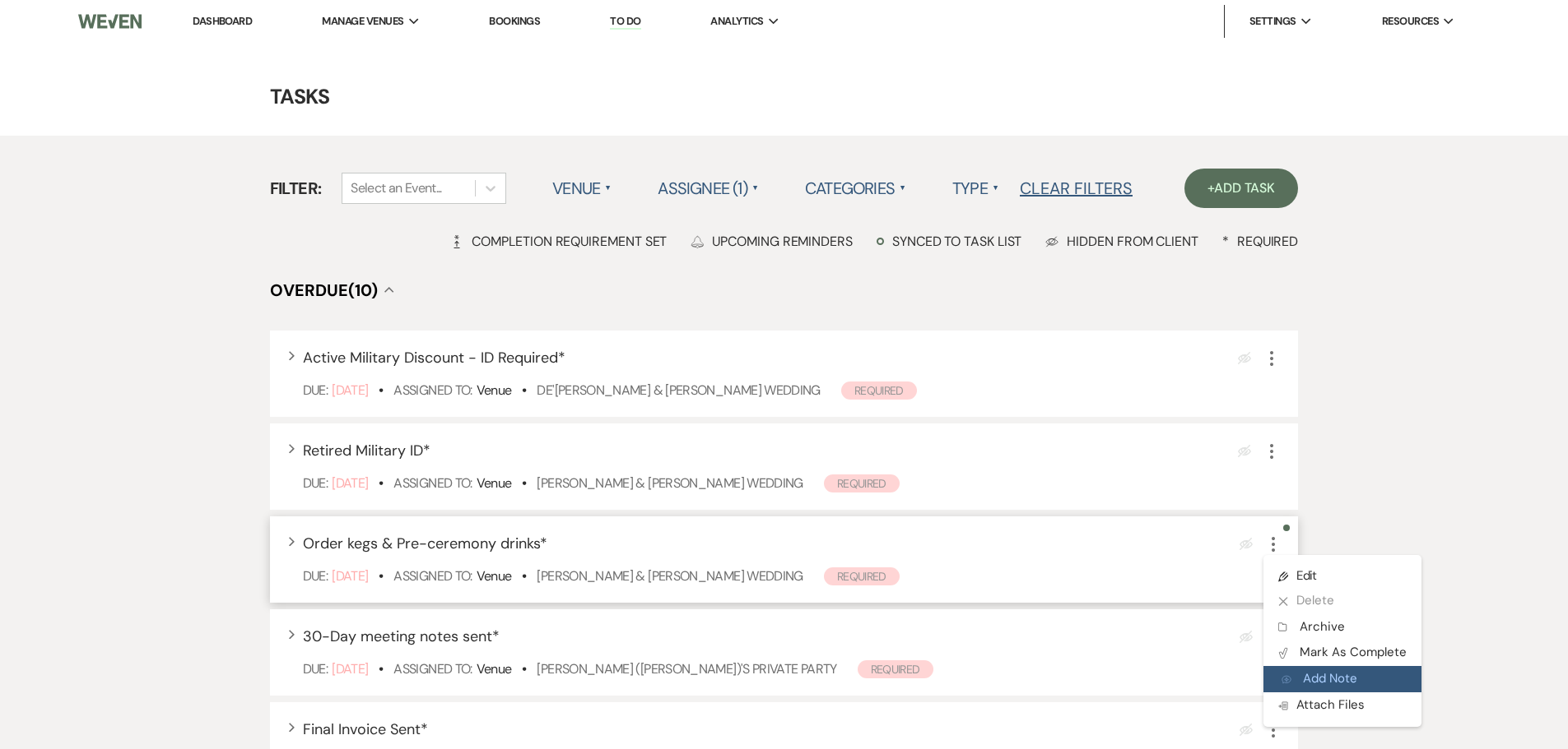
click at [1316, 678] on button "Add Note Add Note" at bounding box center [1342, 680] width 158 height 27
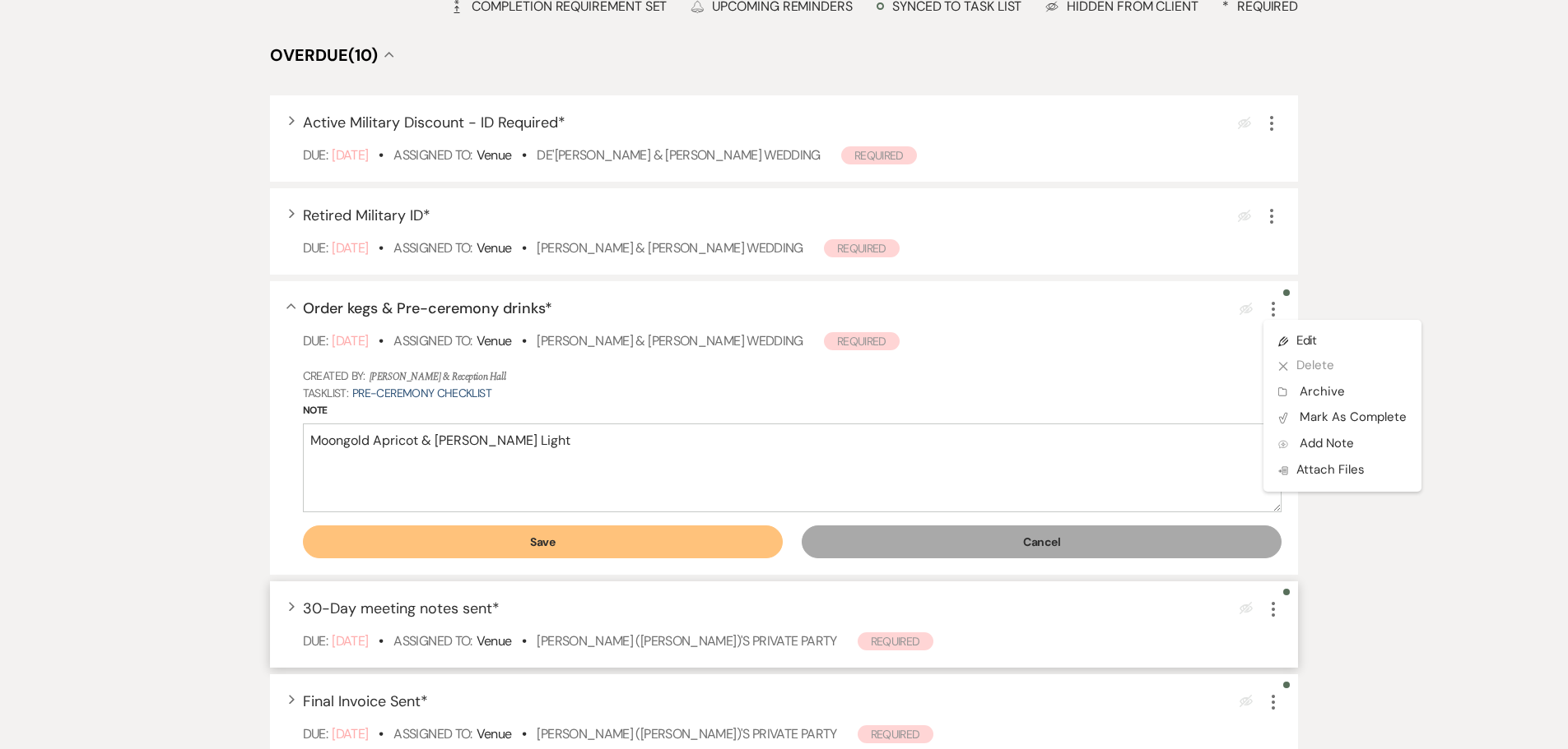
scroll to position [247, 0]
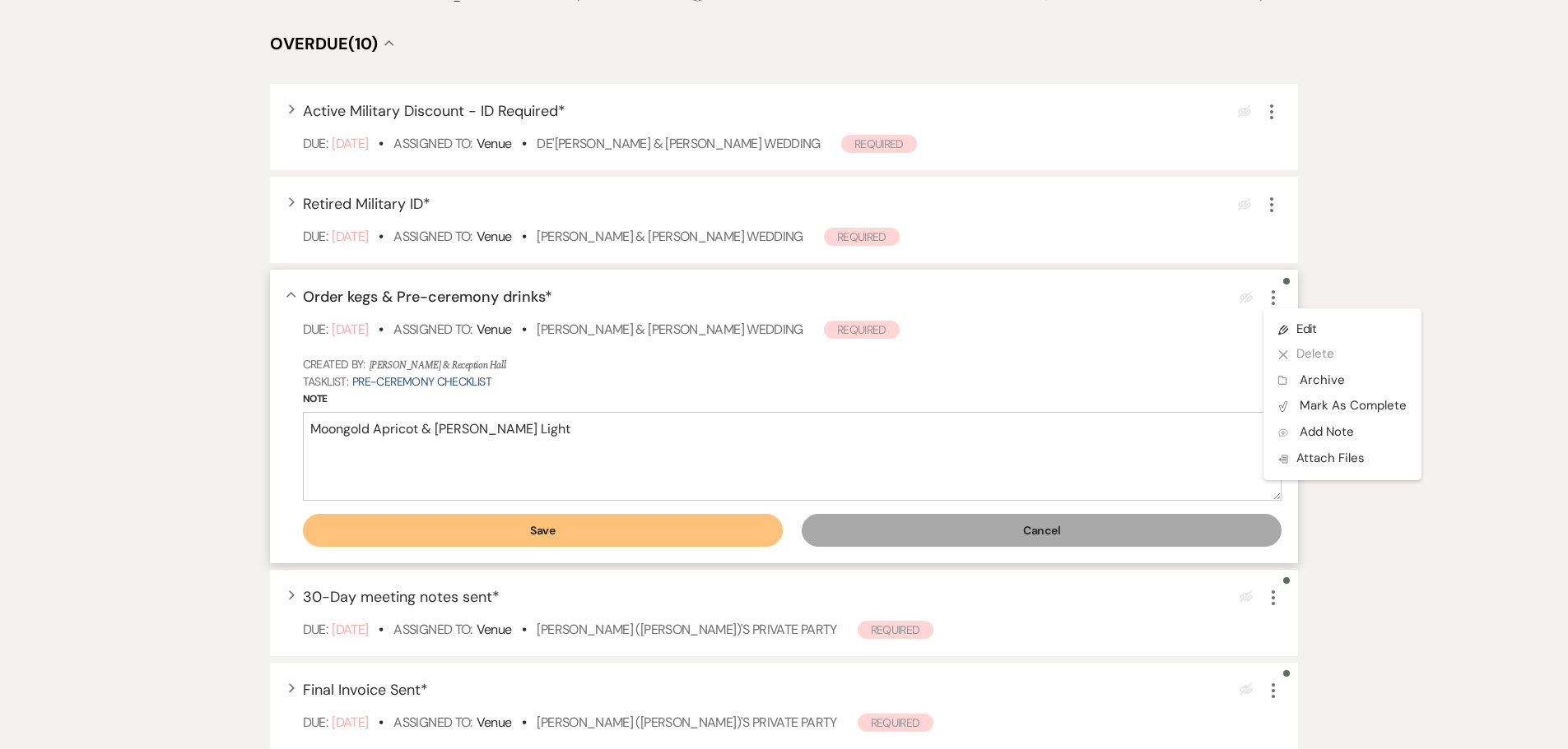
type textarea "Moongold Apricot & [PERSON_NAME] Light"
click at [604, 529] on button "Save" at bounding box center [543, 530] width 479 height 33
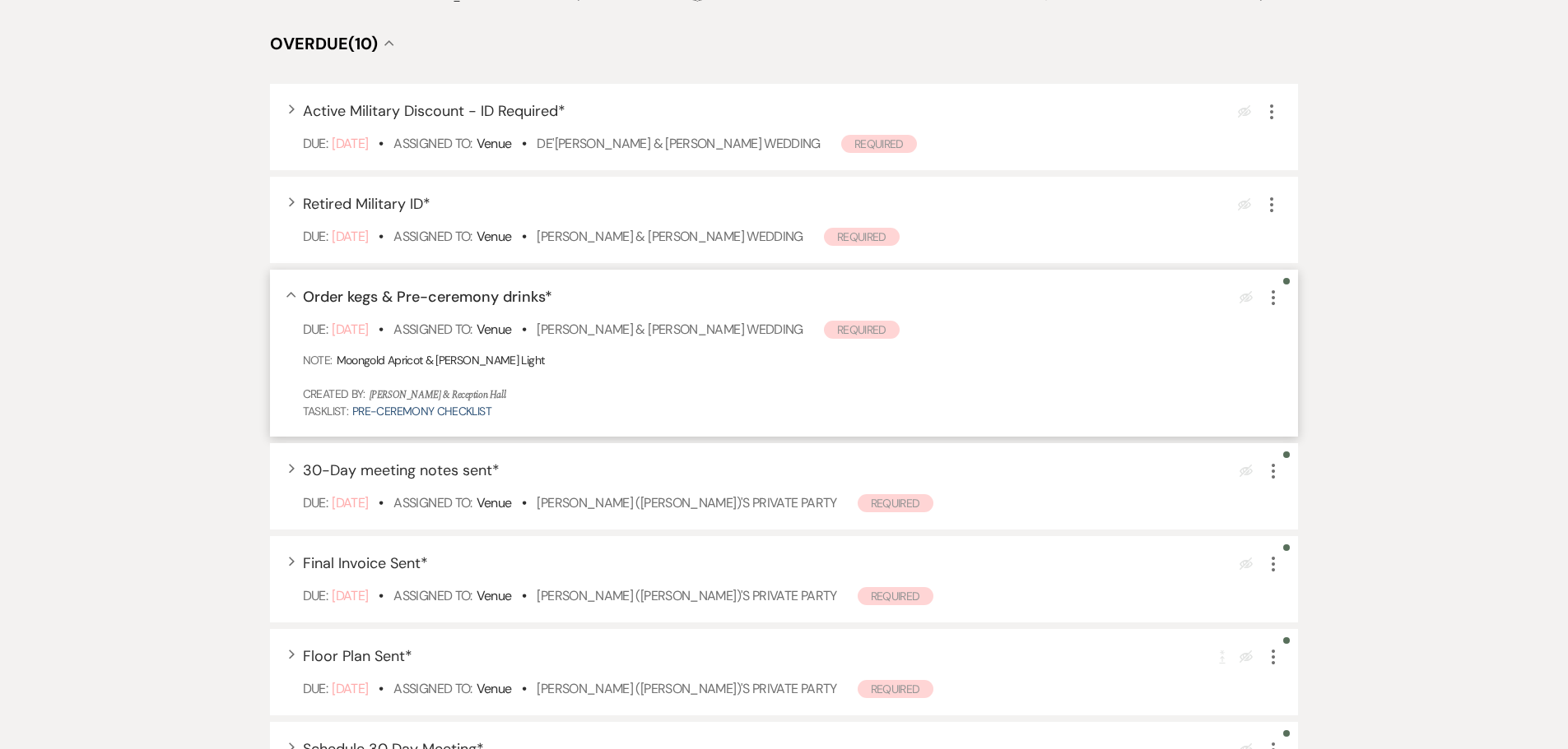
click at [1276, 297] on icon "More" at bounding box center [1272, 297] width 20 height 20
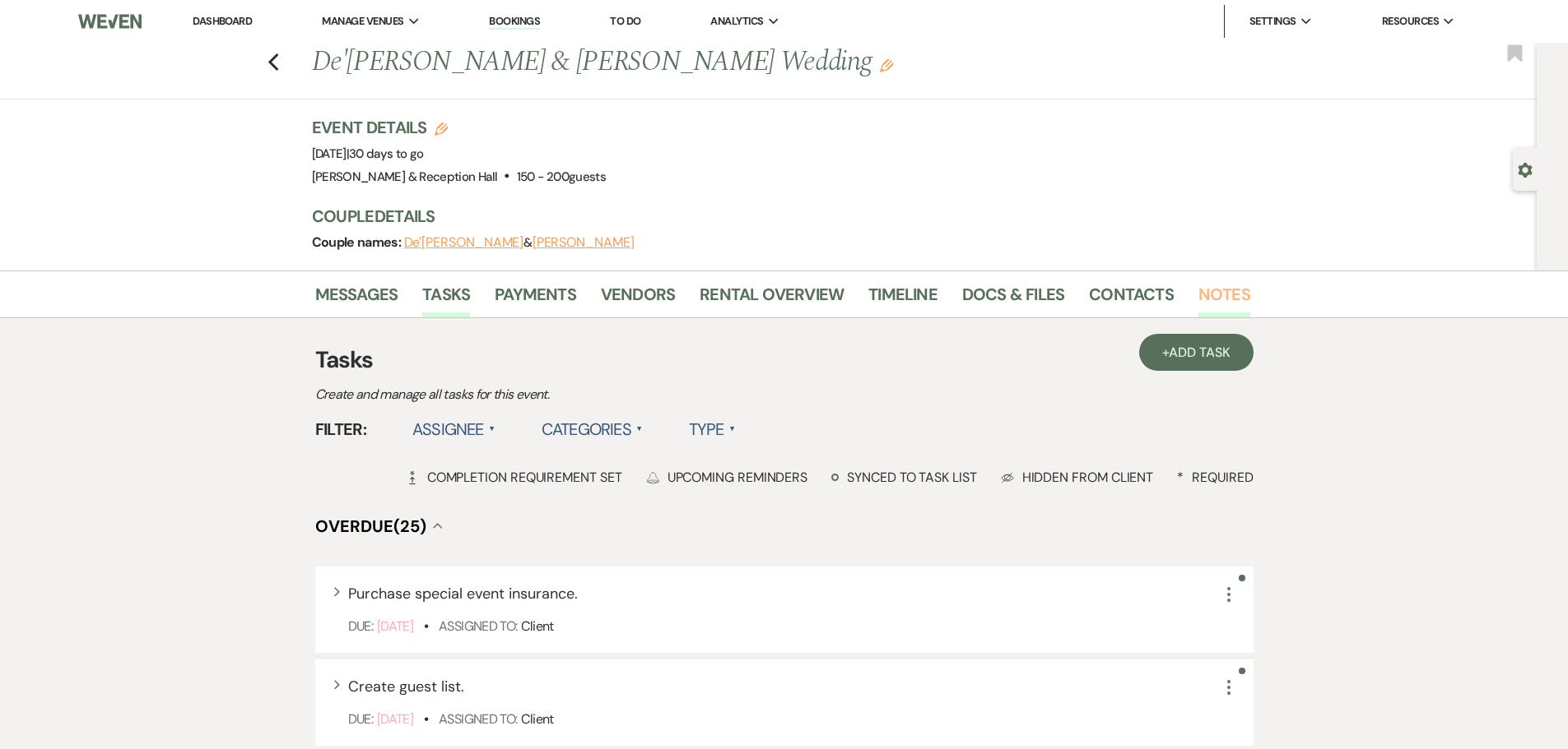
click at [1213, 300] on link "Notes" at bounding box center [1224, 299] width 52 height 36
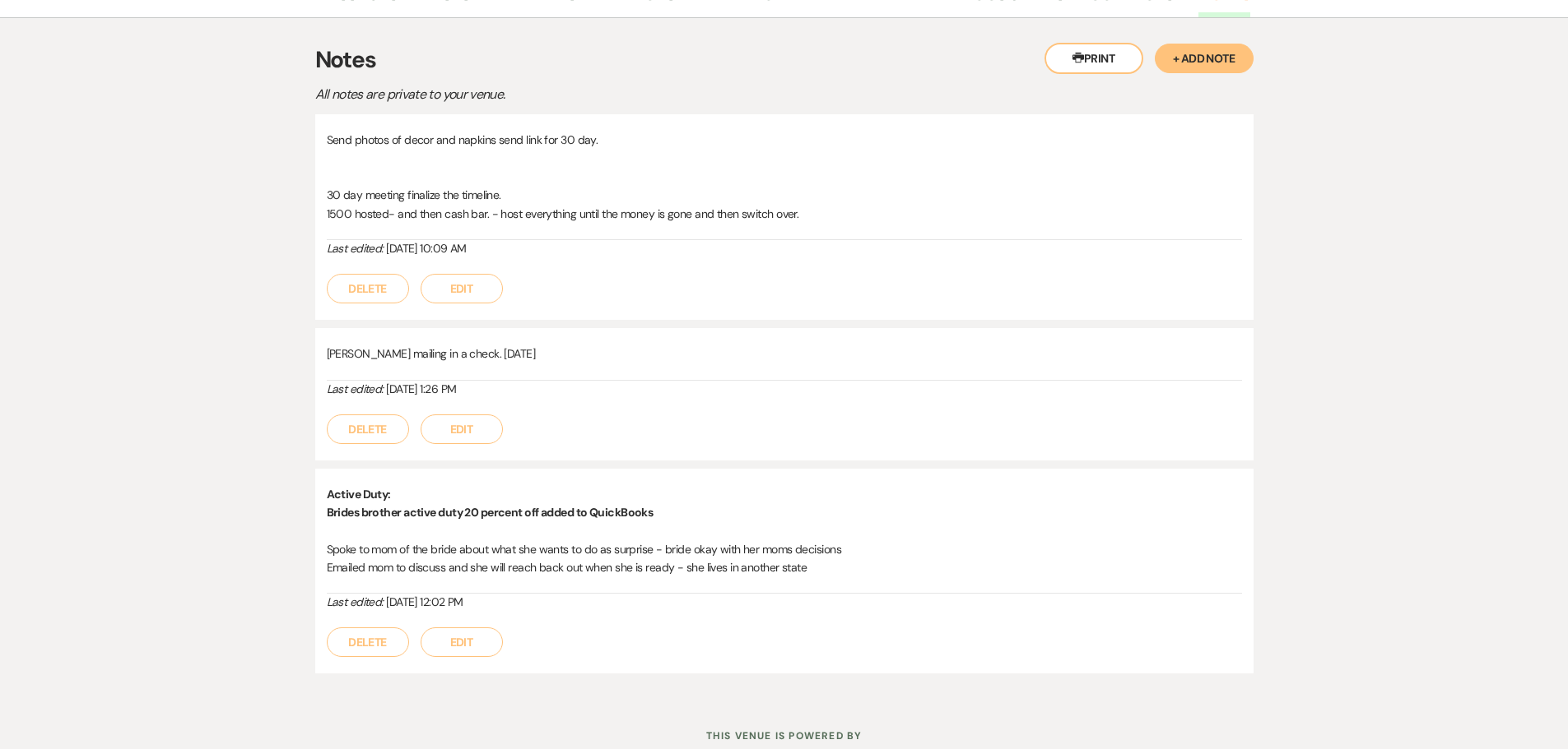
scroll to position [355, 0]
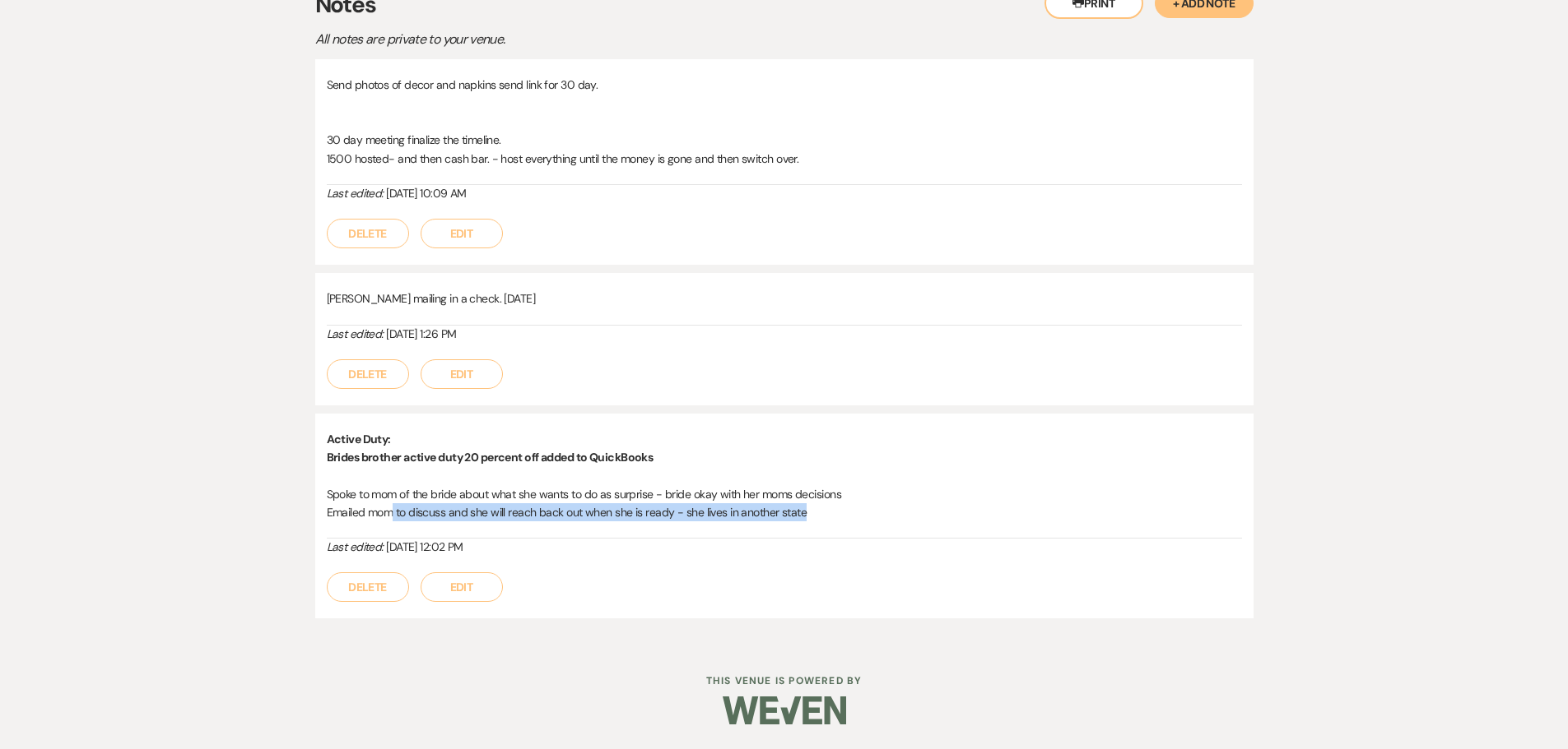
drag, startPoint x: 389, startPoint y: 516, endPoint x: 860, endPoint y: 523, distance: 471.1
click at [860, 523] on div "Active Duty: Brides brother active duty 20 percent off added to QuickBooks Spok…" at bounding box center [784, 485] width 915 height 110
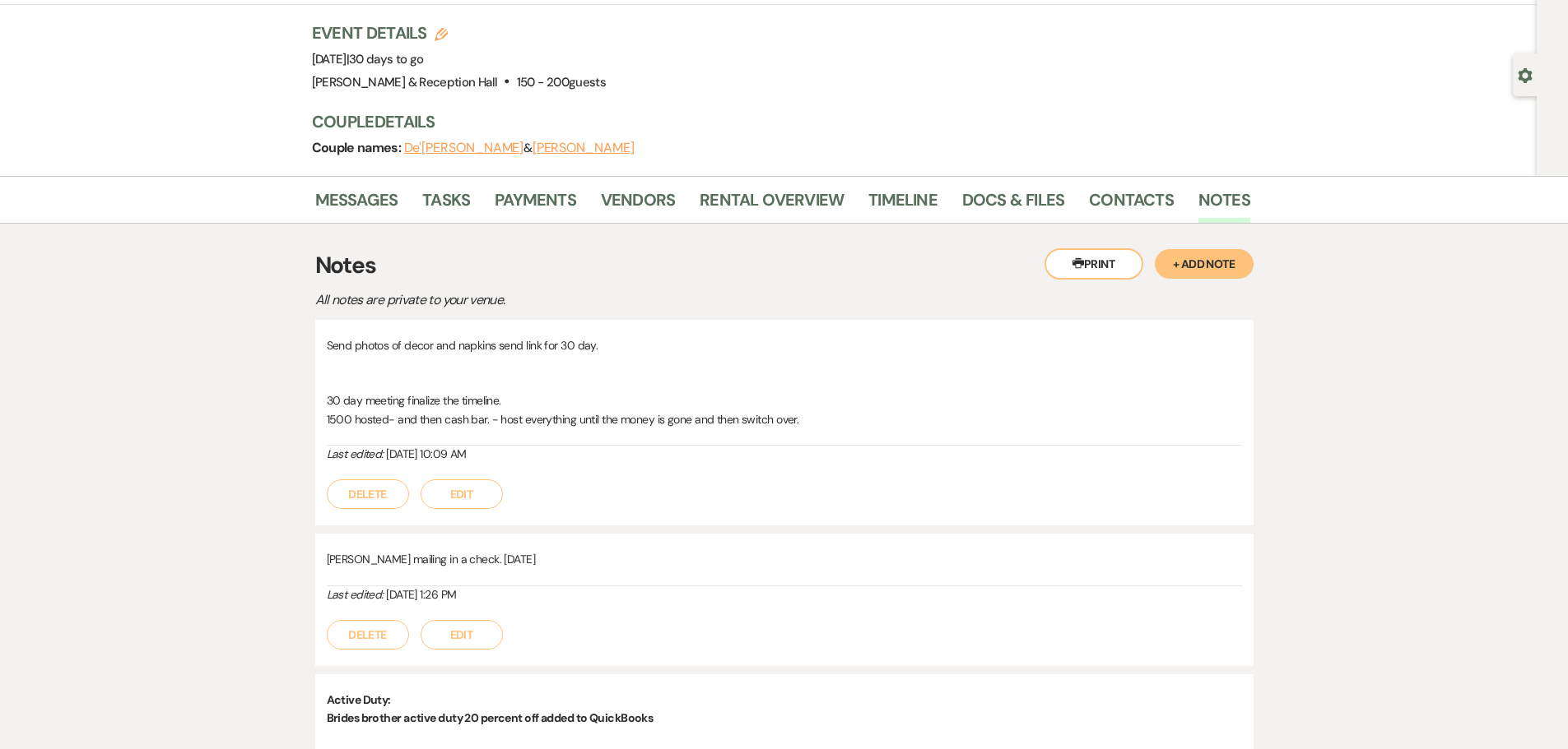
scroll to position [0, 0]
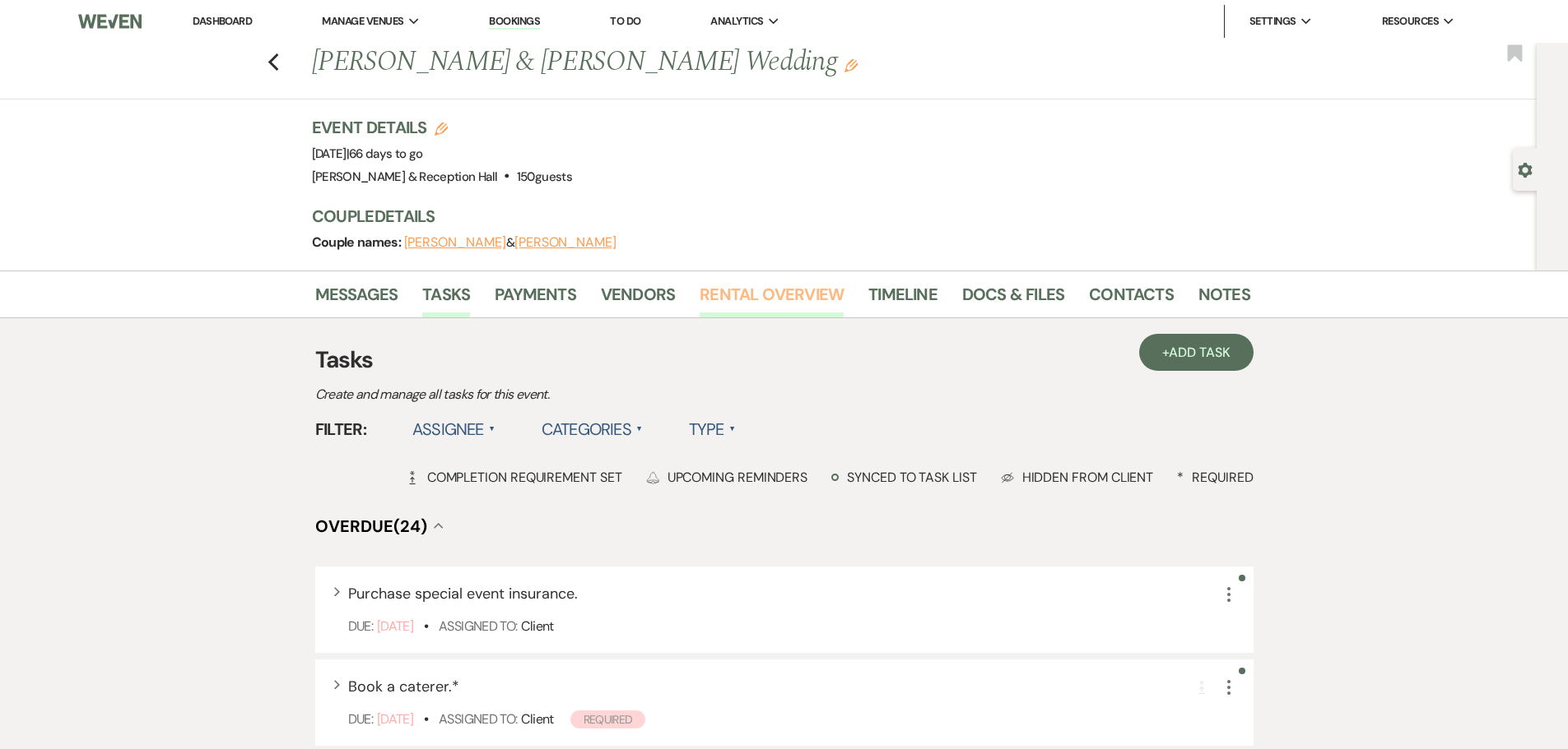
click at [747, 301] on link "Rental Overview" at bounding box center [771, 299] width 144 height 36
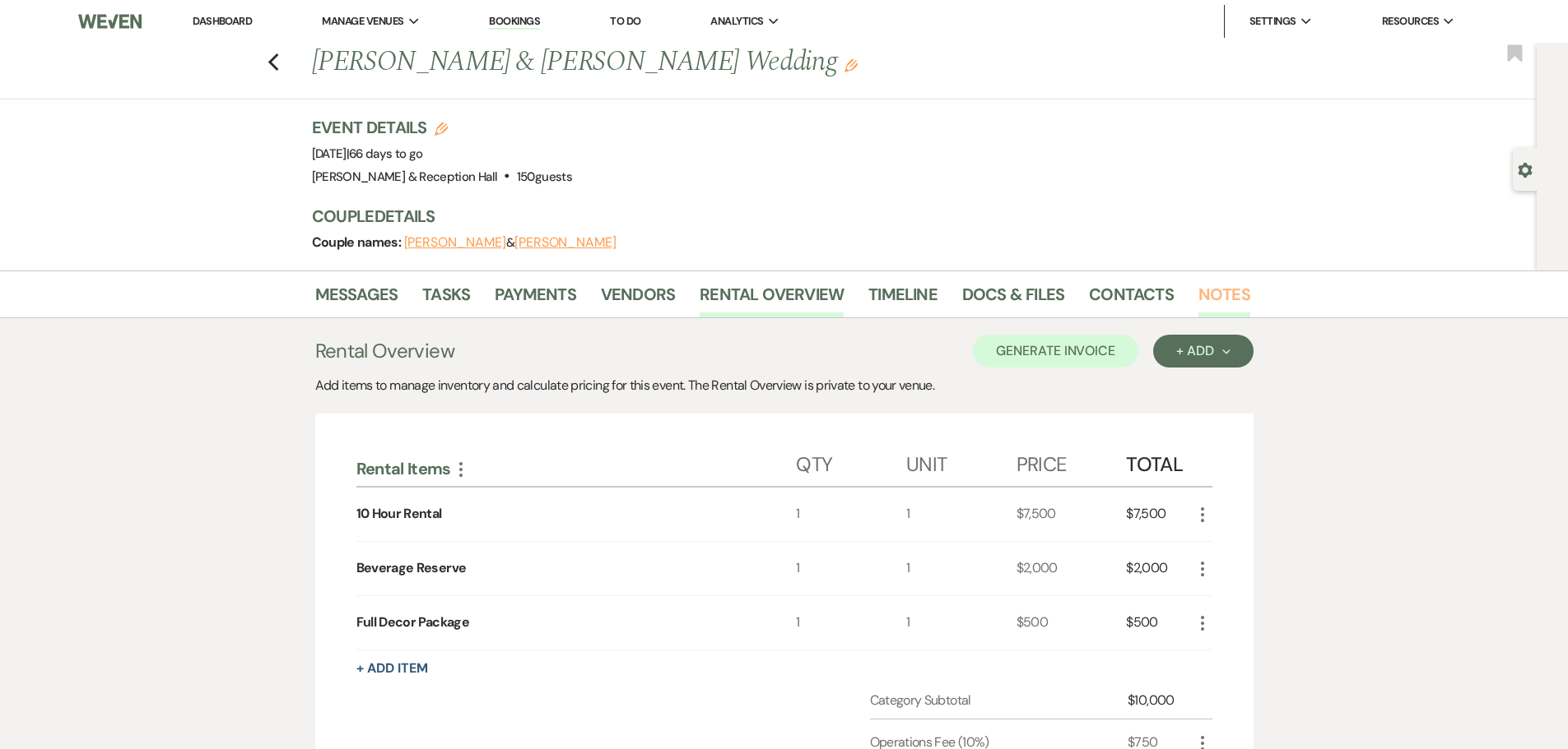
click at [1215, 291] on link "Notes" at bounding box center [1224, 299] width 52 height 36
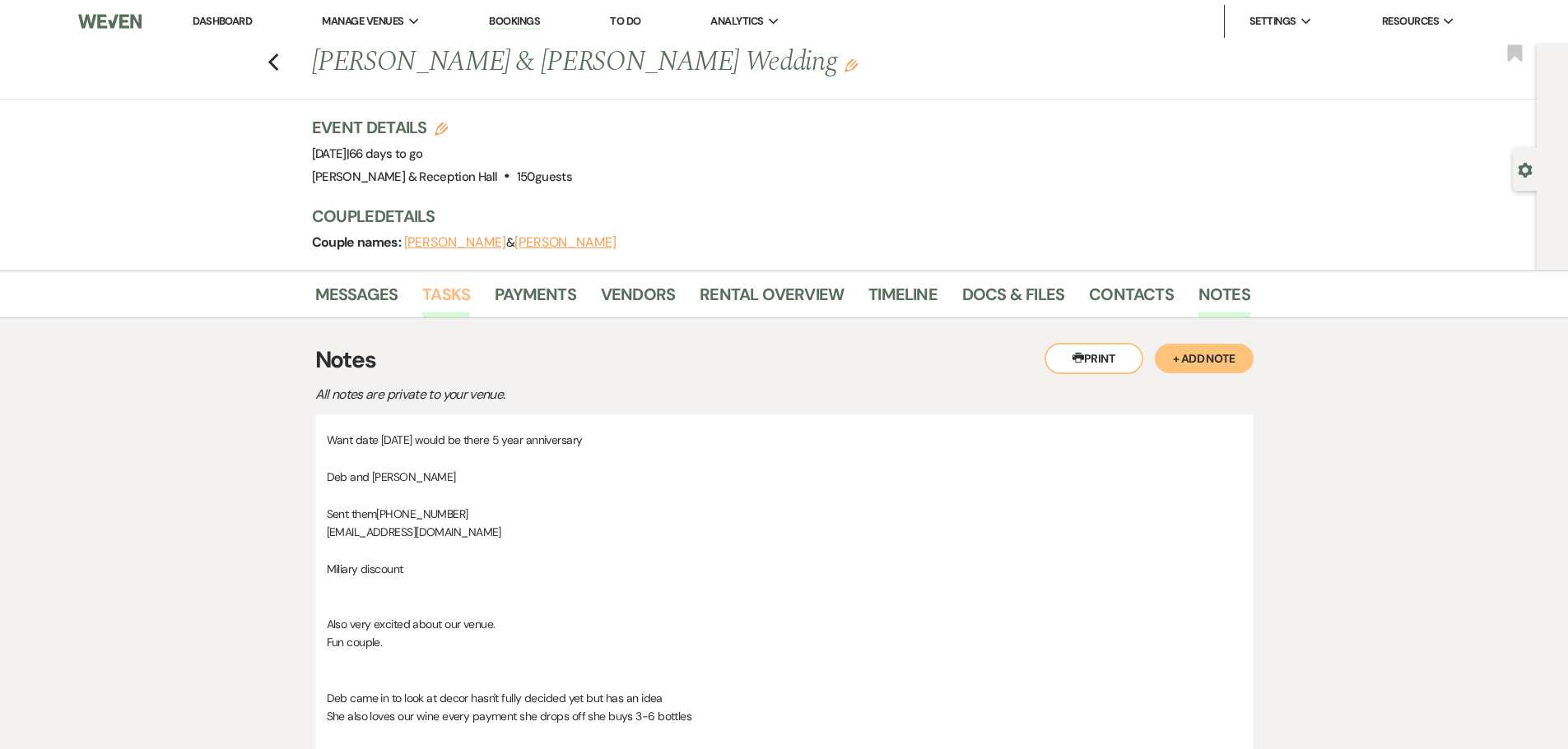
click at [445, 291] on link "Tasks" at bounding box center [446, 299] width 47 height 36
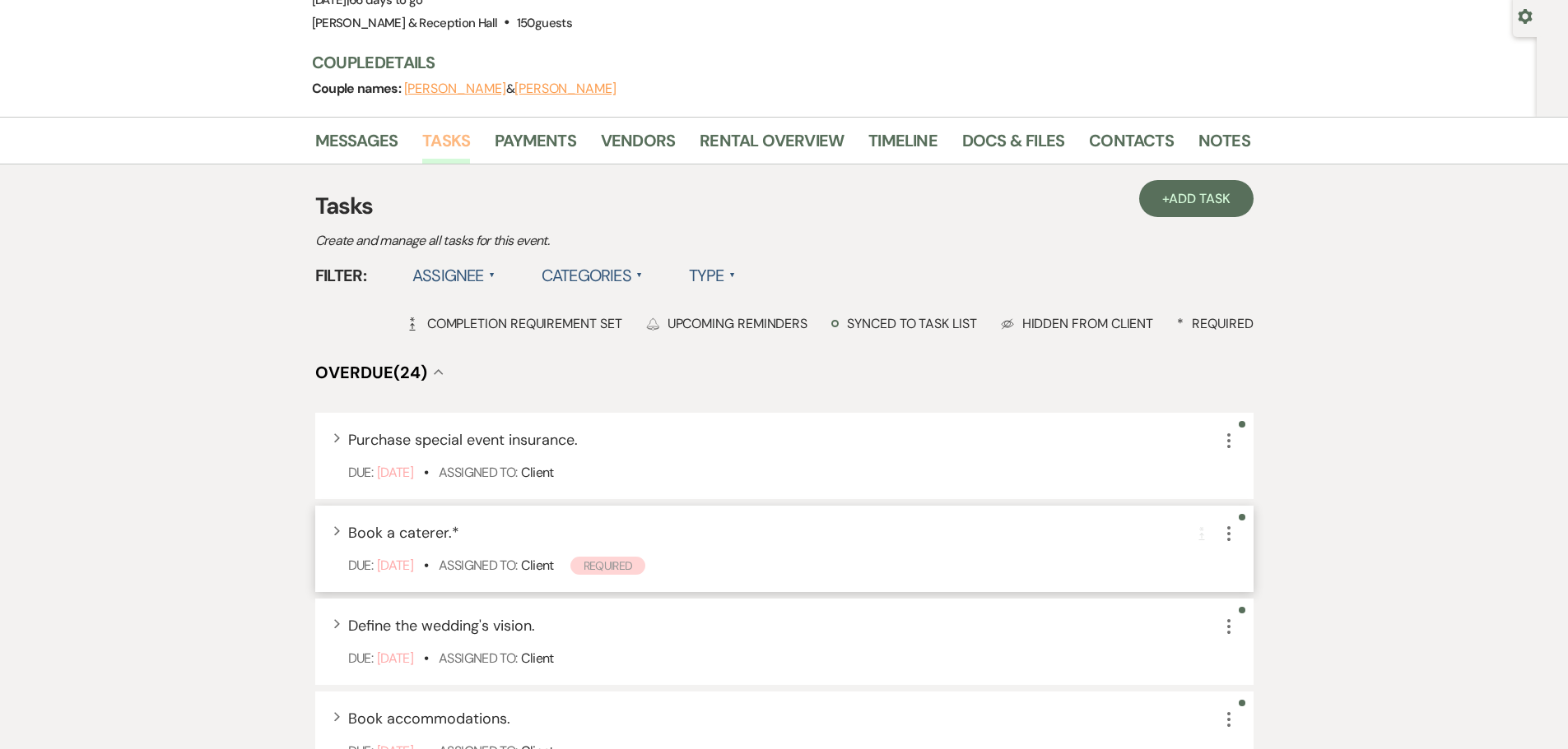
scroll to position [165, 0]
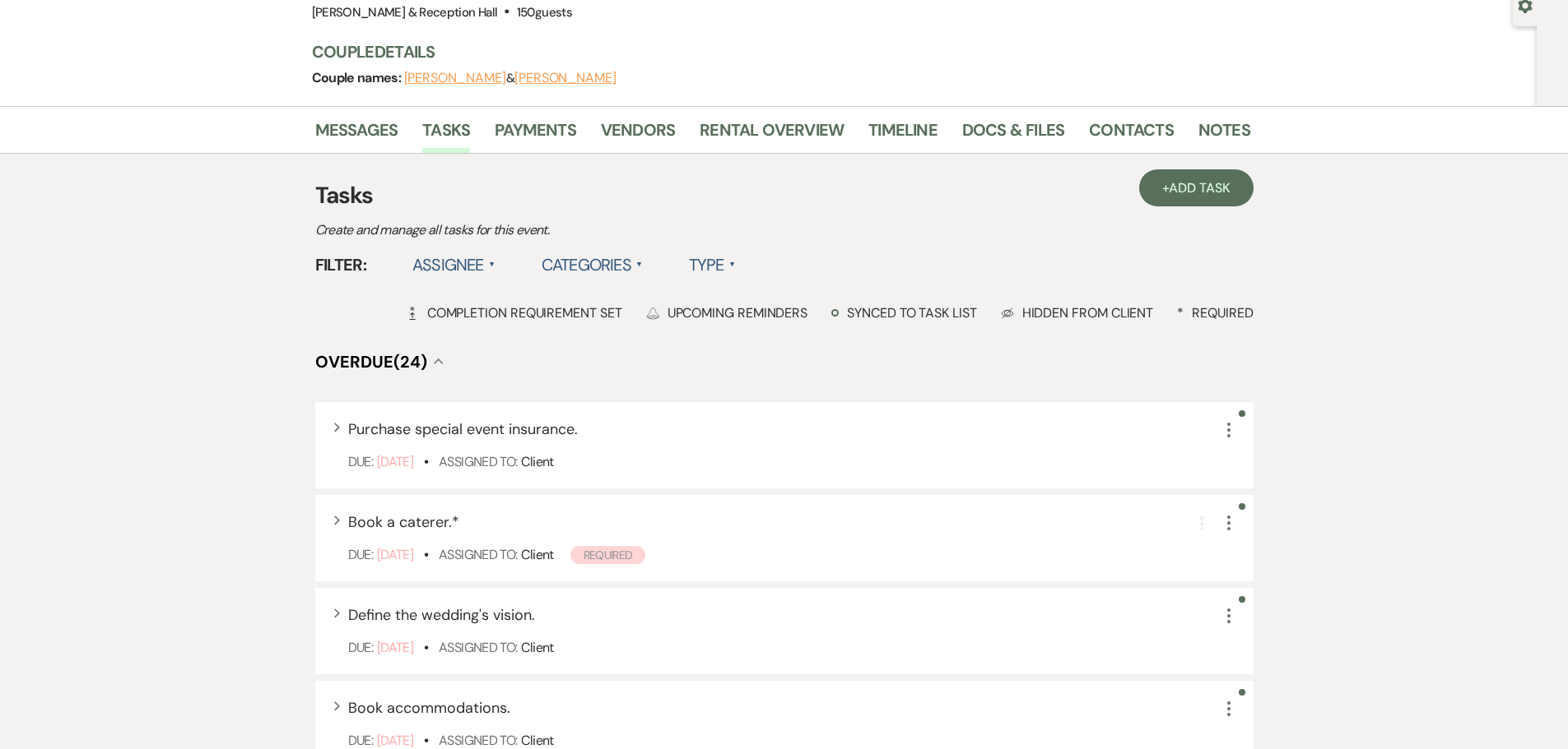
click at [465, 272] on label "Assignee ▲" at bounding box center [454, 264] width 83 height 29
click at [506, 342] on li "Assigned to venue" at bounding box center [495, 336] width 165 height 38
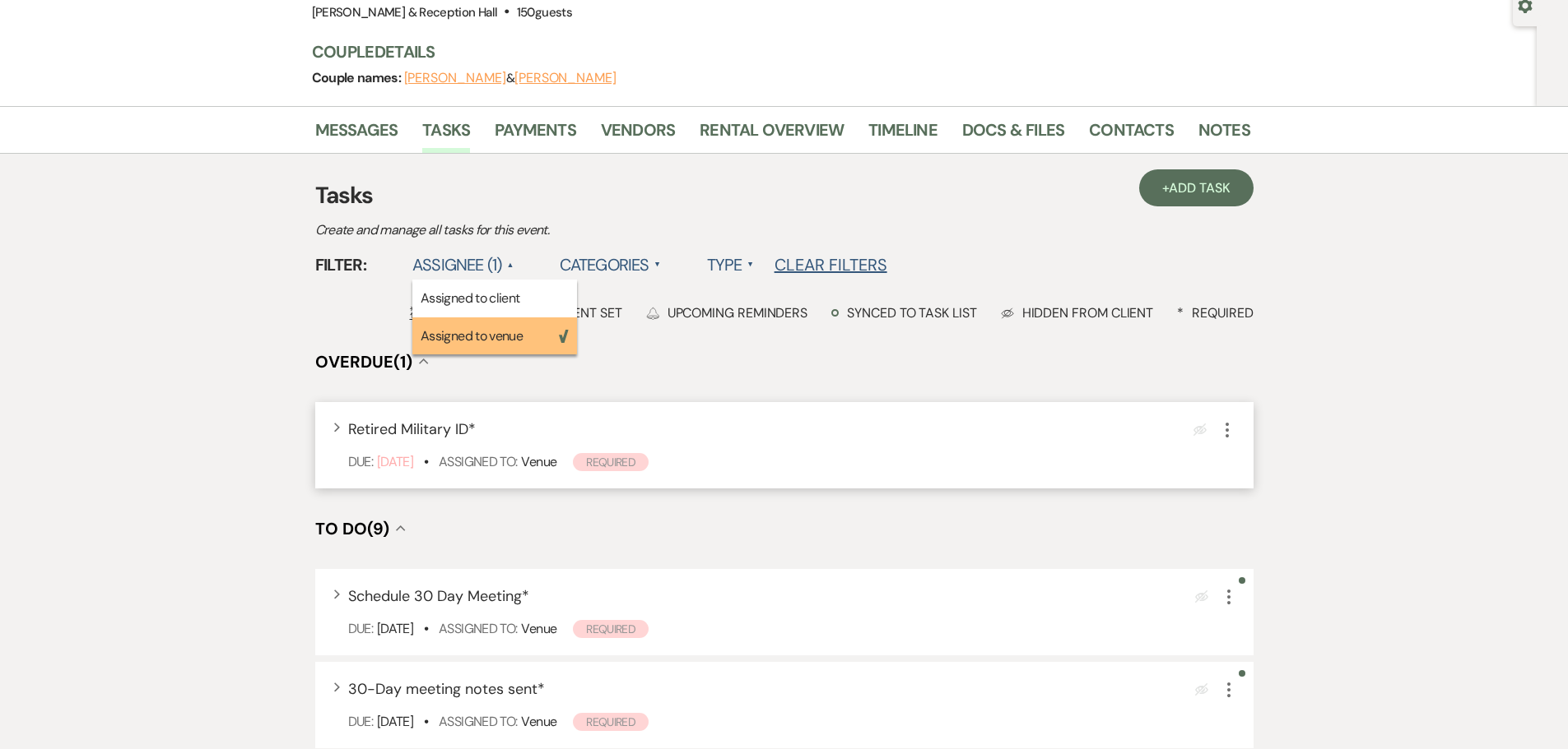
click at [1226, 429] on icon "More" at bounding box center [1227, 430] width 20 height 20
click at [1225, 429] on icon "More" at bounding box center [1227, 430] width 20 height 20
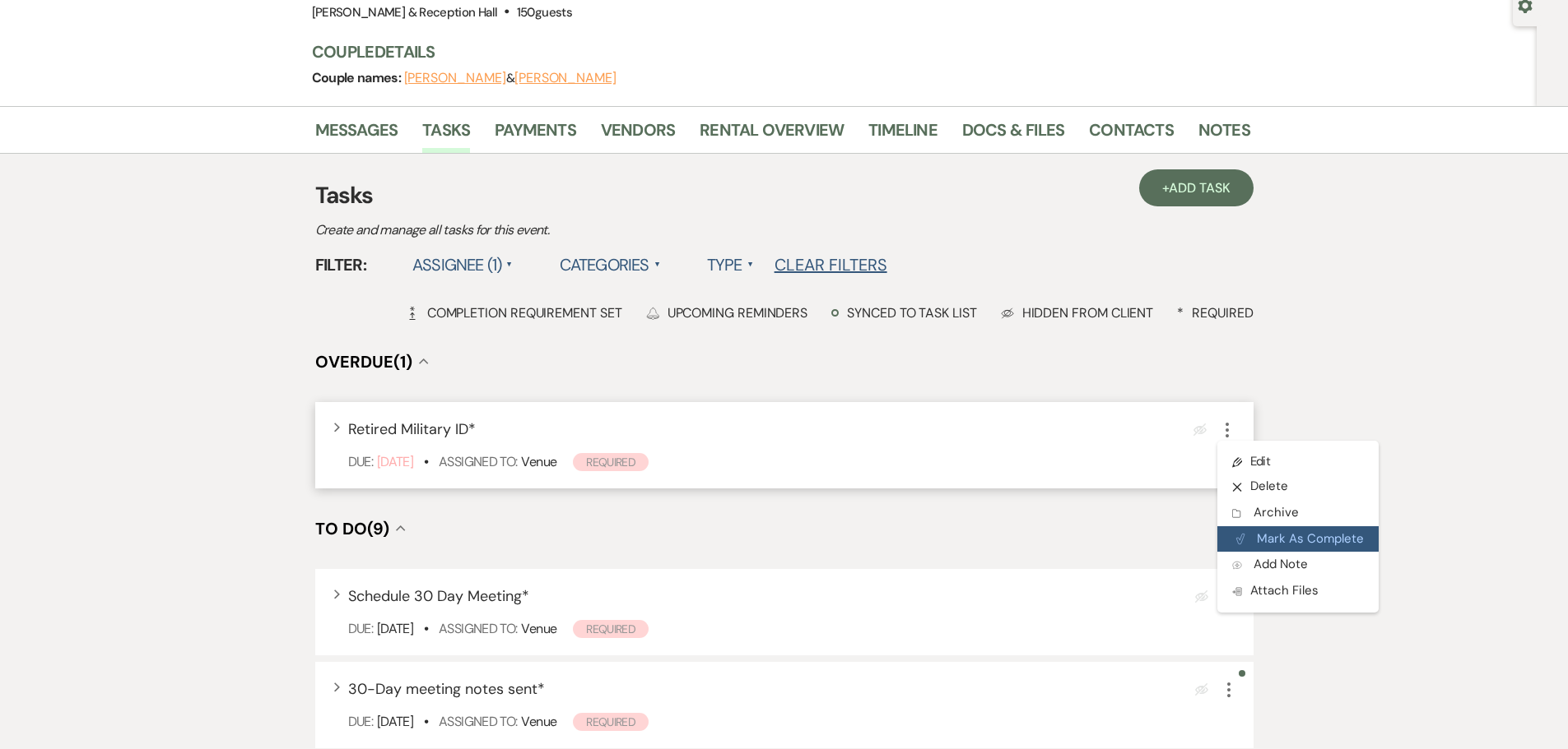
click at [1289, 537] on button "Plan Portal Link Mark As Complete" at bounding box center [1298, 540] width 161 height 27
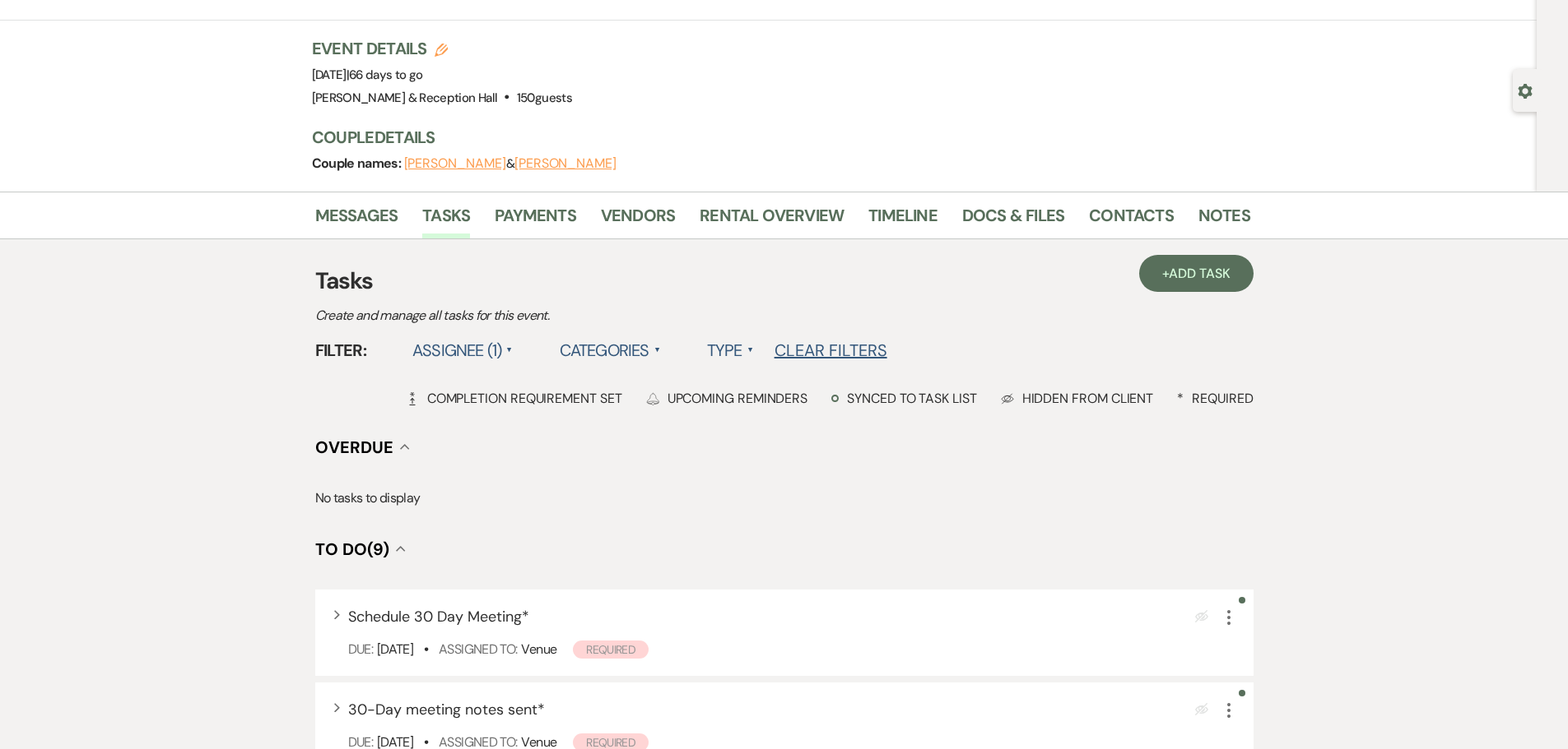
scroll to position [0, 0]
